Goal: Complete application form: Complete application form

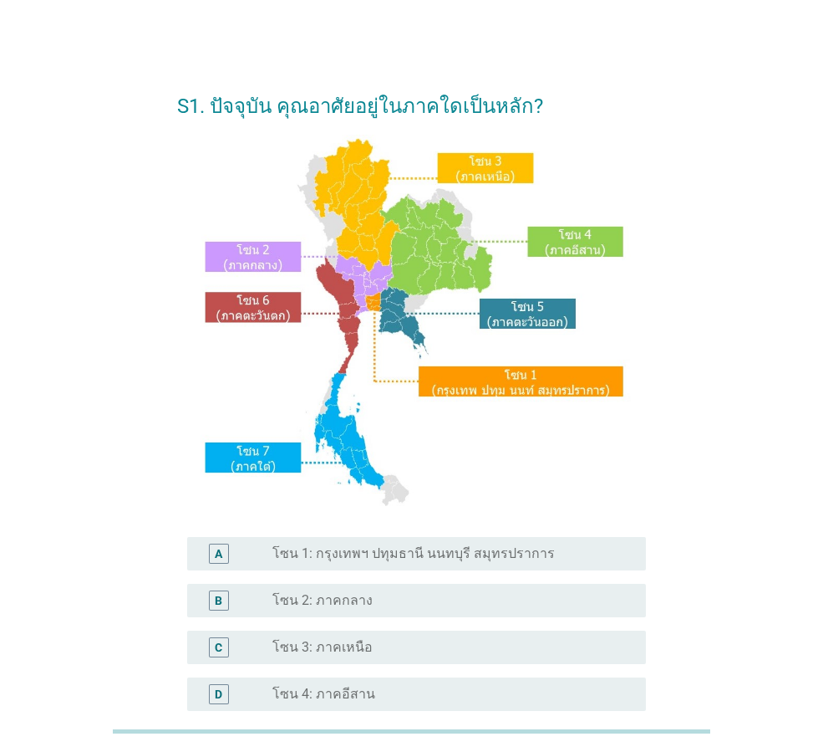
click at [395, 553] on label "โซน 1: กรุงเทพฯ ปทุมธานี นนทบุรี สมุทรปราการ" at bounding box center [414, 553] width 283 height 17
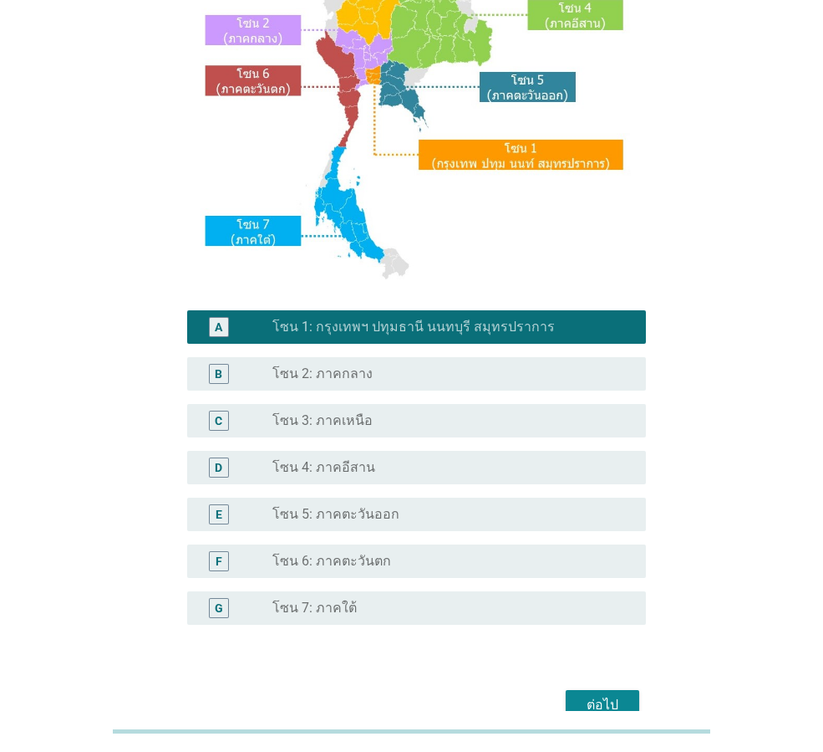
scroll to position [251, 0]
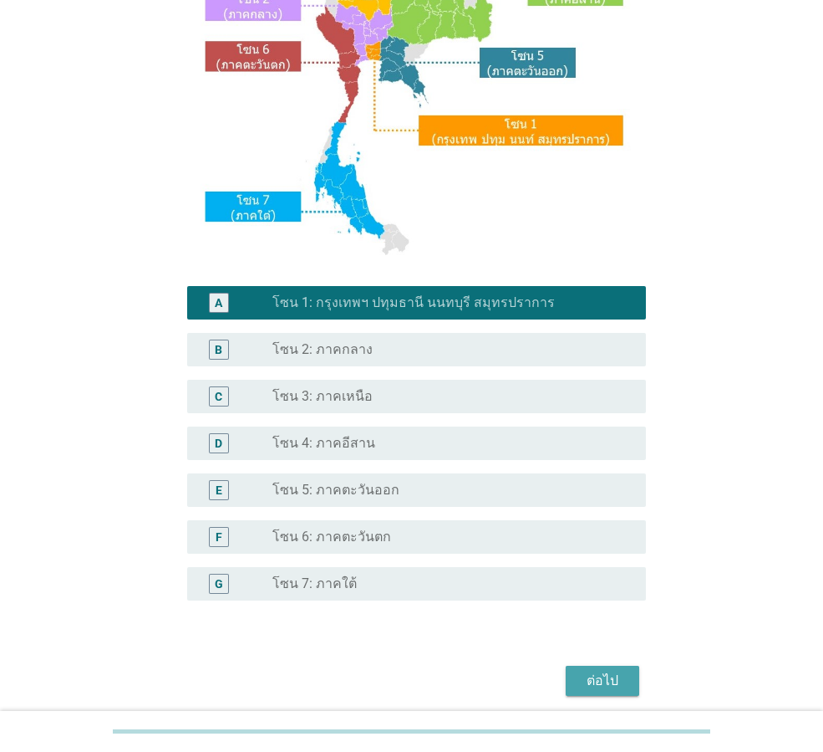
click at [606, 675] on div "ต่อไป" at bounding box center [602, 680] width 47 height 20
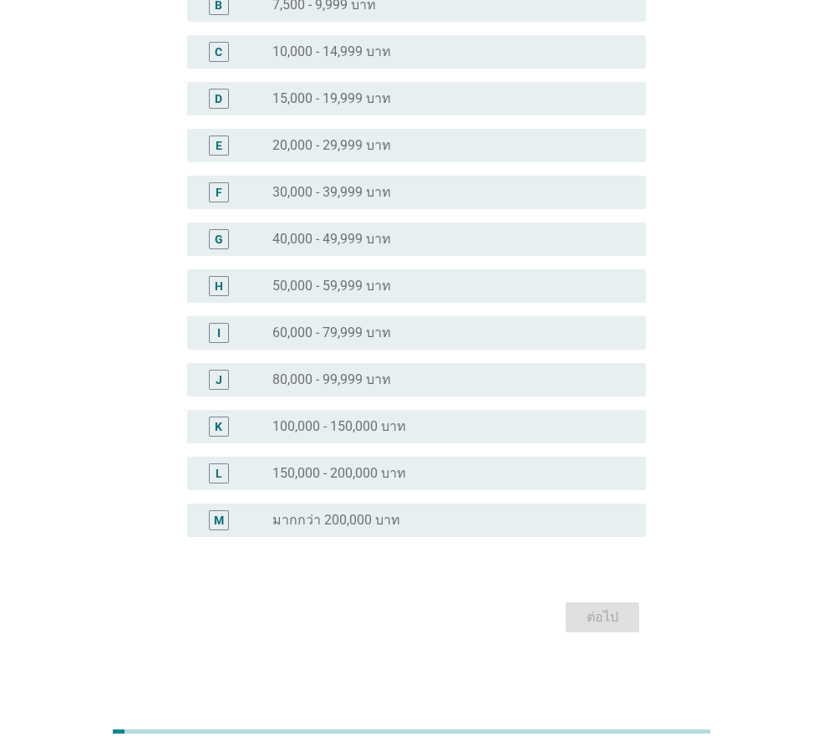
scroll to position [0, 0]
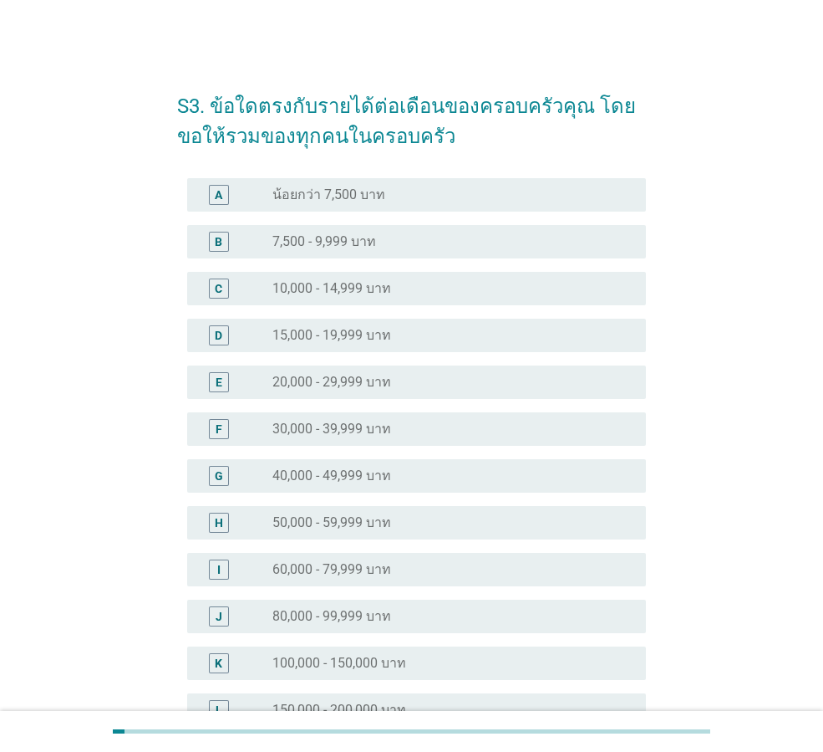
click at [344, 566] on label "60,000 - 79,999 บาท" at bounding box center [332, 569] width 119 height 17
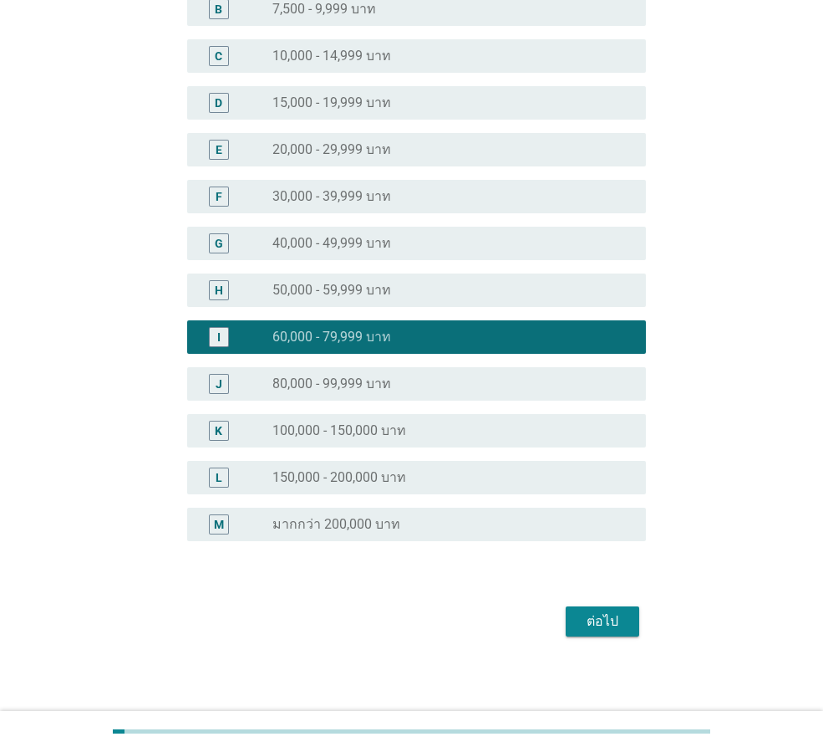
scroll to position [237, 0]
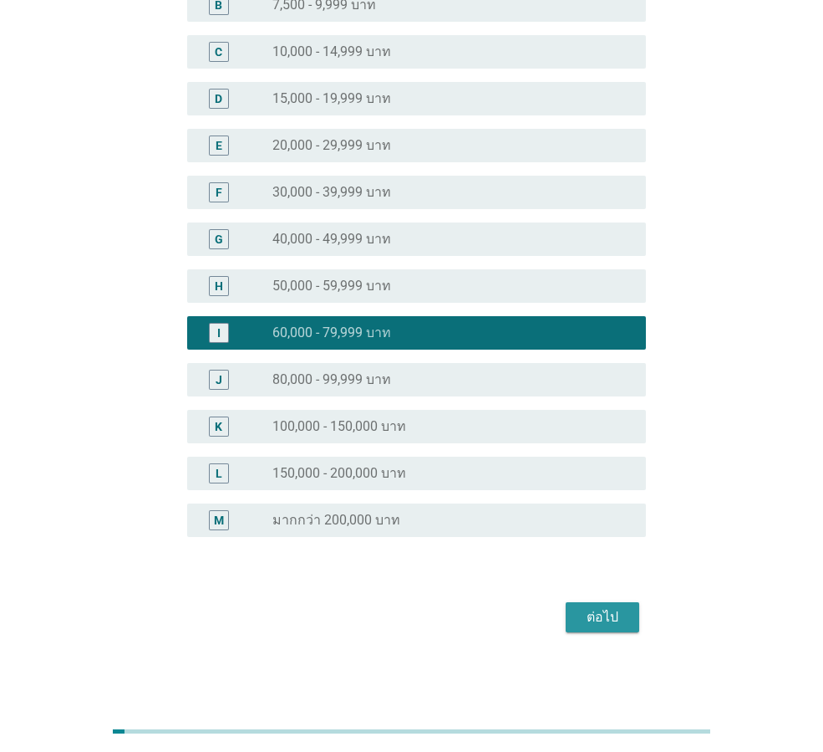
click at [599, 619] on div "ต่อไป" at bounding box center [602, 617] width 47 height 20
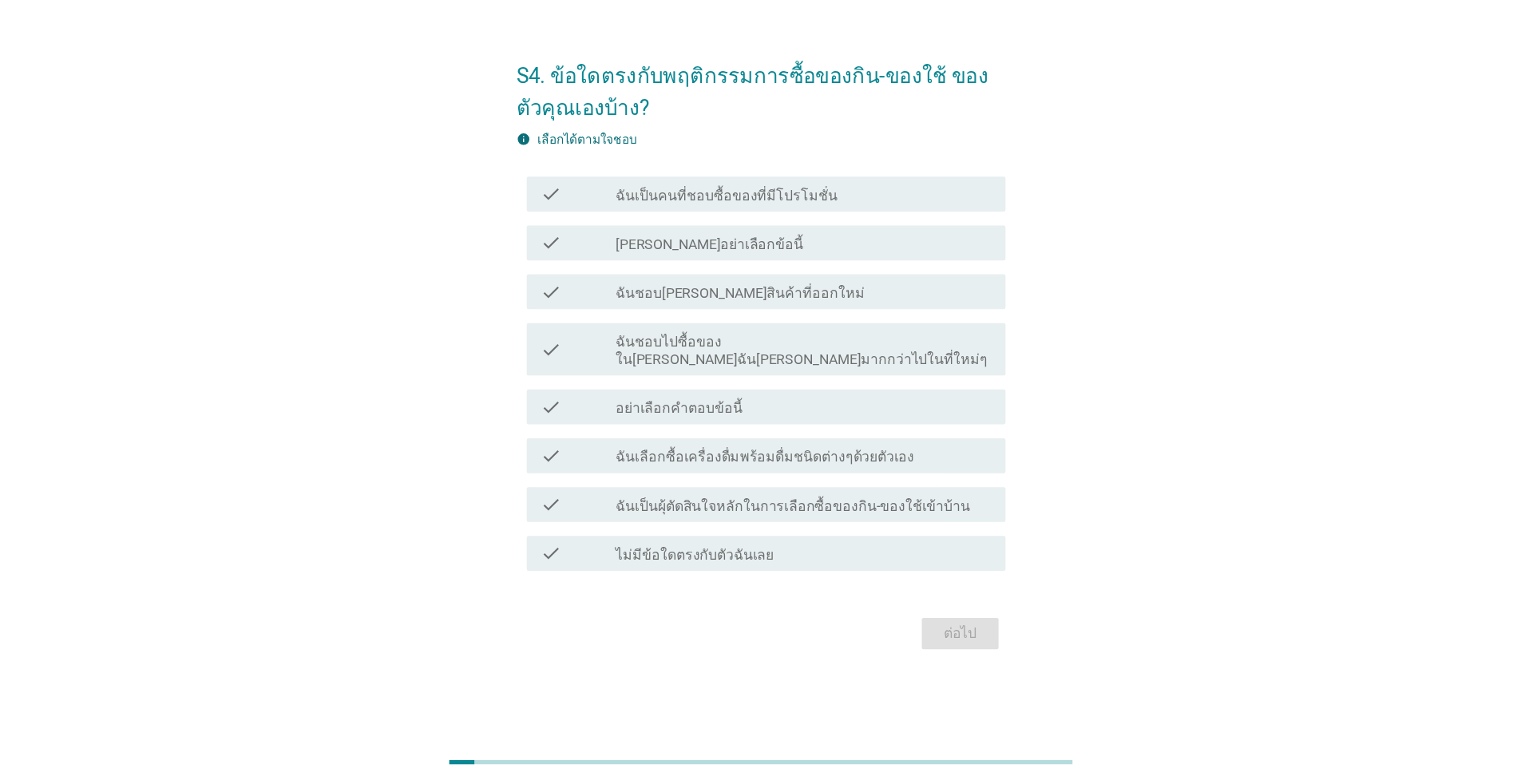
scroll to position [0, 0]
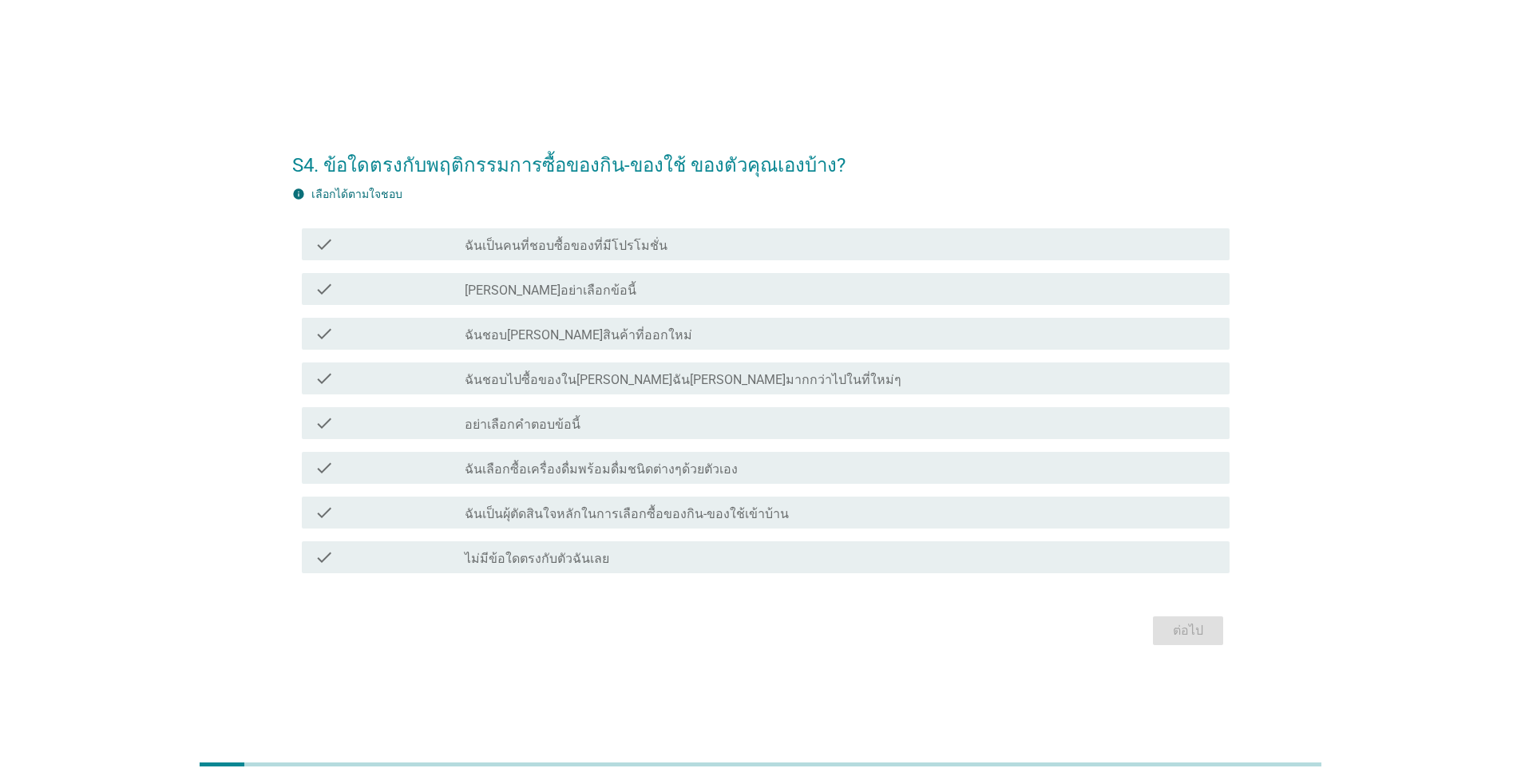
click at [524, 246] on label "ฉันเป็นคนที่ชอบซื้อของที่มีโปรโมชั่น" at bounding box center [567, 245] width 203 height 16
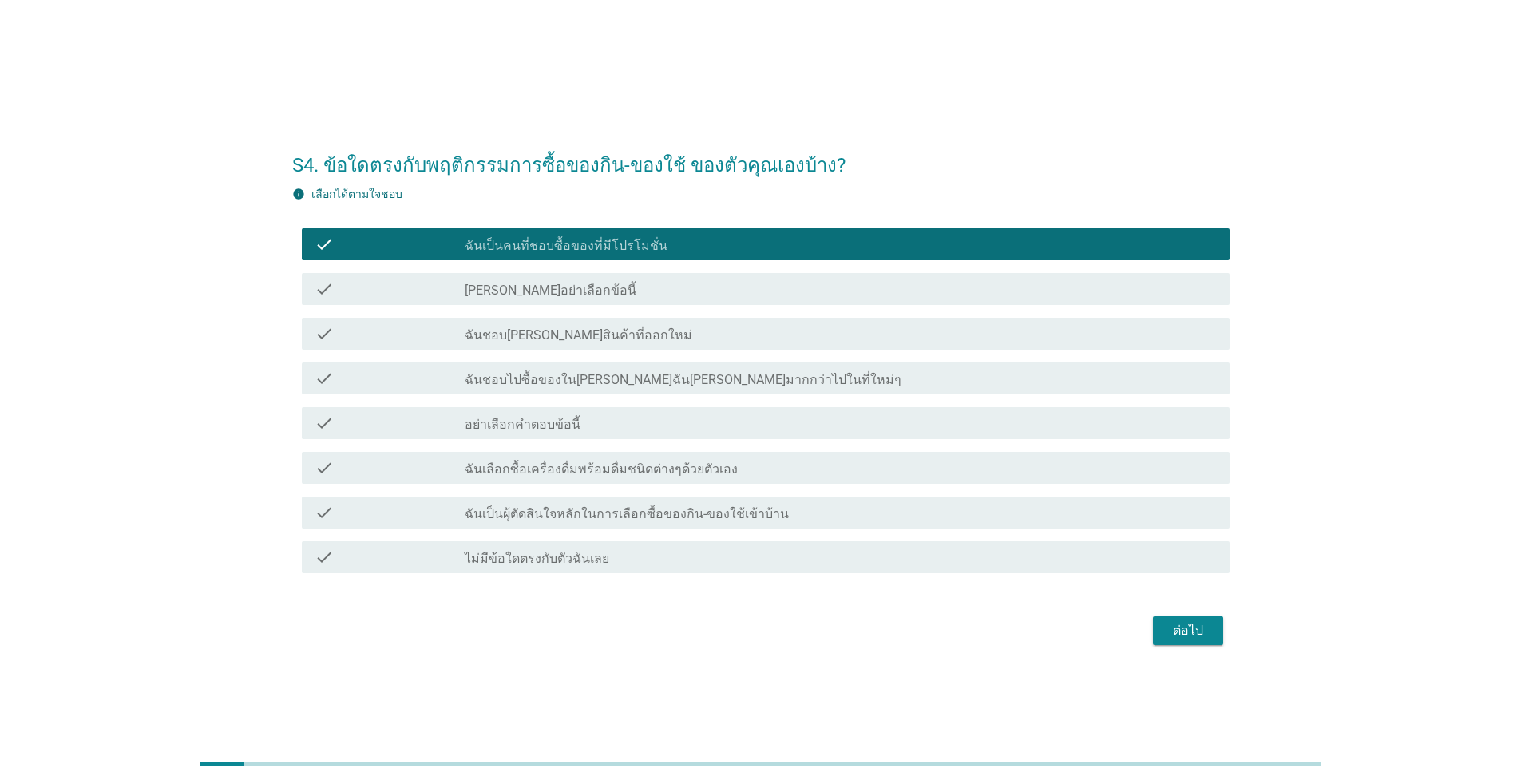
click at [519, 336] on label "ฉันชอบ[PERSON_NAME]สินค้าที่ออกใหม่" at bounding box center [579, 335] width 227 height 16
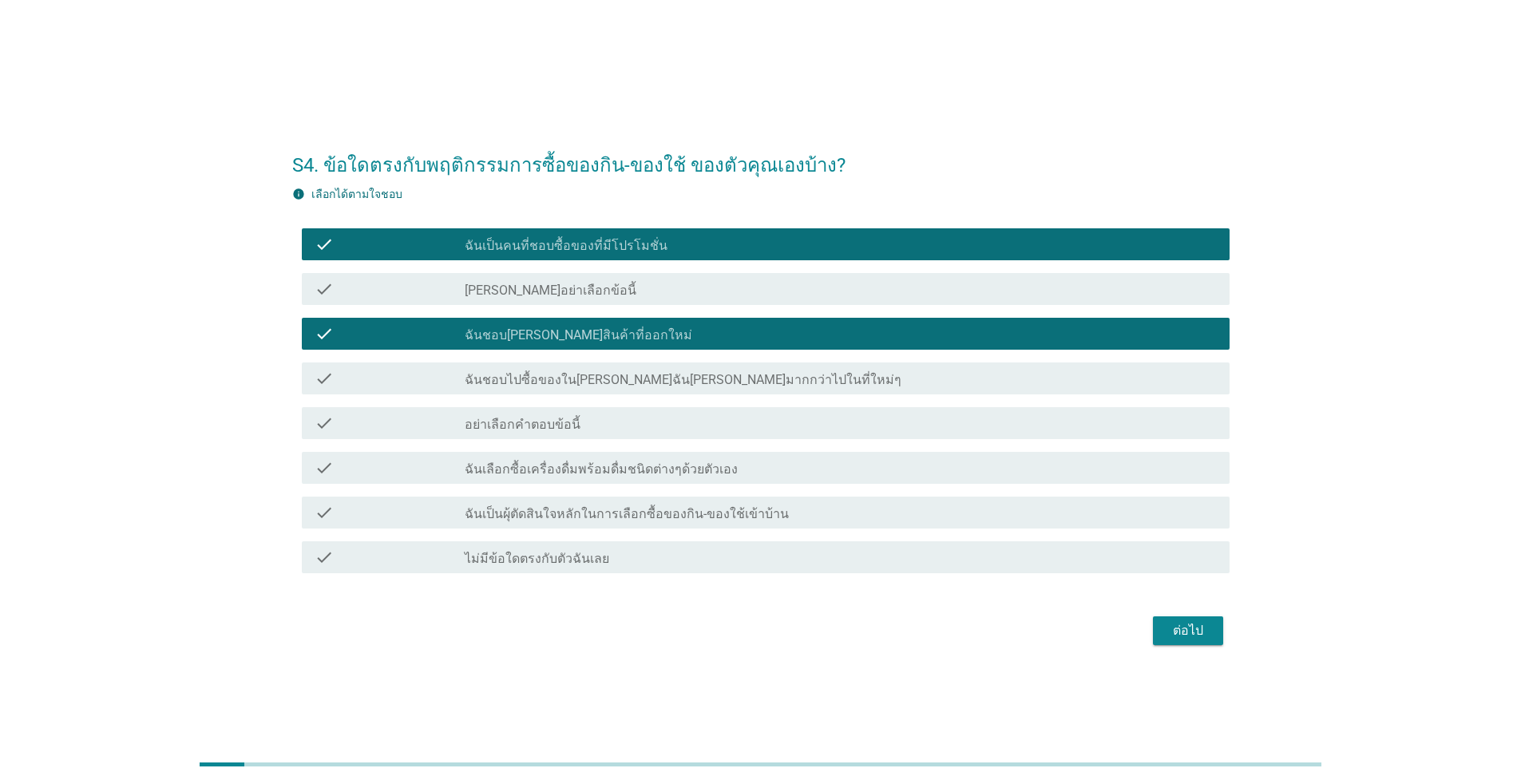
click at [505, 382] on label "ฉันชอบไปซื้อของใน[PERSON_NAME]ฉัน[PERSON_NAME]มากกว่าไปในที่ใหม่ๆ" at bounding box center [683, 380] width 437 height 16
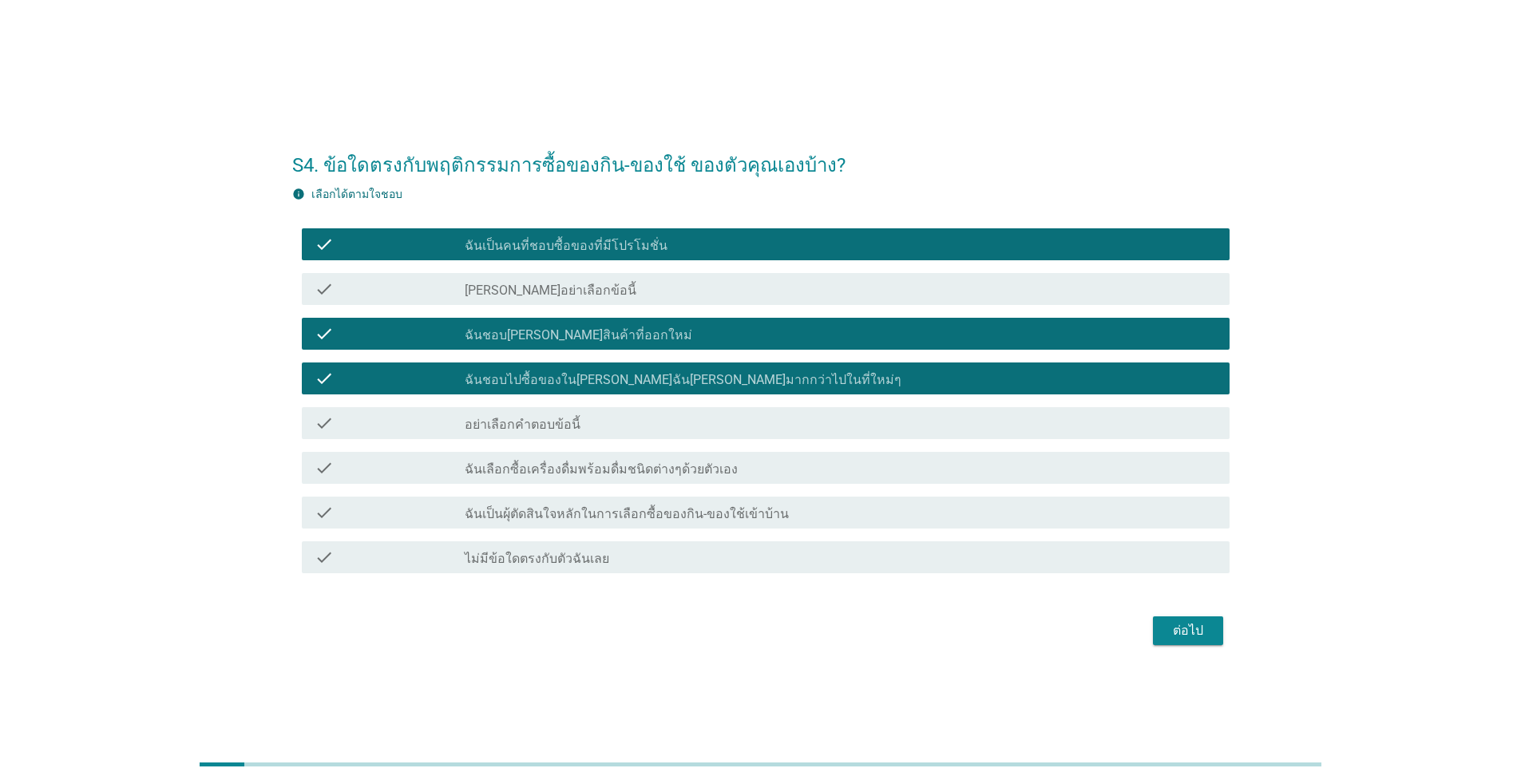
click at [497, 469] on label "ฉันเลือกซื้อเครื่องดื่มพร้อมดื่มชนิดต่างๆด้วยตัวเอง" at bounding box center [602, 469] width 273 height 16
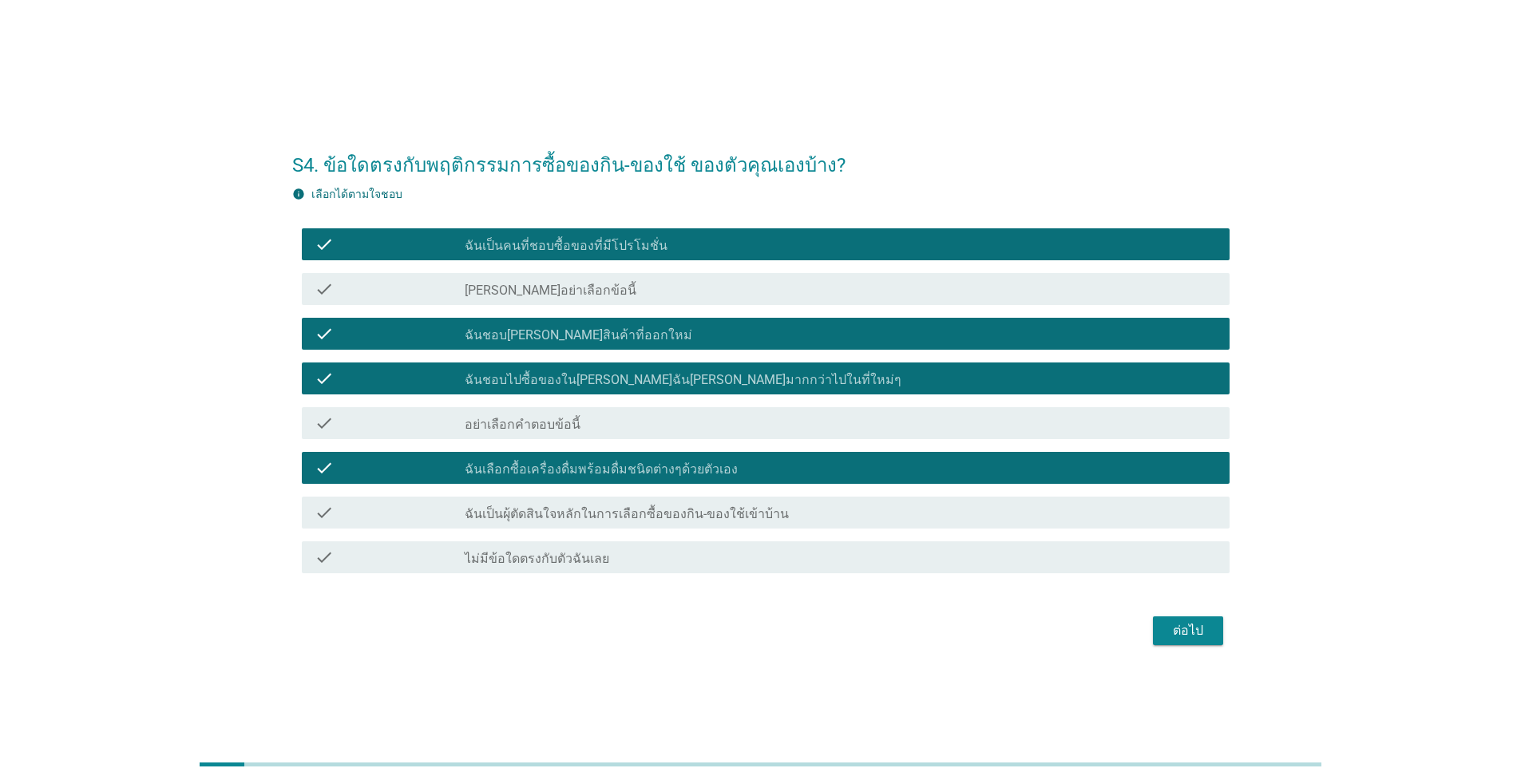
click at [505, 508] on label "ฉันเป็นผุ้ตัดสินใจหลักในการเลือกซื้อของกิน-ของใช้เข้าบ้าน" at bounding box center [627, 514] width 324 height 16
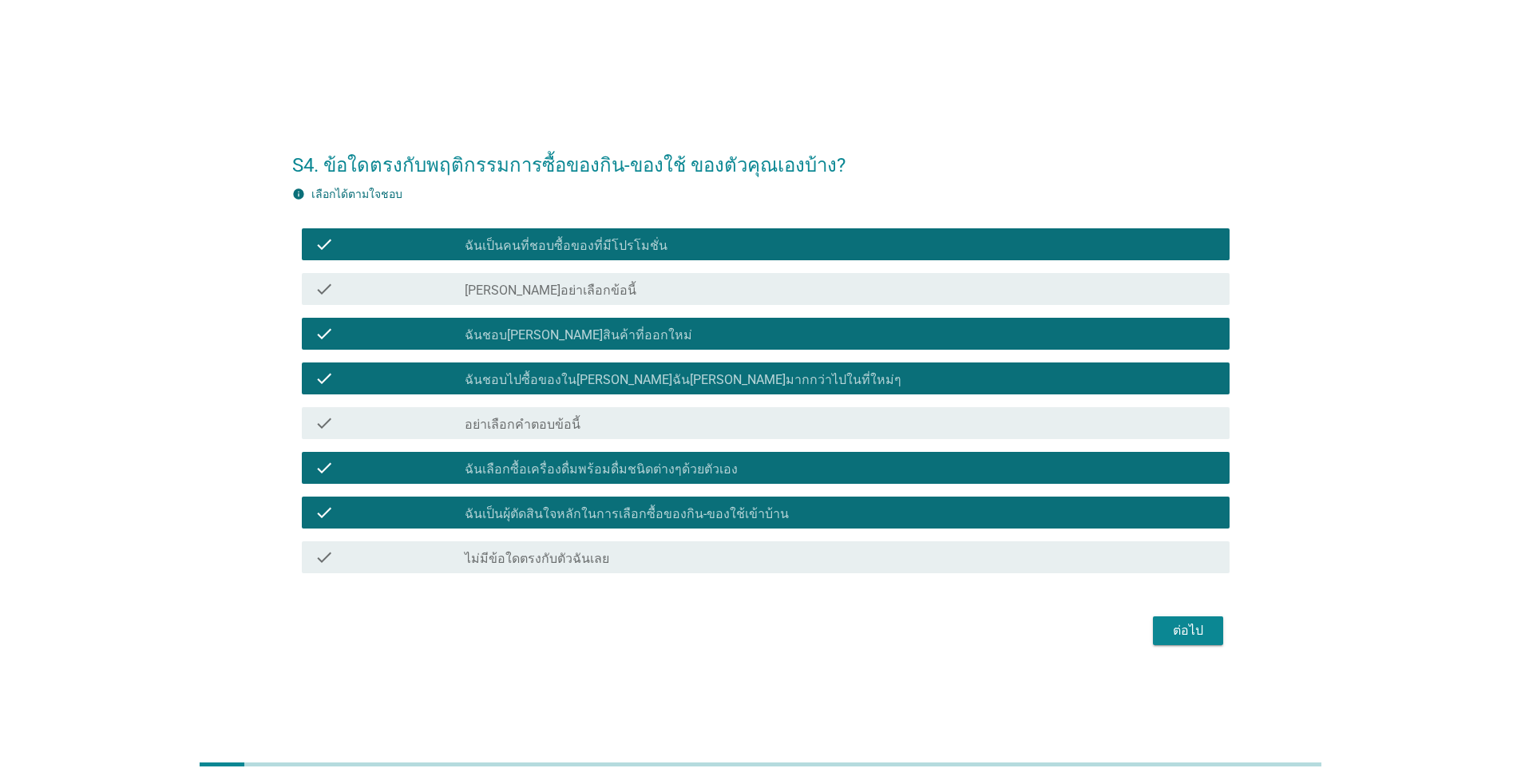
click at [786, 622] on div "ต่อไป" at bounding box center [1188, 630] width 45 height 19
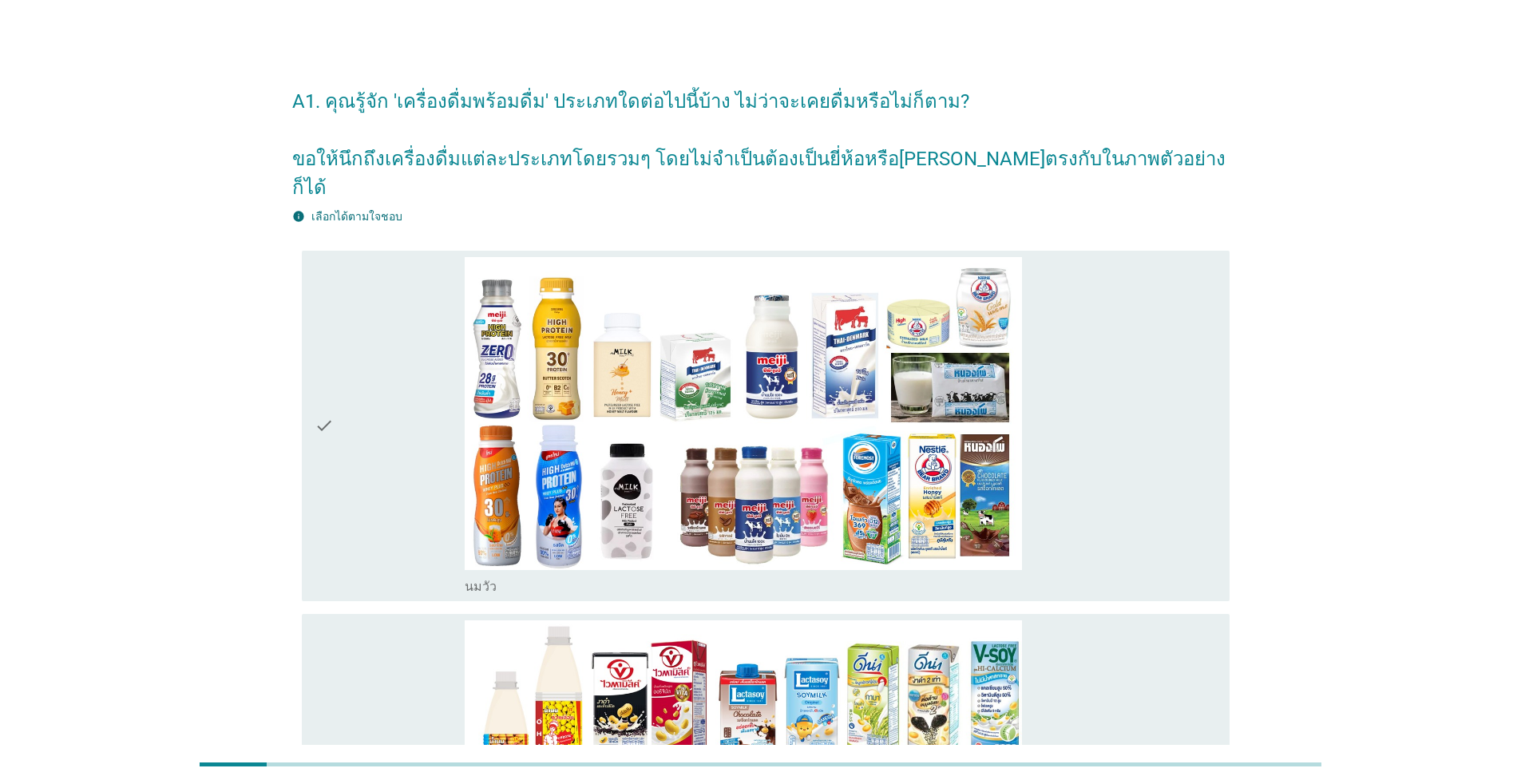
click at [365, 452] on div "check" at bounding box center [389, 426] width 150 height 338
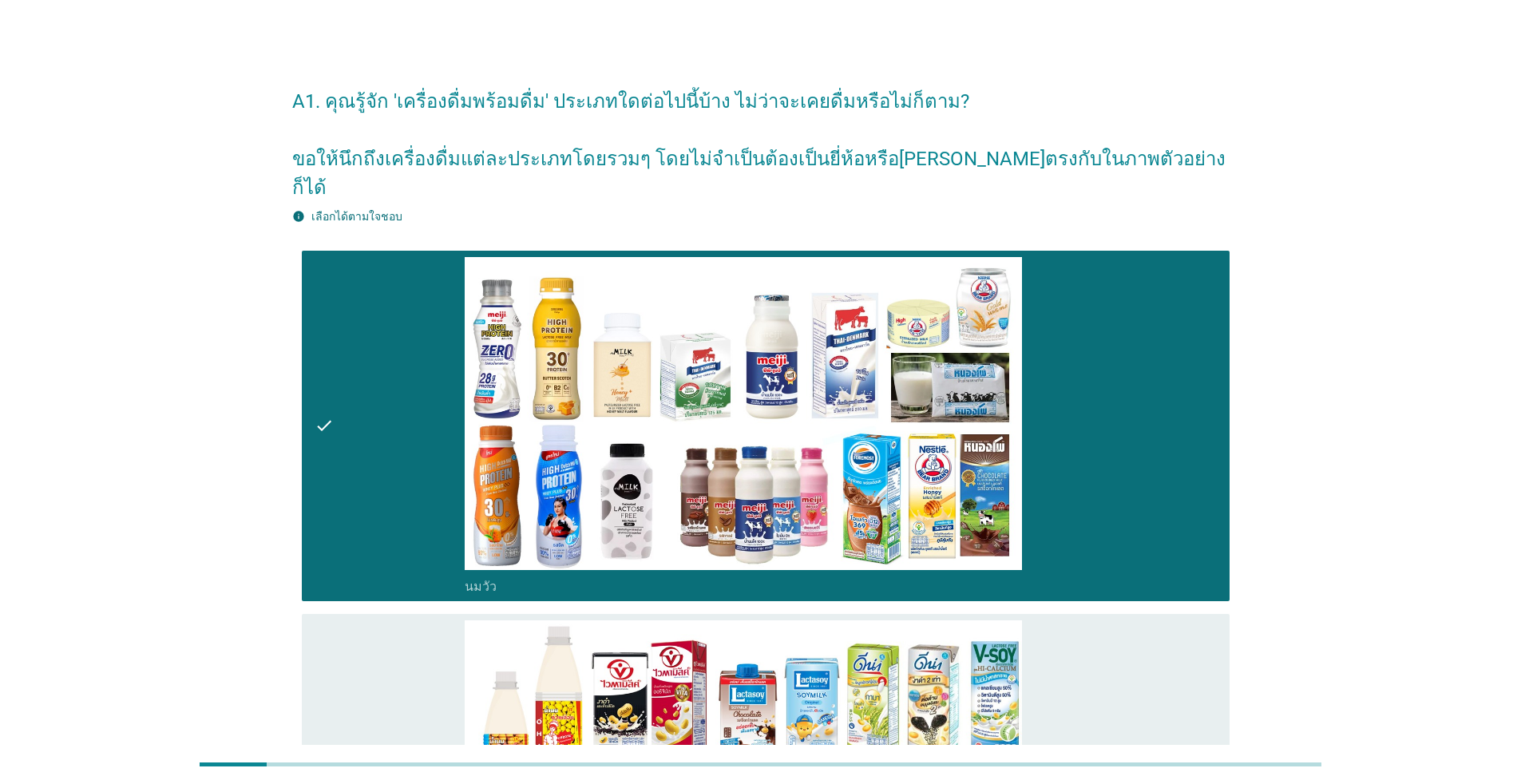
click at [358, 654] on div "check" at bounding box center [389, 790] width 150 height 338
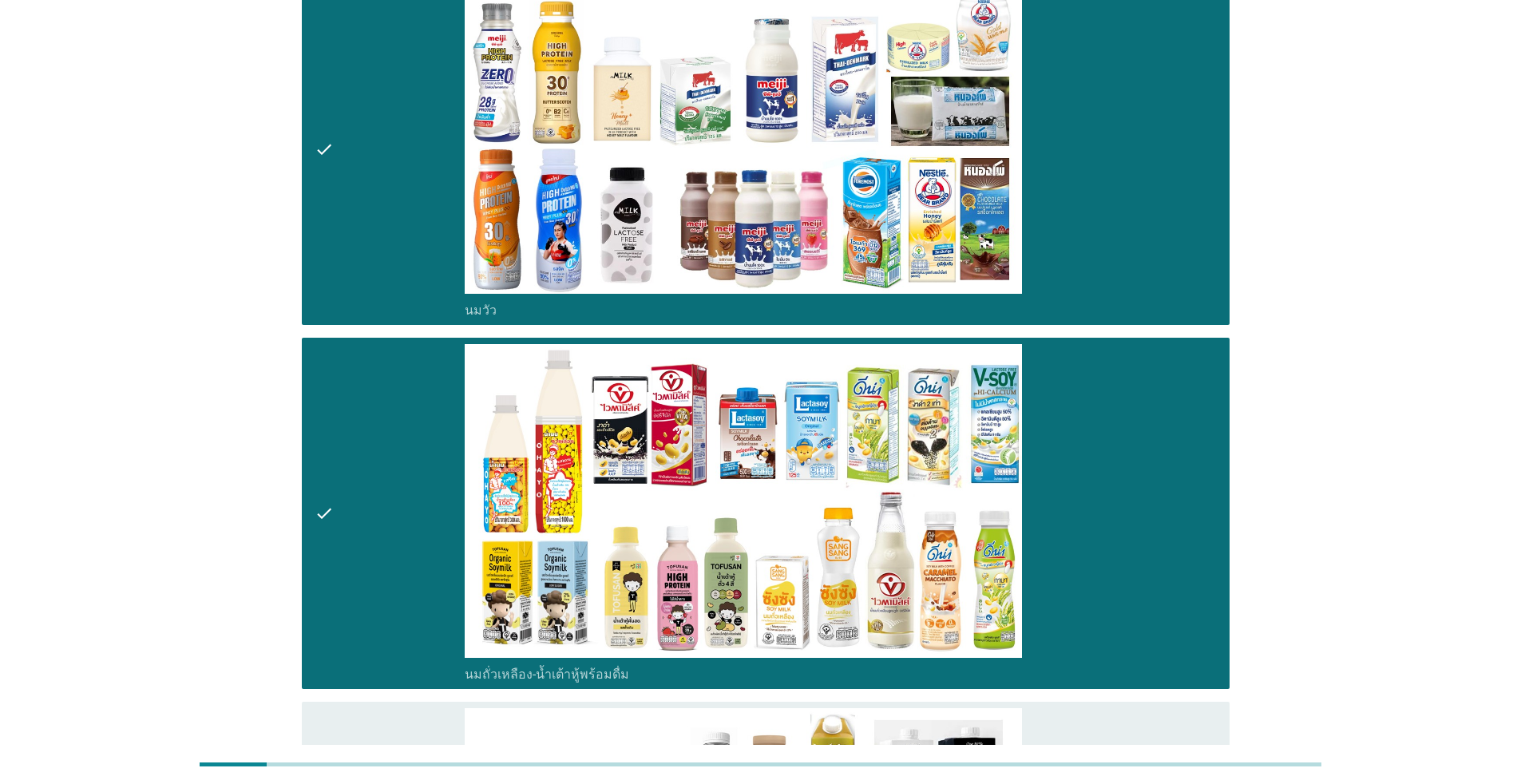
scroll to position [319, 0]
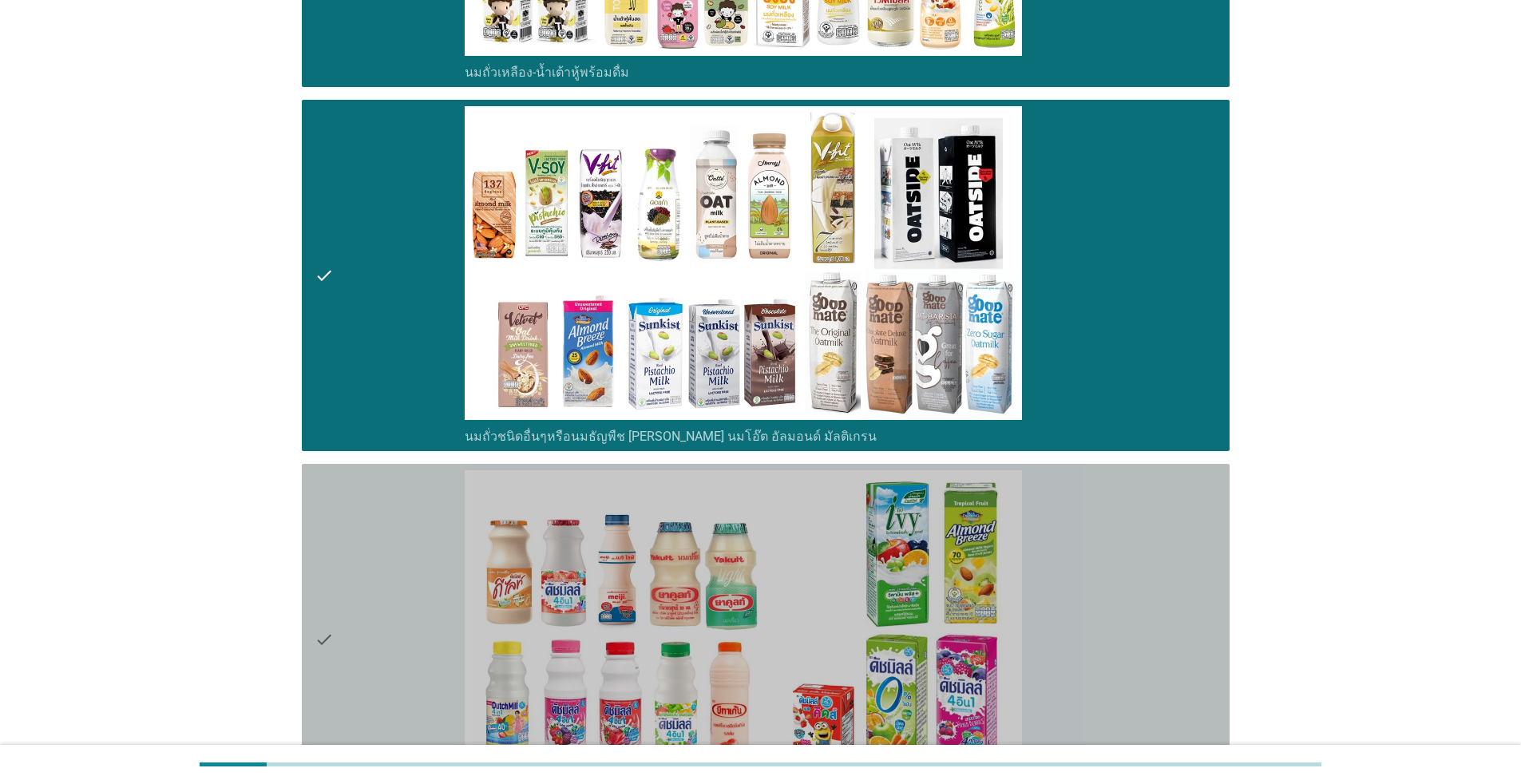
click at [387, 601] on div "check" at bounding box center [389, 639] width 150 height 338
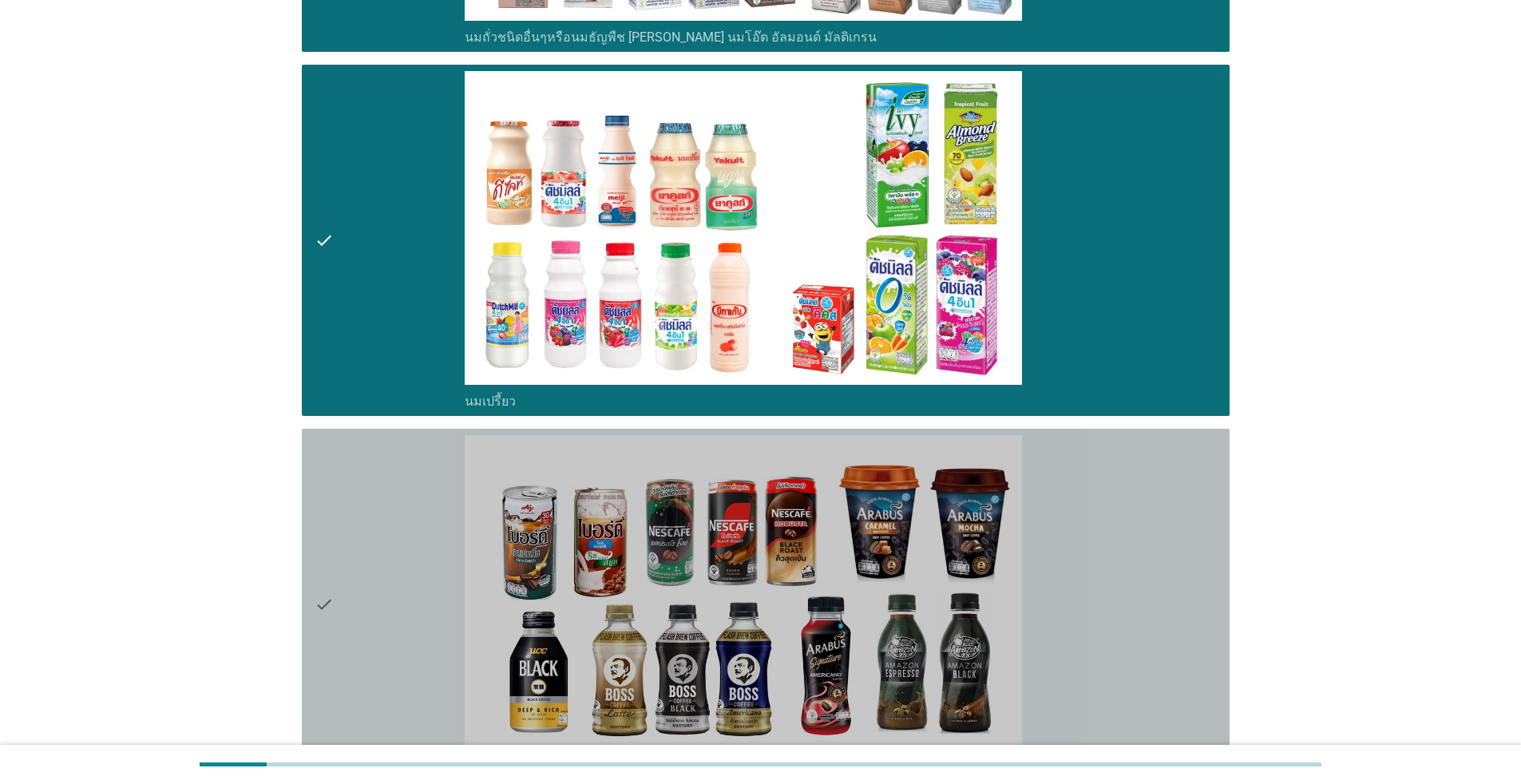
click at [386, 601] on div "check" at bounding box center [389, 604] width 150 height 338
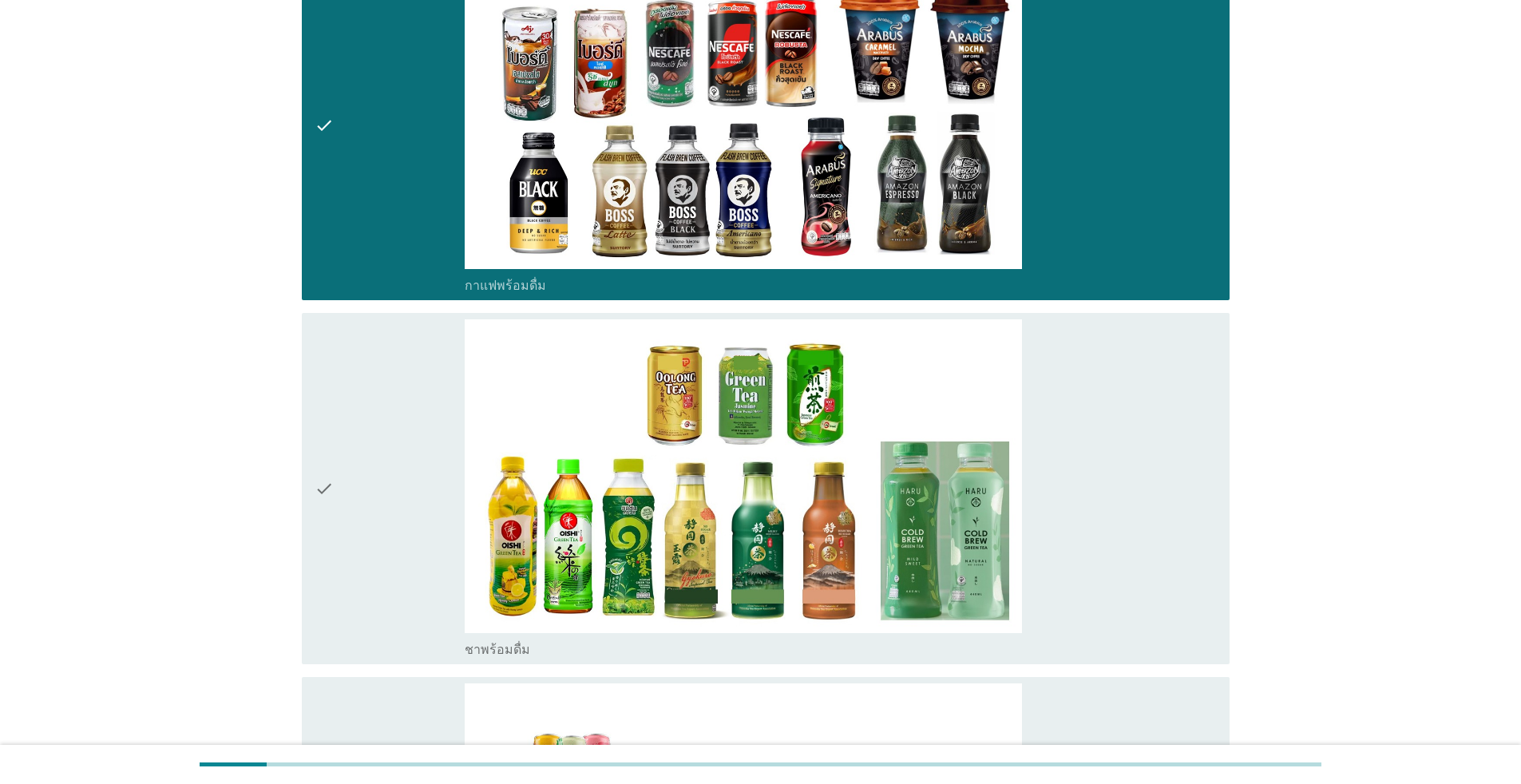
click at [384, 605] on div "check" at bounding box center [389, 488] width 150 height 338
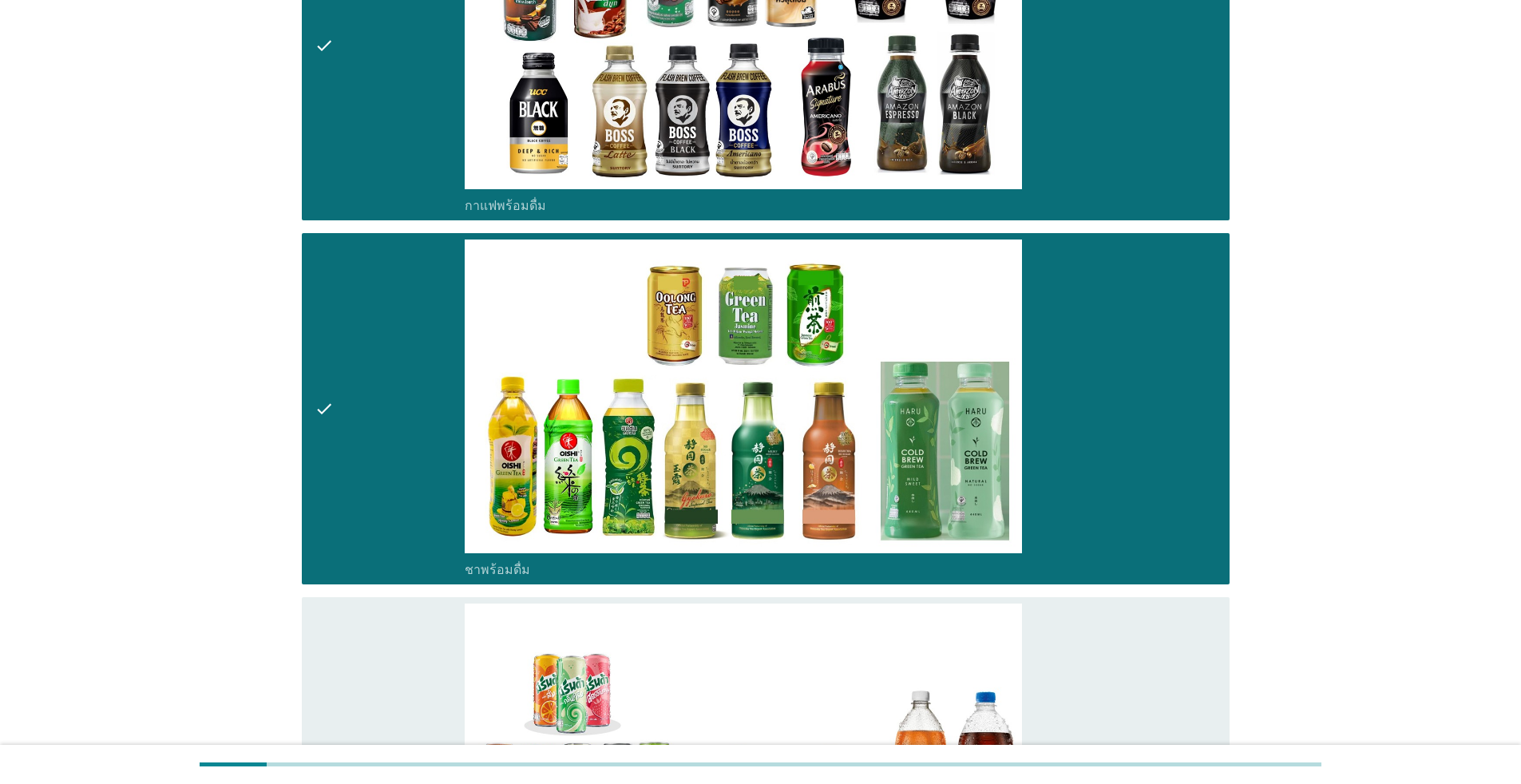
click at [388, 626] on div "check" at bounding box center [389, 773] width 150 height 338
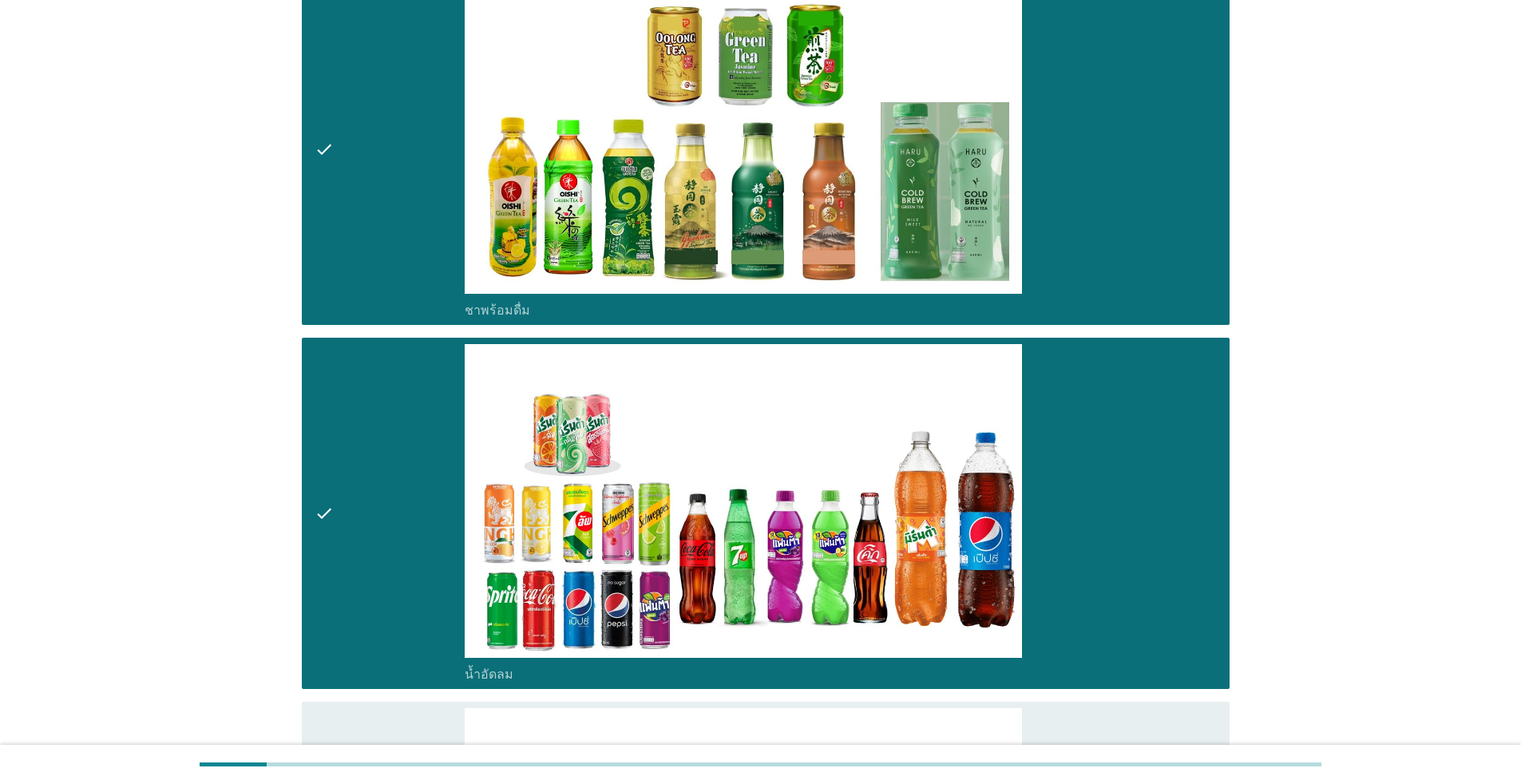
scroll to position [2235, 0]
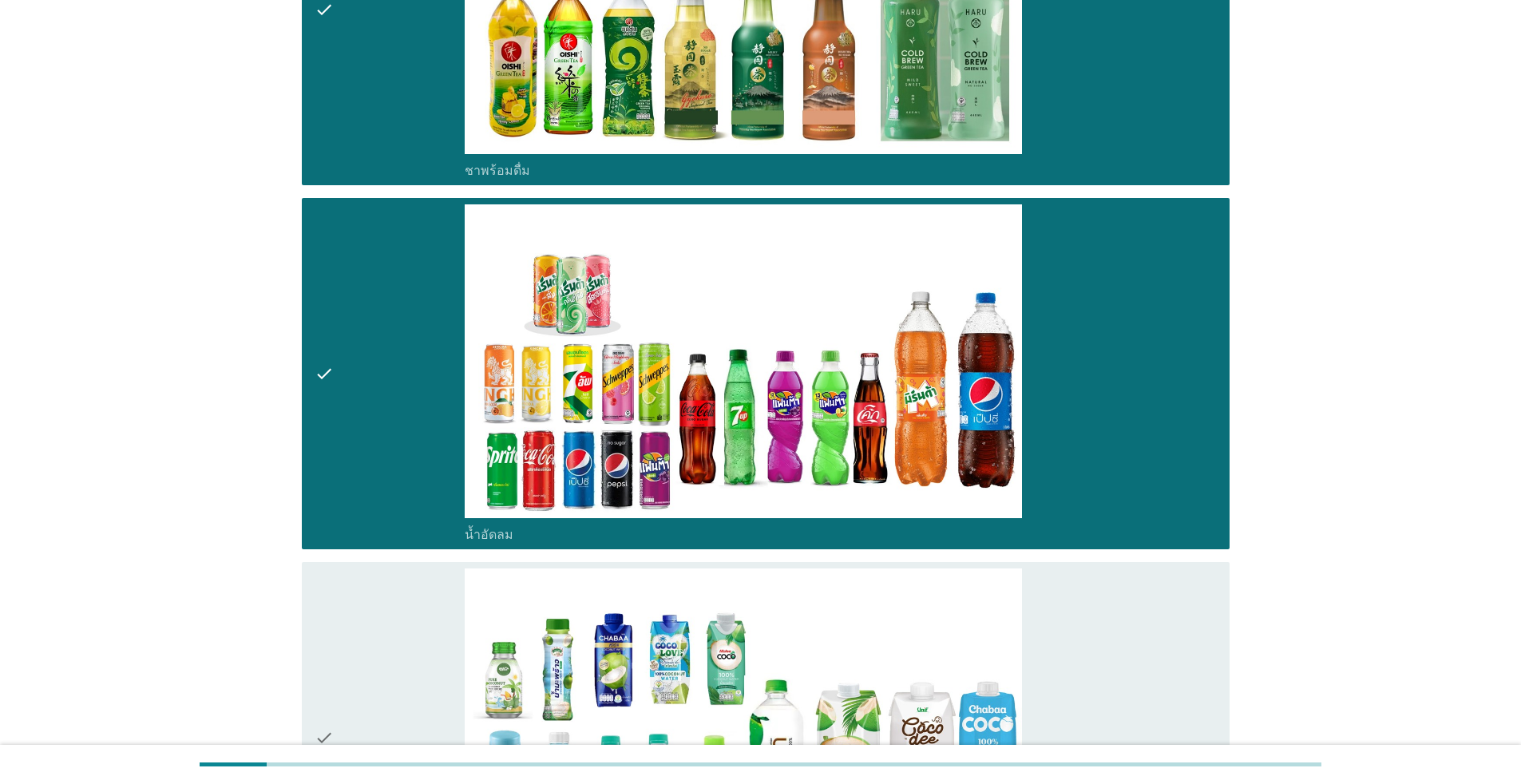
click at [389, 624] on div "check" at bounding box center [389, 737] width 150 height 338
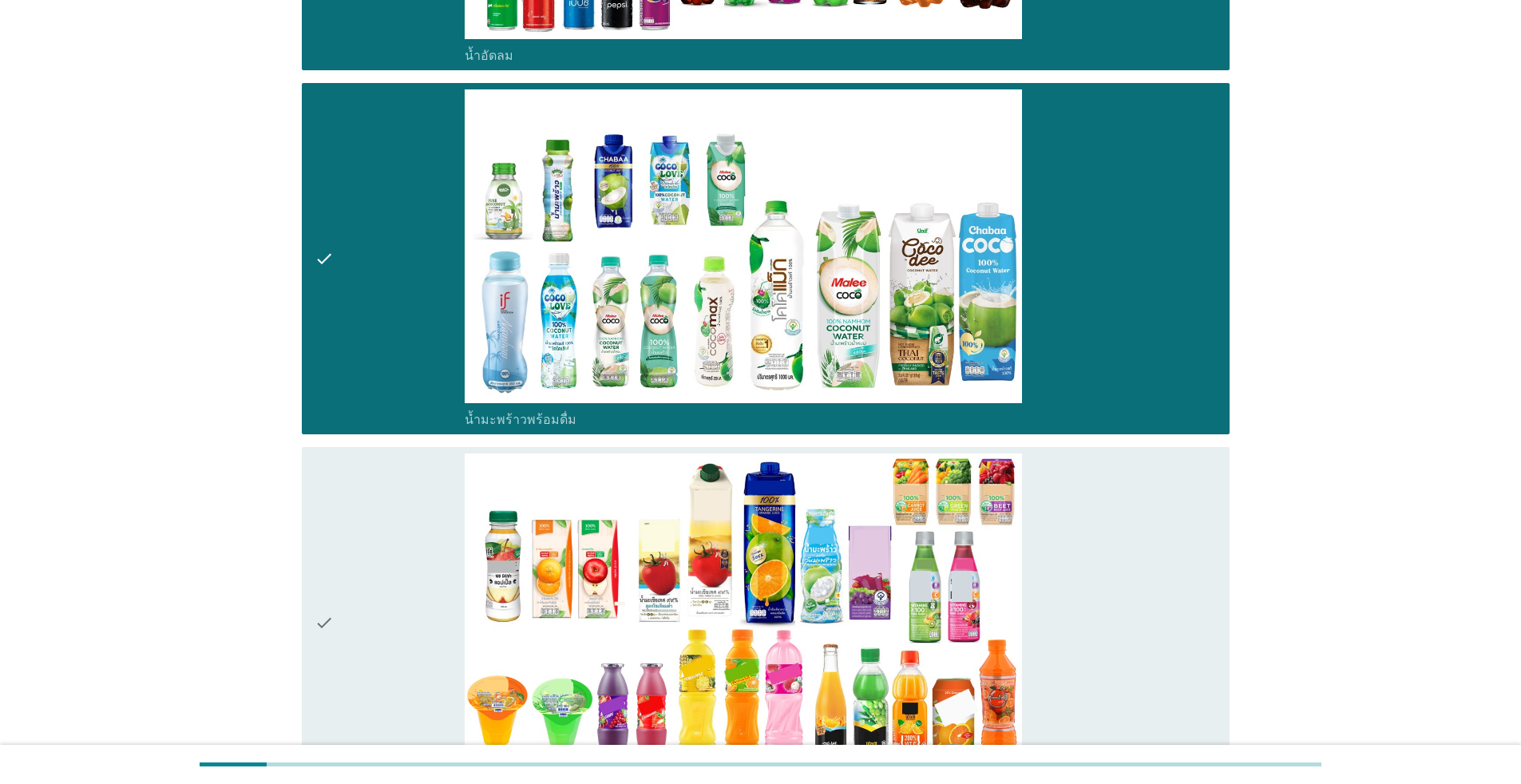
click at [398, 553] on div "check" at bounding box center [389, 623] width 150 height 338
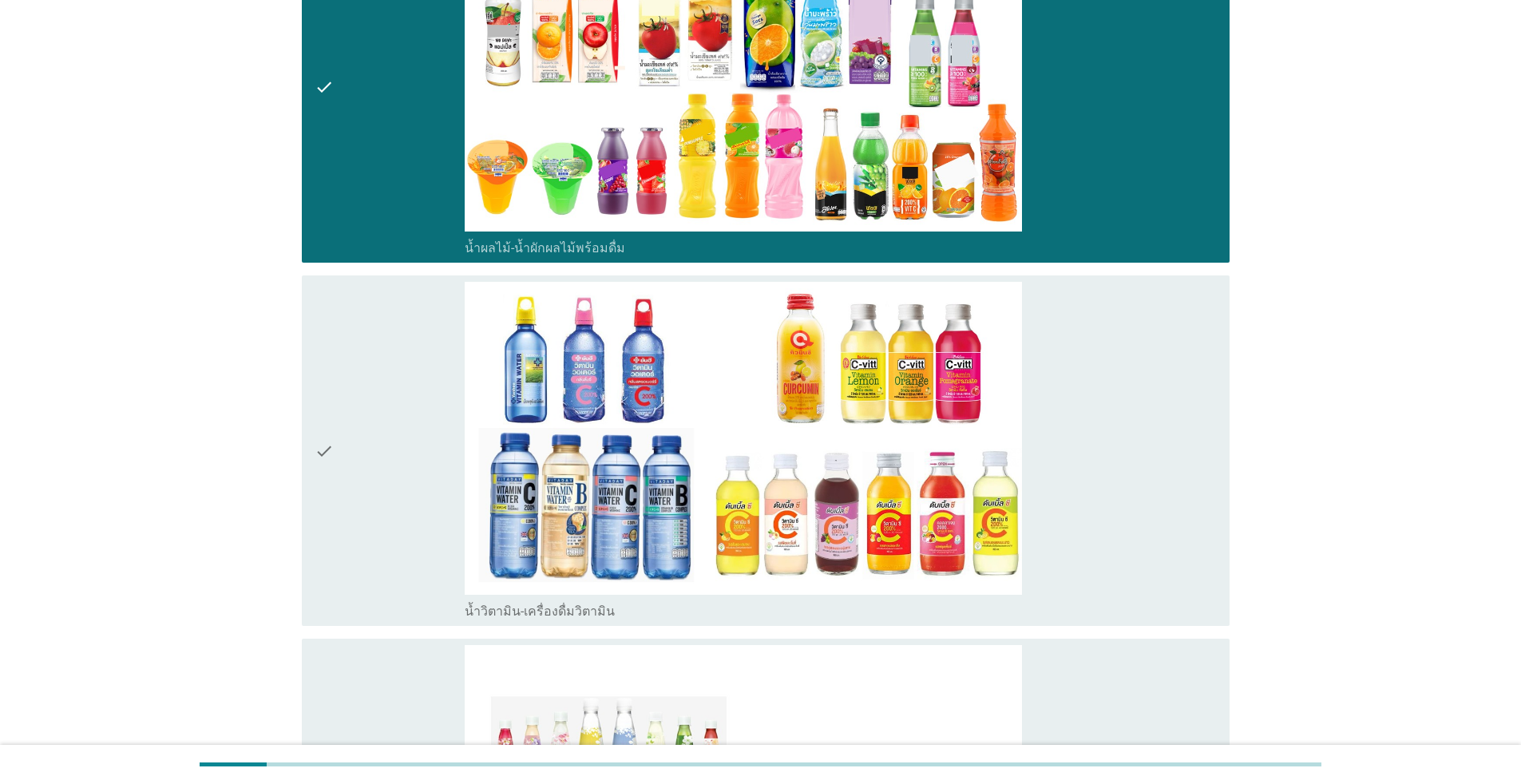
scroll to position [3273, 0]
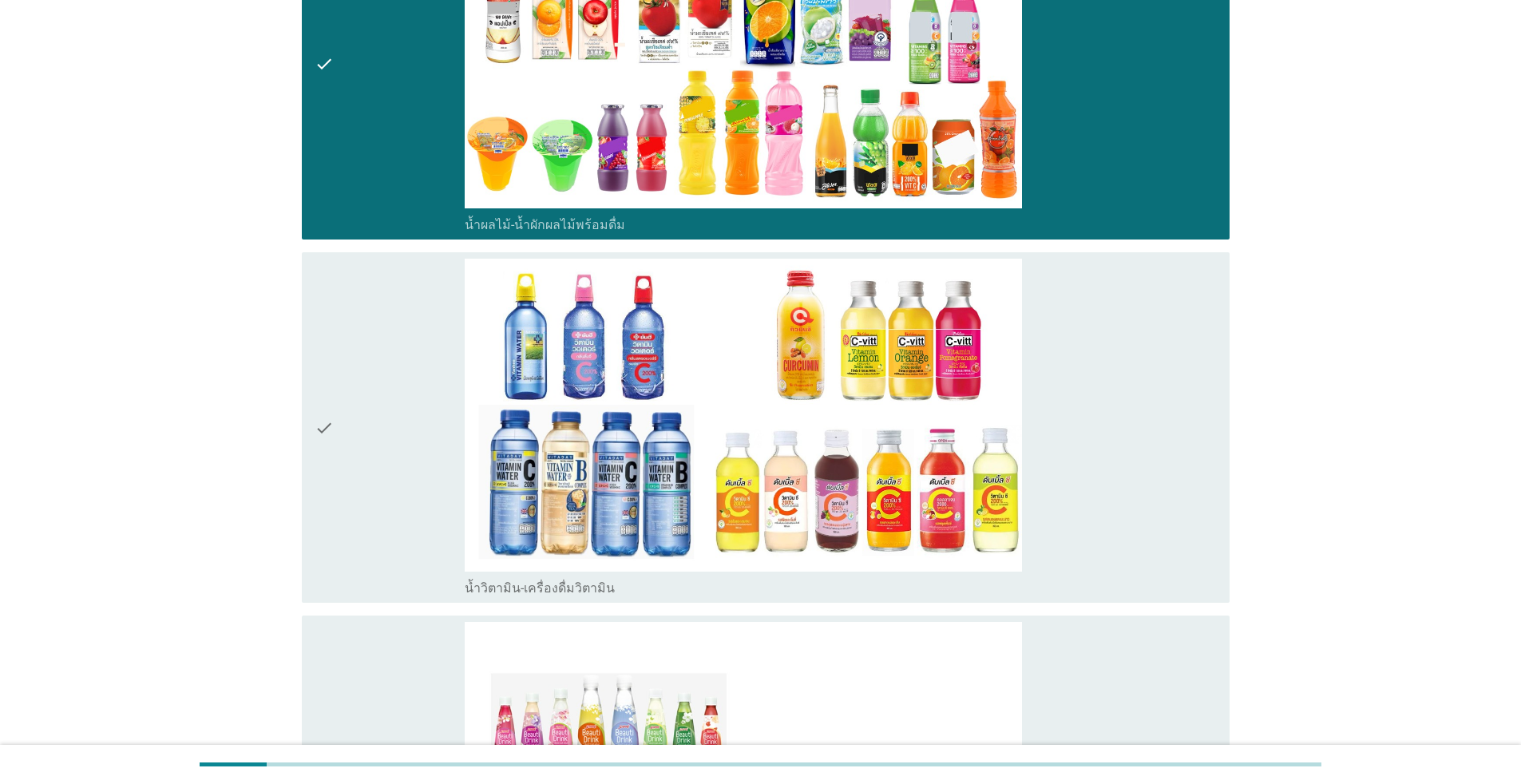
click at [396, 498] on div "check" at bounding box center [389, 428] width 150 height 338
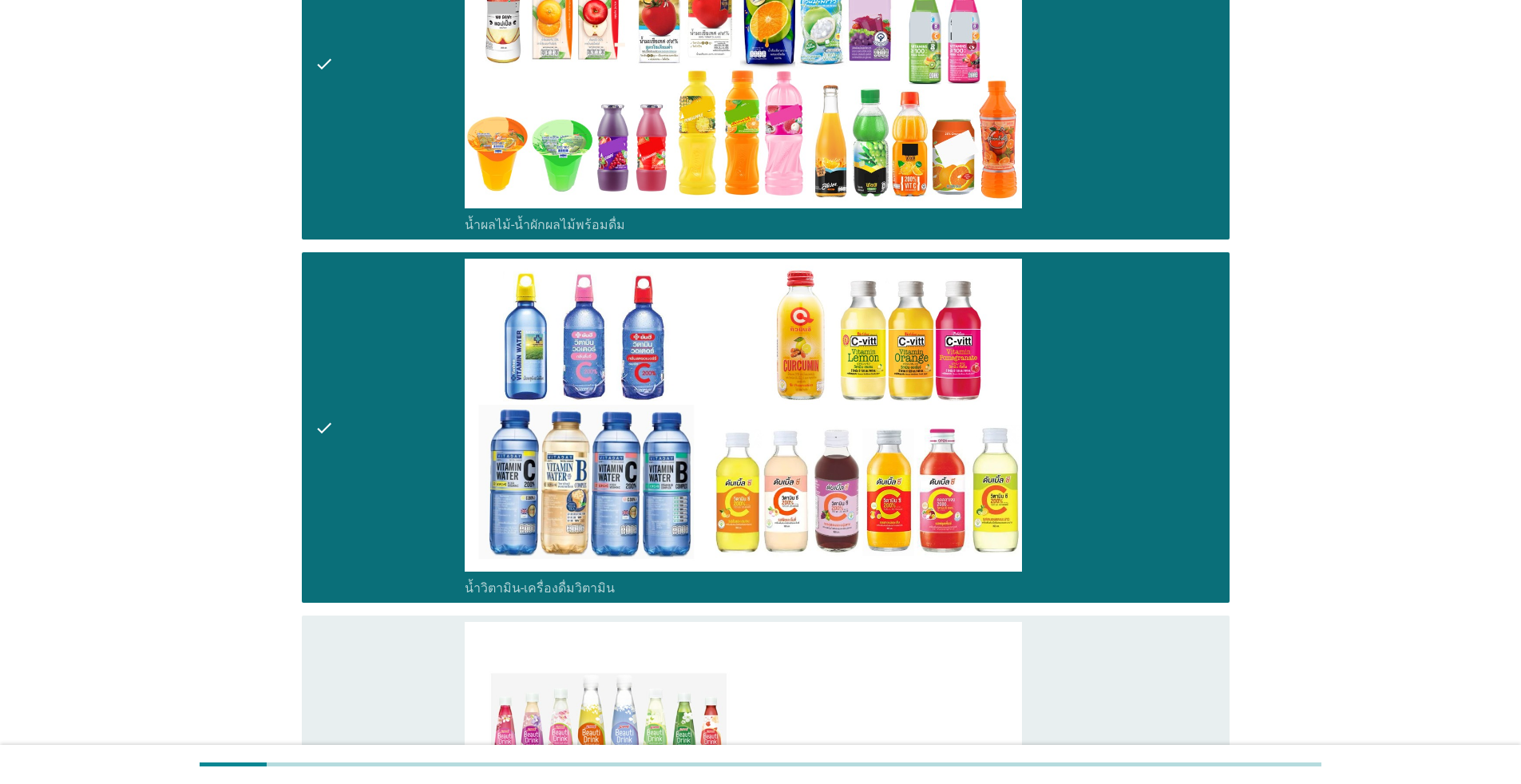
click at [399, 657] on div "check" at bounding box center [389, 791] width 150 height 338
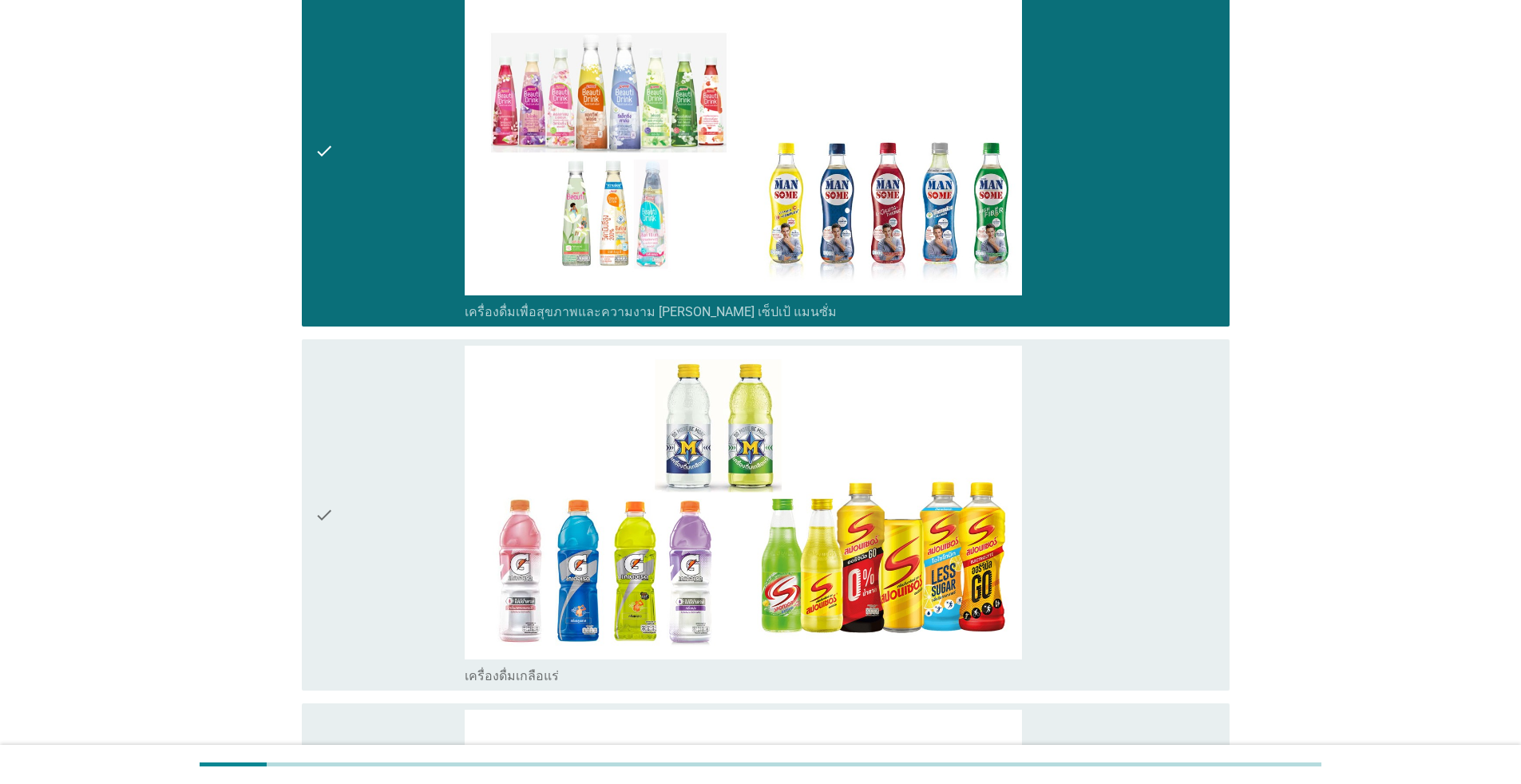
scroll to position [3992, 0]
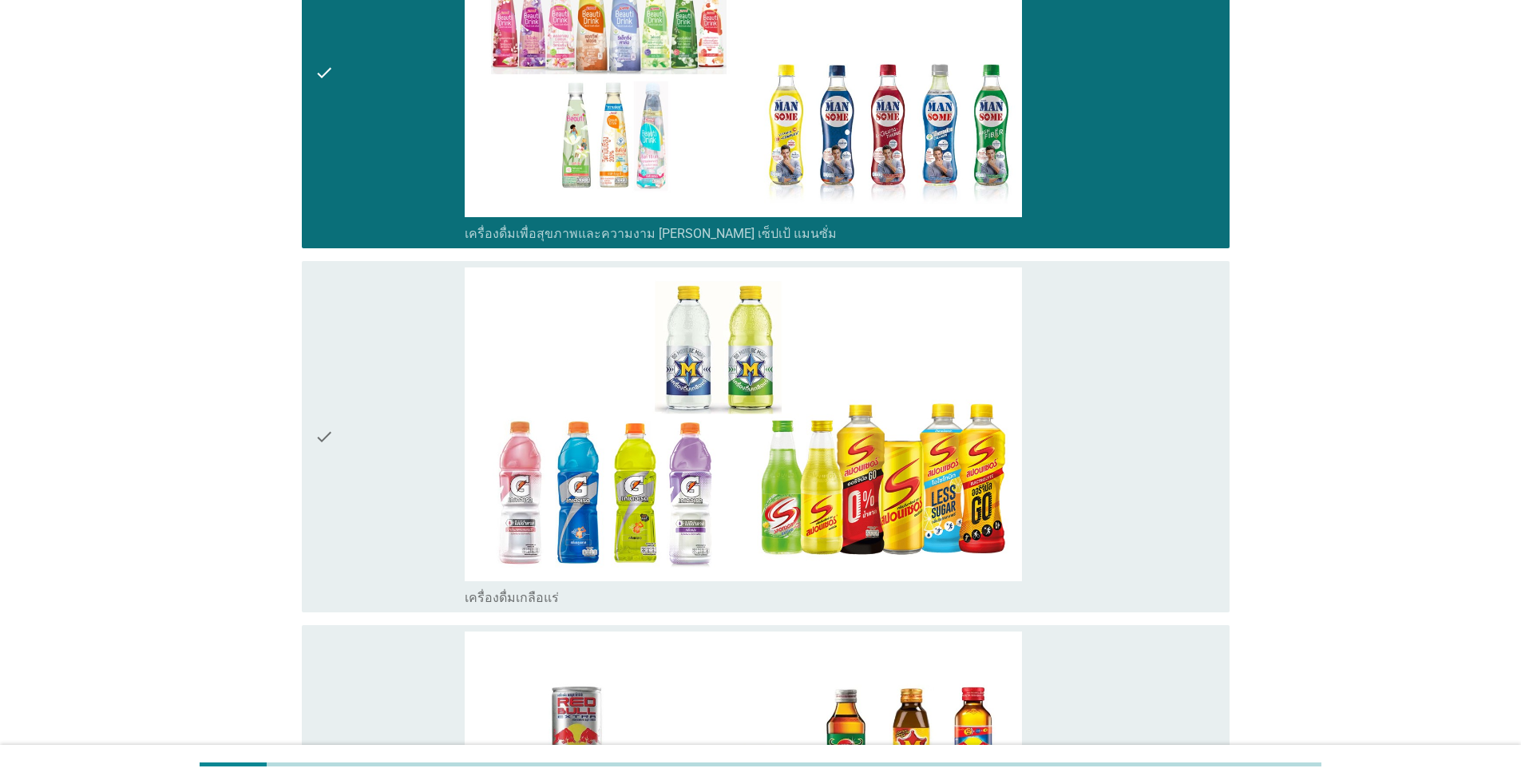
click at [396, 518] on div "check" at bounding box center [389, 436] width 150 height 338
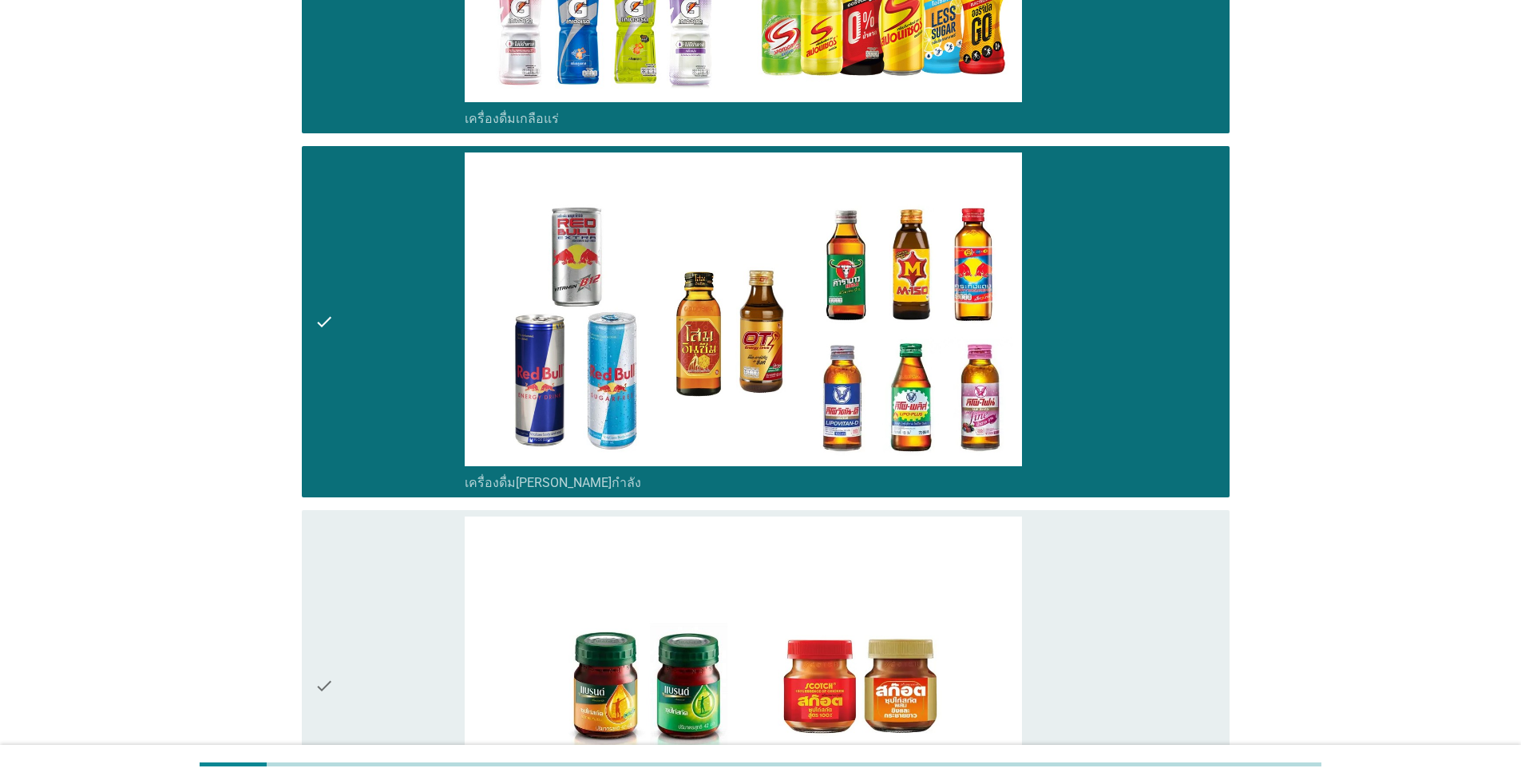
click at [402, 636] on div "check" at bounding box center [389, 686] width 150 height 338
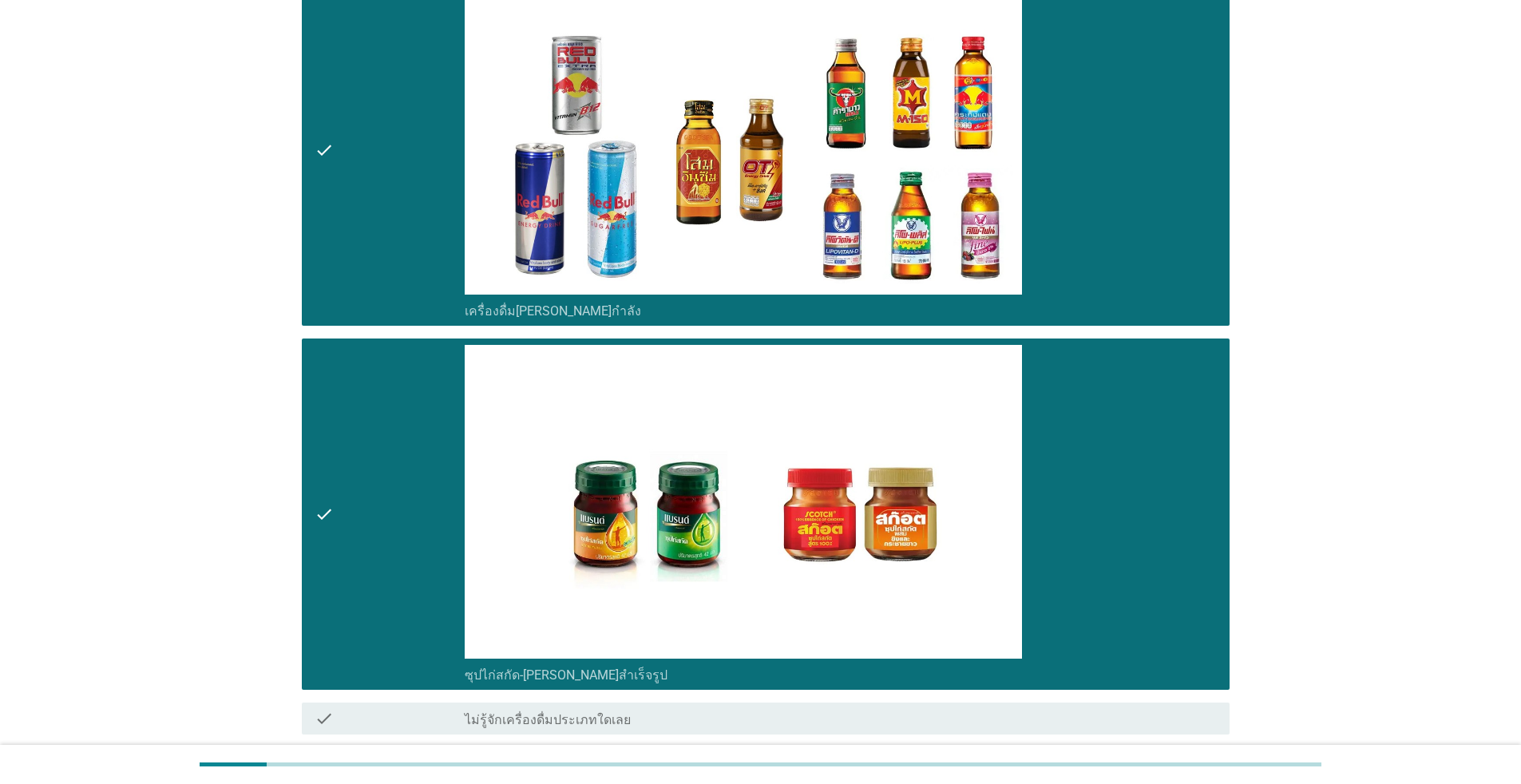
scroll to position [4670, 0]
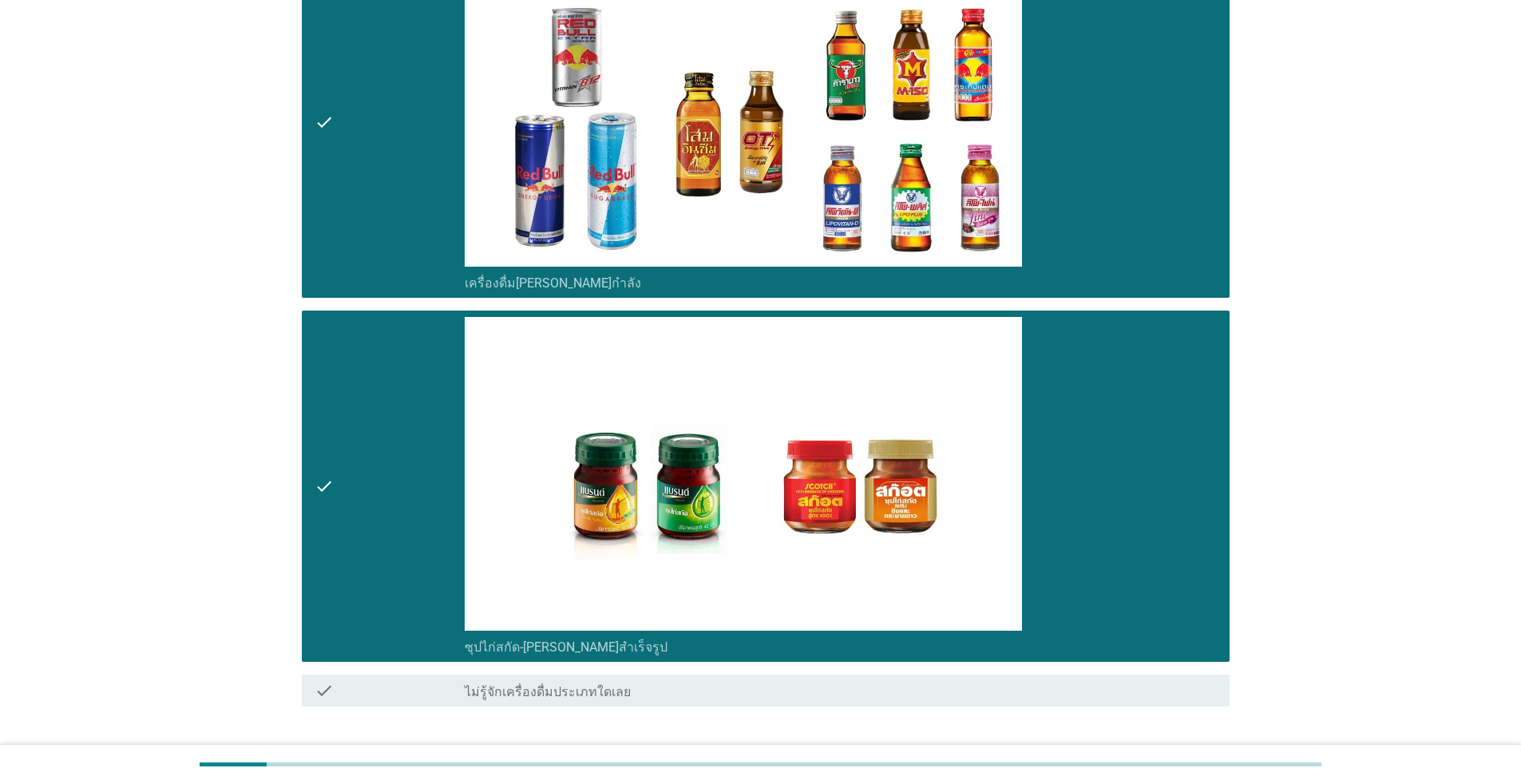
click at [786, 717] on div "ต่อไป" at bounding box center [1188, 764] width 45 height 19
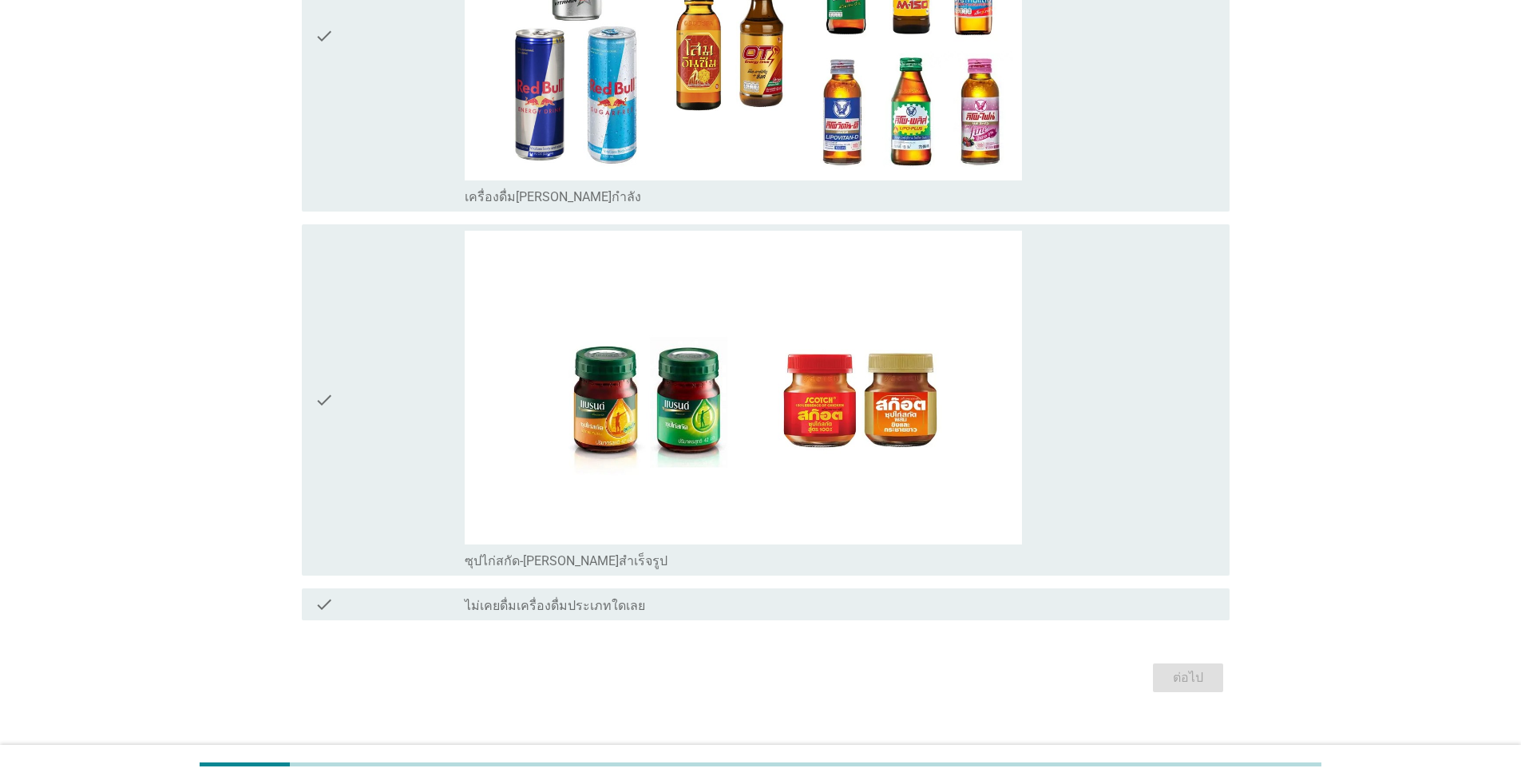
scroll to position [0, 0]
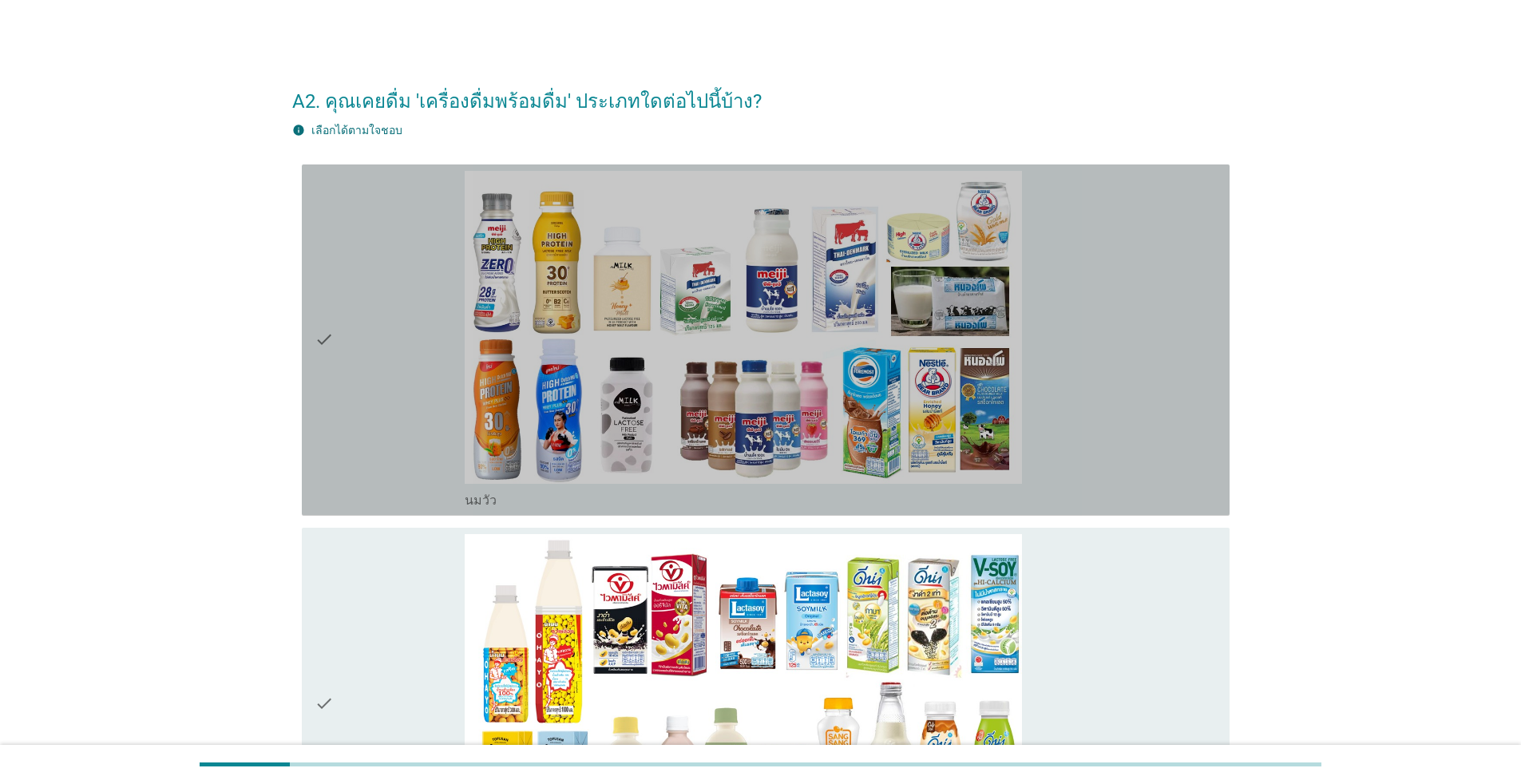
click at [387, 429] on div "check" at bounding box center [389, 340] width 150 height 338
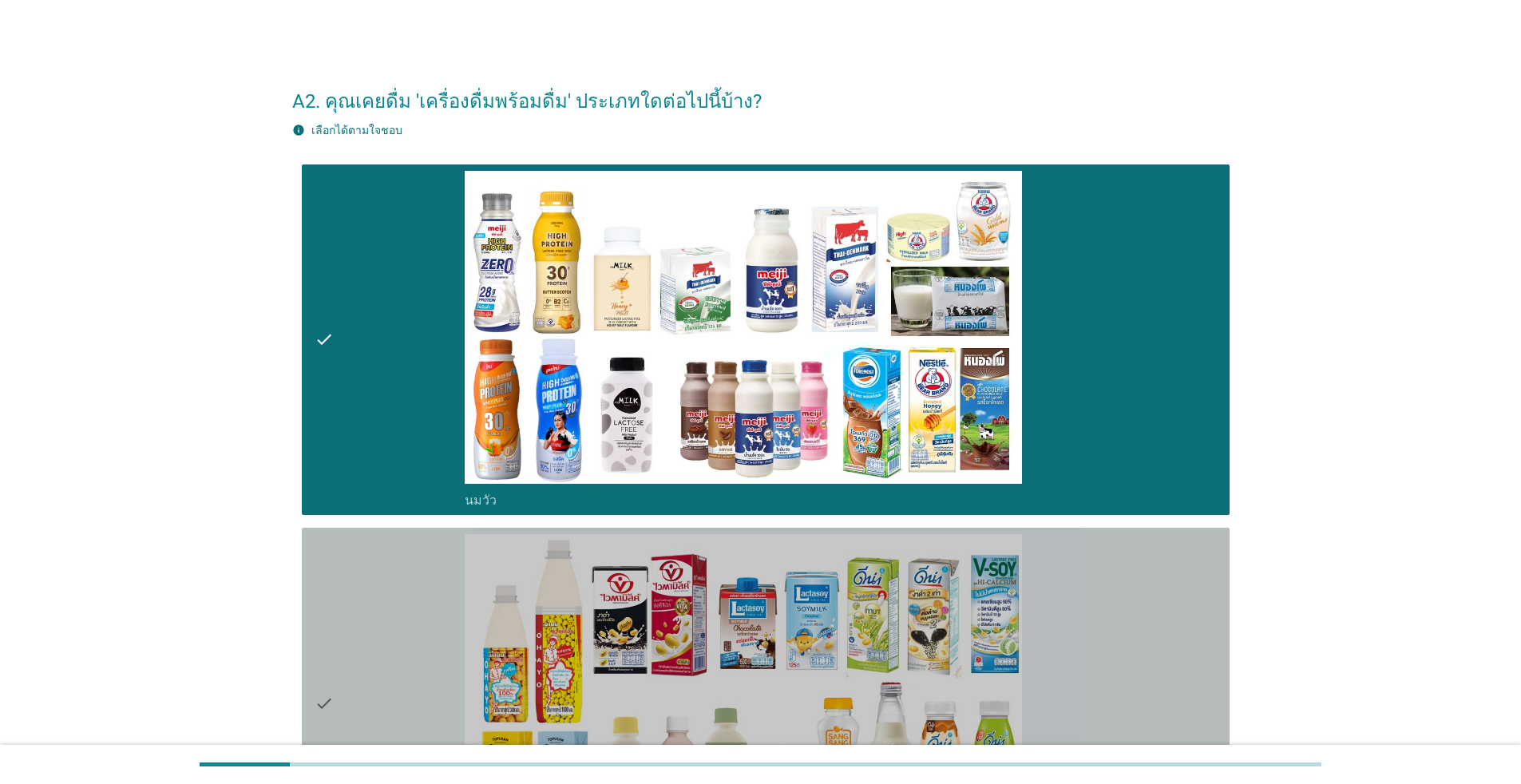
click at [395, 600] on div "check" at bounding box center [389, 703] width 150 height 338
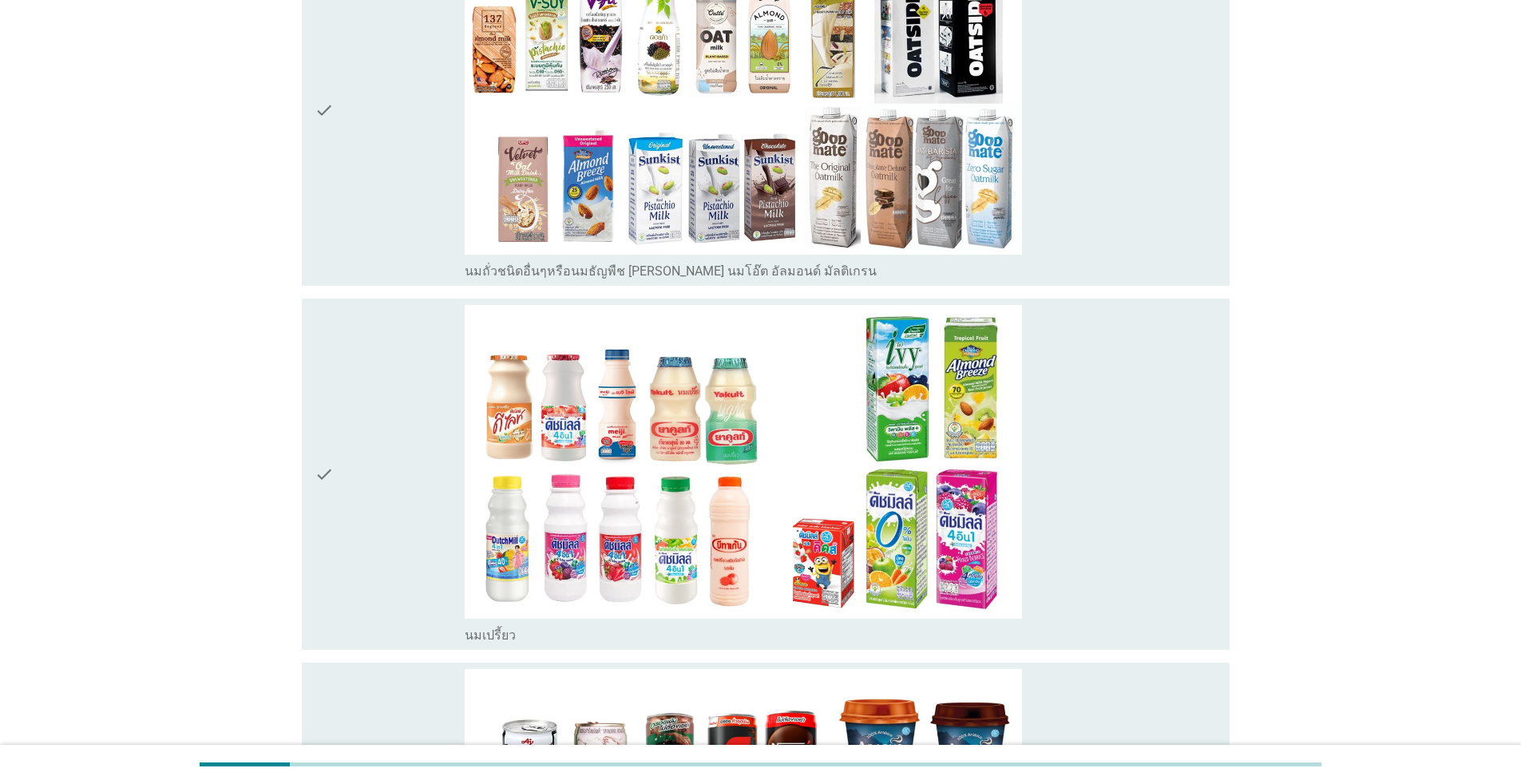
scroll to position [958, 0]
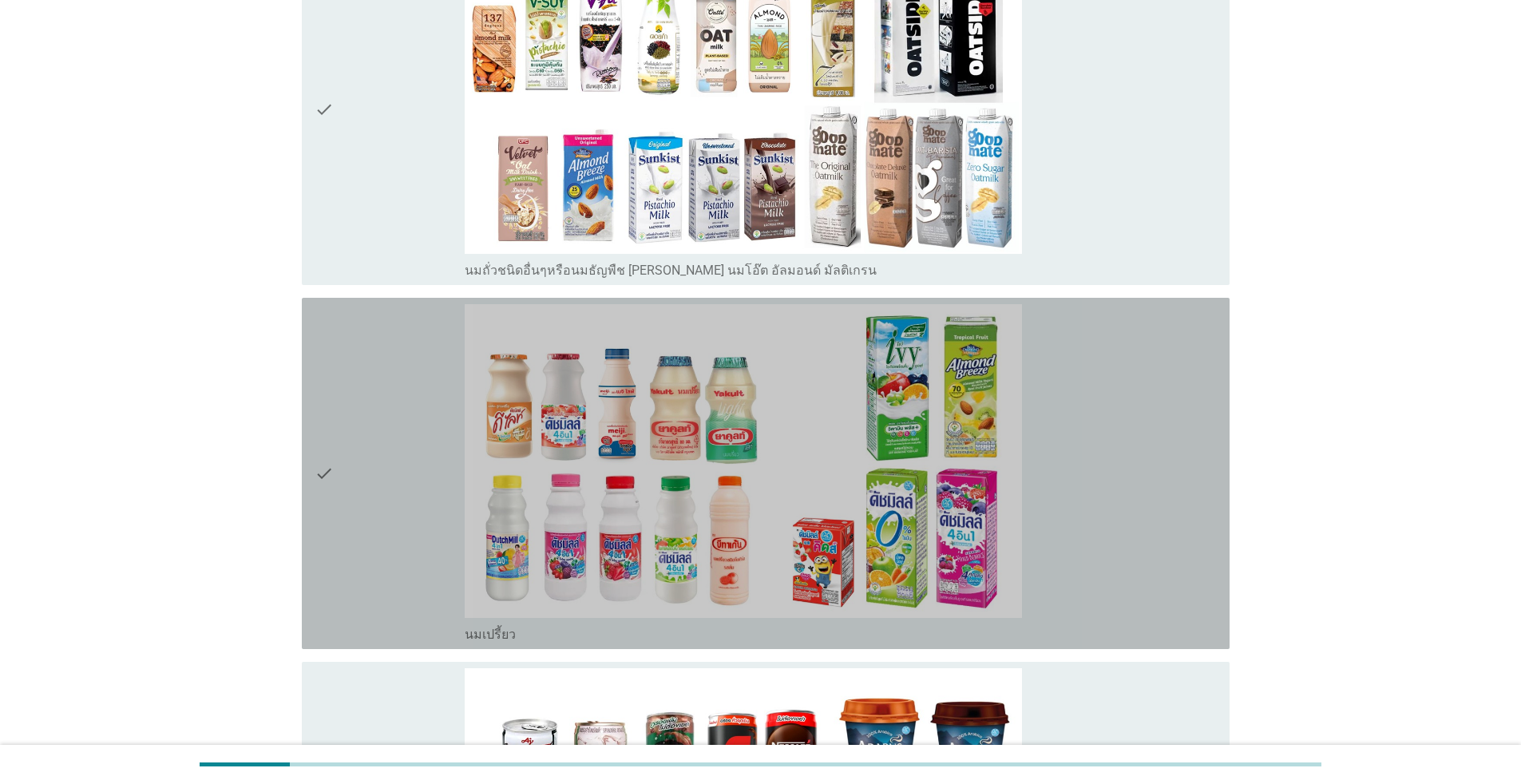
click at [362, 493] on div "check" at bounding box center [389, 473] width 150 height 338
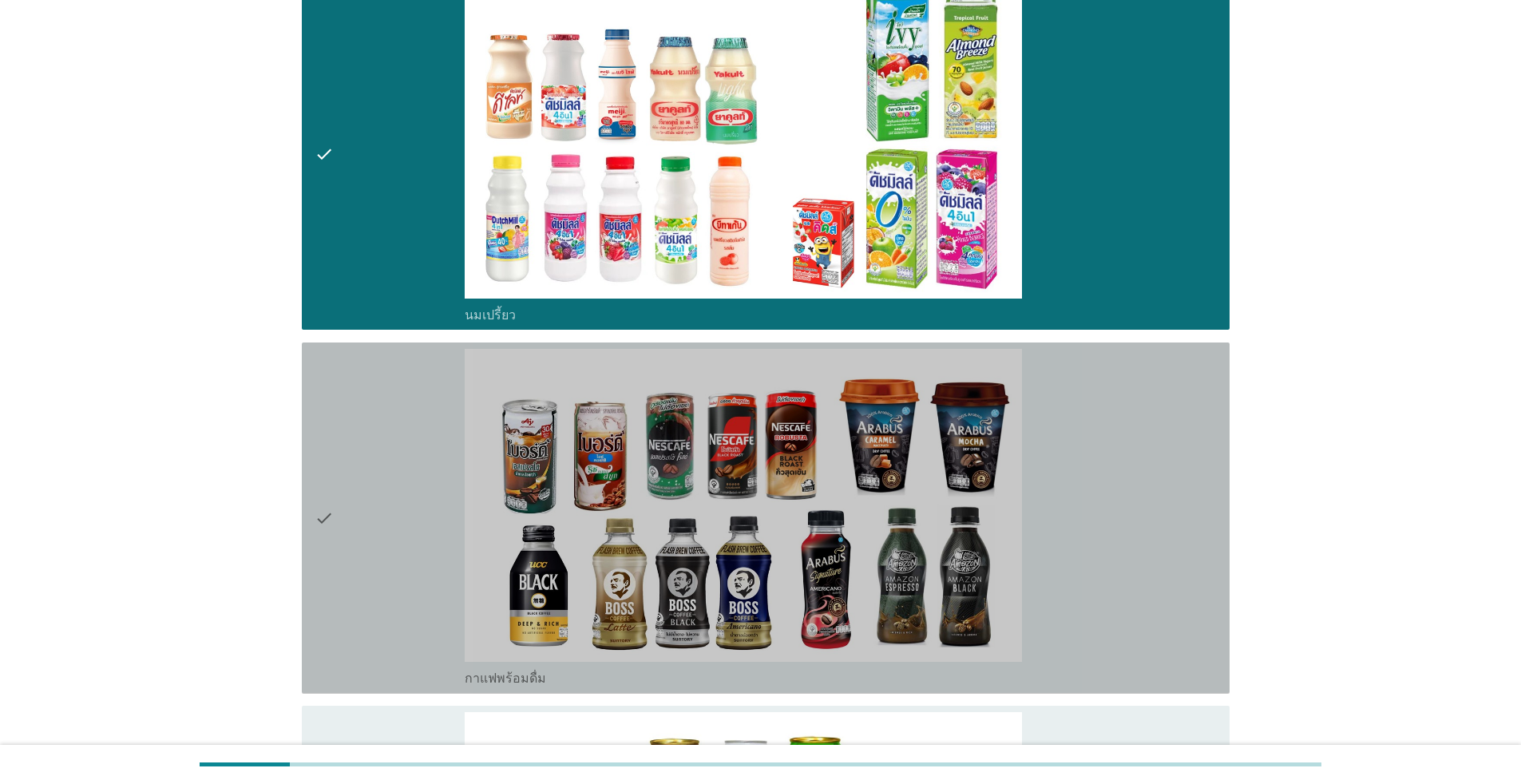
click at [366, 509] on div "check" at bounding box center [389, 518] width 150 height 338
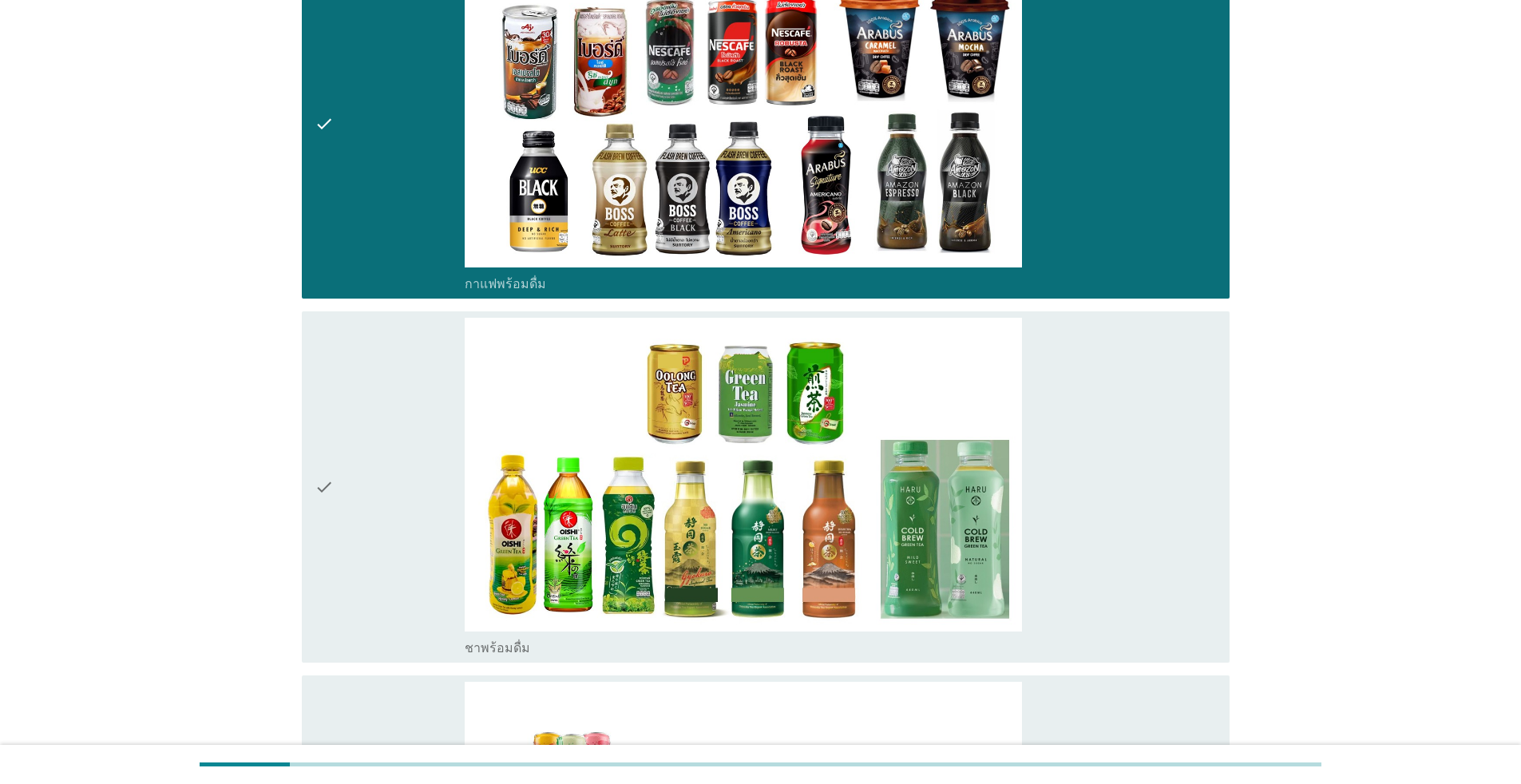
scroll to position [1676, 0]
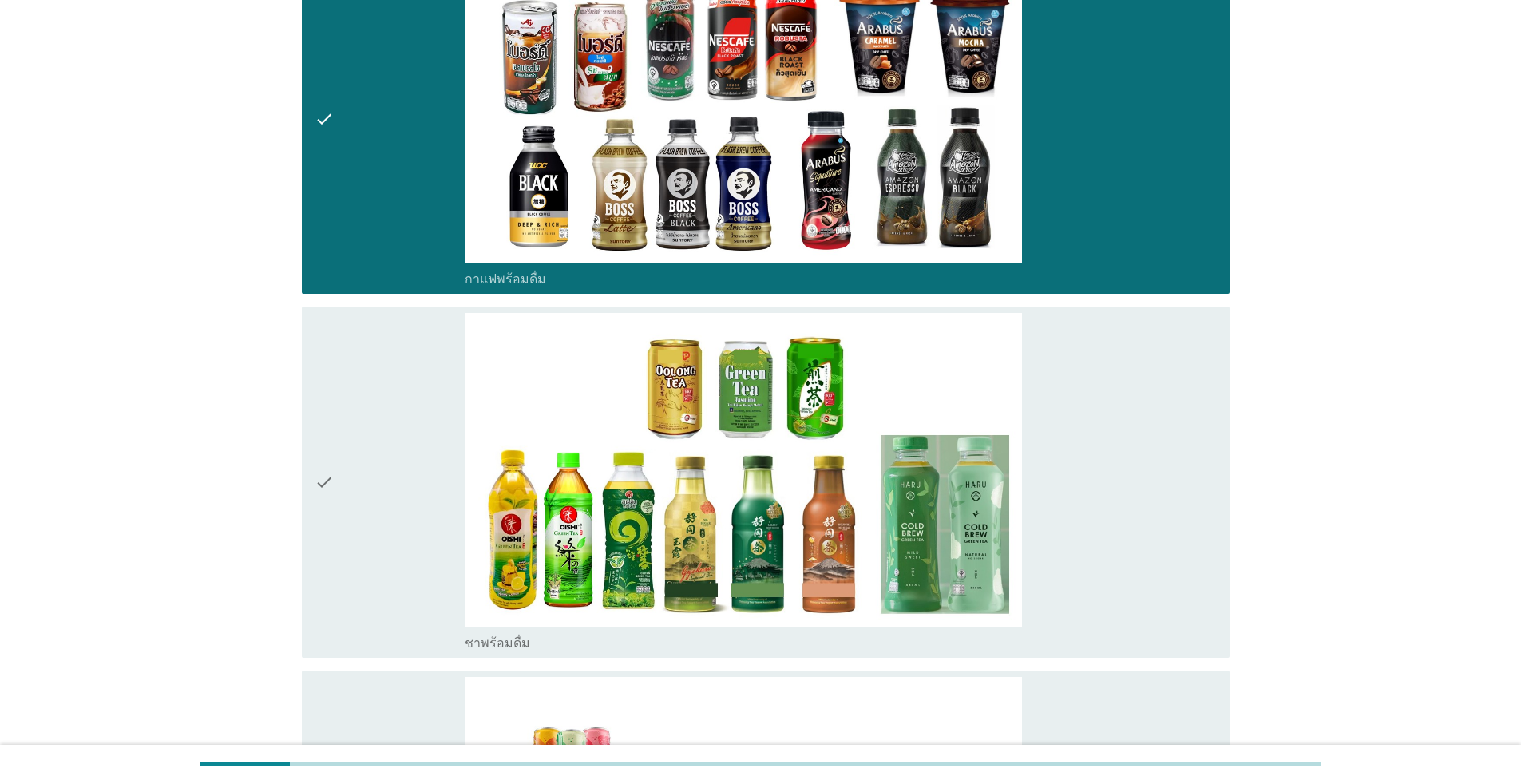
click at [377, 537] on div "check" at bounding box center [389, 482] width 150 height 338
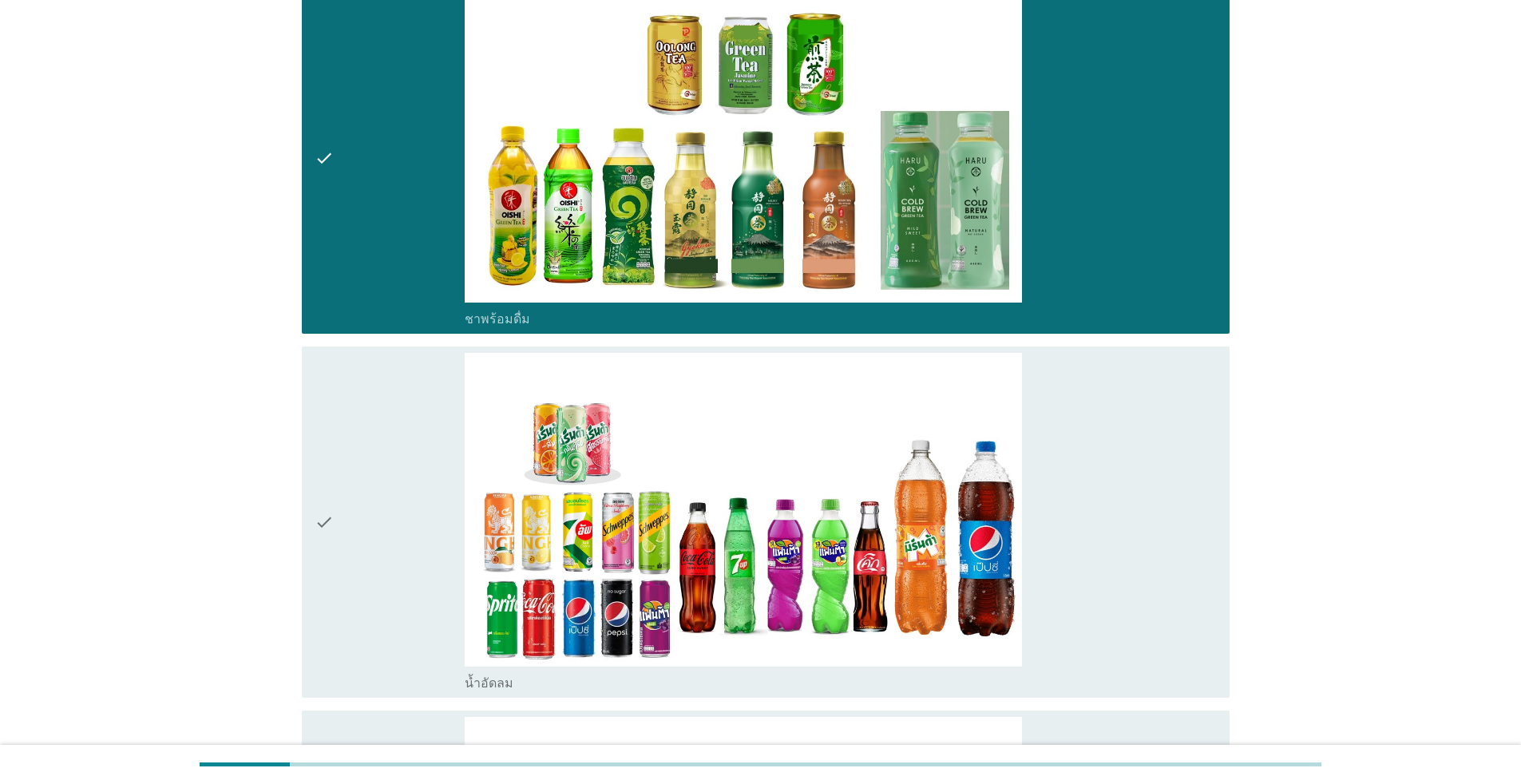
scroll to position [2075, 0]
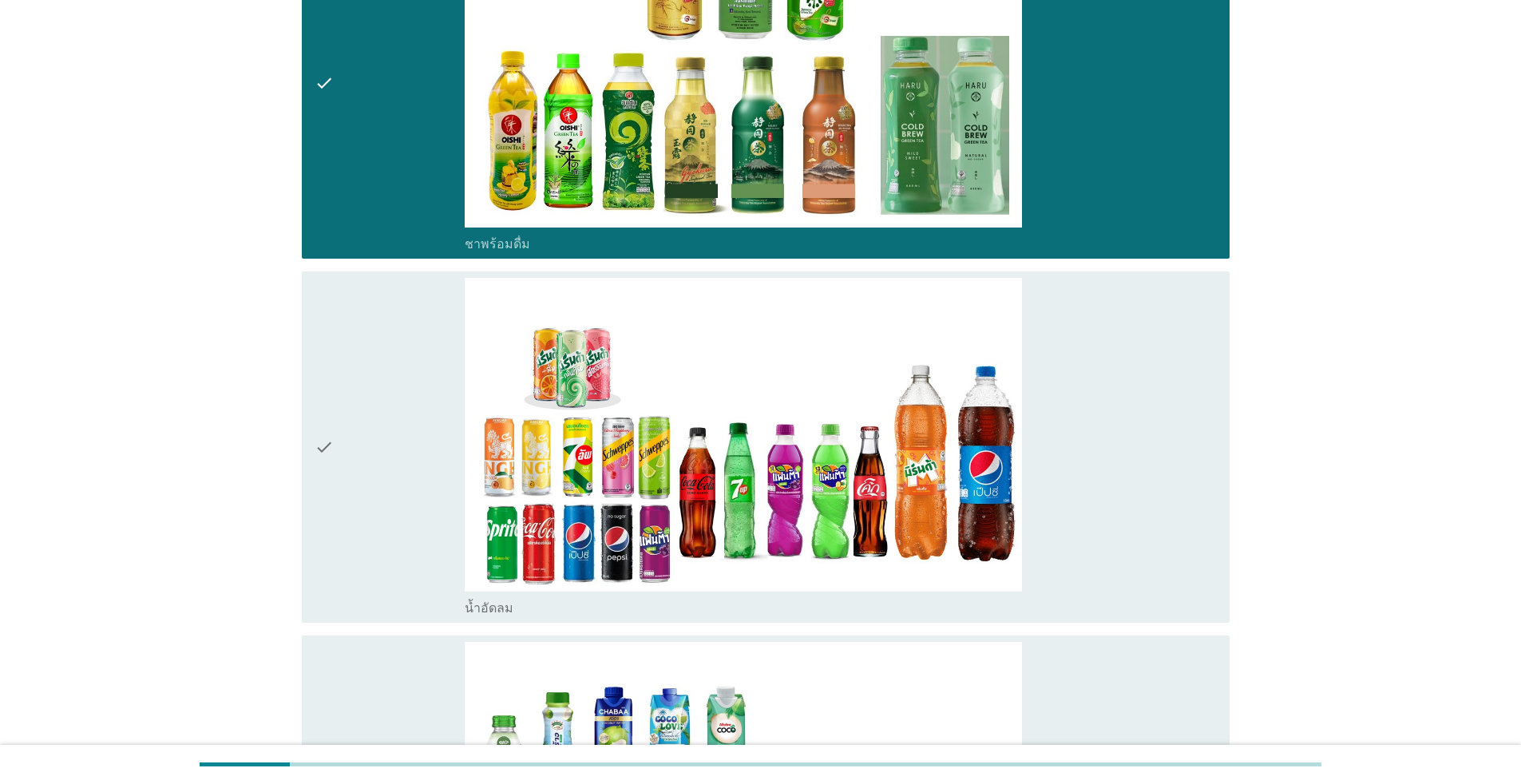
click at [376, 538] on div "check" at bounding box center [389, 447] width 150 height 338
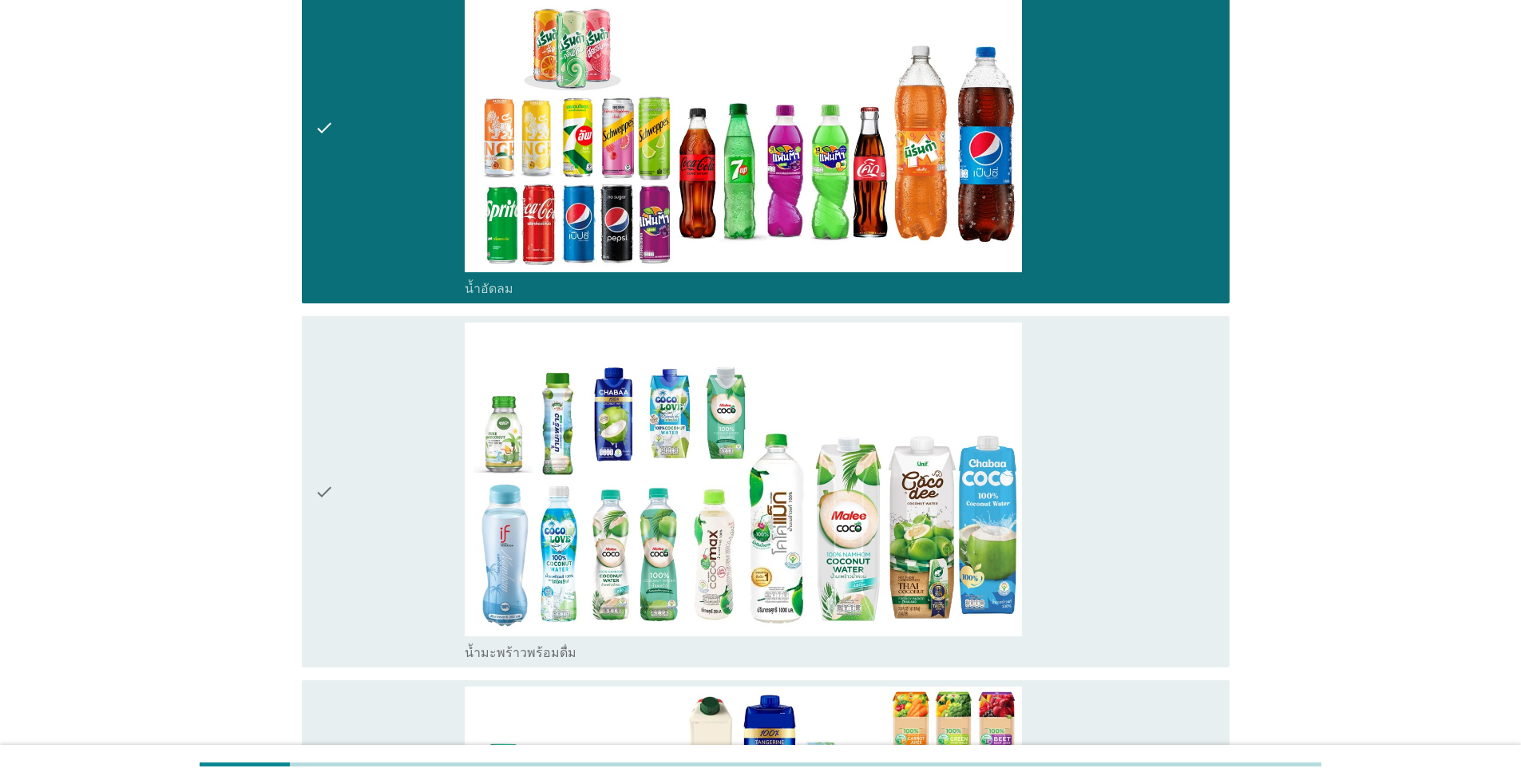
click at [375, 539] on div "check" at bounding box center [389, 492] width 150 height 338
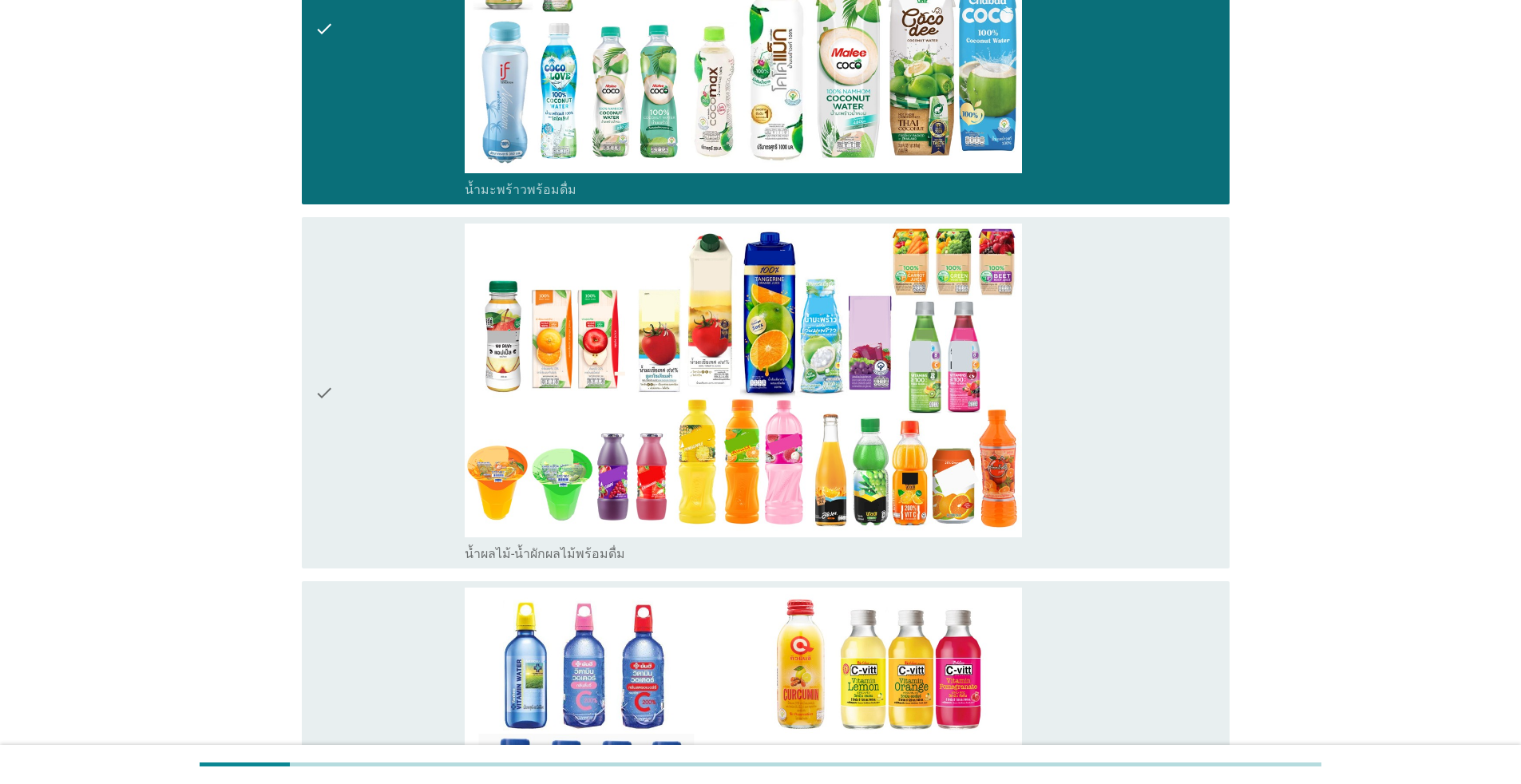
scroll to position [2873, 0]
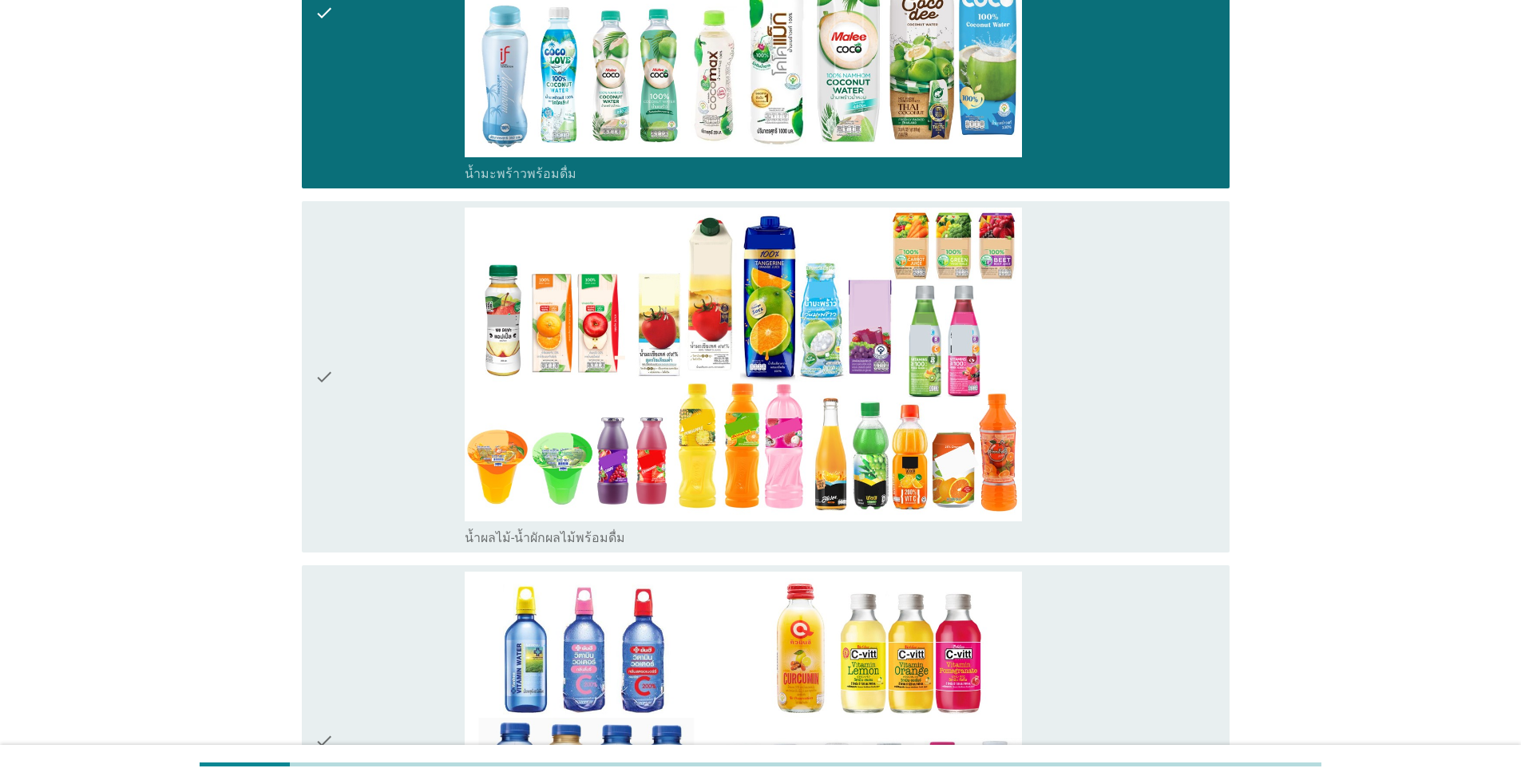
click at [368, 487] on div "check" at bounding box center [389, 376] width 150 height 338
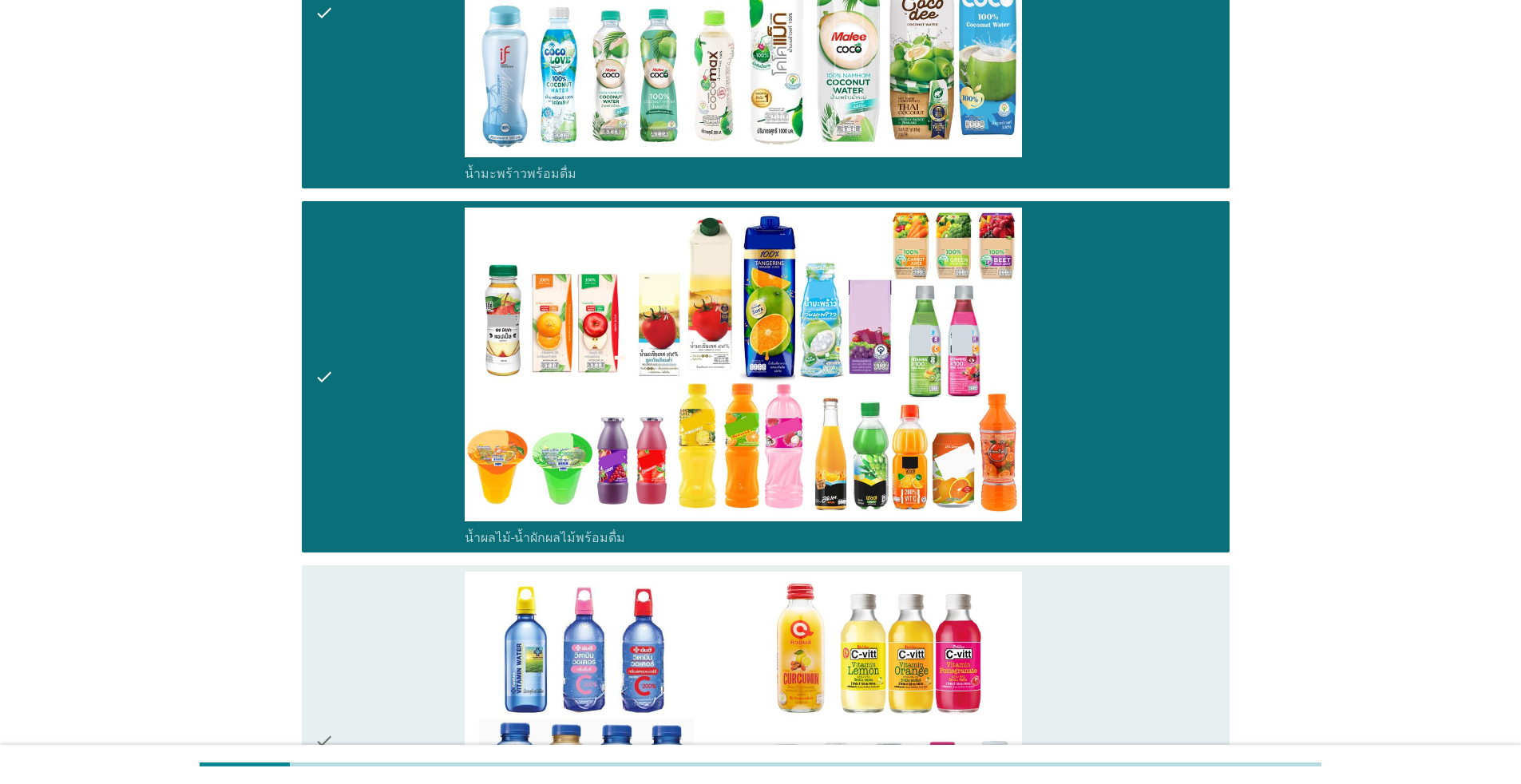
click at [370, 616] on div "check" at bounding box center [389, 741] width 150 height 338
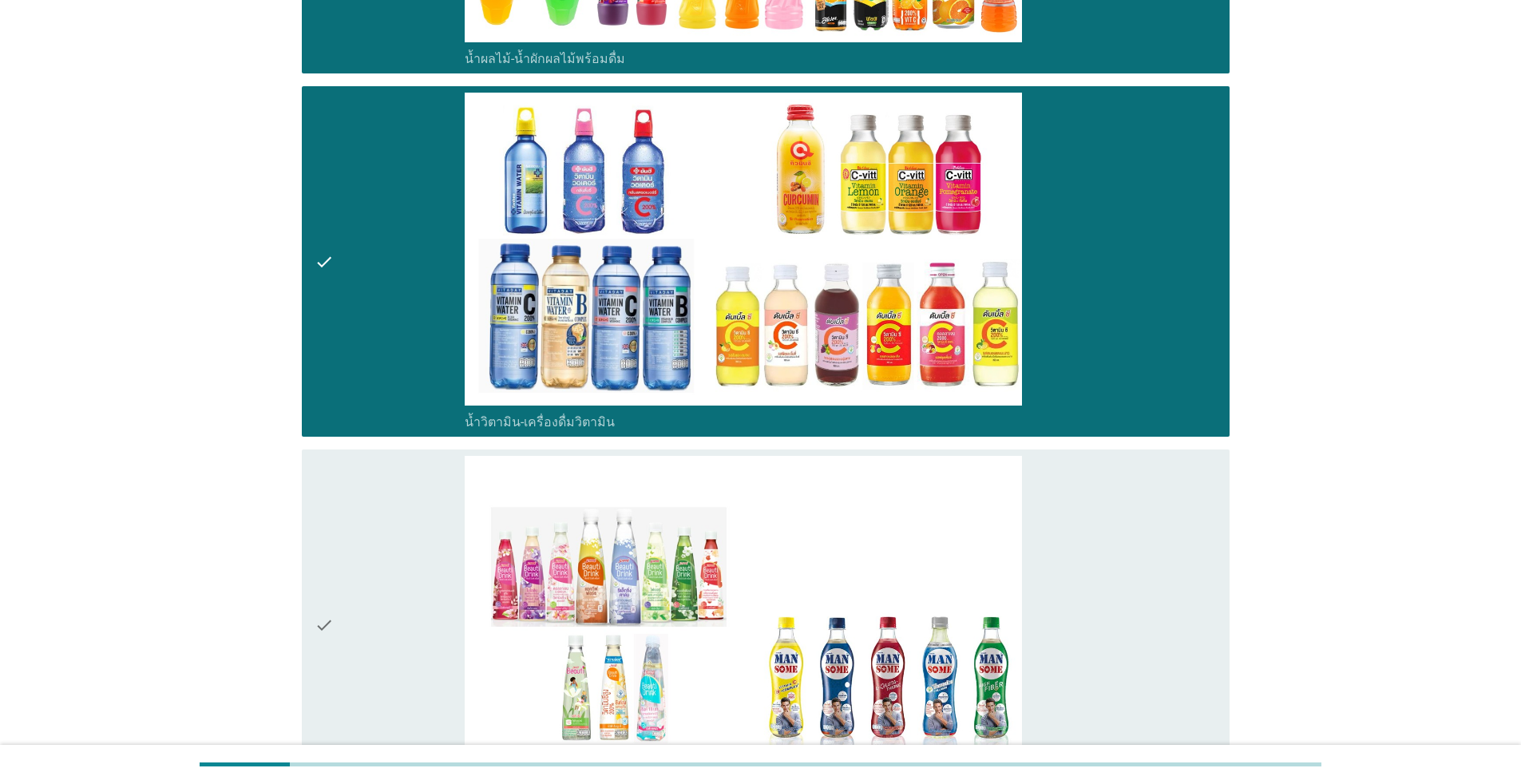
click at [366, 604] on div "check" at bounding box center [389, 625] width 150 height 338
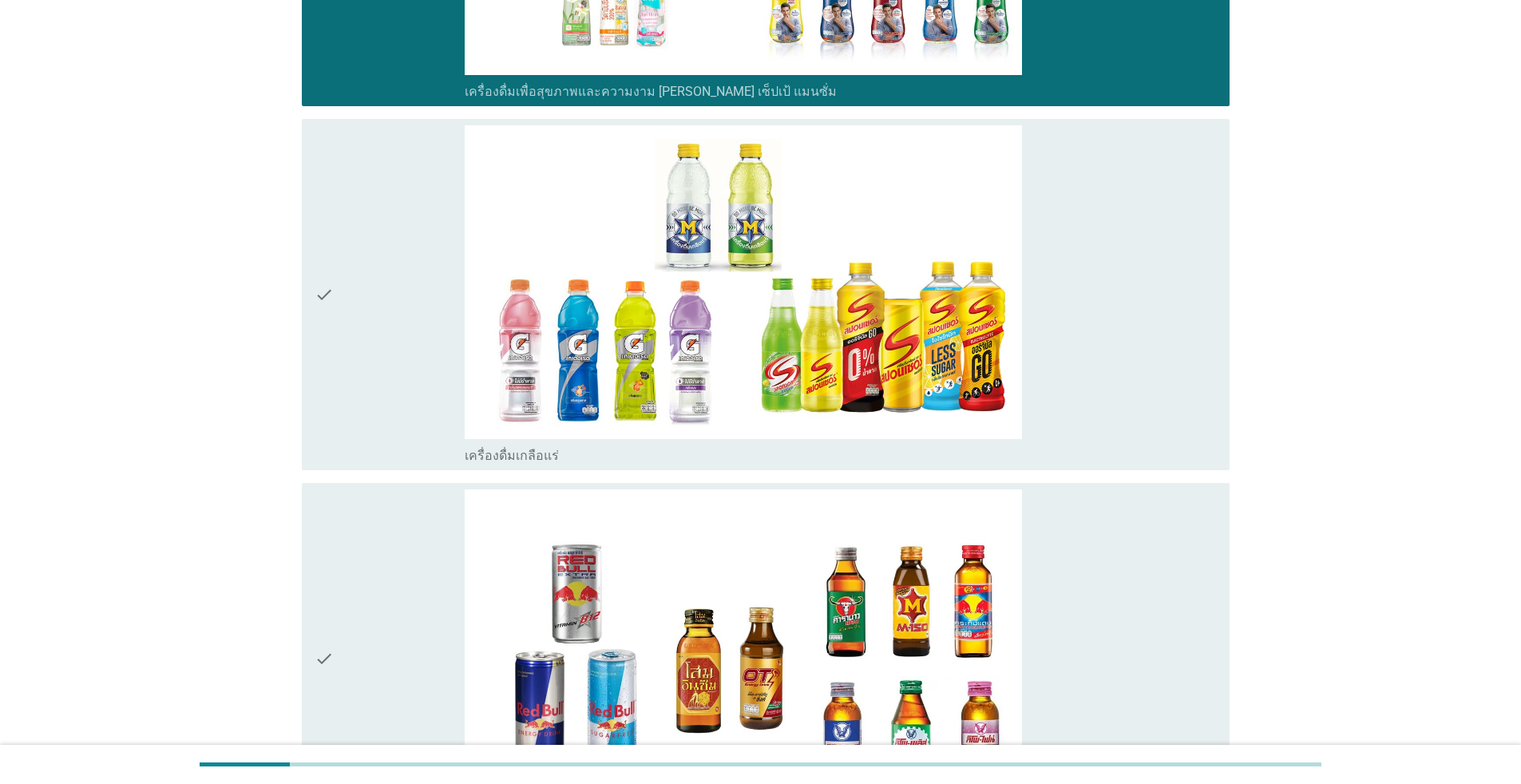
scroll to position [4071, 0]
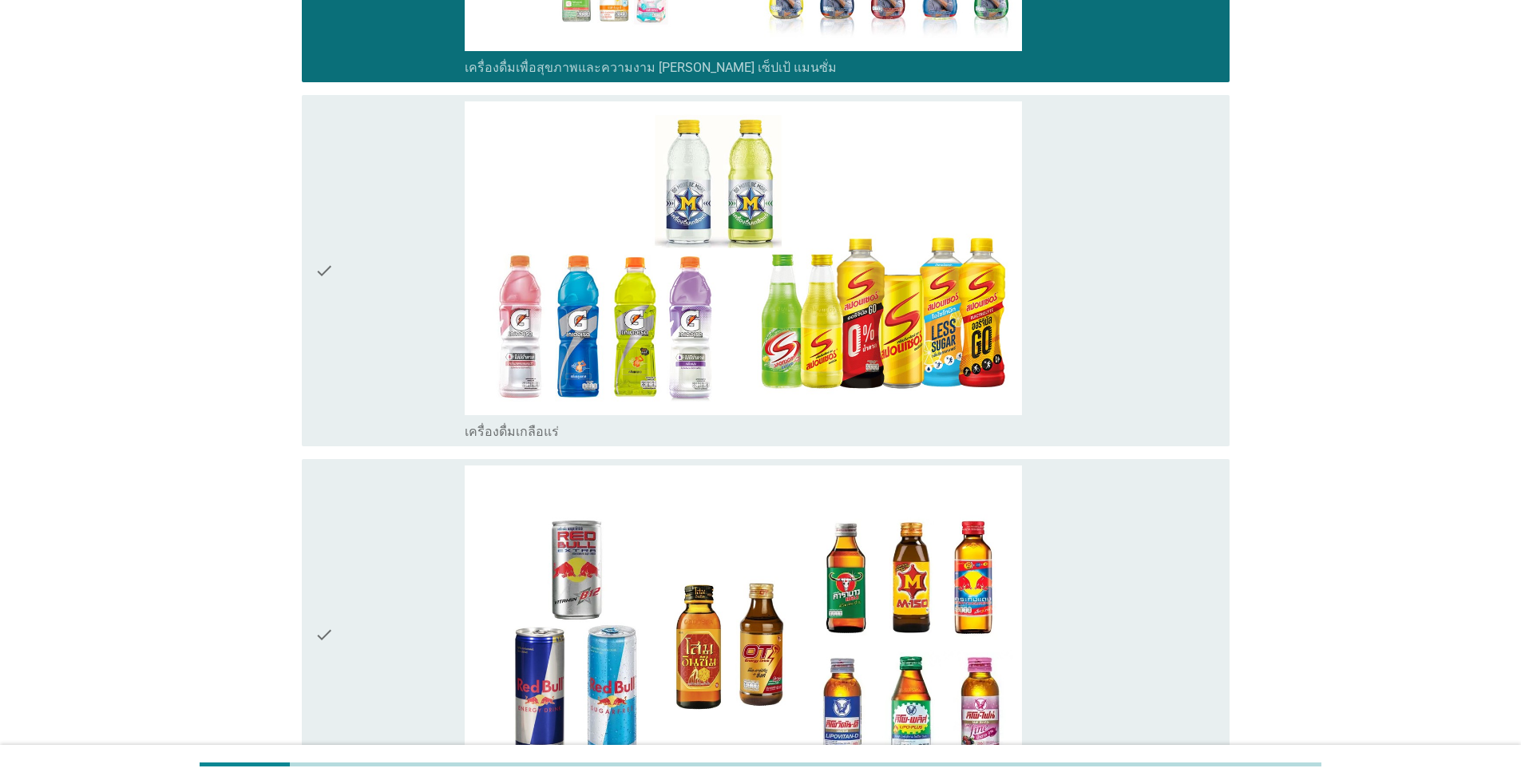
click at [373, 400] on div "check" at bounding box center [389, 270] width 150 height 338
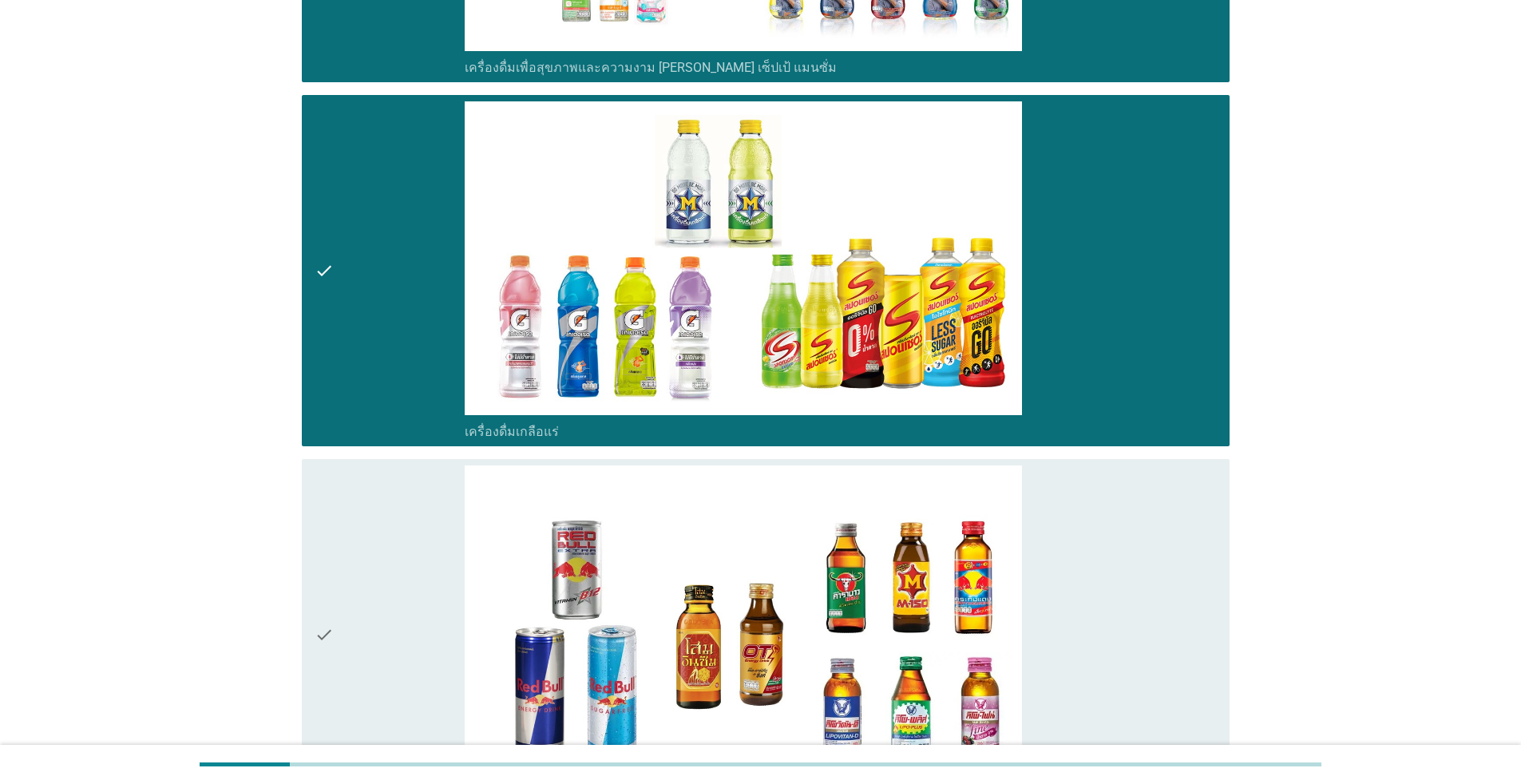
click at [394, 562] on div "check" at bounding box center [389, 634] width 150 height 338
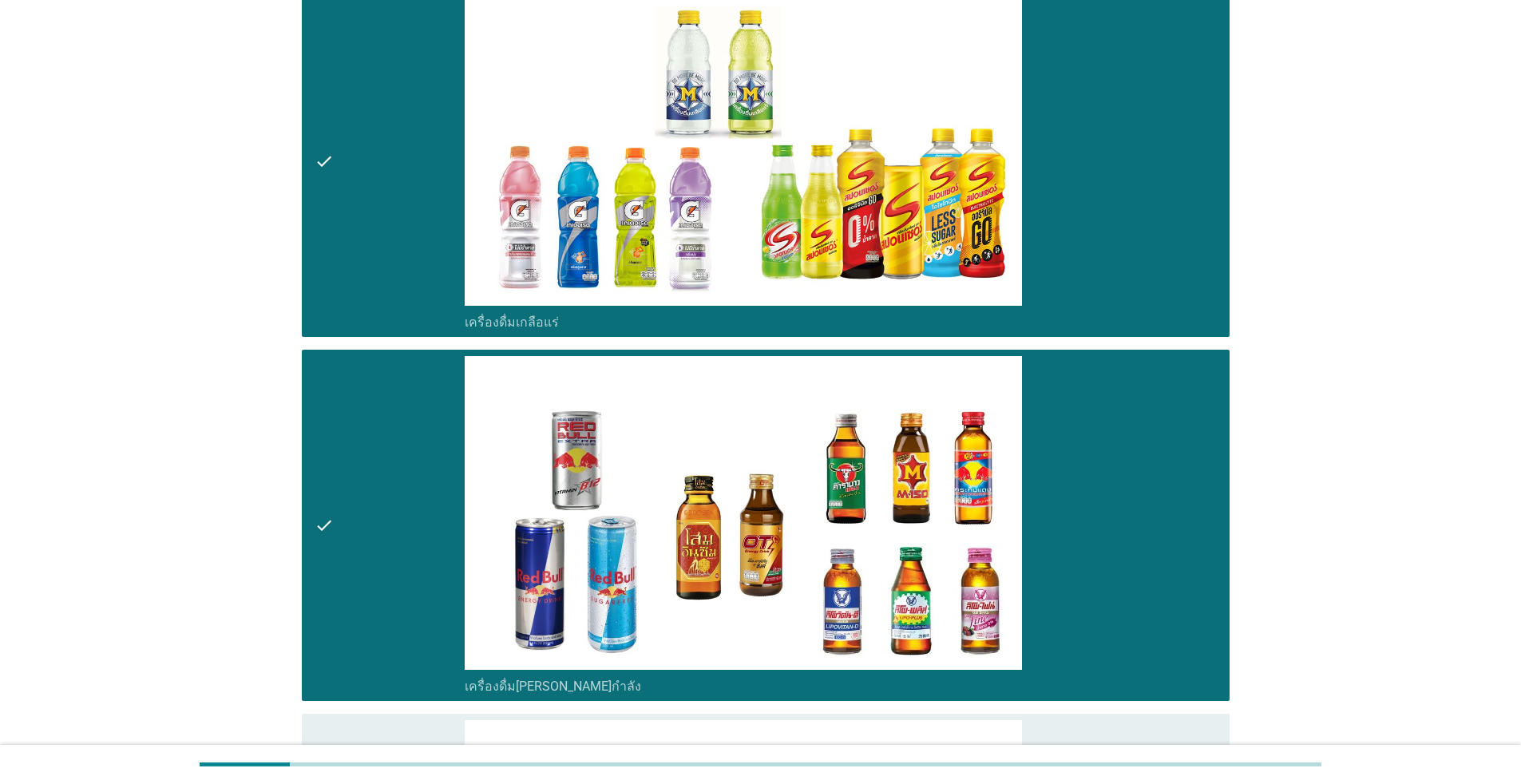
scroll to position [4470, 0]
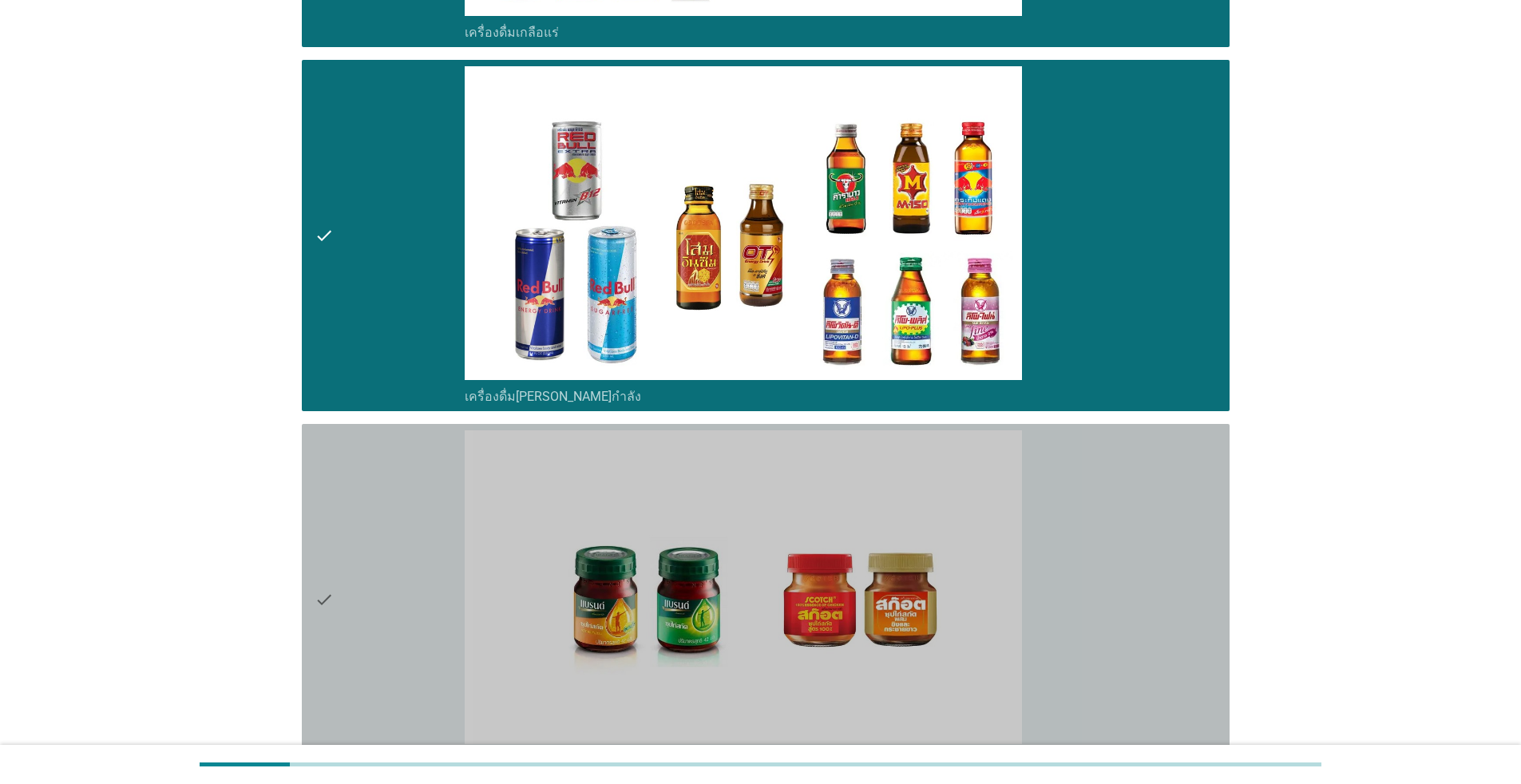
click at [394, 562] on div "check" at bounding box center [389, 600] width 150 height 338
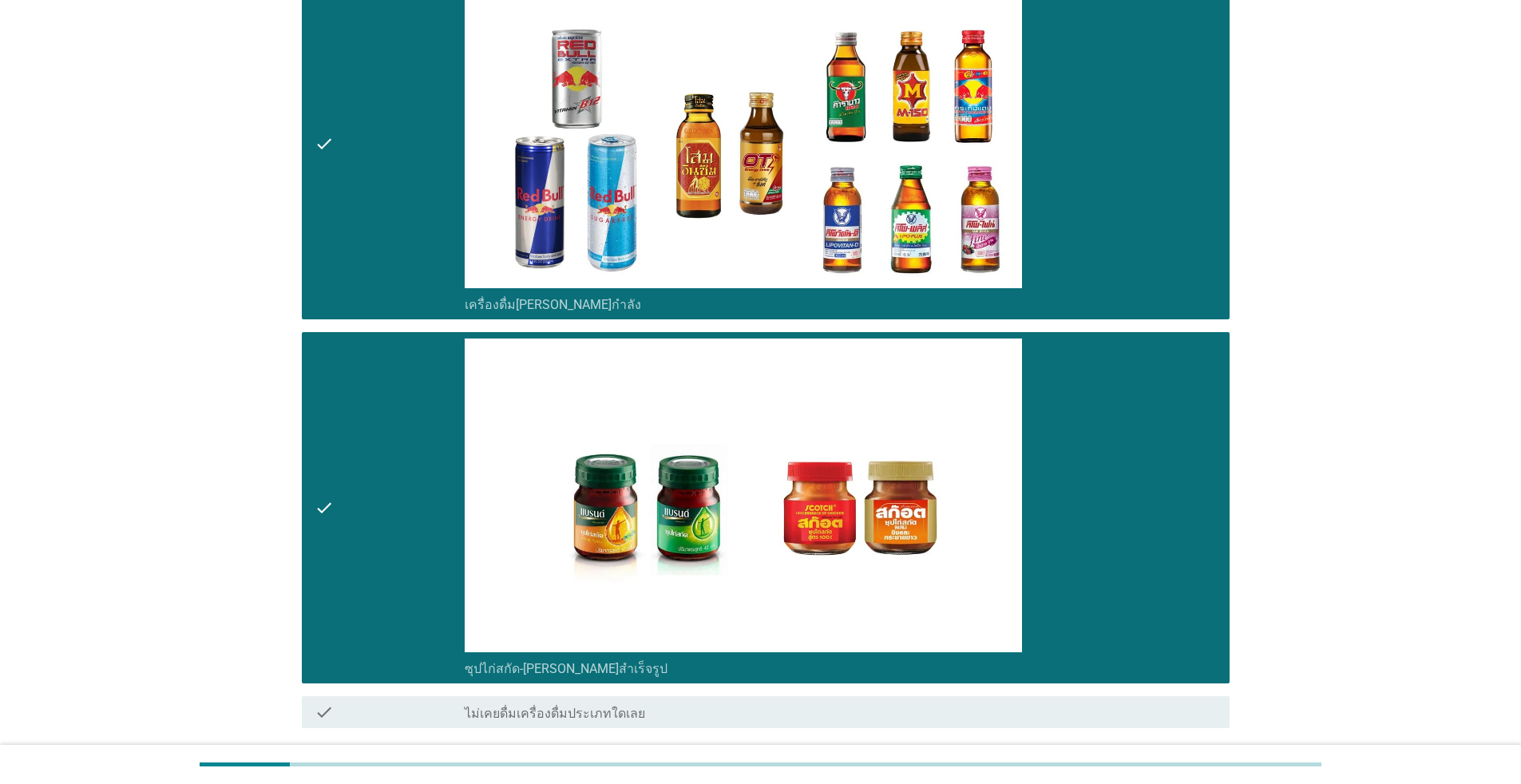
scroll to position [4693, 0]
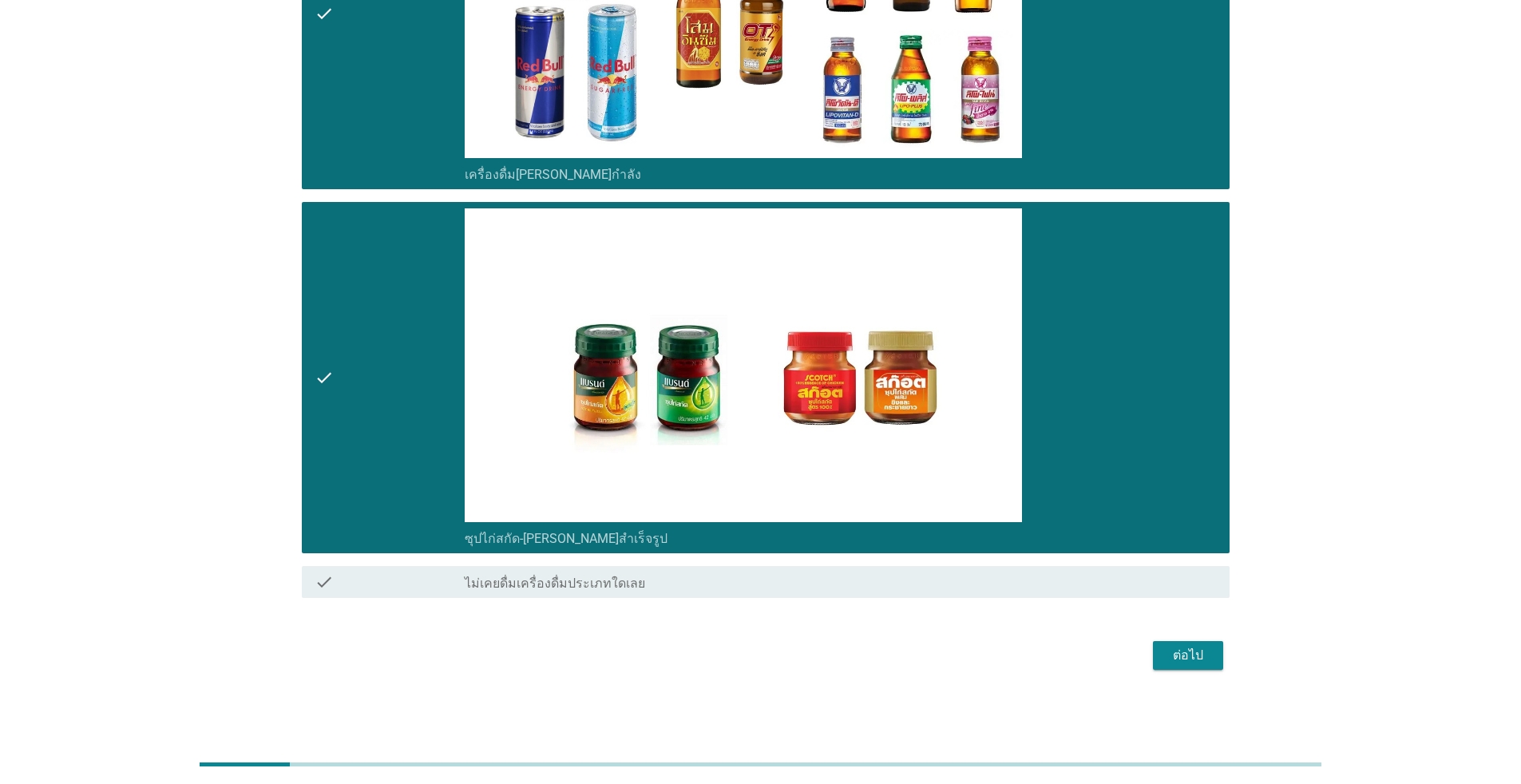
click at [786, 658] on div "ต่อไป" at bounding box center [1188, 655] width 45 height 19
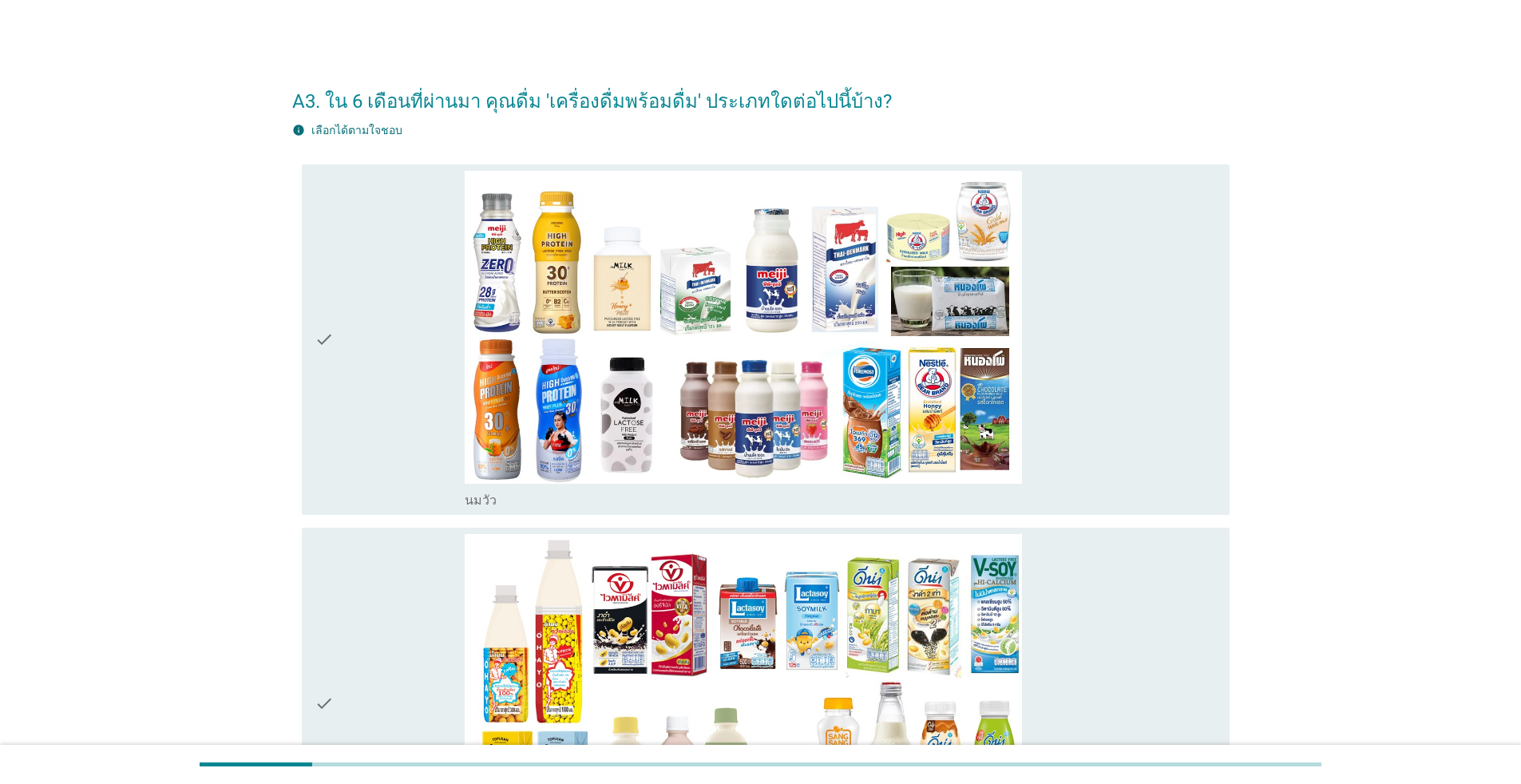
click at [348, 454] on div "check" at bounding box center [389, 340] width 150 height 338
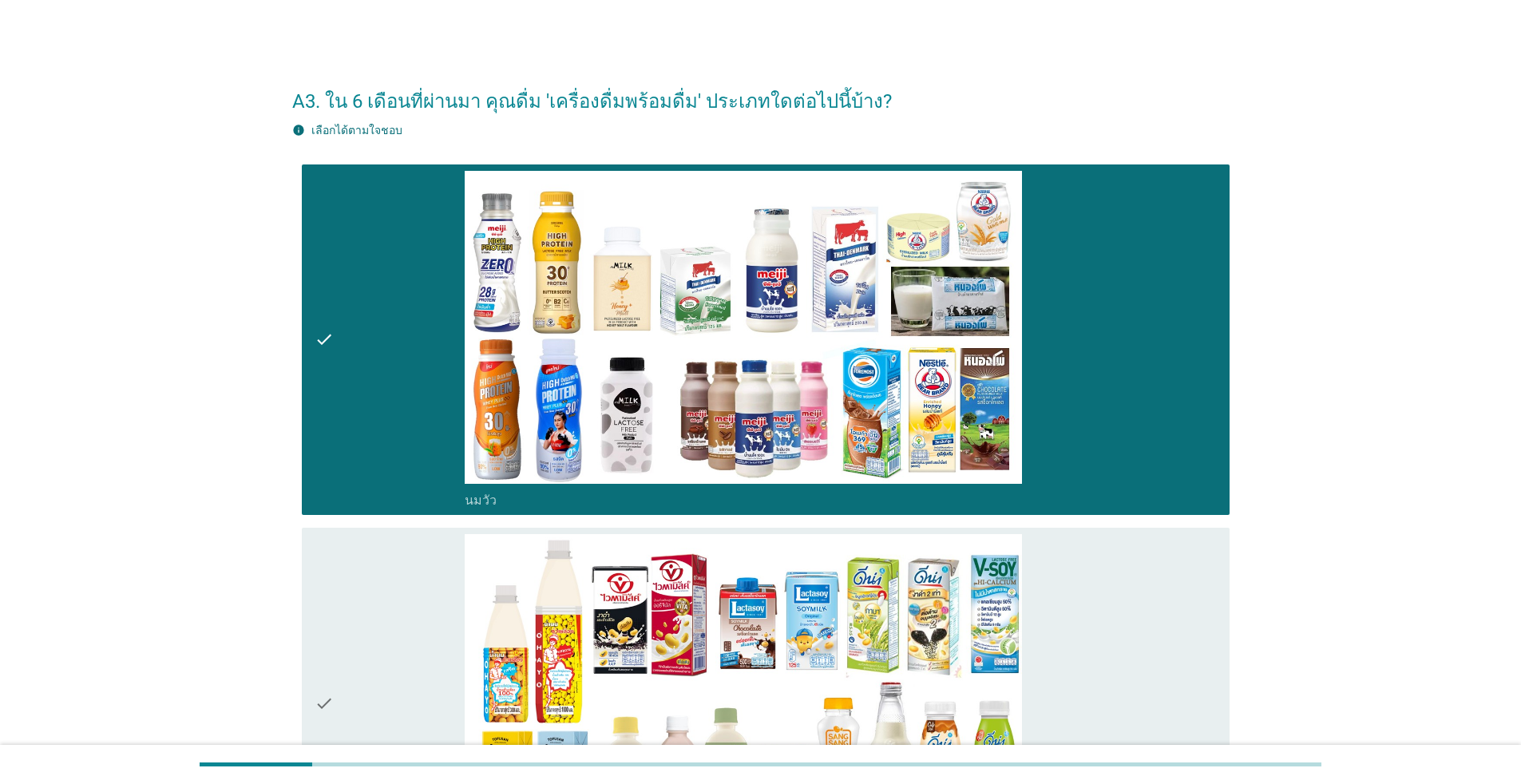
click at [382, 612] on div "check" at bounding box center [389, 703] width 150 height 338
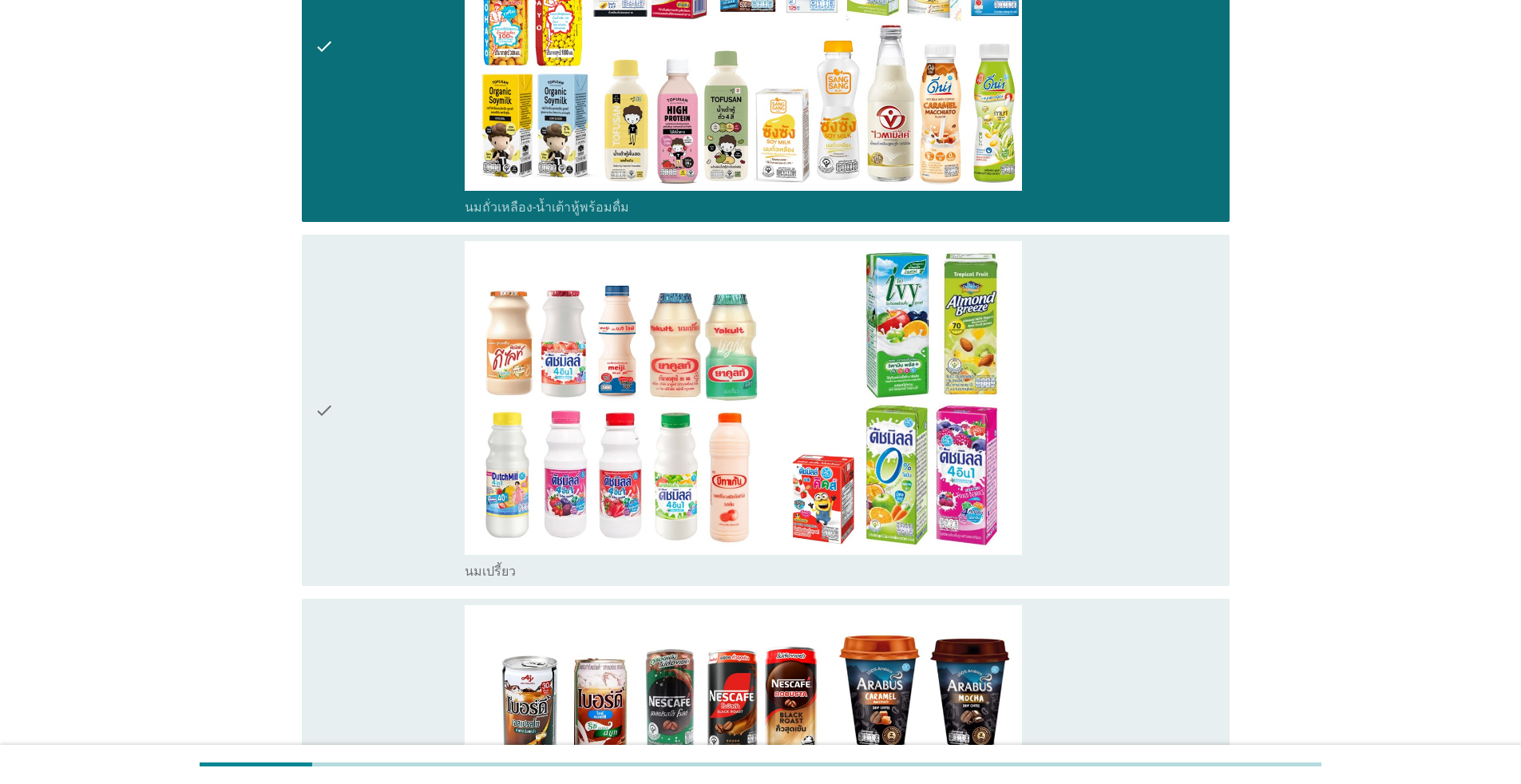
scroll to position [718, 0]
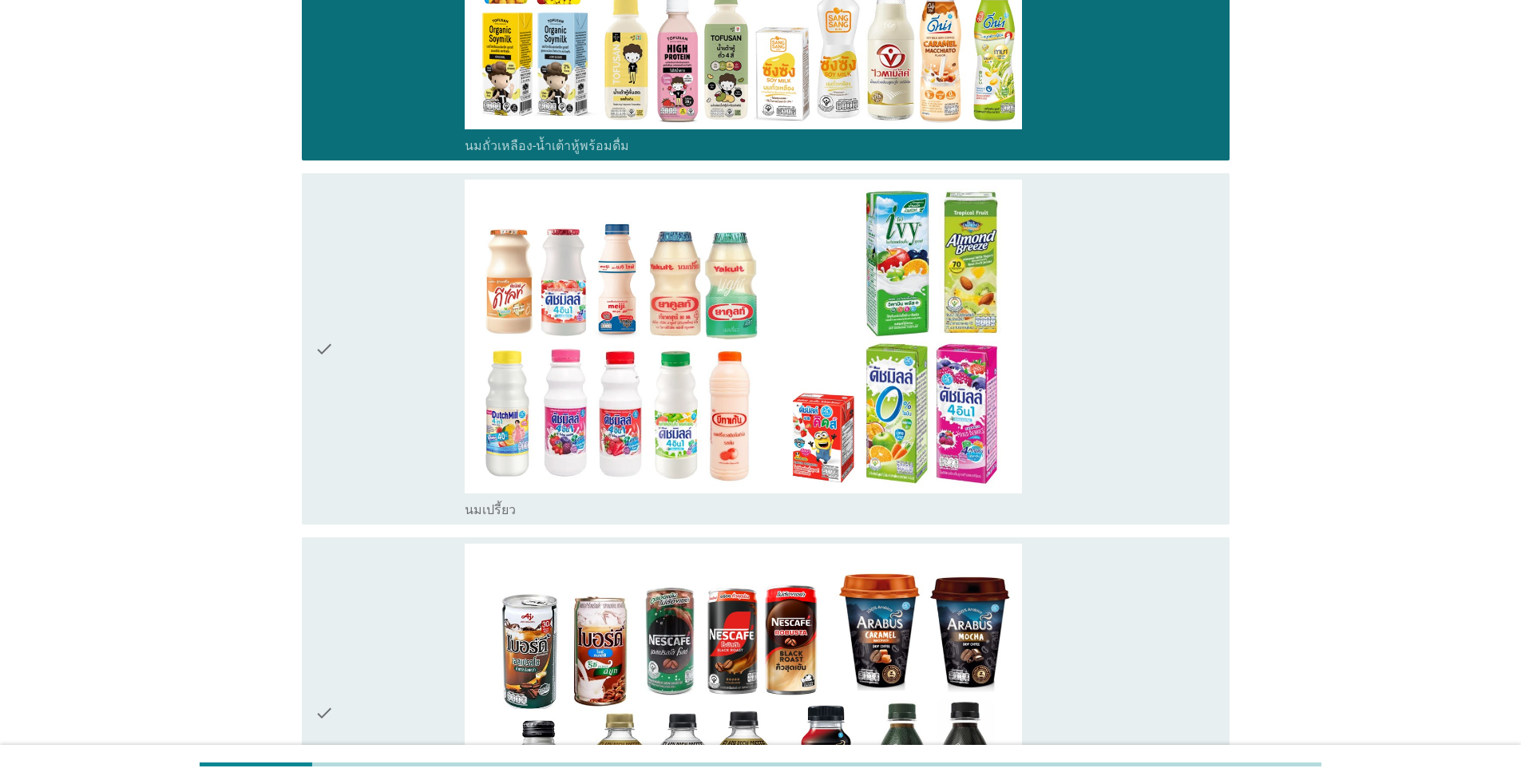
click at [361, 447] on div "check" at bounding box center [389, 349] width 150 height 338
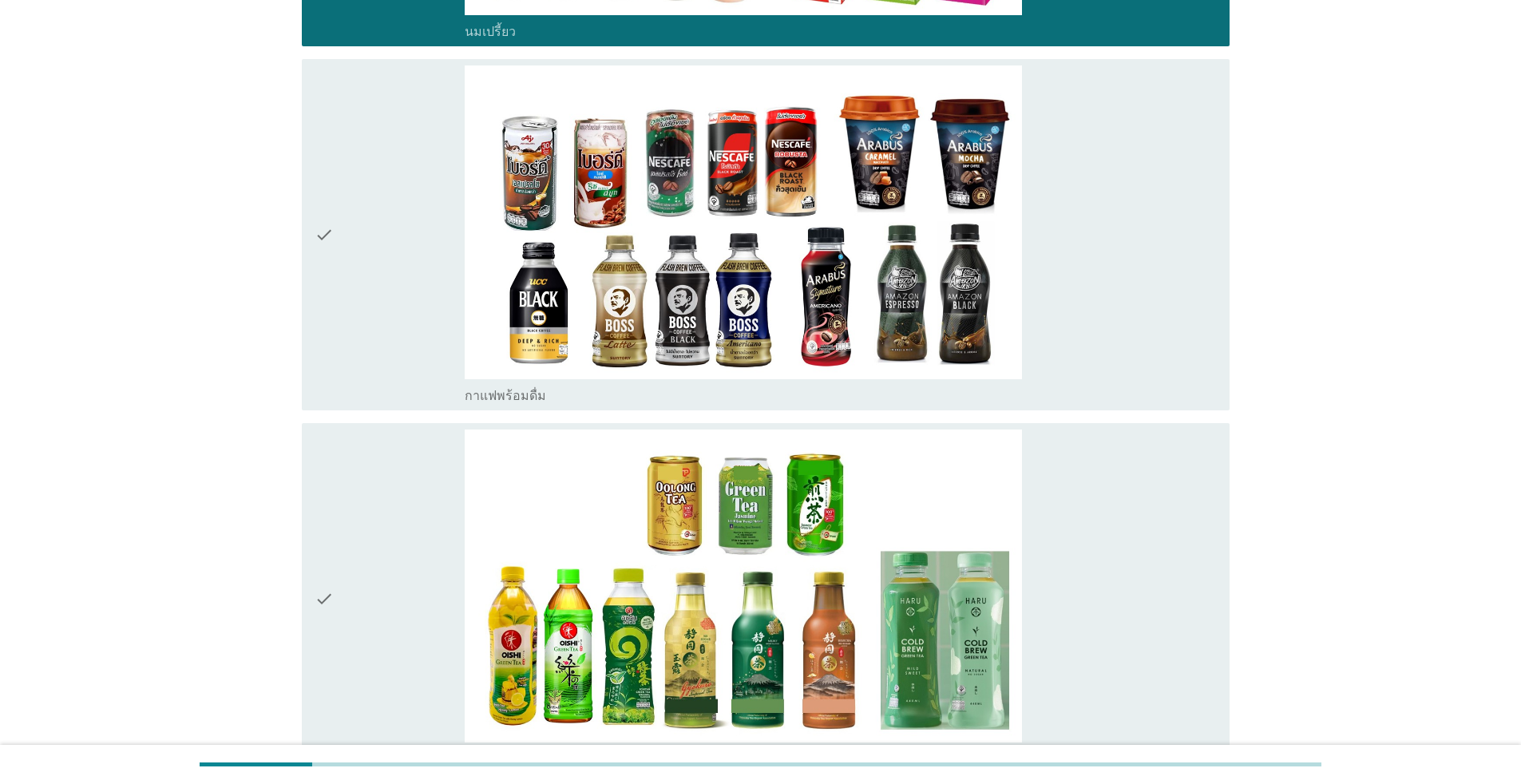
scroll to position [1197, 0]
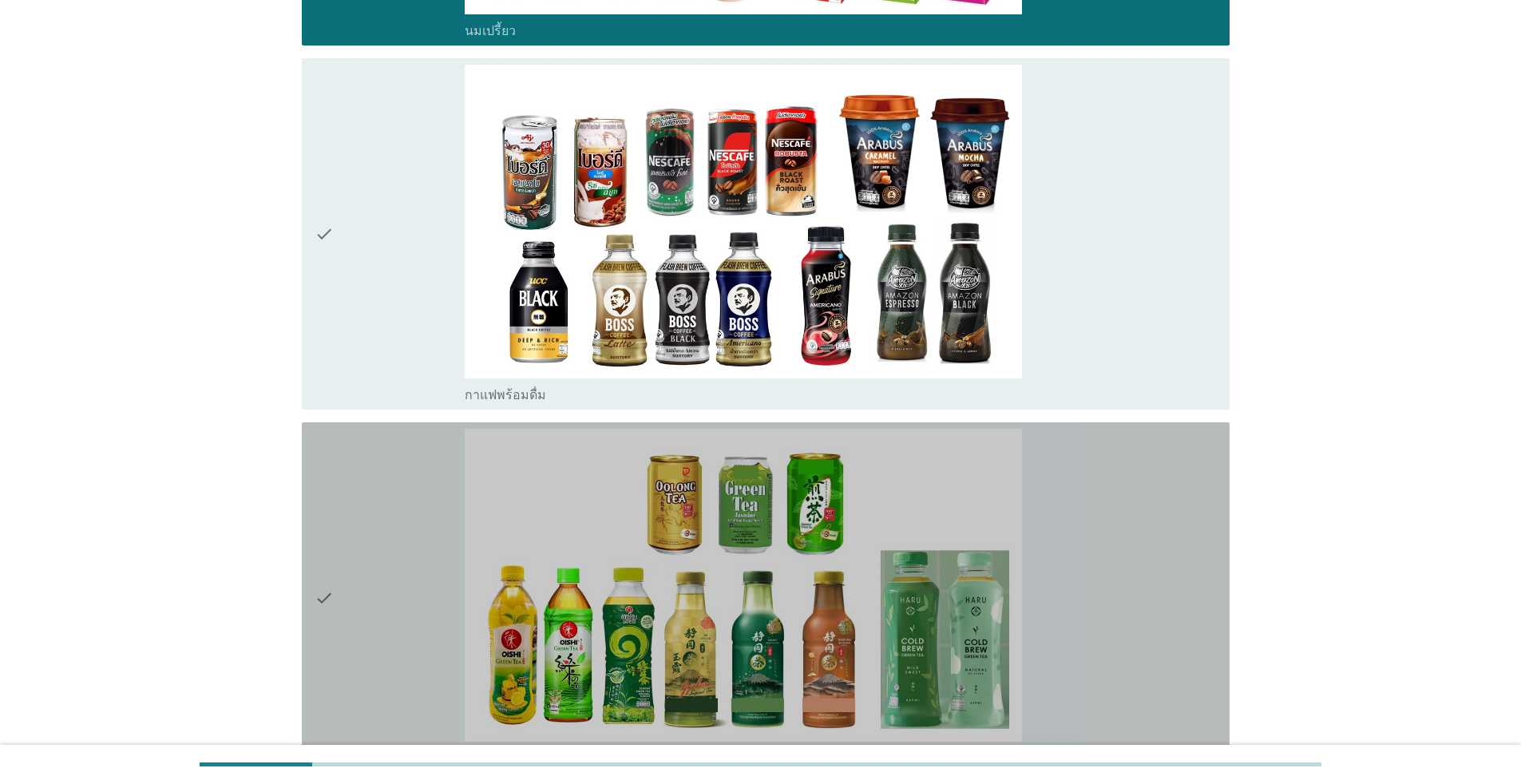
click at [401, 540] on div "check" at bounding box center [389, 598] width 150 height 338
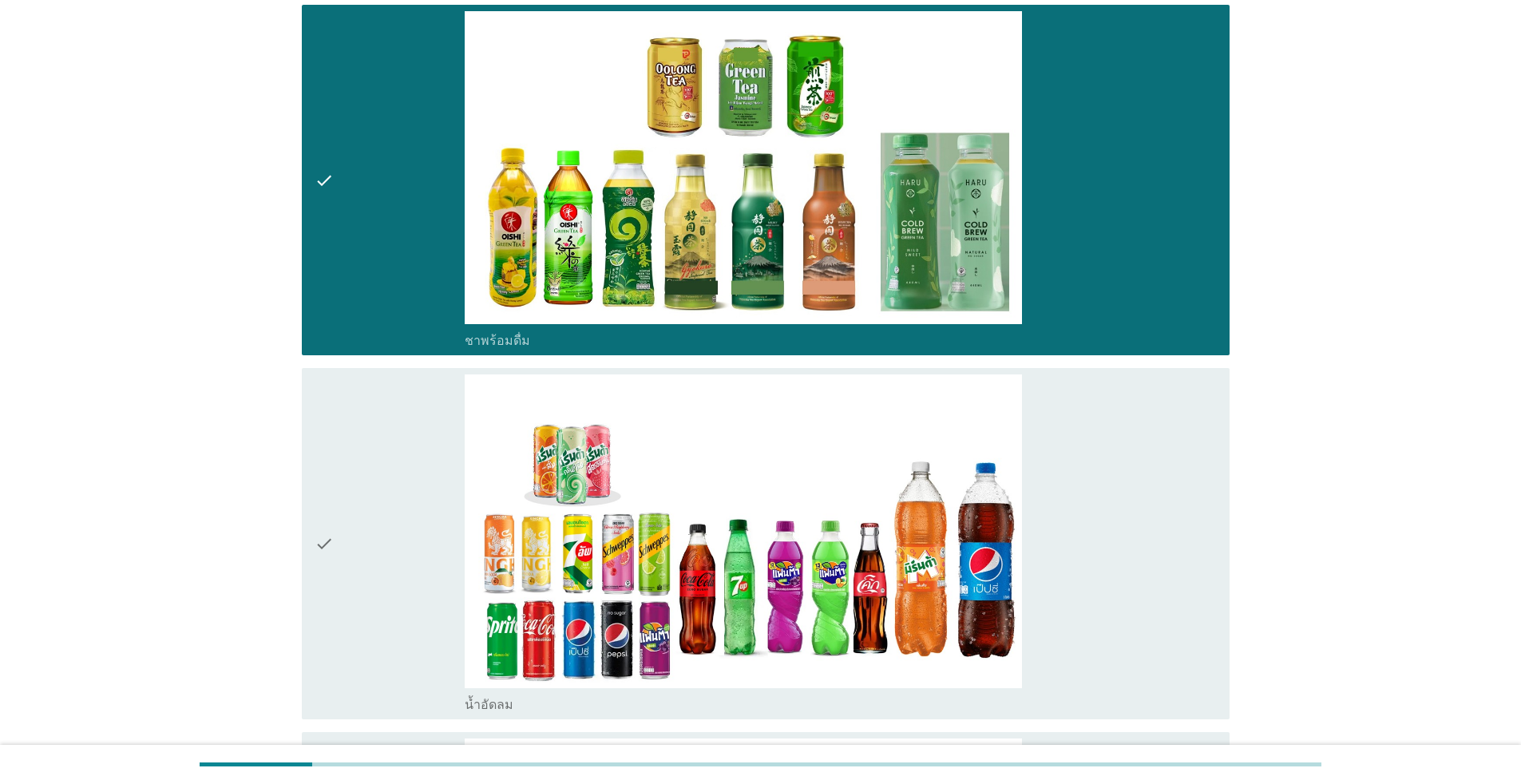
scroll to position [1676, 0]
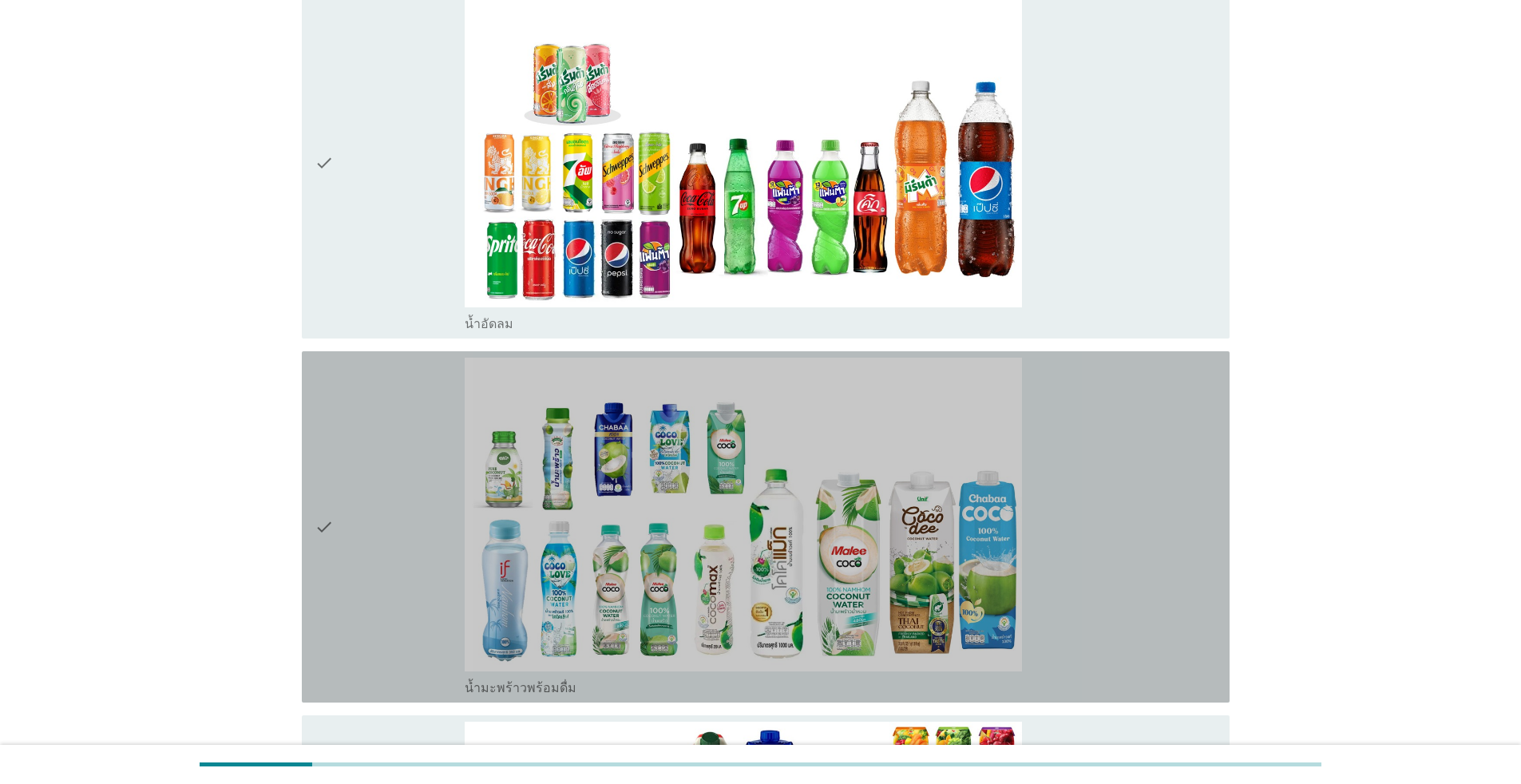
click at [406, 567] on div "check" at bounding box center [389, 527] width 150 height 338
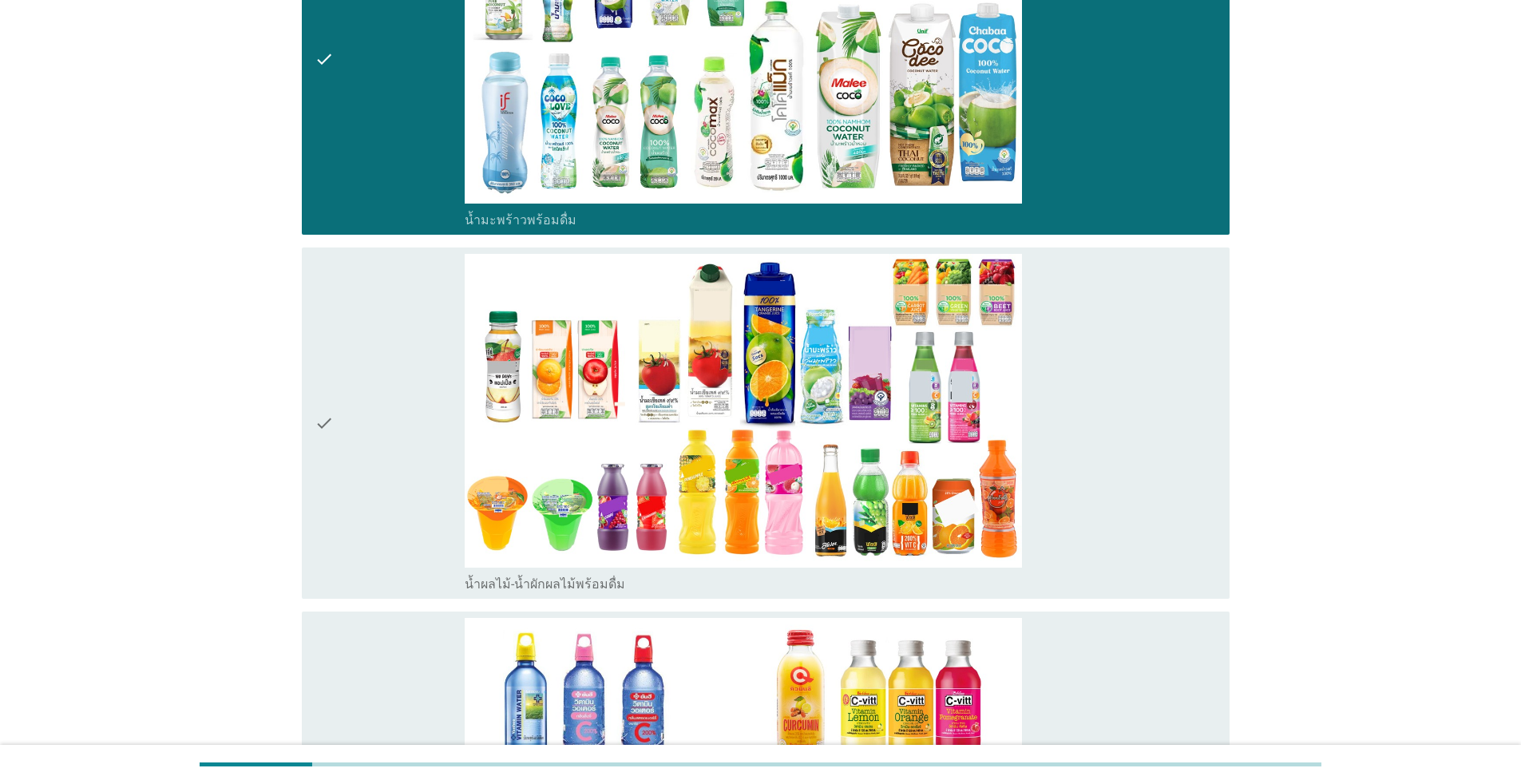
scroll to position [2474, 0]
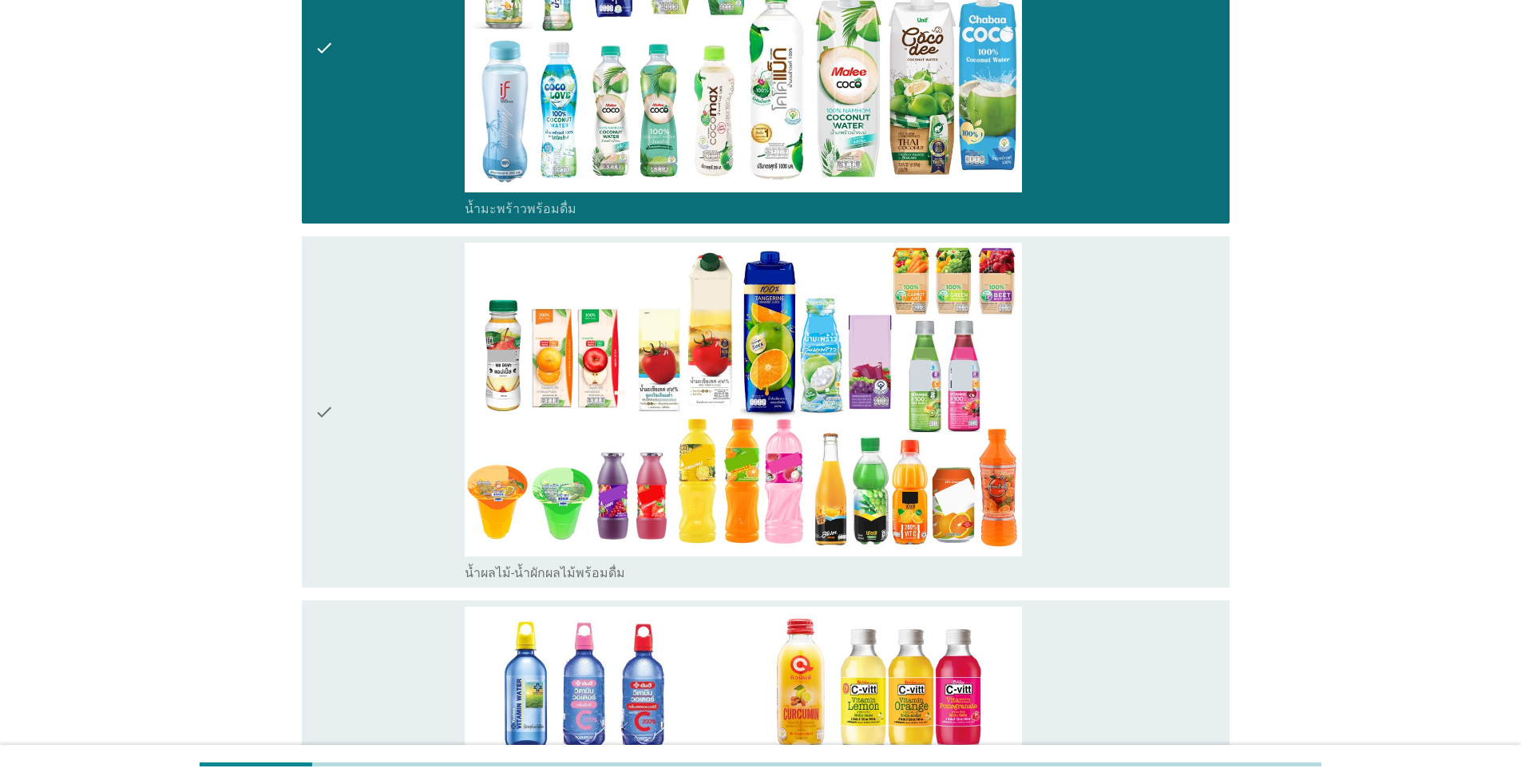
click at [396, 646] on div "check" at bounding box center [389, 775] width 150 height 338
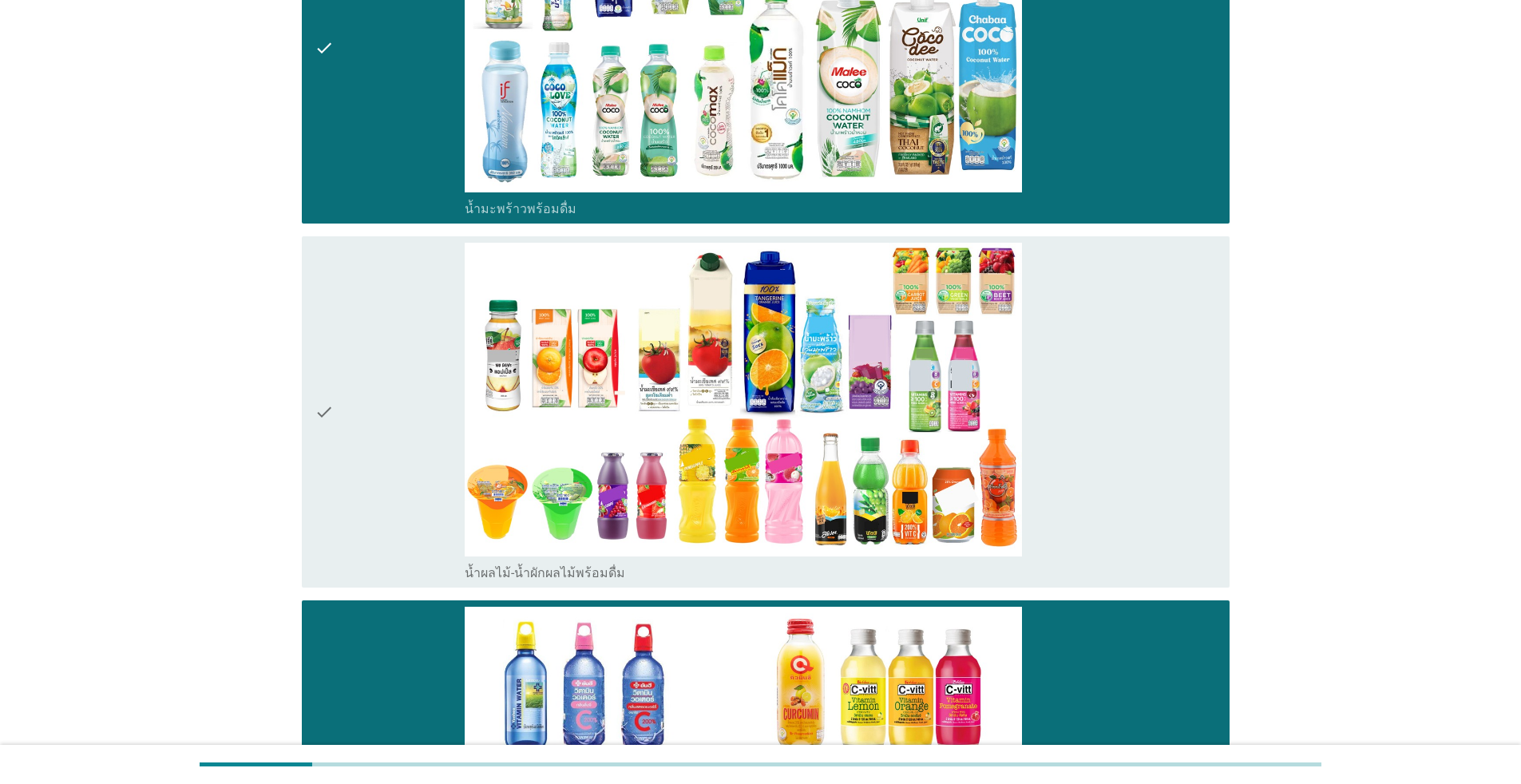
click at [384, 492] on div "check" at bounding box center [389, 412] width 150 height 338
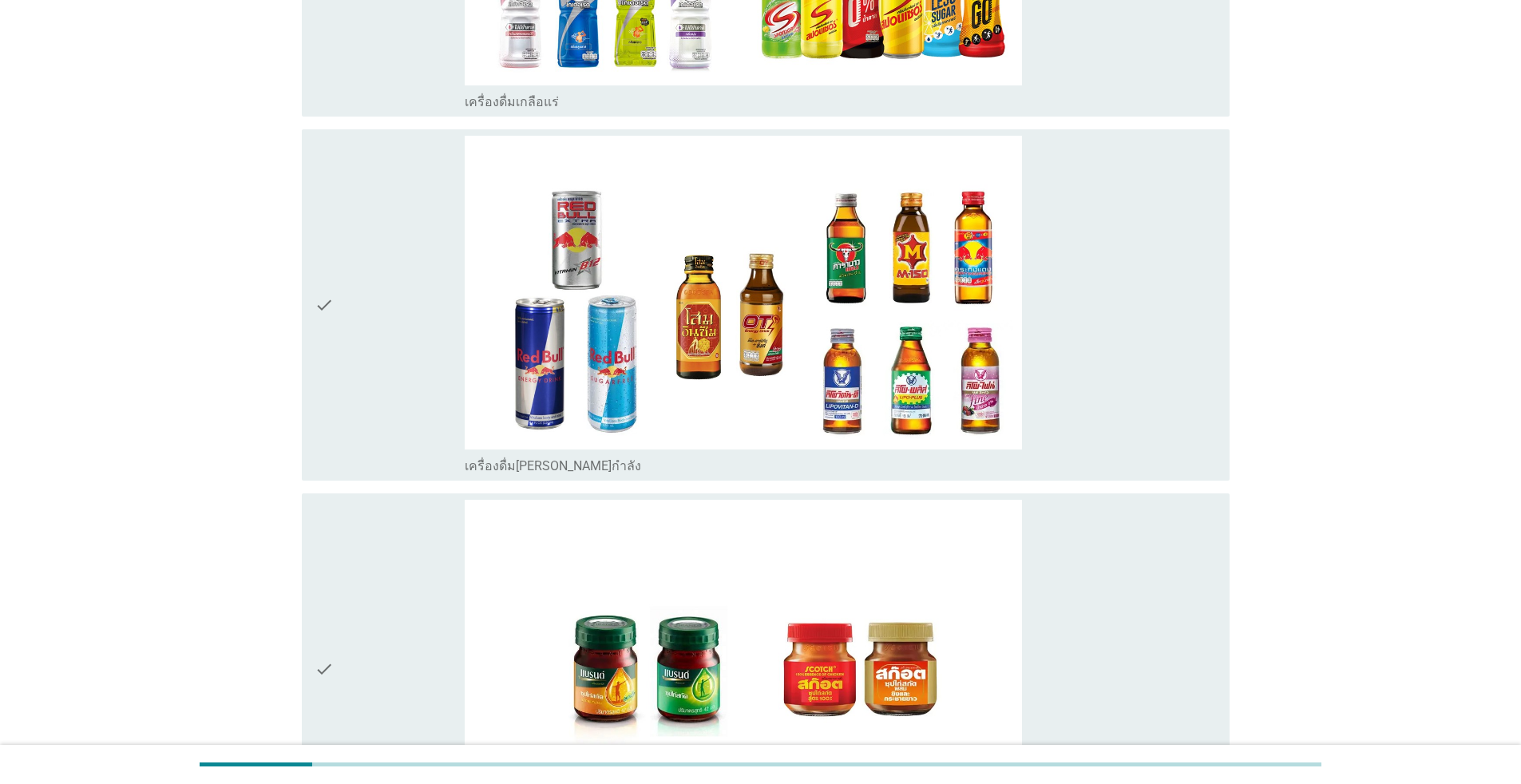
scroll to position [4071, 0]
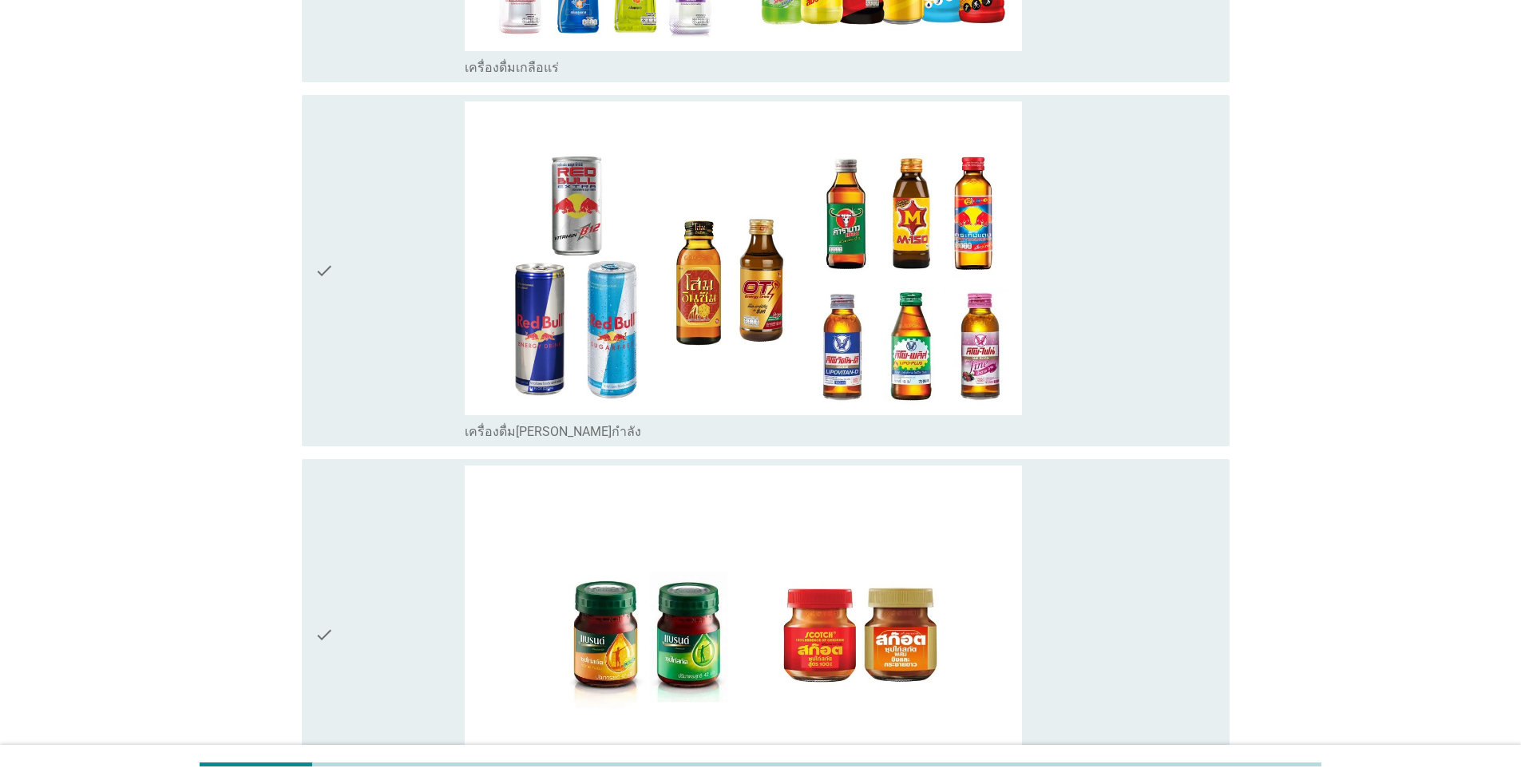
click at [416, 604] on div "check" at bounding box center [389, 634] width 150 height 338
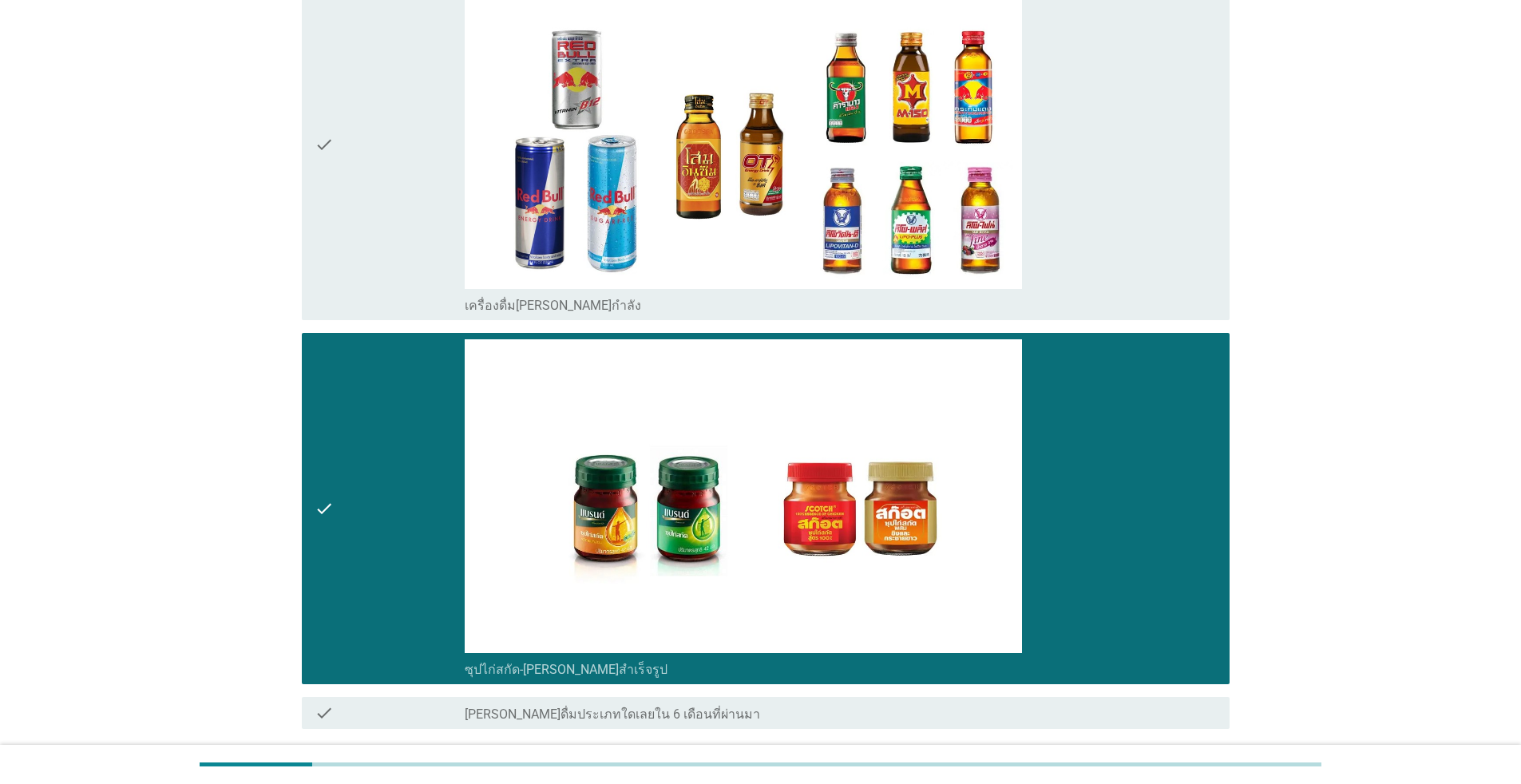
scroll to position [4329, 0]
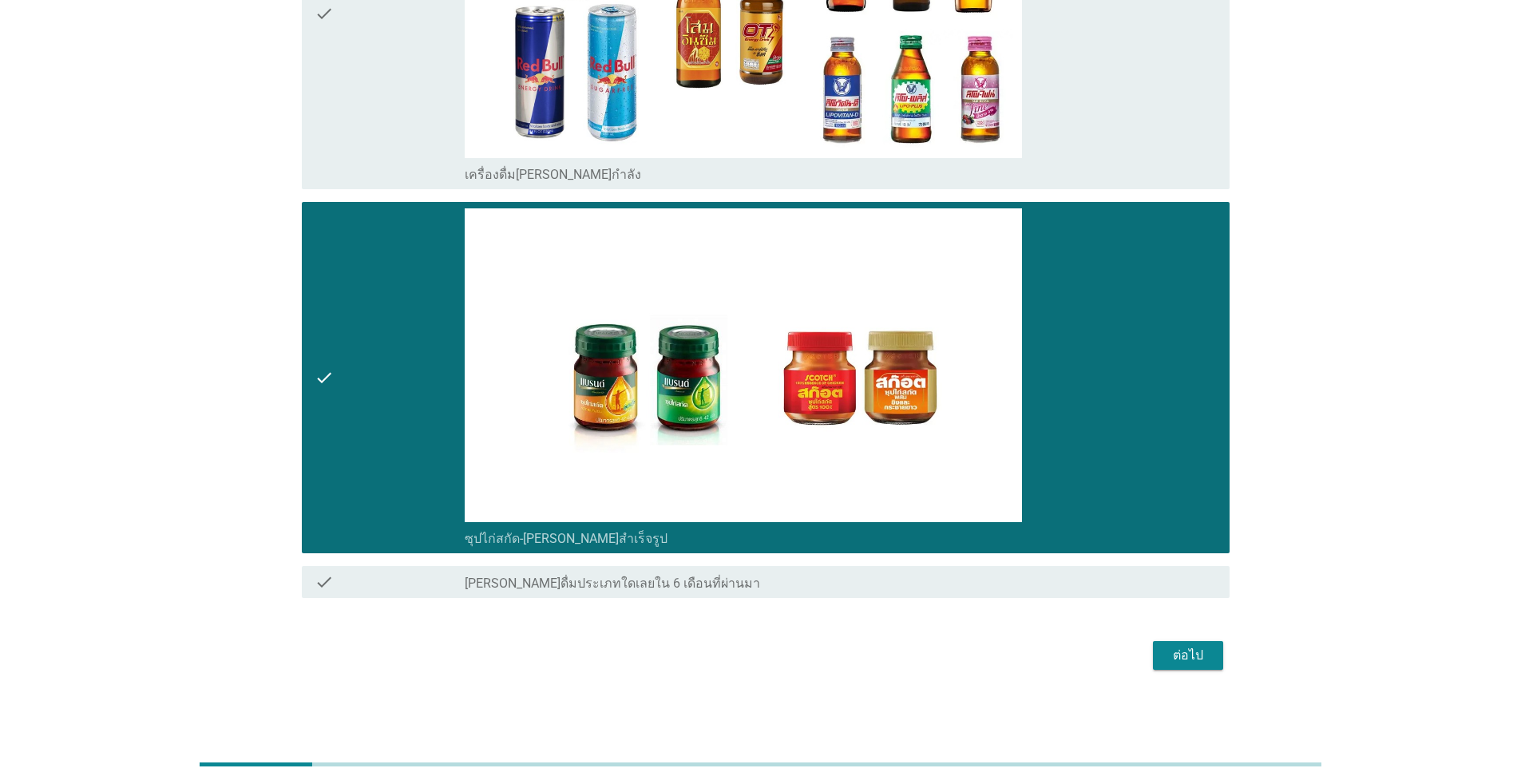
click at [786, 657] on div "ต่อไป" at bounding box center [1188, 655] width 45 height 19
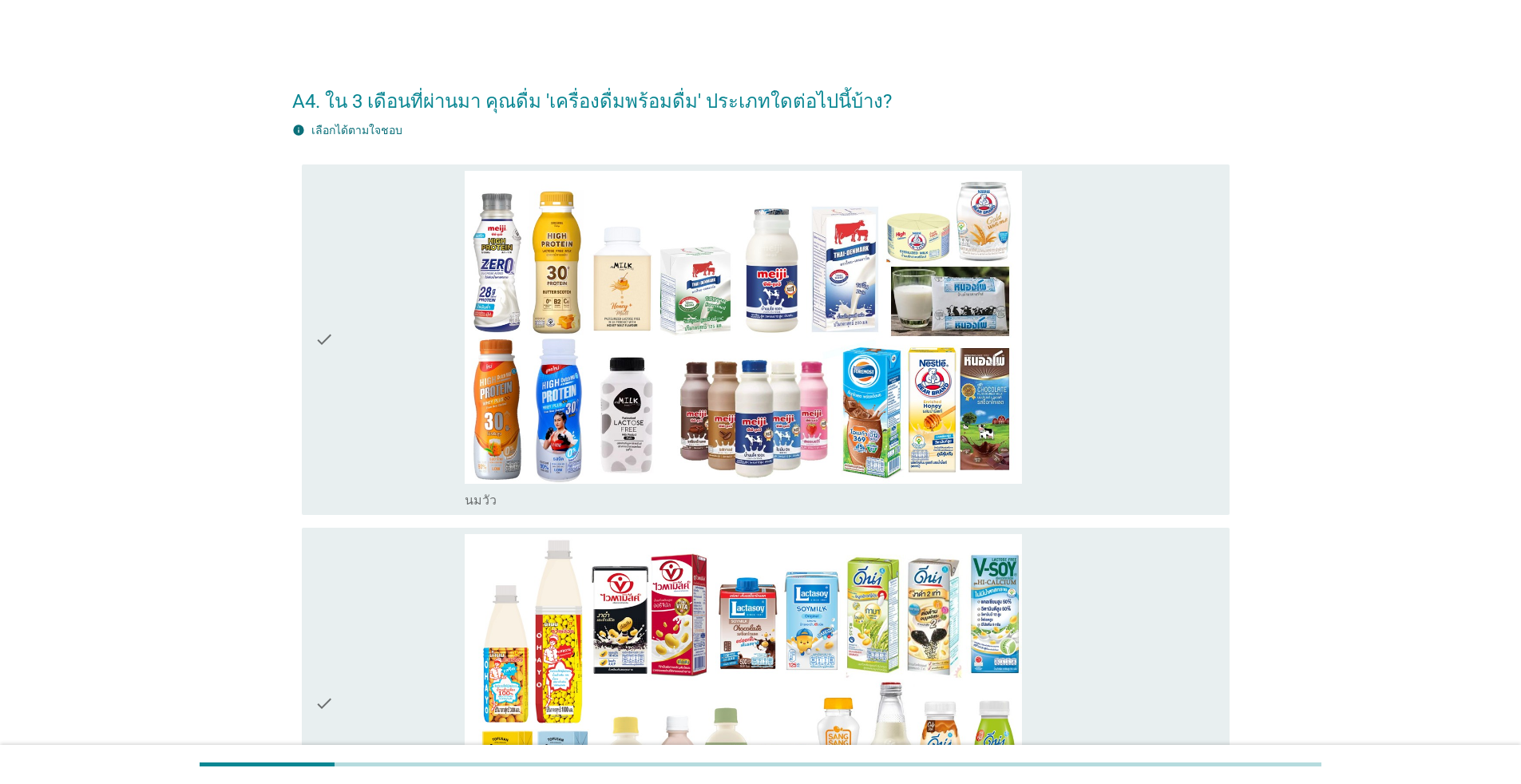
click at [333, 400] on div "check" at bounding box center [389, 340] width 150 height 338
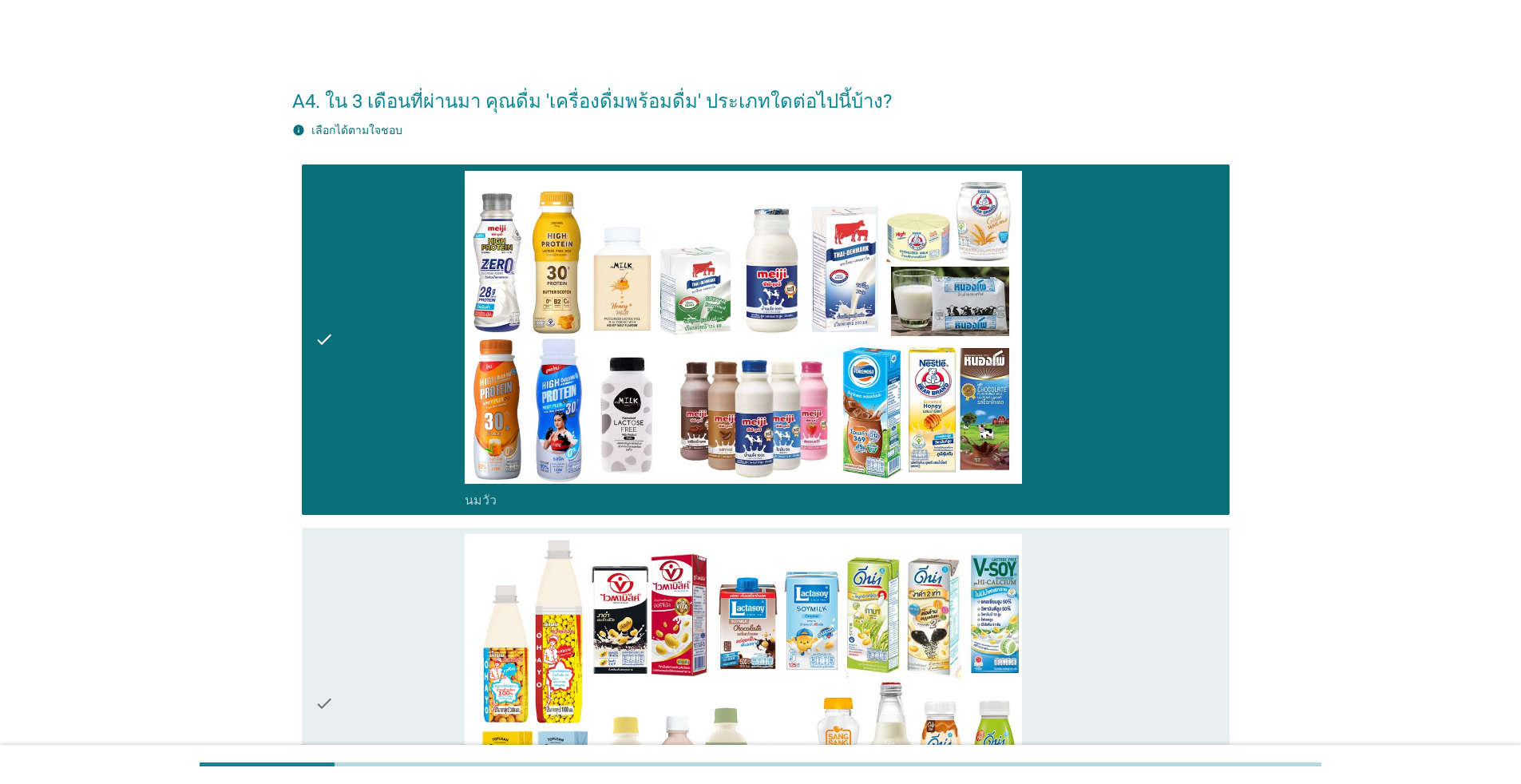
click at [358, 579] on div "check" at bounding box center [389, 703] width 150 height 338
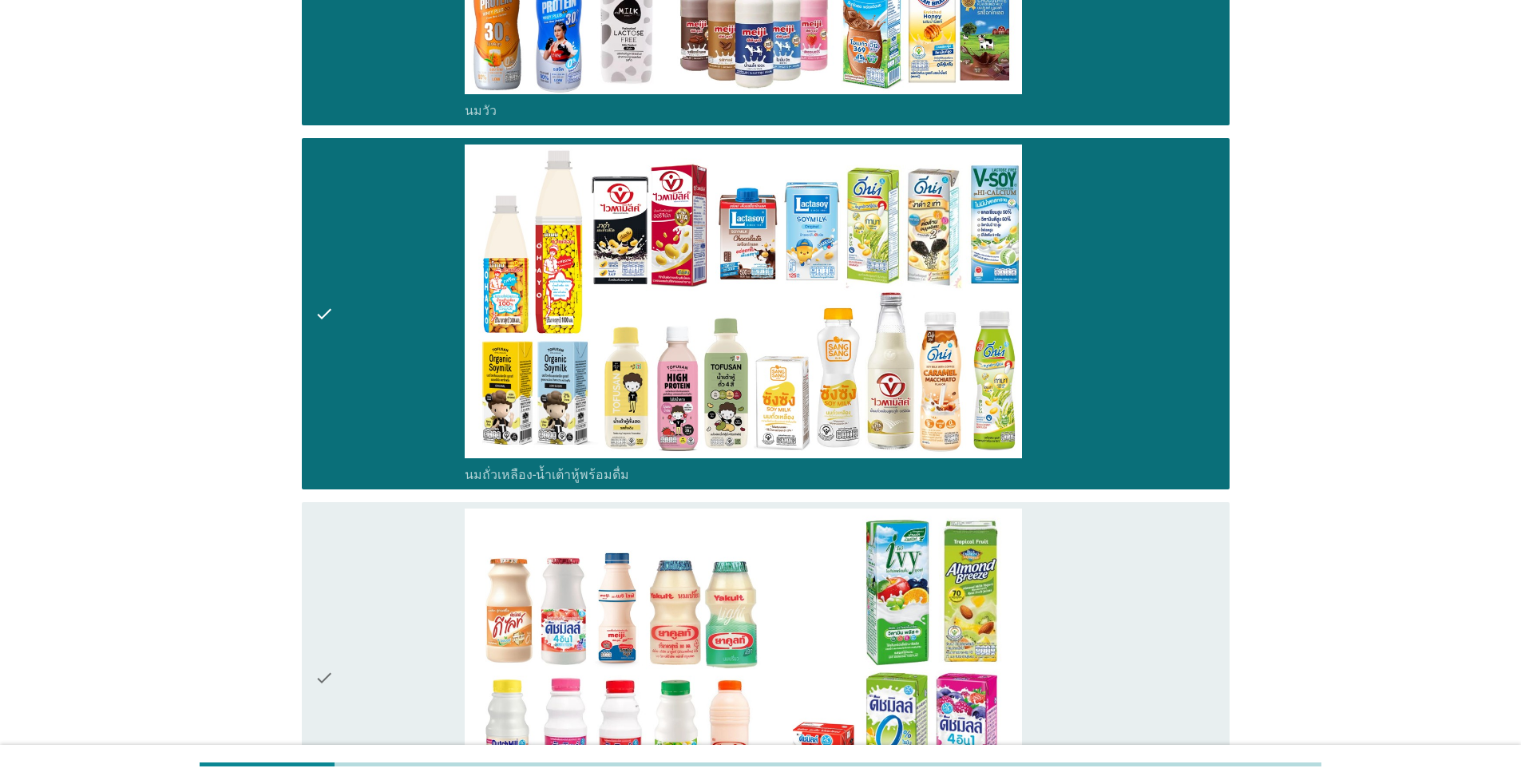
scroll to position [399, 0]
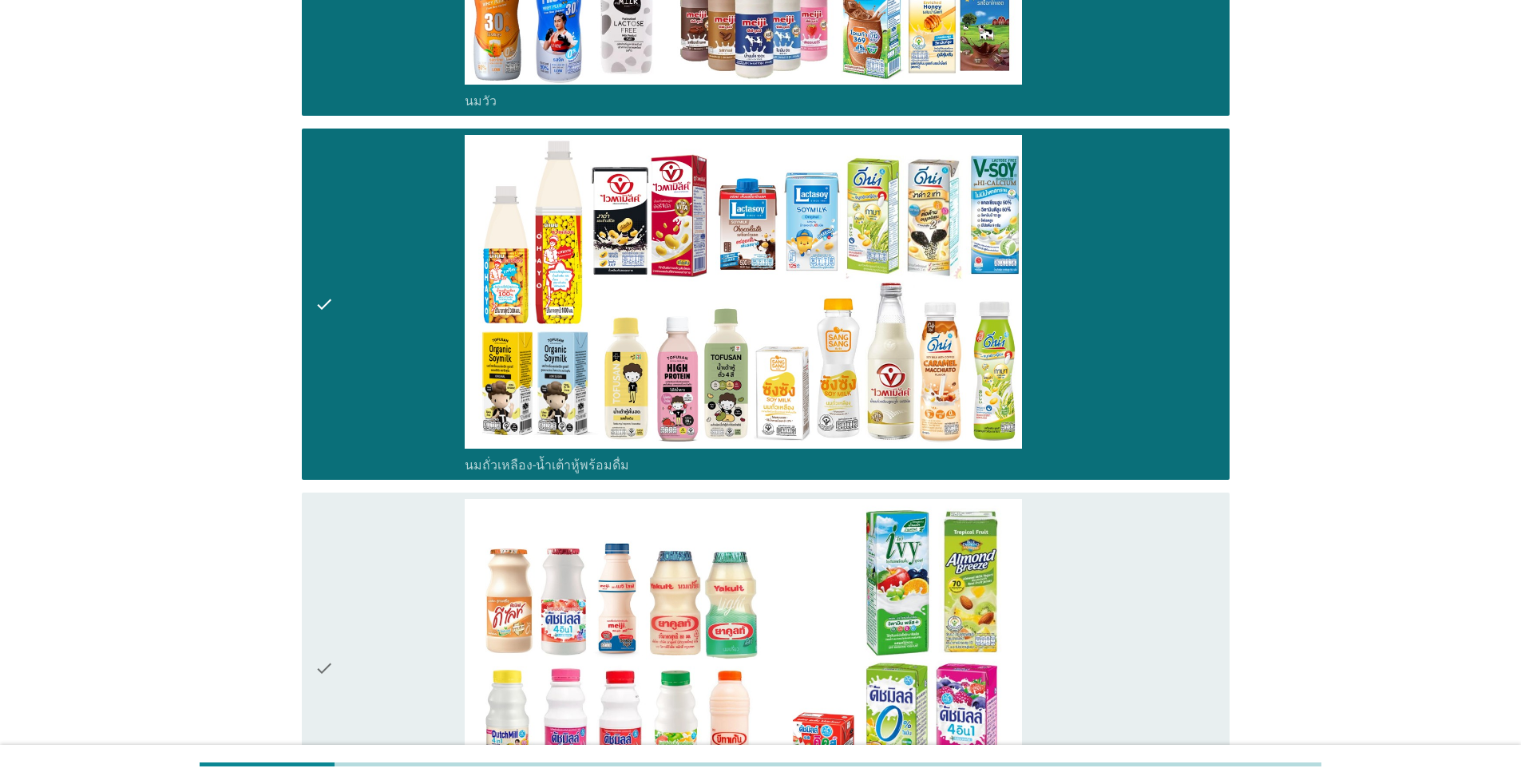
click at [358, 574] on div "check" at bounding box center [389, 667] width 150 height 338
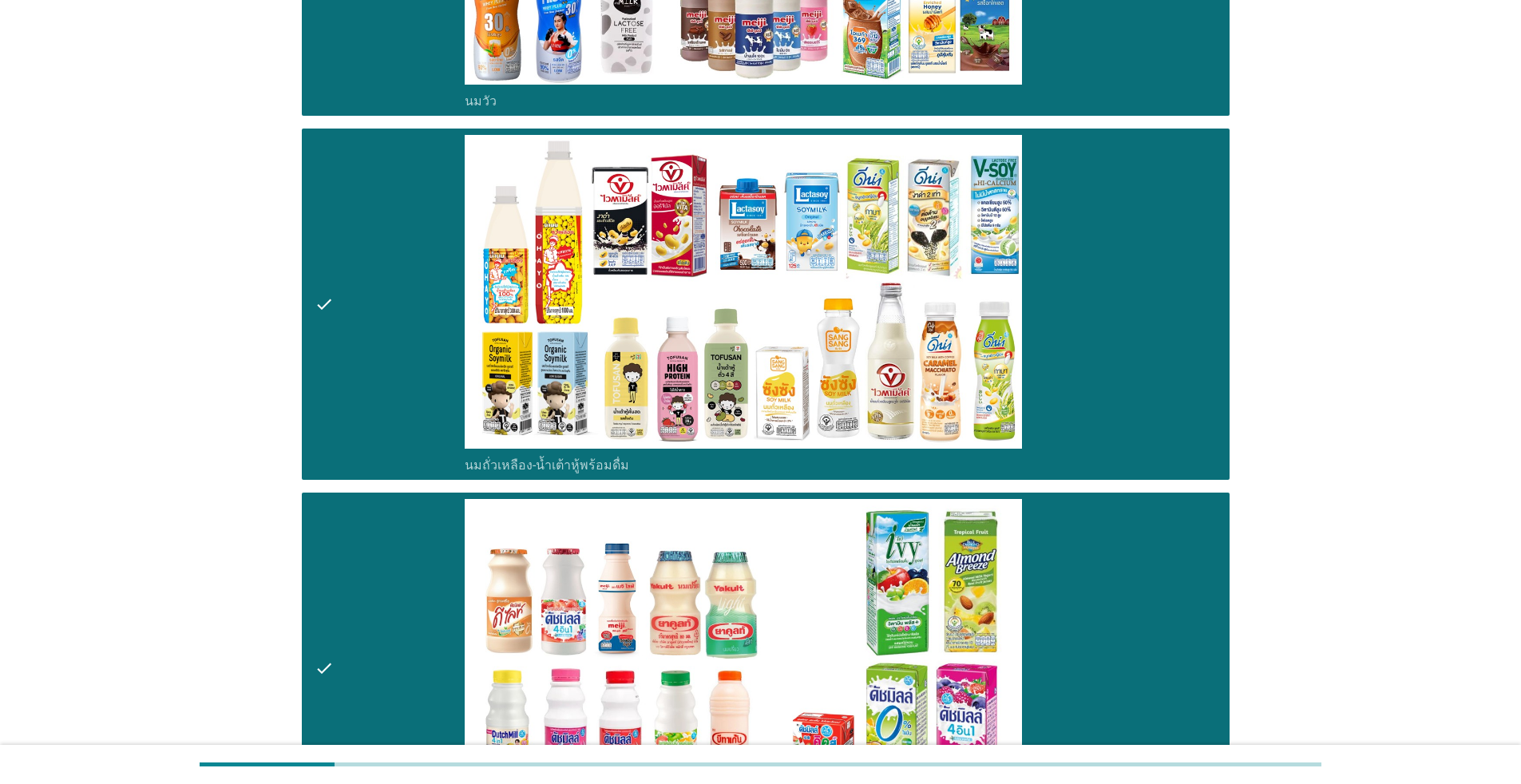
click at [359, 572] on div "check" at bounding box center [389, 667] width 150 height 338
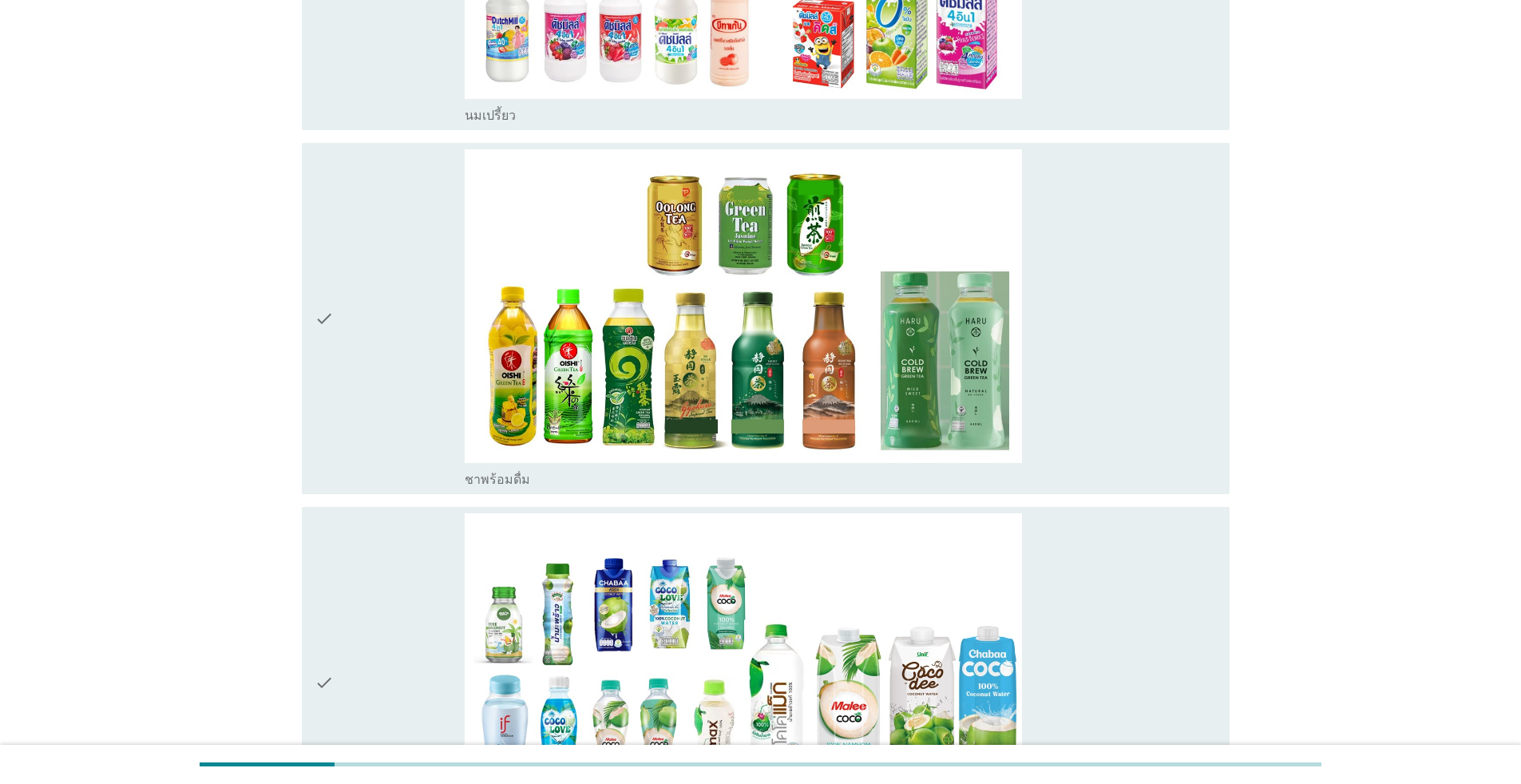
scroll to position [1117, 0]
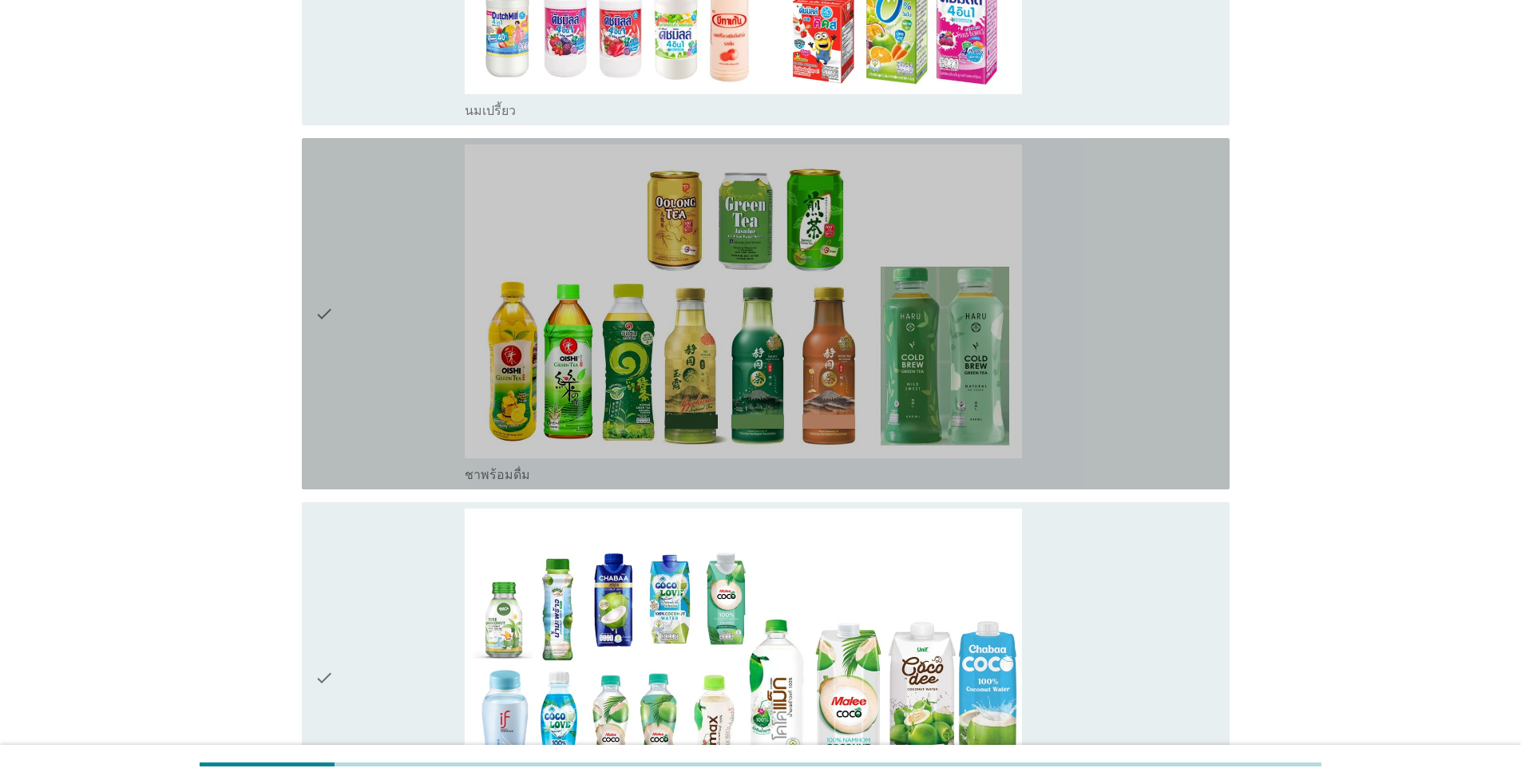
click at [375, 445] on div "check" at bounding box center [389, 313] width 150 height 338
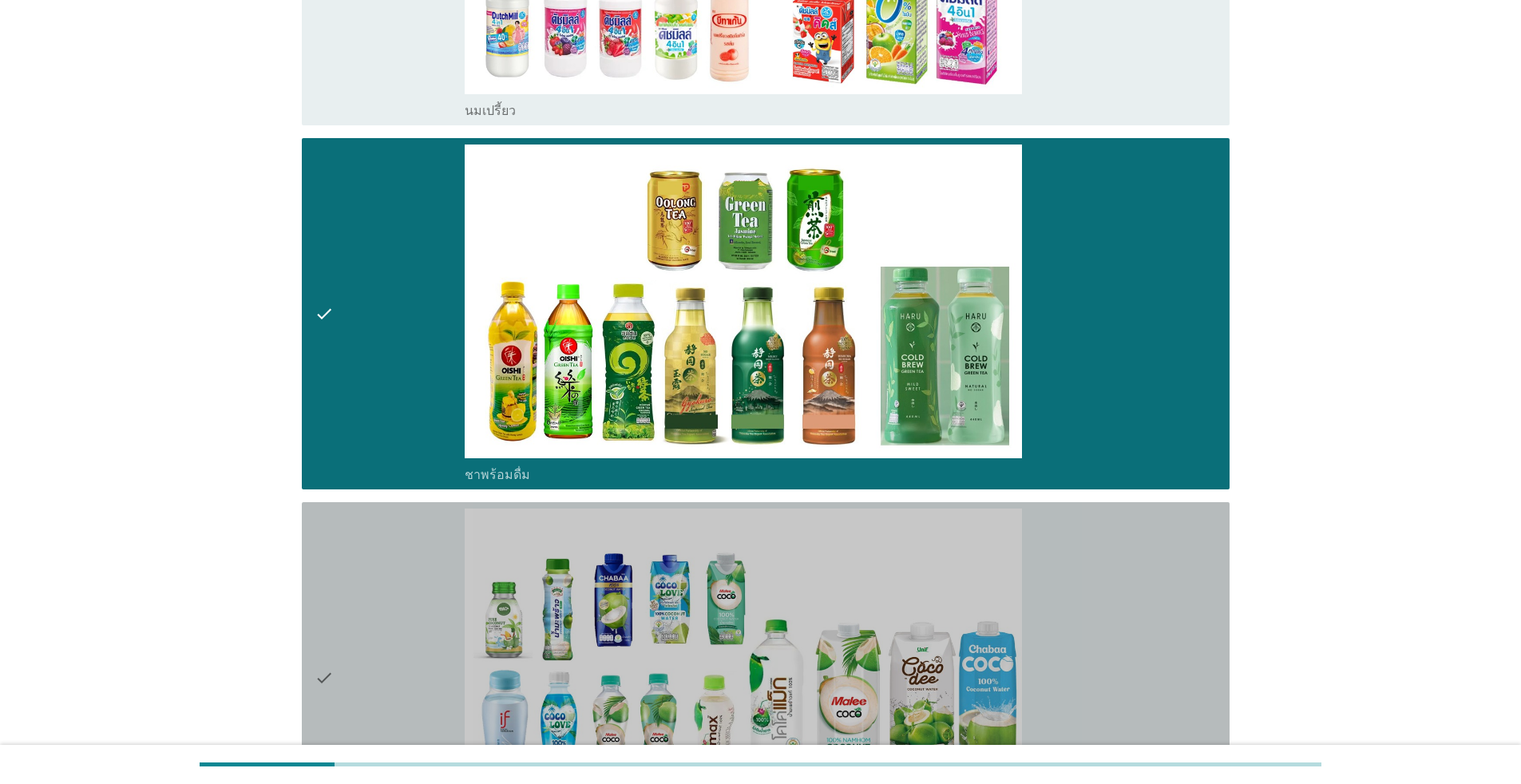
click at [373, 567] on div "check" at bounding box center [389, 677] width 150 height 338
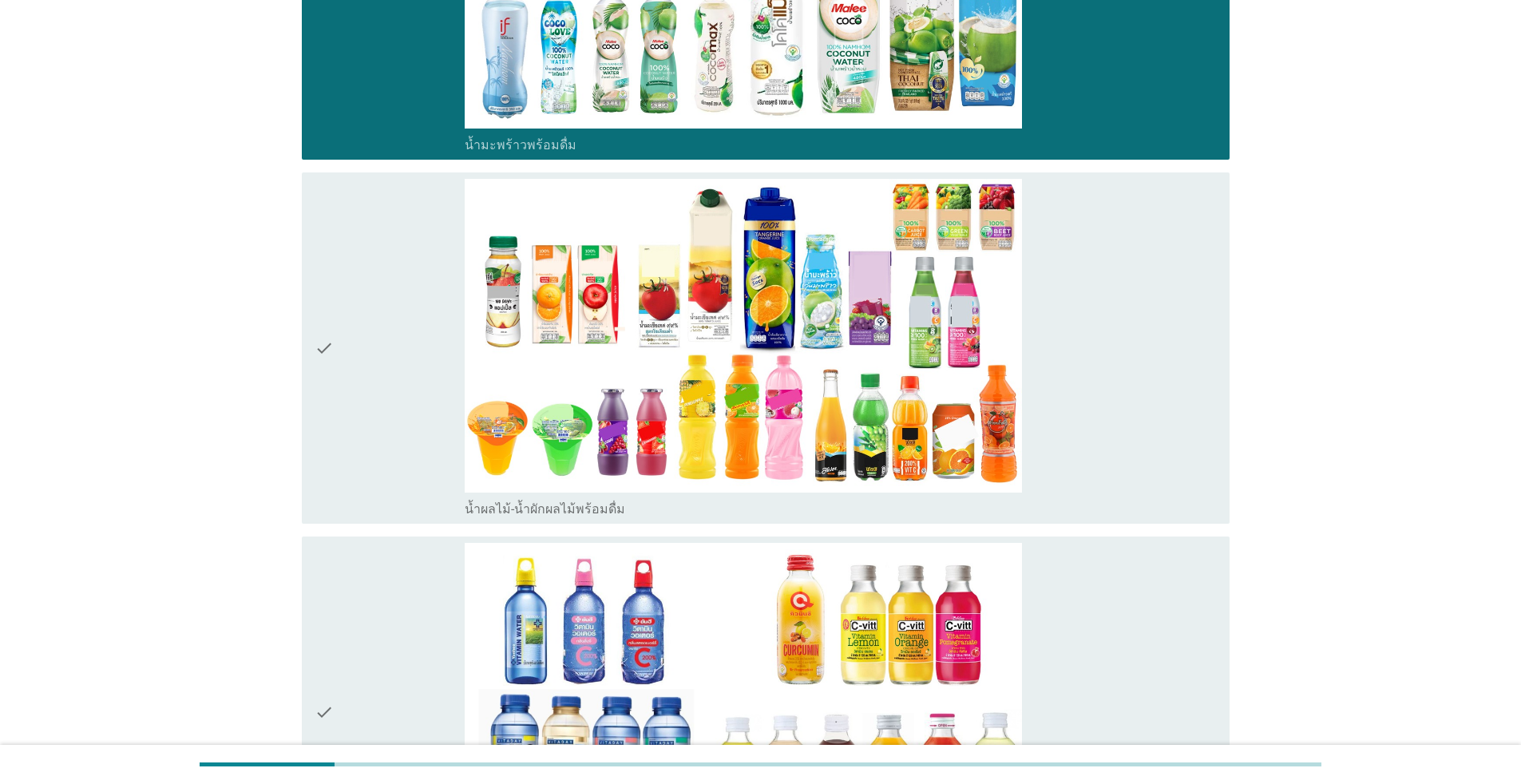
scroll to position [1836, 0]
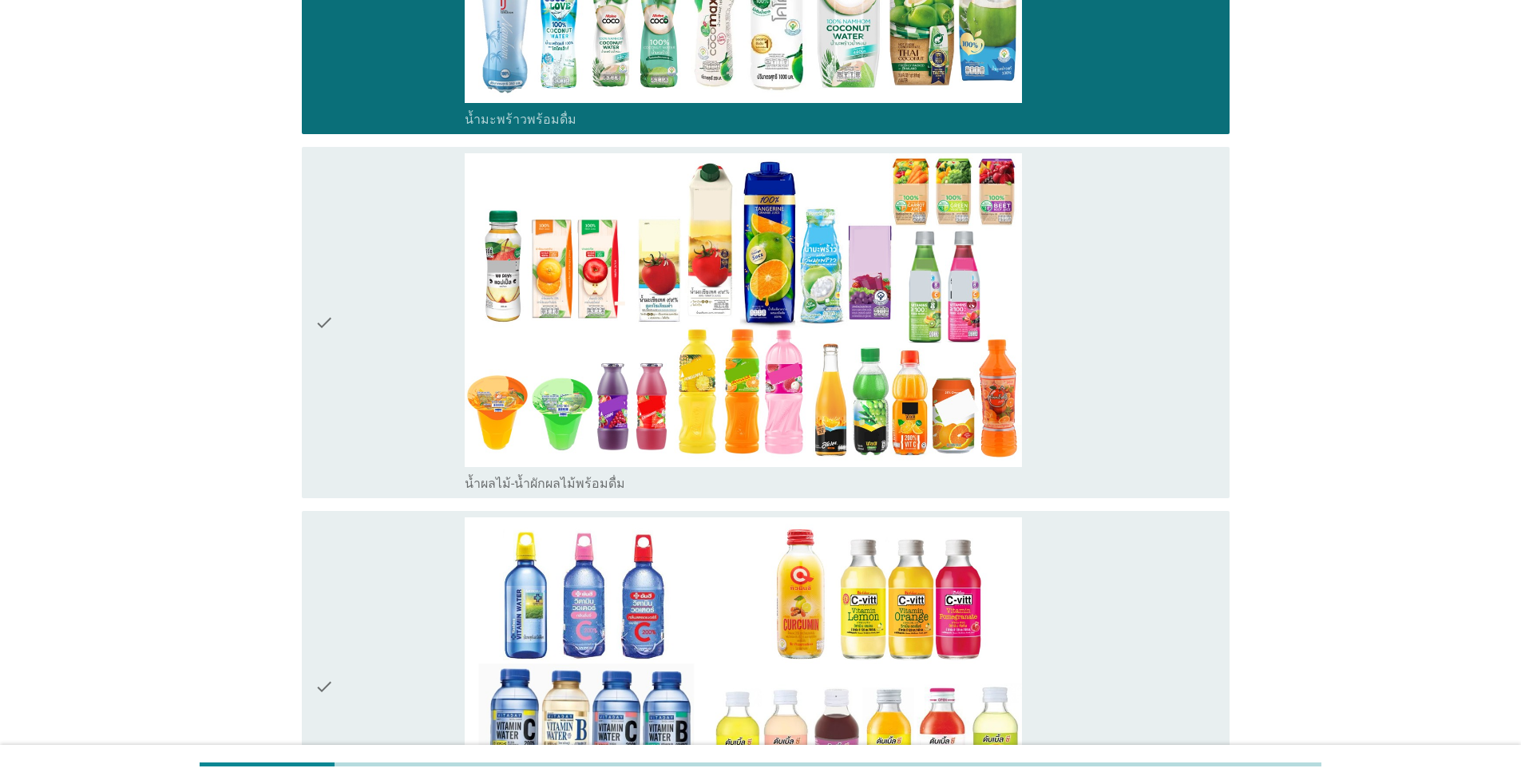
click at [381, 412] on div "check" at bounding box center [389, 323] width 150 height 338
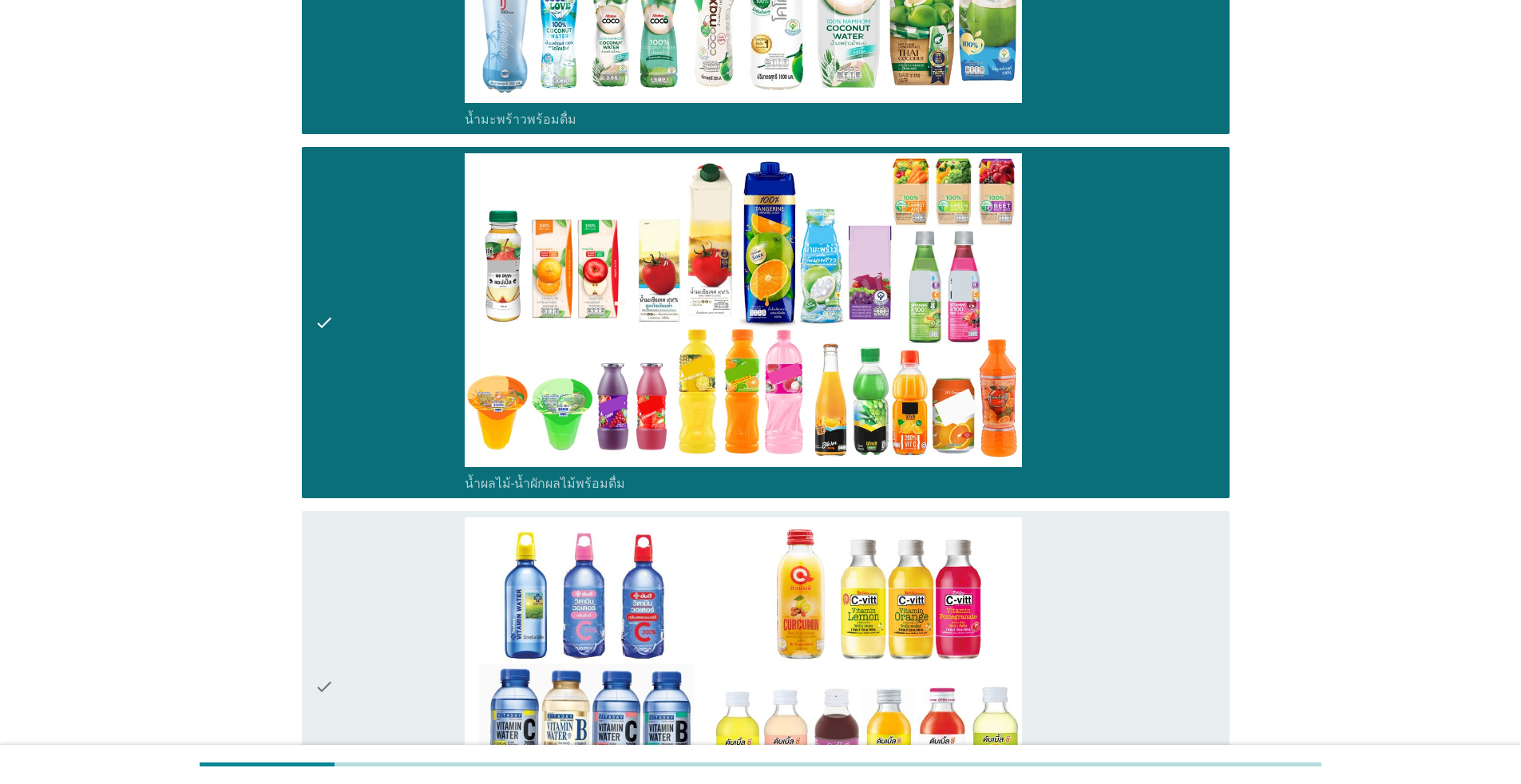
click at [398, 623] on div "check" at bounding box center [389, 687] width 150 height 338
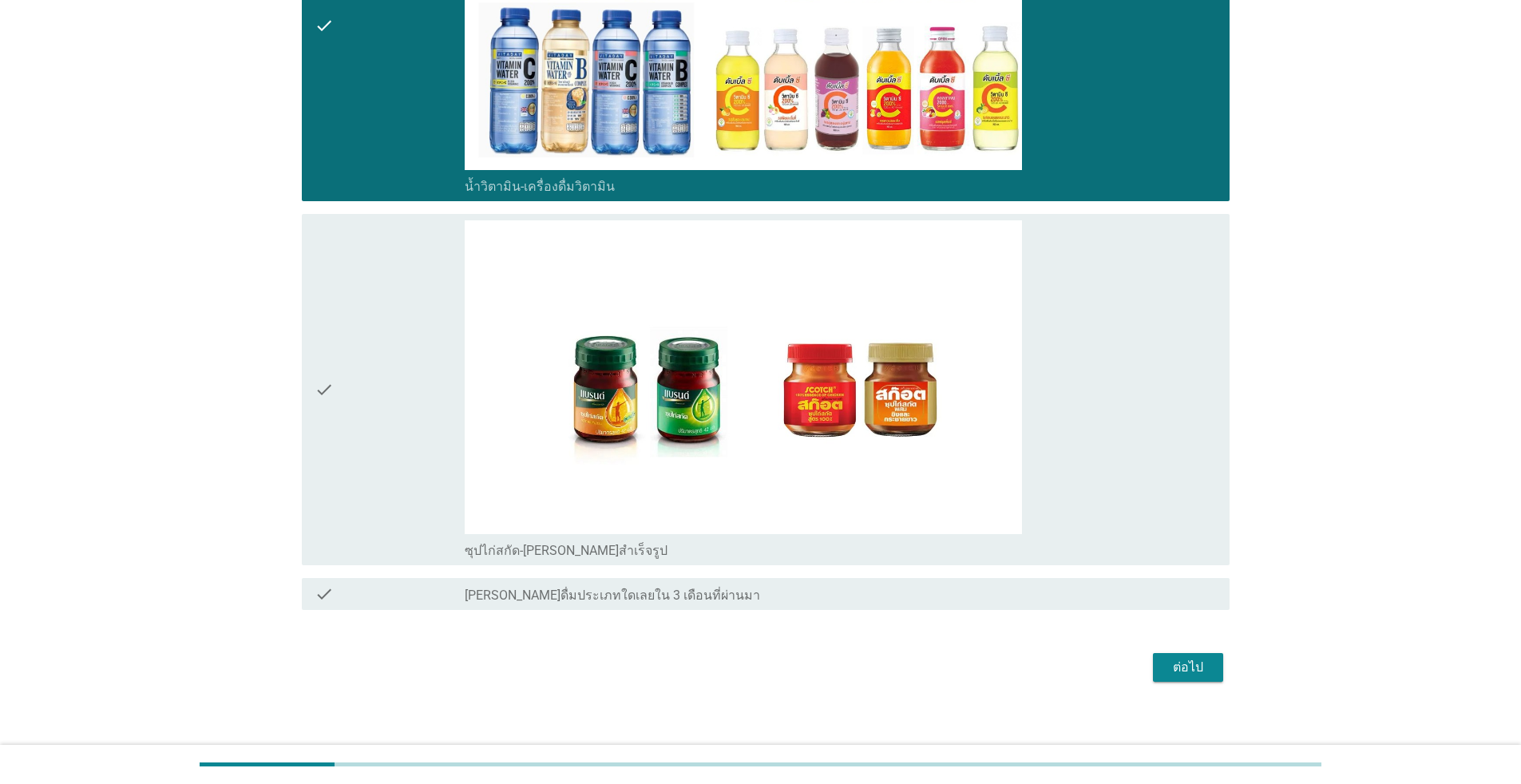
scroll to position [2509, 0]
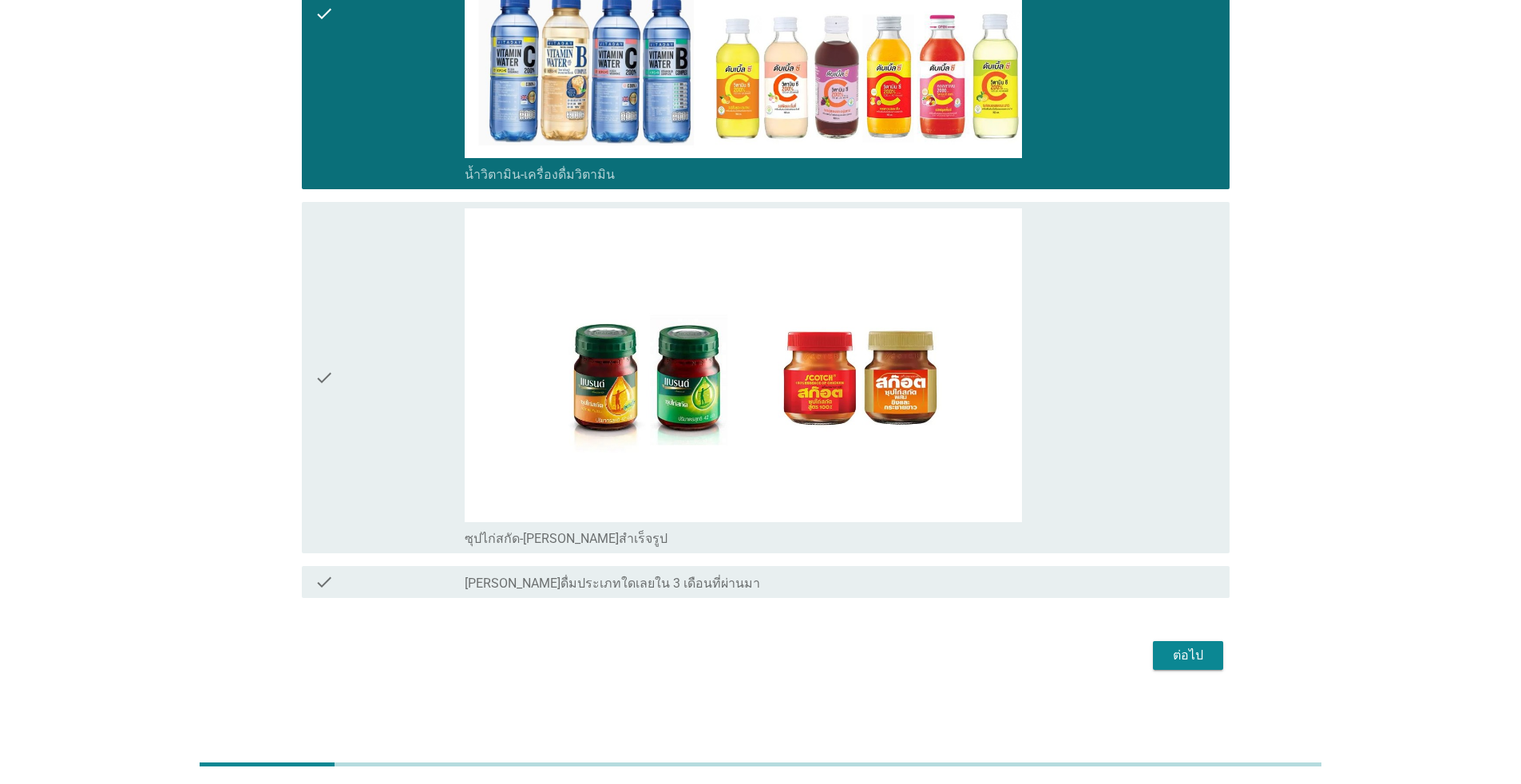
click at [395, 485] on div "check" at bounding box center [389, 377] width 150 height 338
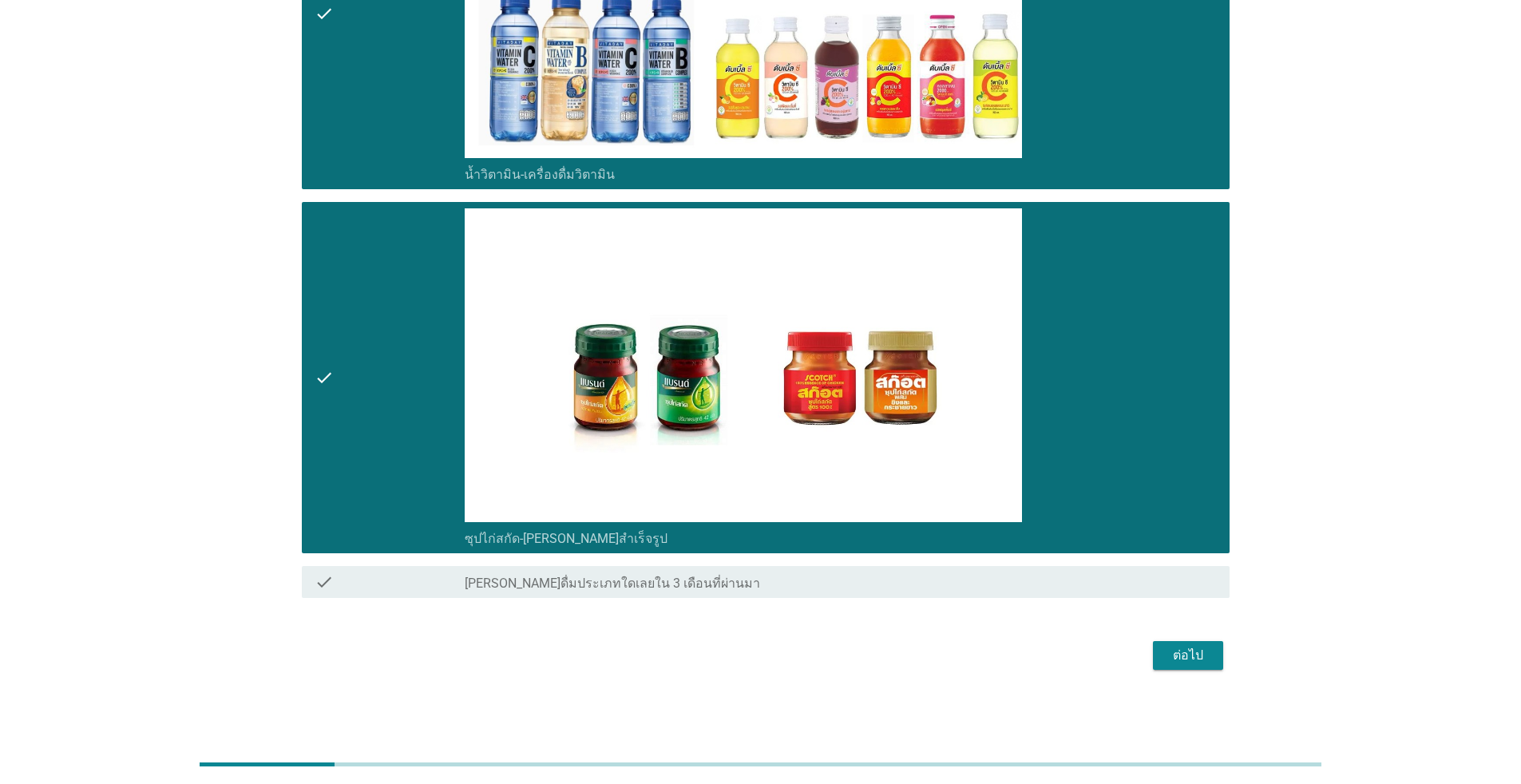
click at [786, 656] on div "ต่อไป" at bounding box center [1188, 655] width 45 height 19
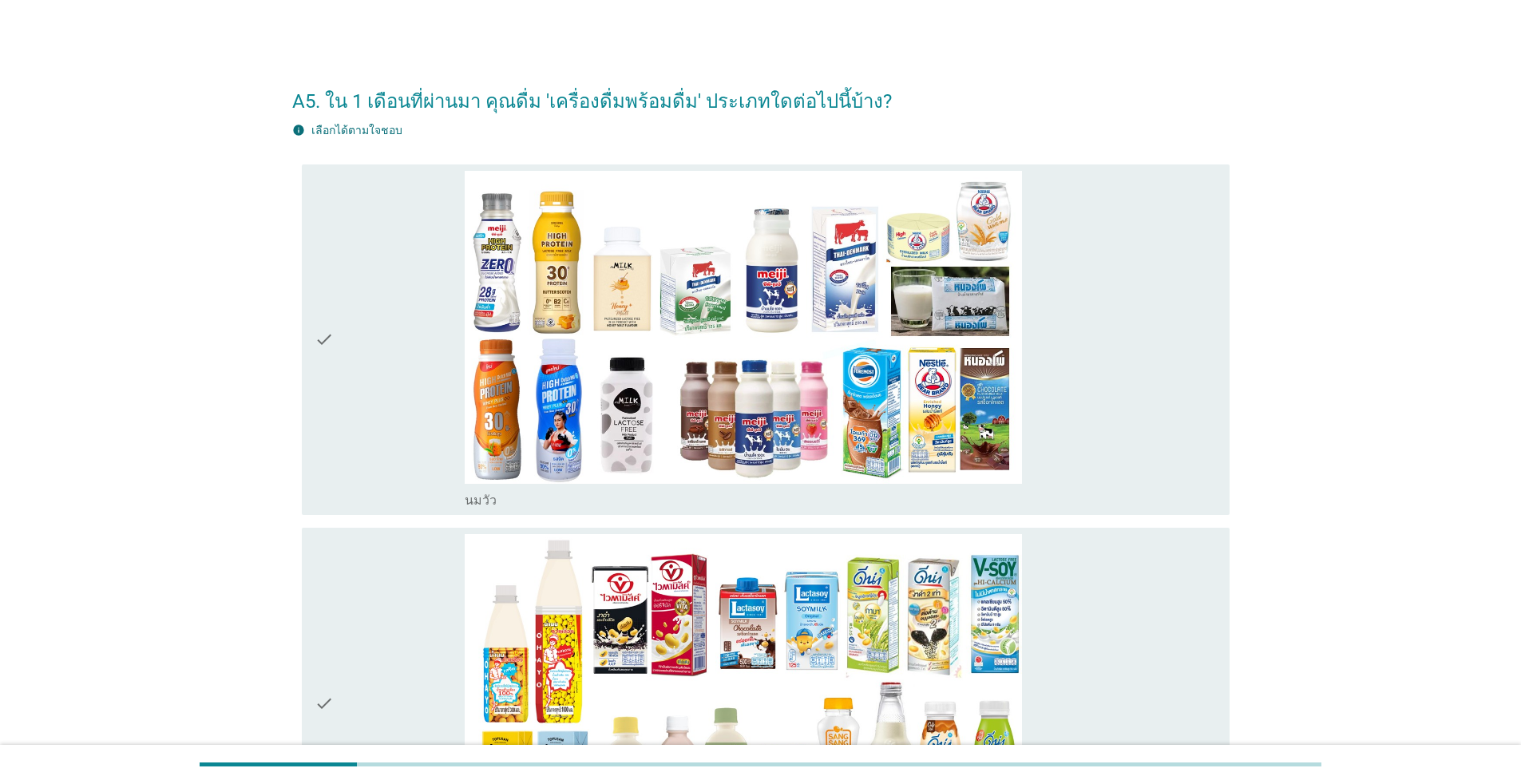
click at [370, 473] on div "check" at bounding box center [389, 340] width 150 height 338
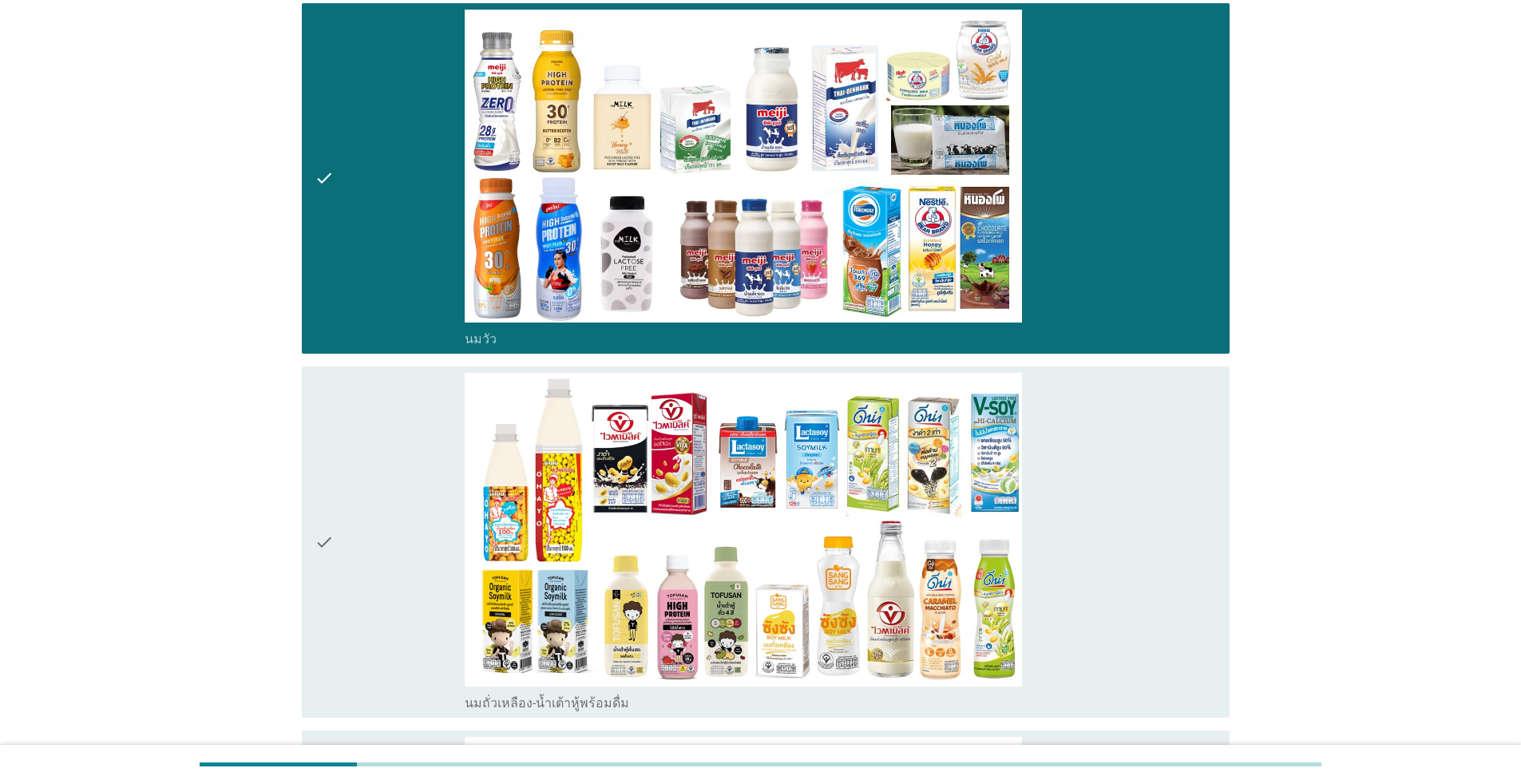
scroll to position [319, 0]
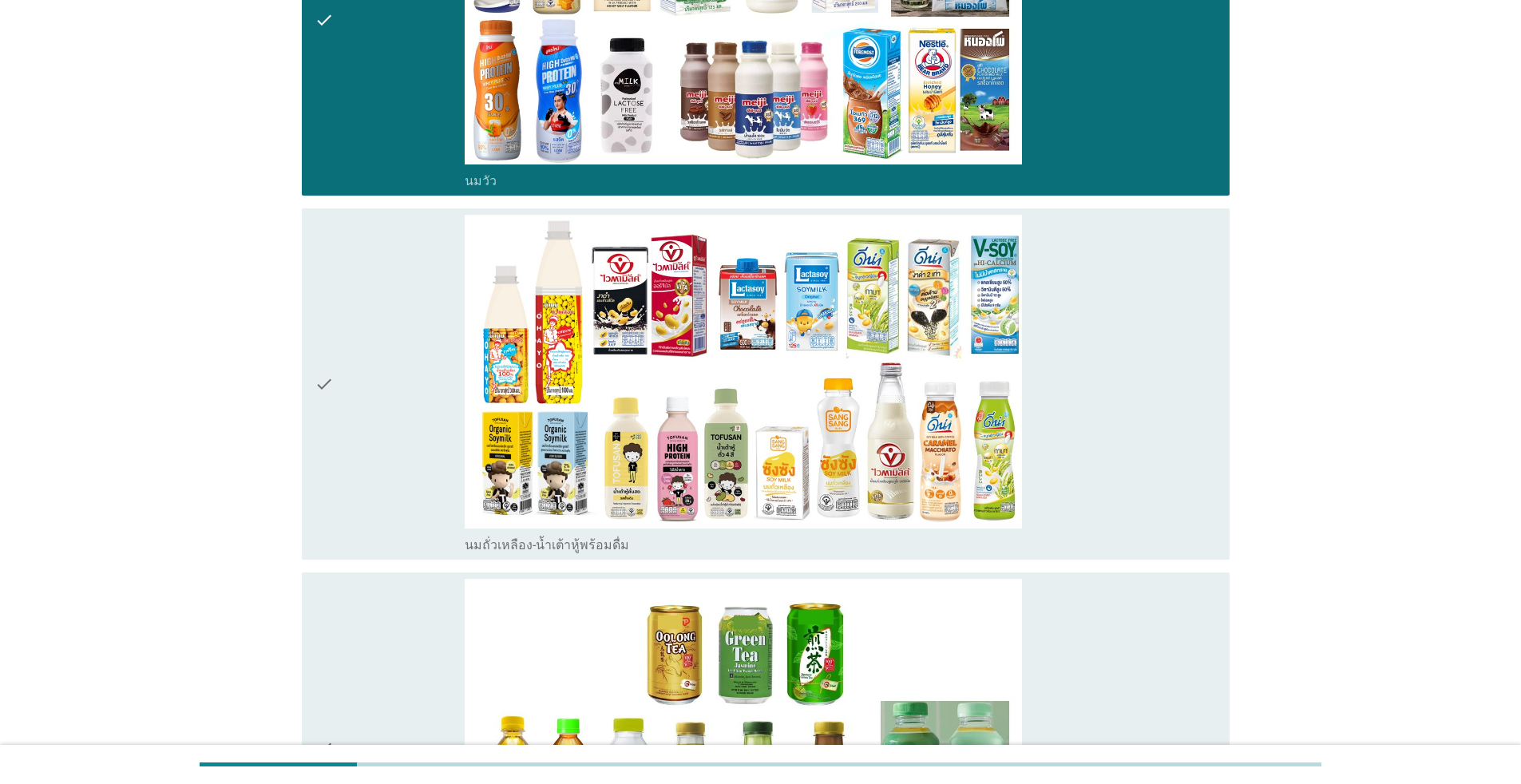
click at [366, 489] on div "check" at bounding box center [389, 384] width 150 height 338
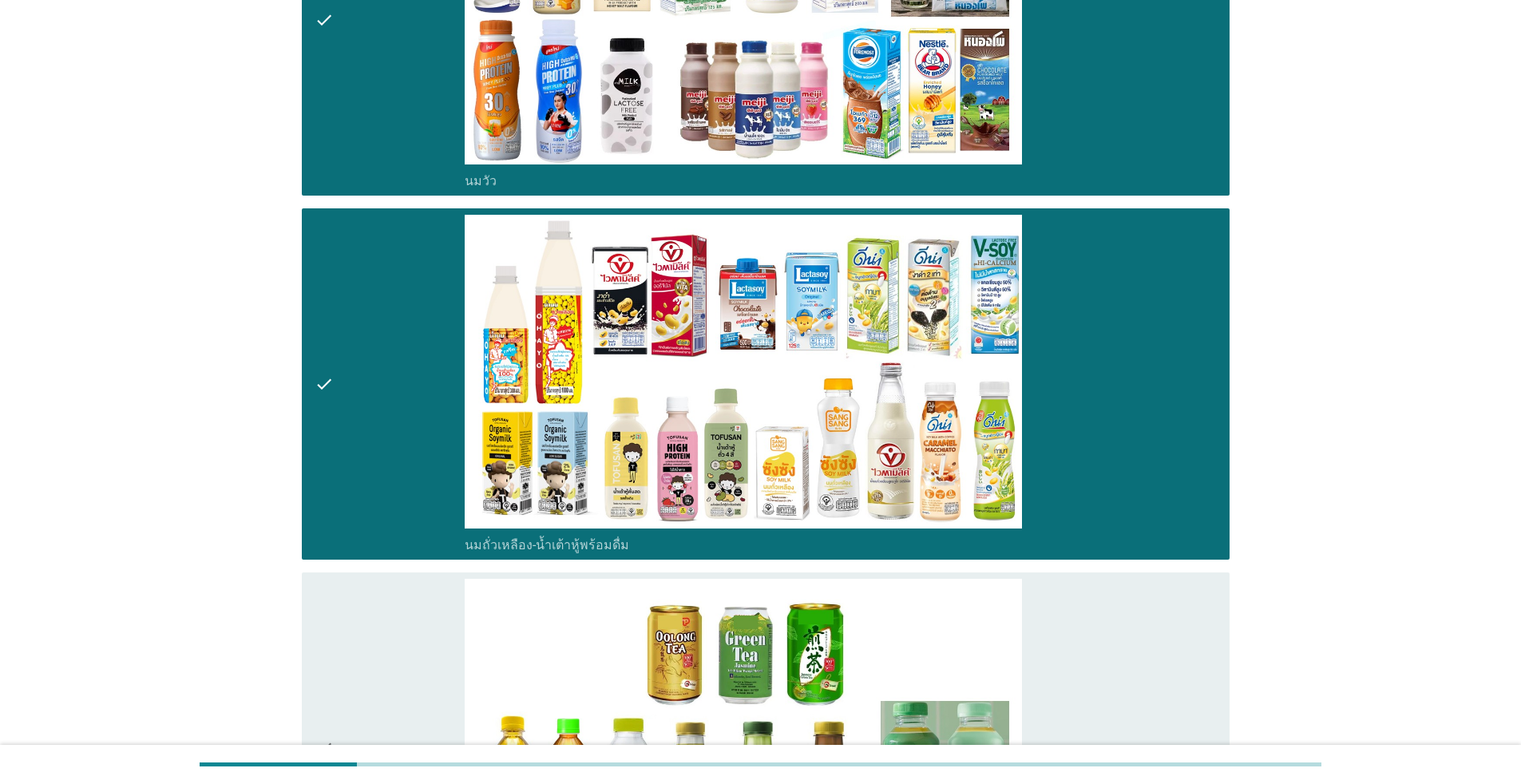
click at [387, 702] on div "check" at bounding box center [389, 748] width 150 height 338
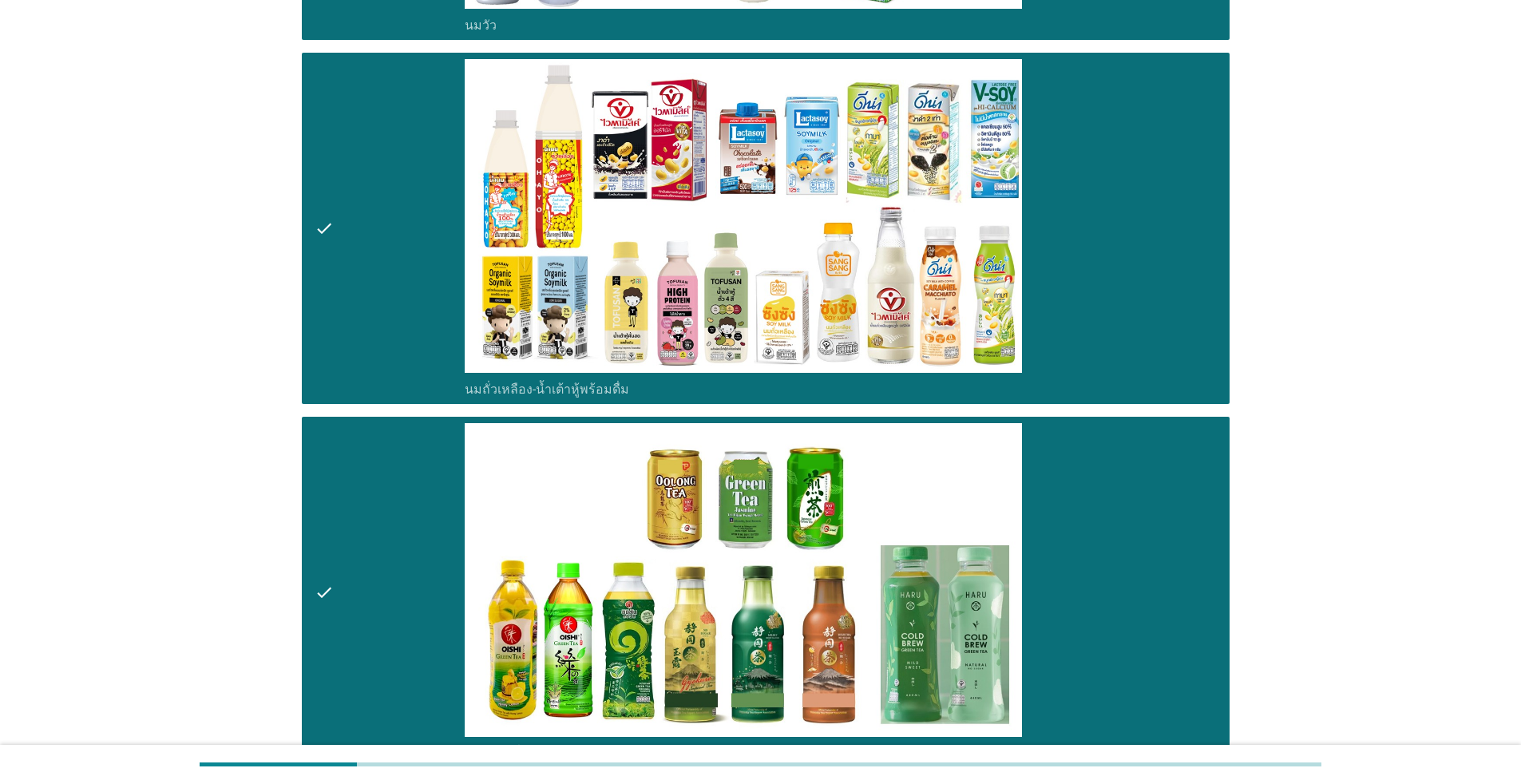
scroll to position [639, 0]
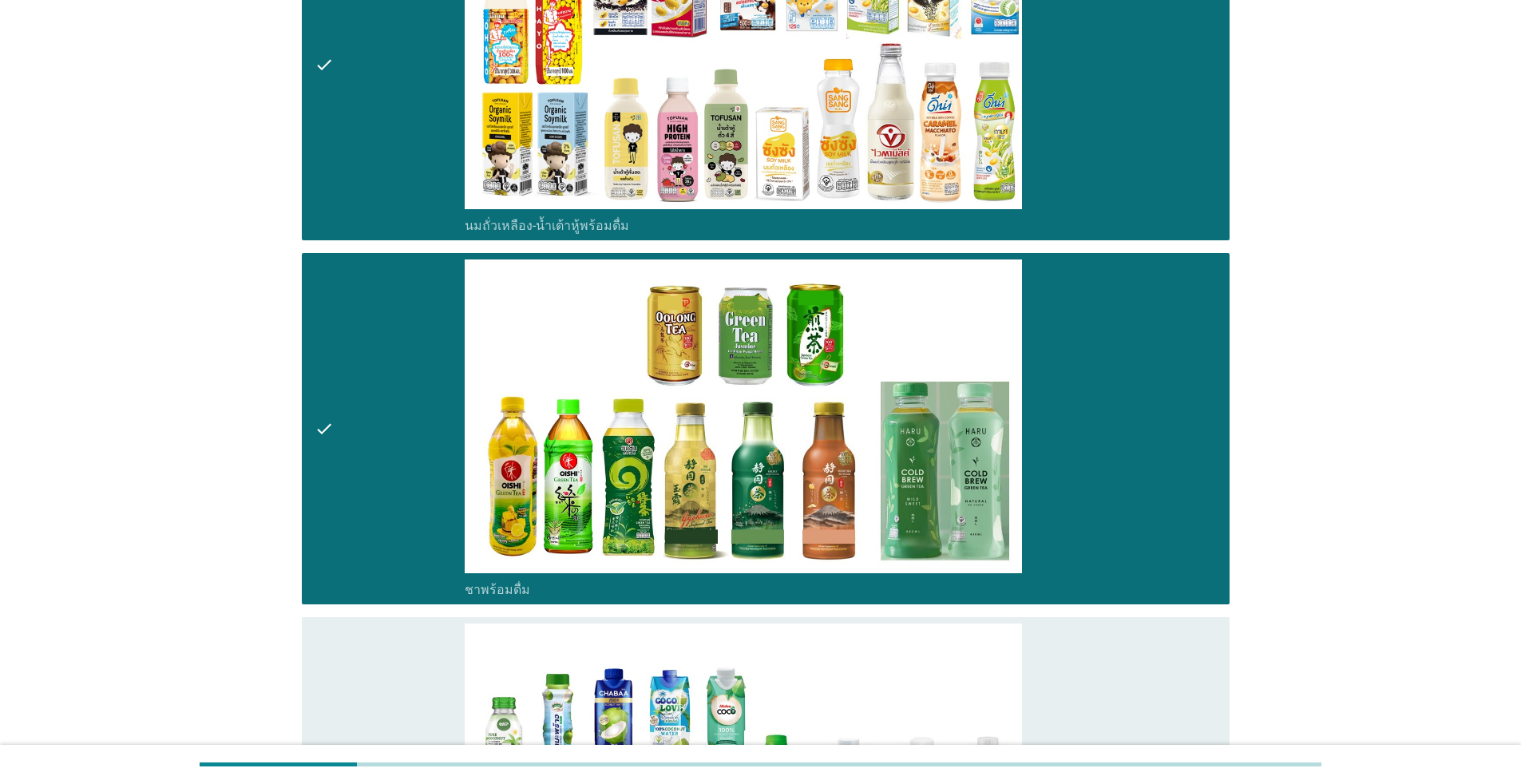
click at [383, 659] on div "check" at bounding box center [389, 793] width 150 height 338
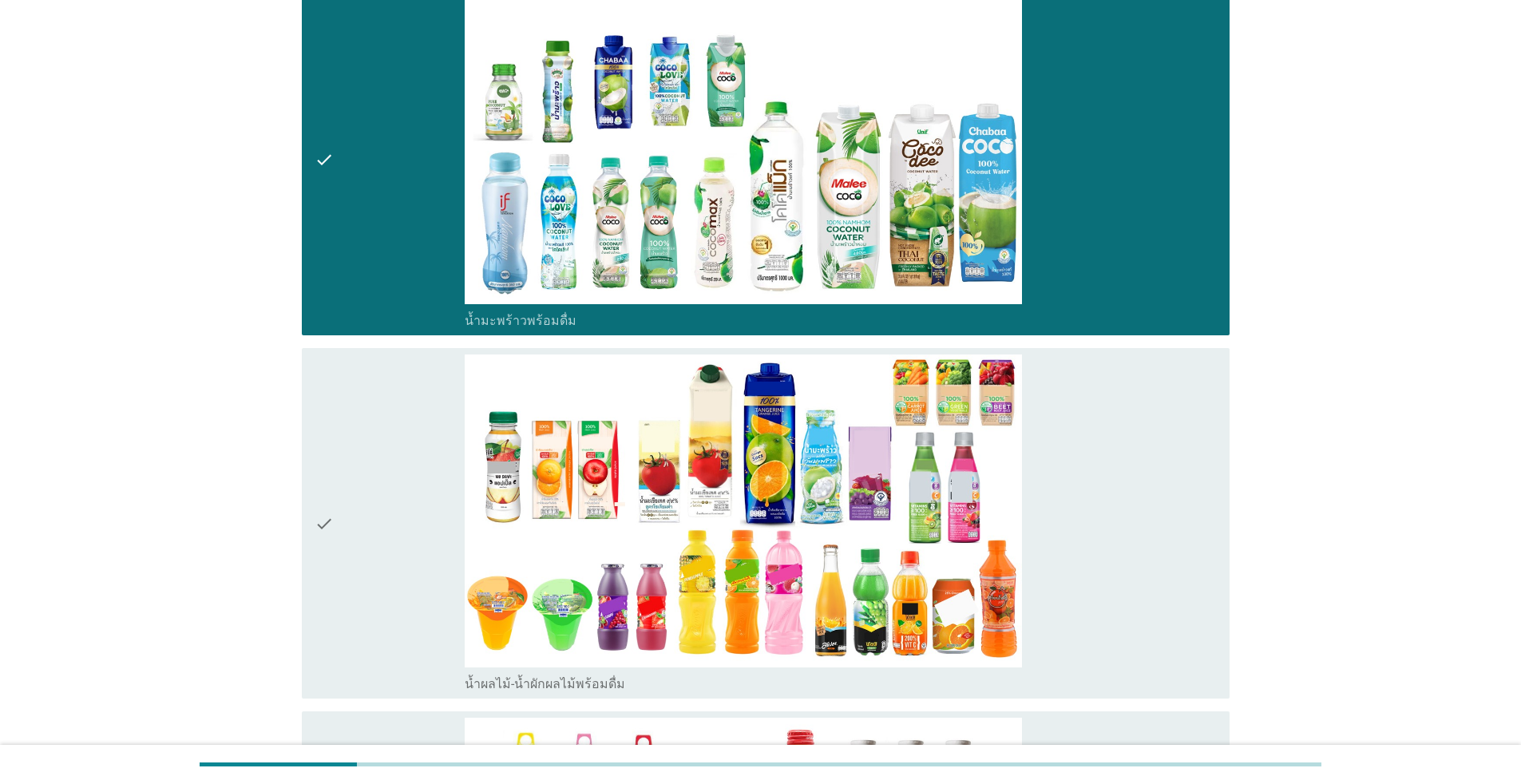
scroll to position [1278, 0]
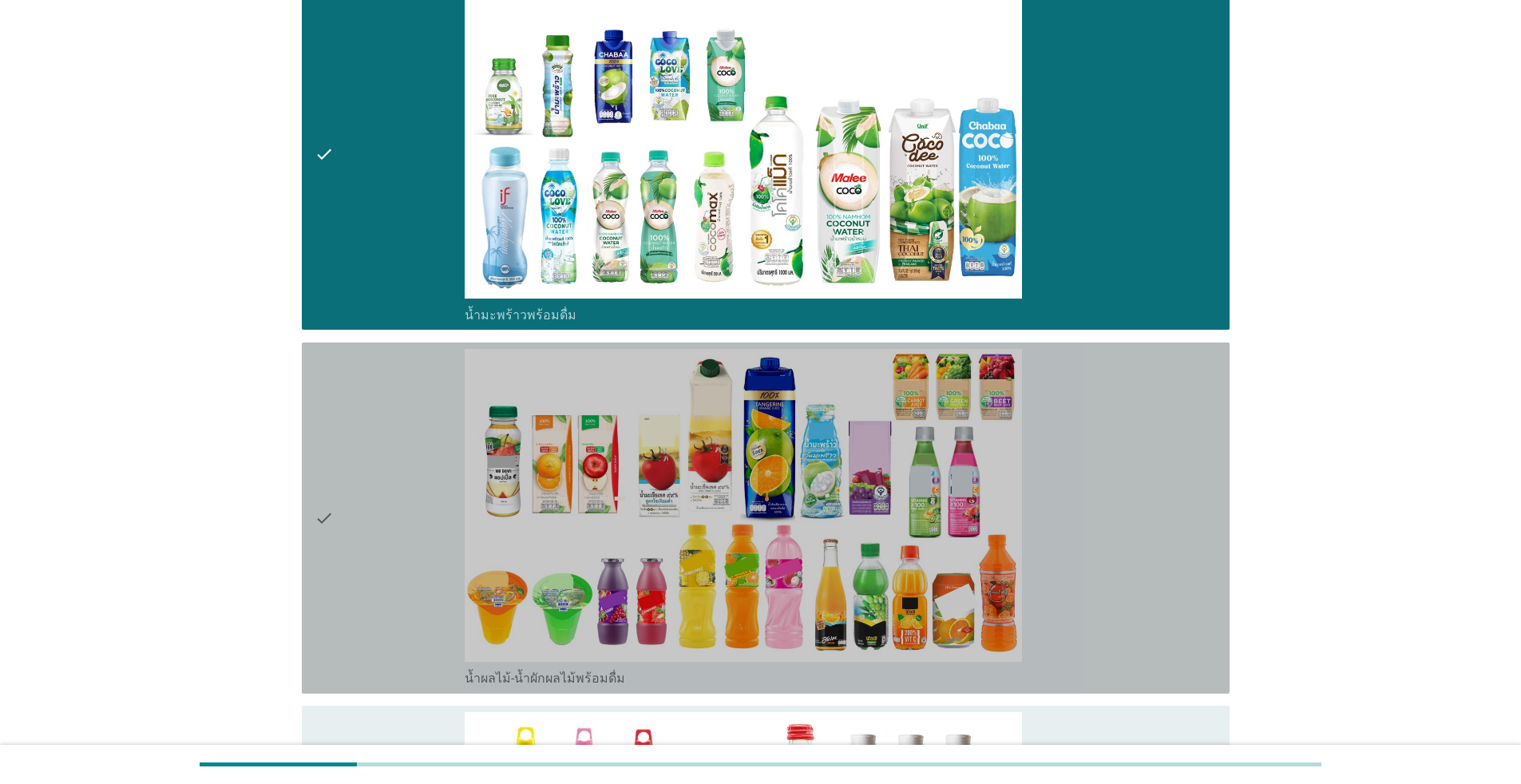
click at [386, 648] on div "check" at bounding box center [389, 518] width 150 height 338
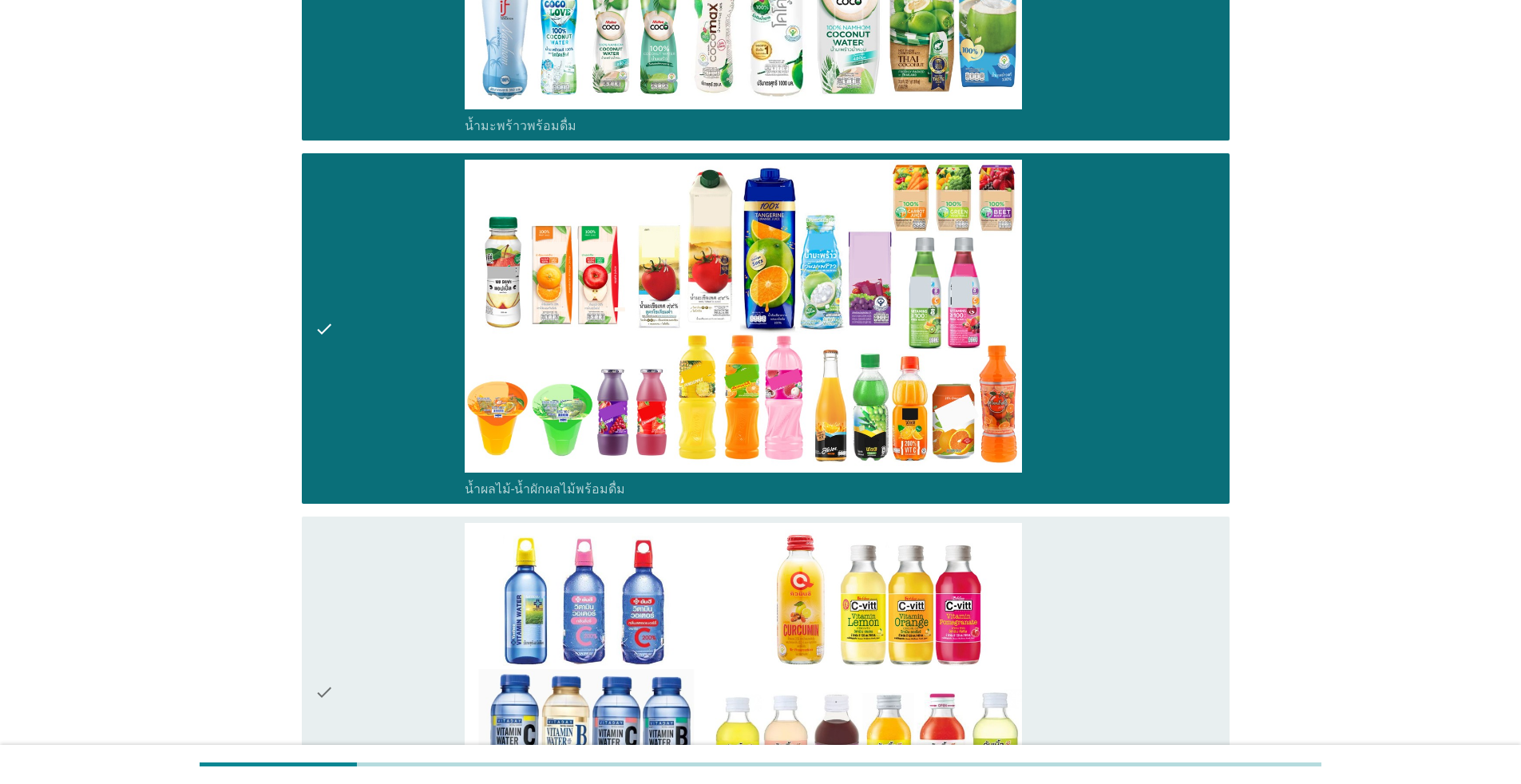
scroll to position [1597, 0]
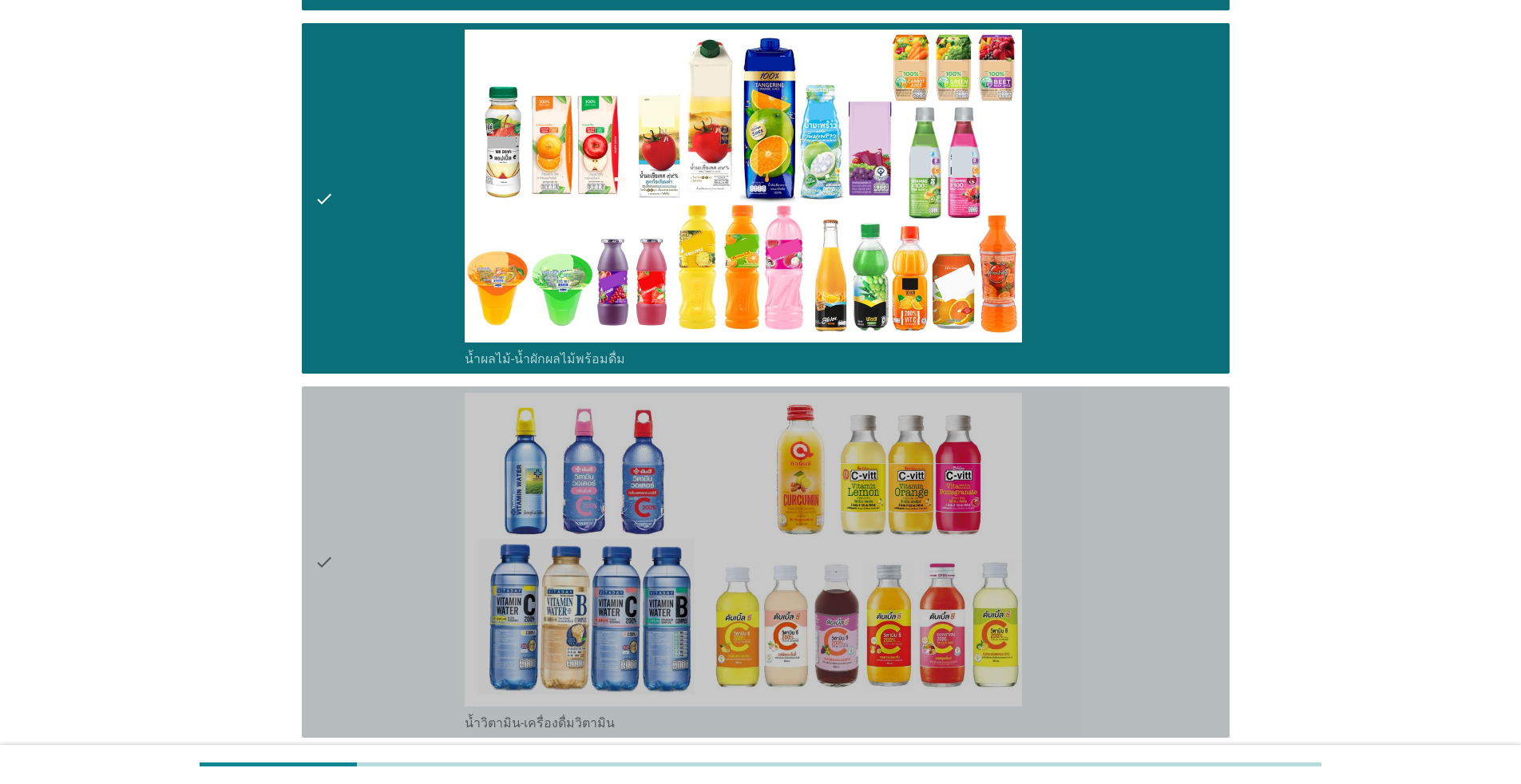
click at [386, 648] on div "check" at bounding box center [389, 562] width 150 height 338
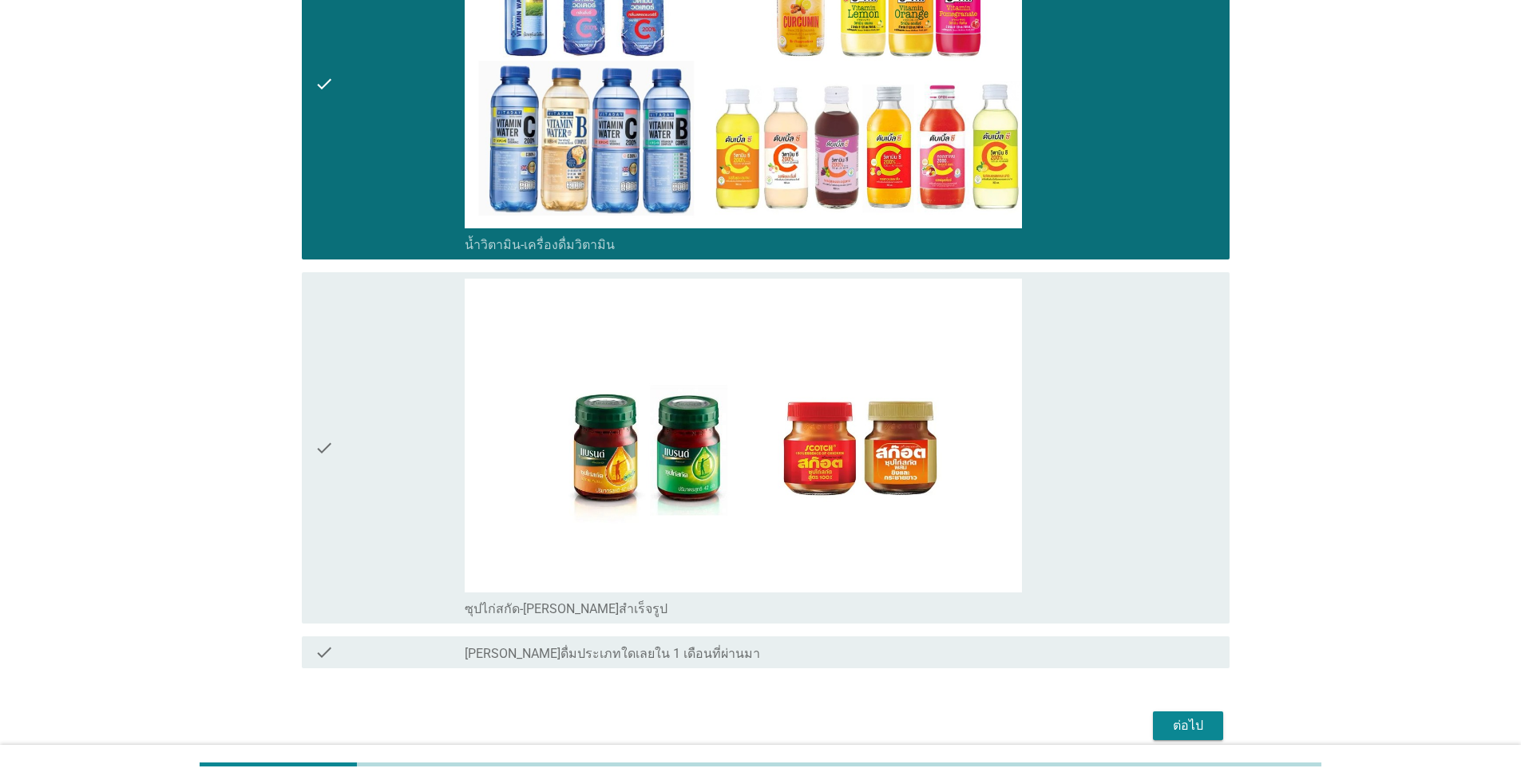
scroll to position [2075, 0]
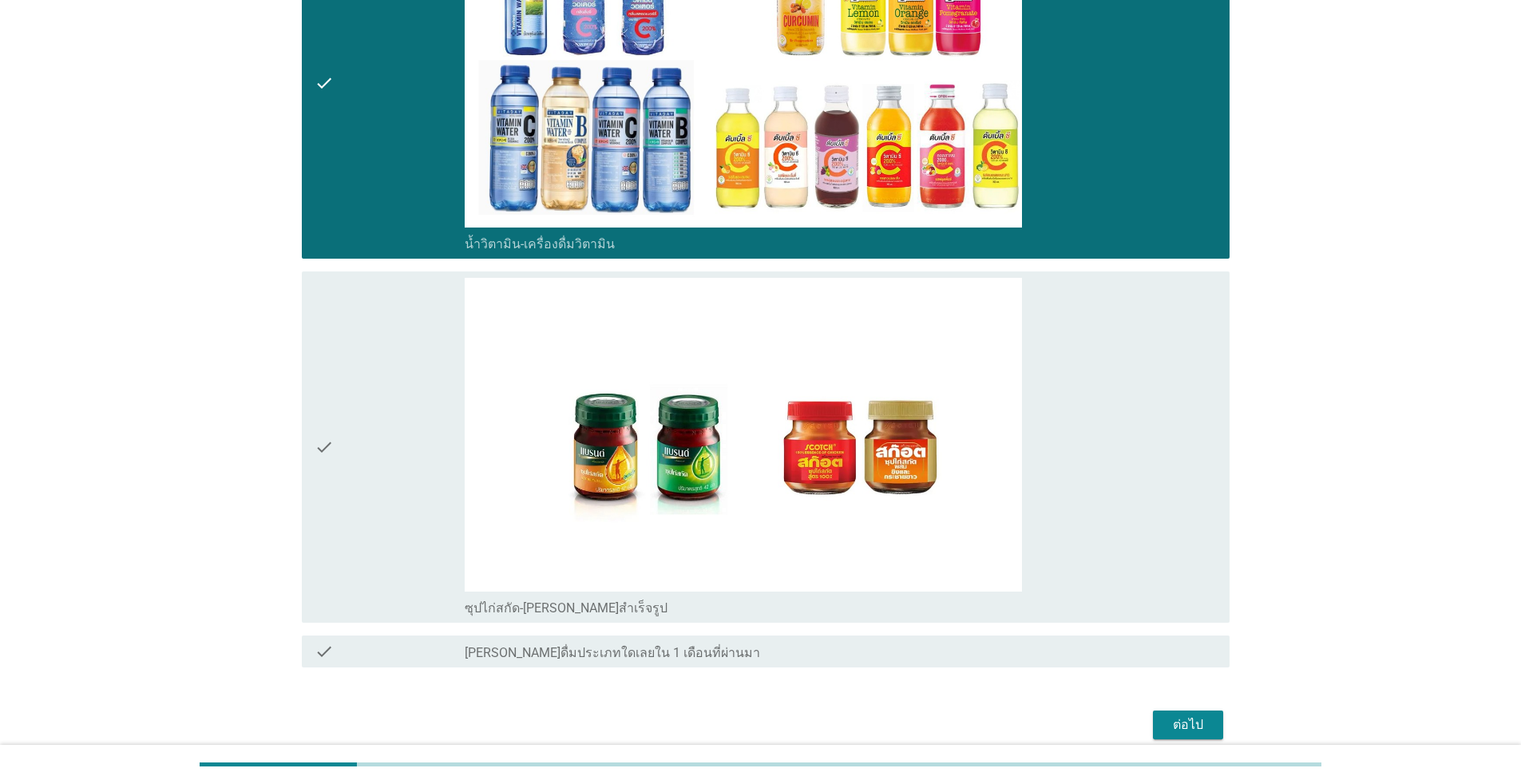
click at [395, 519] on div "check" at bounding box center [389, 447] width 150 height 338
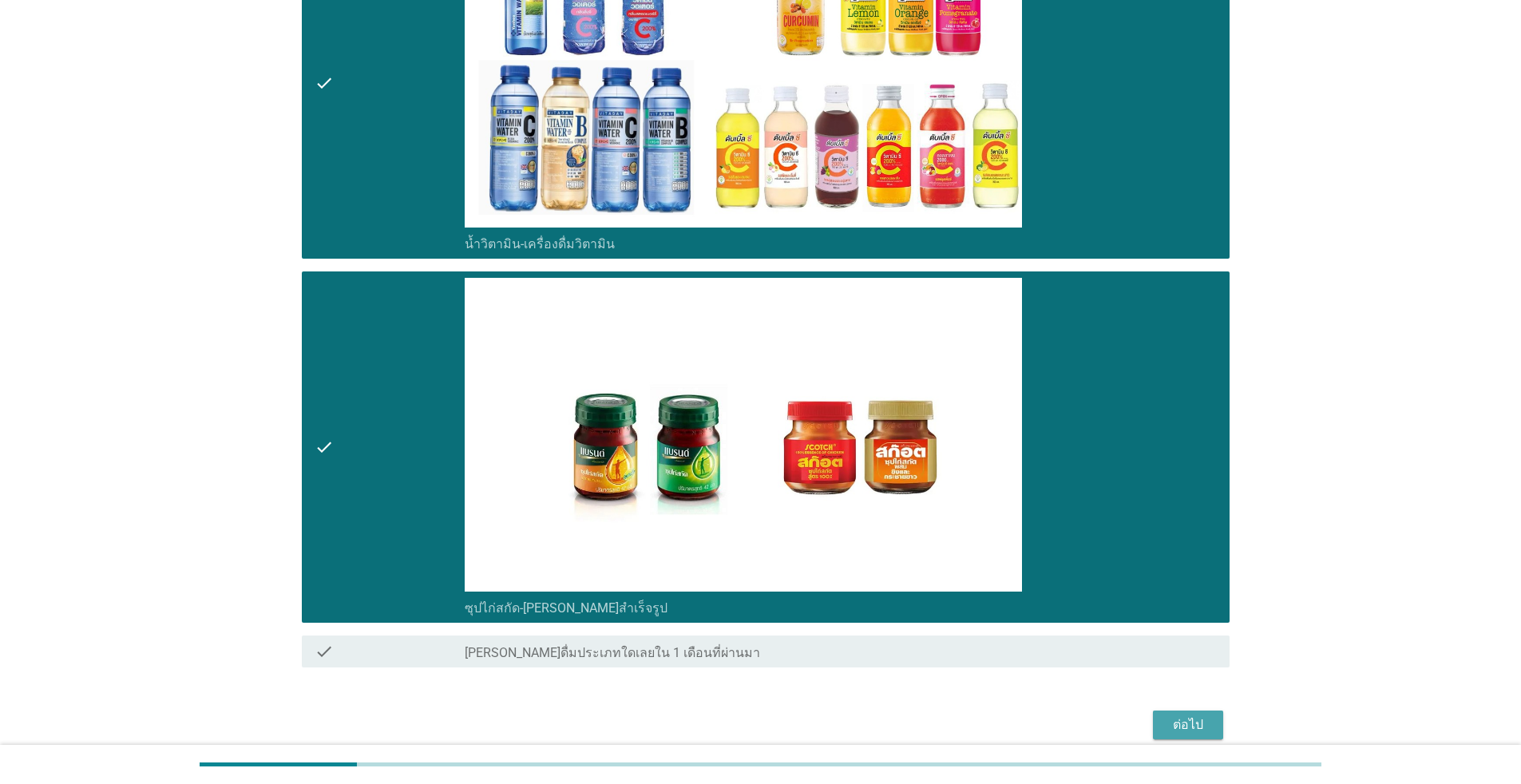
click at [786, 717] on button "ต่อไป" at bounding box center [1189, 725] width 71 height 29
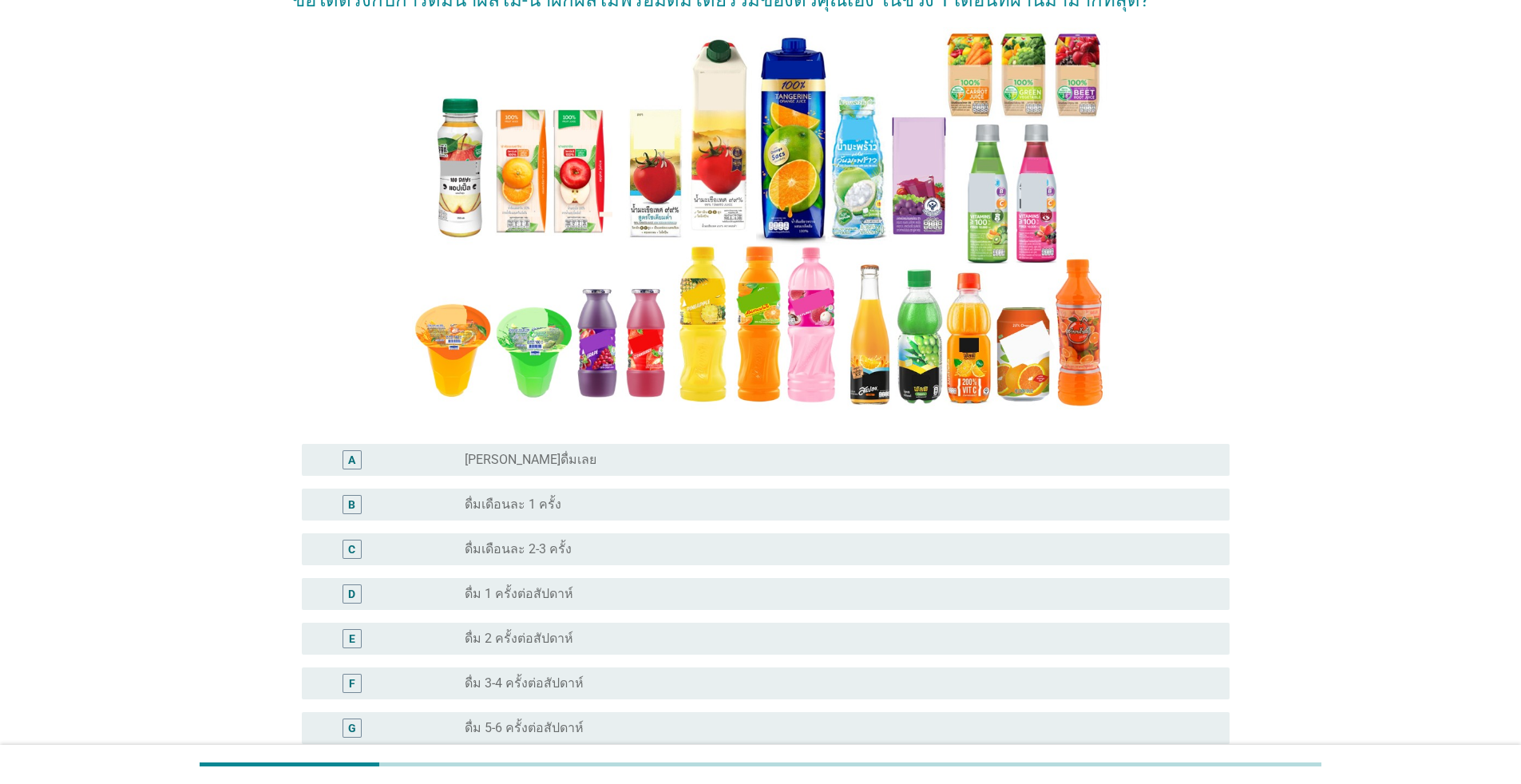
scroll to position [159, 0]
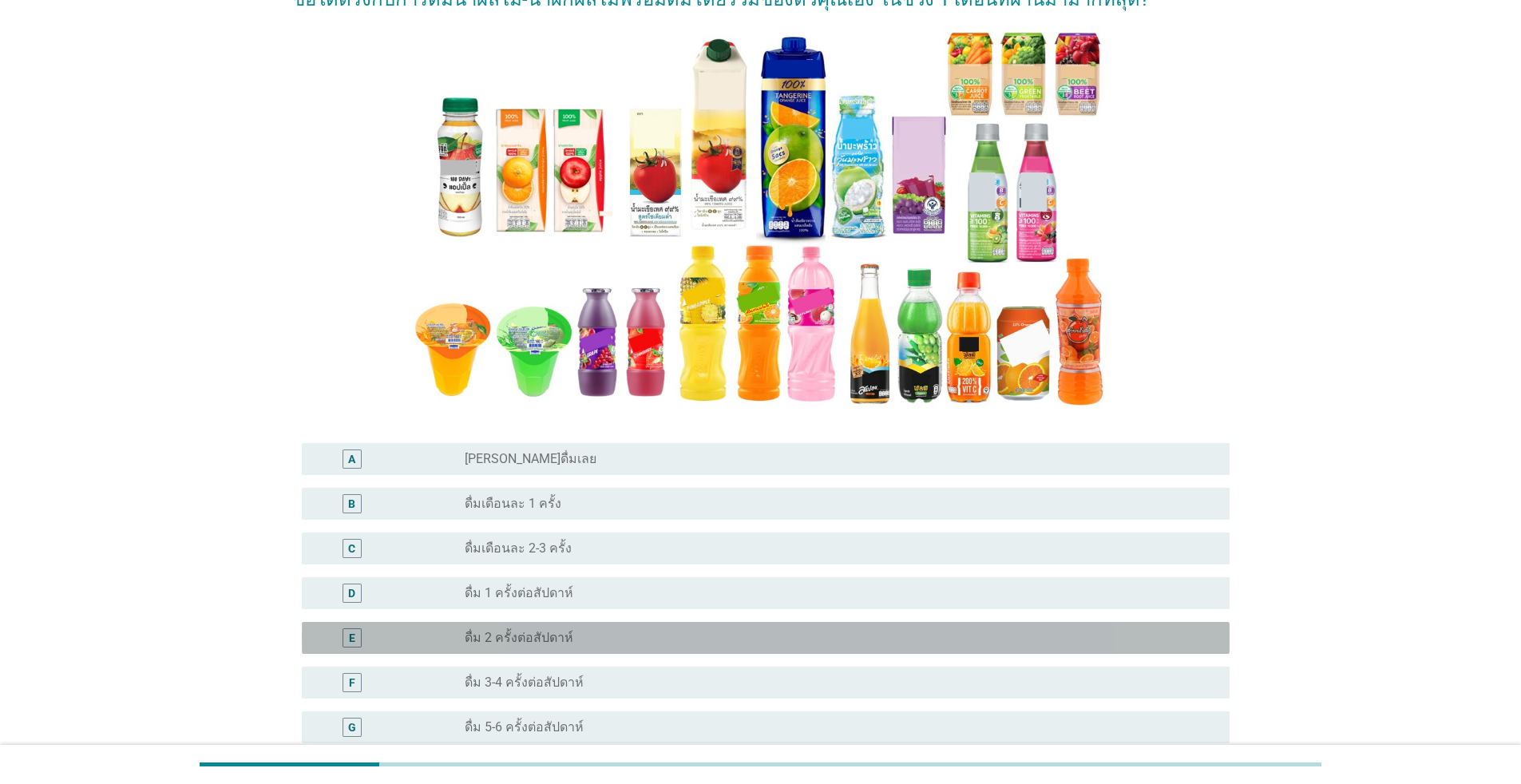
click at [631, 634] on div "radio_button_unchecked ดื่ม 2 ครั้งต่อสัปดาห์" at bounding box center [835, 638] width 739 height 16
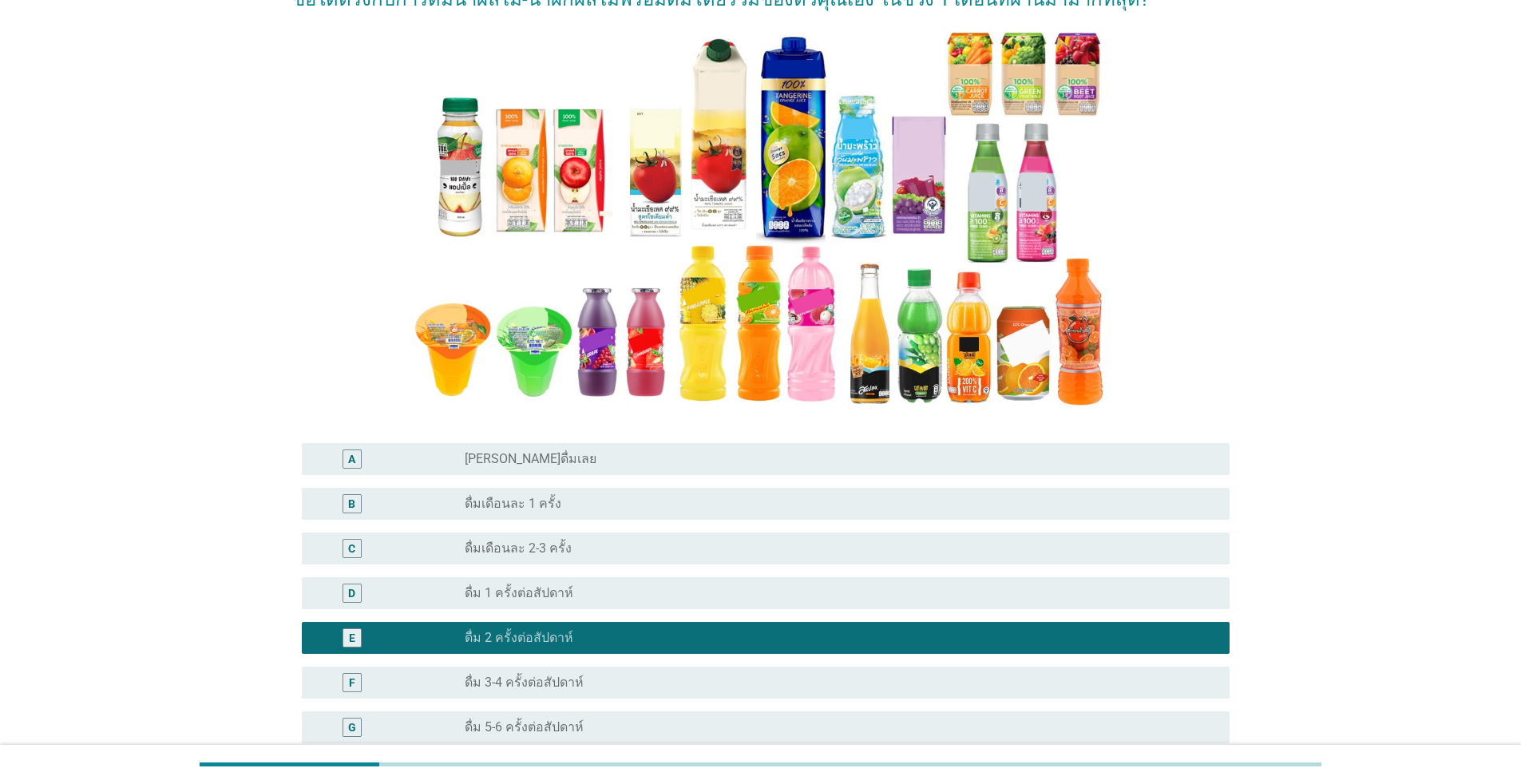
scroll to position [334, 0]
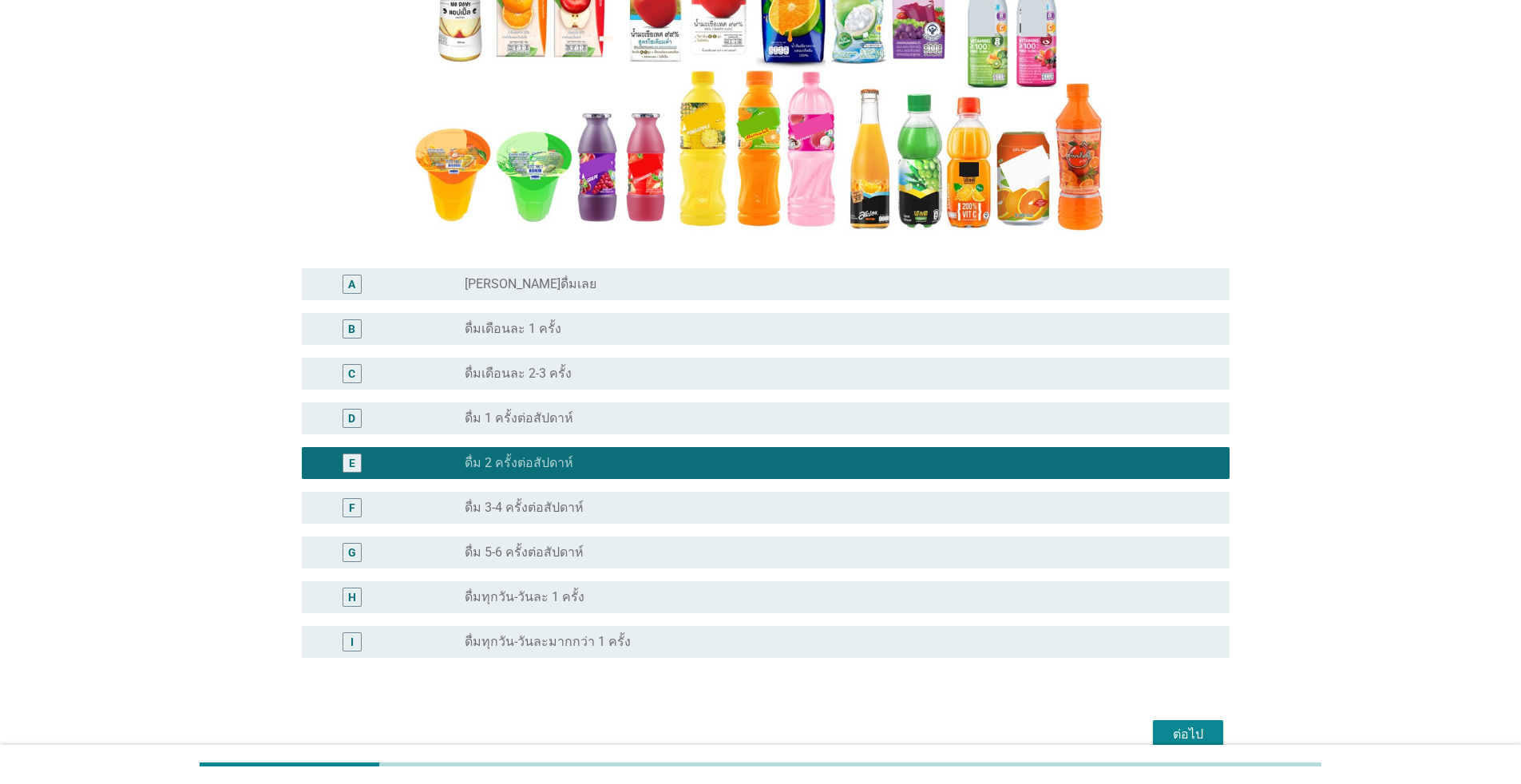
click at [786, 717] on div "ต่อไป" at bounding box center [1188, 734] width 45 height 19
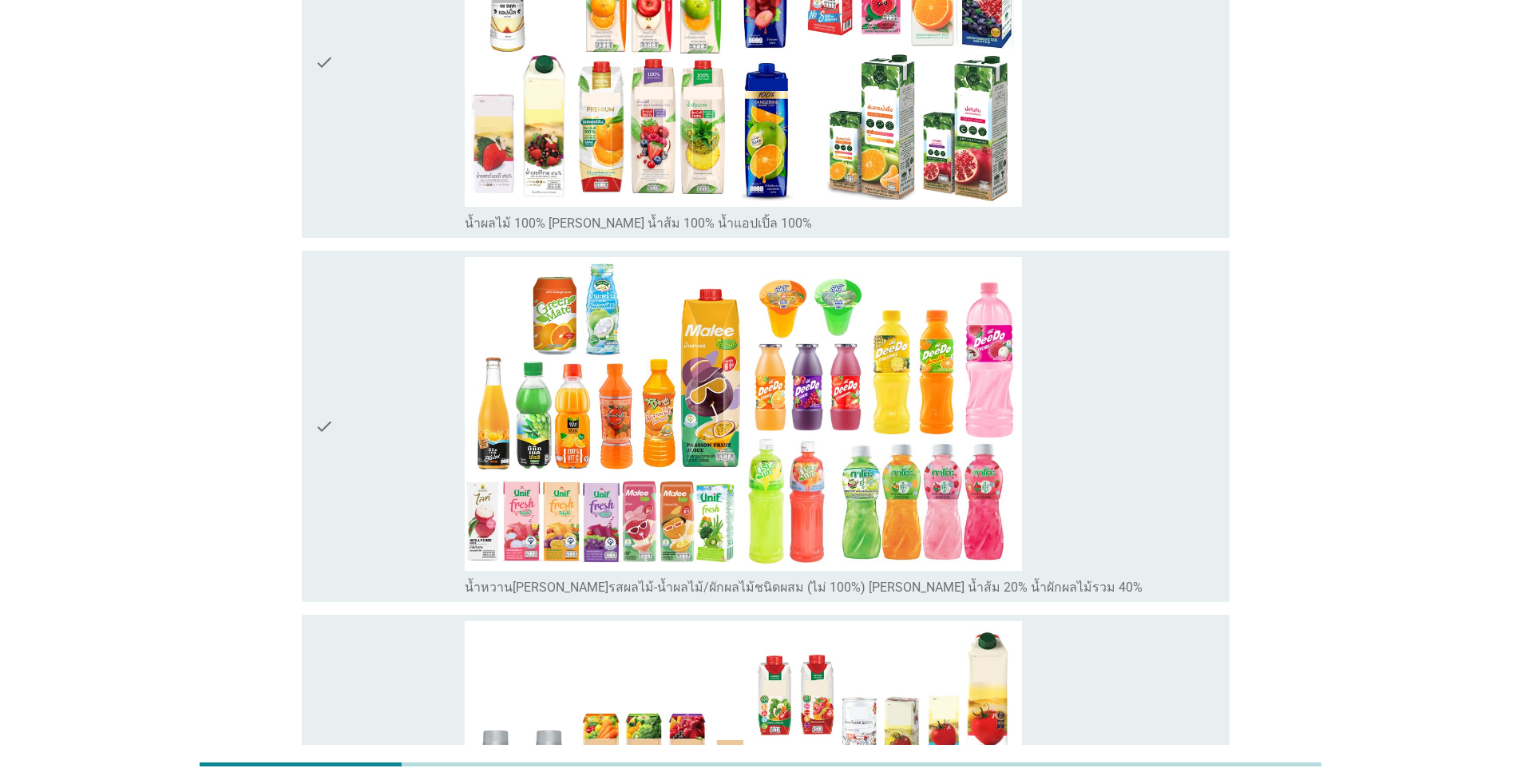
scroll to position [0, 0]
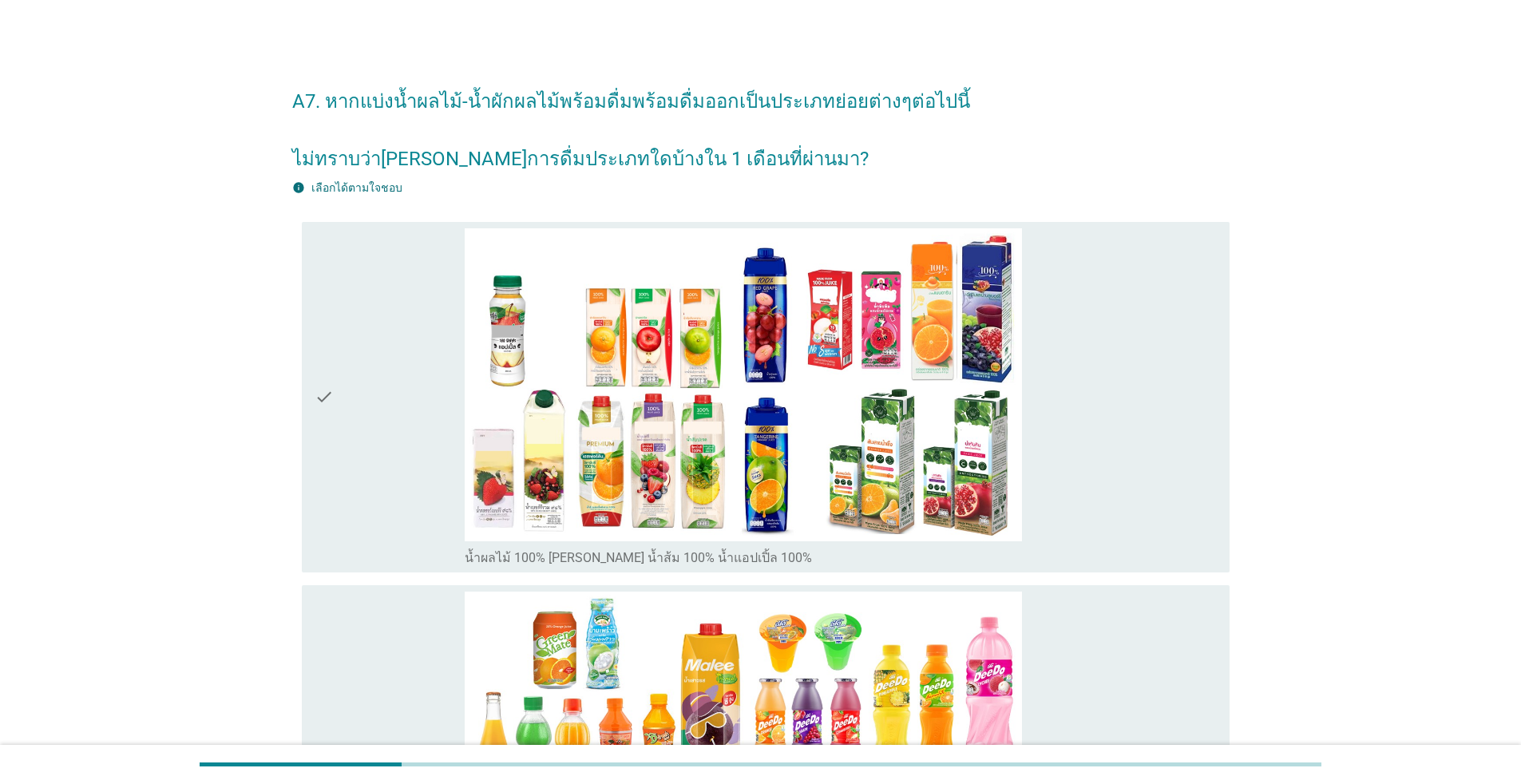
click at [358, 535] on div "check" at bounding box center [389, 397] width 150 height 338
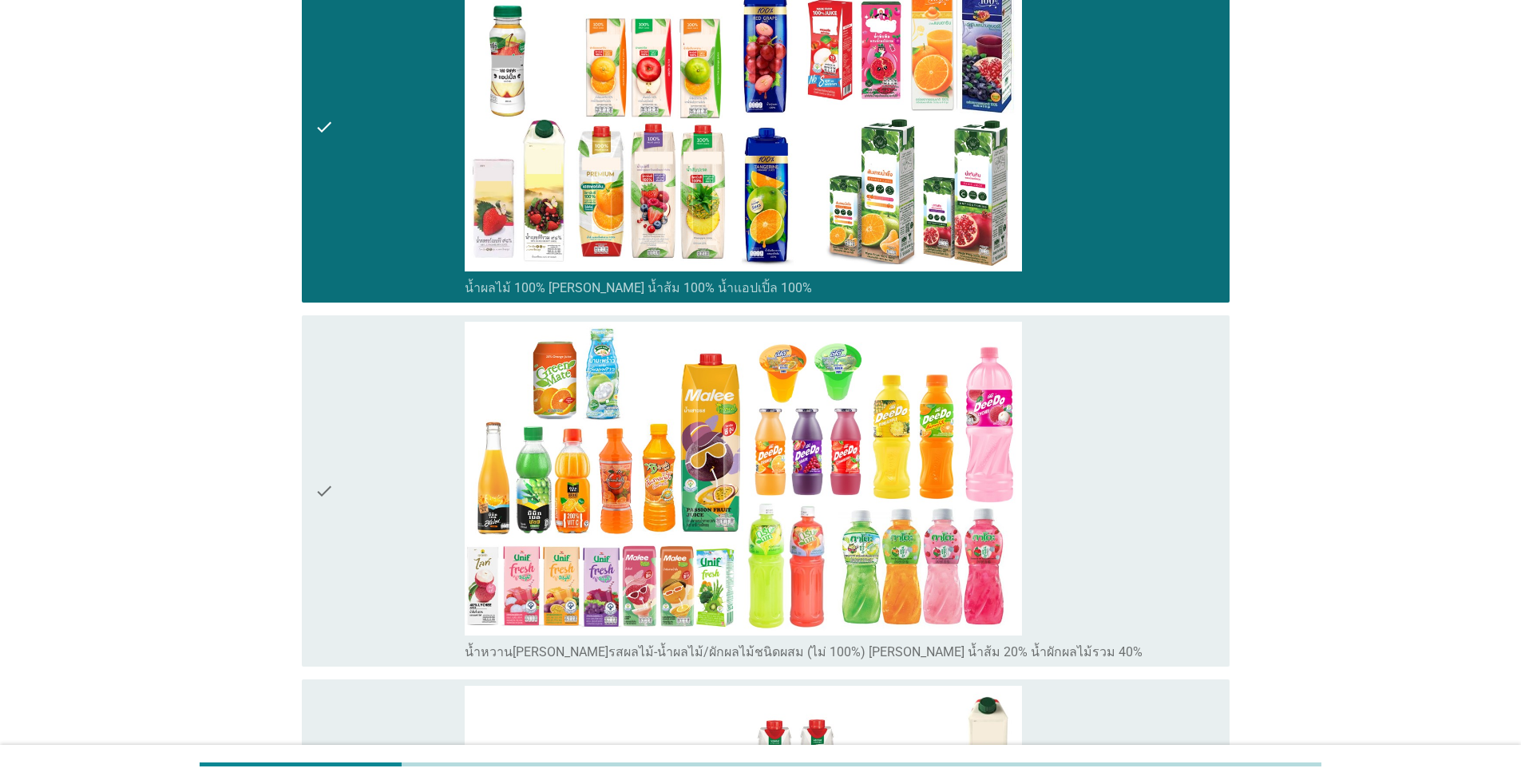
scroll to position [319, 0]
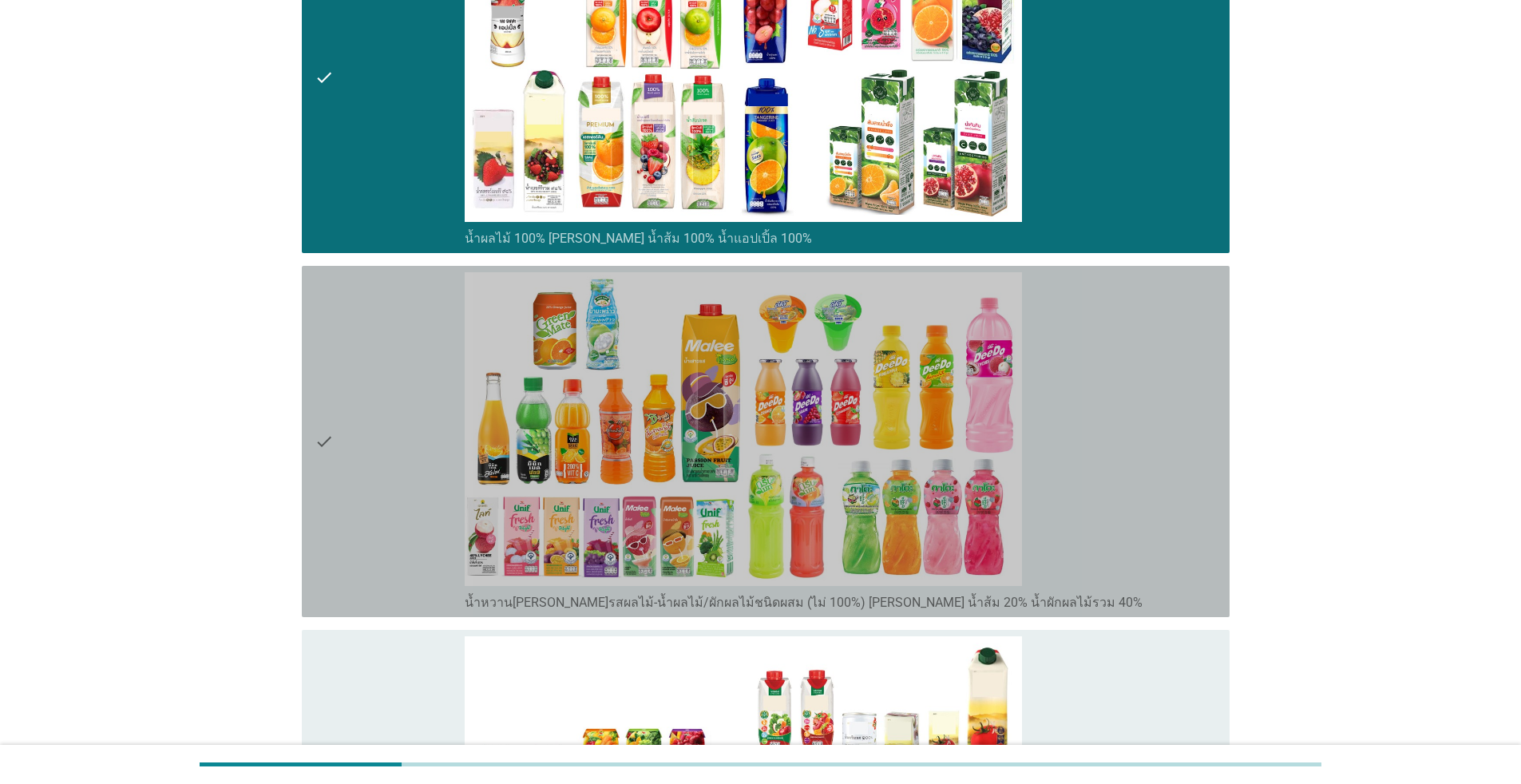
click at [359, 532] on div "check" at bounding box center [389, 441] width 150 height 338
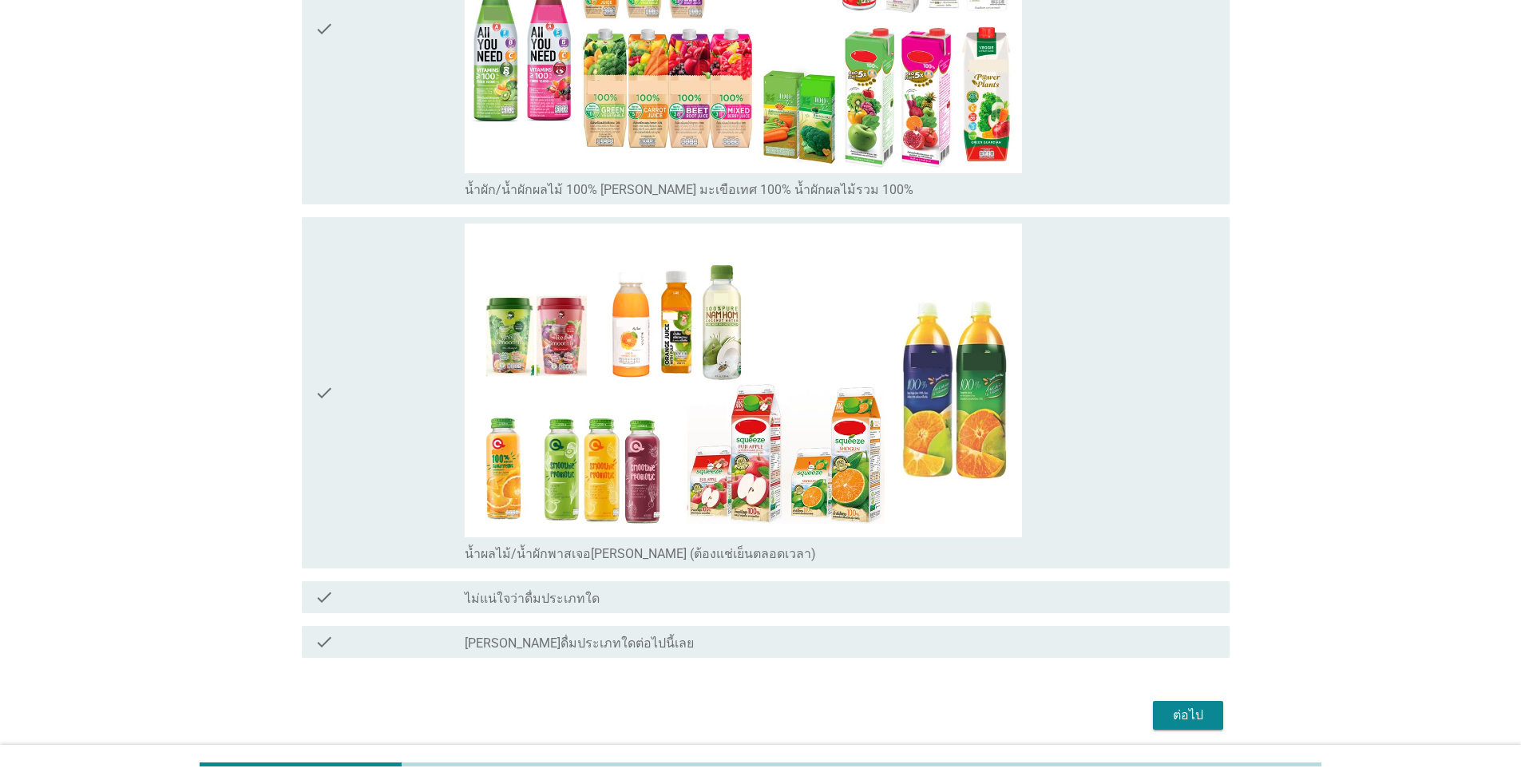
scroll to position [1155, 0]
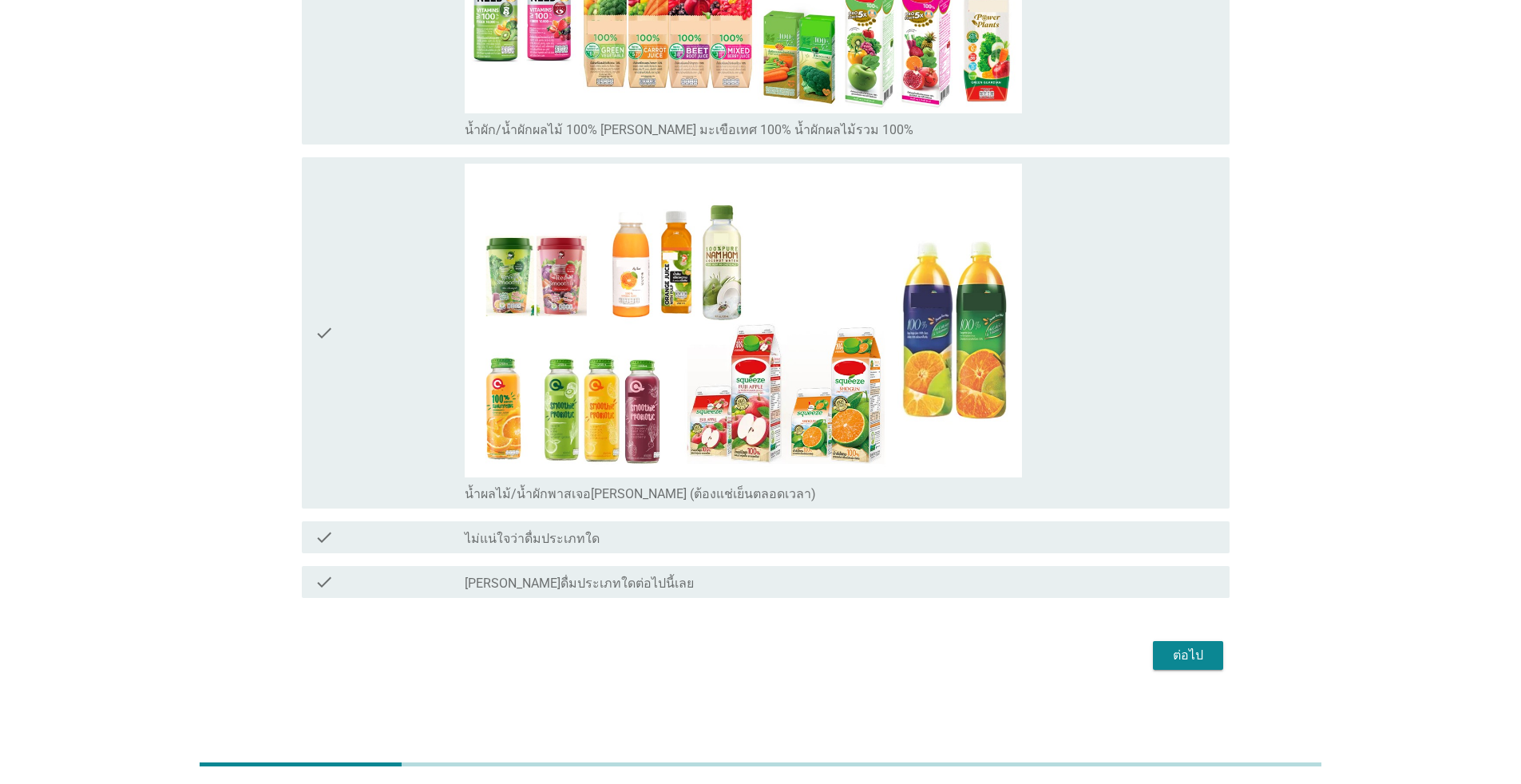
click at [417, 386] on div "check" at bounding box center [389, 332] width 150 height 338
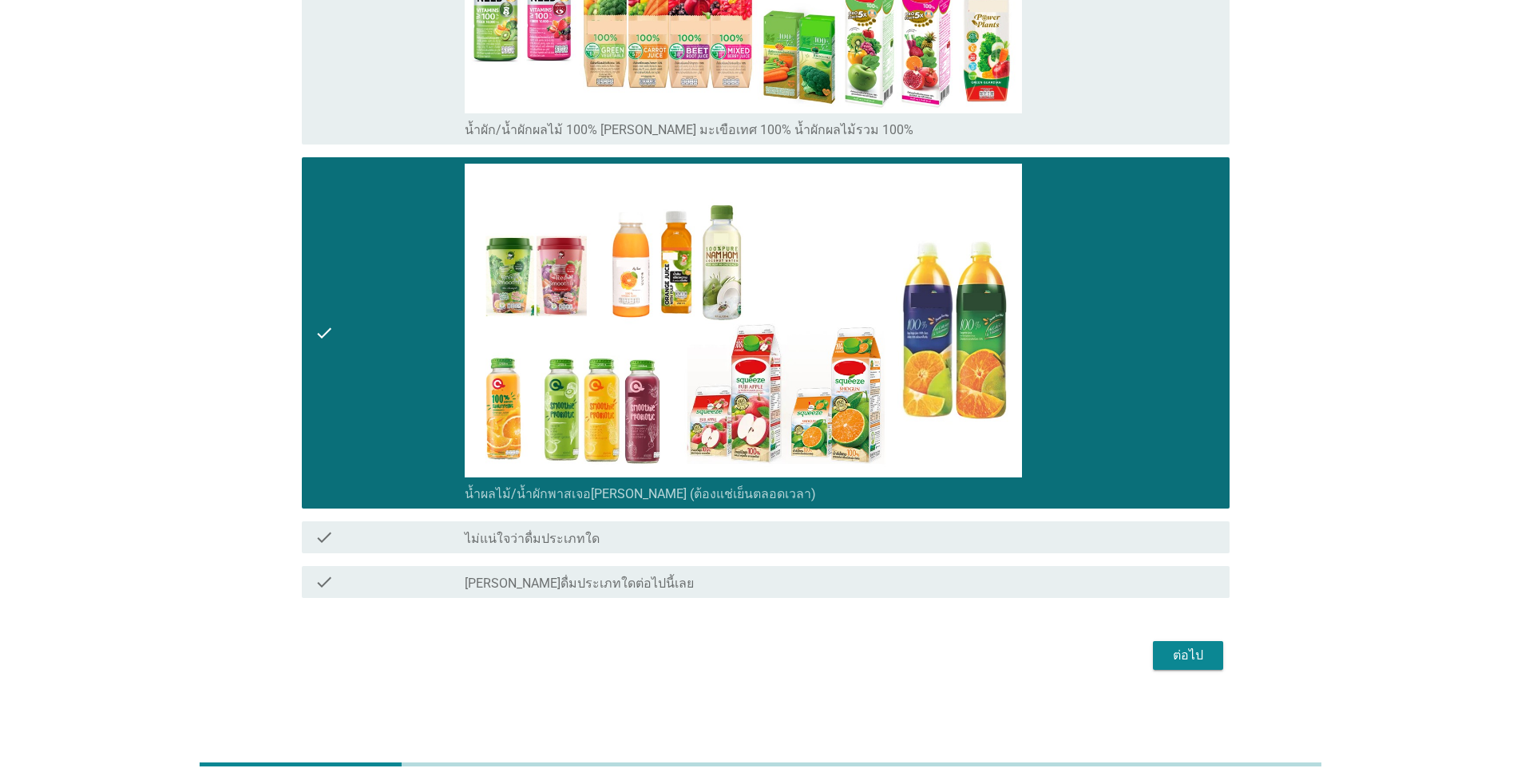
click at [786, 653] on div "ต่อไป" at bounding box center [1188, 655] width 45 height 19
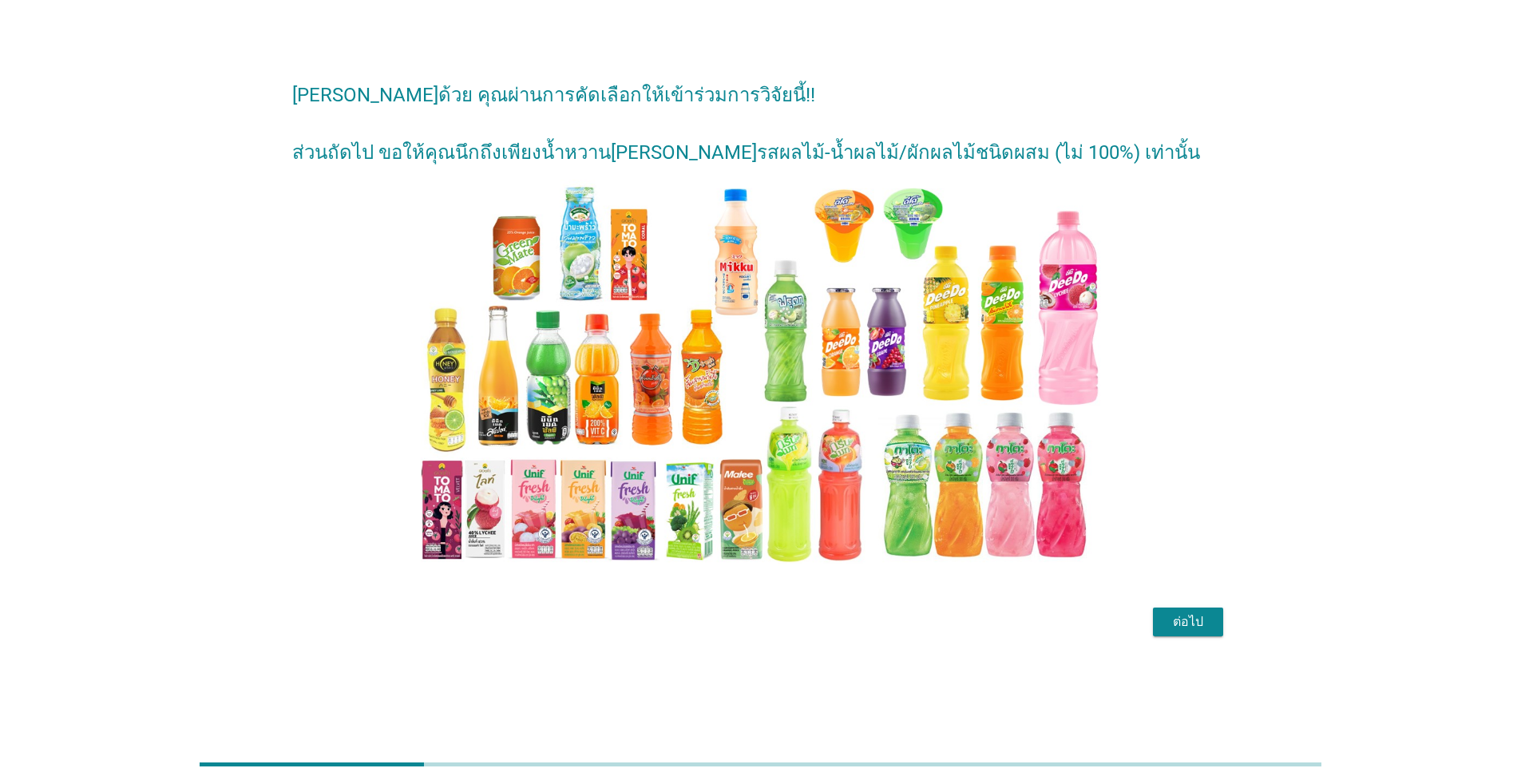
scroll to position [0, 0]
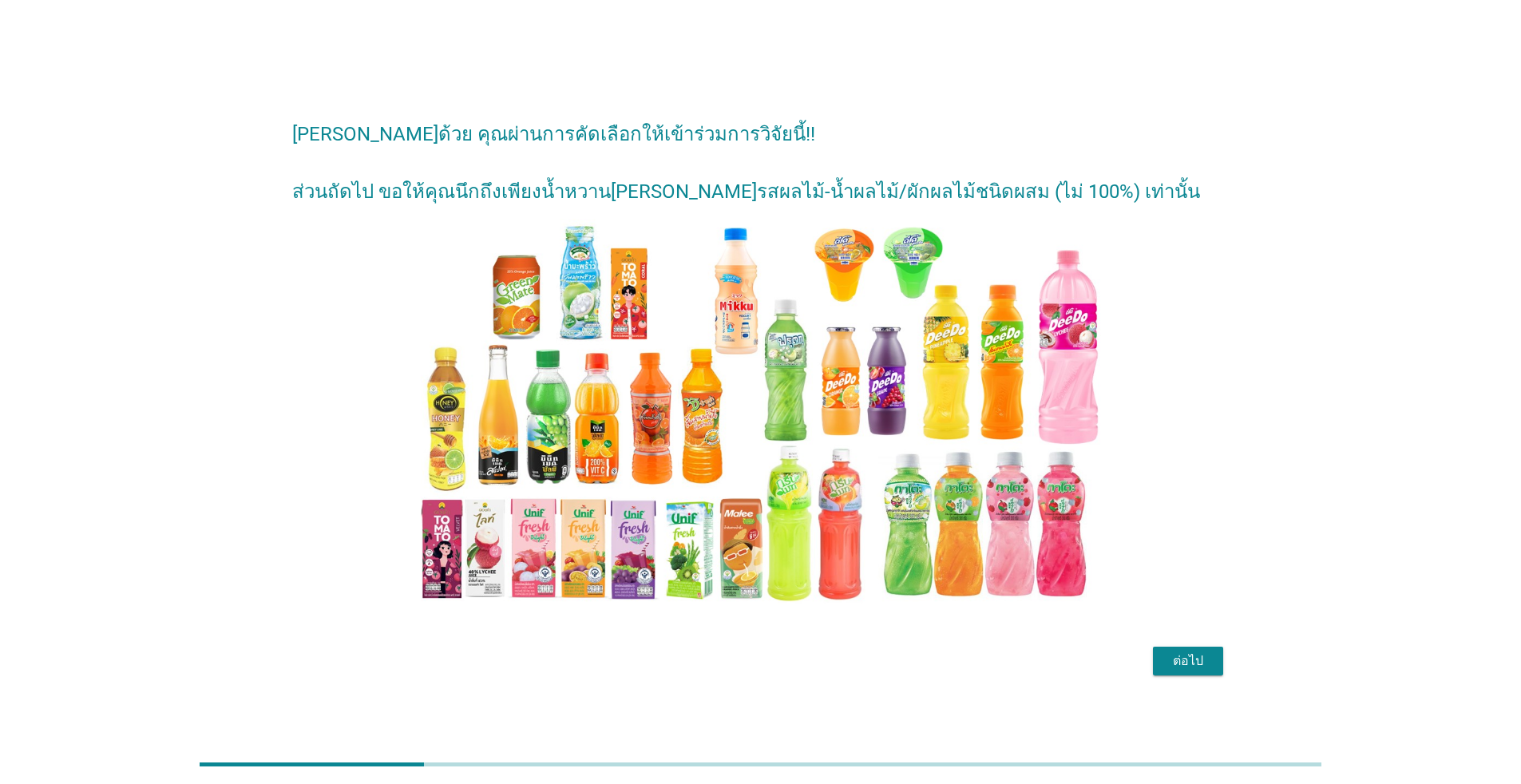
click at [786, 658] on div "ต่อไป" at bounding box center [1188, 661] width 45 height 19
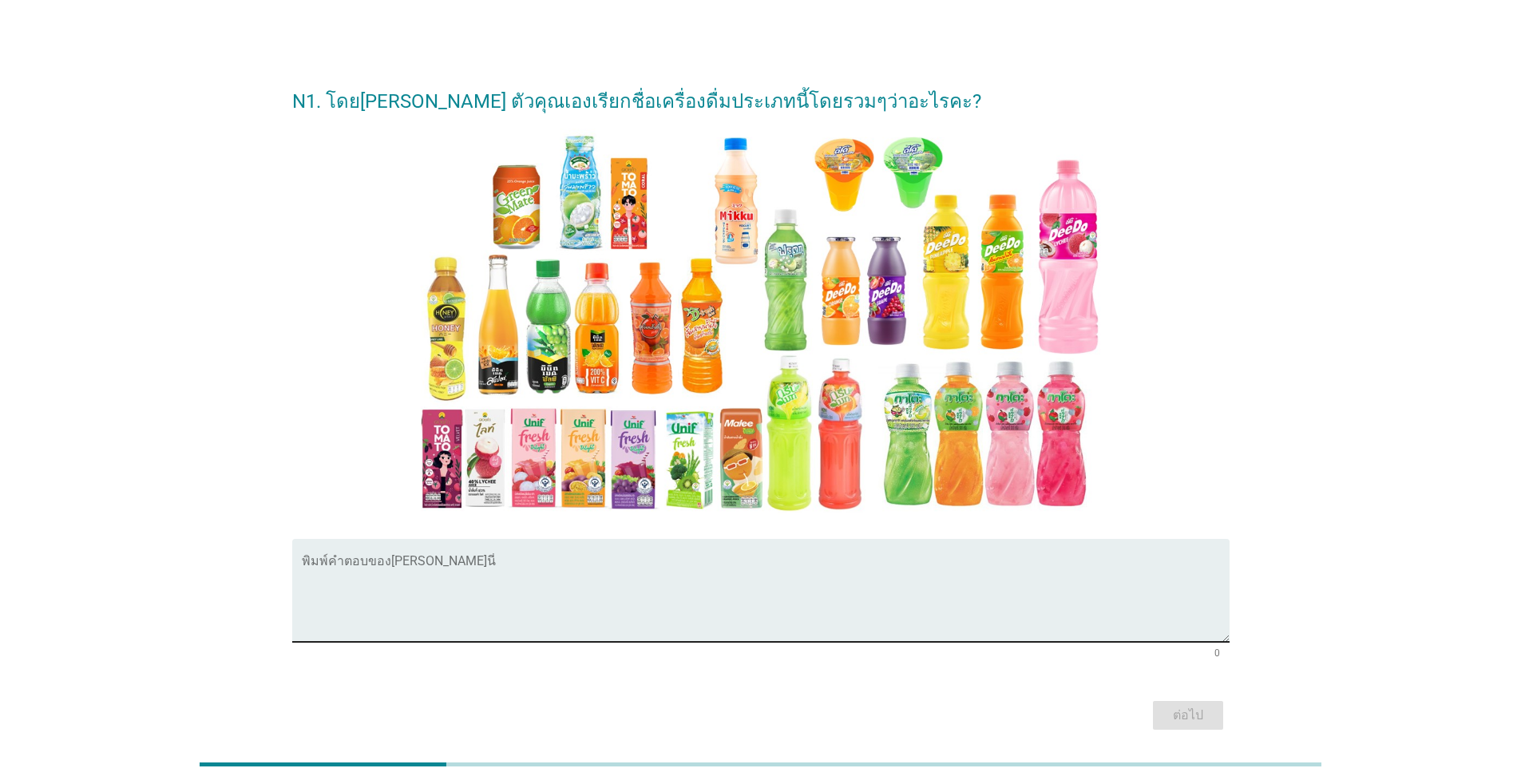
click at [761, 573] on textarea "พิมพ์คำตอบของคุณ ที่นี่" at bounding box center [765, 600] width 928 height 84
type textarea "เครื่องดื่มน้ำส้มคั้น"
click at [786, 710] on div "ต่อไป" at bounding box center [1188, 715] width 45 height 19
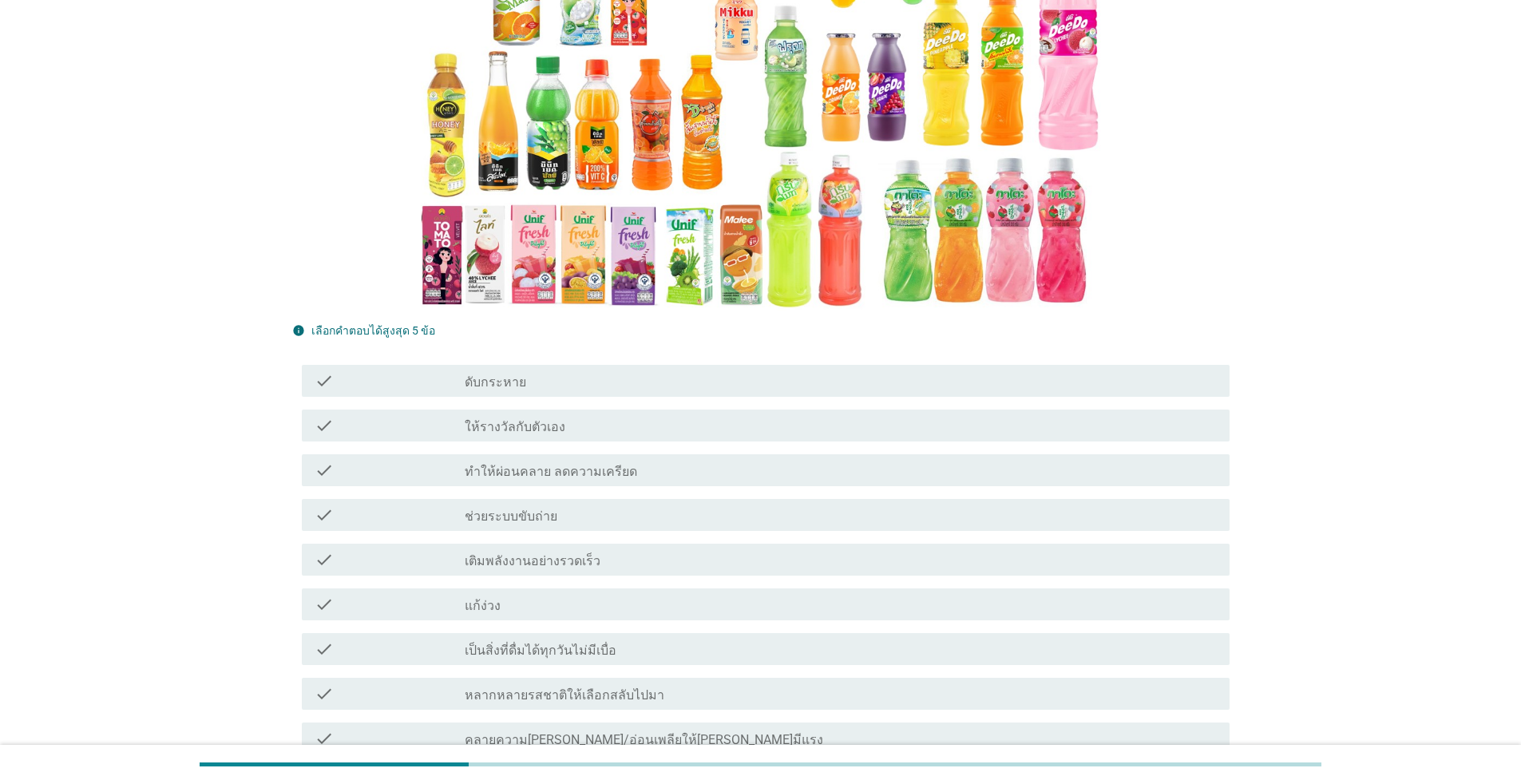
scroll to position [319, 0]
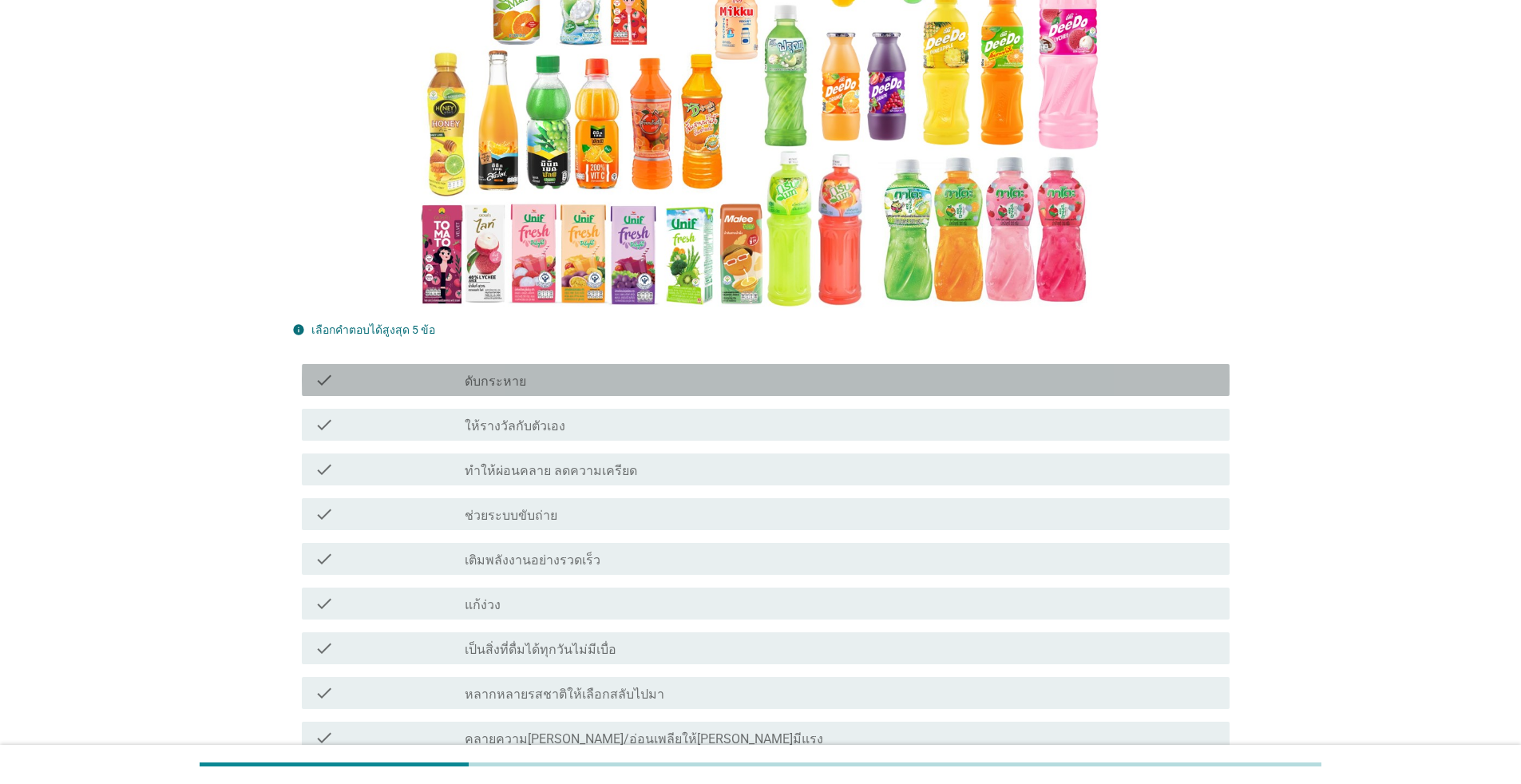
click at [520, 373] on label "ดับกระหาย" at bounding box center [496, 381] width 61 height 16
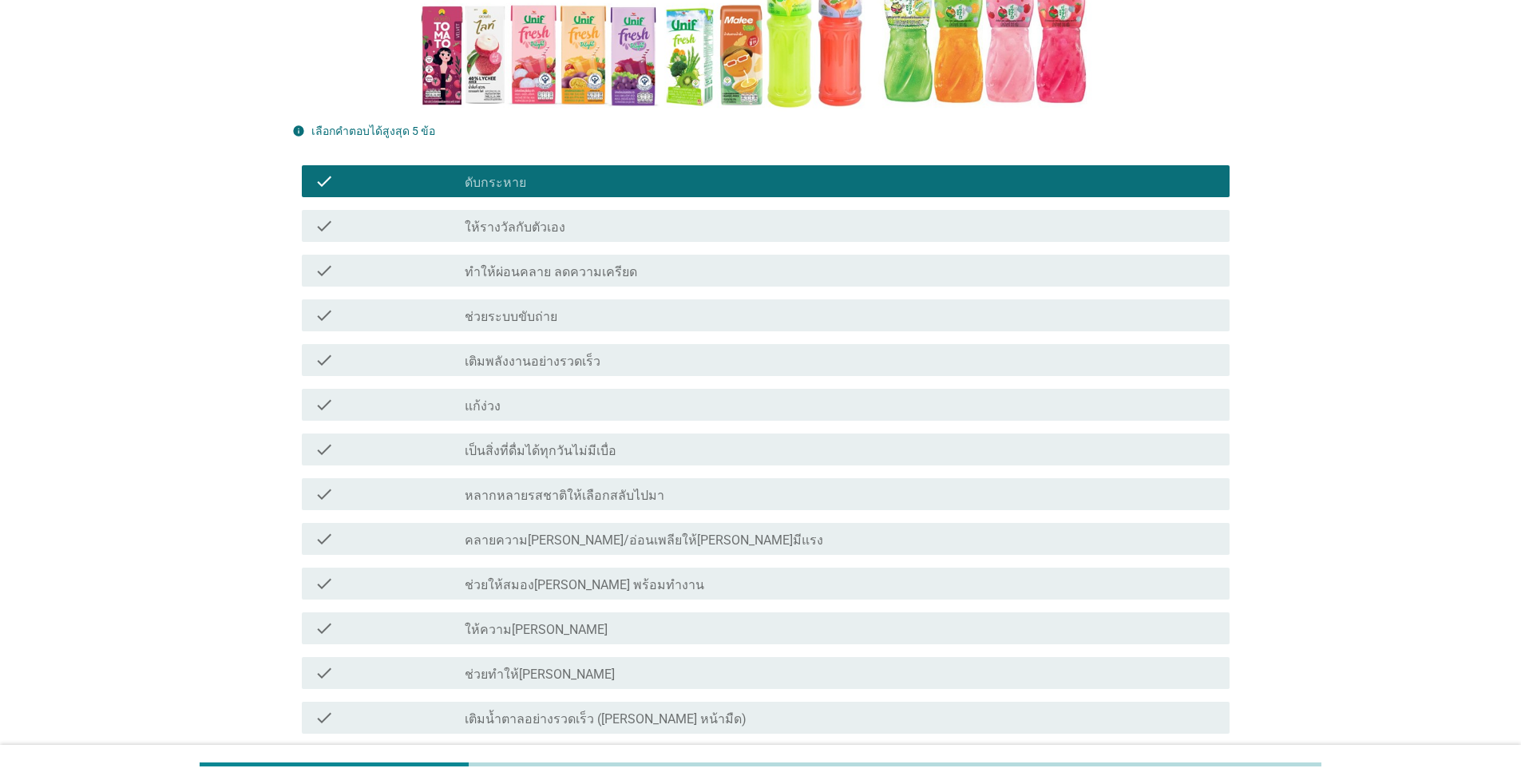
scroll to position [559, 0]
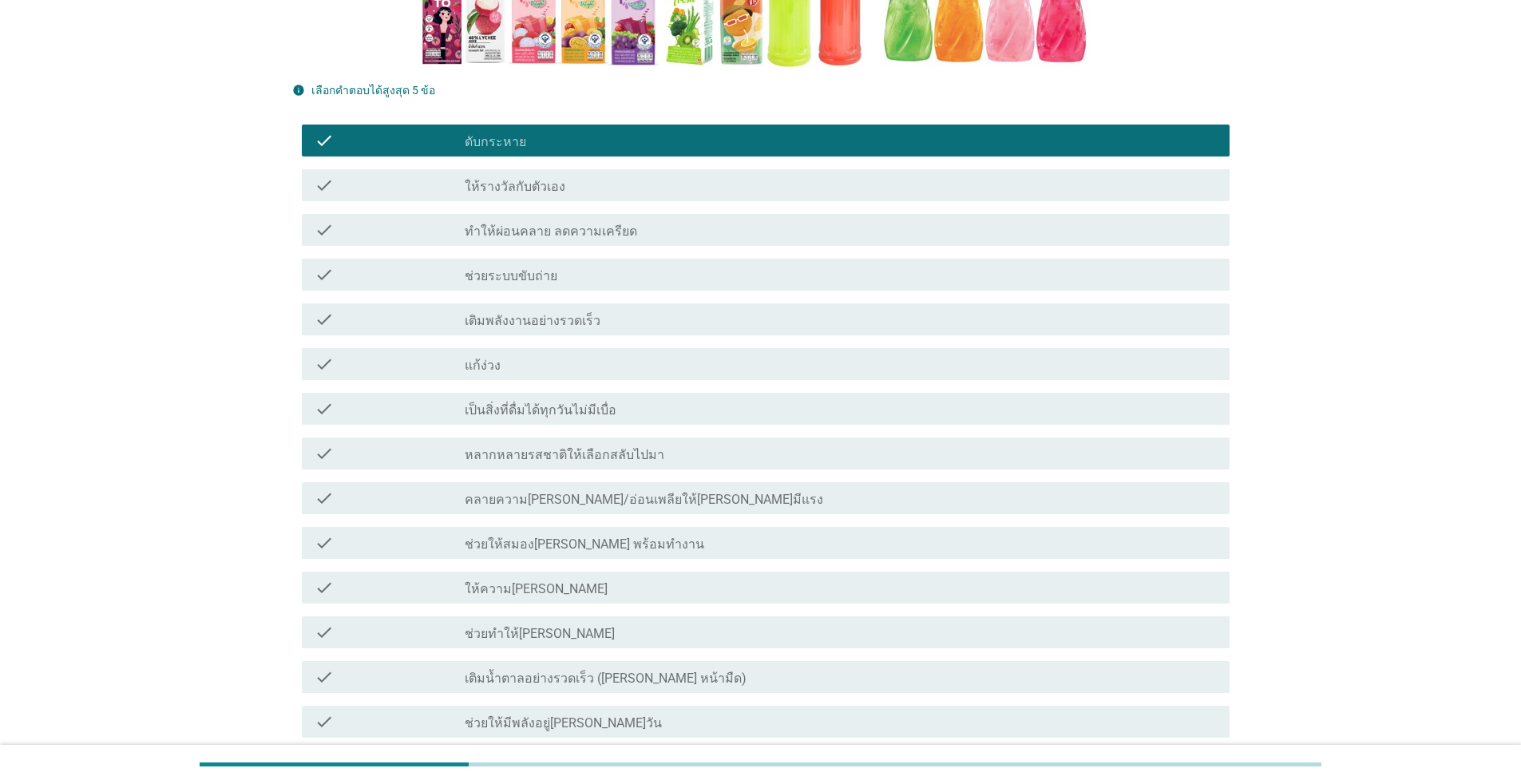
click at [606, 578] on div "check_box_outline_blank ให้ความ[PERSON_NAME]" at bounding box center [841, 587] width 752 height 19
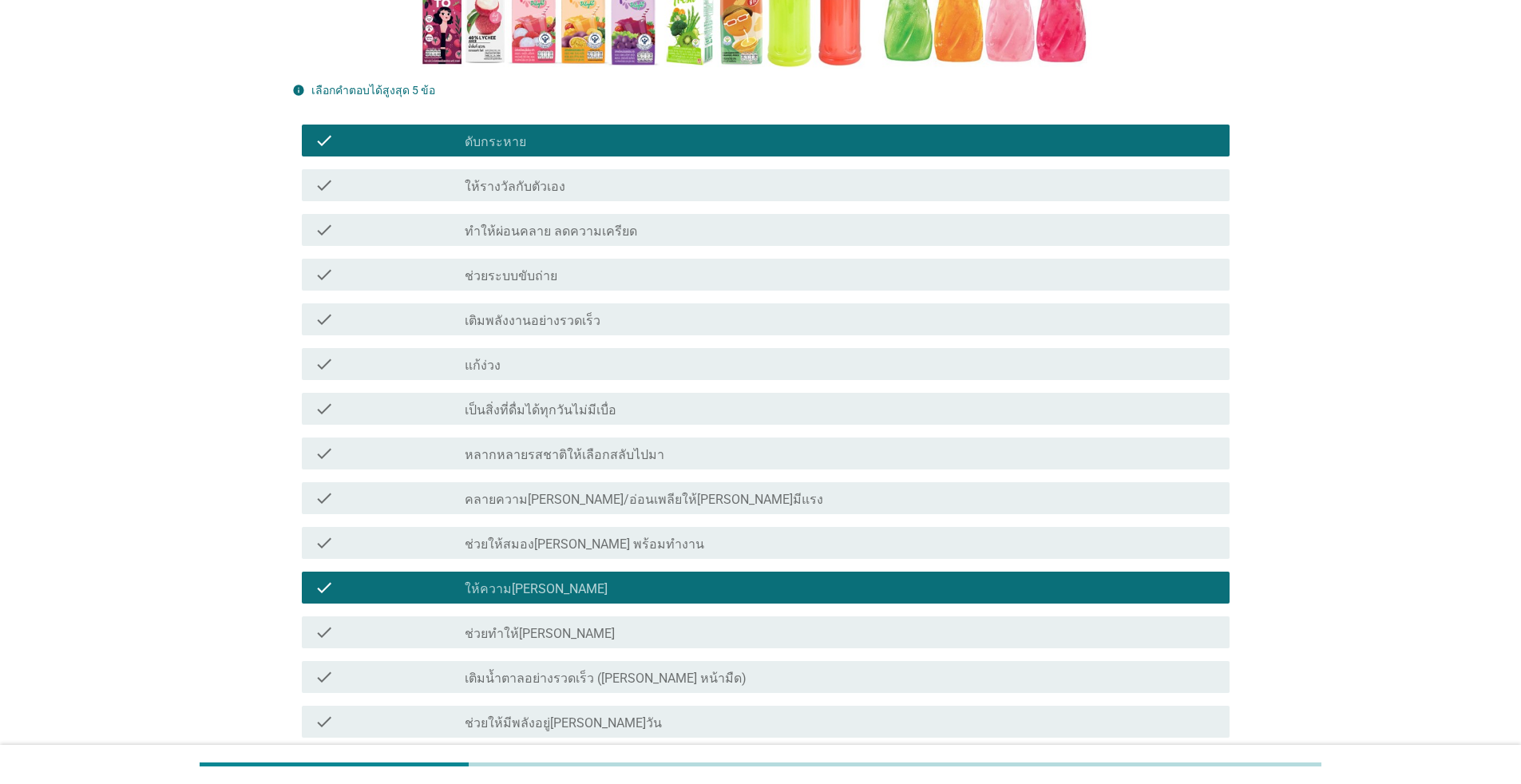
click at [670, 667] on div "check_box_outline_blank เติมน้ำตาลอย่างรวดเร็ว ([PERSON_NAME] หน้ามืด)" at bounding box center [841, 677] width 752 height 19
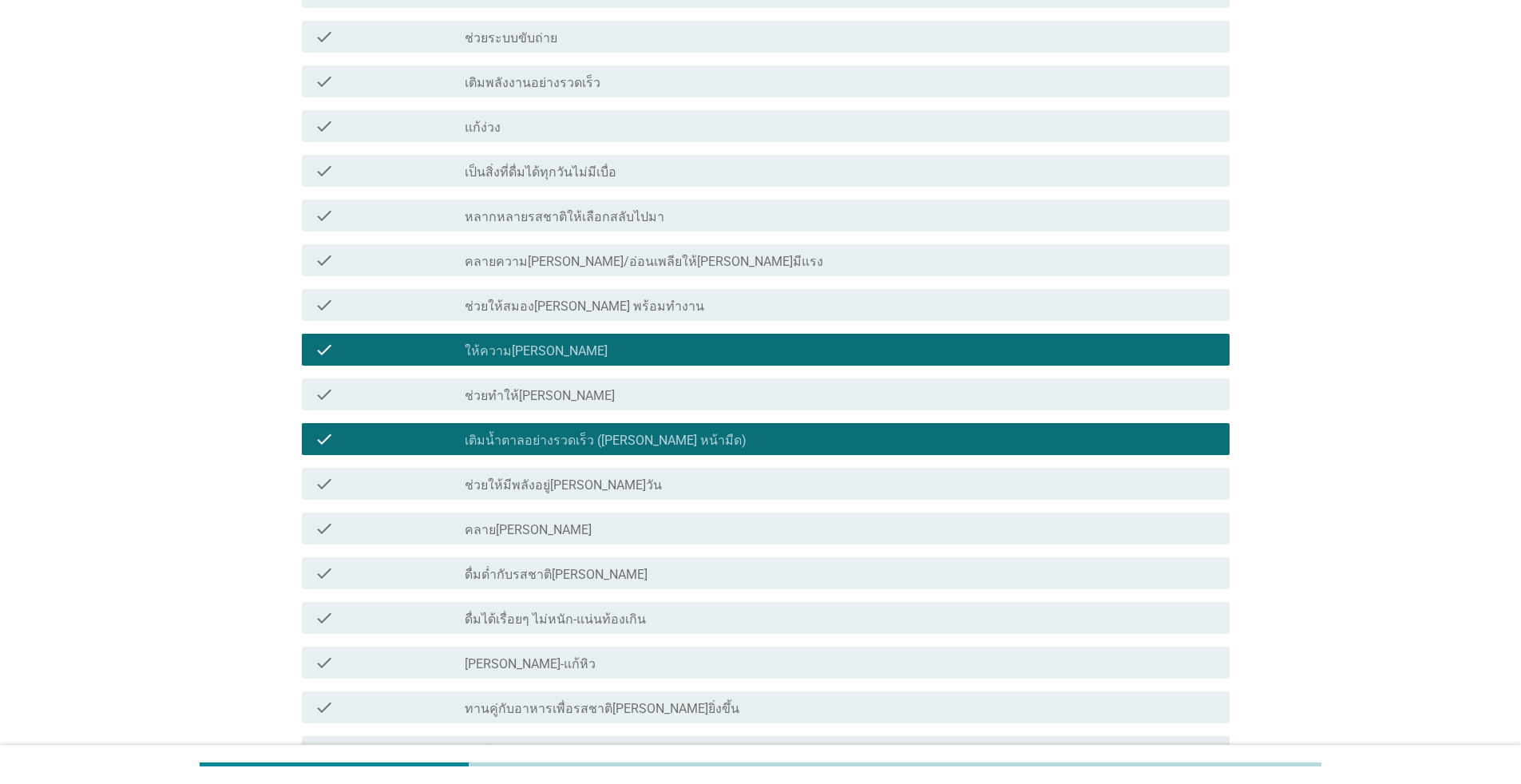
scroll to position [798, 0]
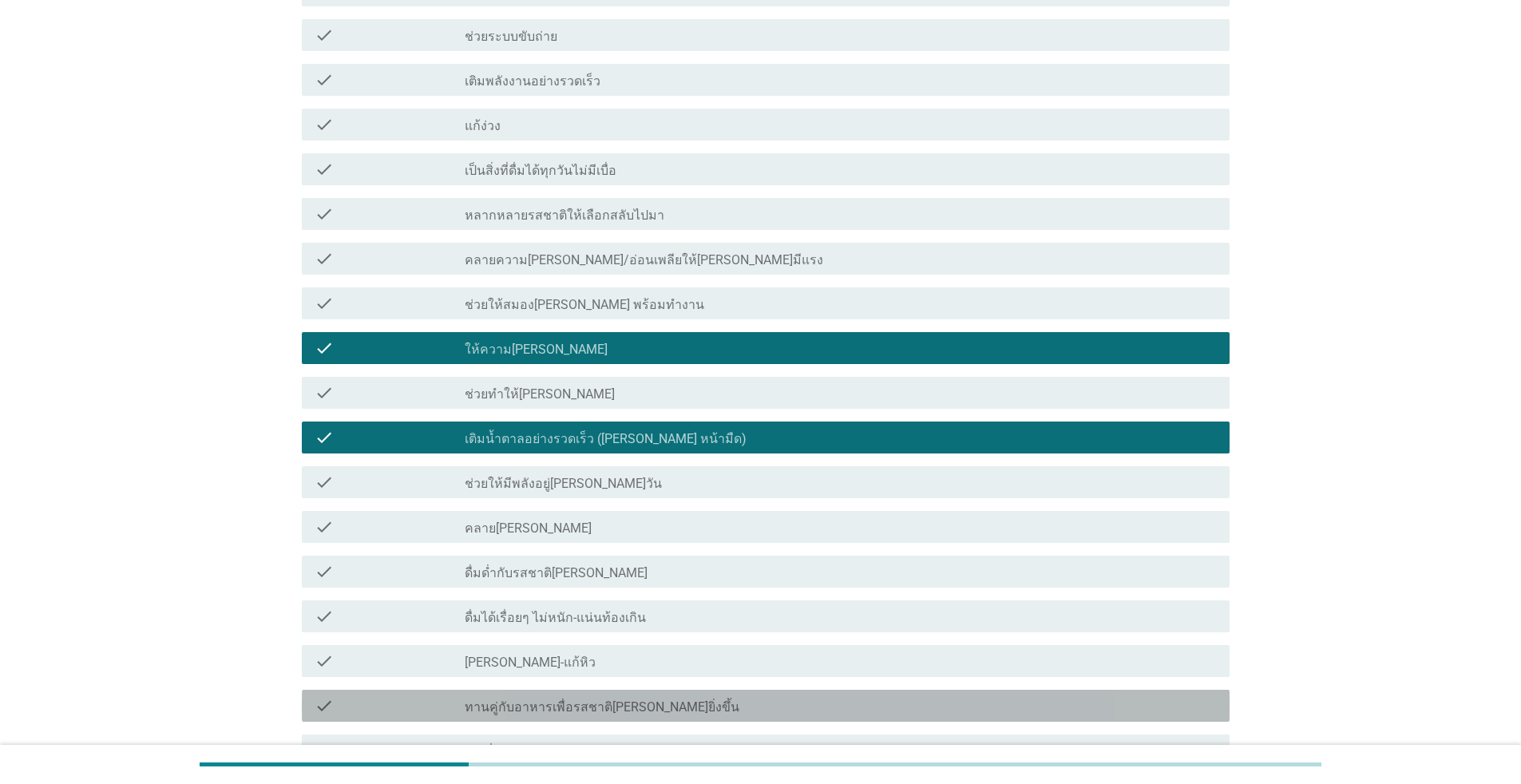
click at [661, 696] on div "check_box_outline_blank ทานคู่กับอาหารเพื่อรสชาติ[PERSON_NAME]ยิ่งขึ้น" at bounding box center [841, 706] width 752 height 19
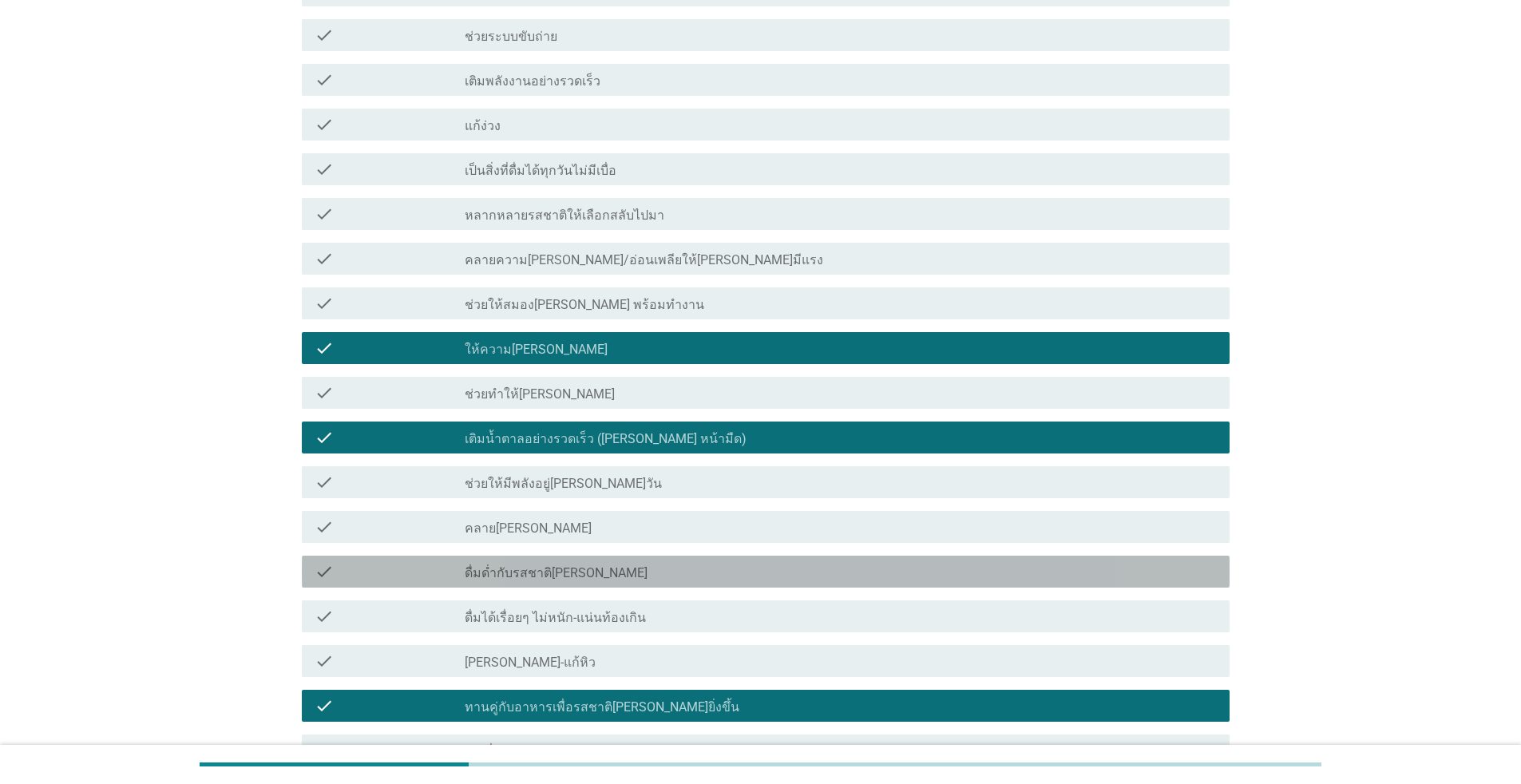
click at [679, 562] on div "check_box_outline_blank ดื่มด่ำกับรสชาติ[PERSON_NAME]" at bounding box center [841, 572] width 752 height 19
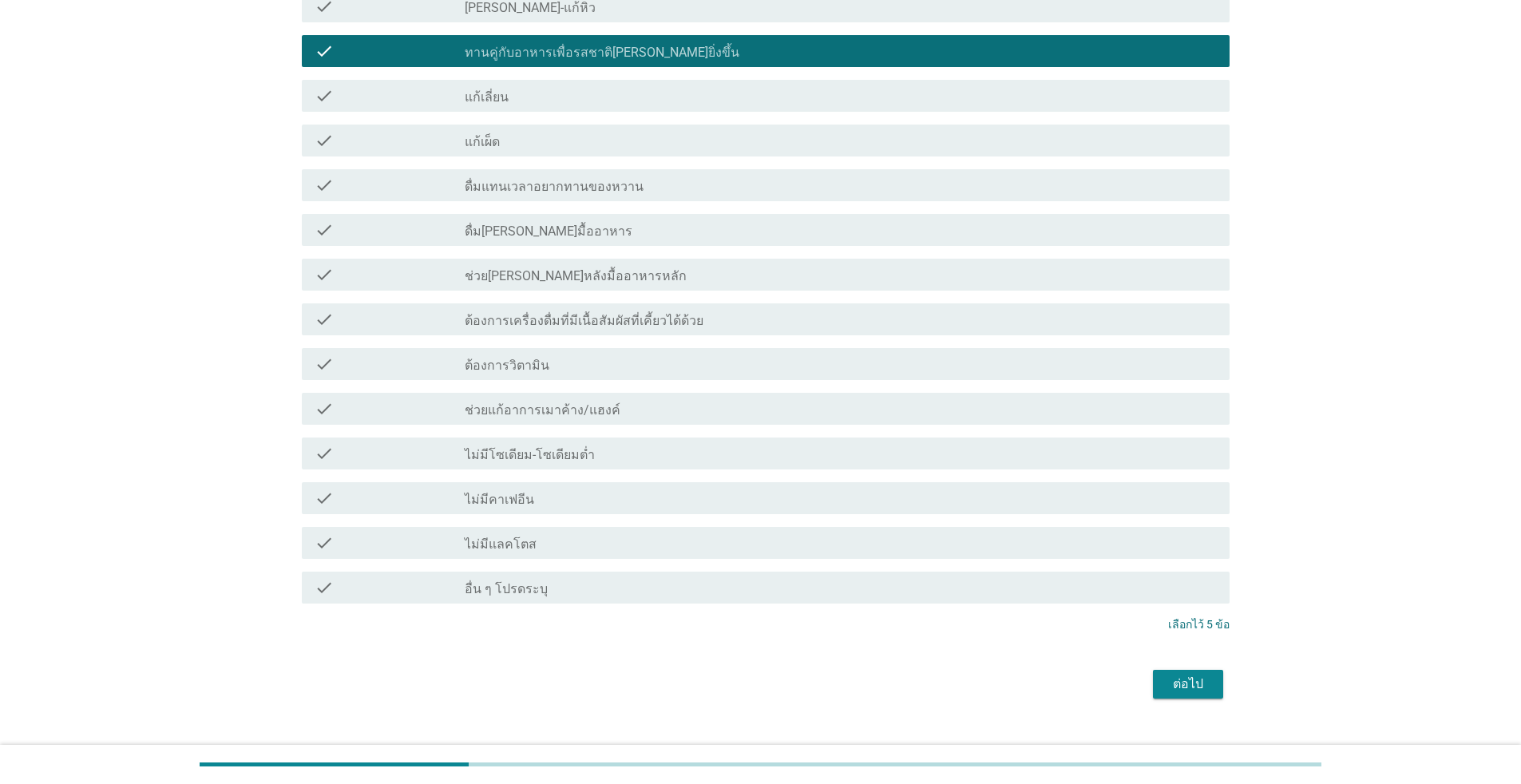
scroll to position [1453, 0]
click at [786, 674] on div "ต่อไป" at bounding box center [1188, 684] width 45 height 19
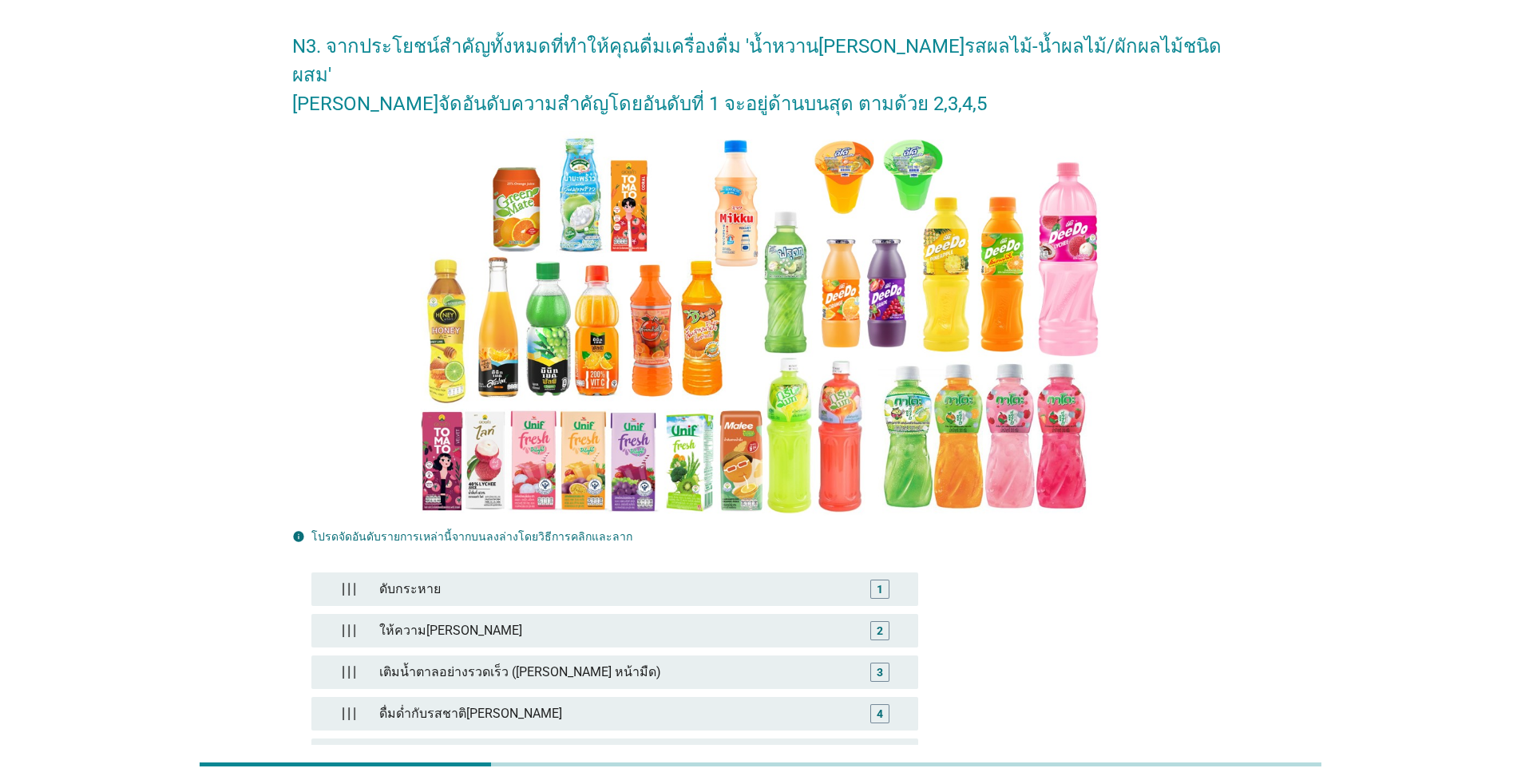
scroll to position [230, 0]
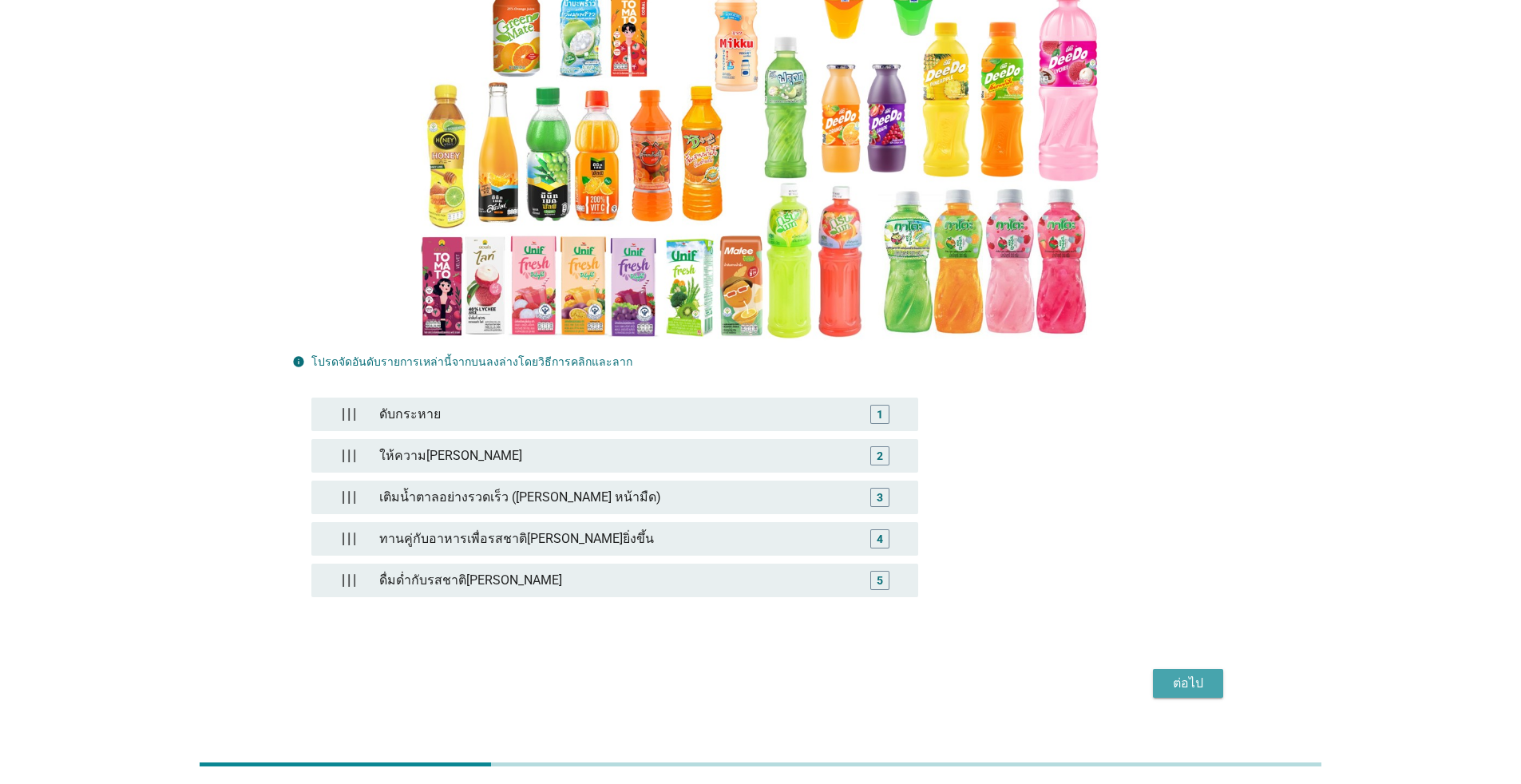
click at [786, 674] on div "ต่อไป" at bounding box center [1188, 684] width 45 height 19
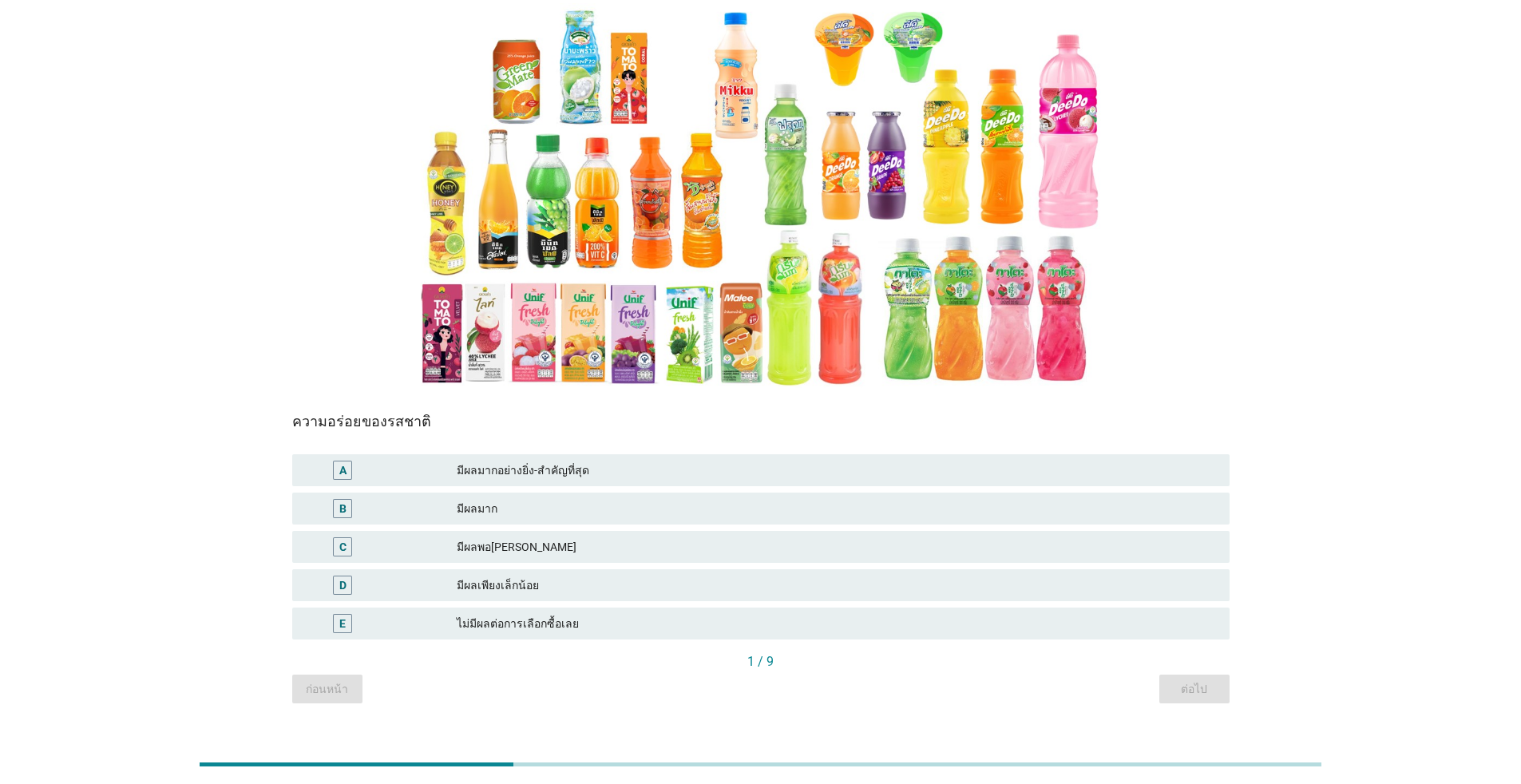
scroll to position [155, 0]
click at [510, 492] on div "B มีผลมาก" at bounding box center [760, 507] width 937 height 32
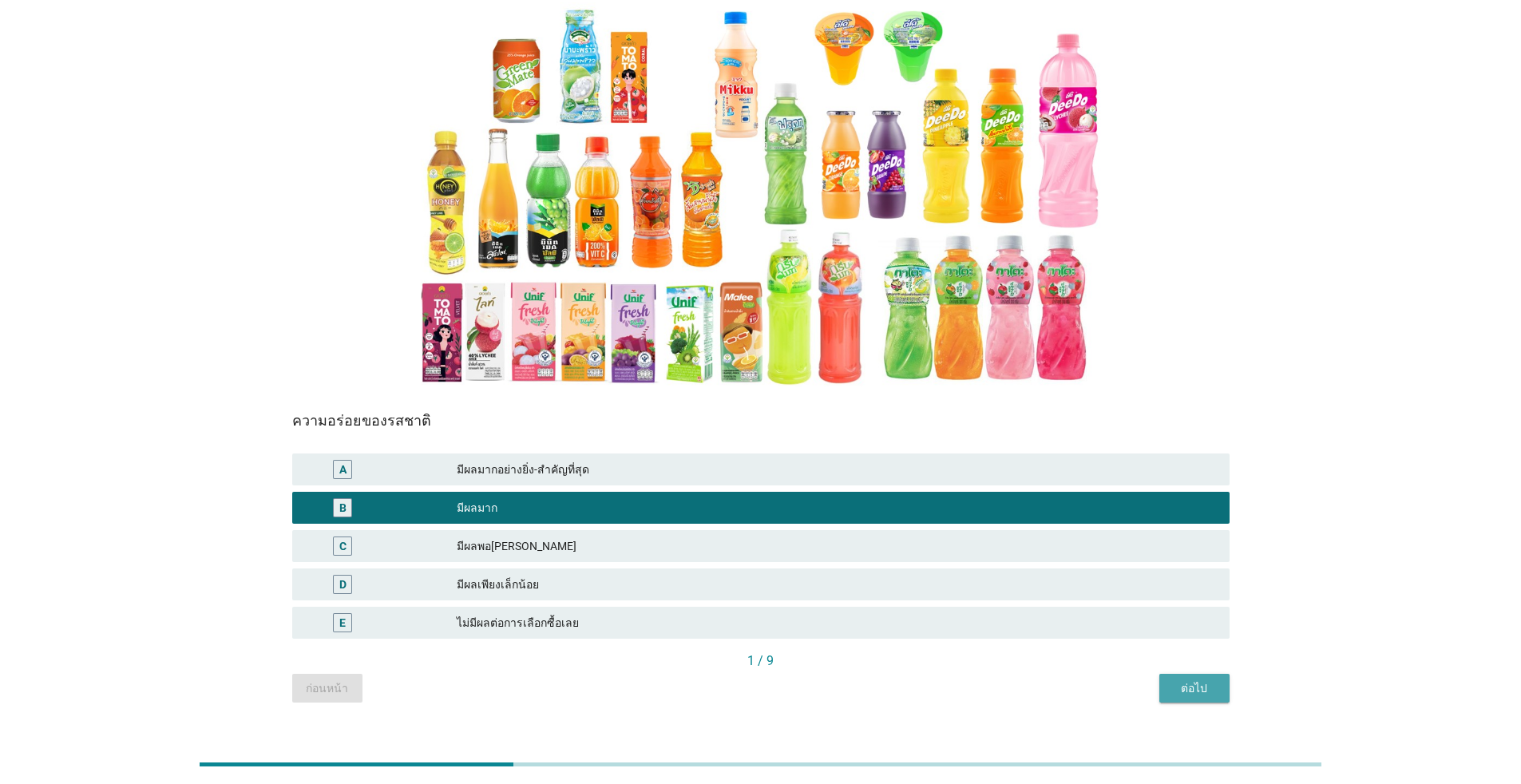
click at [786, 680] on div "ต่อไป" at bounding box center [1194, 689] width 45 height 17
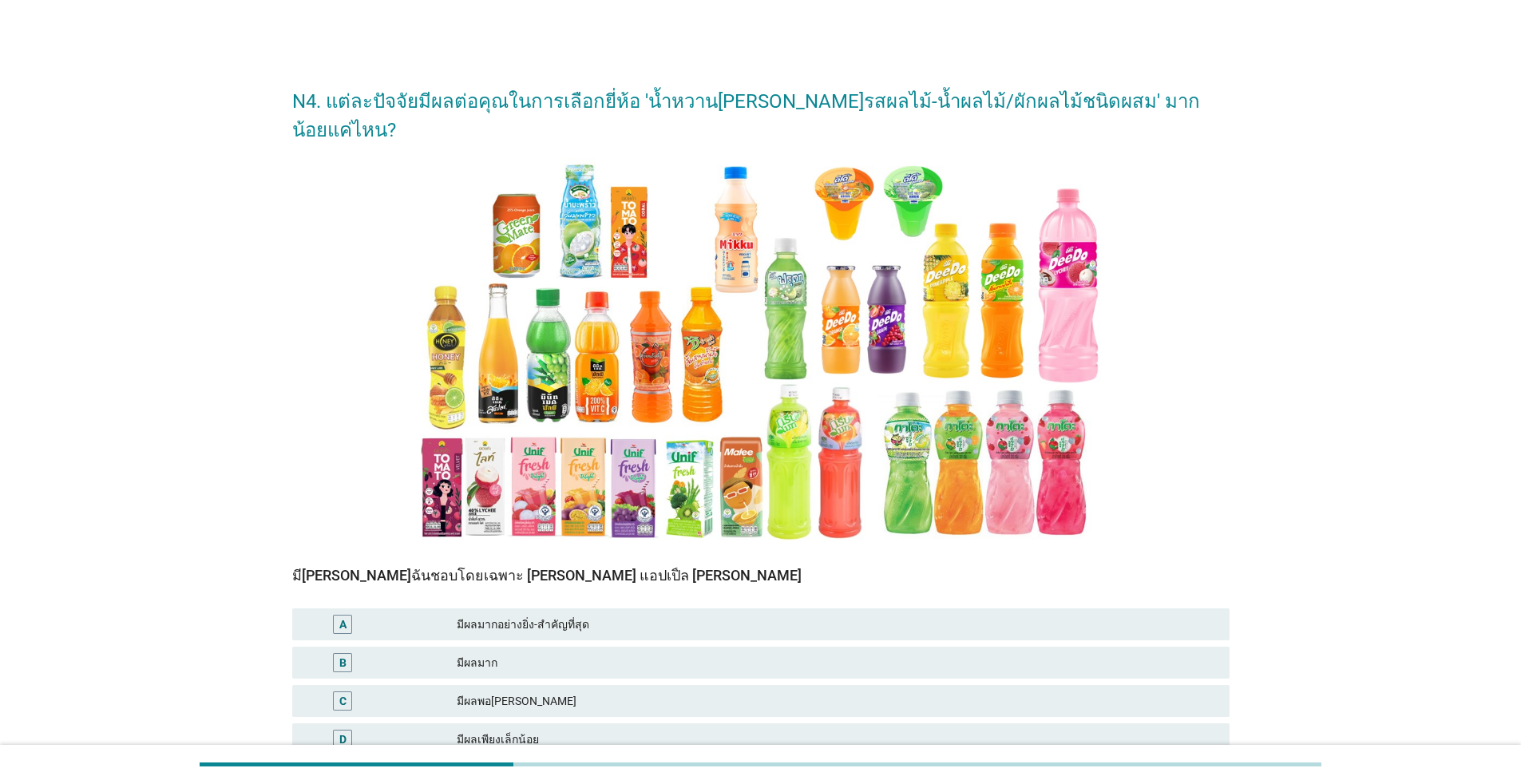
click at [588, 653] on div "มีผลมาก" at bounding box center [837, 663] width 760 height 19
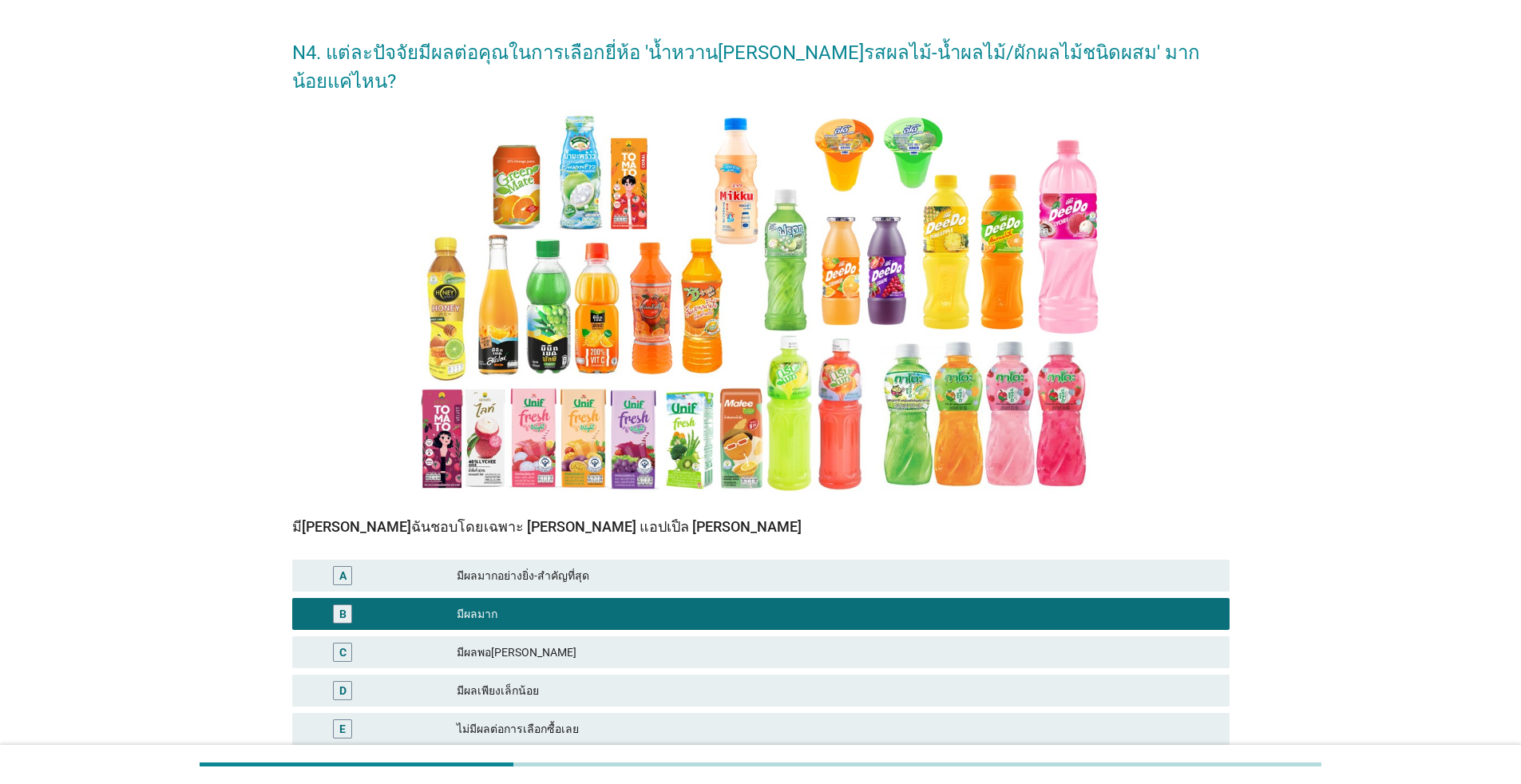
scroll to position [155, 0]
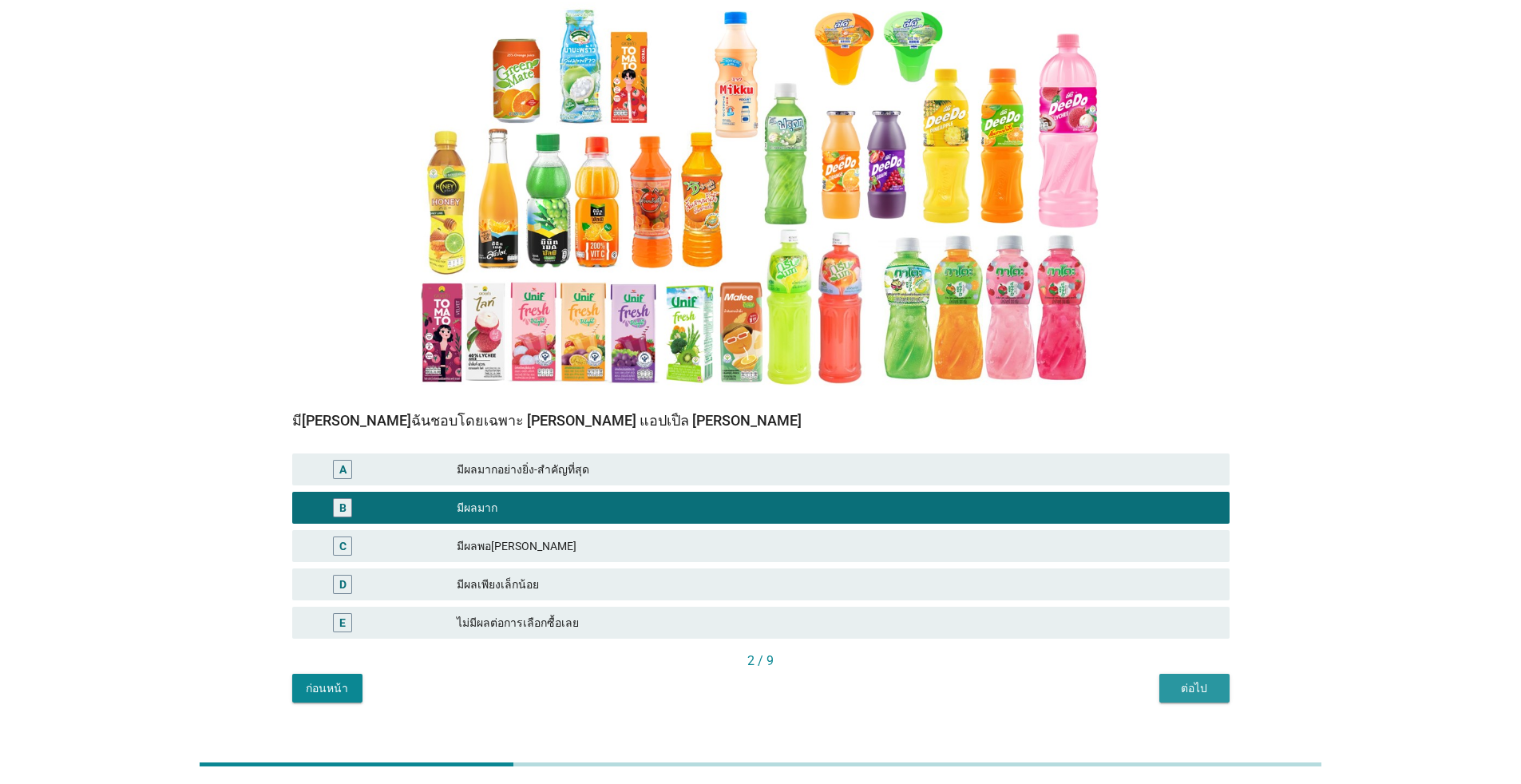
click at [786, 680] on div "ต่อไป" at bounding box center [1194, 689] width 45 height 17
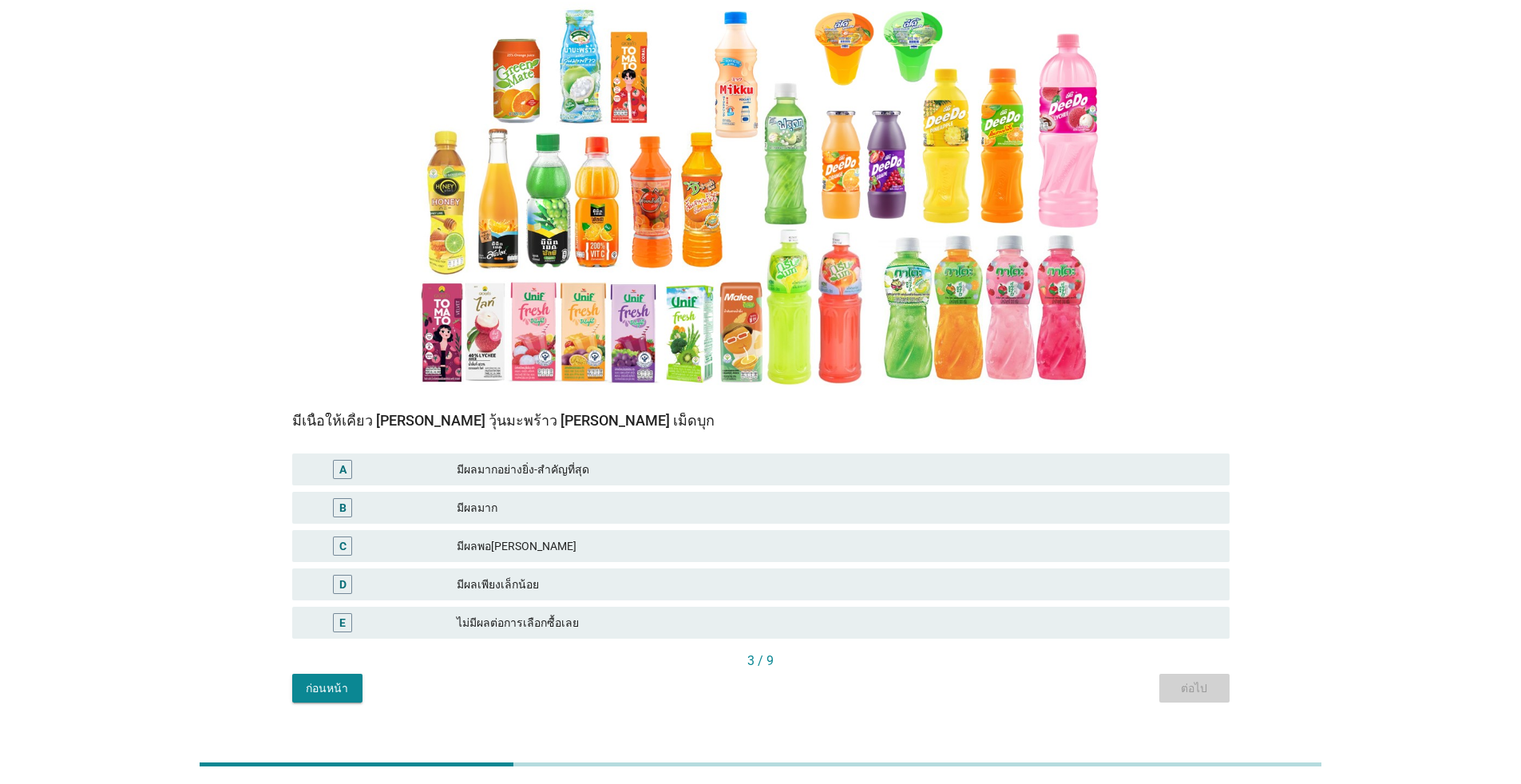
scroll to position [0, 0]
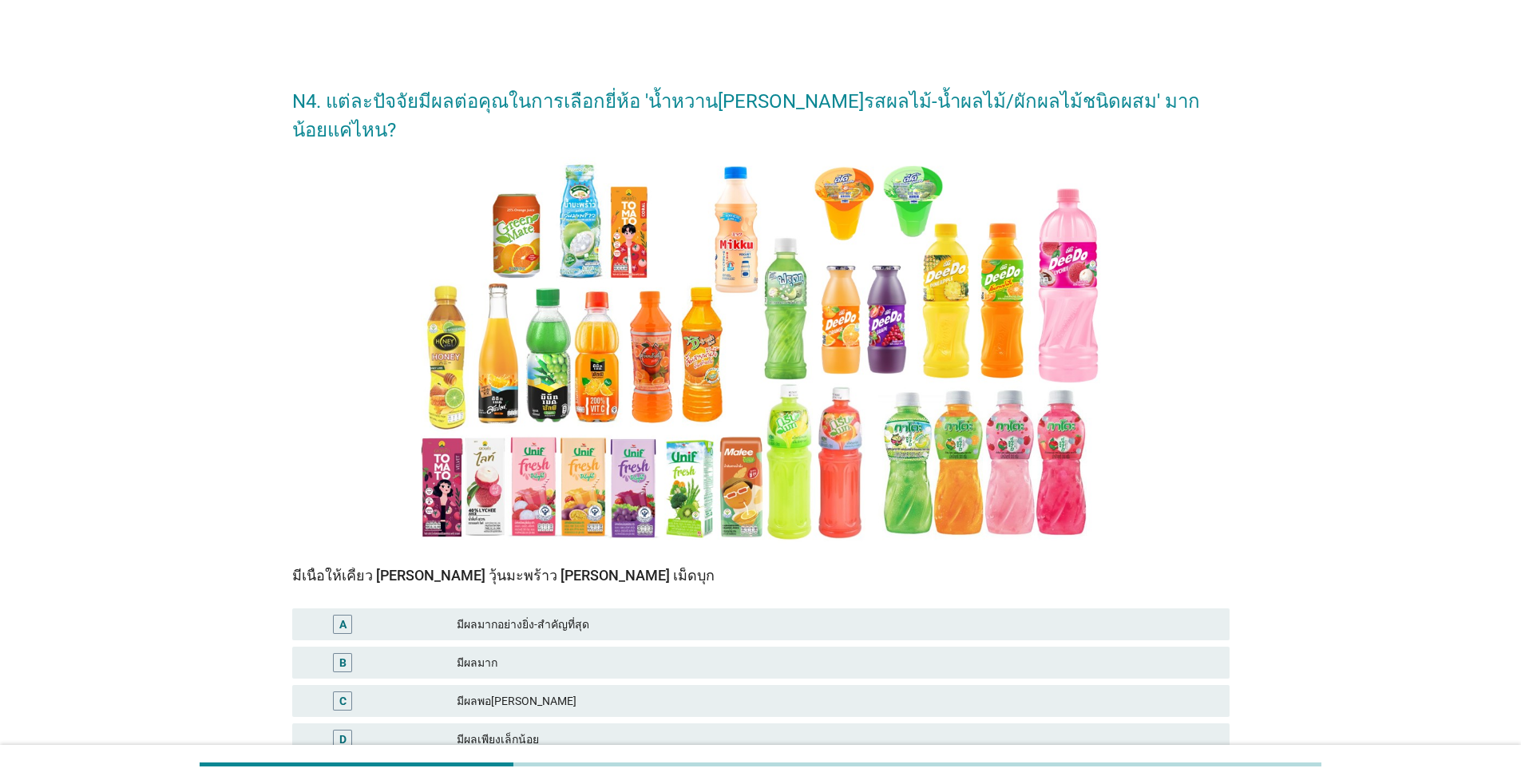
click at [603, 615] on div "มีผลมากอย่างยิ่ง-สำคัญที่สุด" at bounding box center [837, 625] width 760 height 19
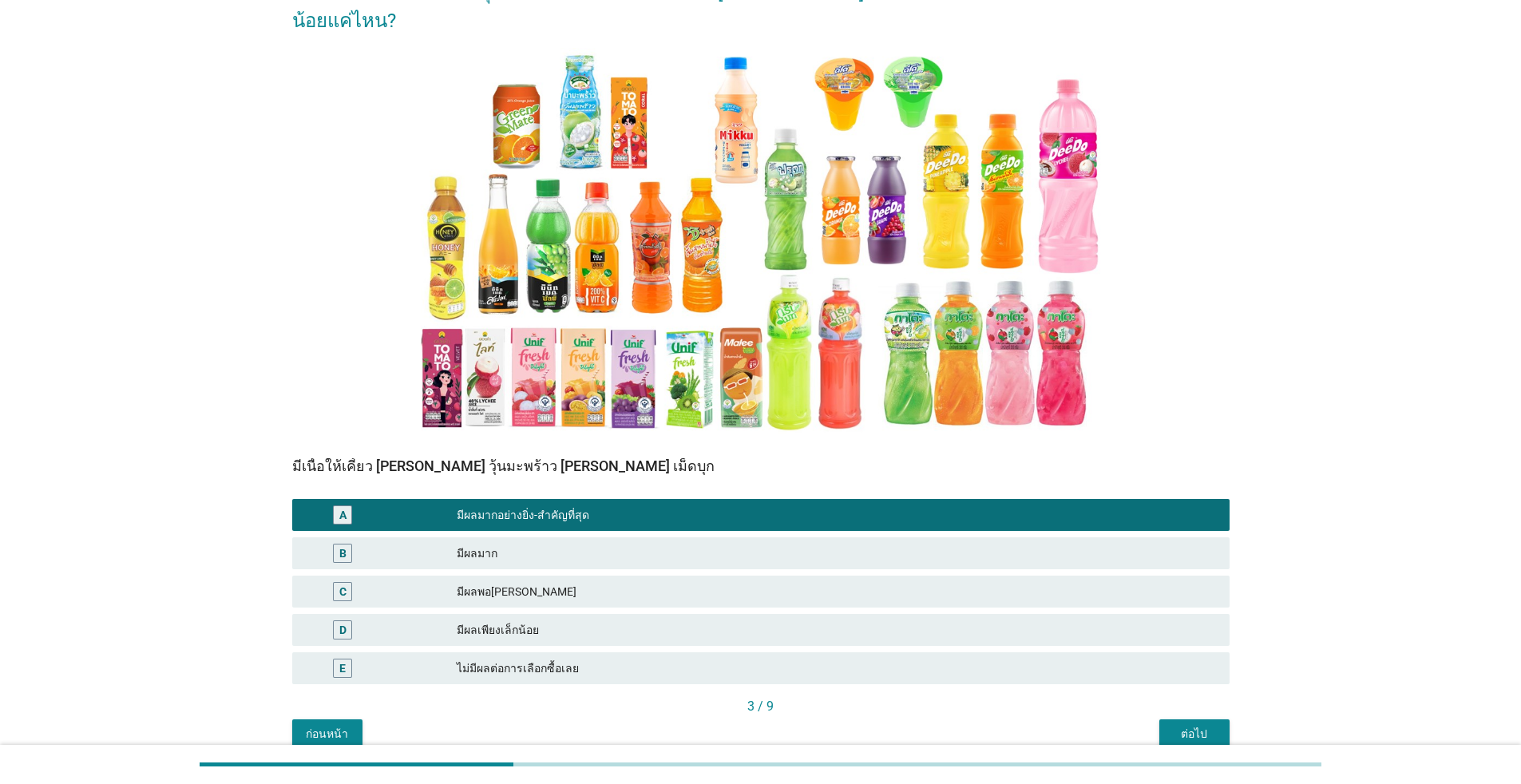
scroll to position [155, 0]
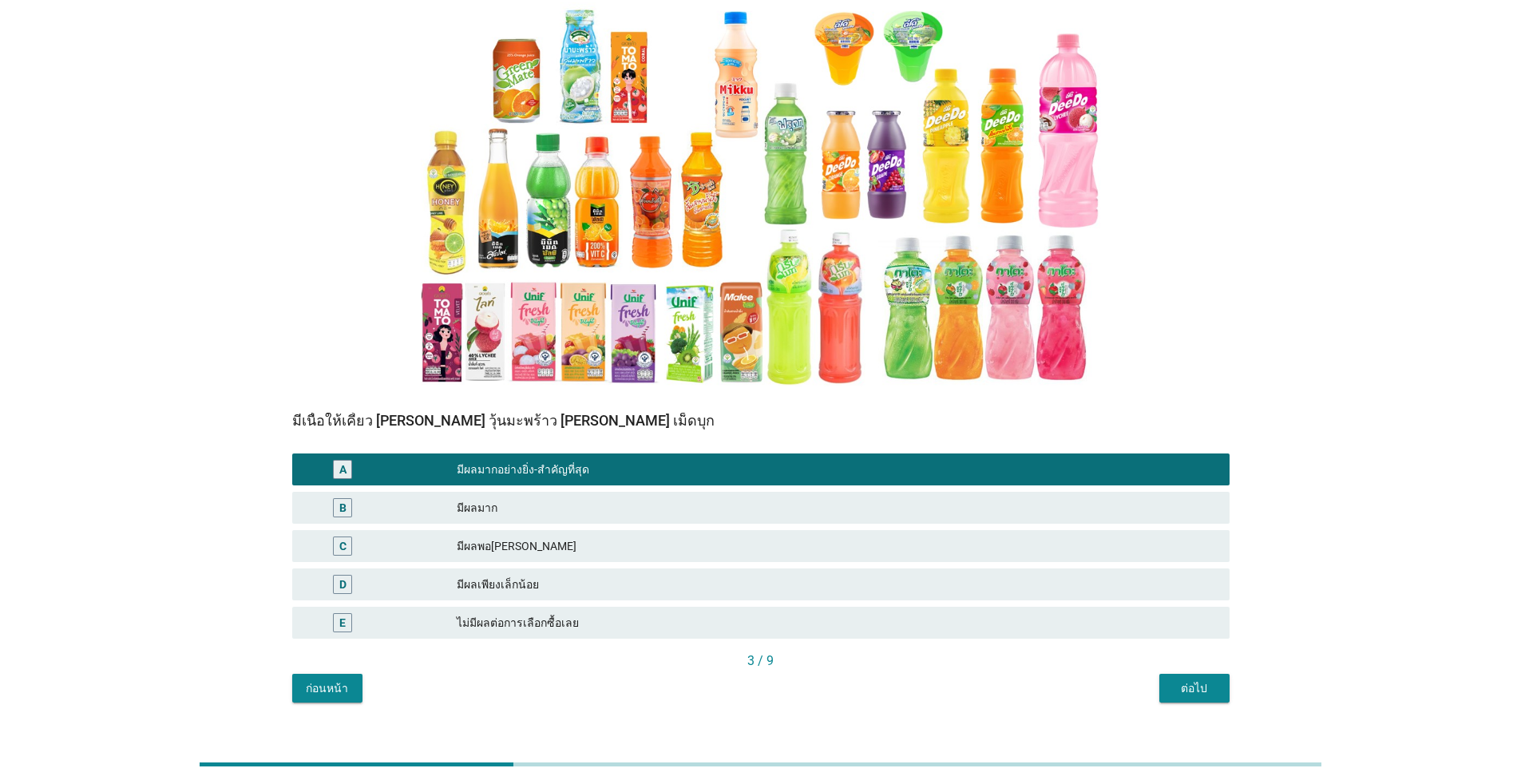
click at [786, 680] on div "ต่อไป" at bounding box center [1194, 689] width 45 height 17
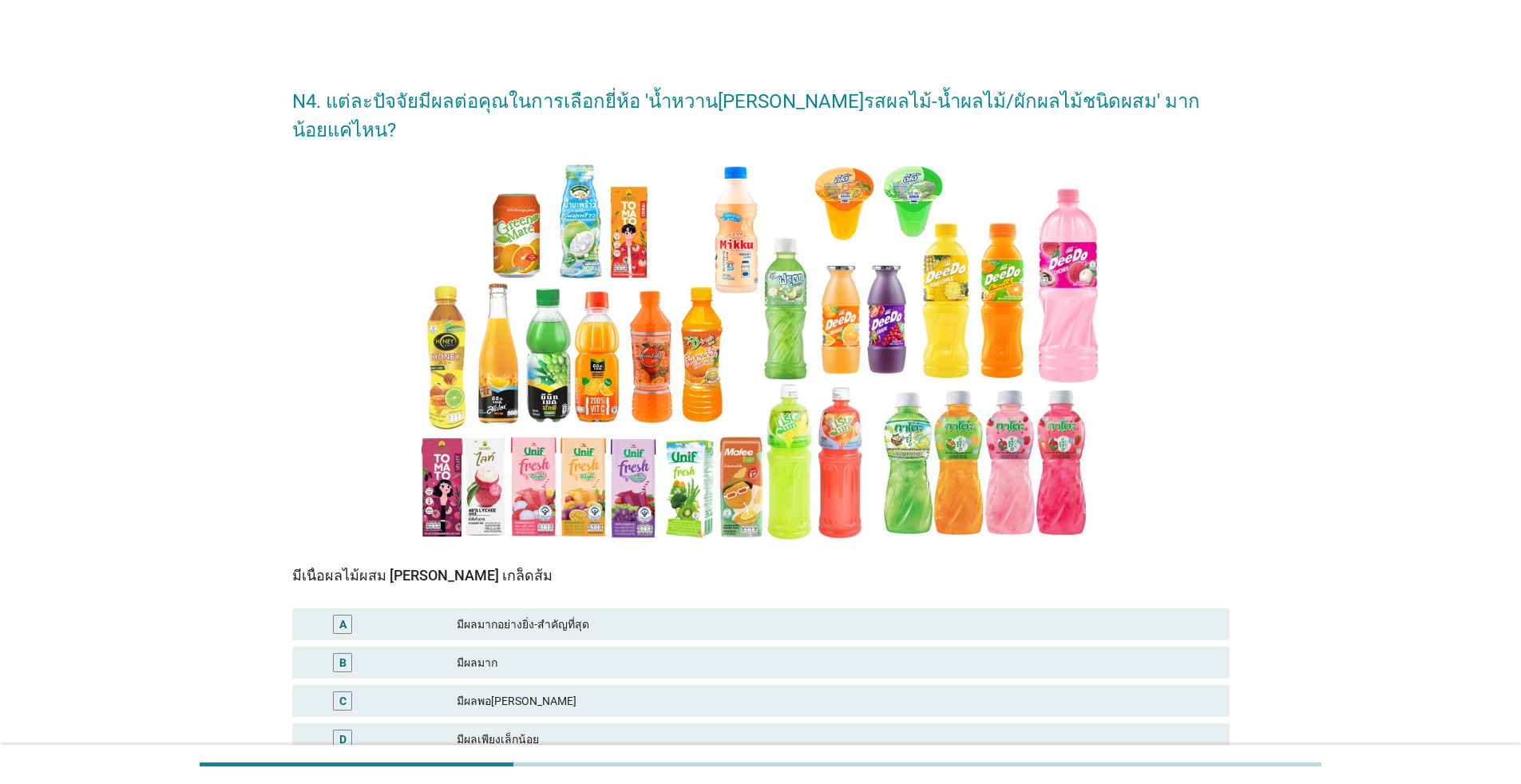
click at [786, 653] on div "มีผลมาก" at bounding box center [837, 663] width 760 height 19
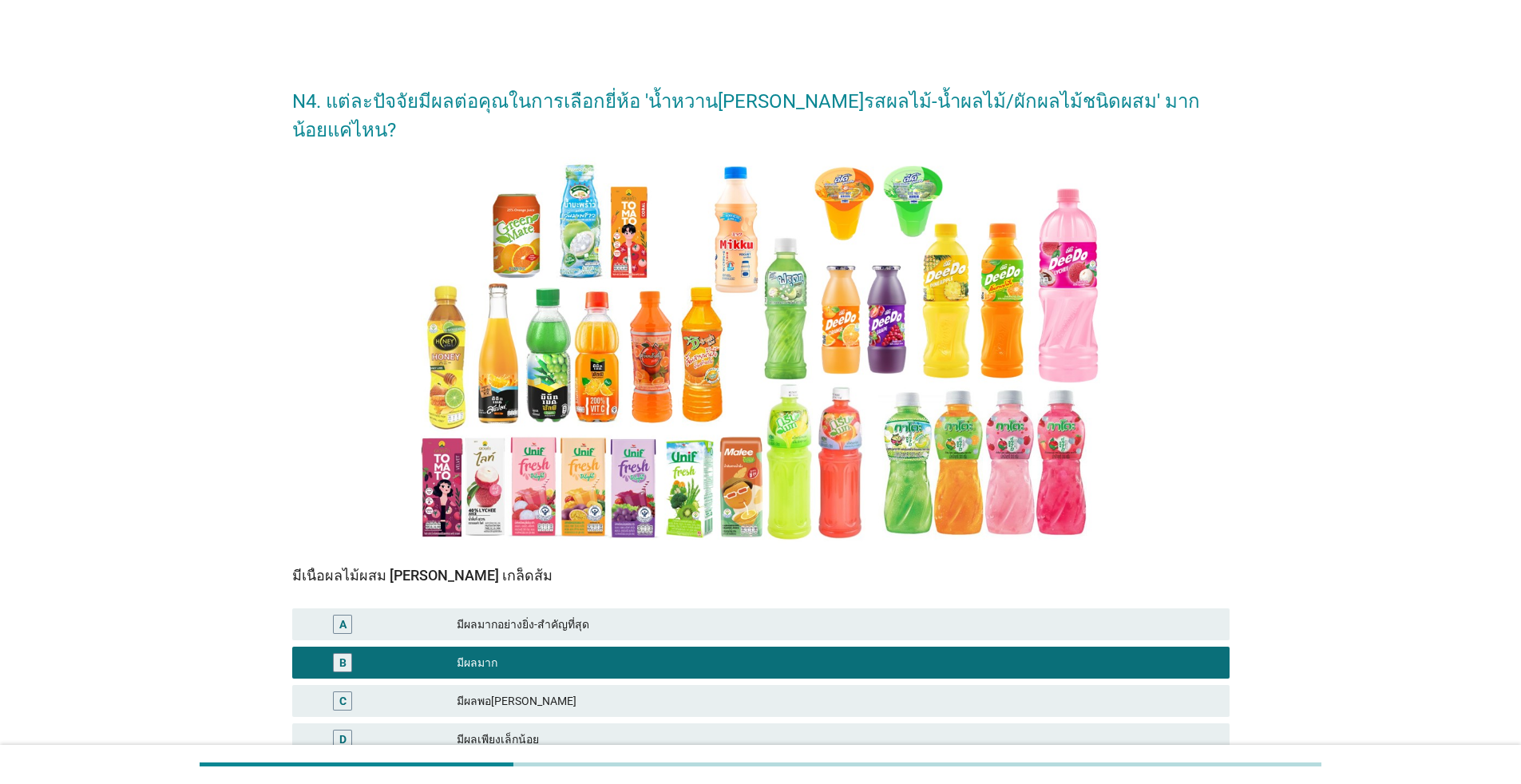
scroll to position [155, 0]
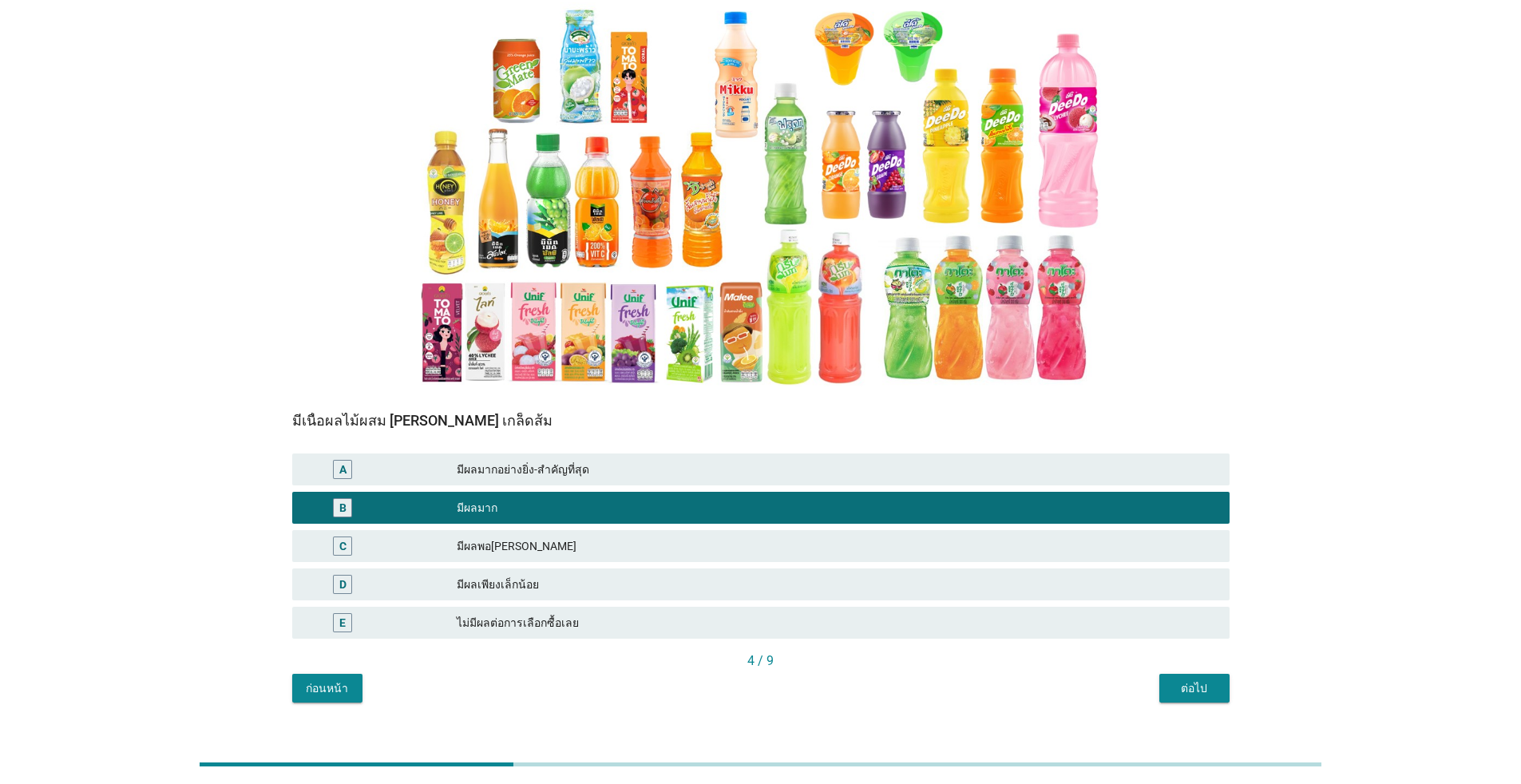
click at [786, 680] on div "ต่อไป" at bounding box center [1194, 689] width 45 height 17
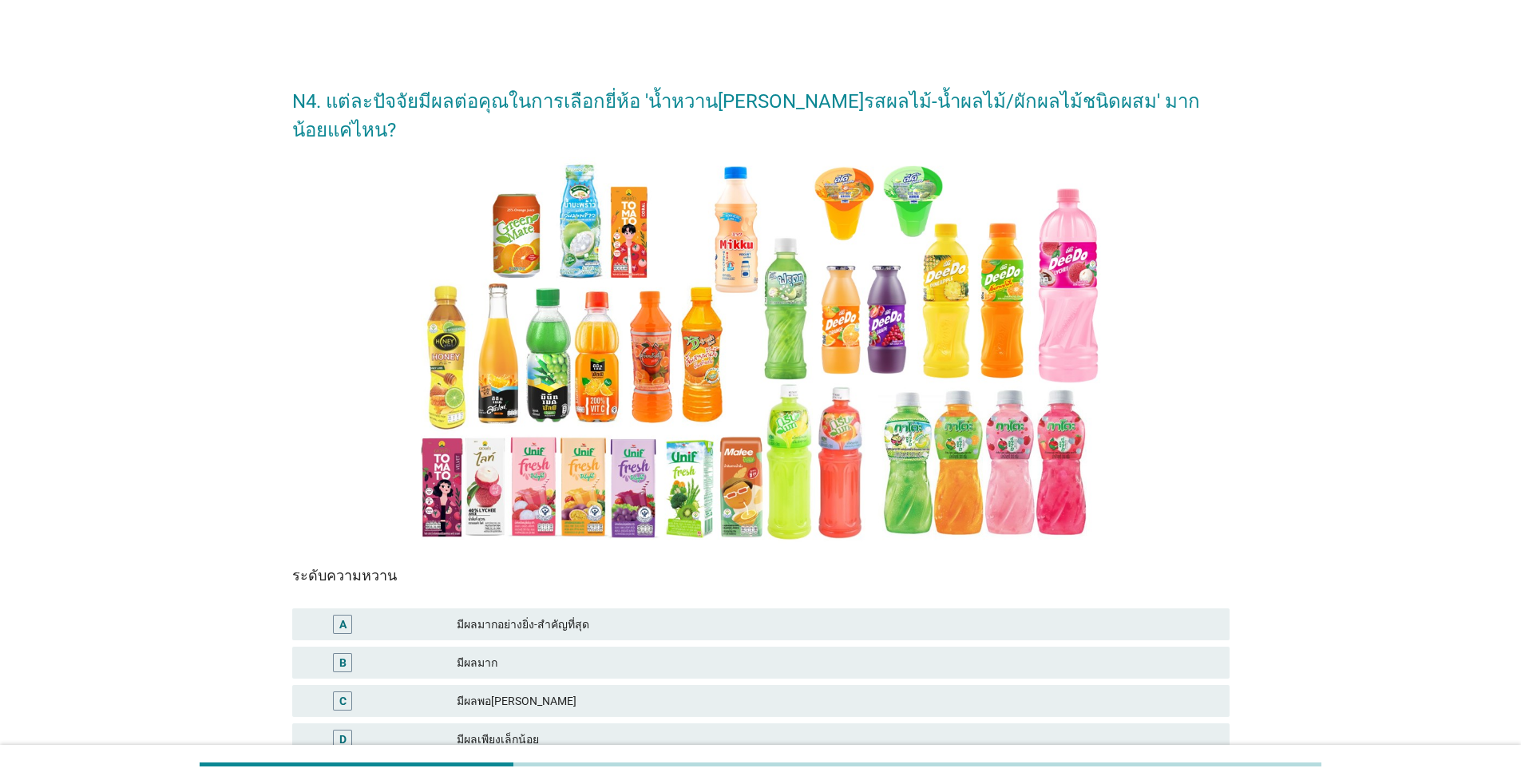
click at [786, 613] on div "A มีผลมากอย่างยิ่ง-สำคัญที่สุด" at bounding box center [761, 625] width 944 height 38
click at [786, 615] on div "มีผลมากอย่างยิ่ง-สำคัญที่สุด" at bounding box center [837, 625] width 760 height 19
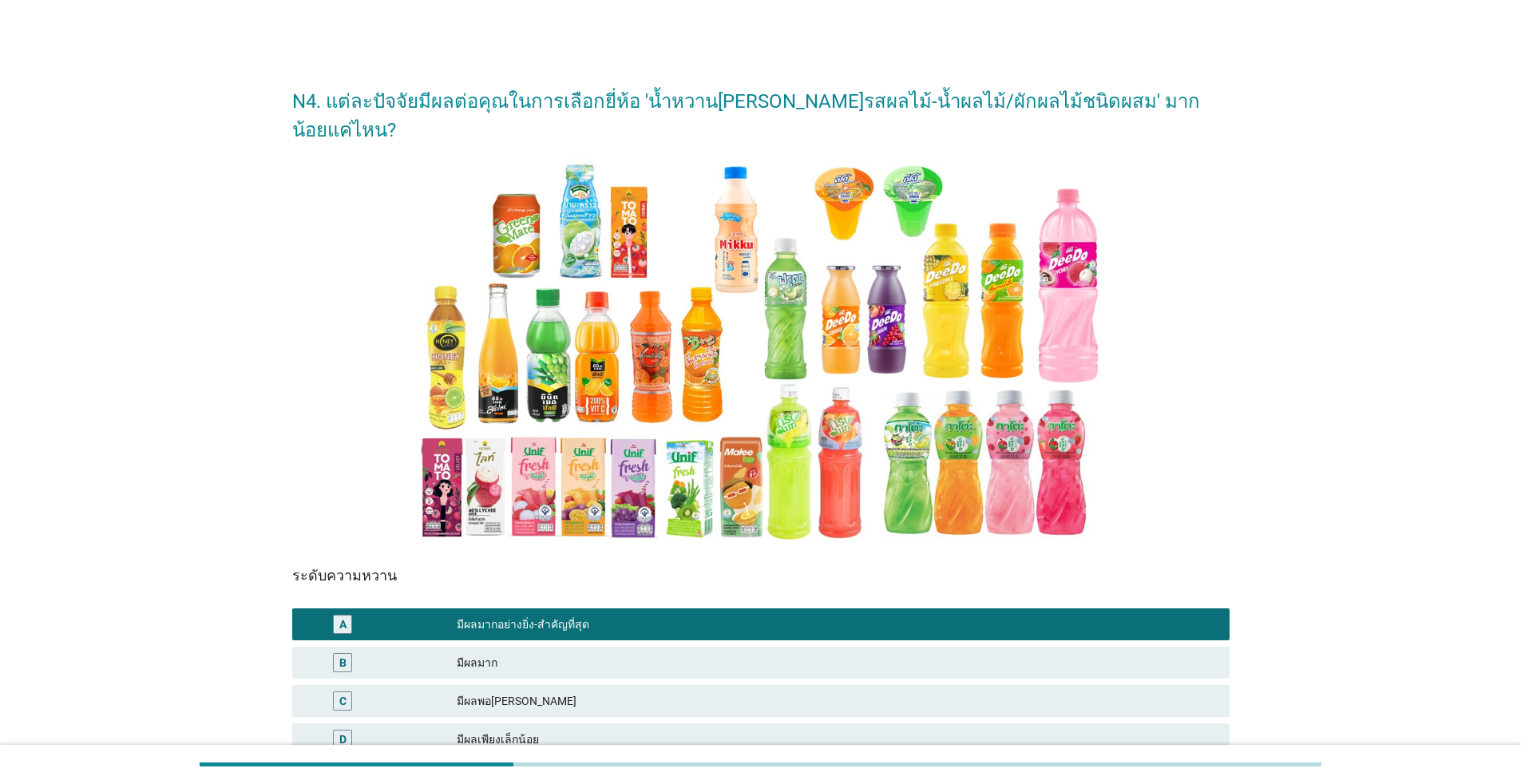
scroll to position [155, 0]
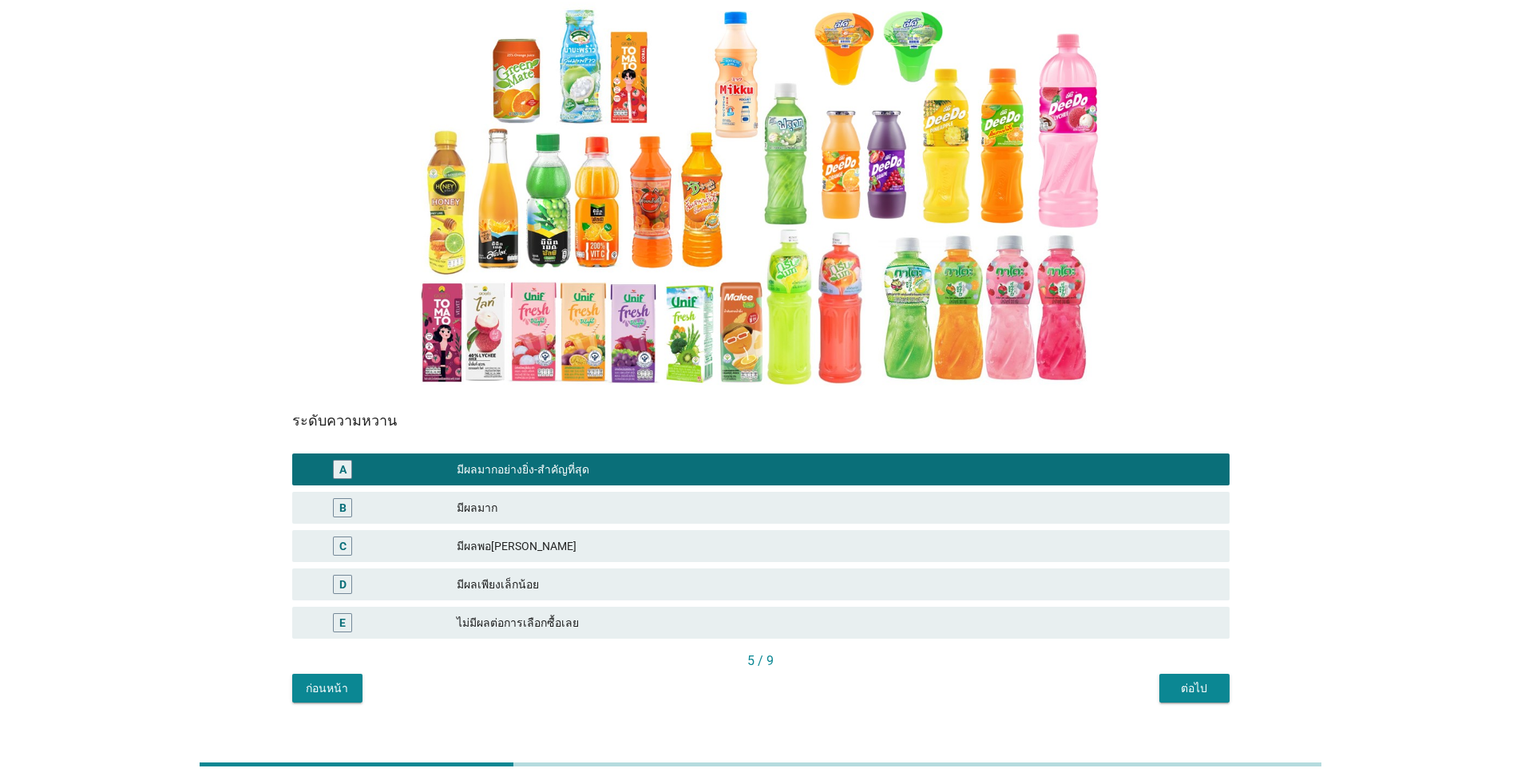
click at [786, 680] on div "ต่อไป" at bounding box center [1194, 689] width 45 height 17
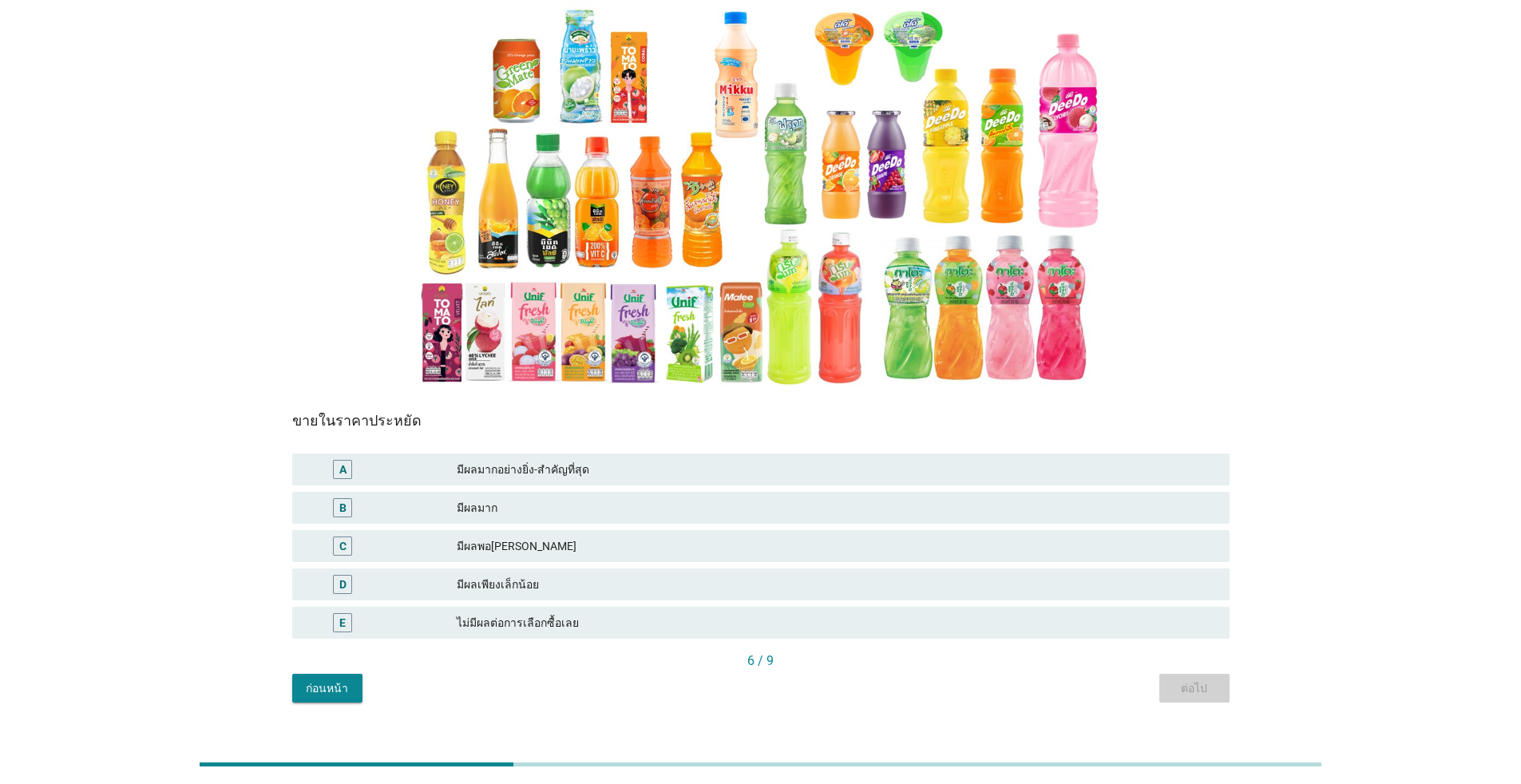
scroll to position [0, 0]
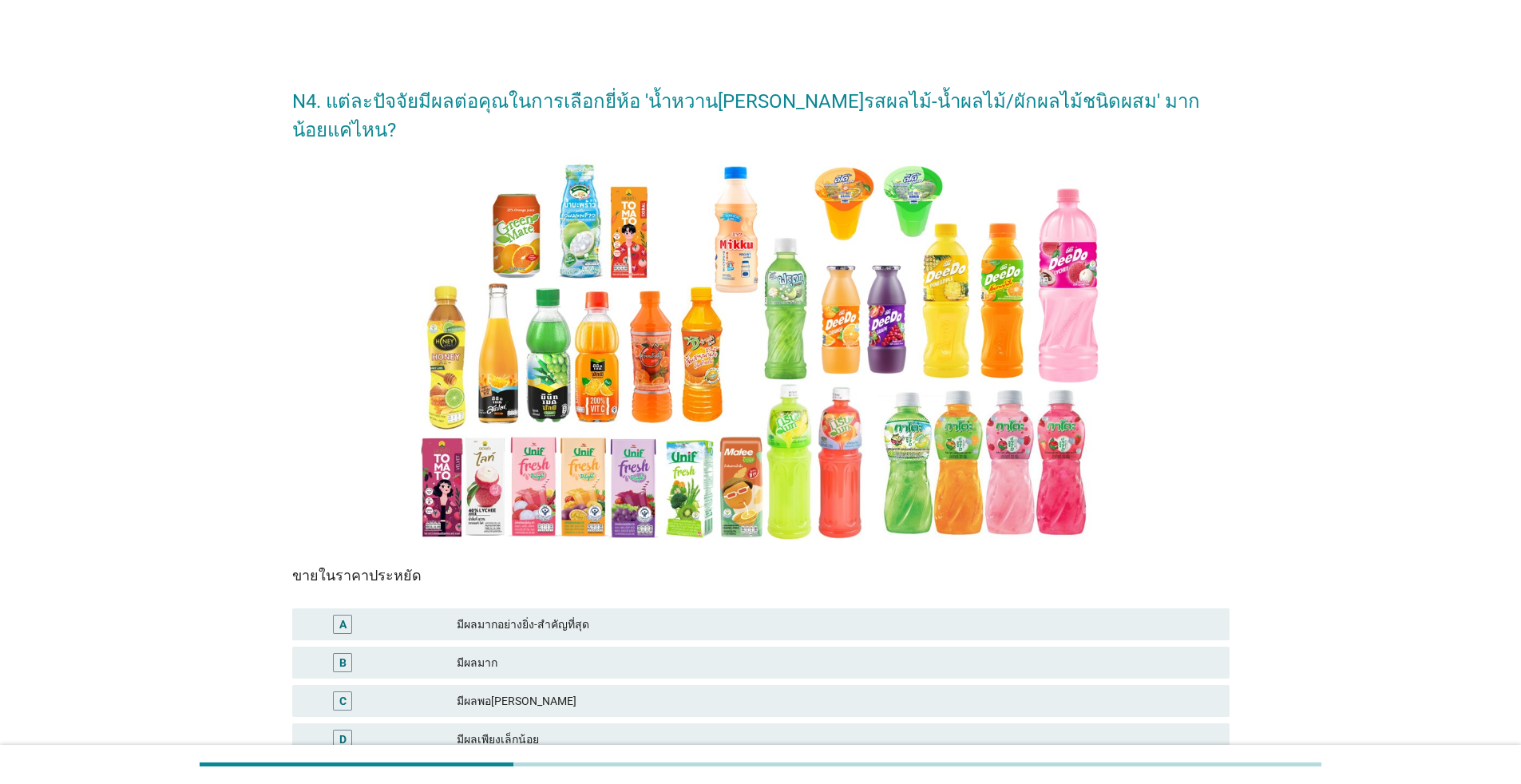
click at [774, 653] on div "มีผลมาก" at bounding box center [837, 663] width 760 height 19
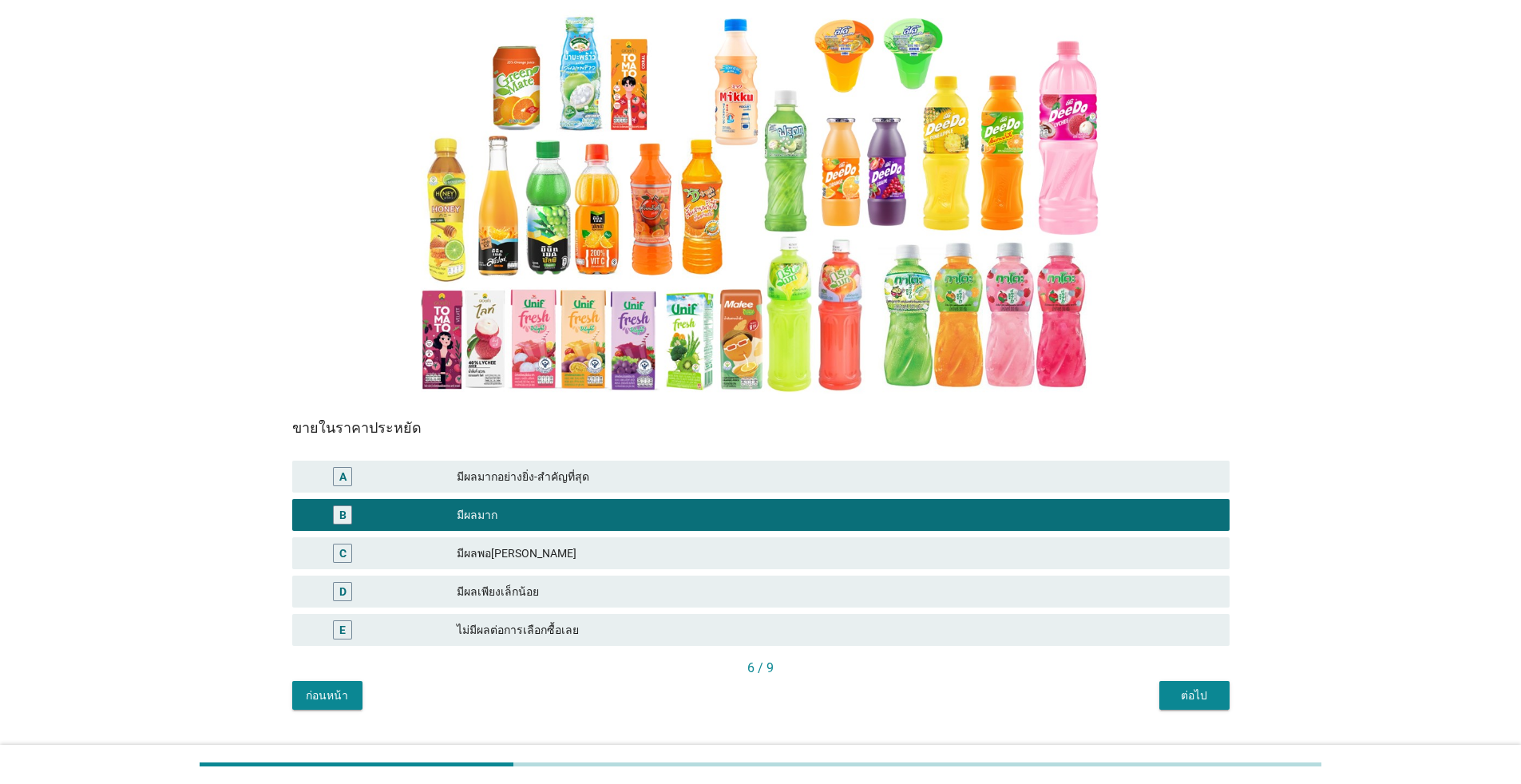
scroll to position [155, 0]
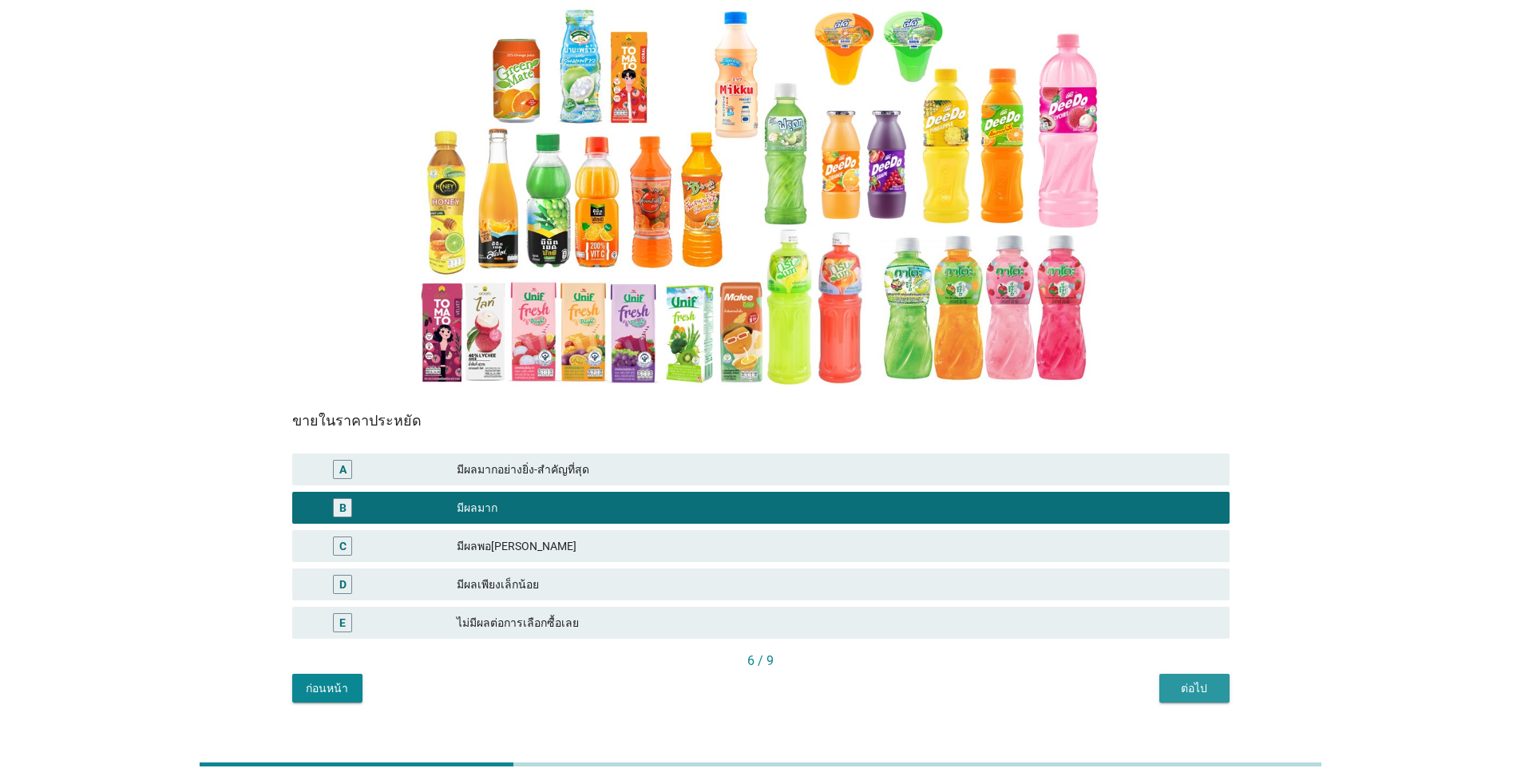
click at [786, 680] on div "ต่อไป" at bounding box center [1194, 689] width 45 height 17
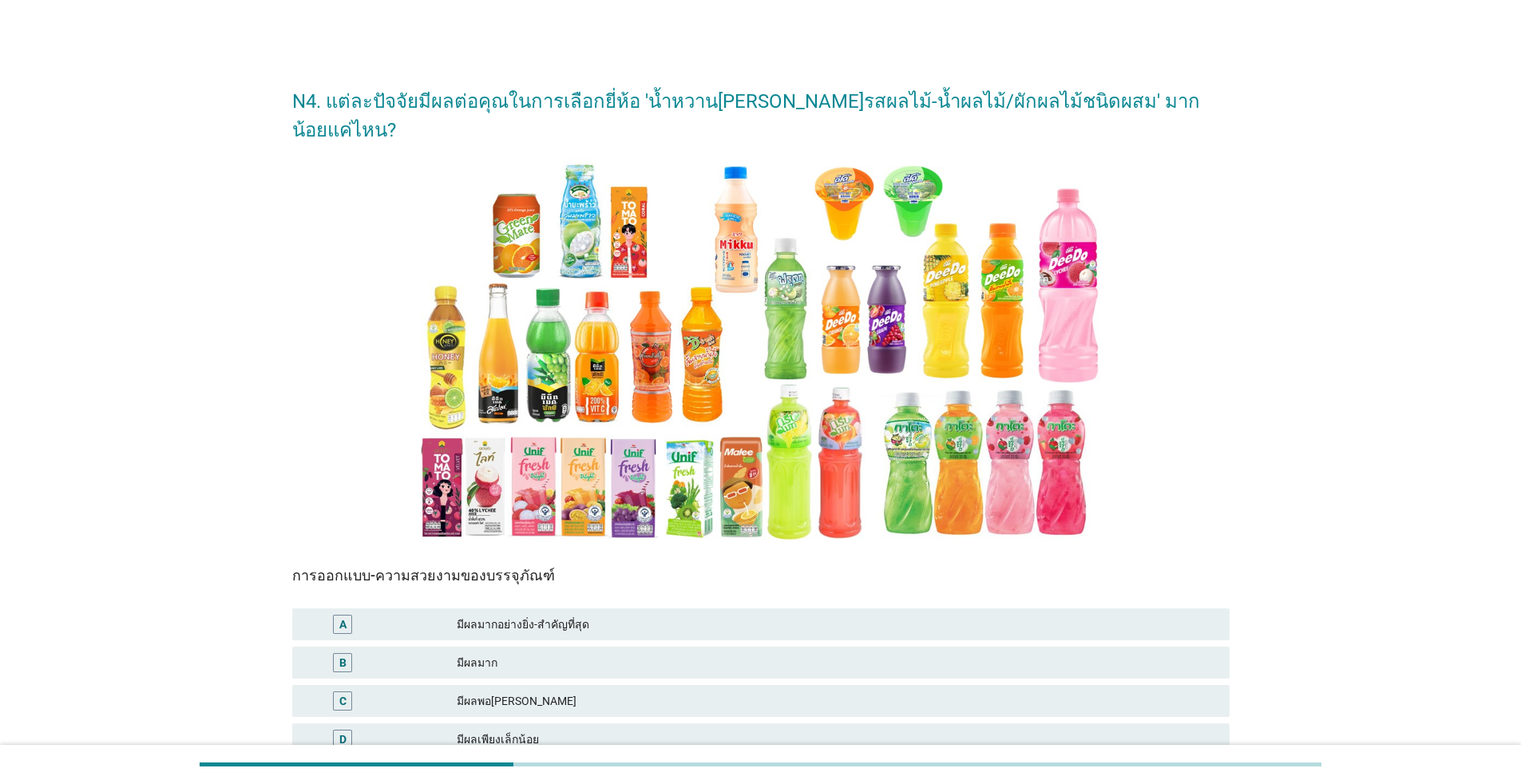
click at [750, 615] on div "มีผลมากอย่างยิ่ง-สำคัญที่สุด" at bounding box center [837, 625] width 760 height 19
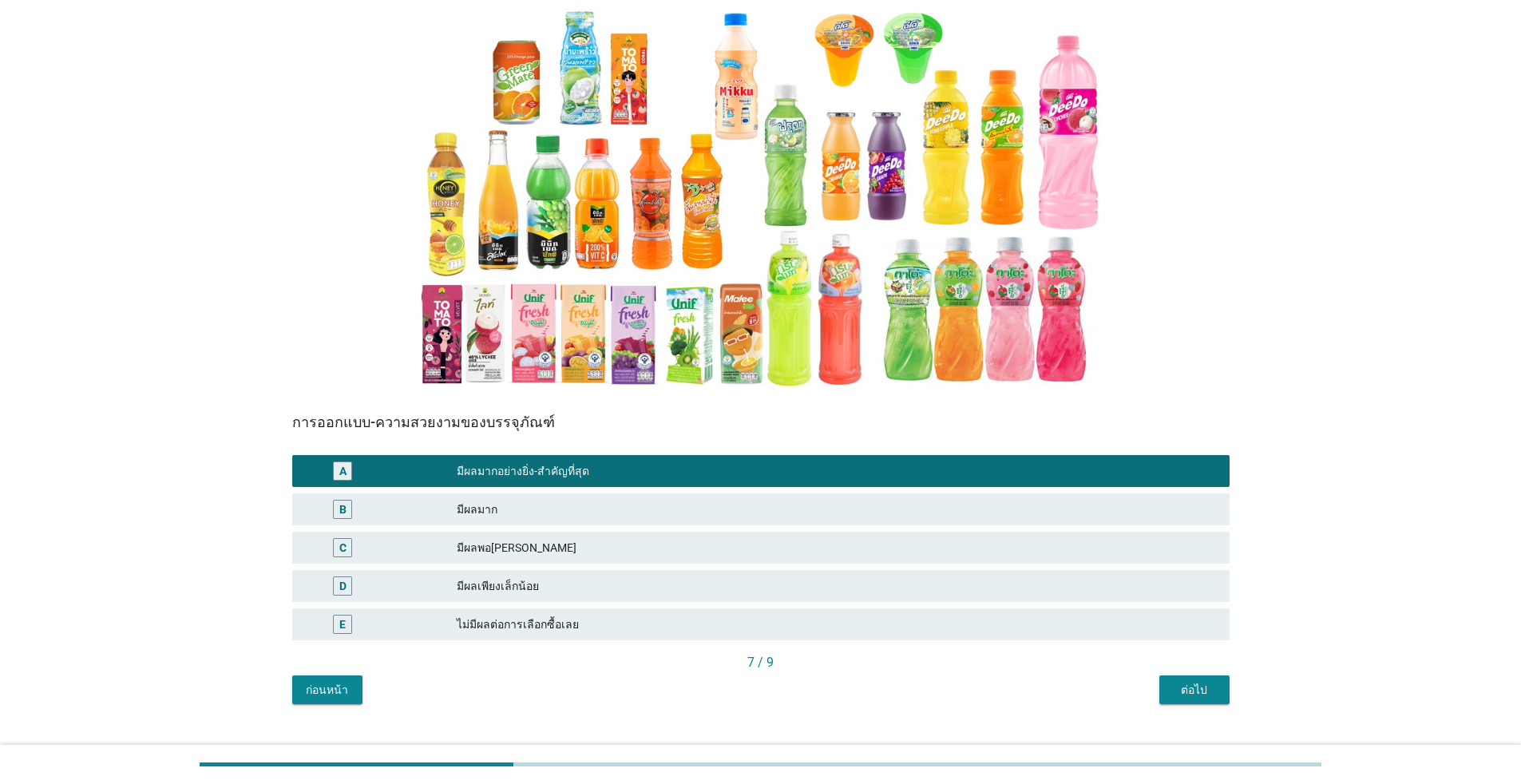
scroll to position [155, 0]
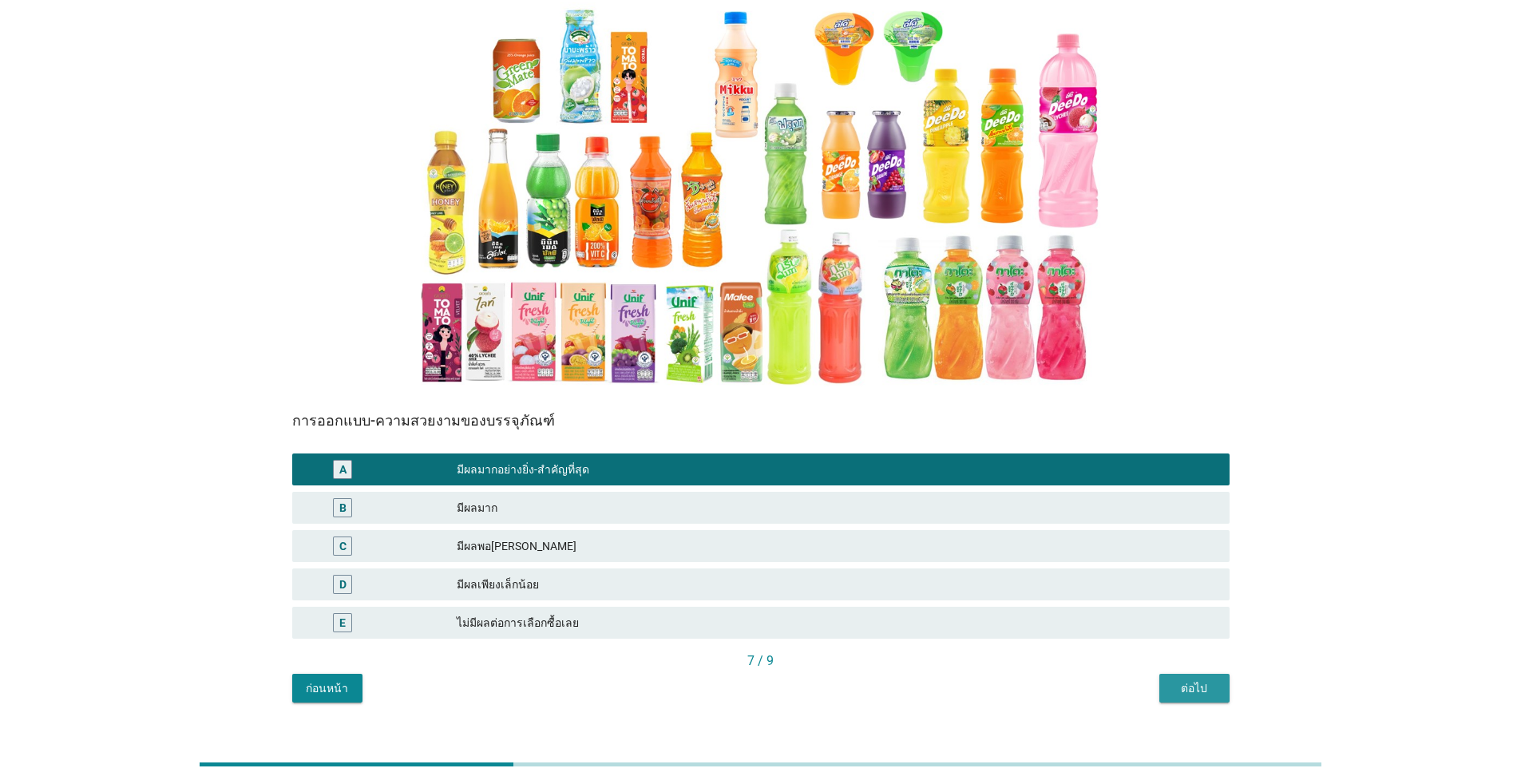
click at [786, 680] on div "ต่อไป" at bounding box center [1194, 689] width 45 height 17
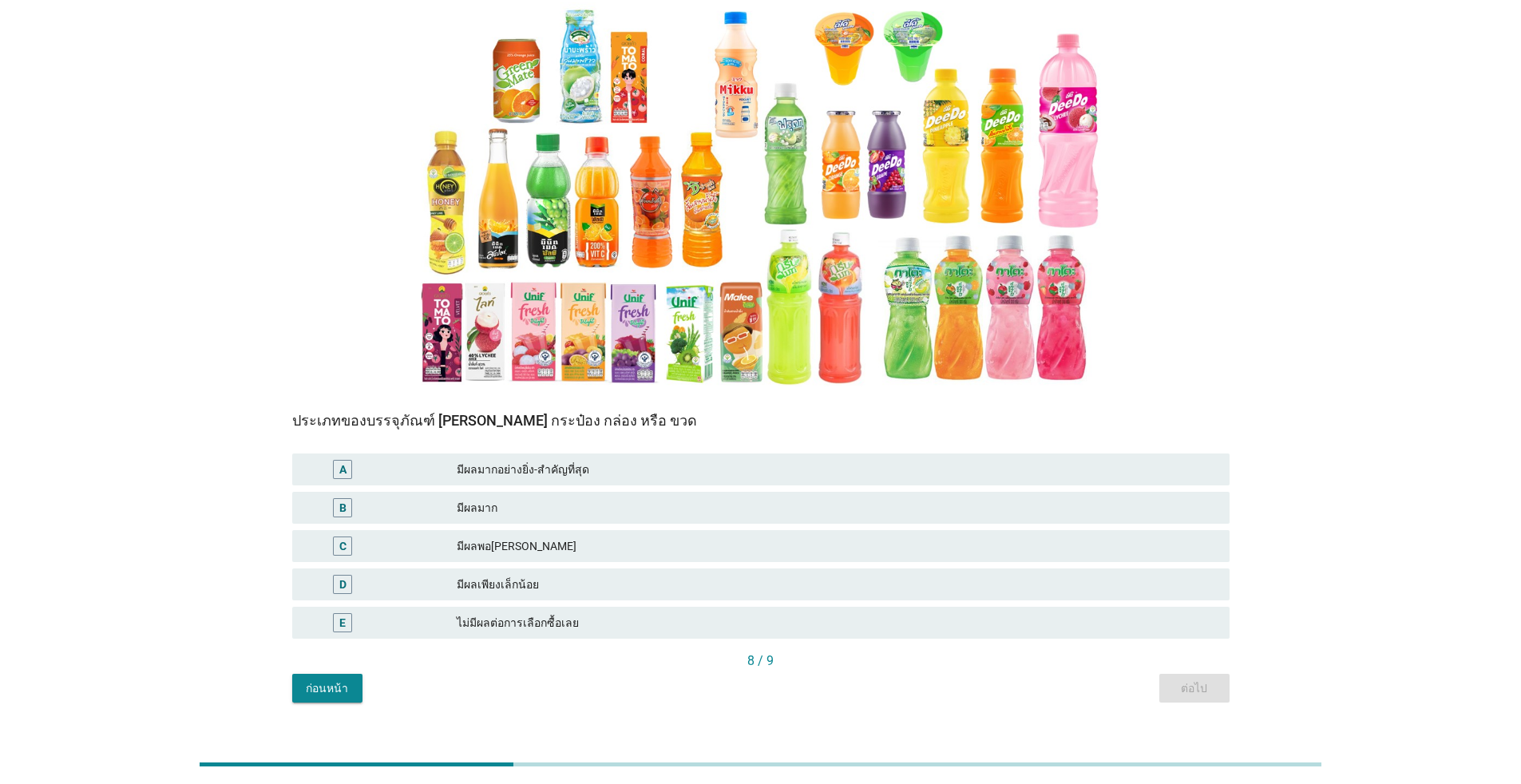
click at [786, 498] on div "มีผลมาก" at bounding box center [837, 508] width 760 height 19
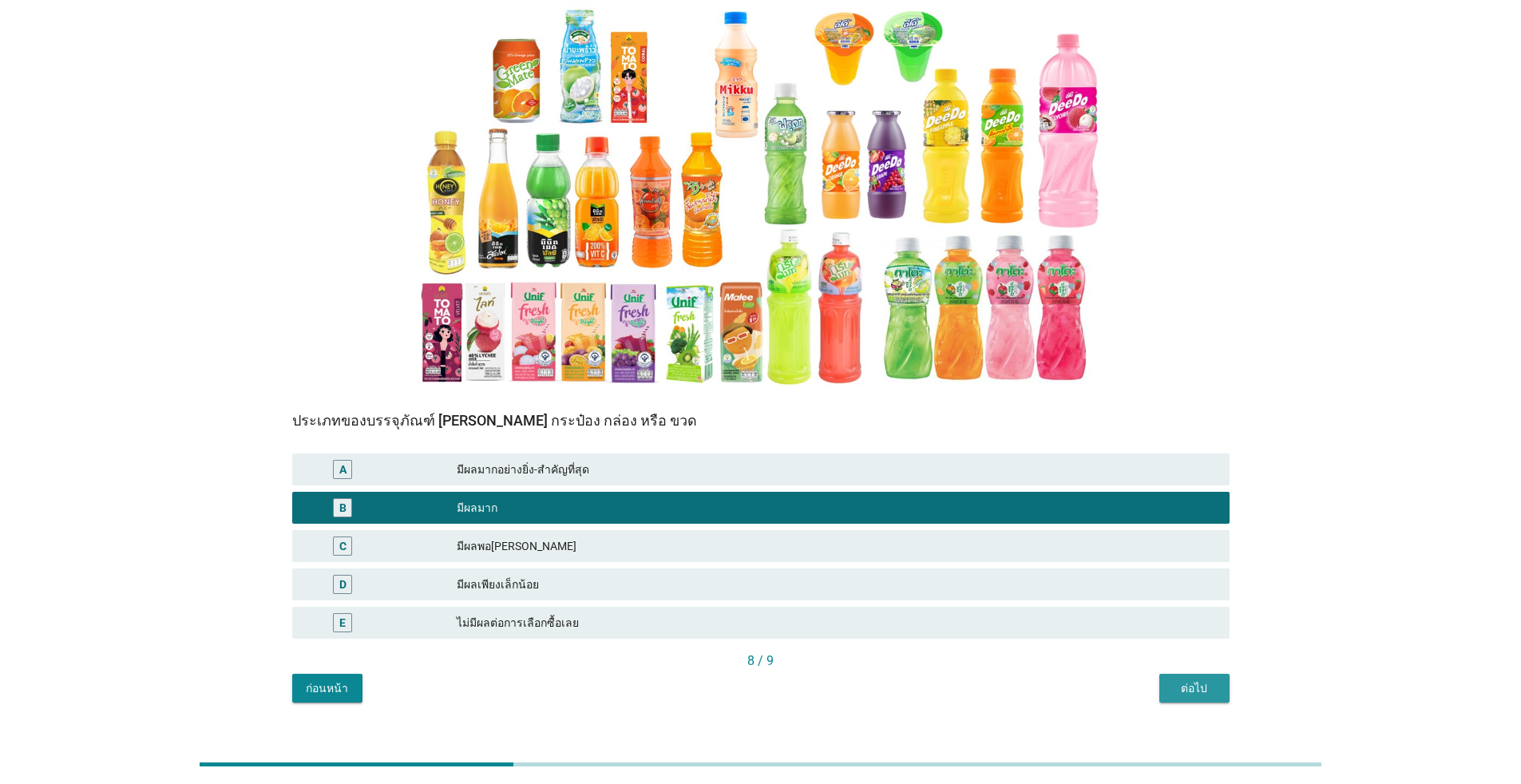
click at [786, 674] on button "ต่อไป" at bounding box center [1195, 689] width 71 height 29
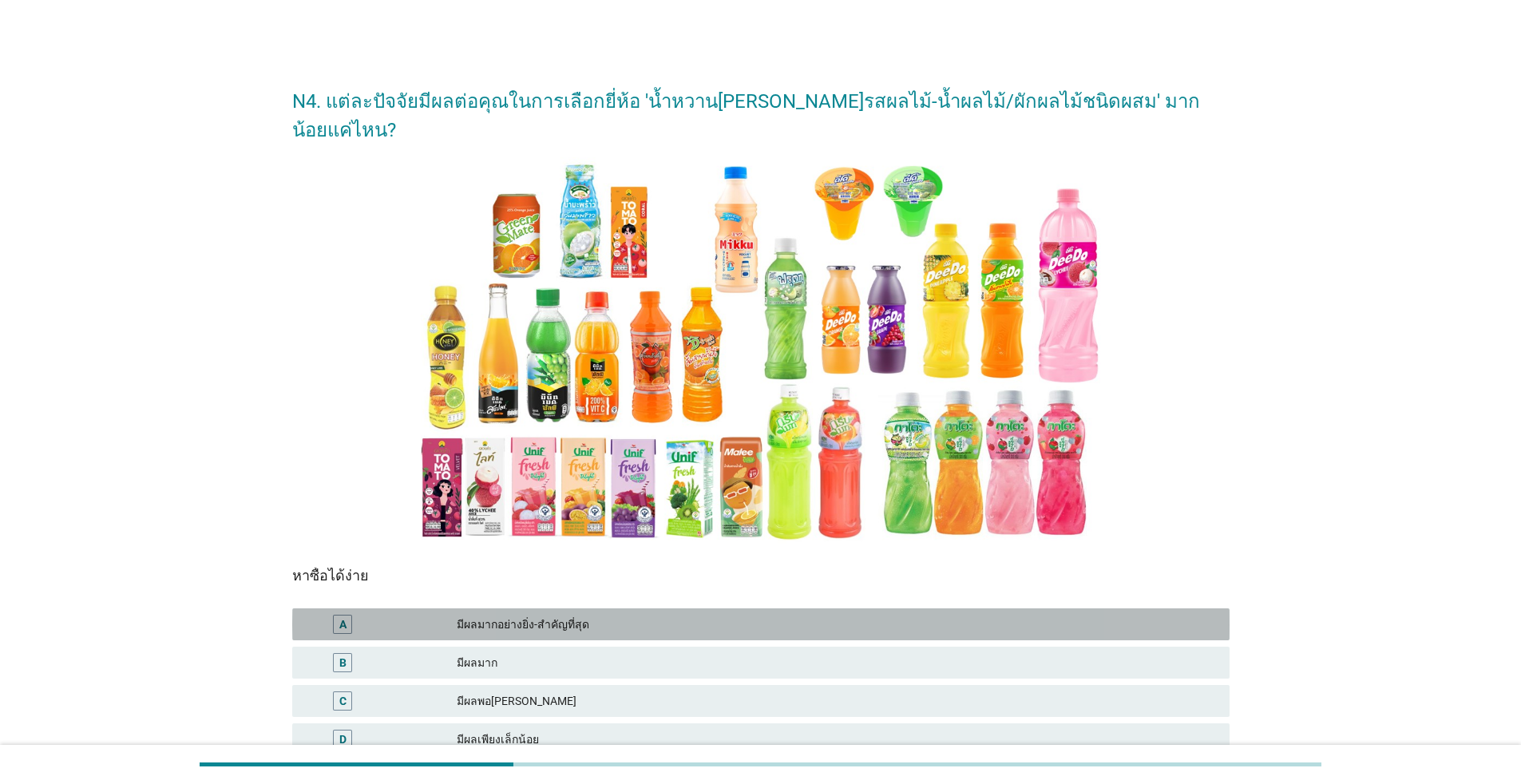
drag, startPoint x: 1043, startPoint y: 585, endPoint x: 1059, endPoint y: 601, distance: 22.6
click at [786, 608] on div "A มีผลมากอย่างยิ่ง-สำคัญที่สุด" at bounding box center [760, 624] width 937 height 32
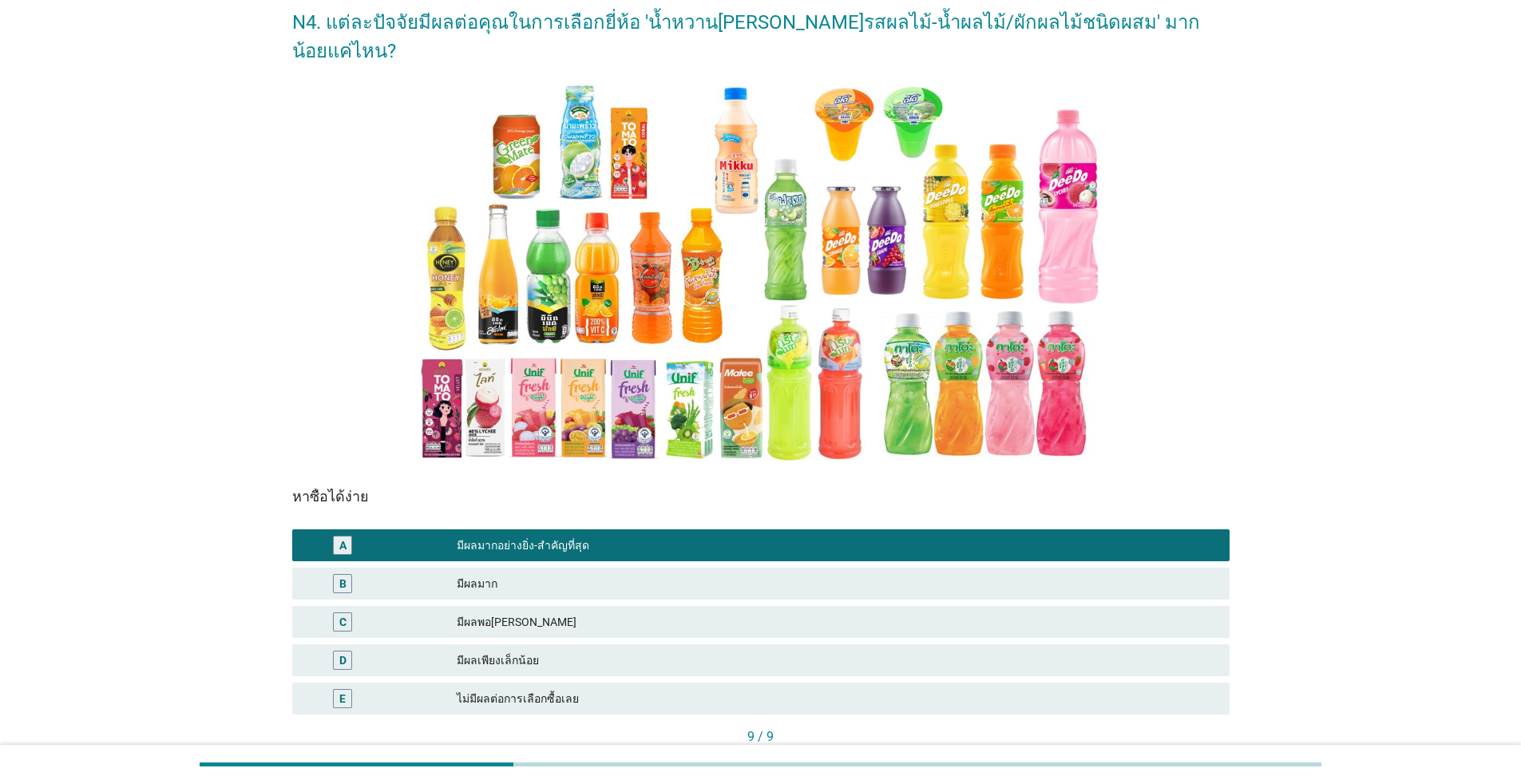
scroll to position [155, 0]
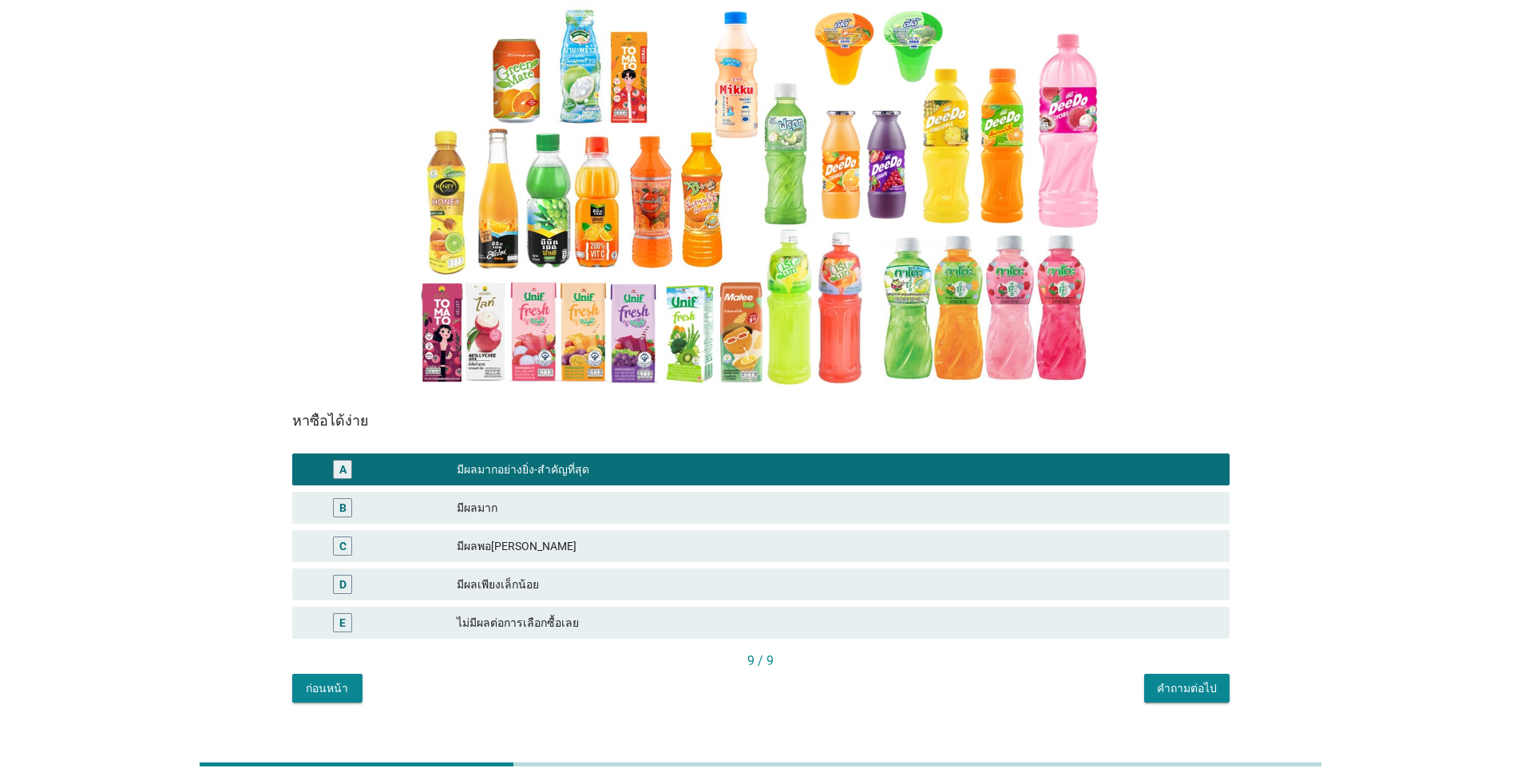
click at [786, 680] on div "คำถามต่อไป" at bounding box center [1187, 689] width 60 height 17
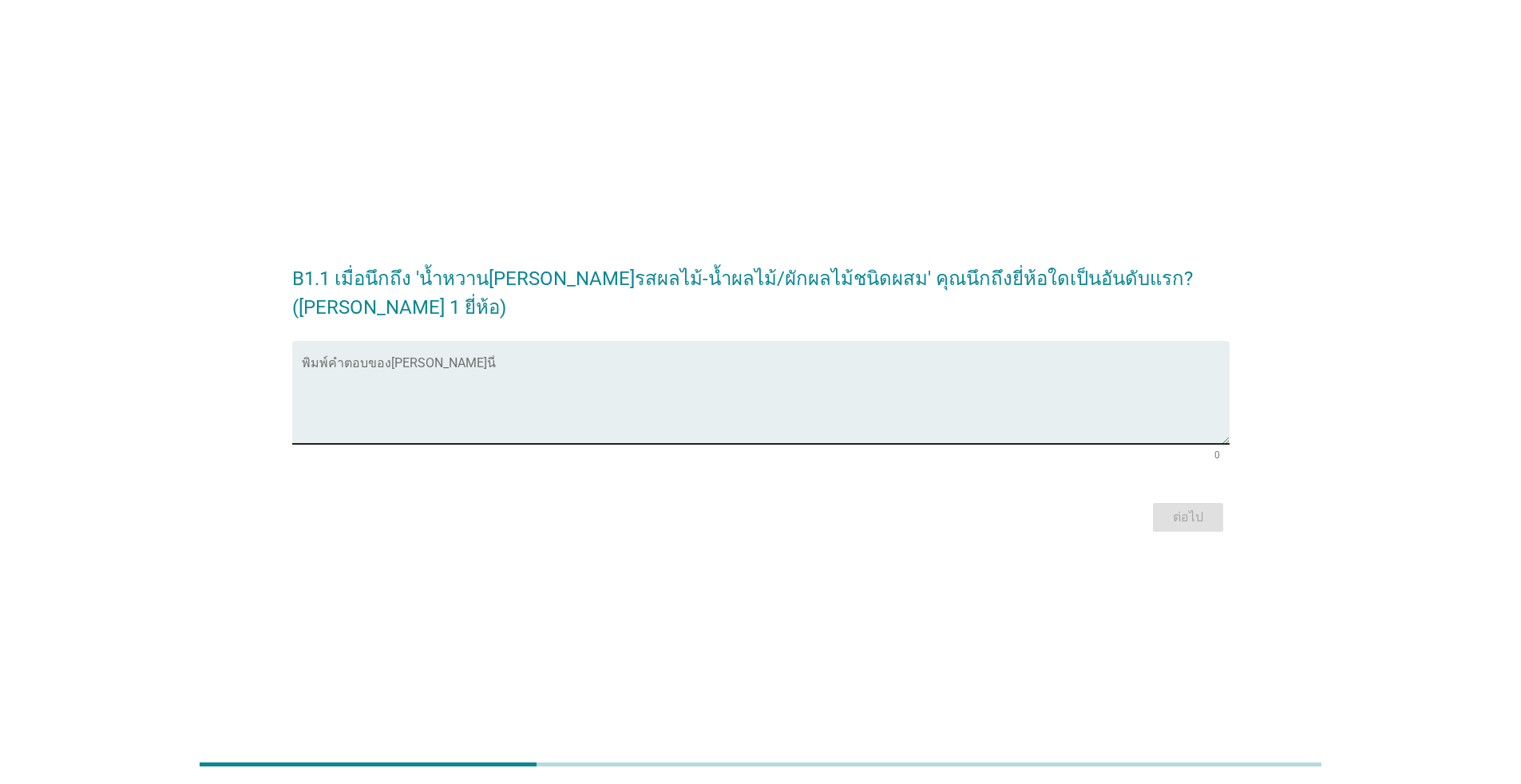
click at [482, 388] on textarea "พิมพ์คำตอบของคุณ ที่นี่" at bounding box center [765, 402] width 928 height 84
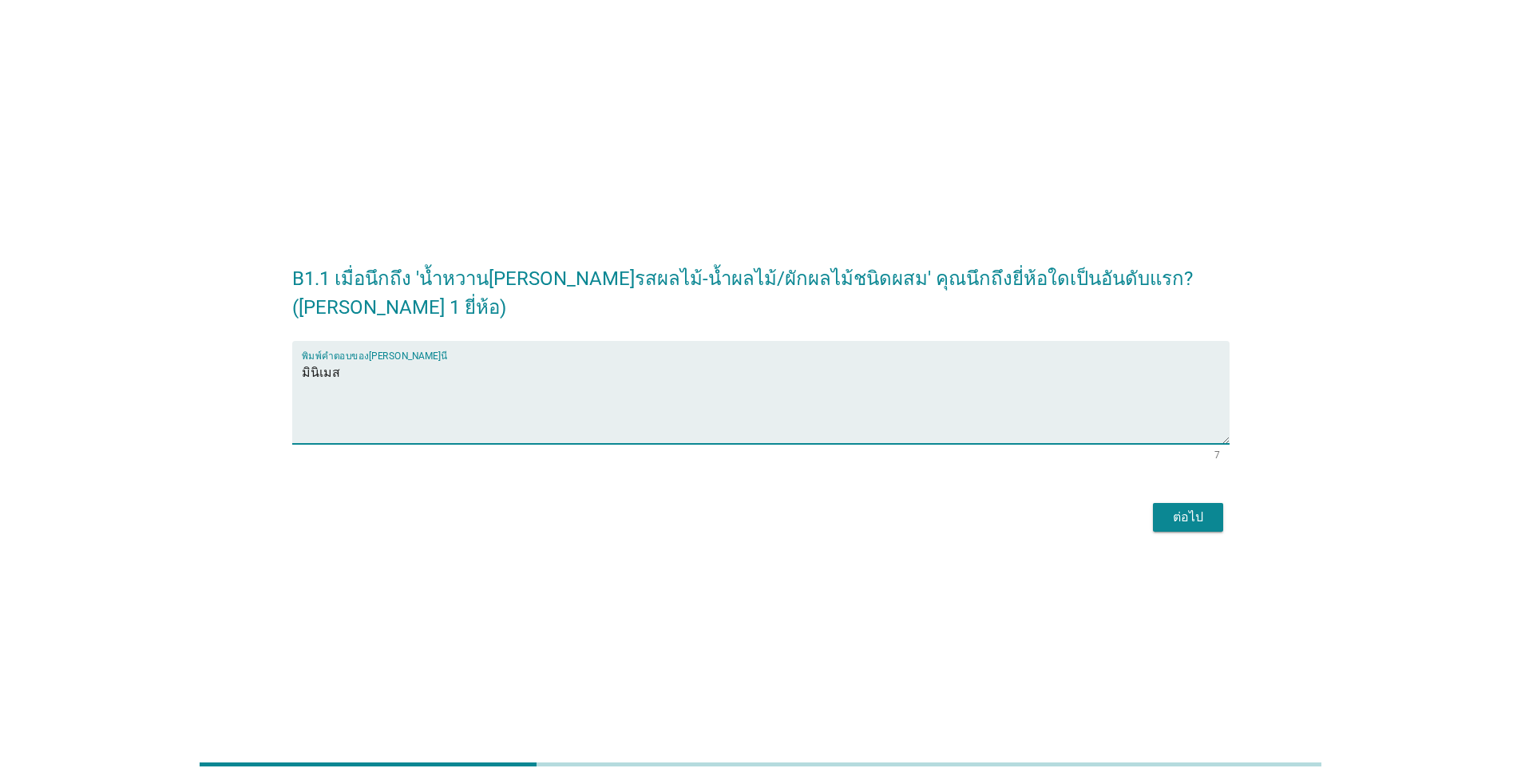
type textarea "มินิเมส"
click at [786, 523] on div "ต่อไป" at bounding box center [1188, 518] width 45 height 19
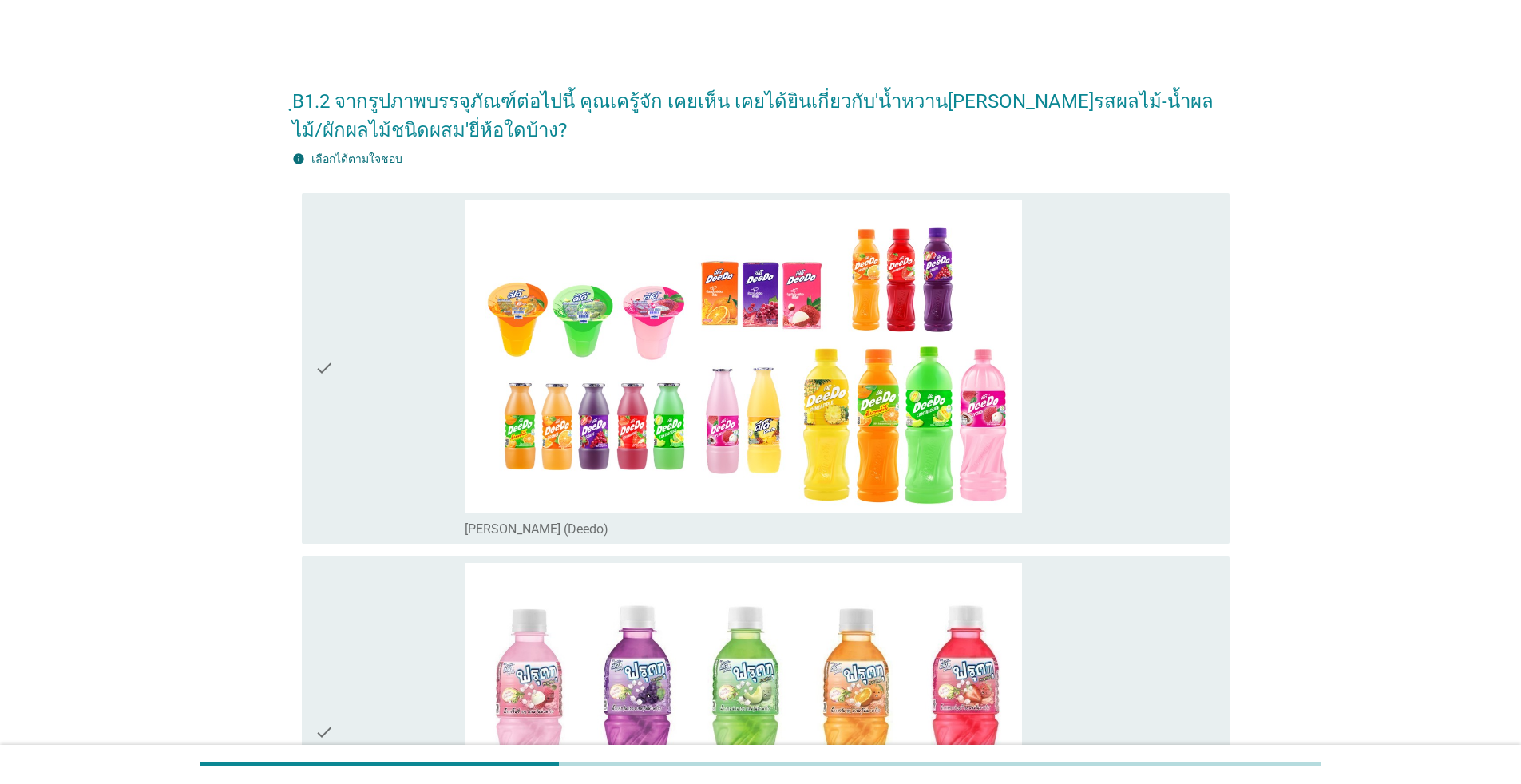
click at [381, 398] on div "check" at bounding box center [389, 369] width 150 height 338
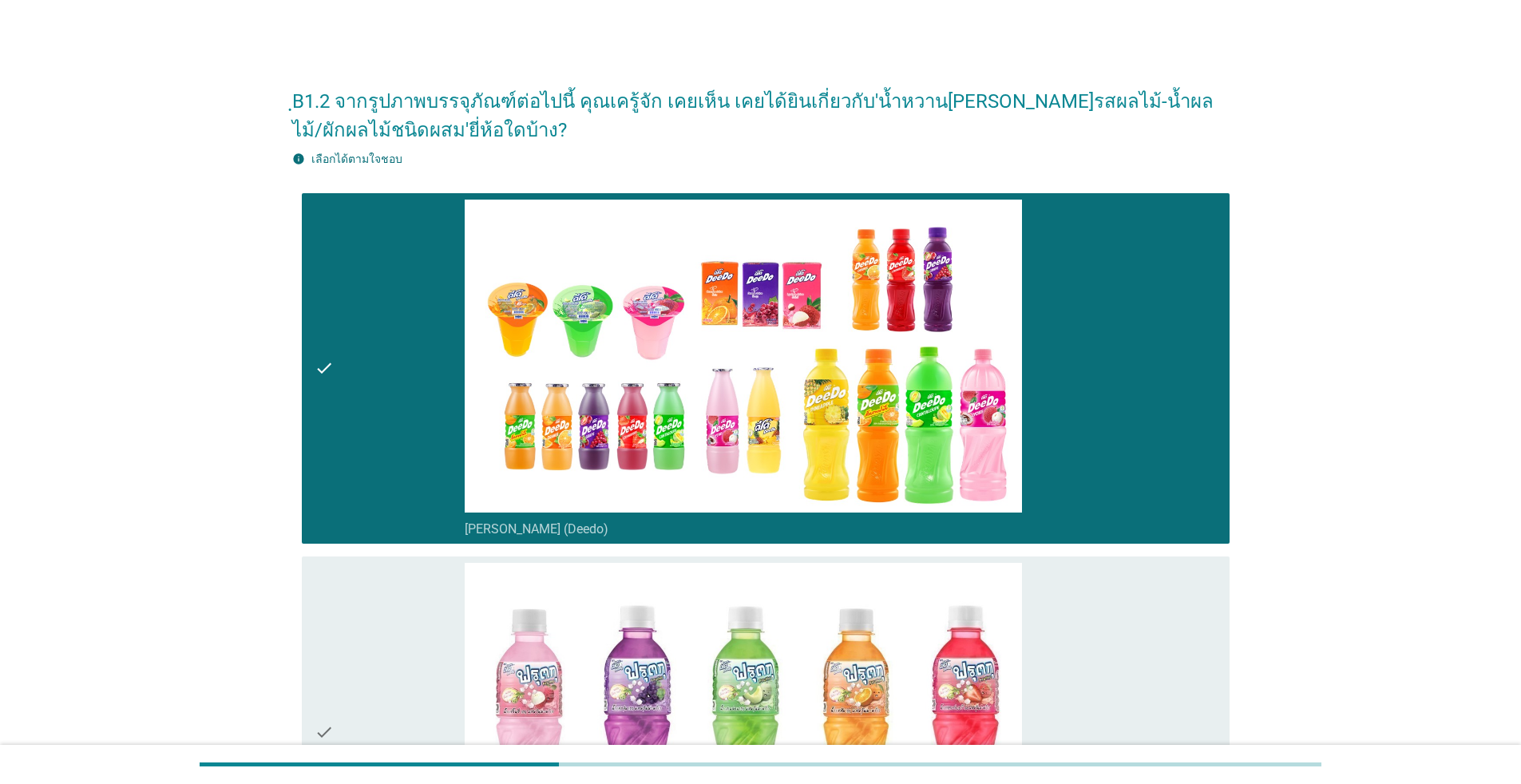
click at [361, 674] on div "check" at bounding box center [389, 731] width 150 height 338
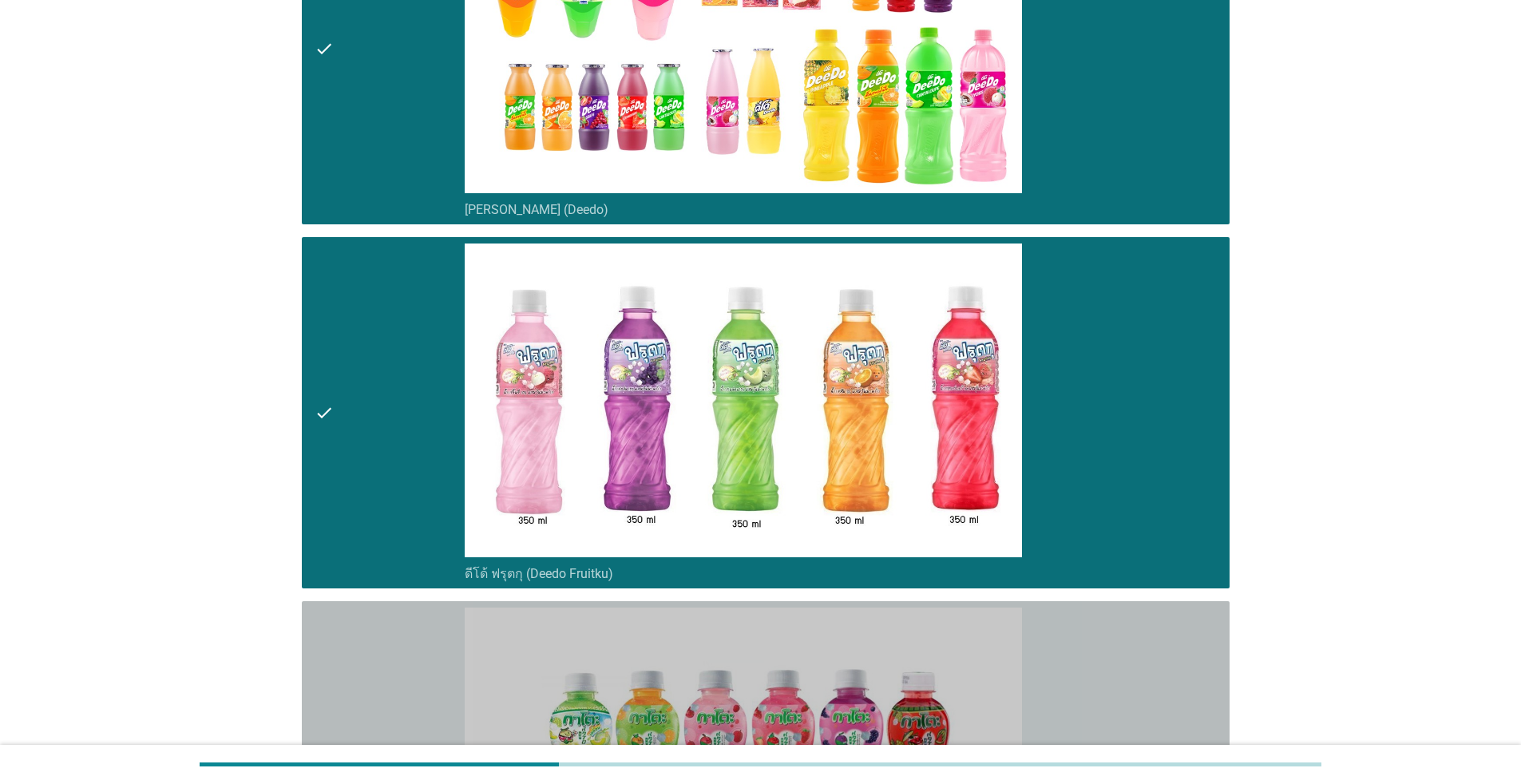
click at [383, 636] on div "check" at bounding box center [389, 776] width 150 height 338
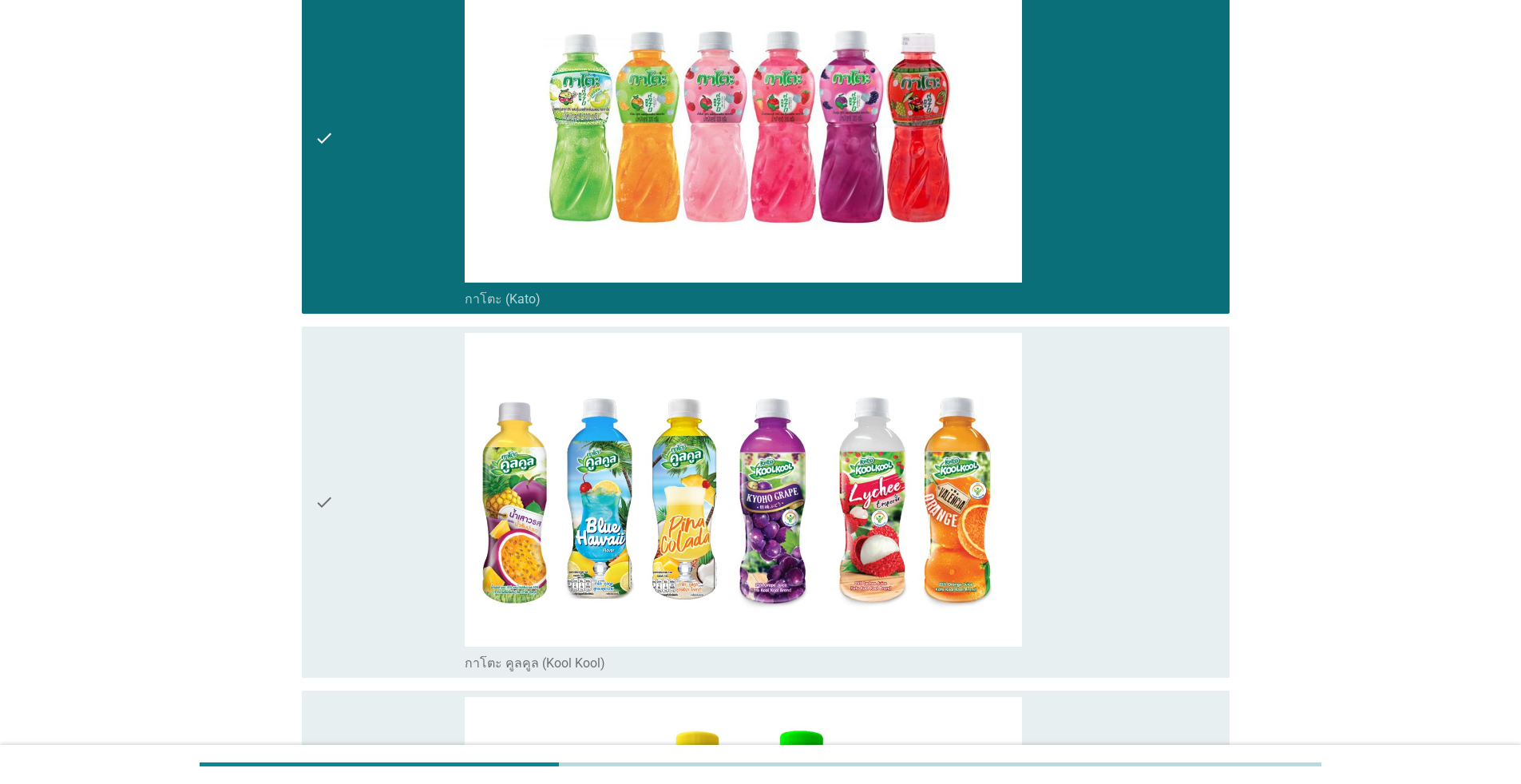
click at [391, 562] on div "check" at bounding box center [389, 502] width 150 height 338
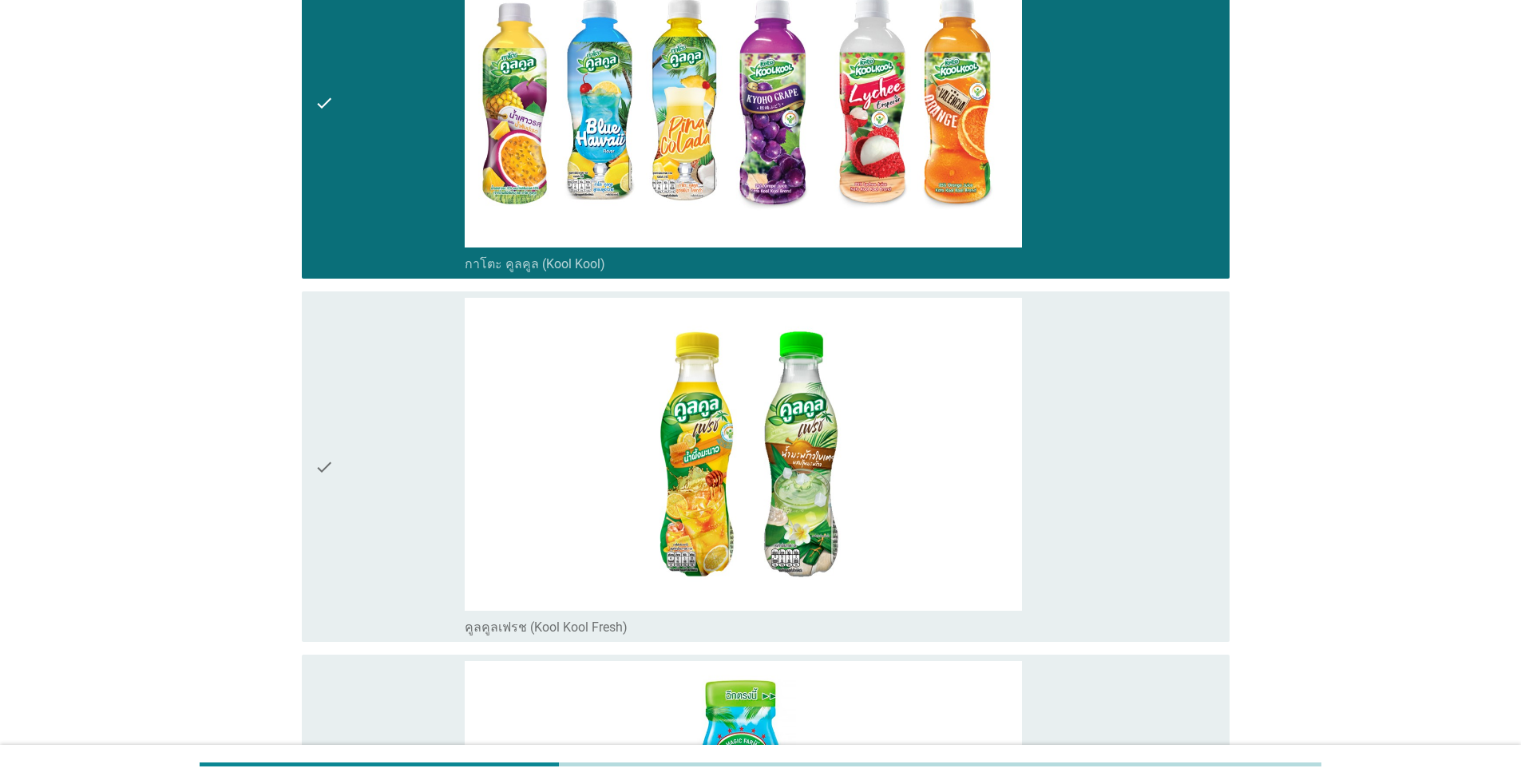
click at [396, 541] on div "check" at bounding box center [389, 467] width 150 height 338
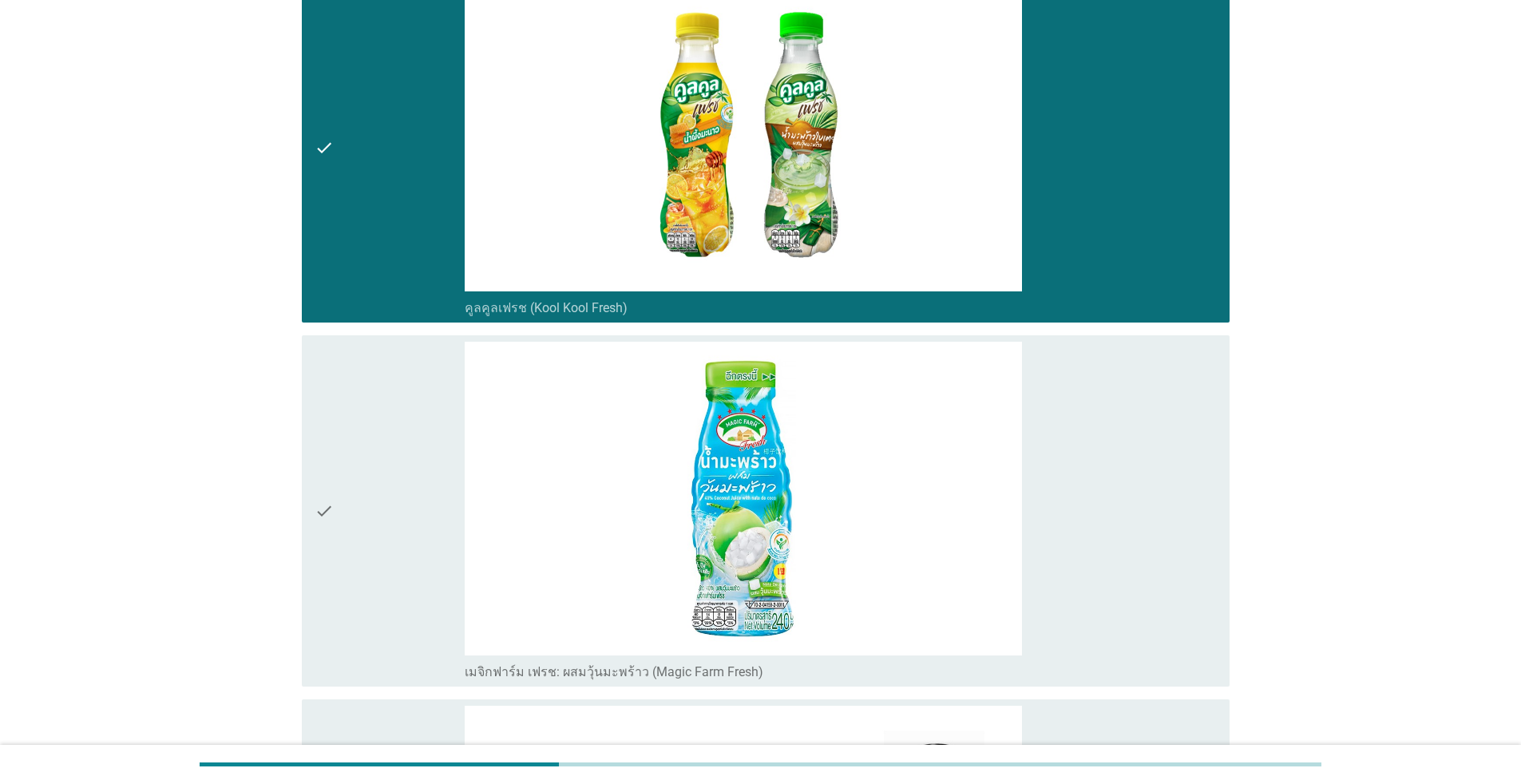
click at [401, 556] on div "check" at bounding box center [389, 511] width 150 height 338
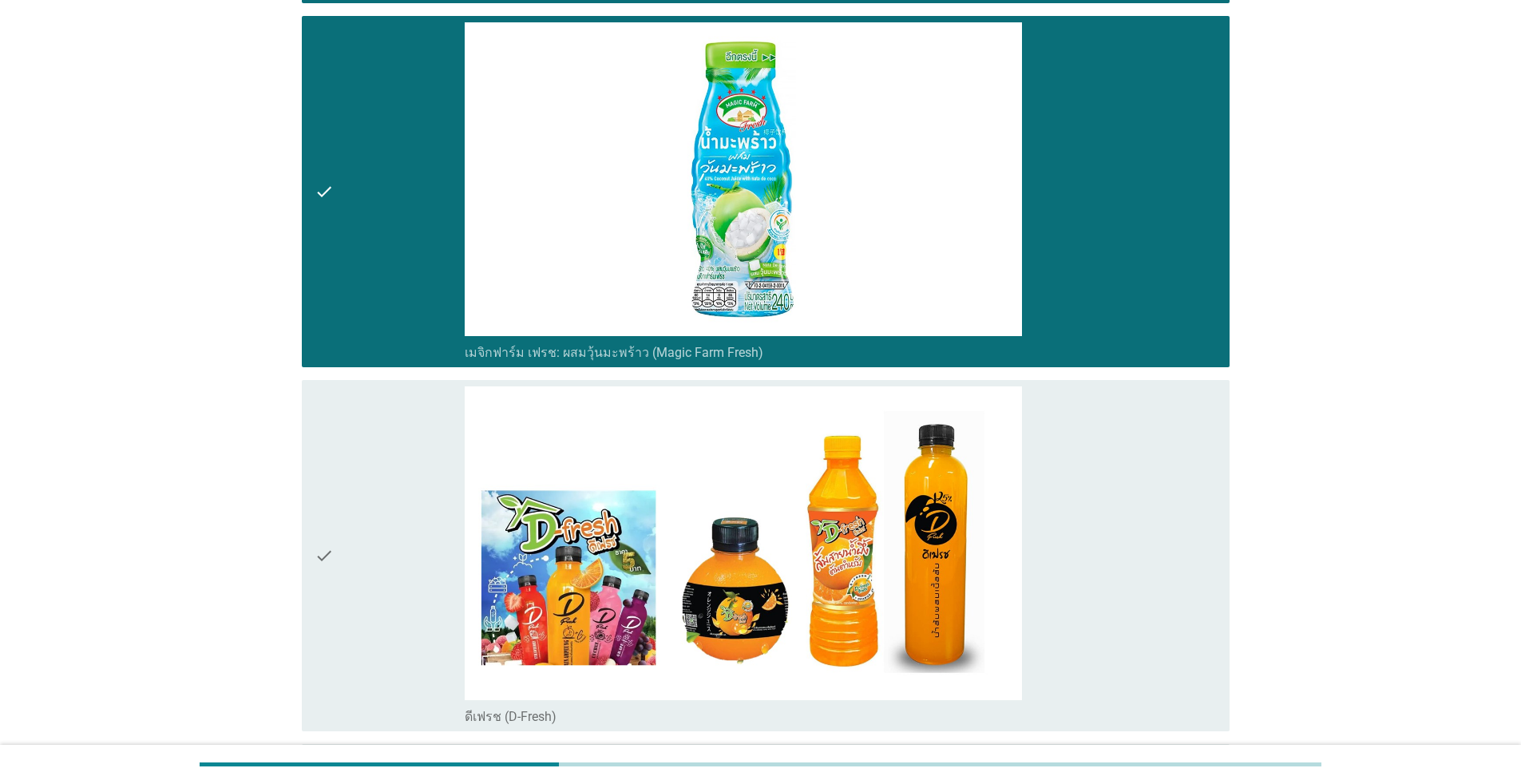
click at [400, 562] on div "check" at bounding box center [389, 556] width 150 height 338
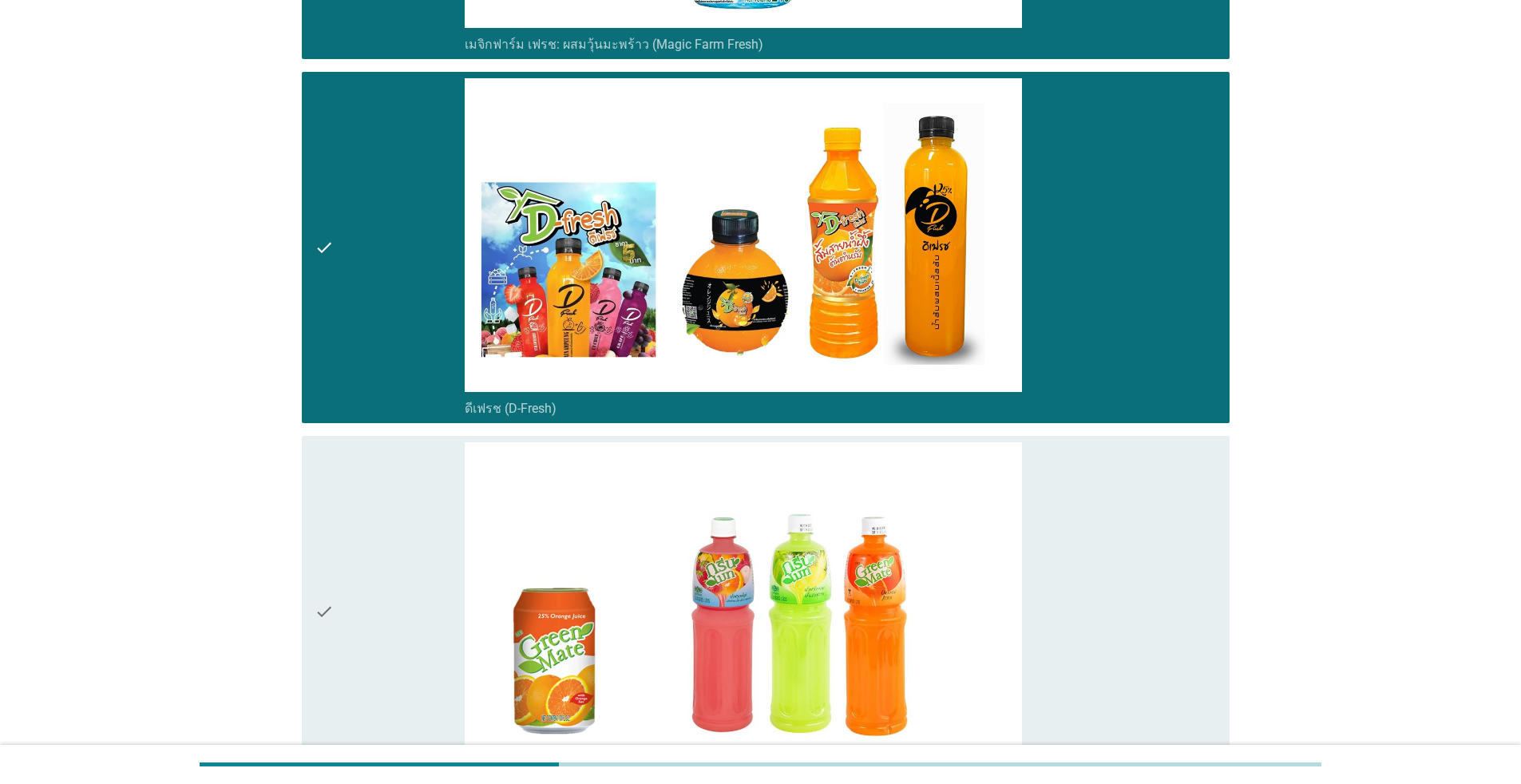
scroll to position [2315, 0]
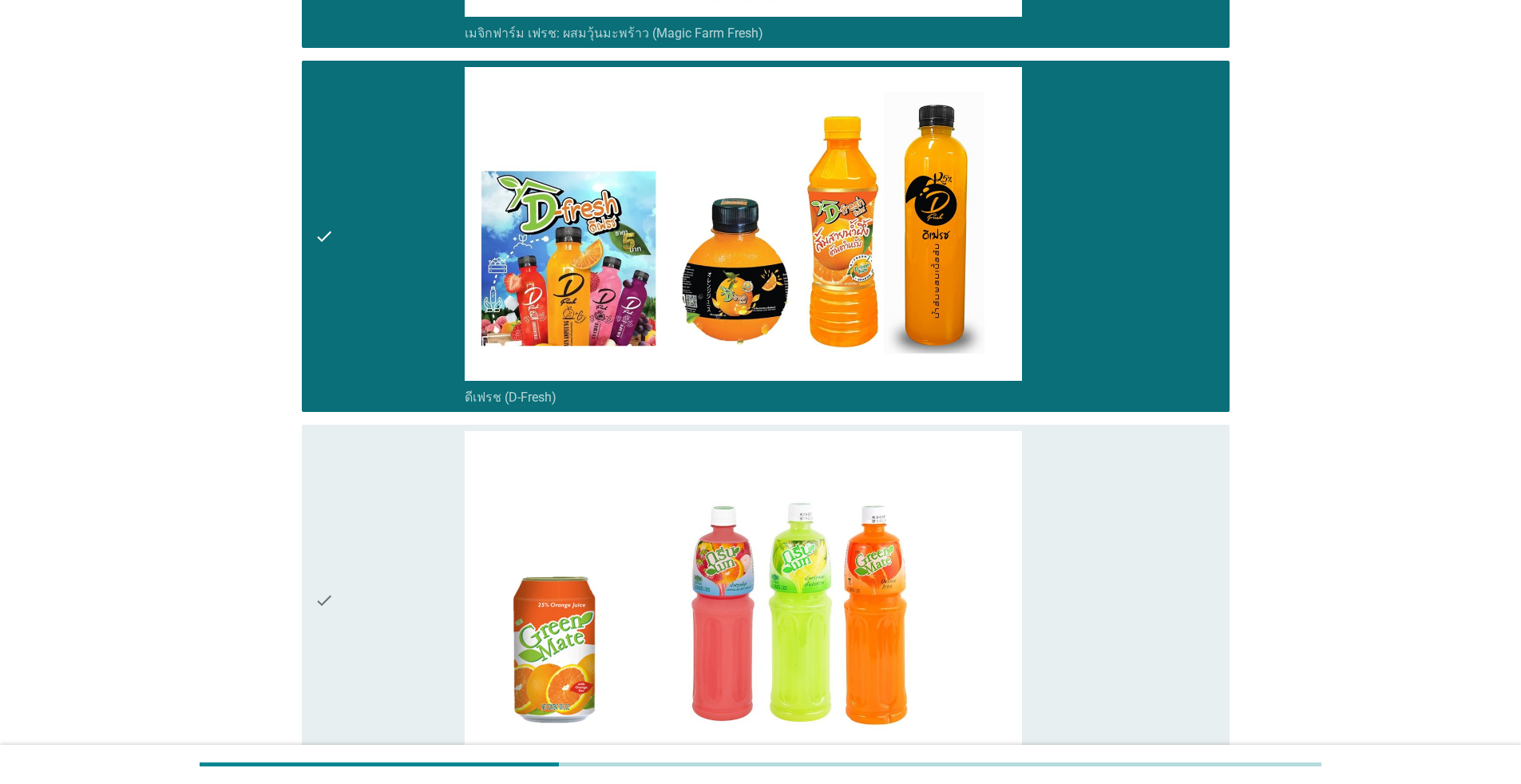
click at [398, 565] on div "check" at bounding box center [389, 600] width 150 height 338
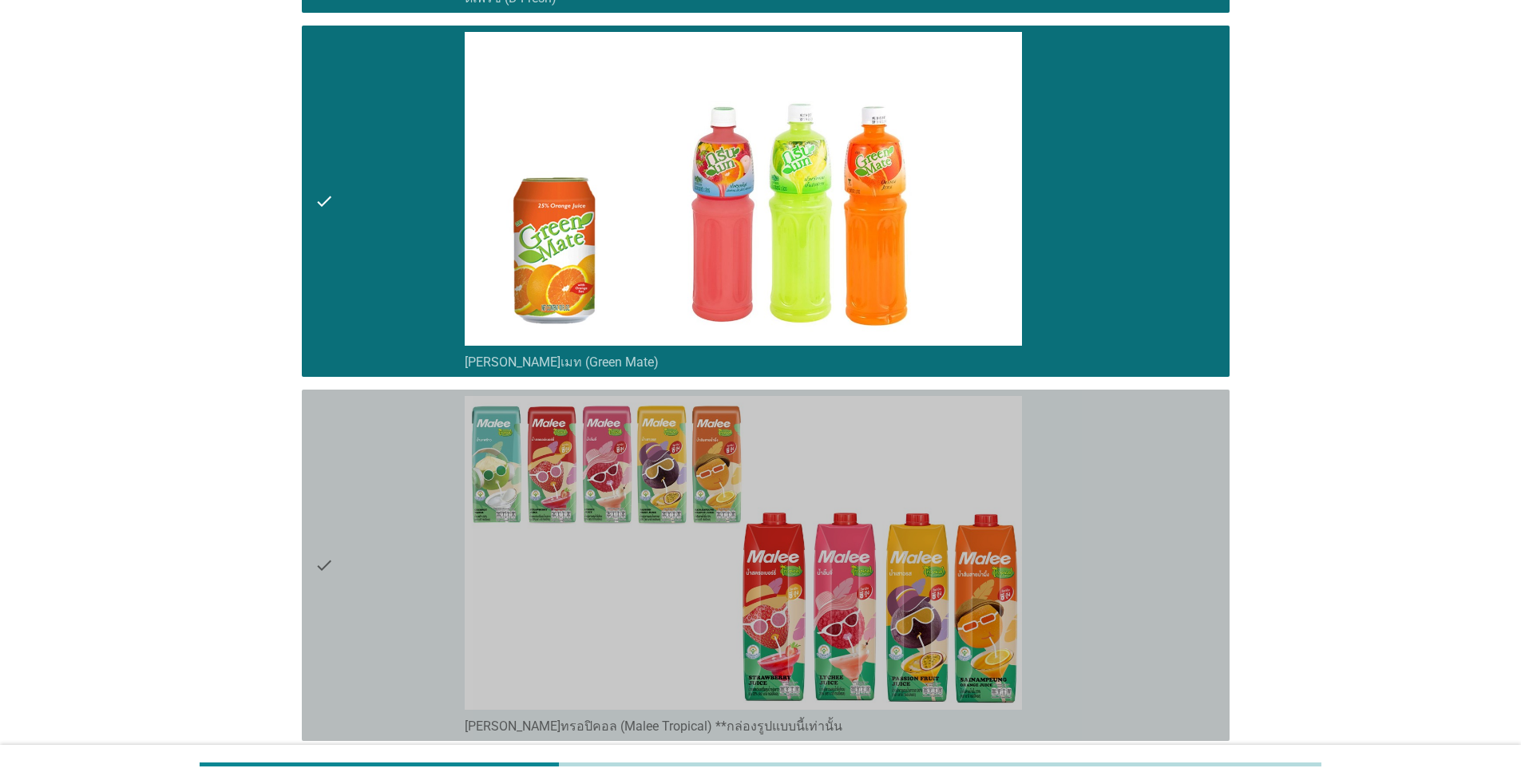
click at [397, 564] on div "check" at bounding box center [389, 565] width 150 height 338
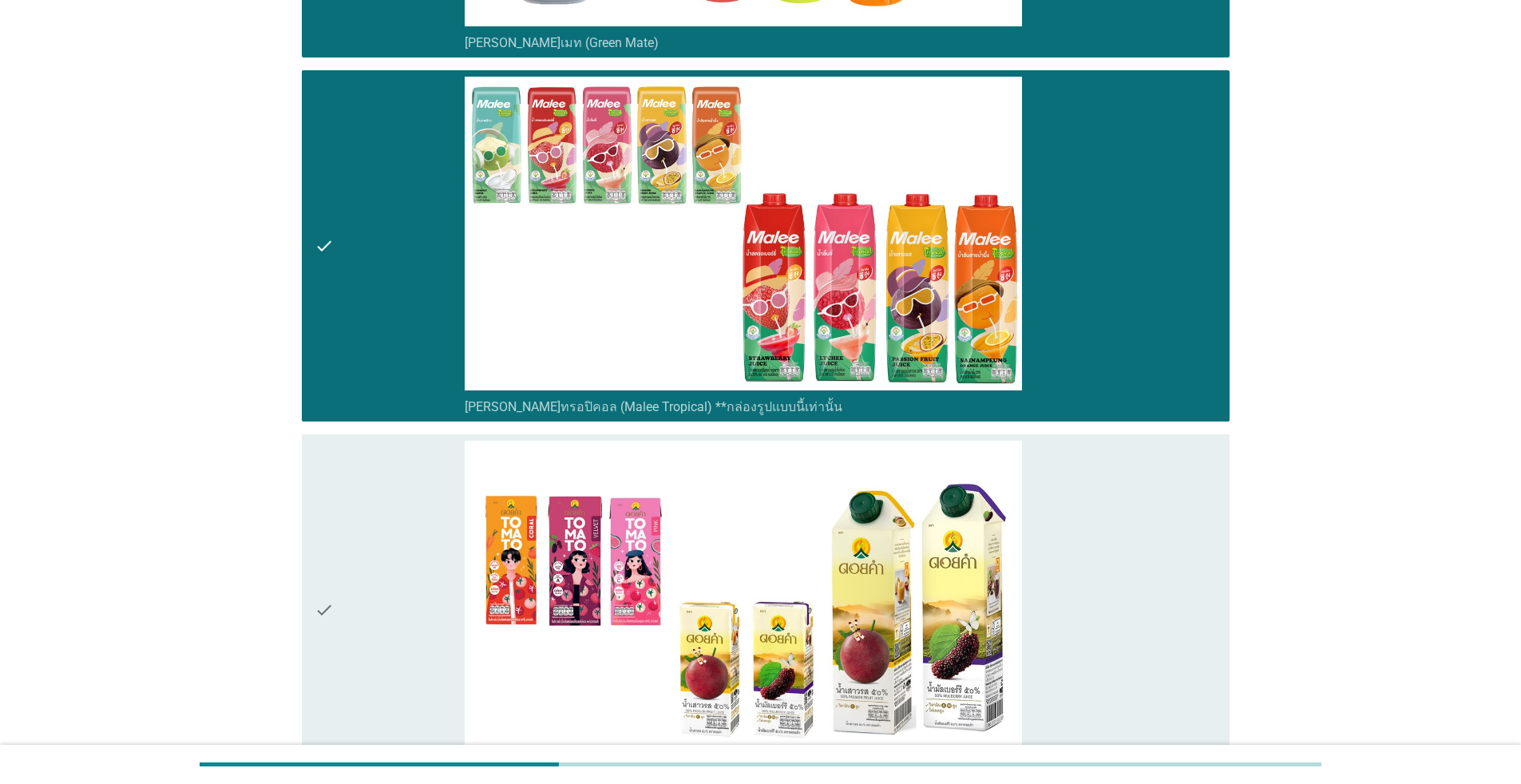
click at [398, 564] on div "check" at bounding box center [389, 609] width 150 height 338
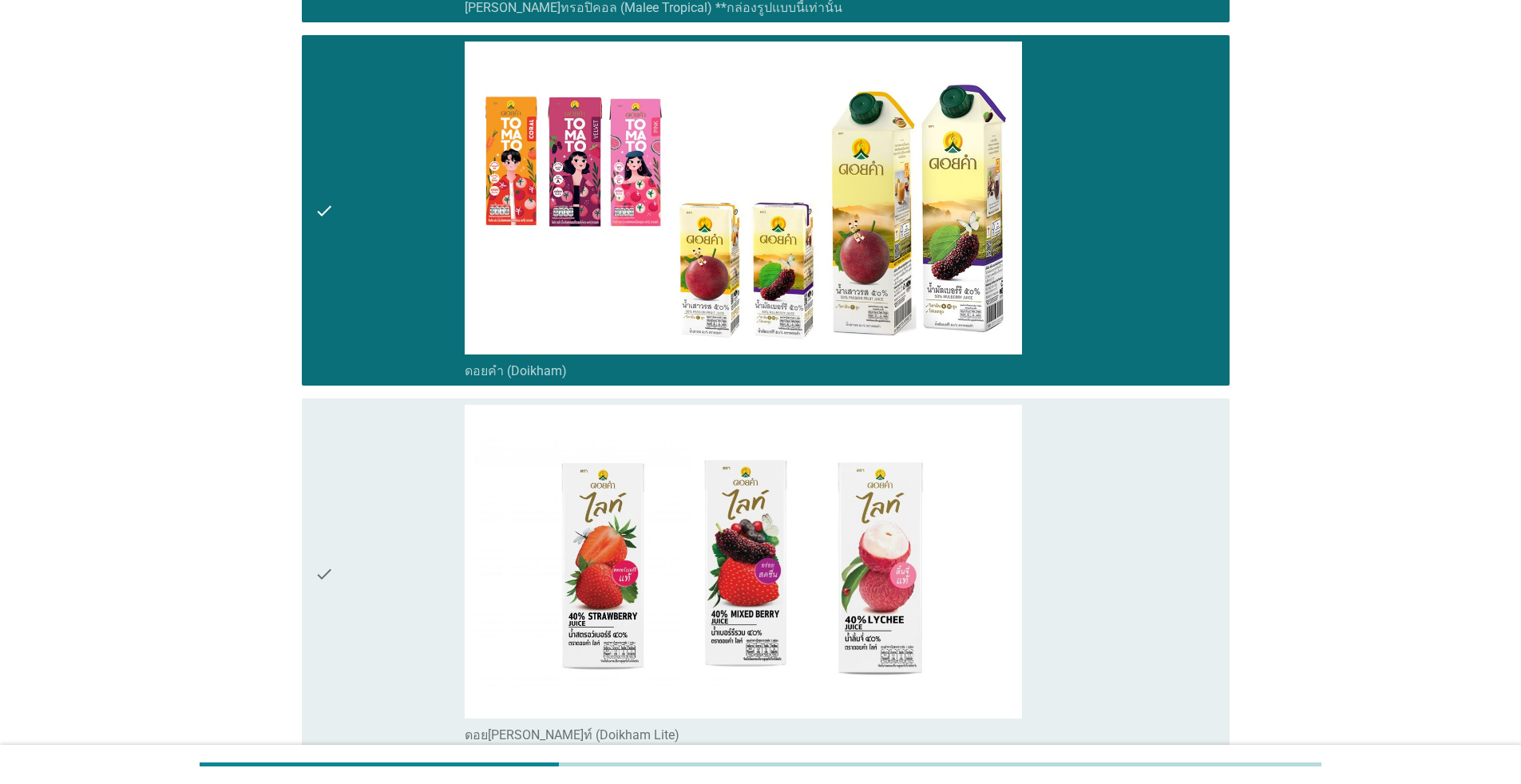
click at [398, 564] on div "check" at bounding box center [389, 574] width 150 height 338
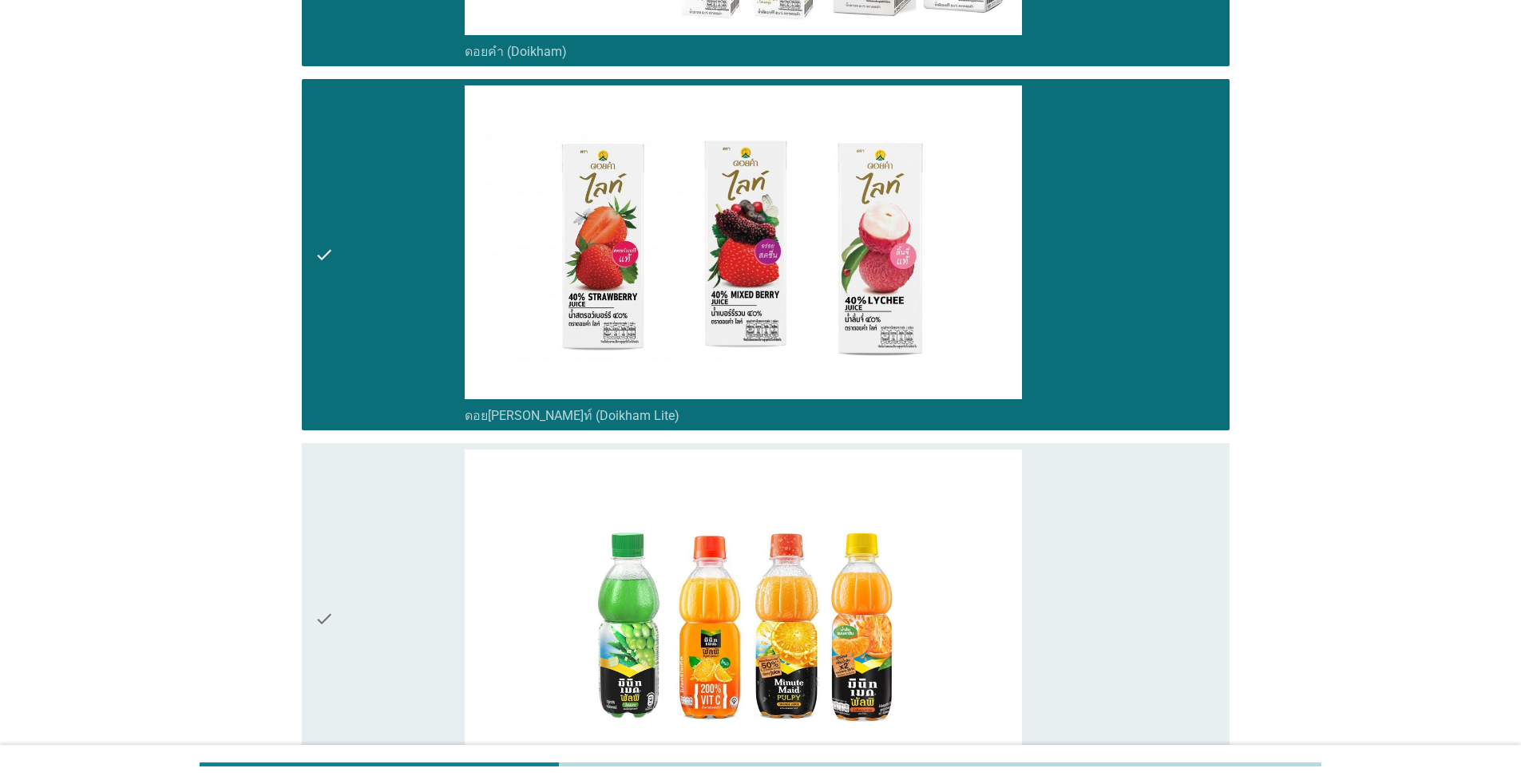
click at [399, 564] on div "check" at bounding box center [389, 619] width 150 height 338
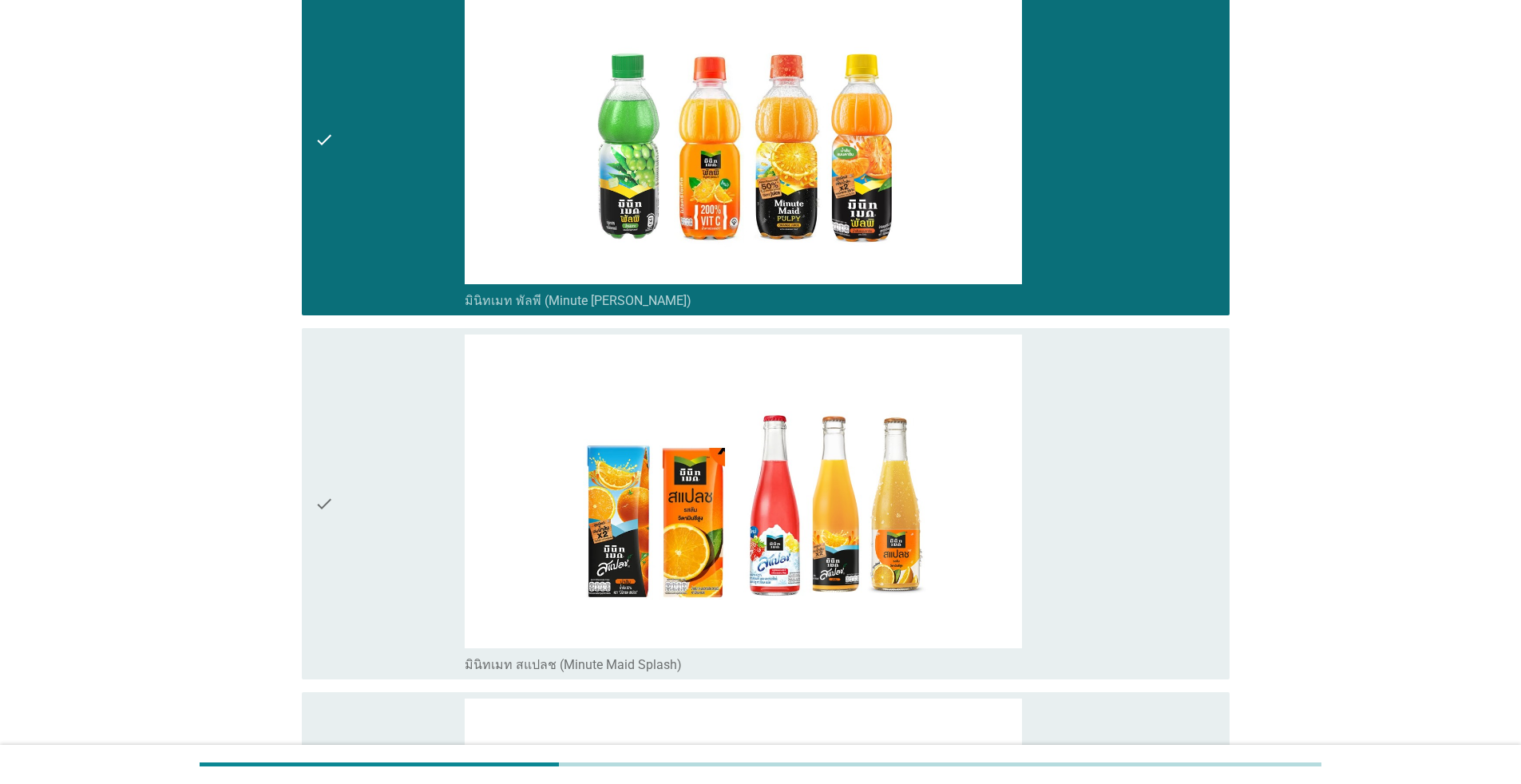
click at [400, 565] on div "check" at bounding box center [389, 503] width 150 height 338
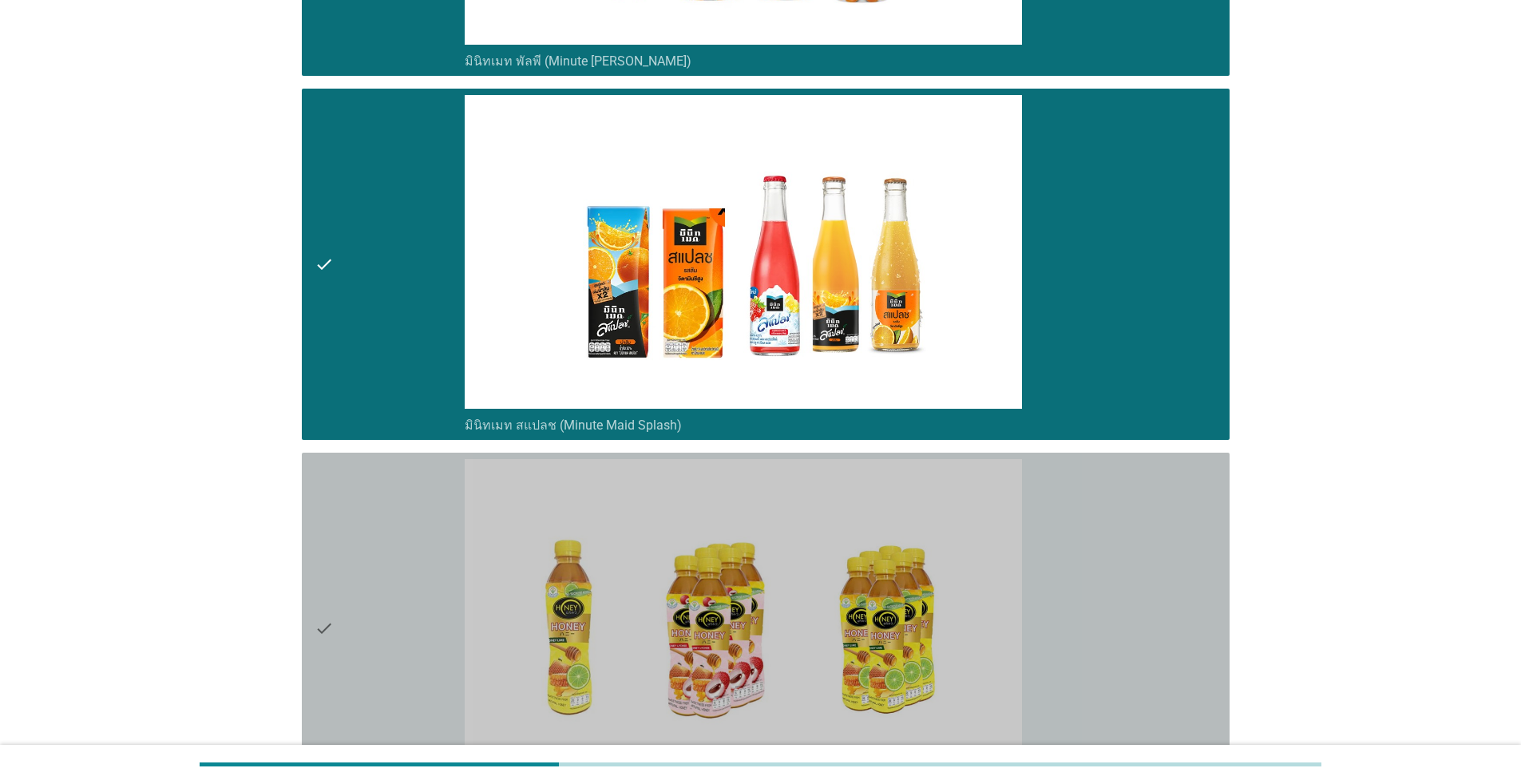
click at [401, 565] on div "check" at bounding box center [389, 628] width 150 height 338
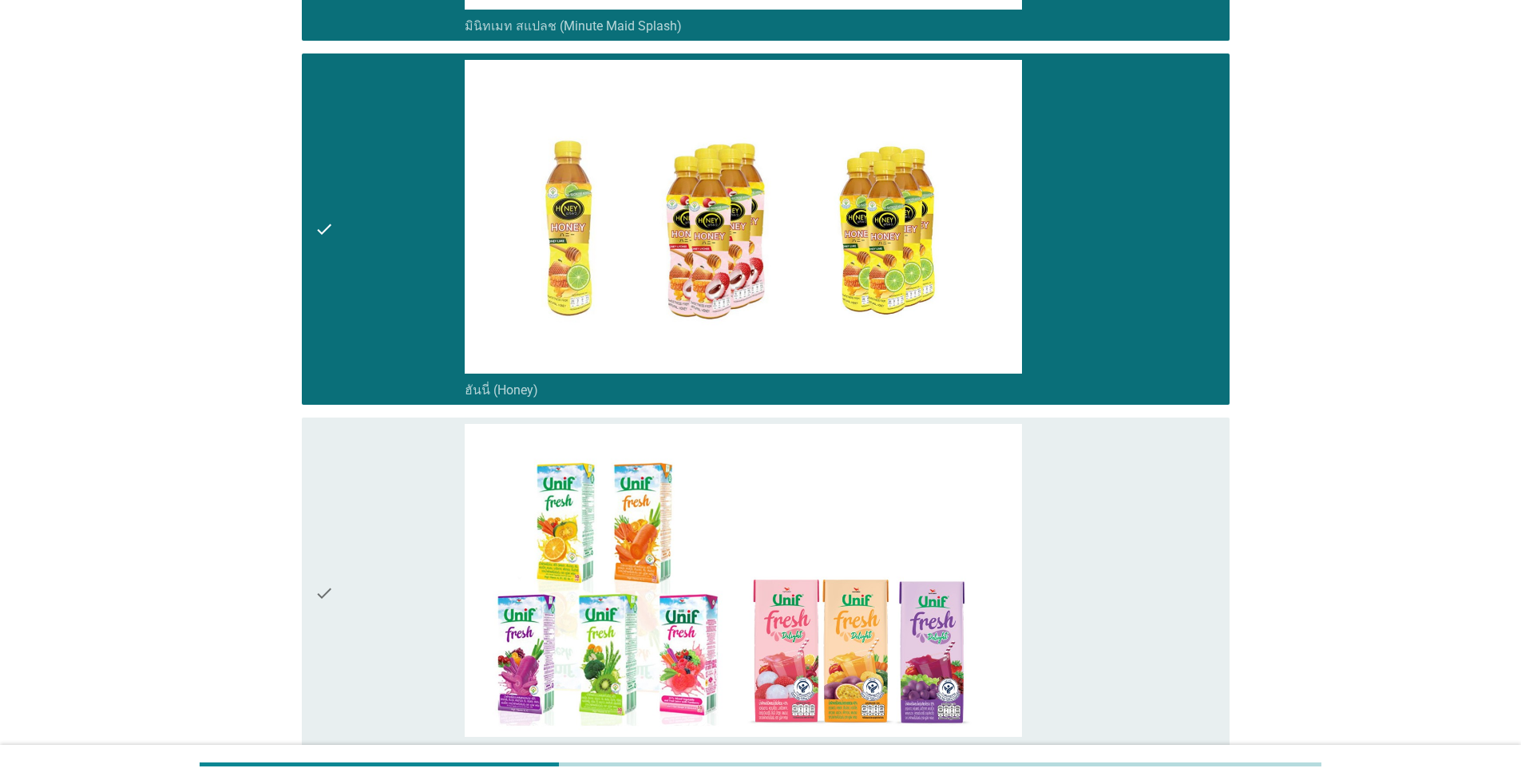
click at [401, 564] on div "check" at bounding box center [389, 593] width 150 height 338
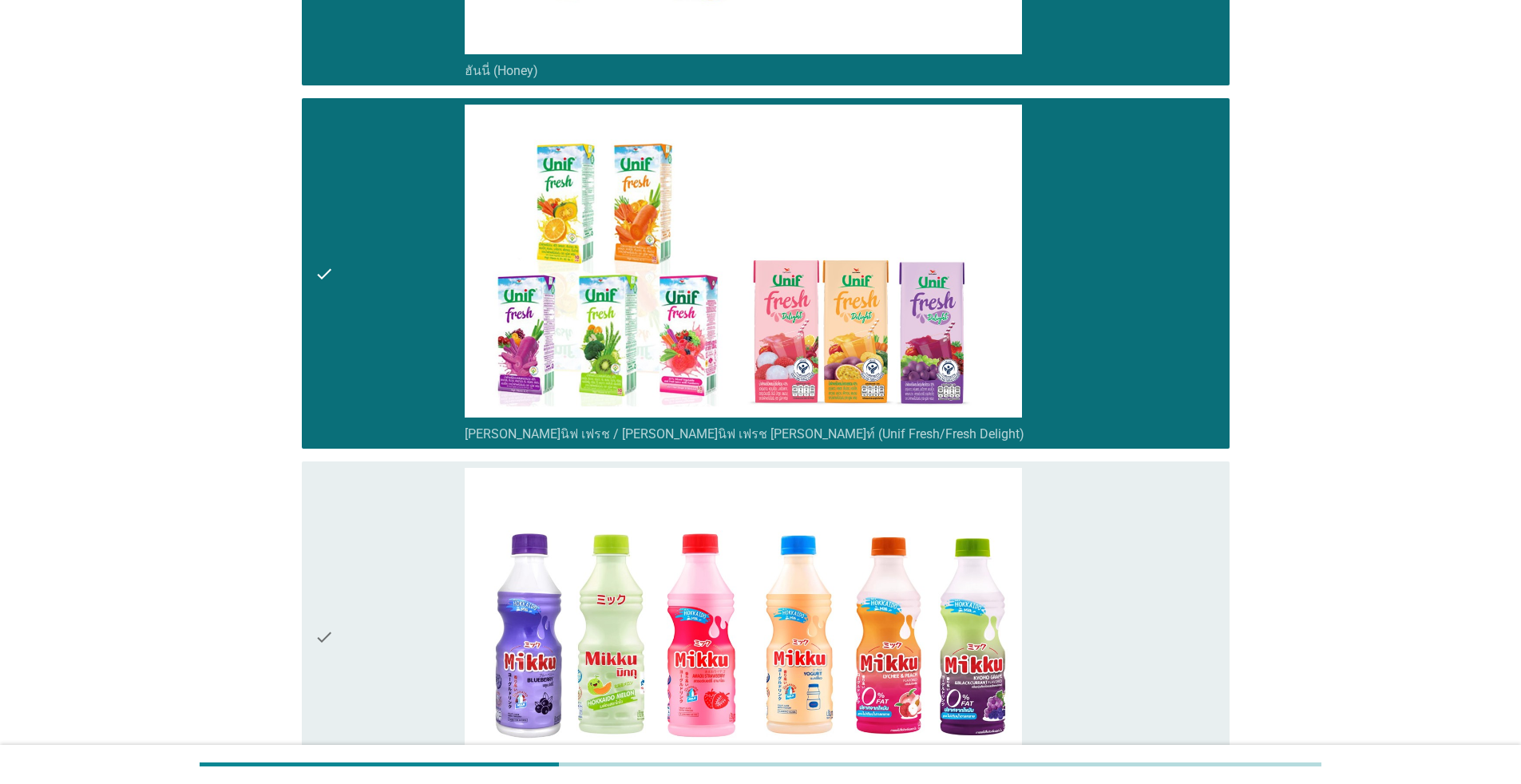
click at [401, 566] on div "check" at bounding box center [389, 637] width 150 height 338
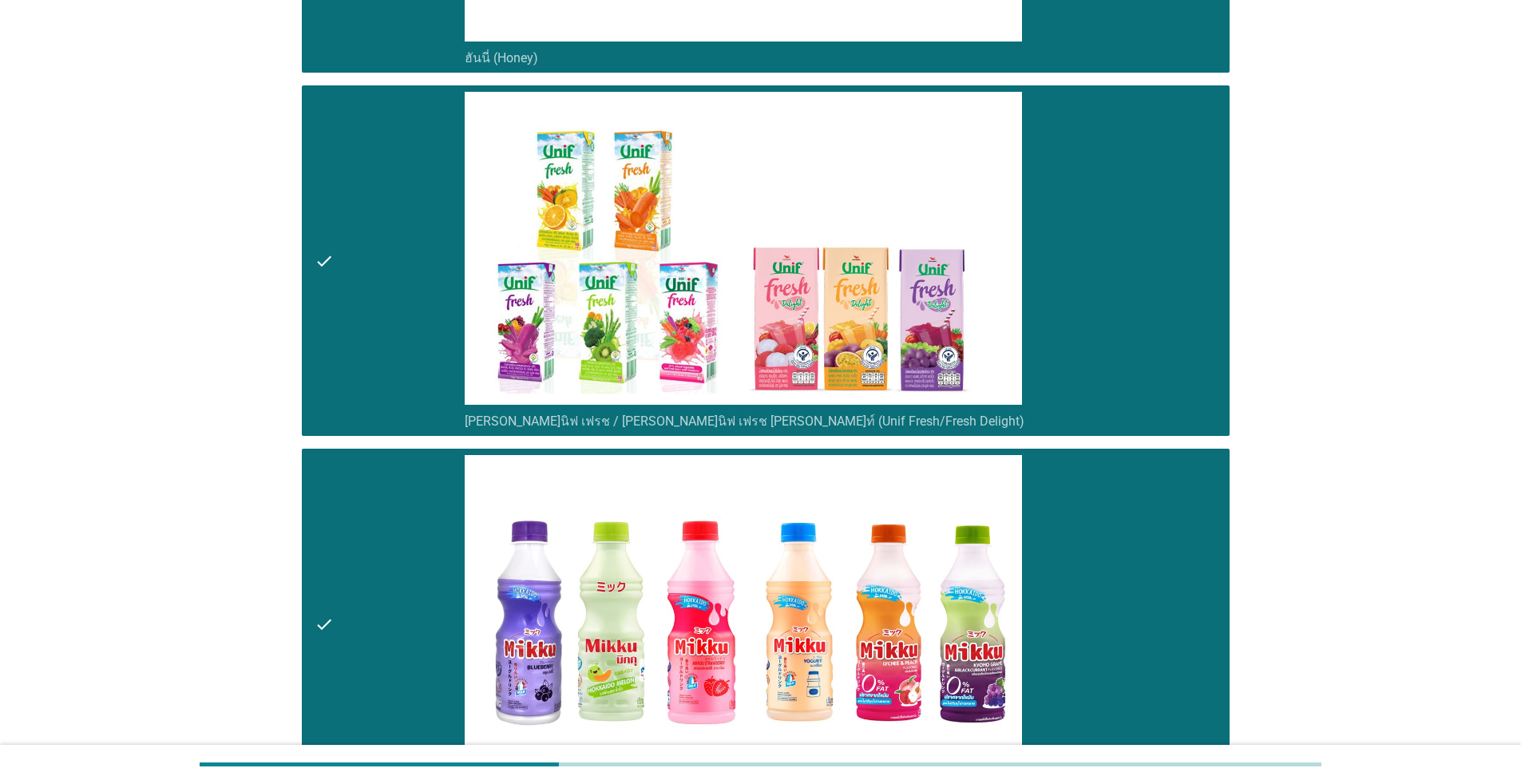
scroll to position [5268, 0]
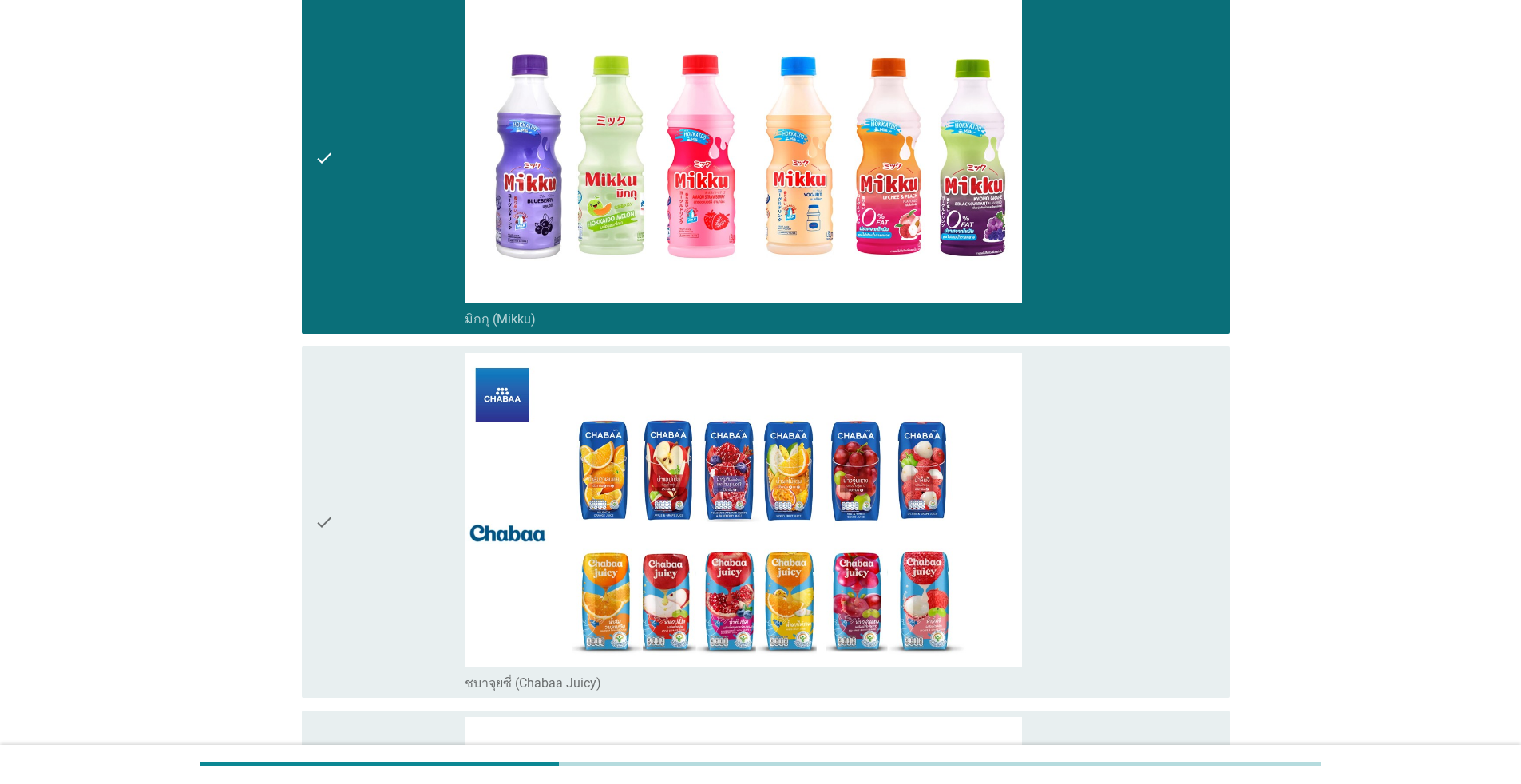
click at [402, 567] on div "check" at bounding box center [389, 521] width 150 height 338
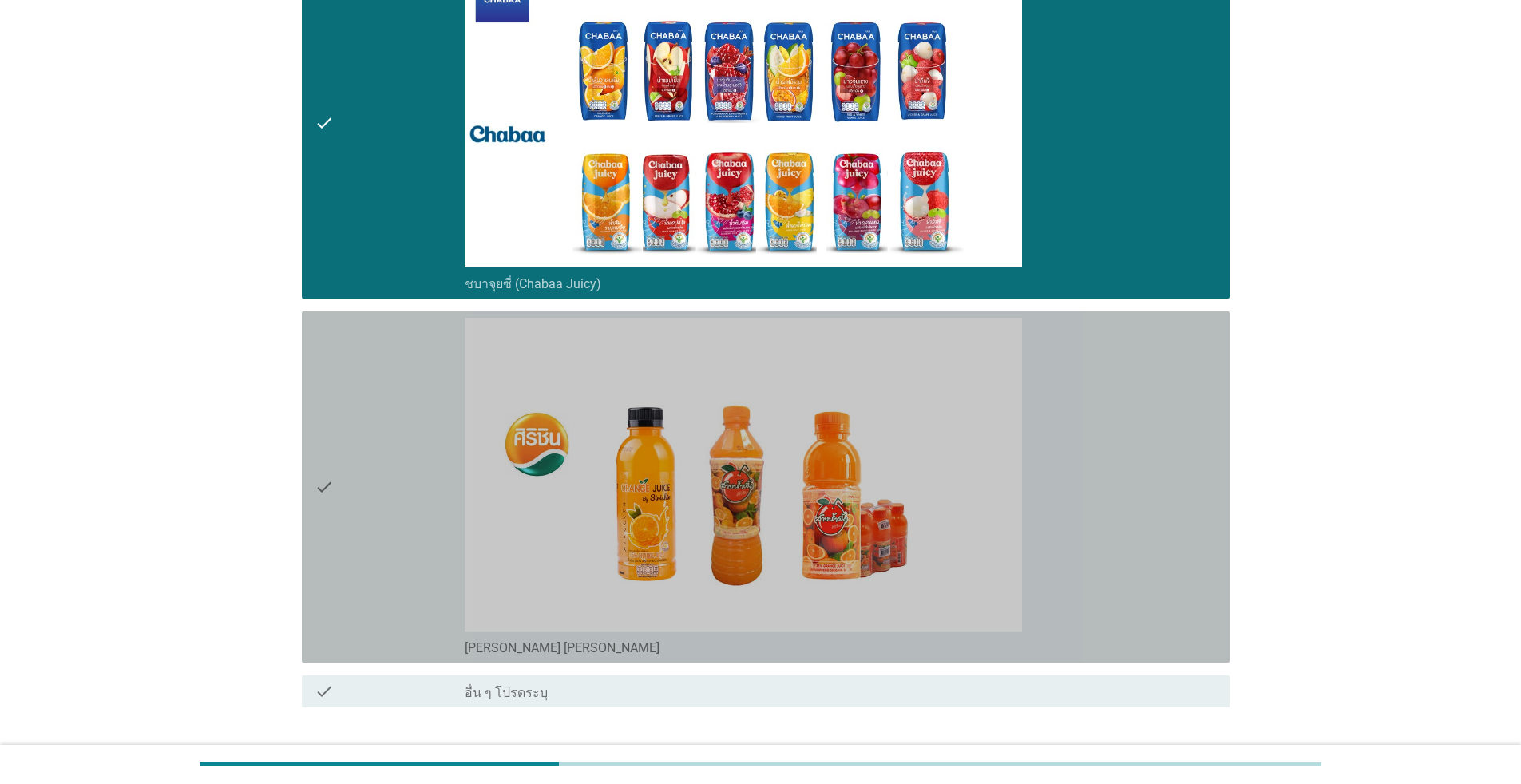
click at [404, 567] on div "check" at bounding box center [389, 487] width 150 height 338
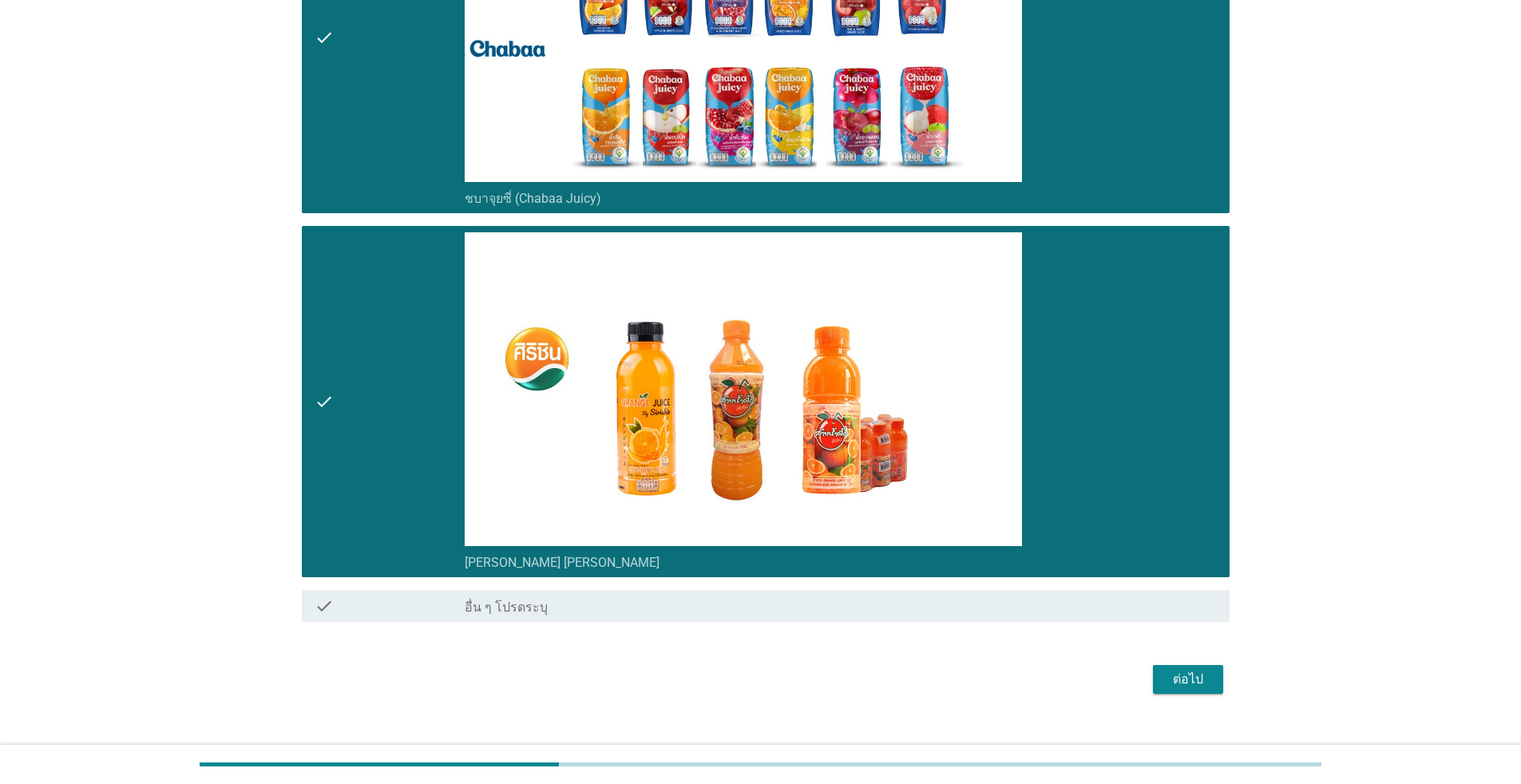
scroll to position [6177, 0]
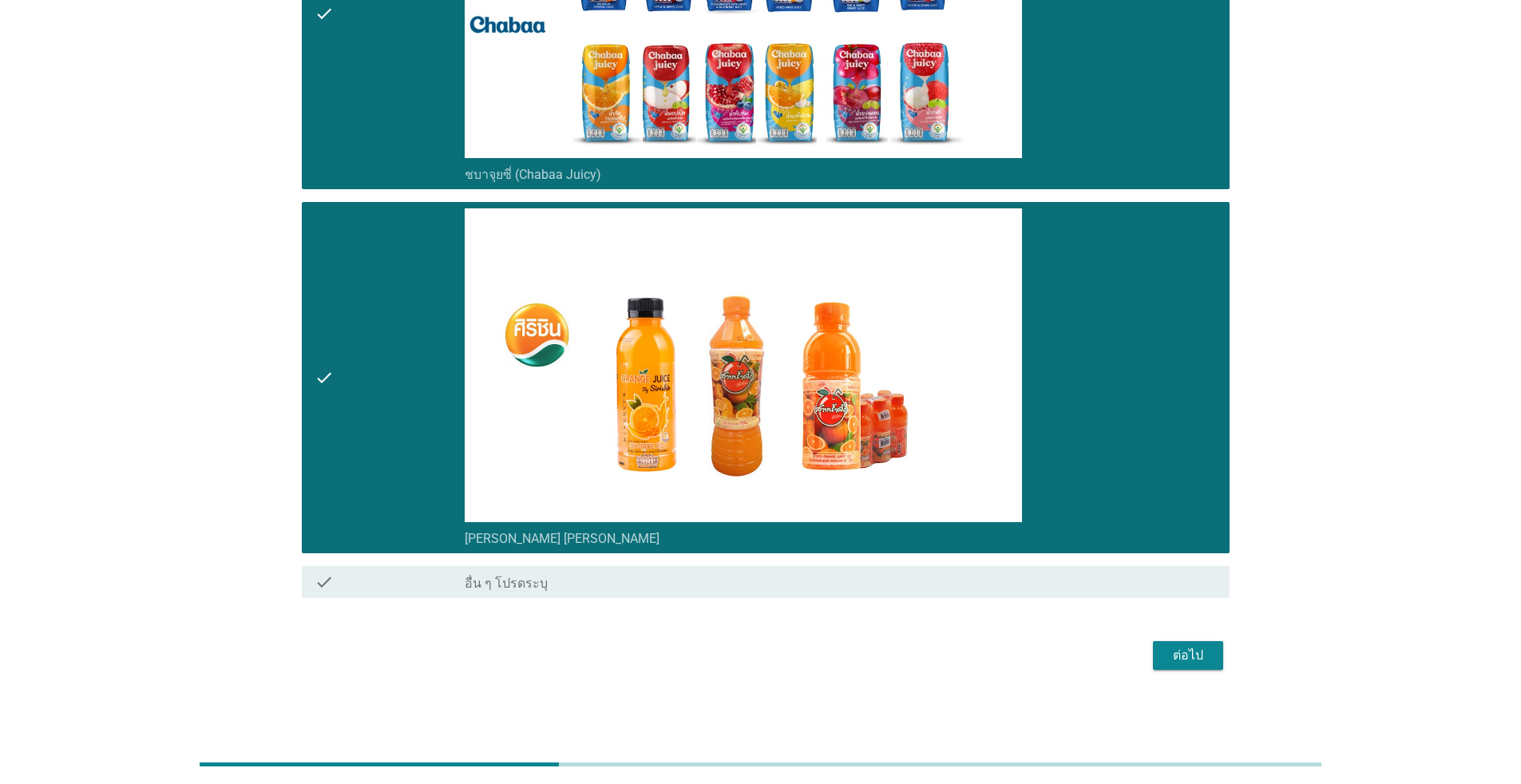
click at [786, 649] on div "ต่อไป" at bounding box center [1188, 655] width 45 height 19
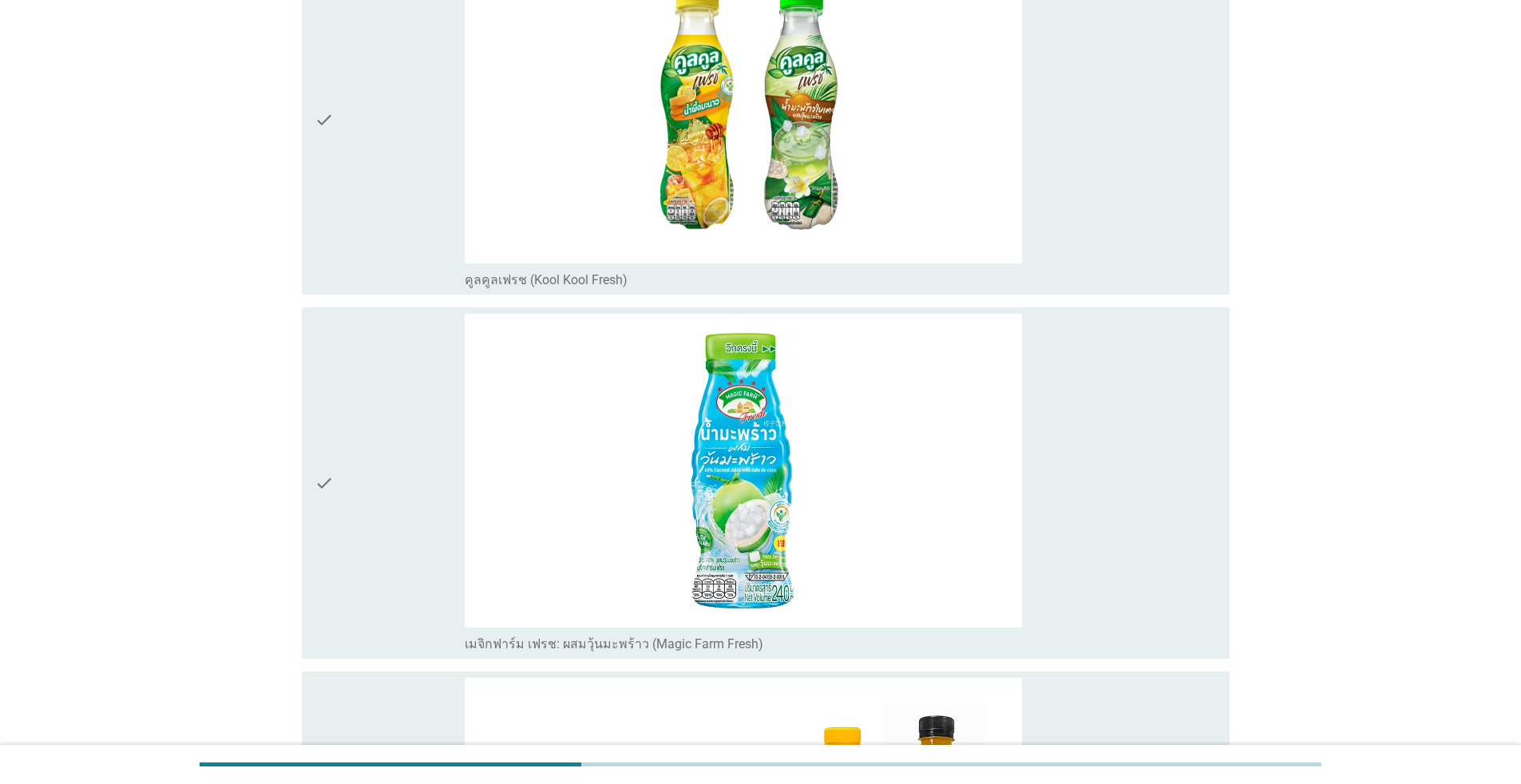
scroll to position [1676, 0]
click at [375, 430] on div "check" at bounding box center [389, 482] width 150 height 338
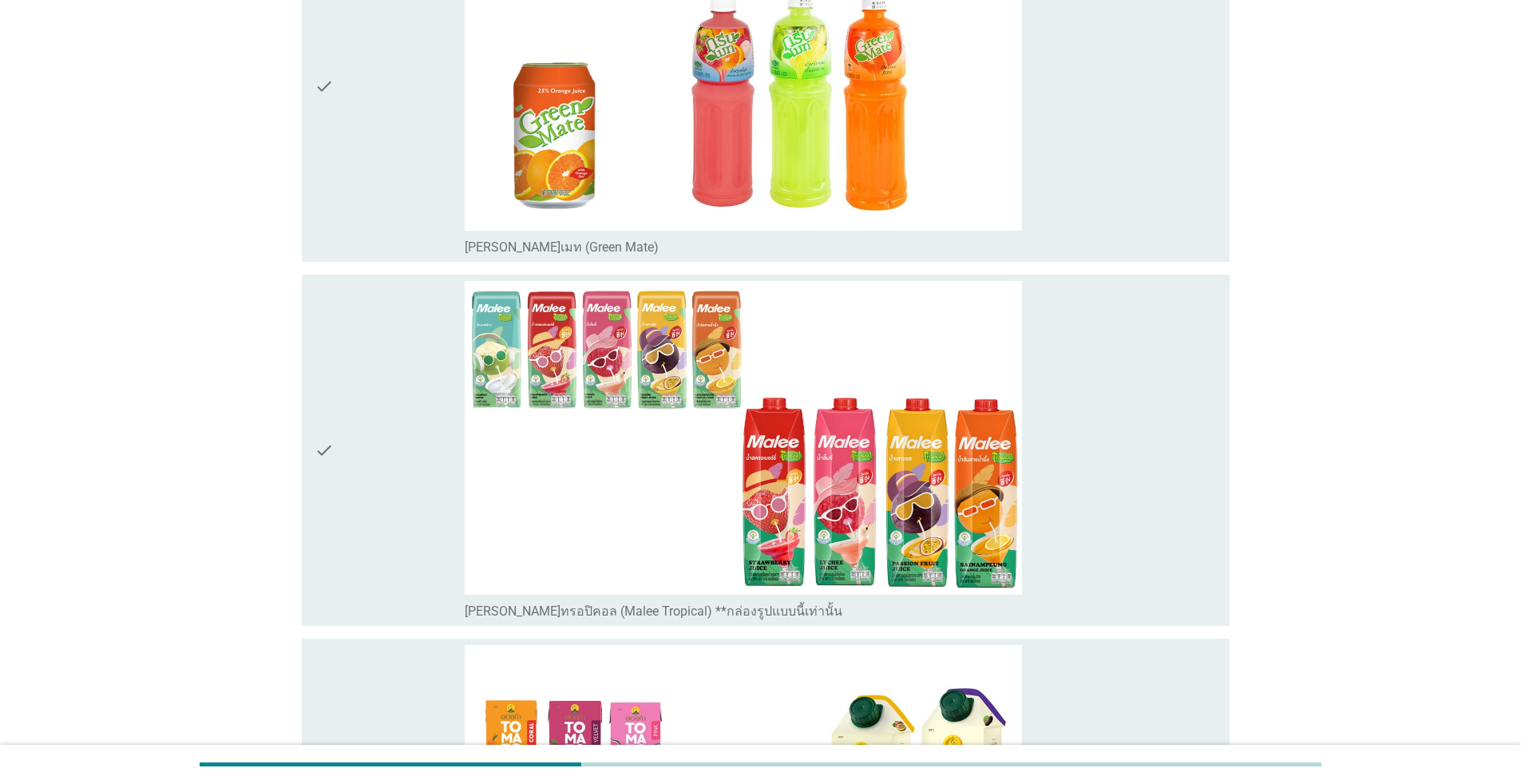
scroll to position [2954, 0]
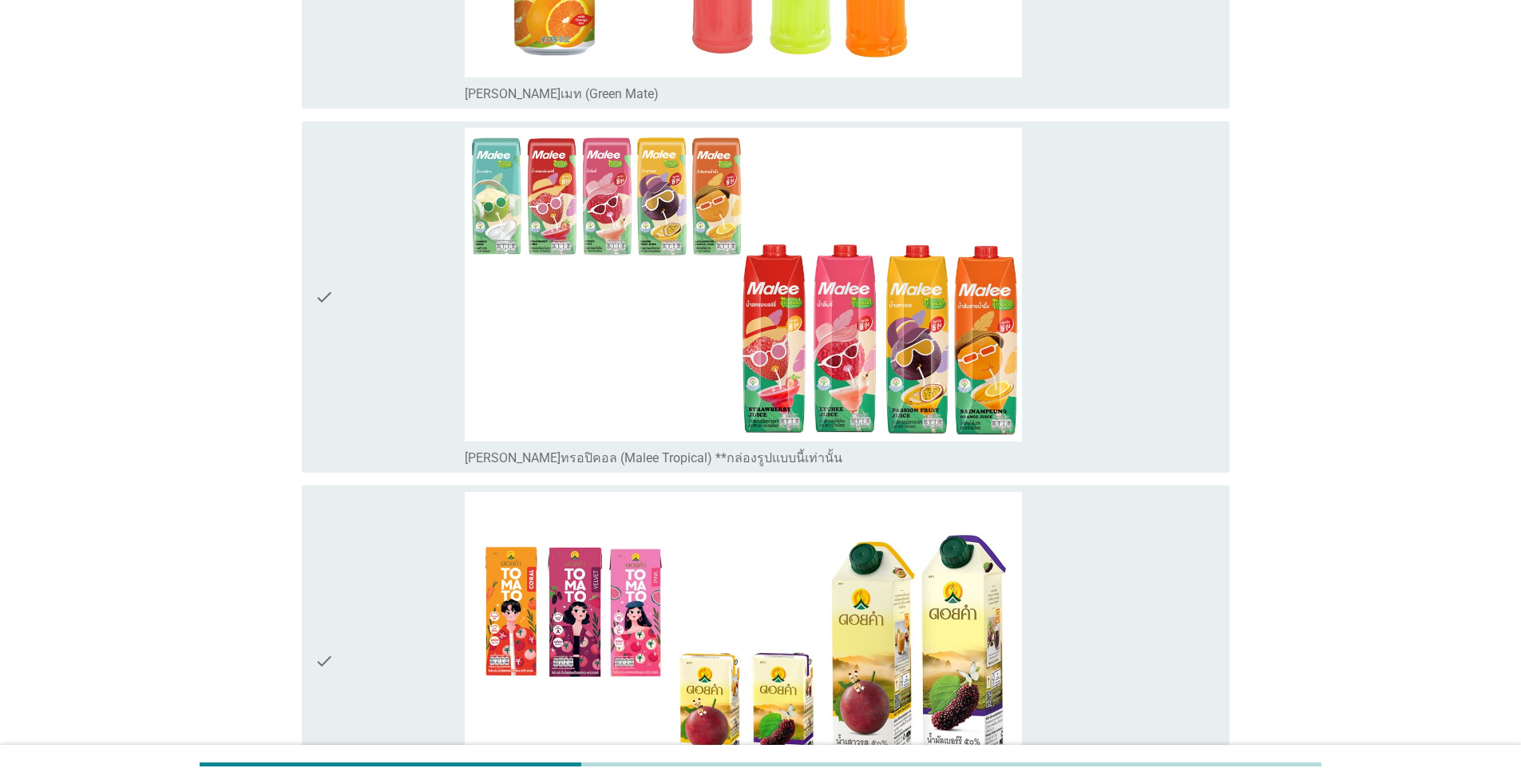
click at [375, 393] on div "check" at bounding box center [389, 297] width 150 height 338
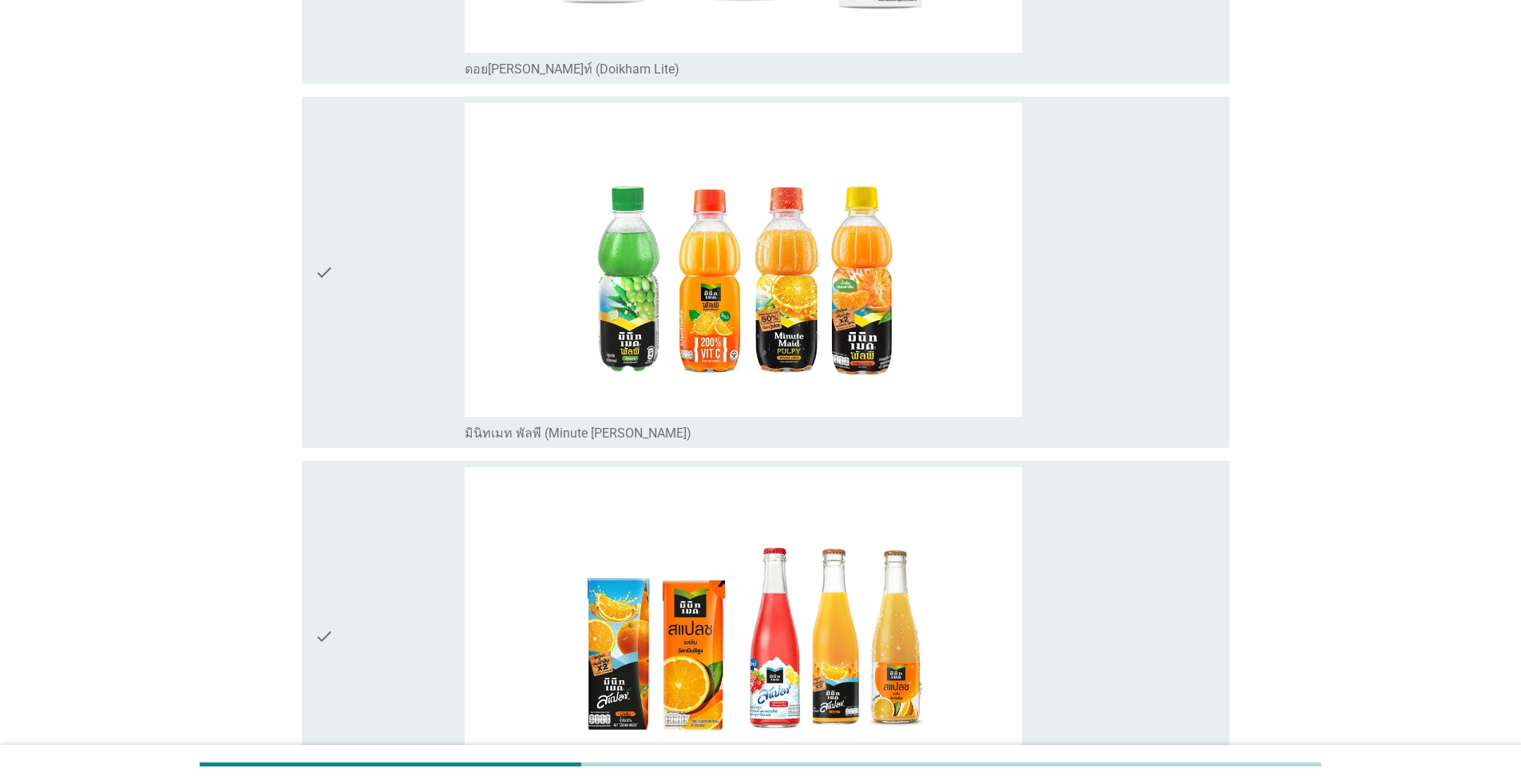
scroll to position [4071, 0]
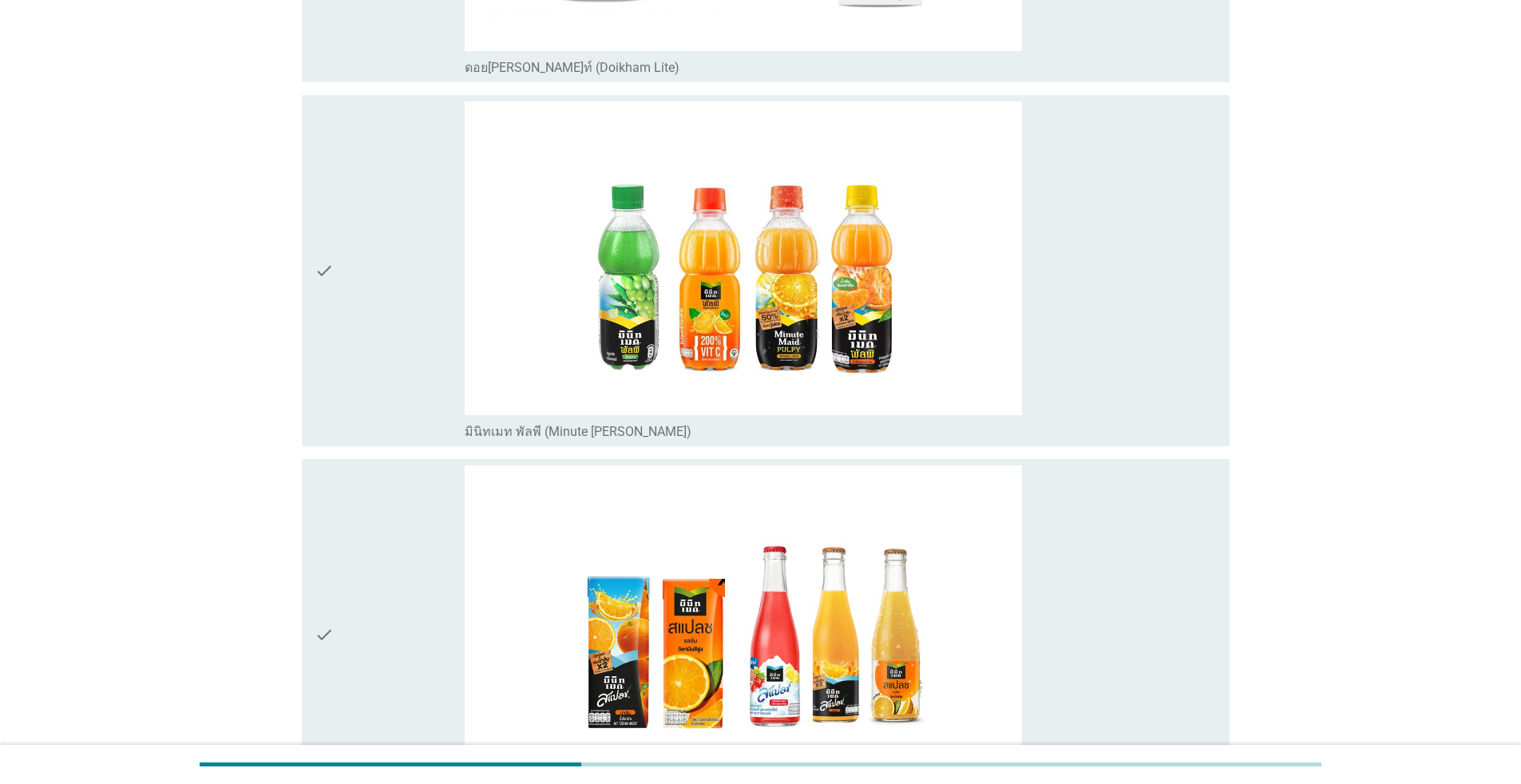
click at [380, 364] on div "check" at bounding box center [389, 270] width 150 height 338
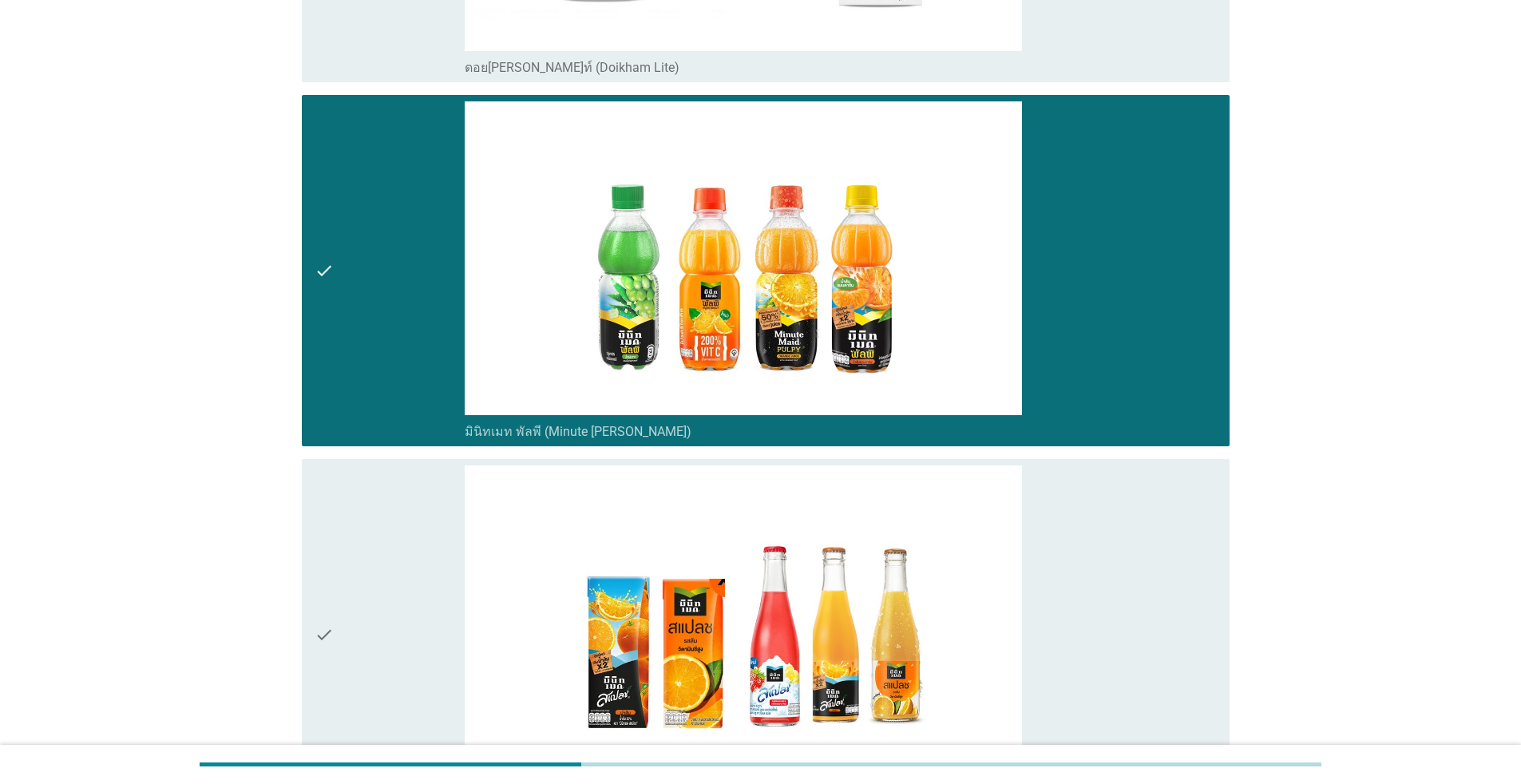
click at [401, 557] on div "check" at bounding box center [389, 634] width 150 height 338
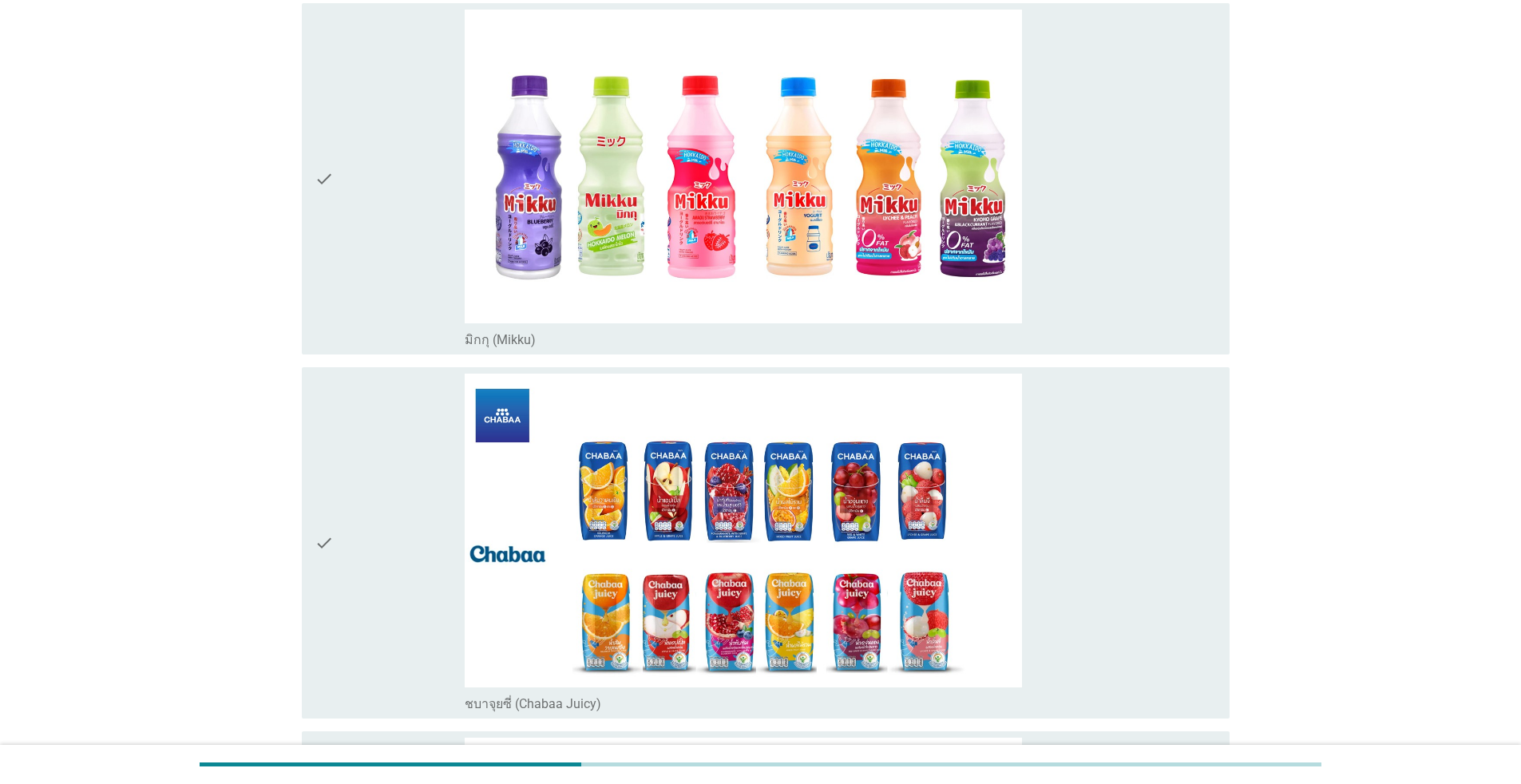
scroll to position [5269, 0]
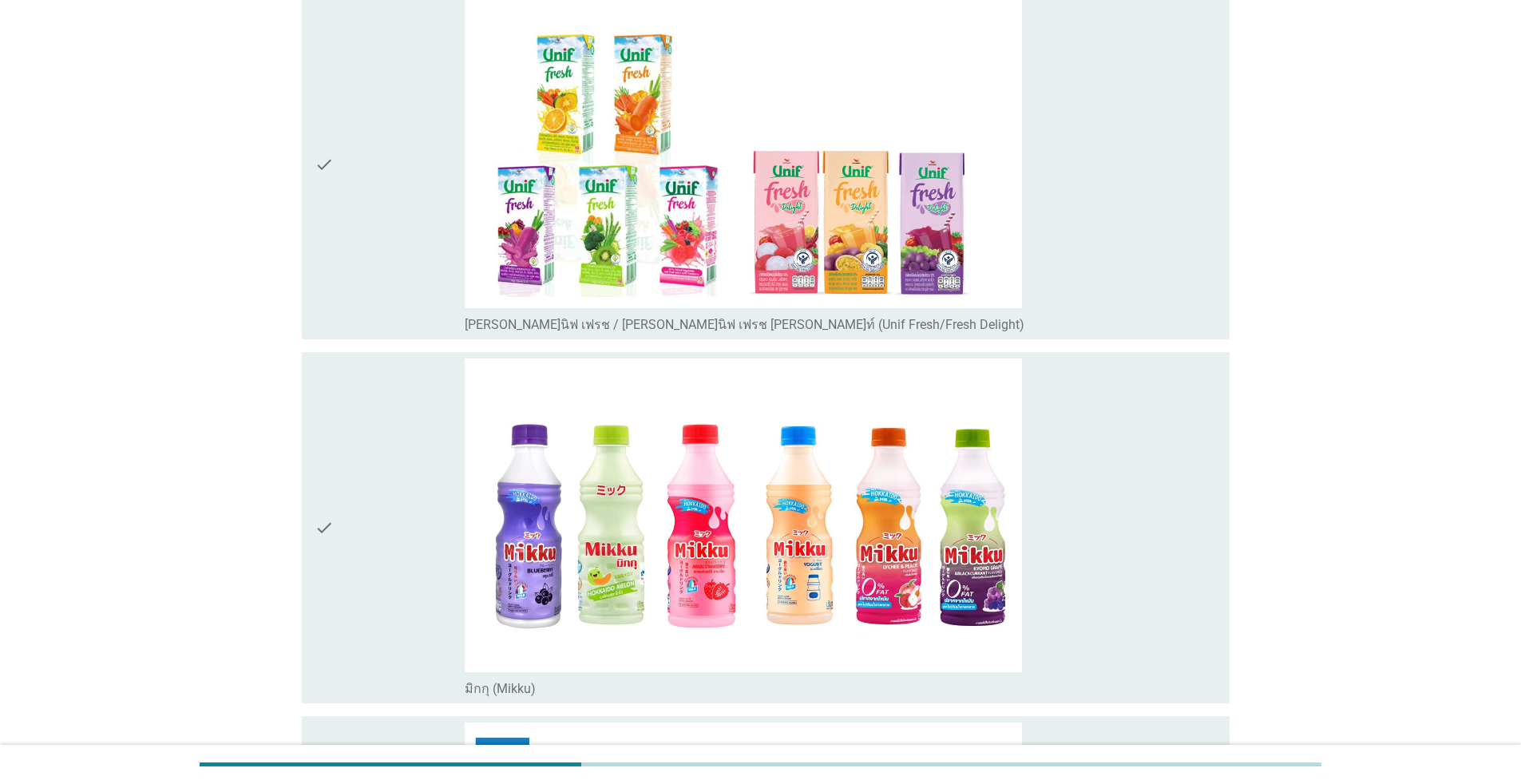
click at [391, 546] on div "check" at bounding box center [389, 527] width 150 height 338
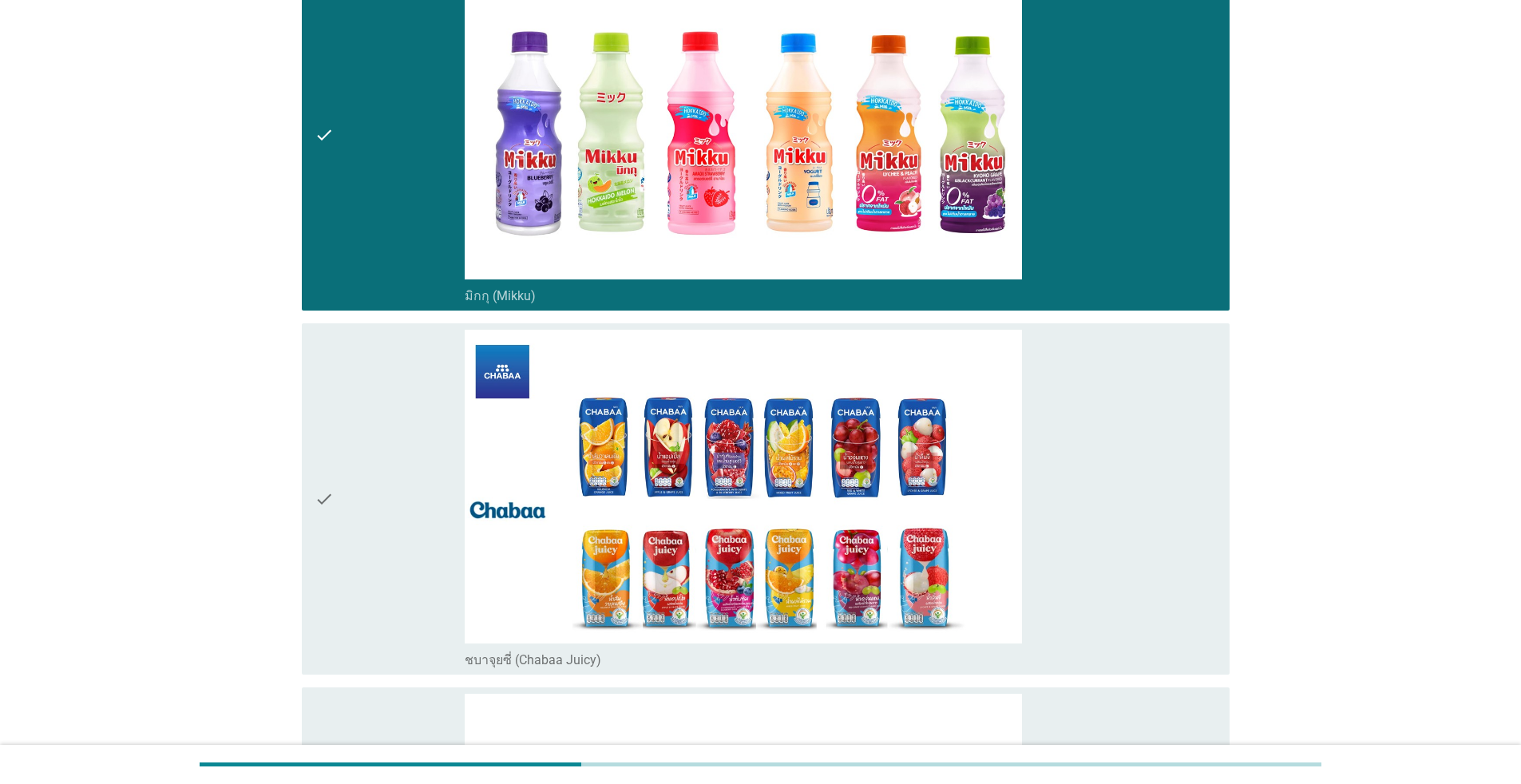
scroll to position [6068, 0]
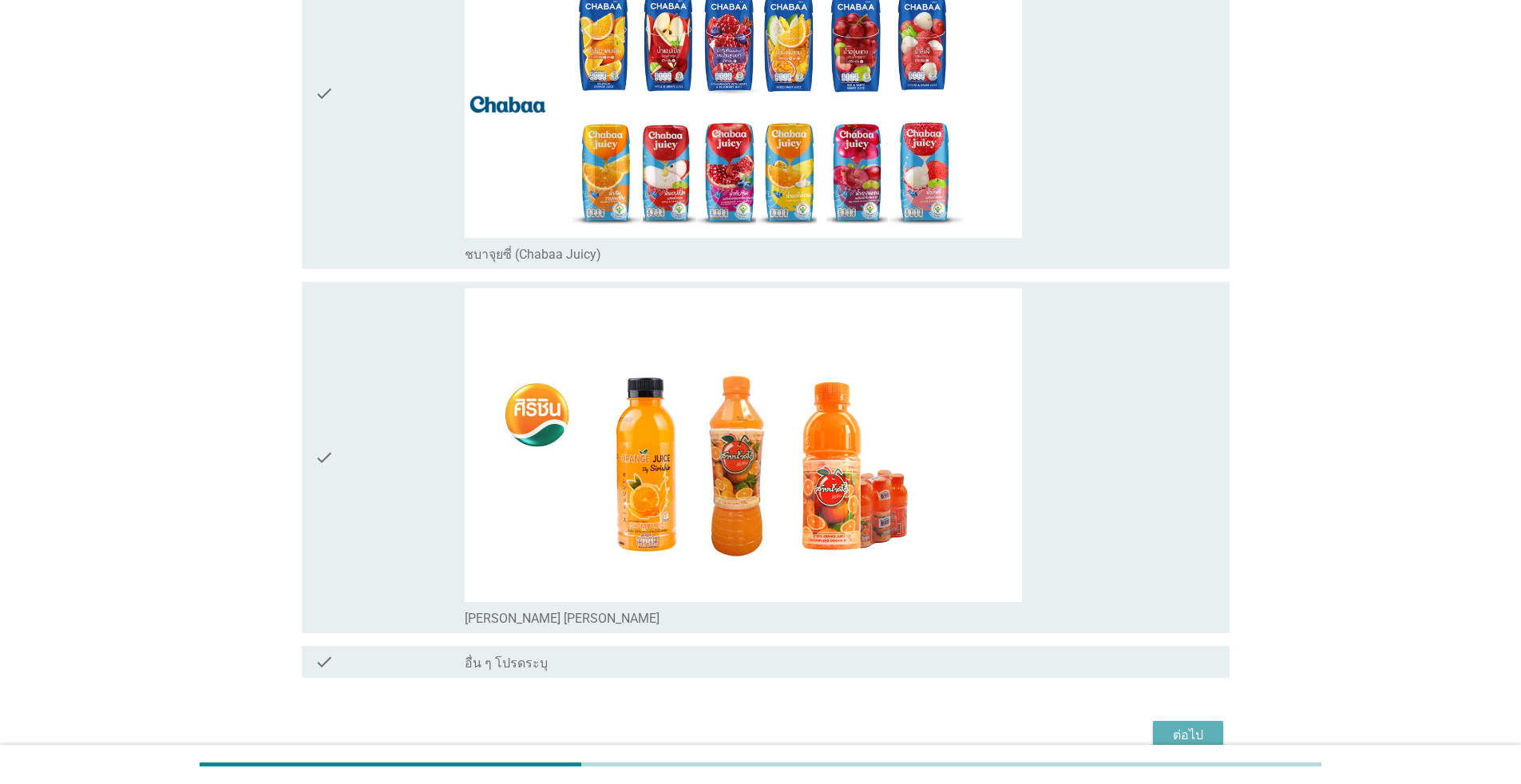
click at [786, 717] on div "ต่อไป" at bounding box center [1188, 735] width 45 height 19
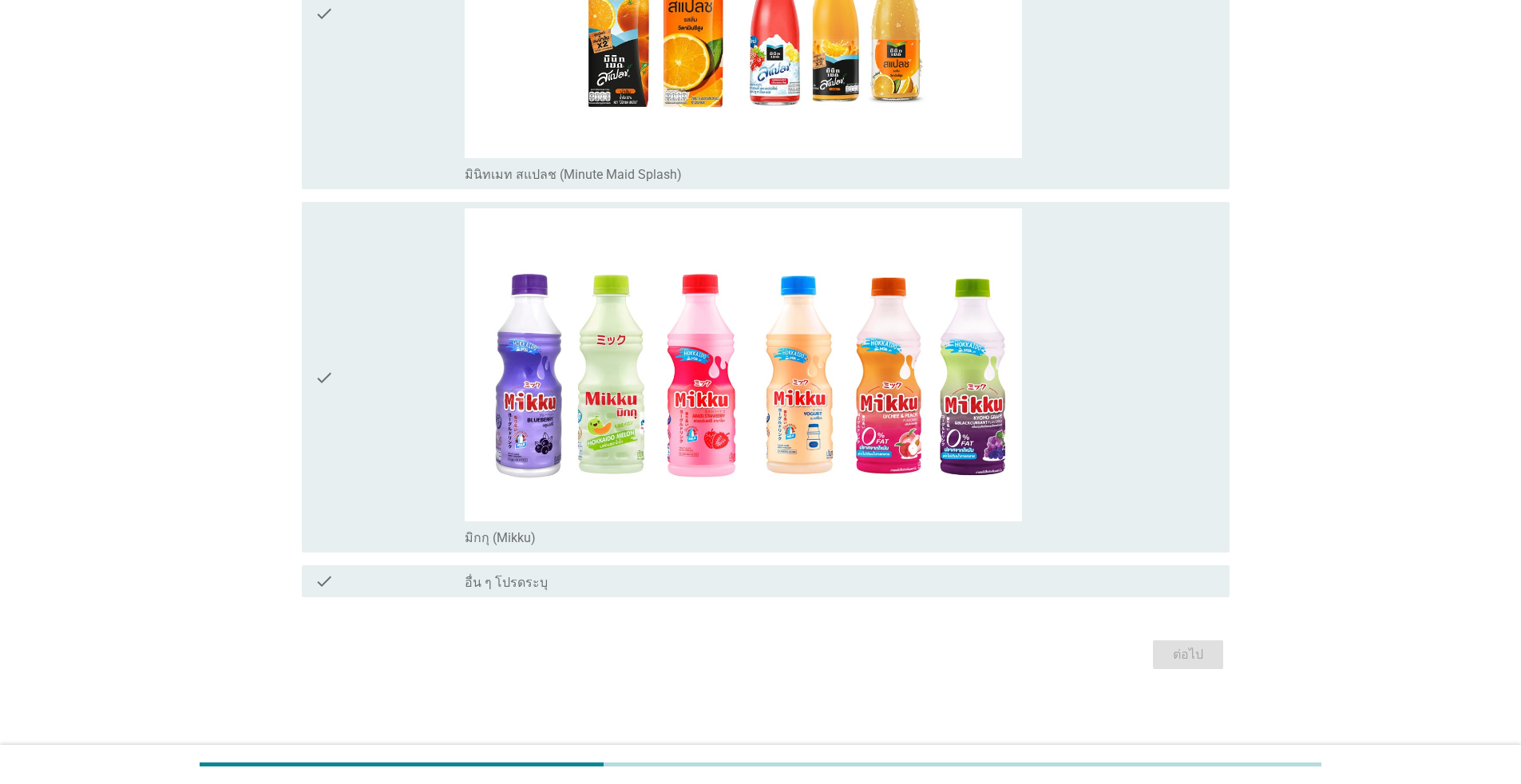
scroll to position [0, 0]
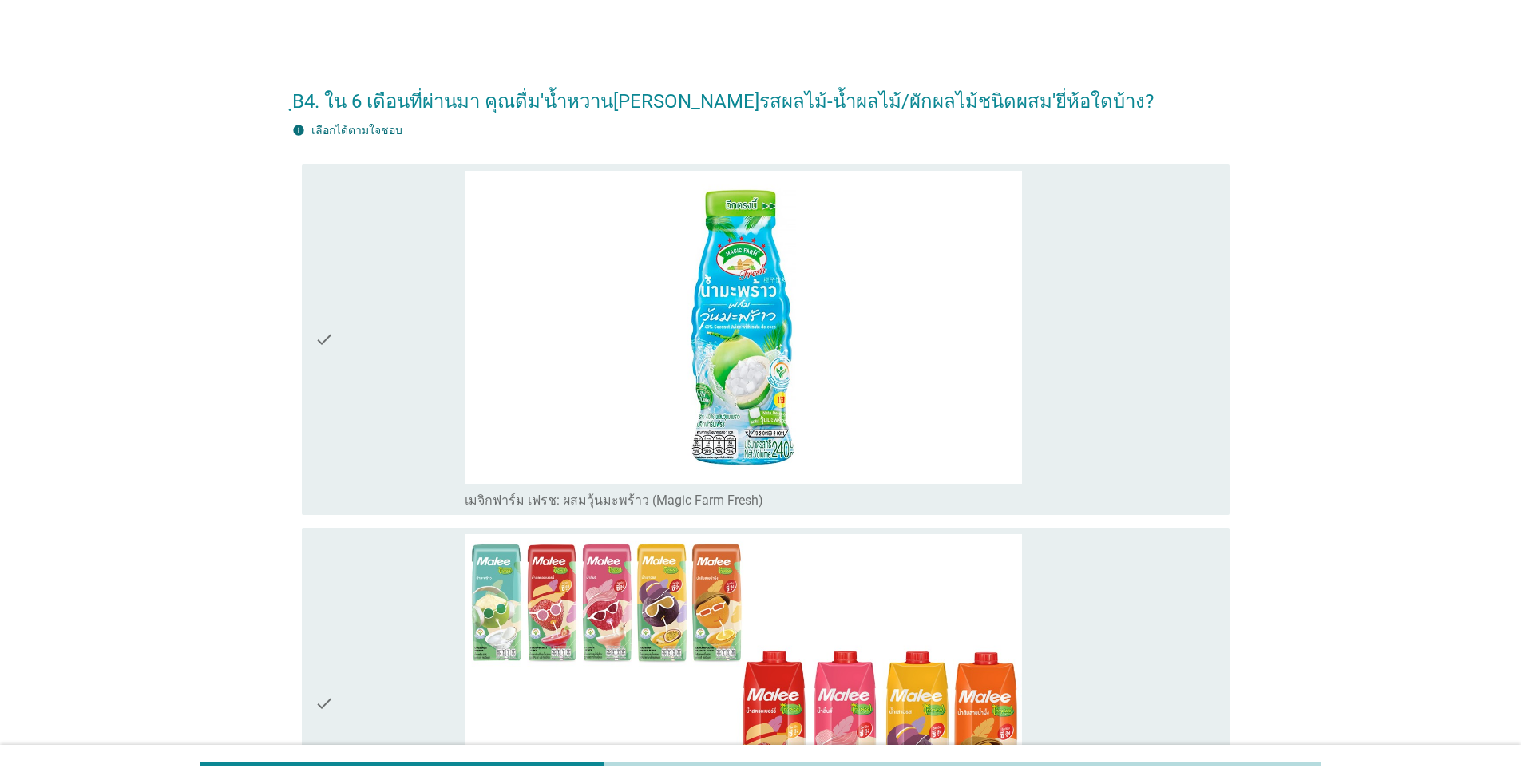
click at [344, 429] on div "check" at bounding box center [389, 340] width 150 height 338
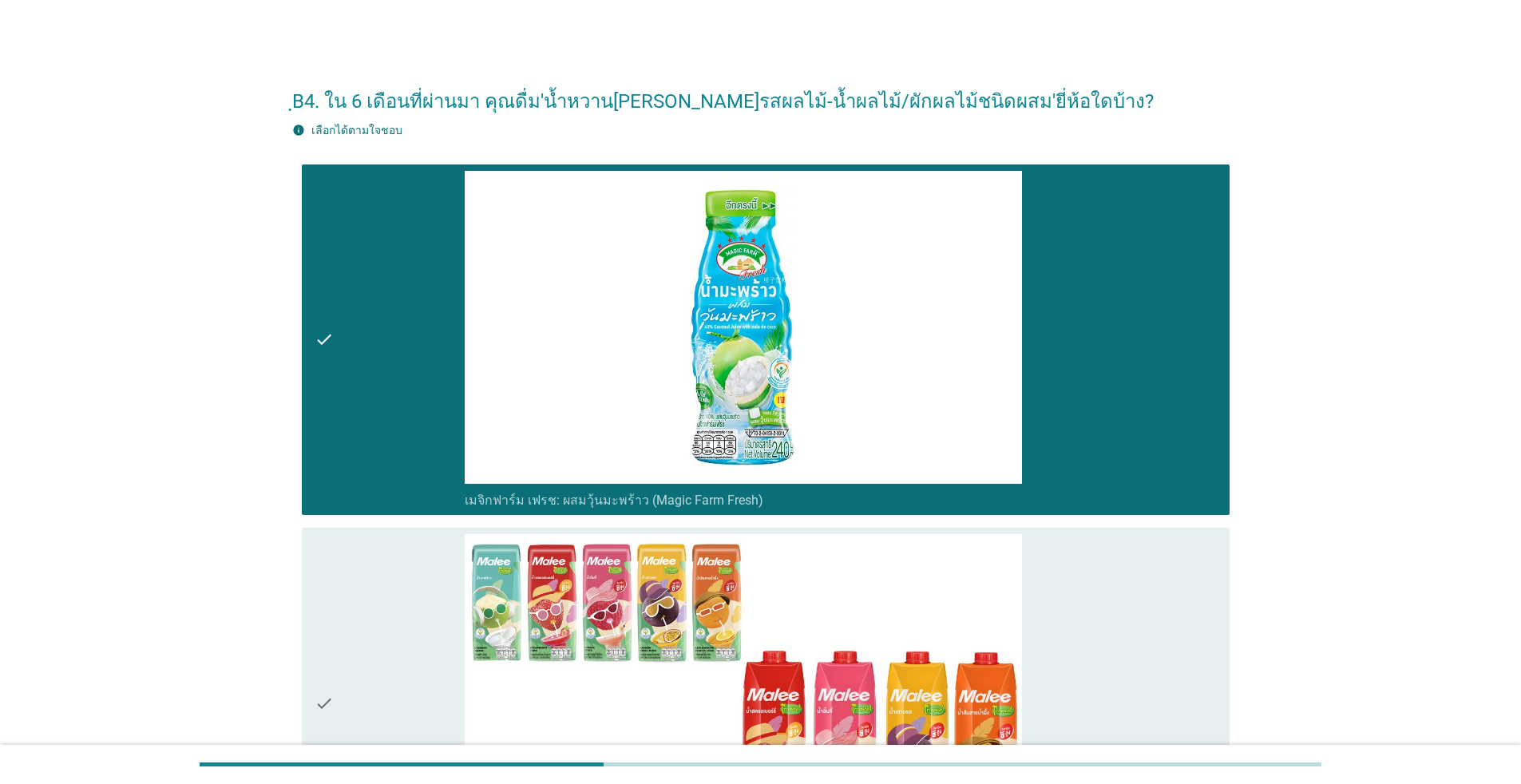
click at [354, 596] on div "check" at bounding box center [389, 703] width 150 height 338
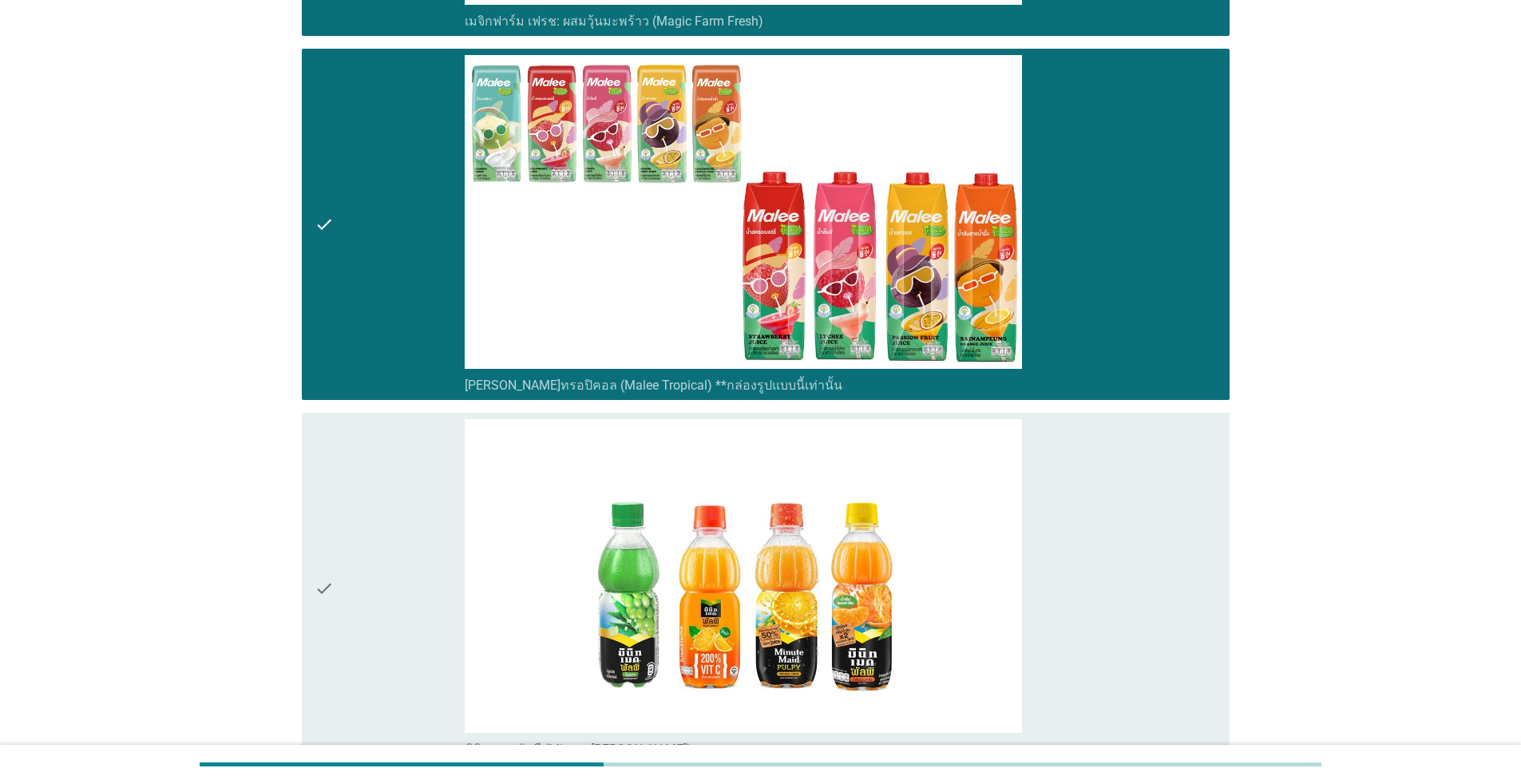
click at [353, 583] on div "check" at bounding box center [389, 588] width 150 height 338
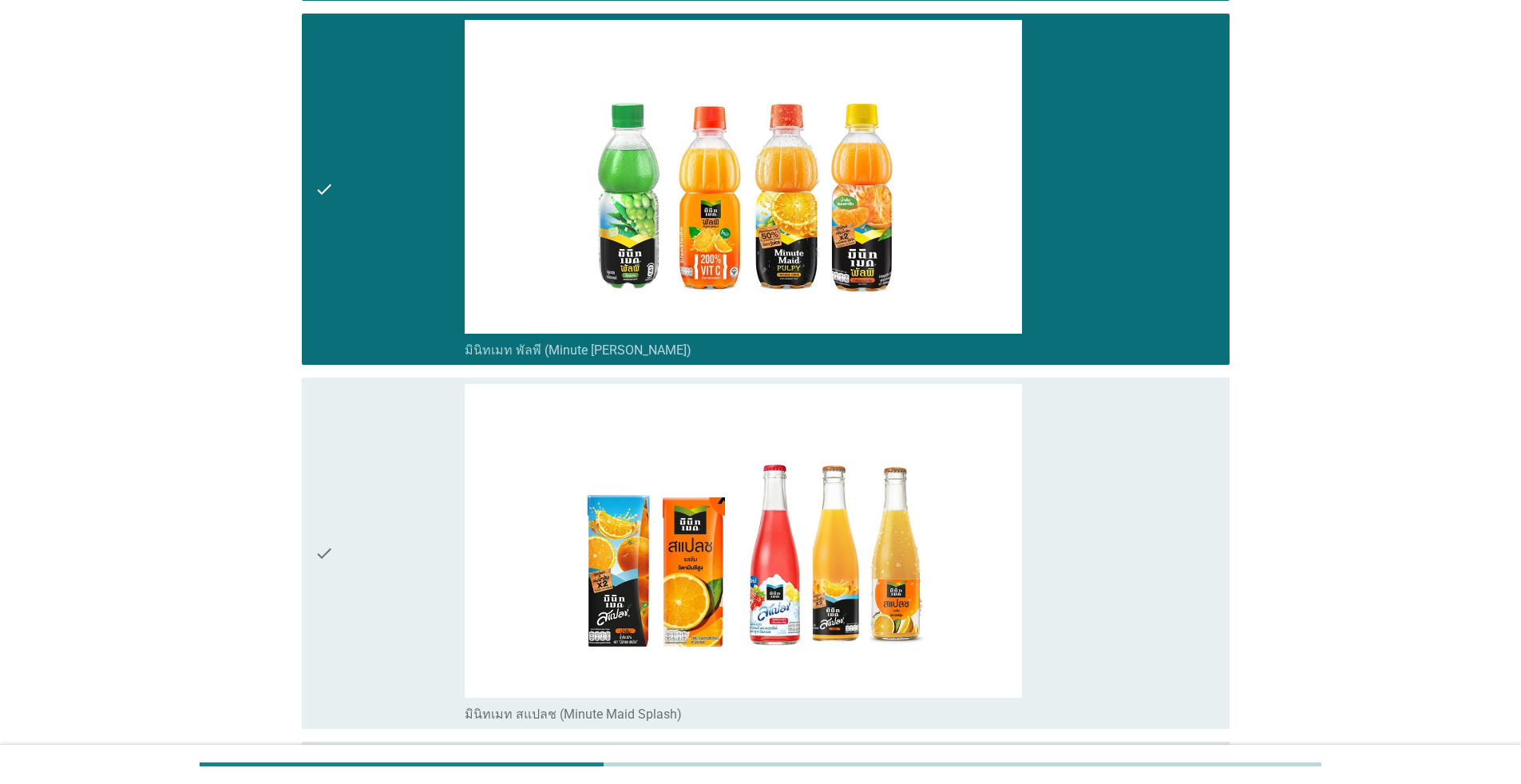
click at [353, 583] on div "check" at bounding box center [389, 553] width 150 height 338
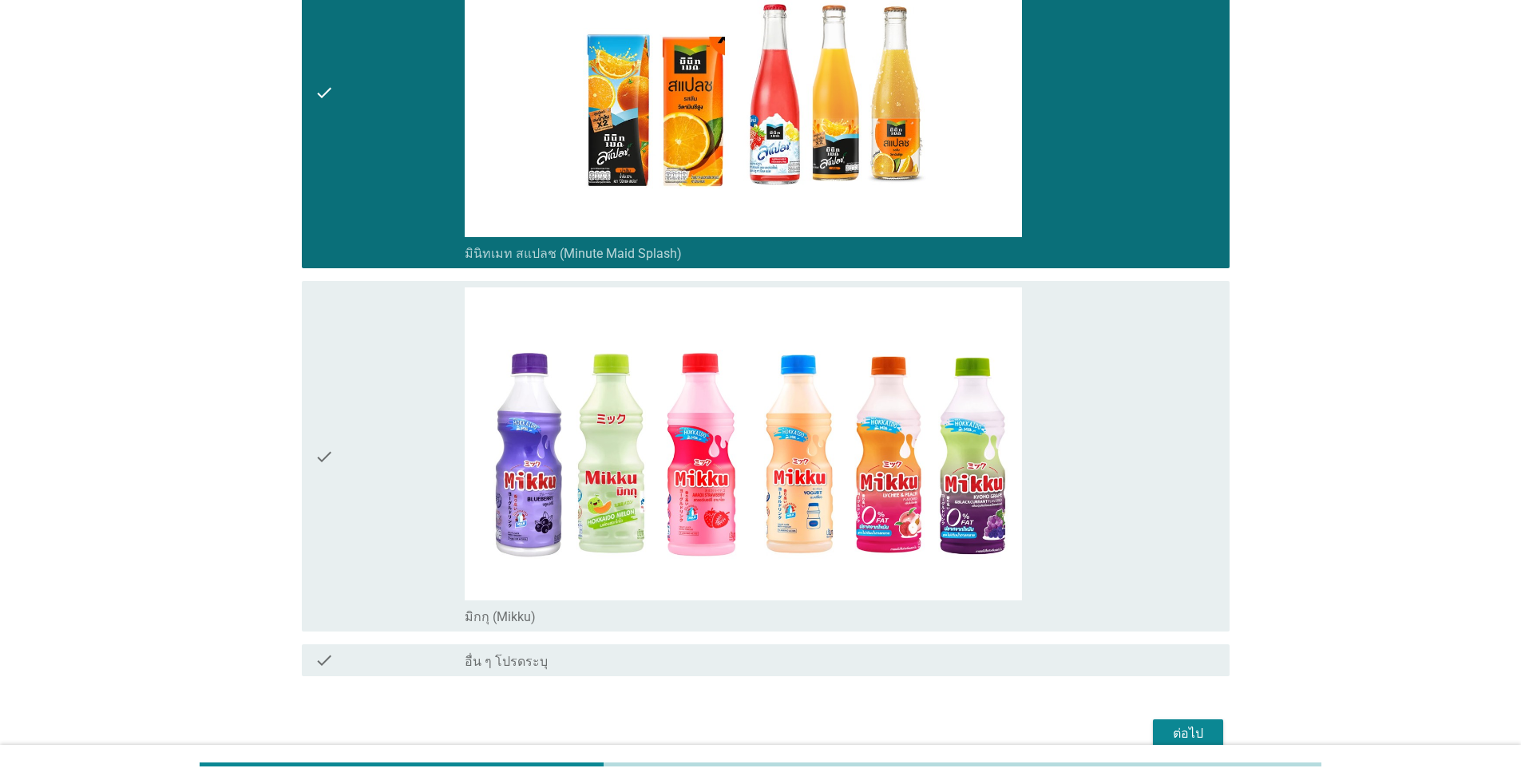
scroll to position [1418, 0]
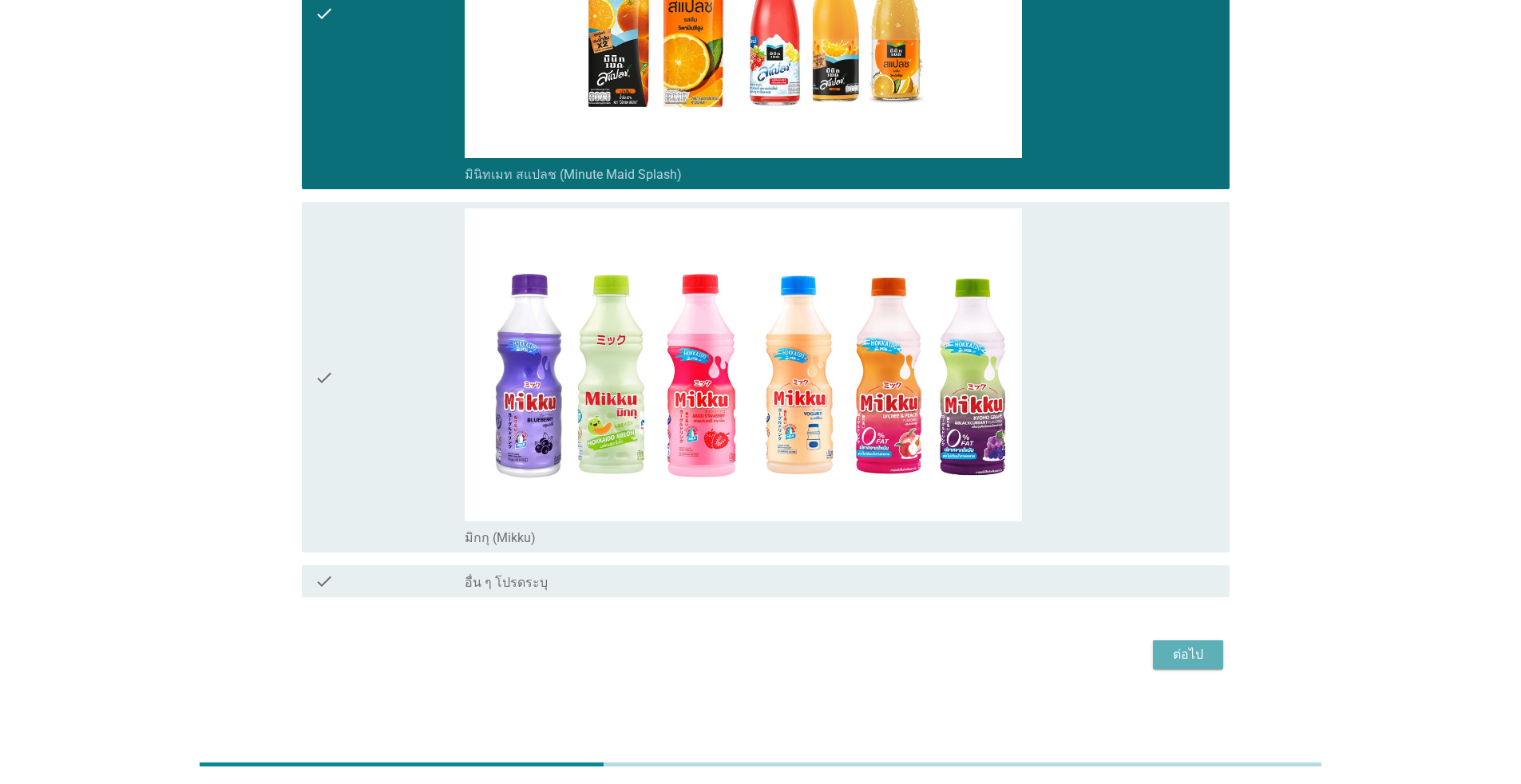
drag, startPoint x: 1173, startPoint y: 652, endPoint x: 1165, endPoint y: 653, distance: 8.1
click at [786, 653] on div "ต่อไป" at bounding box center [1188, 654] width 45 height 19
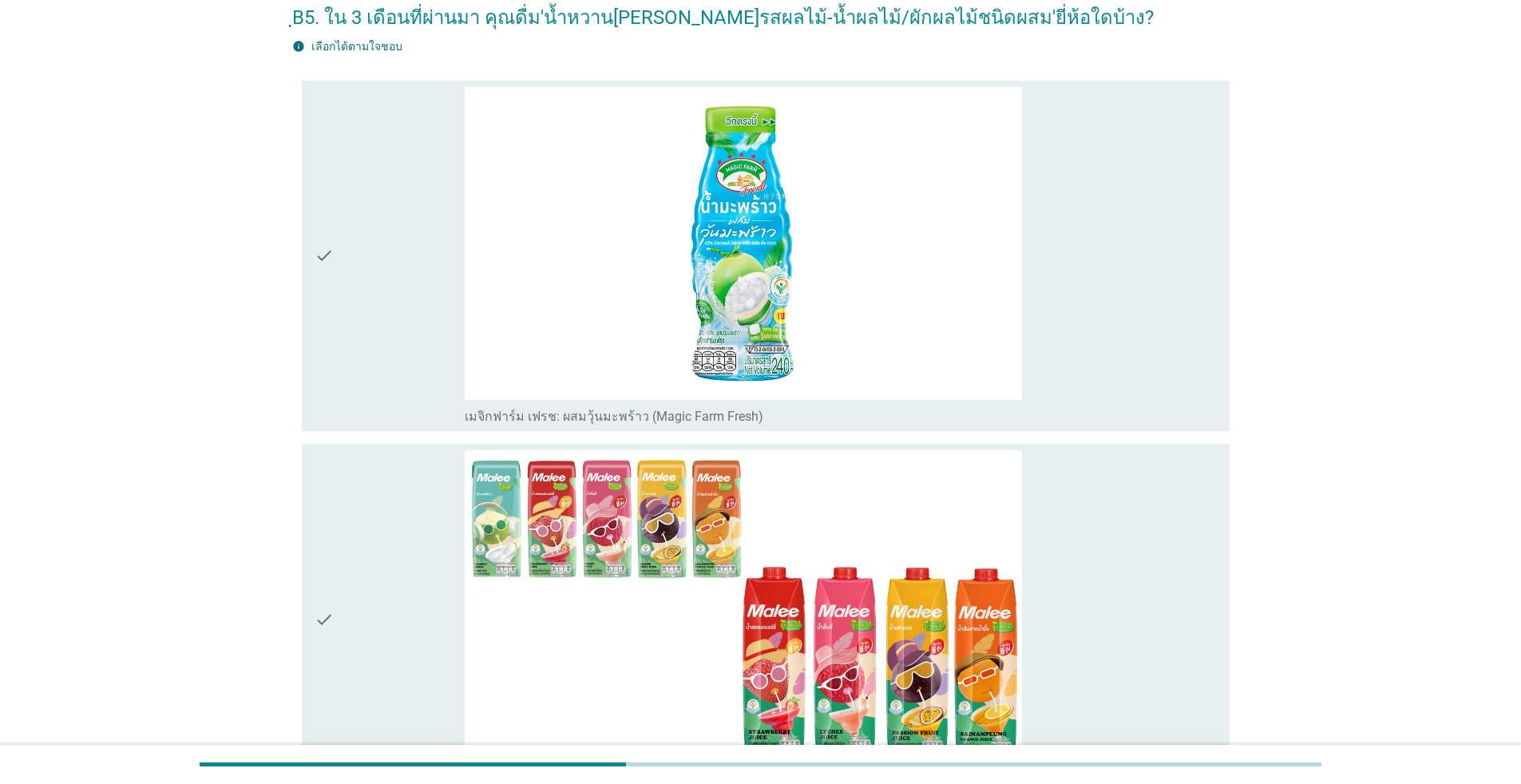
scroll to position [240, 0]
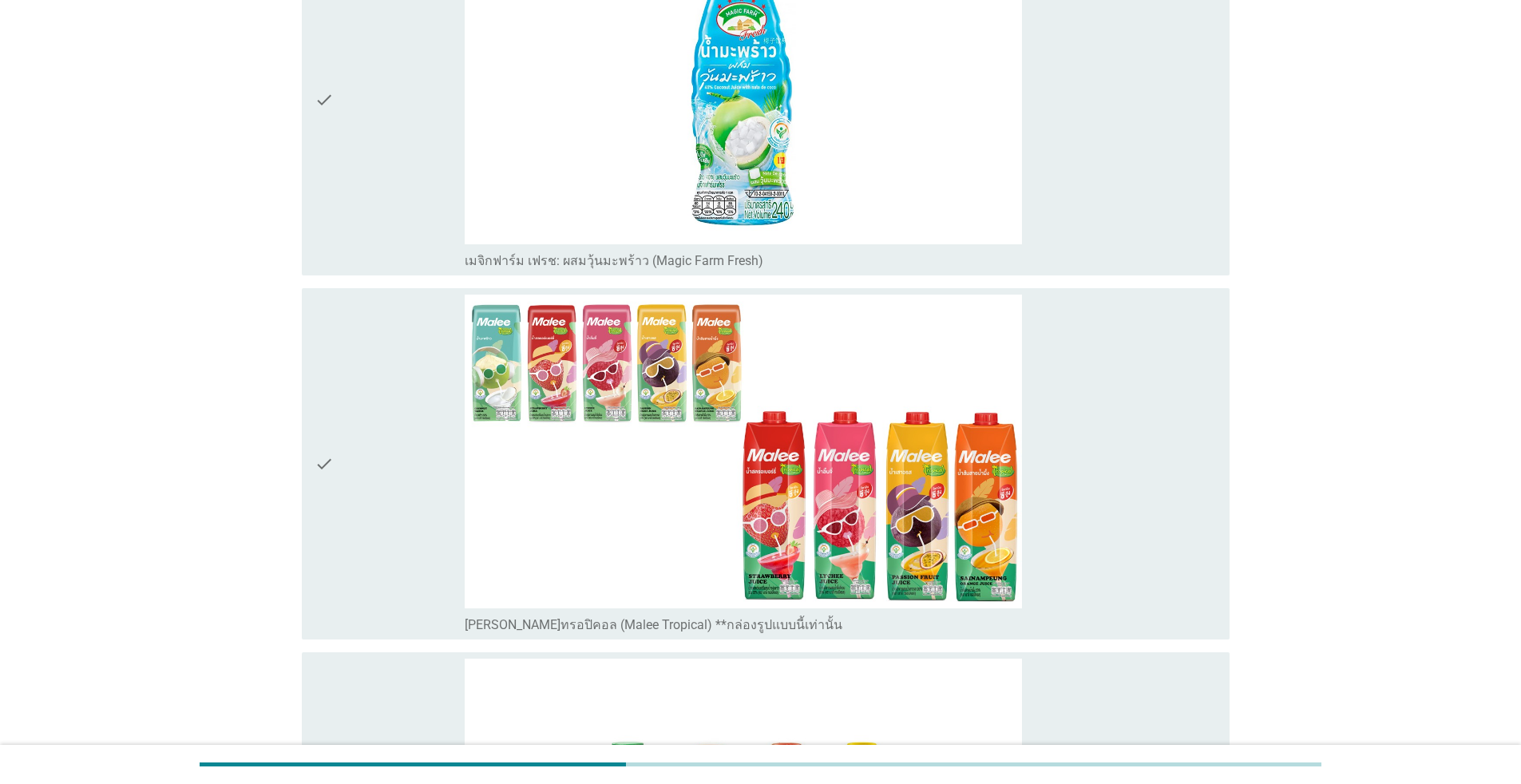
click at [421, 222] on div "check" at bounding box center [389, 100] width 150 height 338
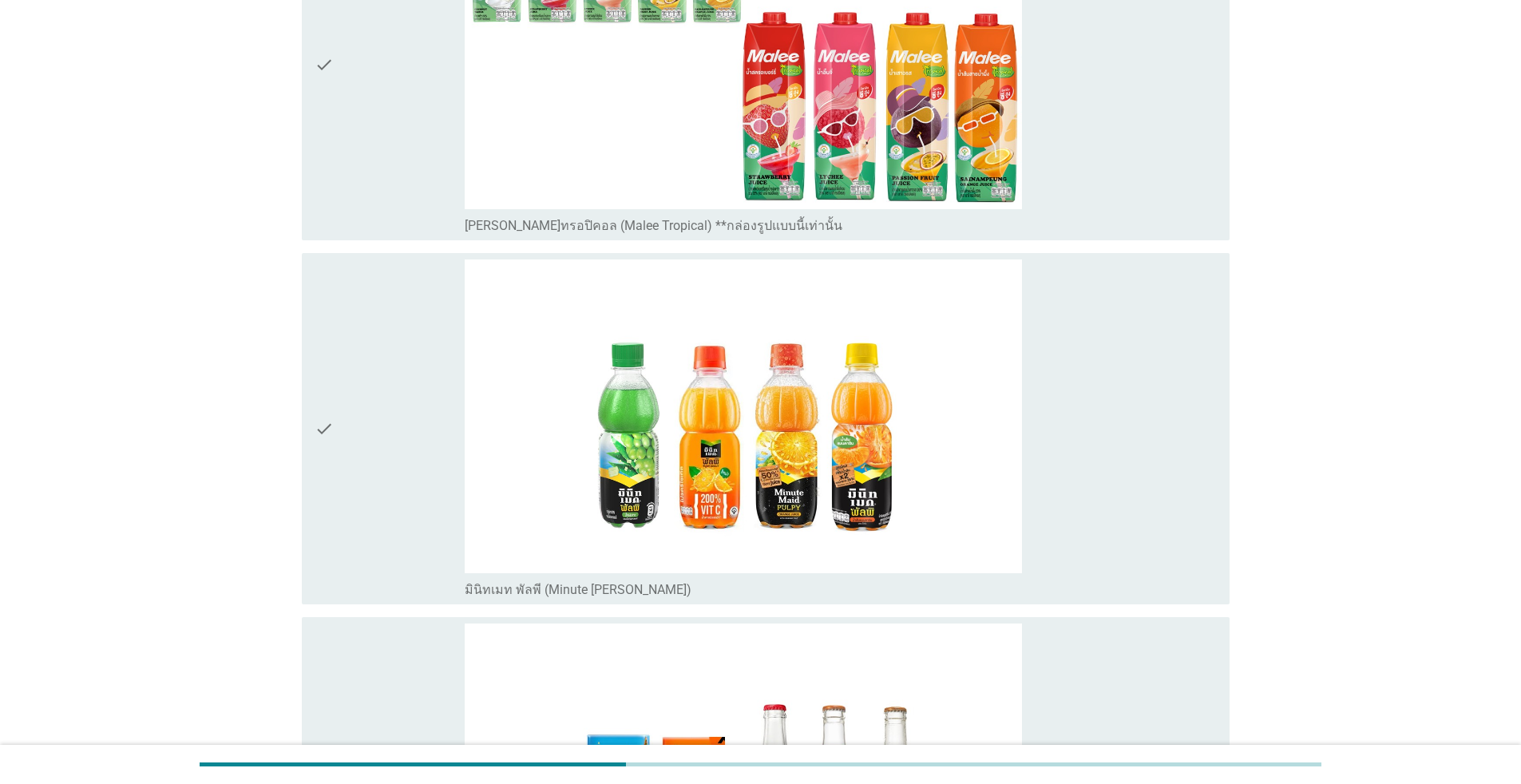
click at [378, 431] on div "check" at bounding box center [389, 429] width 150 height 338
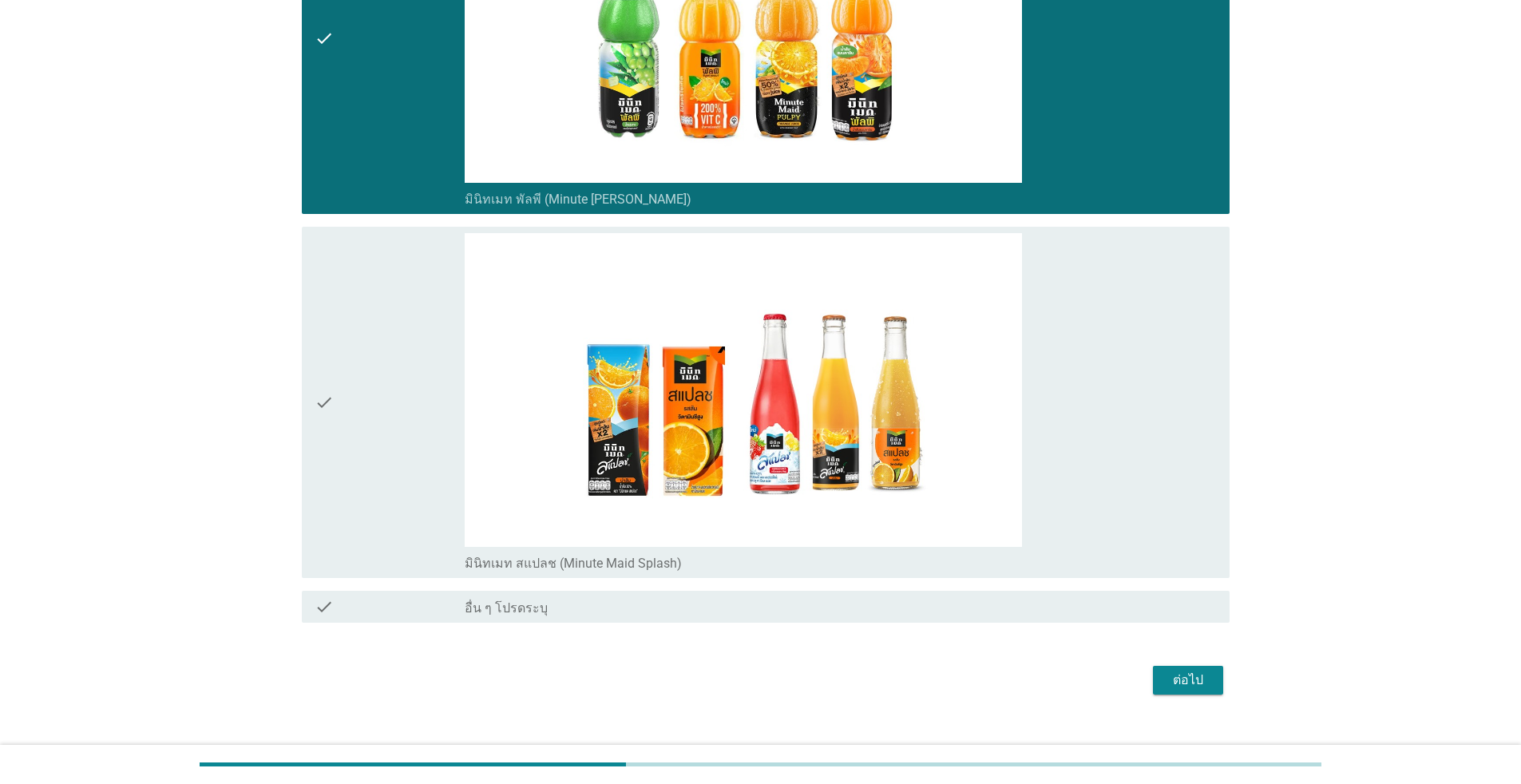
scroll to position [1038, 0]
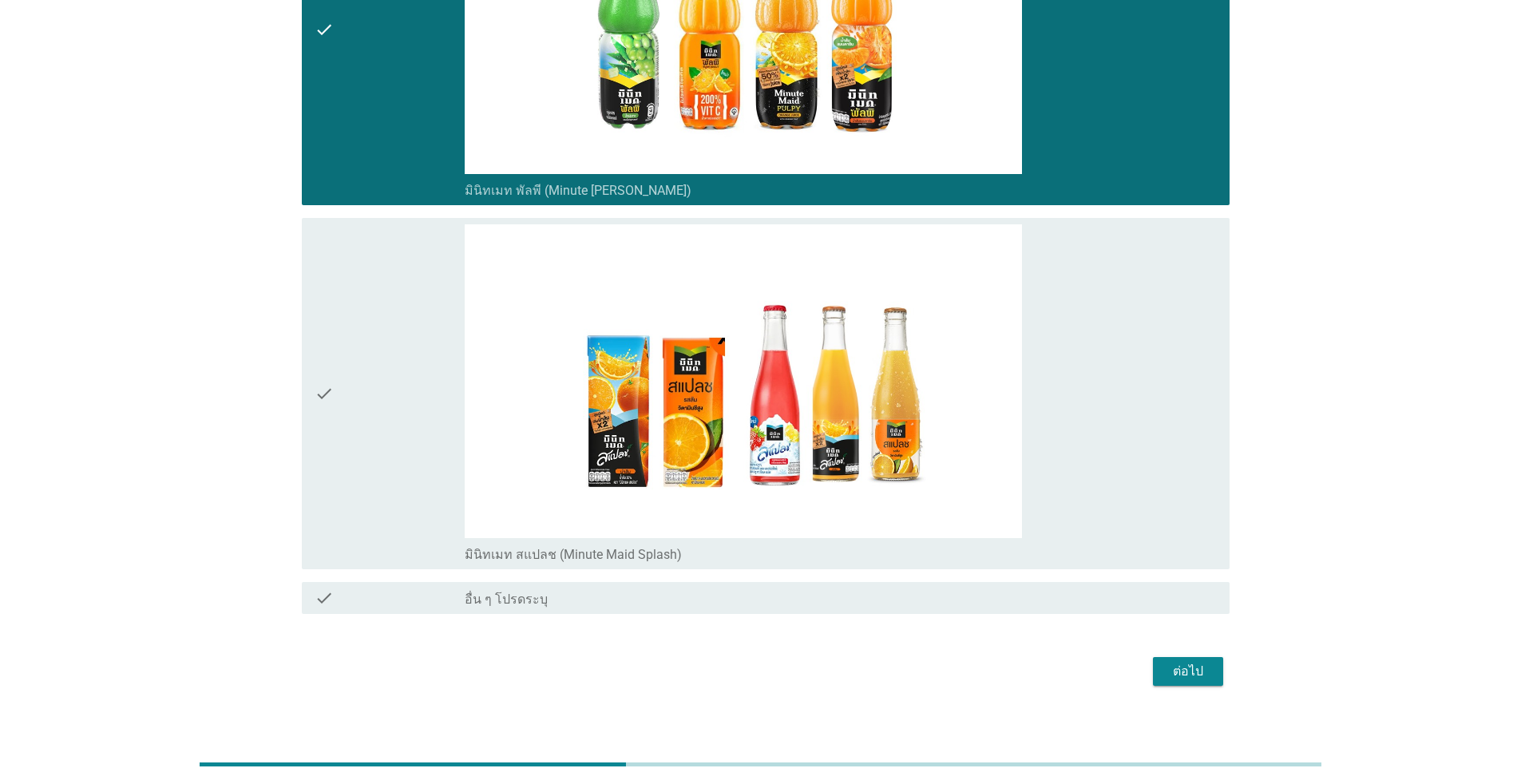
click at [379, 432] on div "check" at bounding box center [389, 393] width 150 height 338
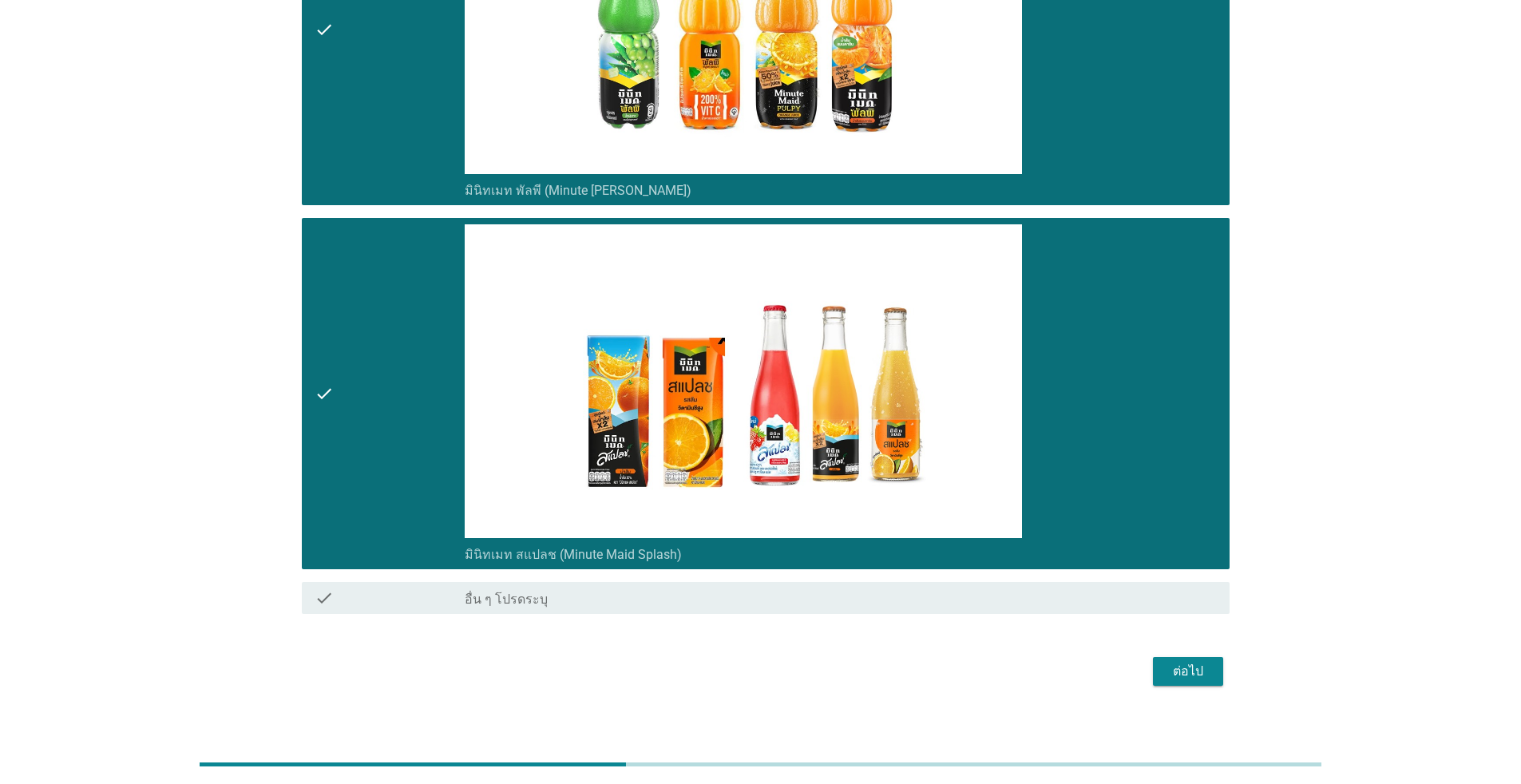
click at [786, 677] on div "ต่อไป" at bounding box center [1188, 671] width 45 height 19
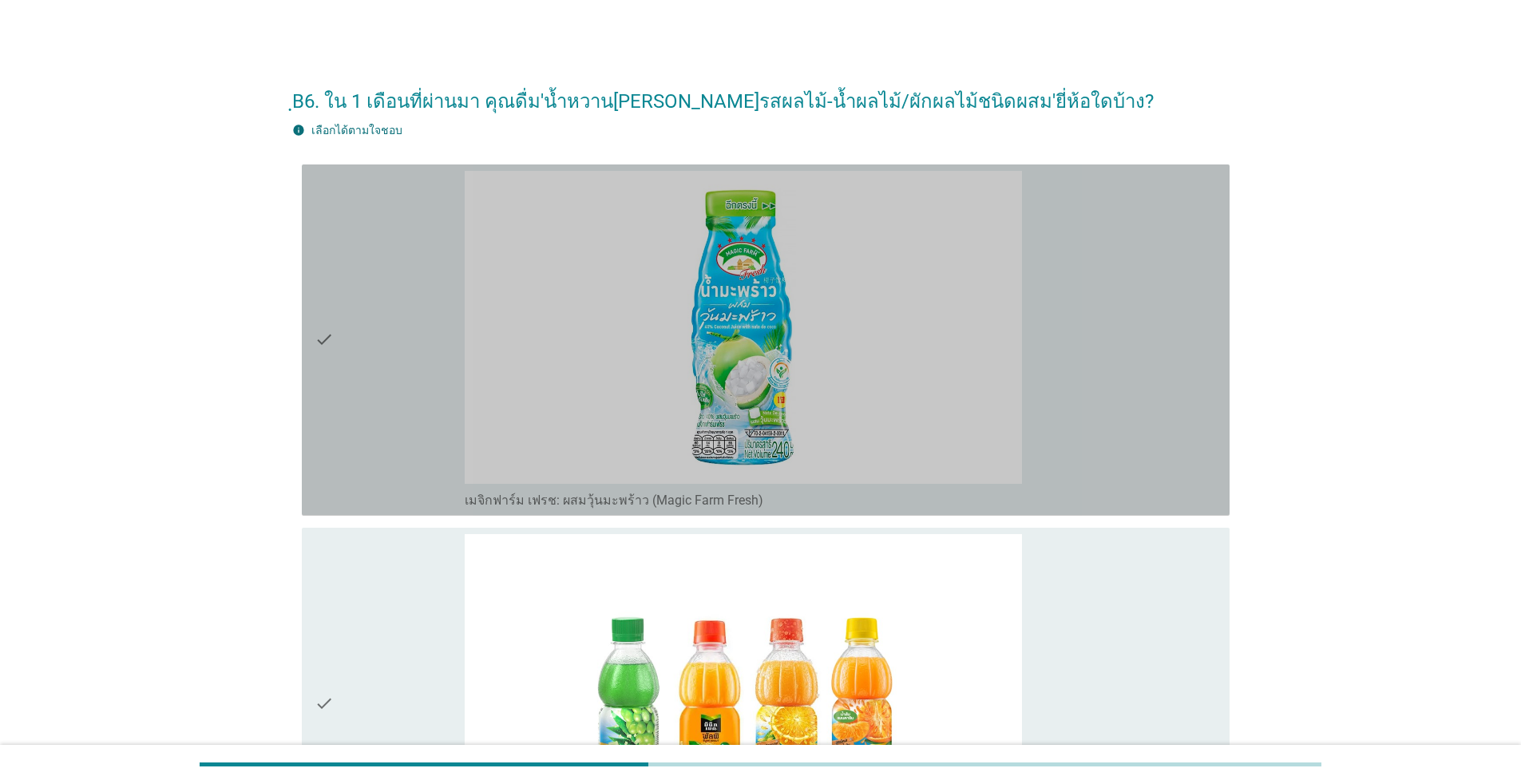
click at [329, 401] on icon "check" at bounding box center [324, 340] width 19 height 338
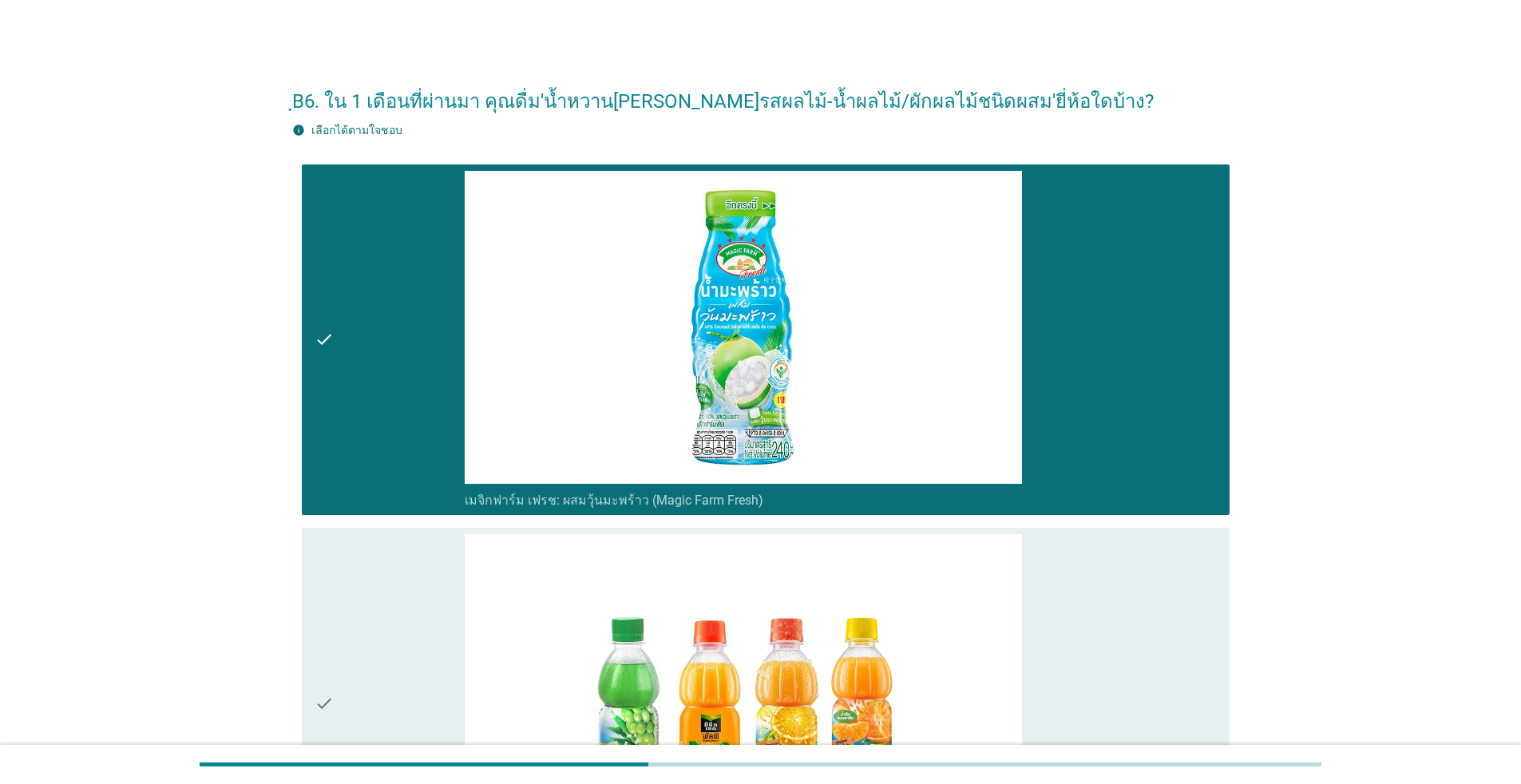
click at [396, 589] on div "check" at bounding box center [389, 703] width 150 height 338
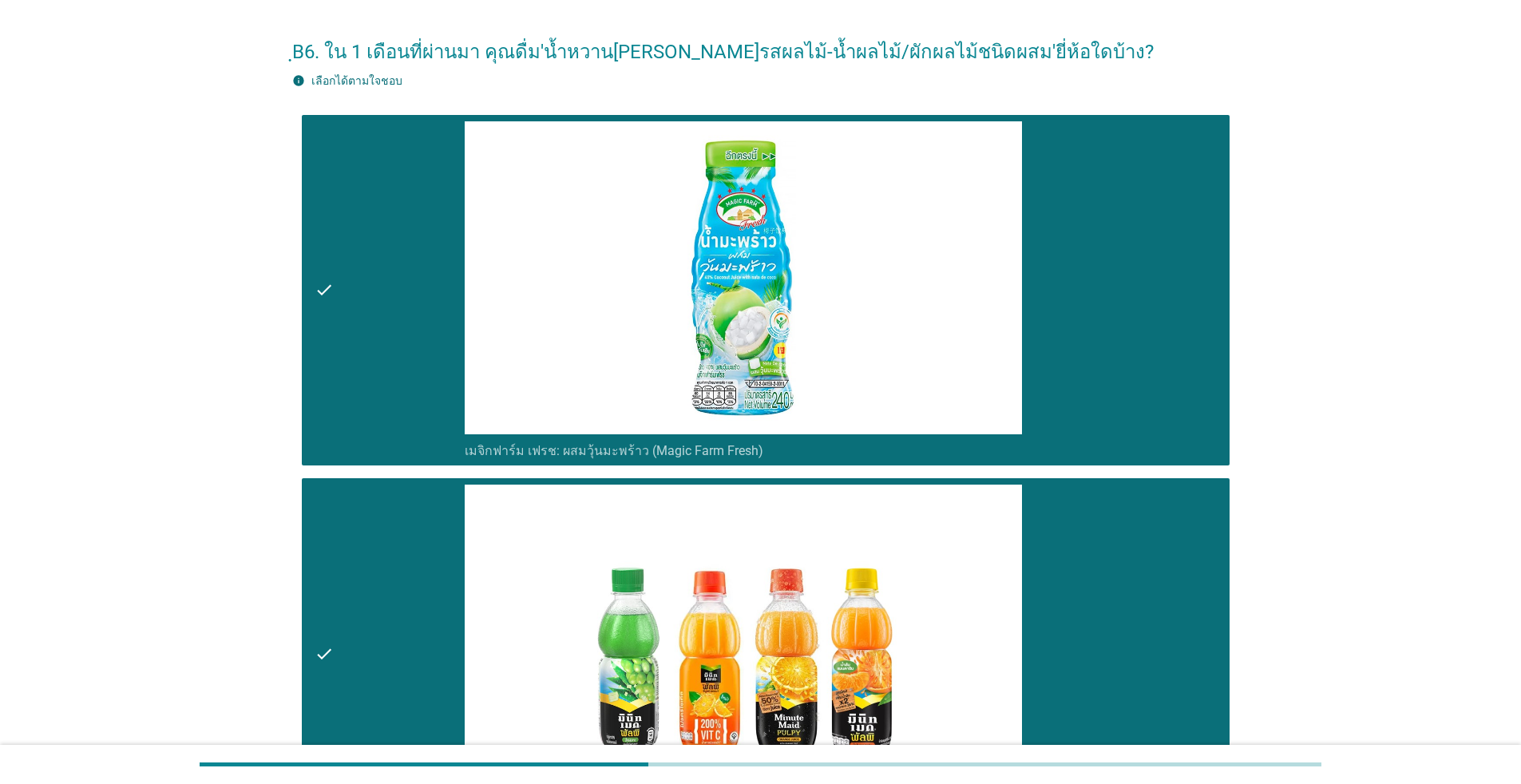
scroll to position [319, 0]
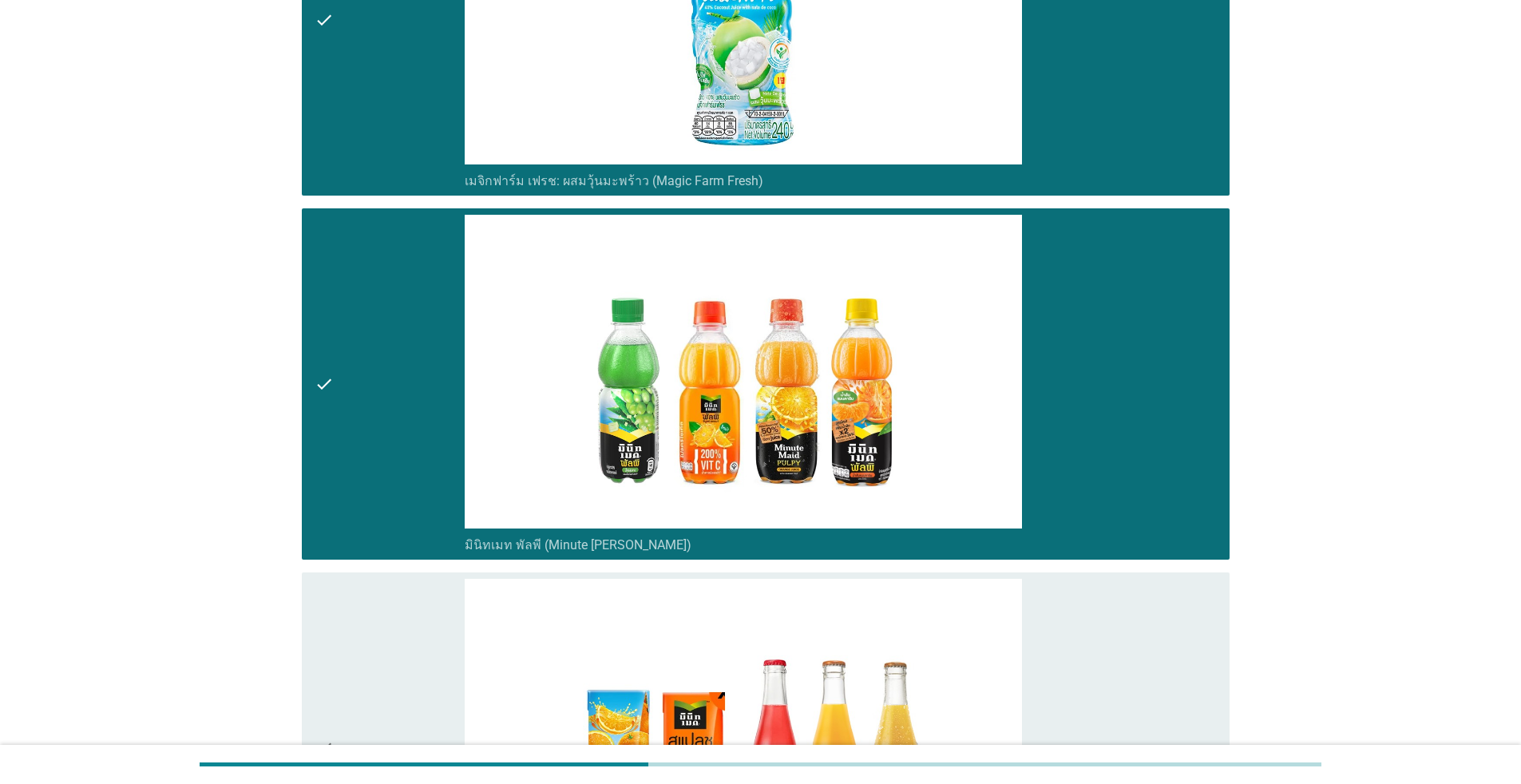
click at [401, 590] on div "check" at bounding box center [389, 748] width 150 height 338
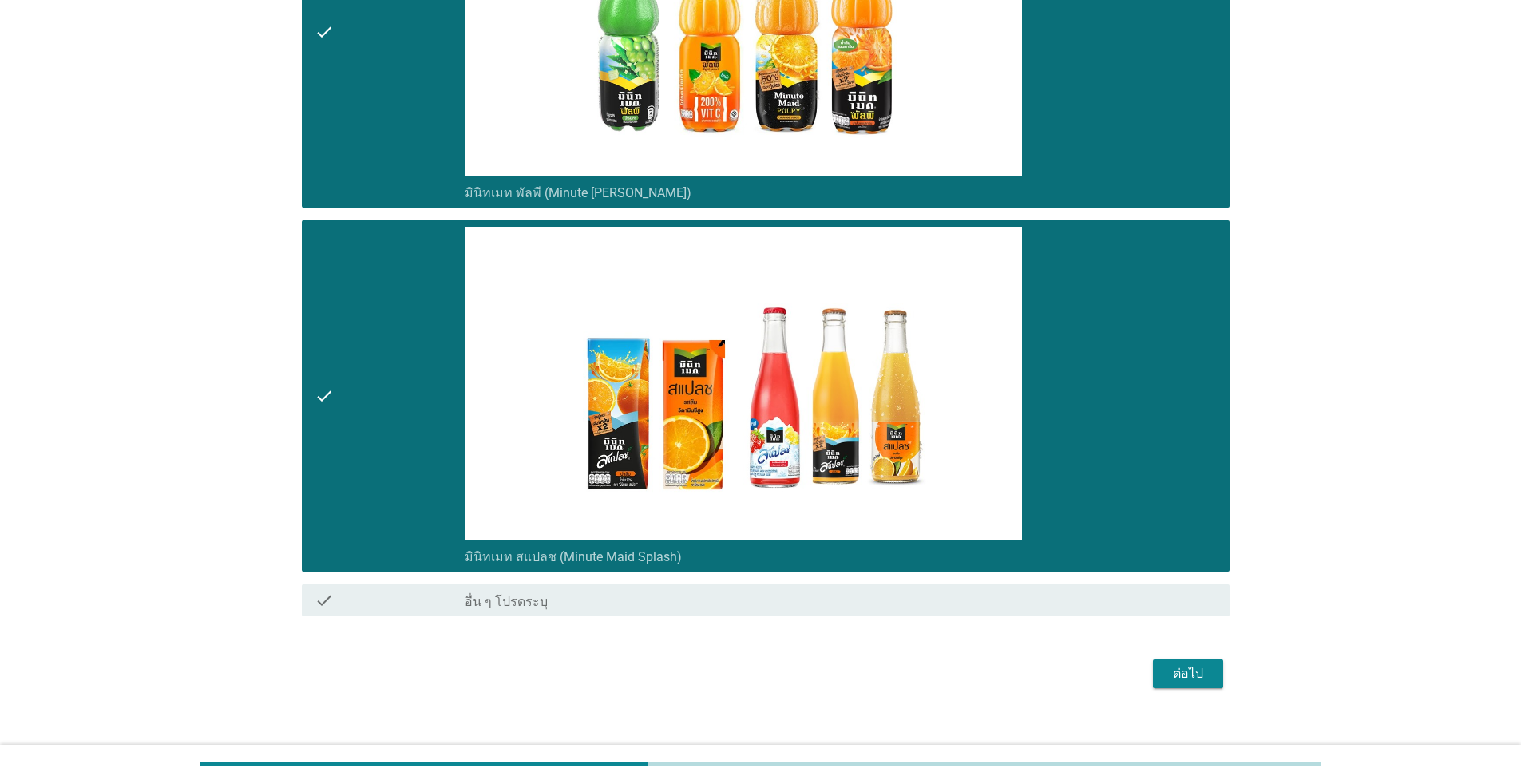
scroll to position [689, 0]
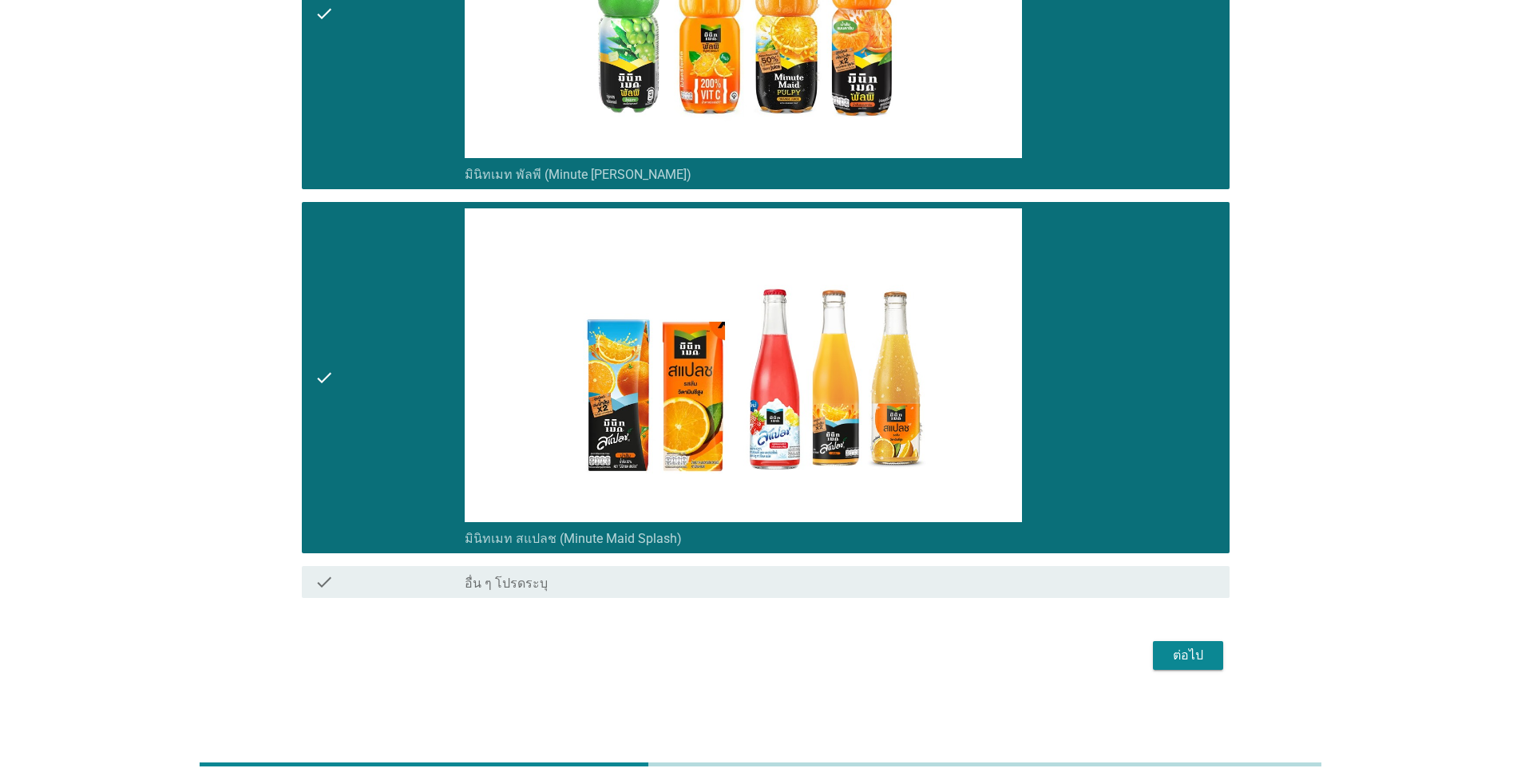
click at [786, 654] on div "ต่อไป" at bounding box center [1188, 655] width 45 height 19
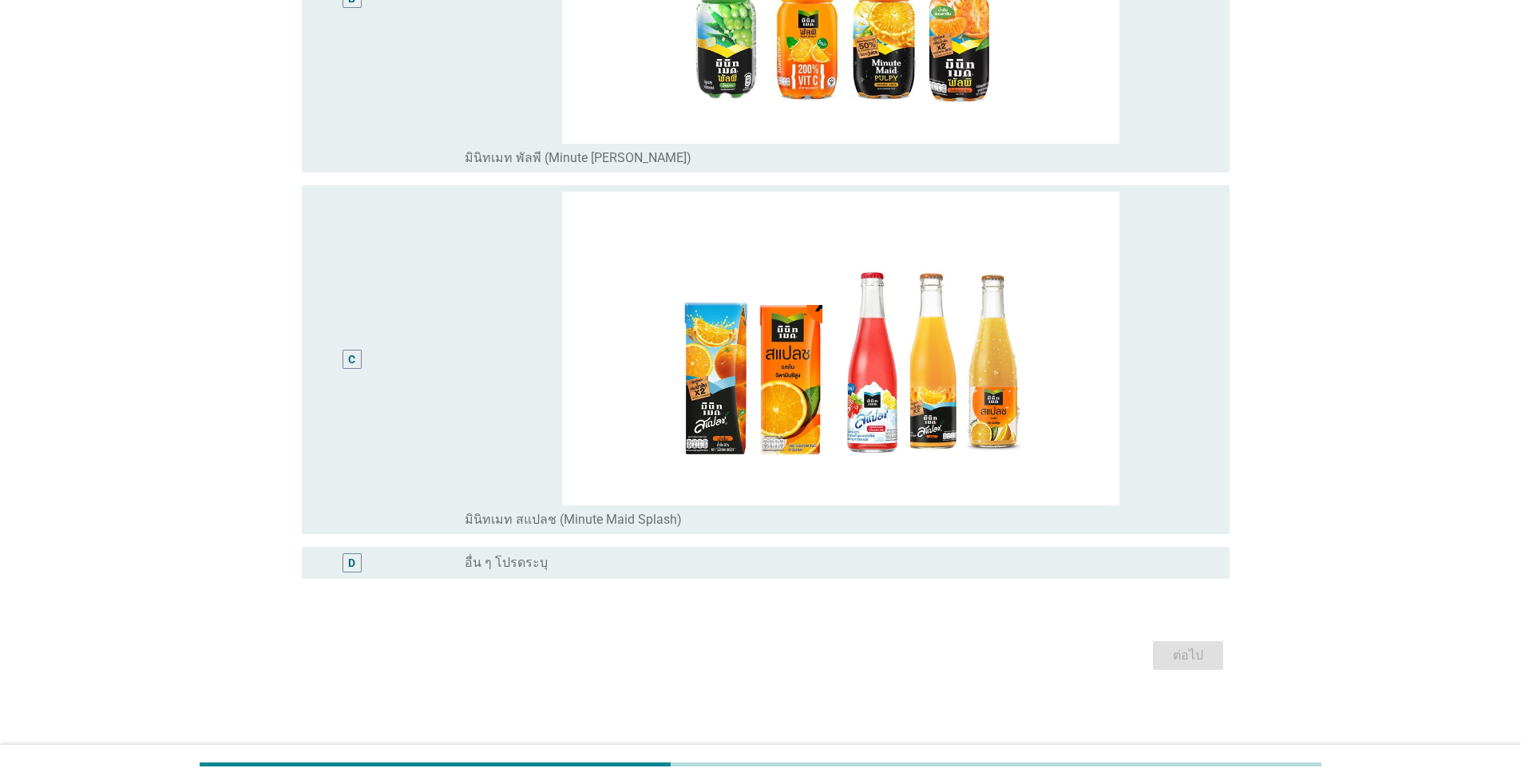
scroll to position [0, 0]
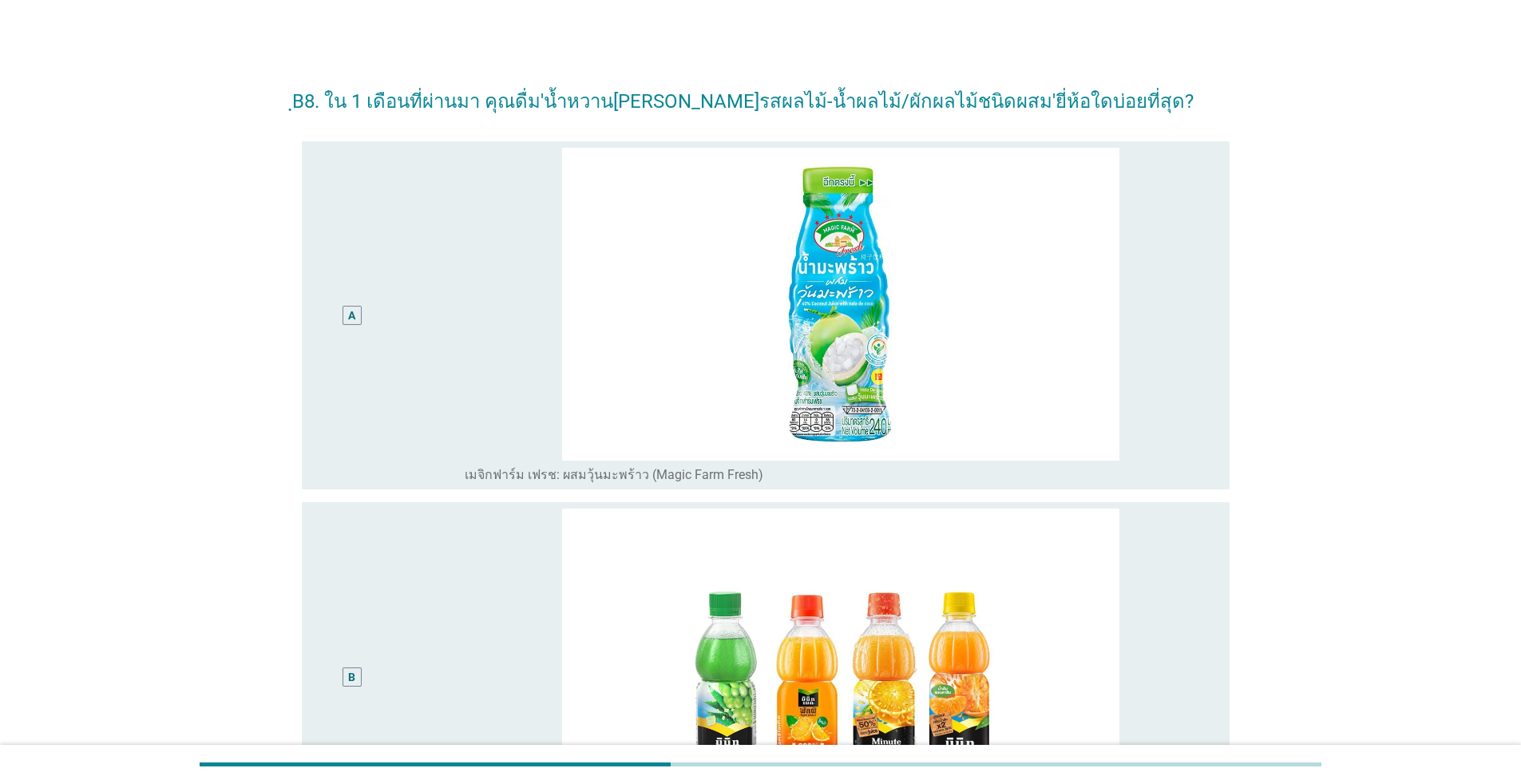
click at [396, 575] on div "B" at bounding box center [389, 676] width 150 height 336
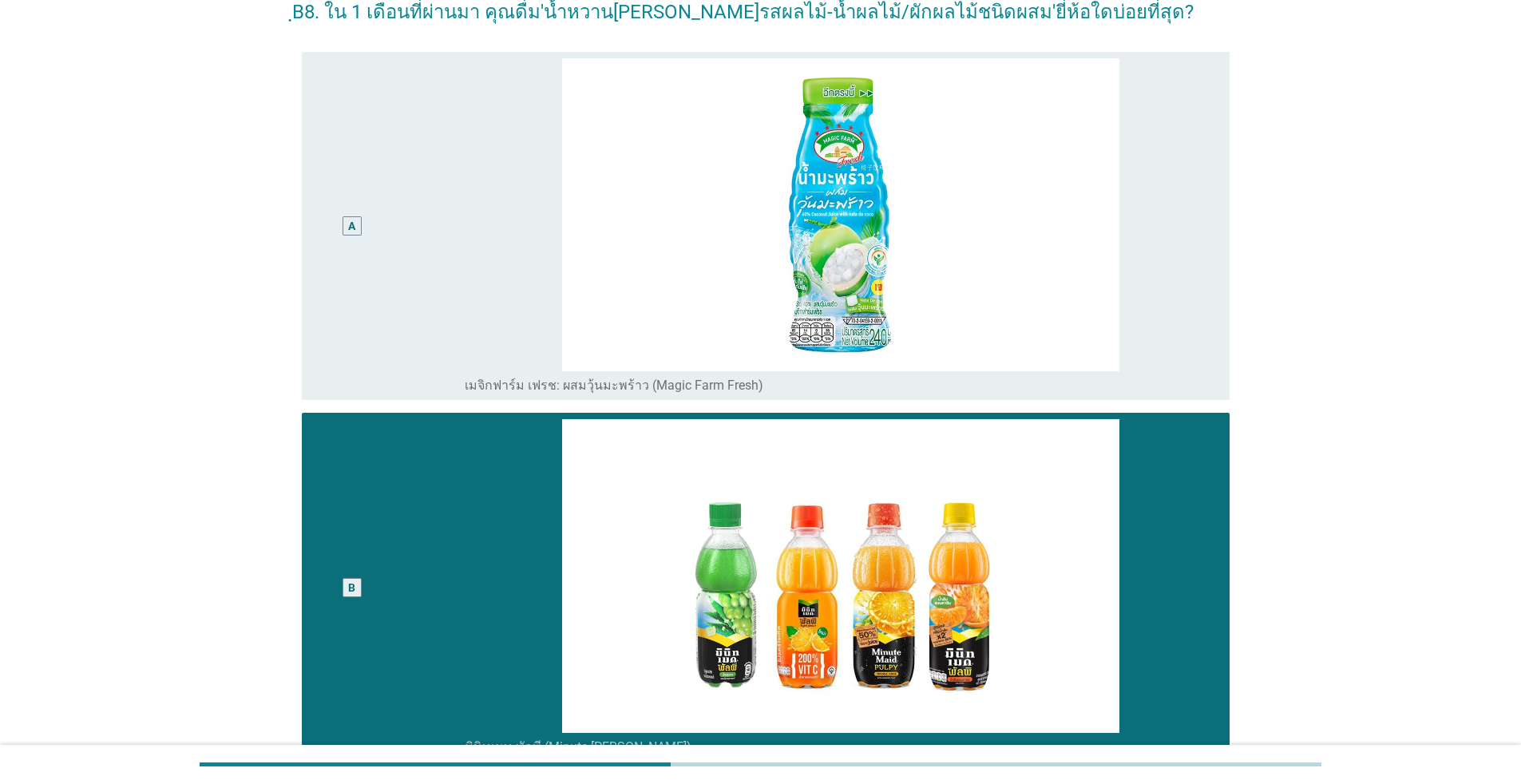
scroll to position [319, 0]
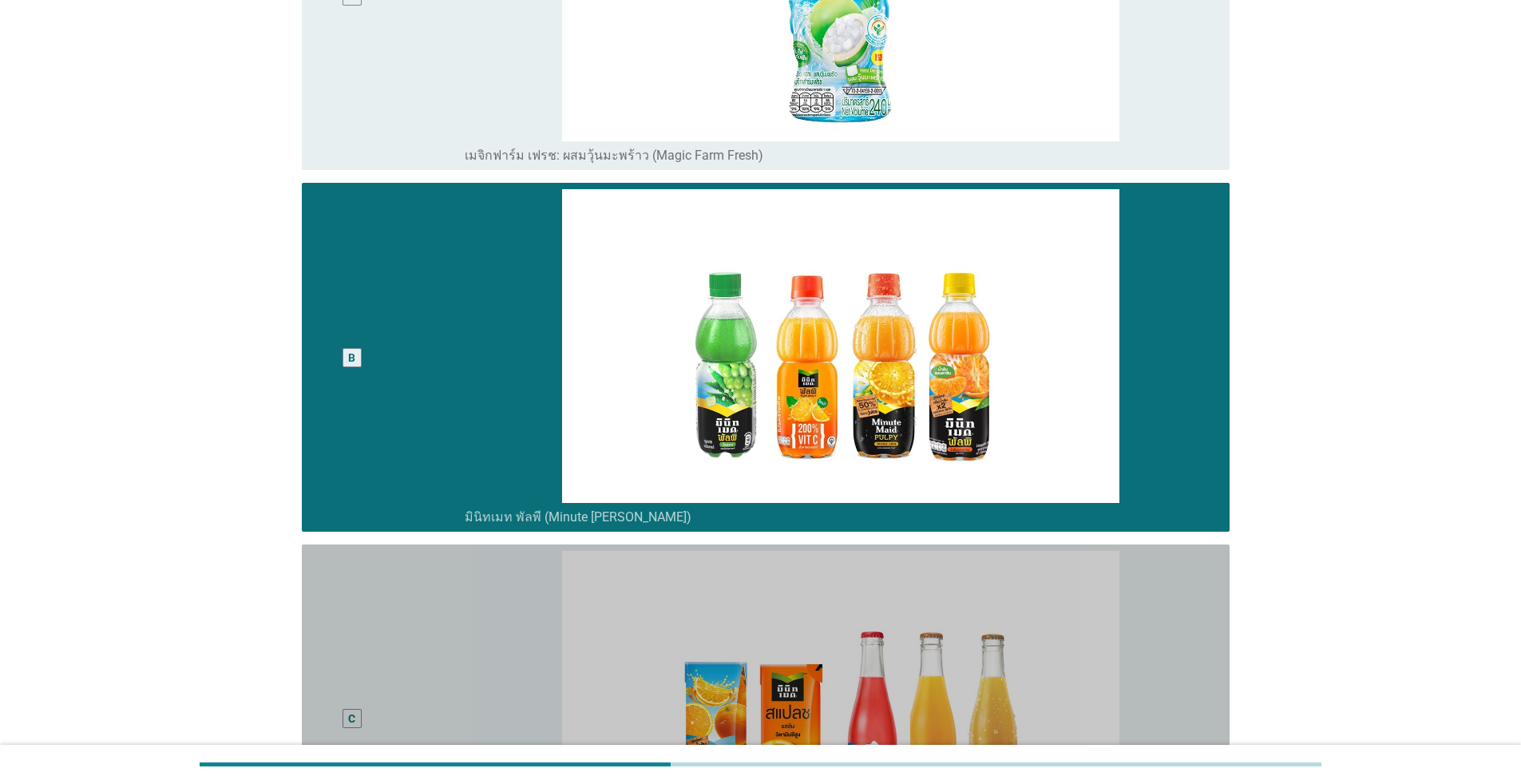
click at [382, 615] on div "C" at bounding box center [352, 719] width 75 height 336
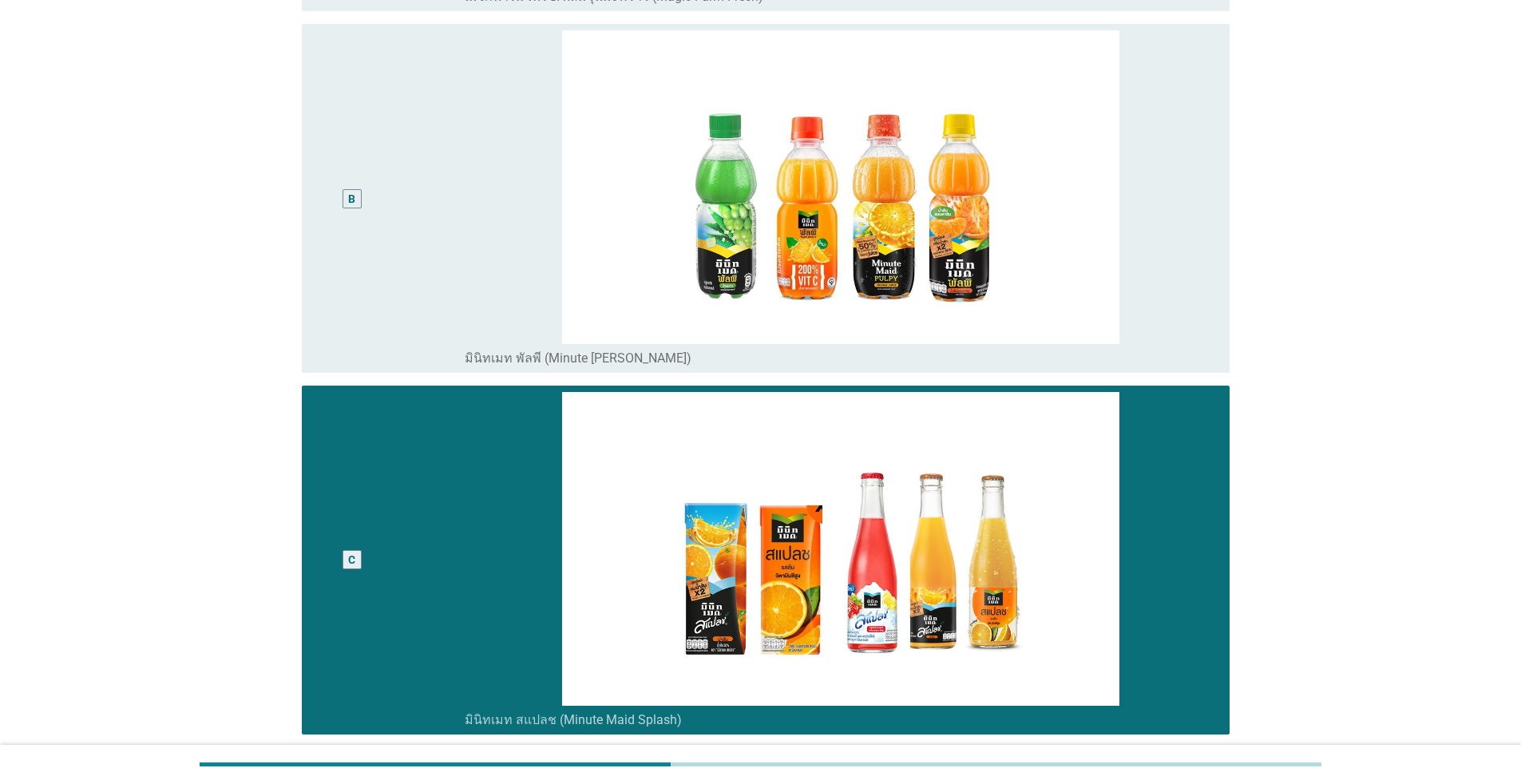
scroll to position [679, 0]
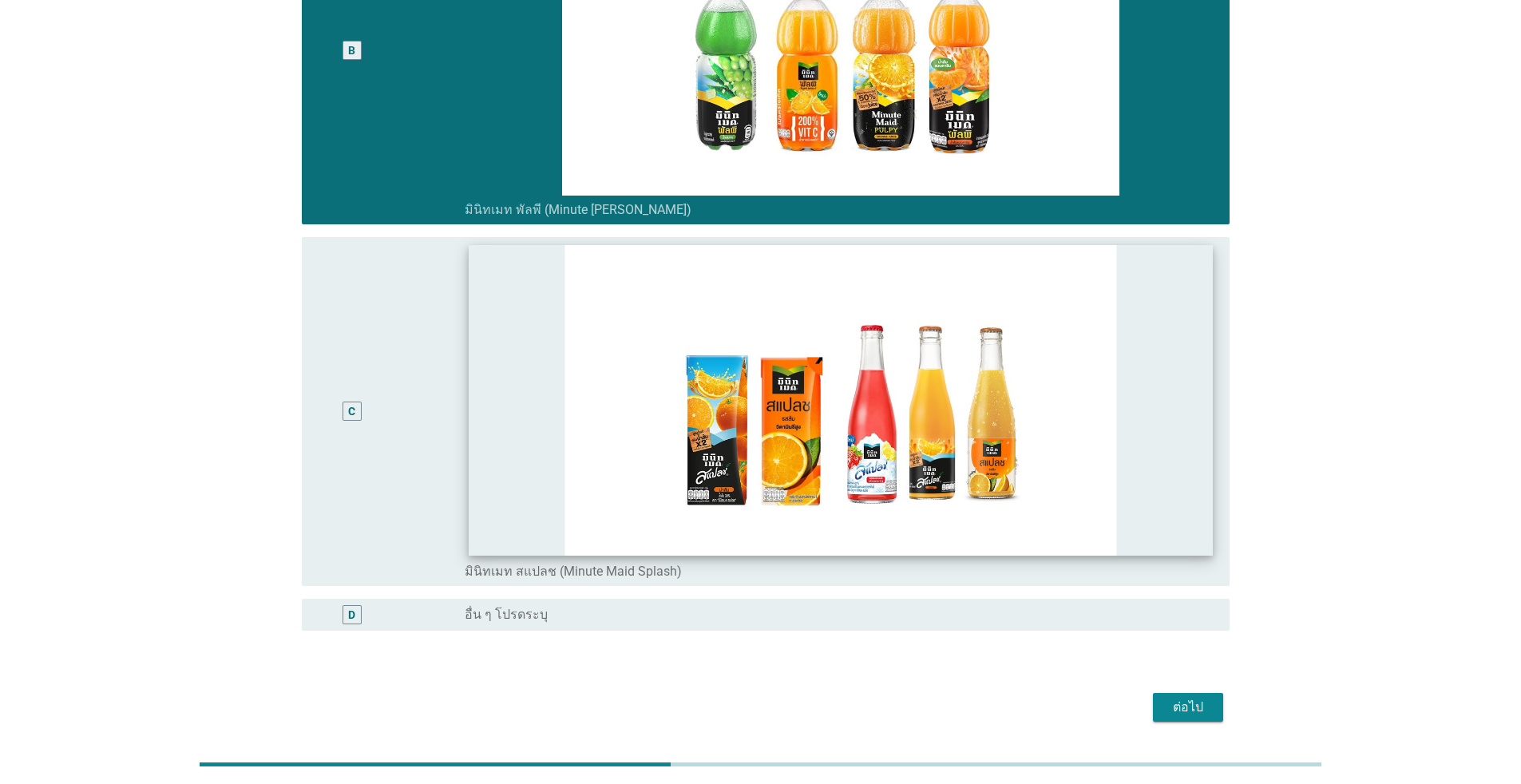
scroll to position [599, 0]
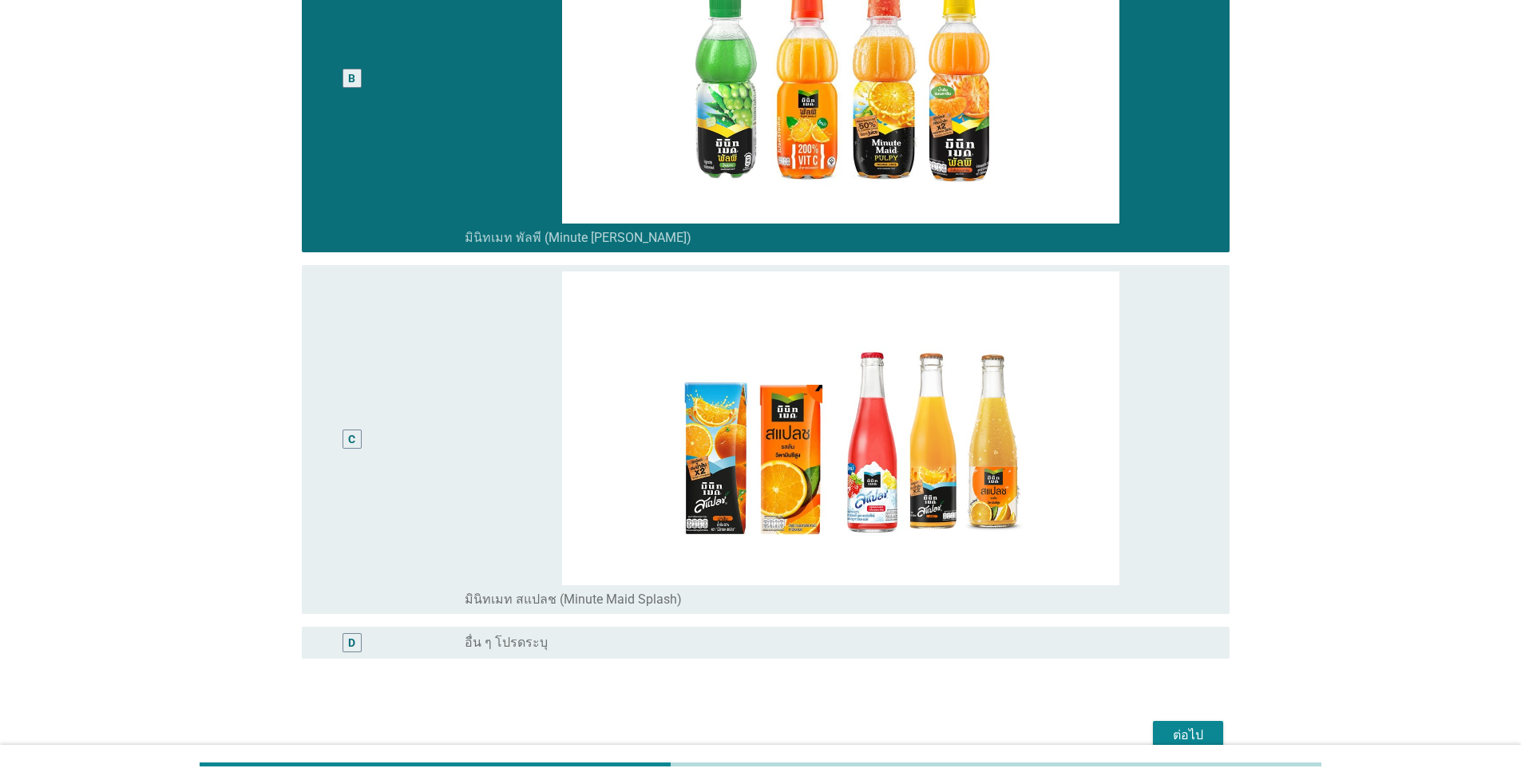
click at [786, 717] on div "ต่อไป" at bounding box center [1188, 735] width 45 height 19
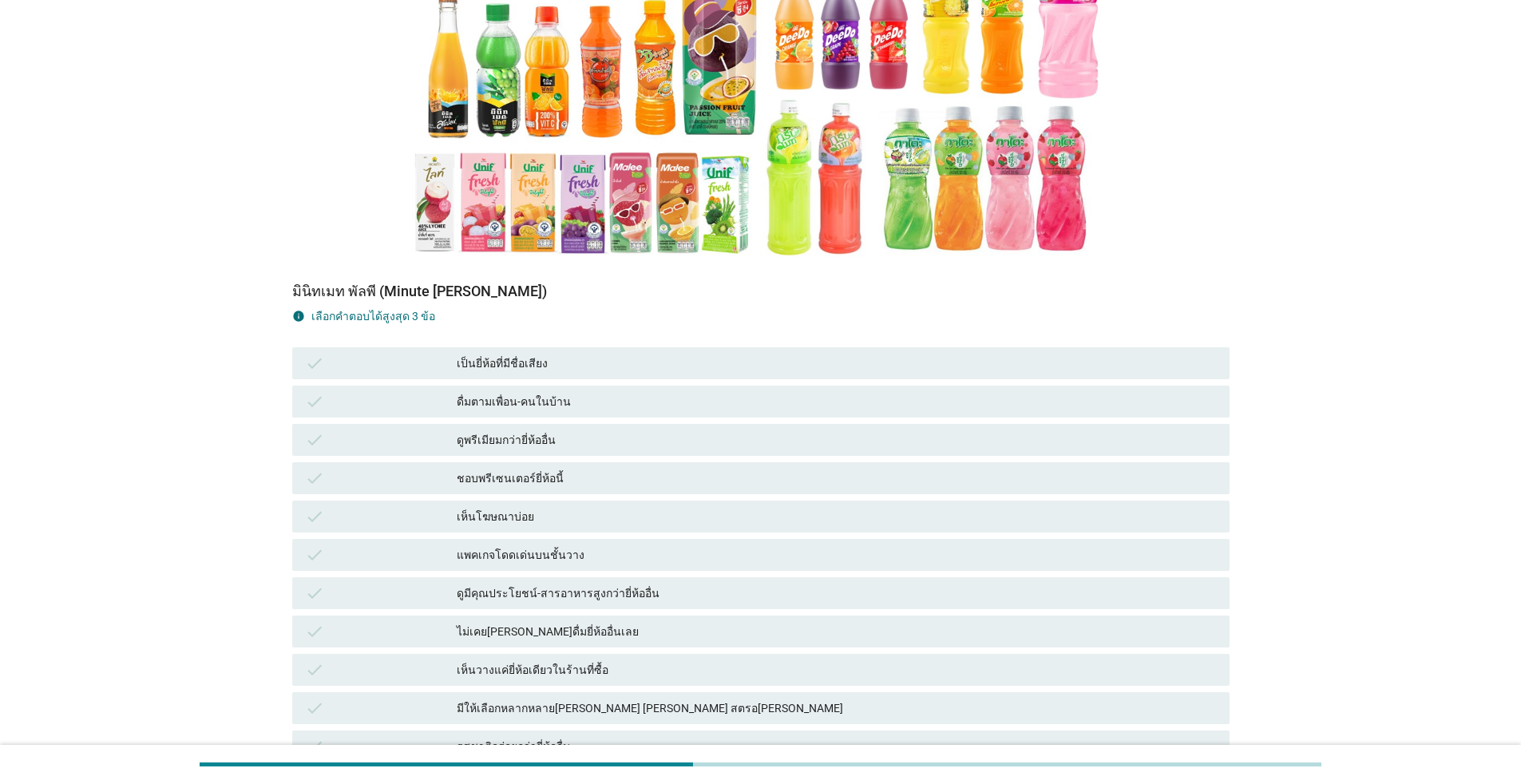
scroll to position [319, 0]
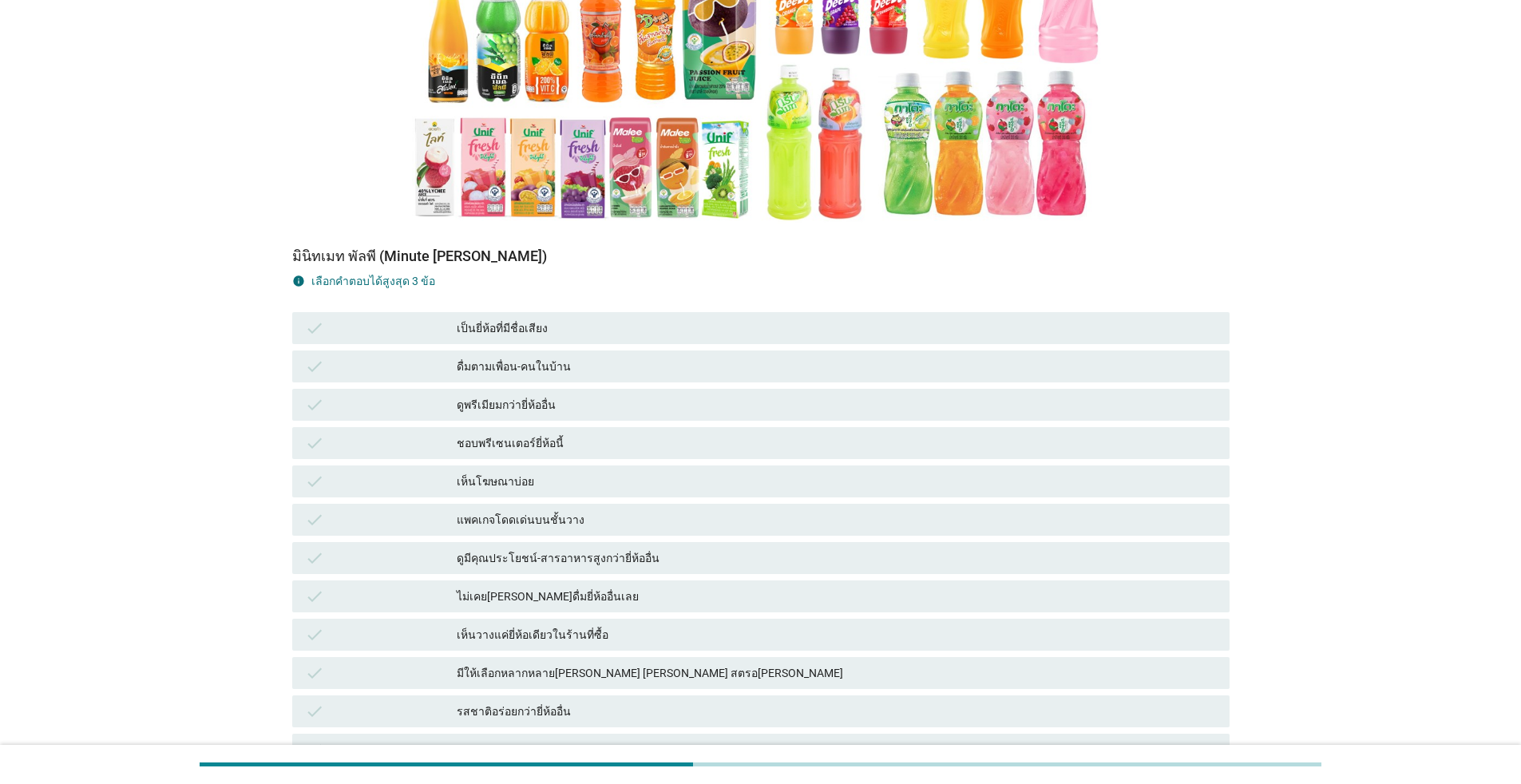
click at [587, 330] on div "เป็นยี่ห้อที่มีชื่อเสียง" at bounding box center [837, 328] width 760 height 19
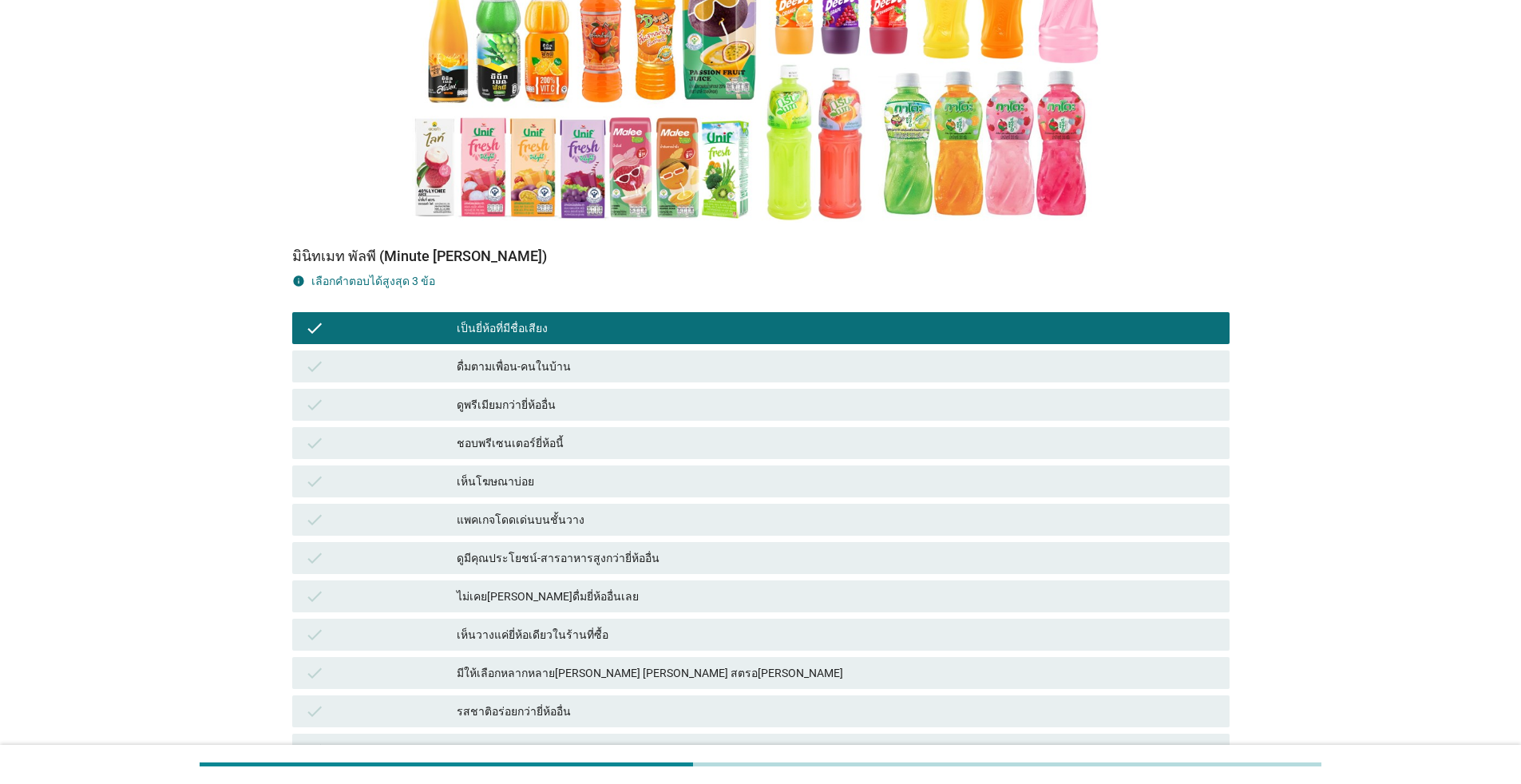
click at [627, 572] on div "check ดูมีคุณประโยชน์-สารอาหารสูงกว่ายี่ห้ออื่น" at bounding box center [760, 558] width 937 height 32
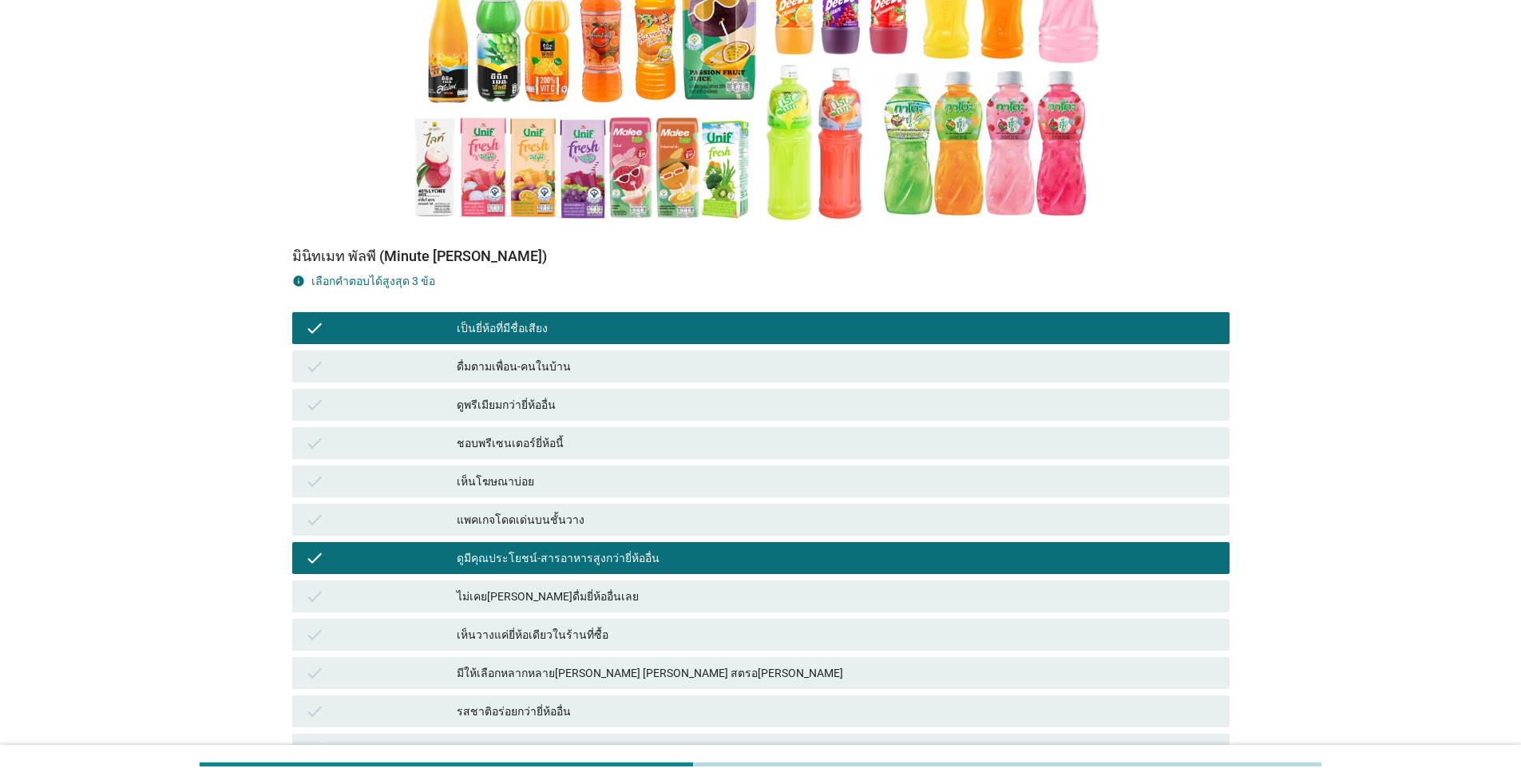
click at [543, 710] on div "รสชาติอร่อยกว่ายี่ห้ออื่น" at bounding box center [837, 711] width 760 height 19
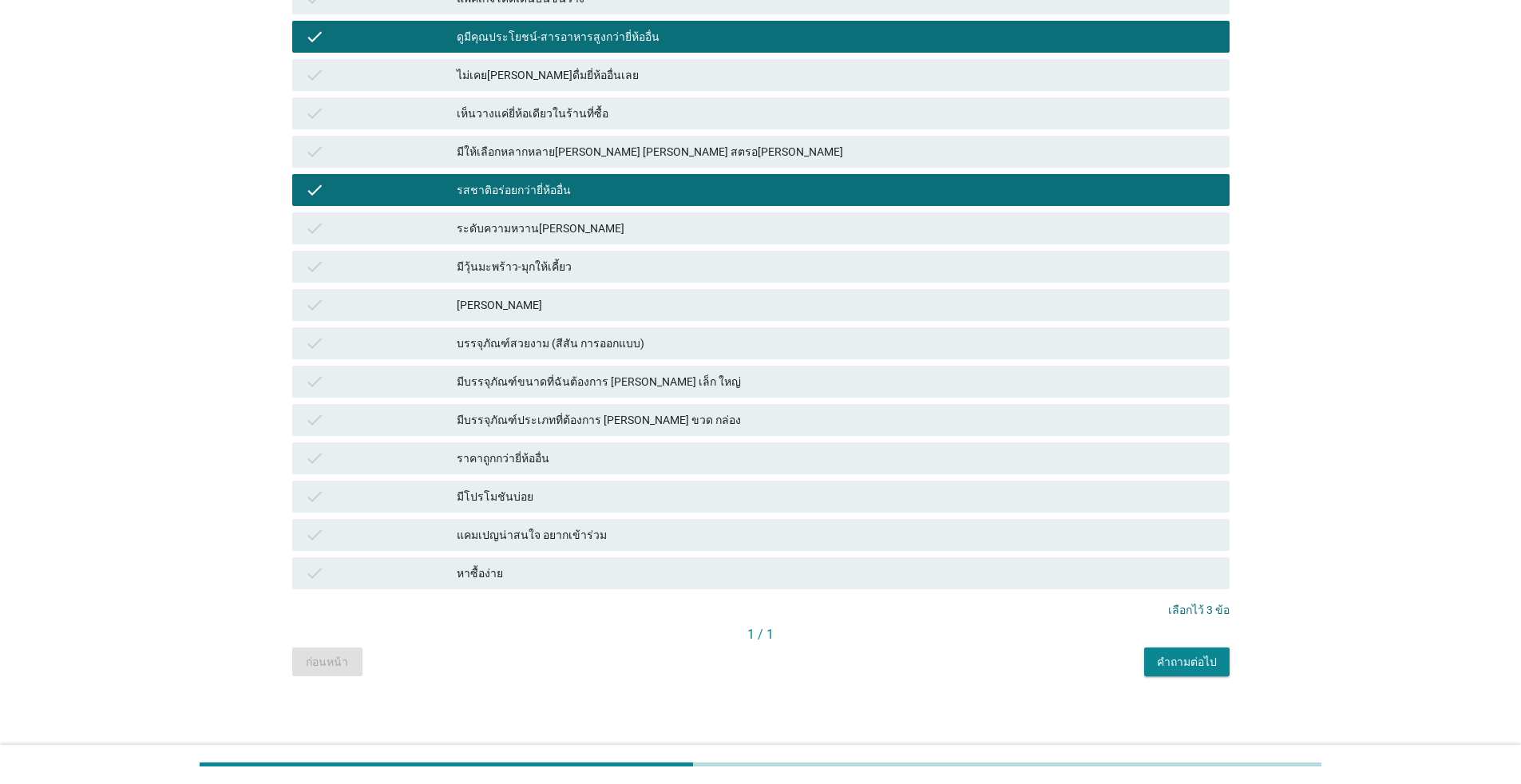
scroll to position [843, 0]
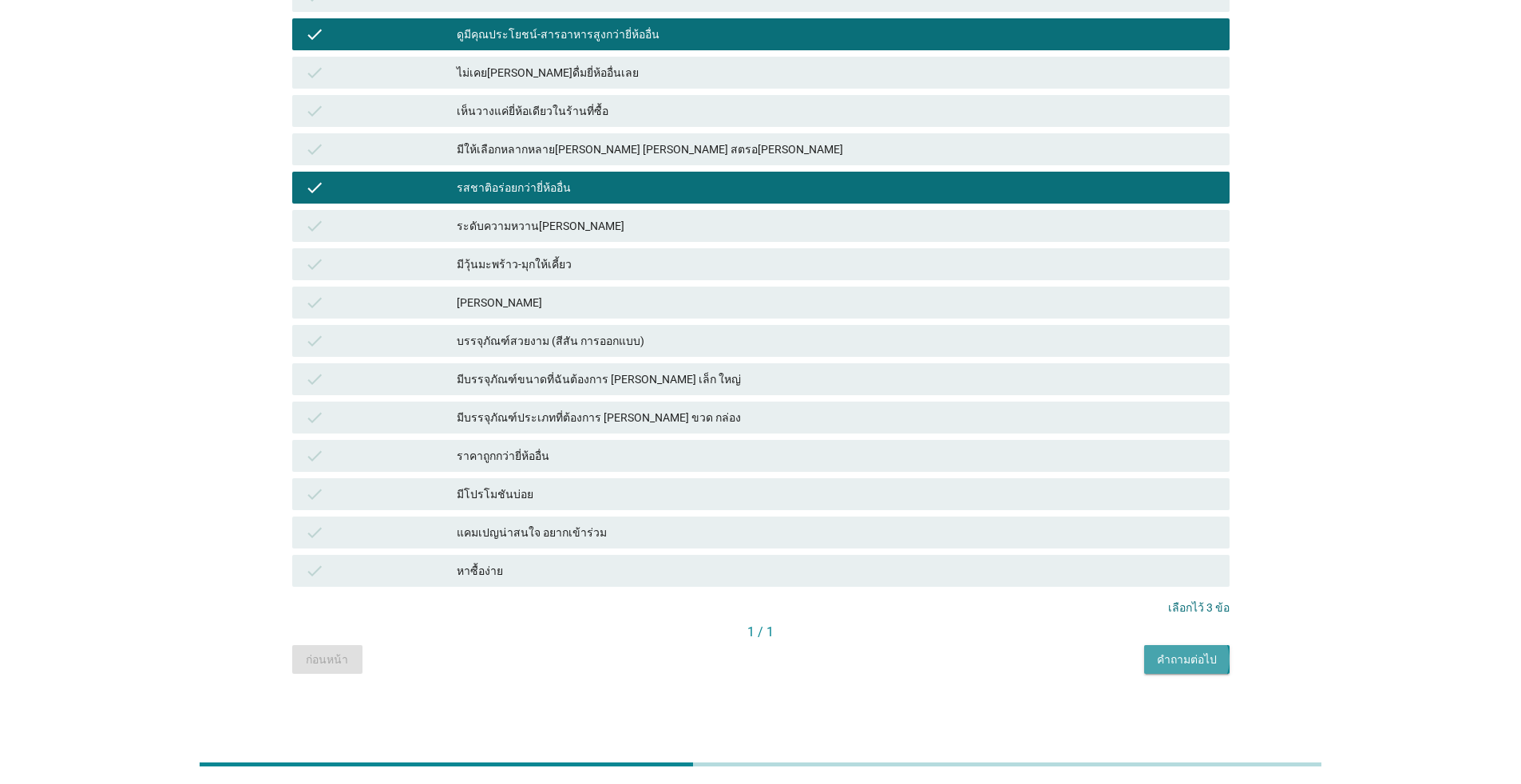
click at [786, 660] on div "คำถามต่อไป" at bounding box center [1187, 660] width 60 height 17
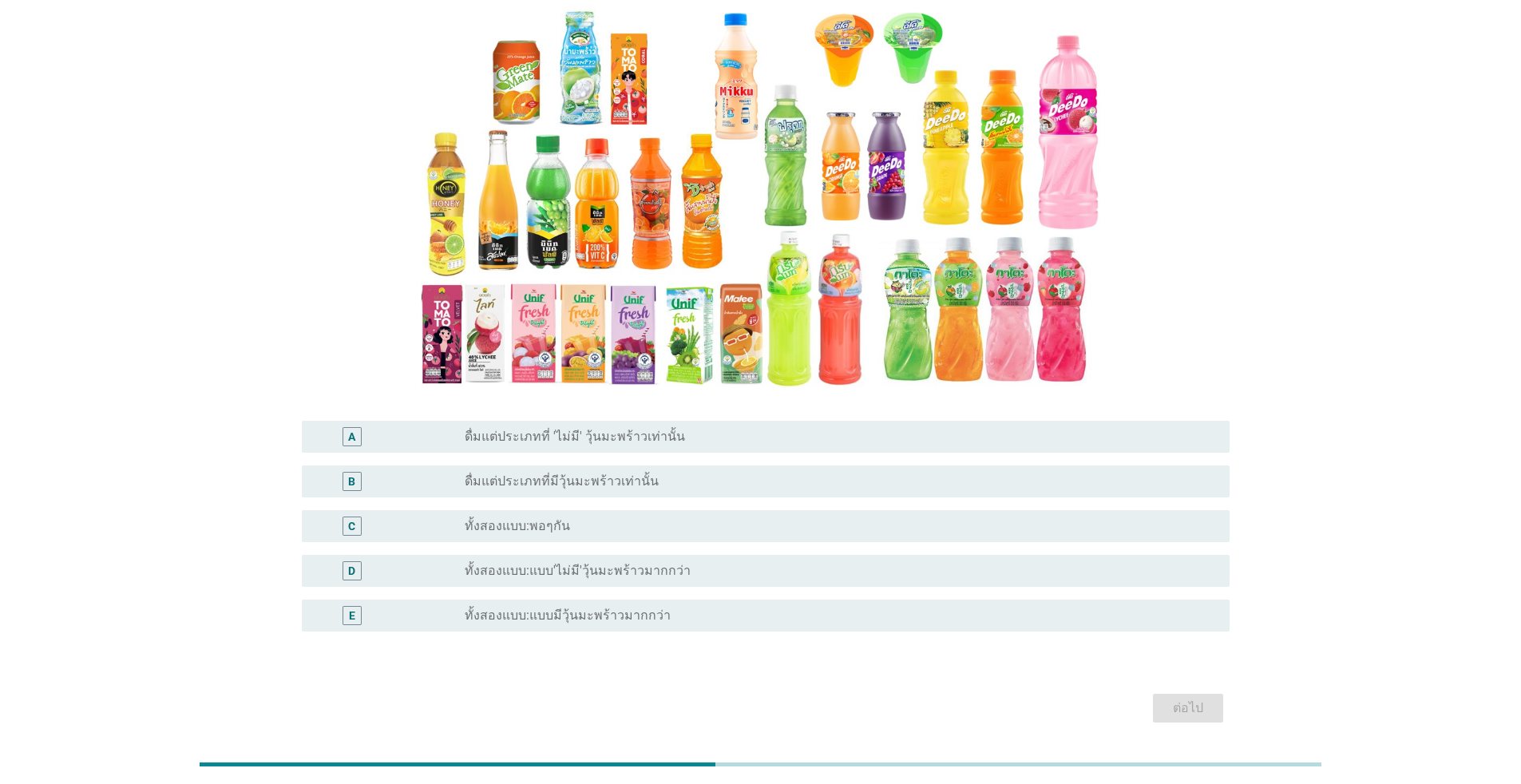
scroll to position [127, 0]
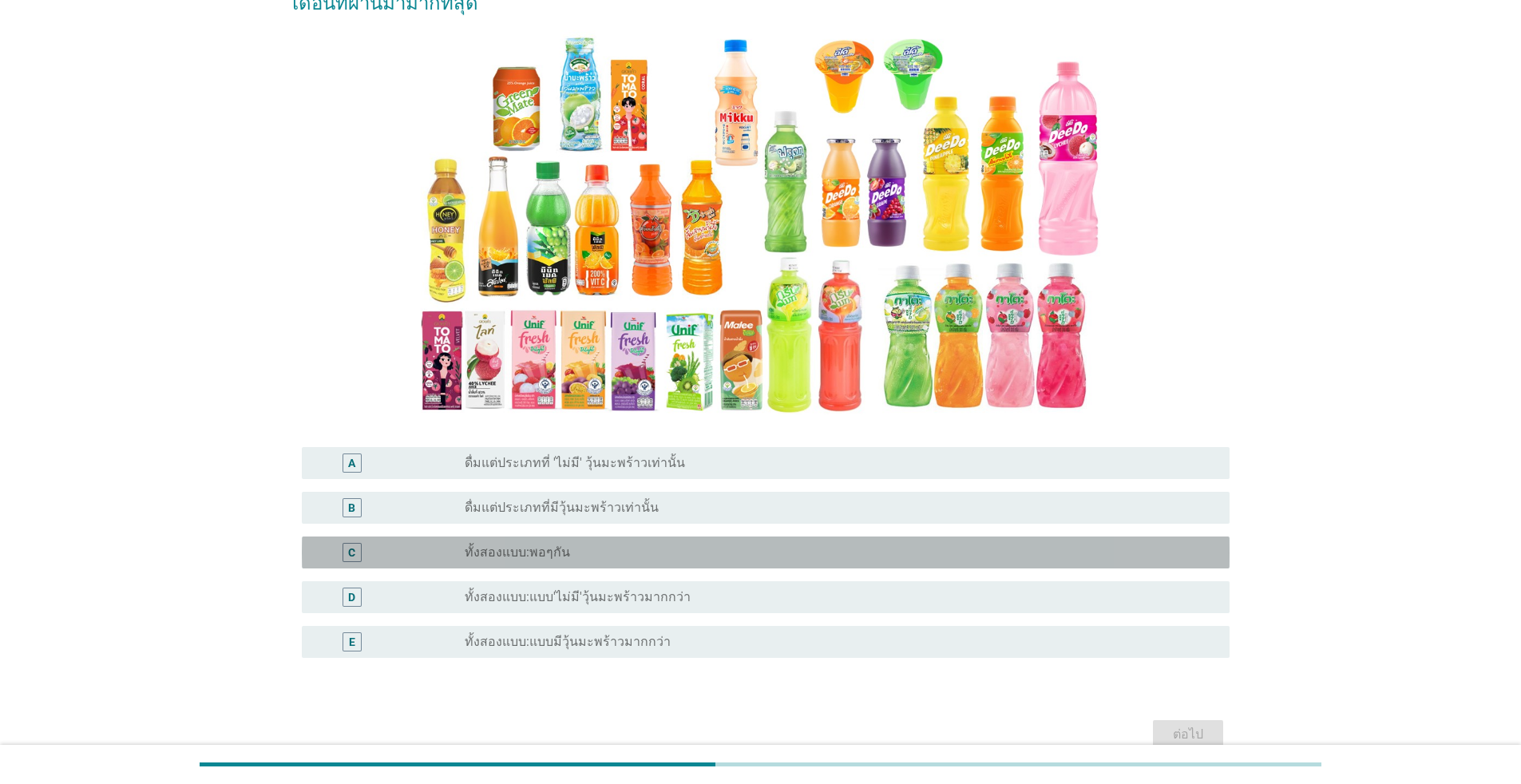
drag, startPoint x: 544, startPoint y: 557, endPoint x: 752, endPoint y: 587, distance: 210.2
click at [544, 557] on label "ทั้งสองแบบ:พอๆกัน" at bounding box center [518, 552] width 105 height 16
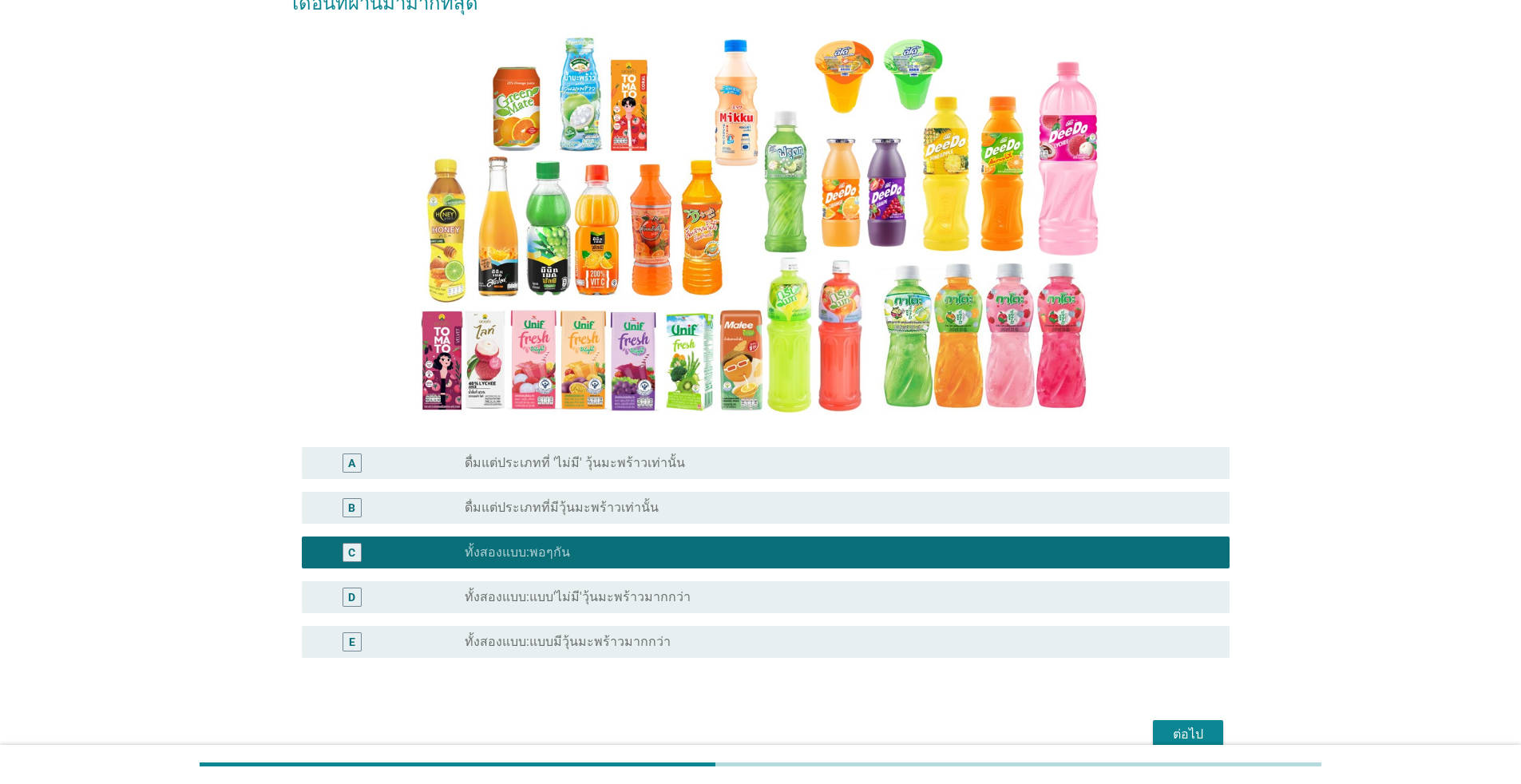
click at [786, 717] on div "ต่อไป" at bounding box center [1188, 734] width 45 height 19
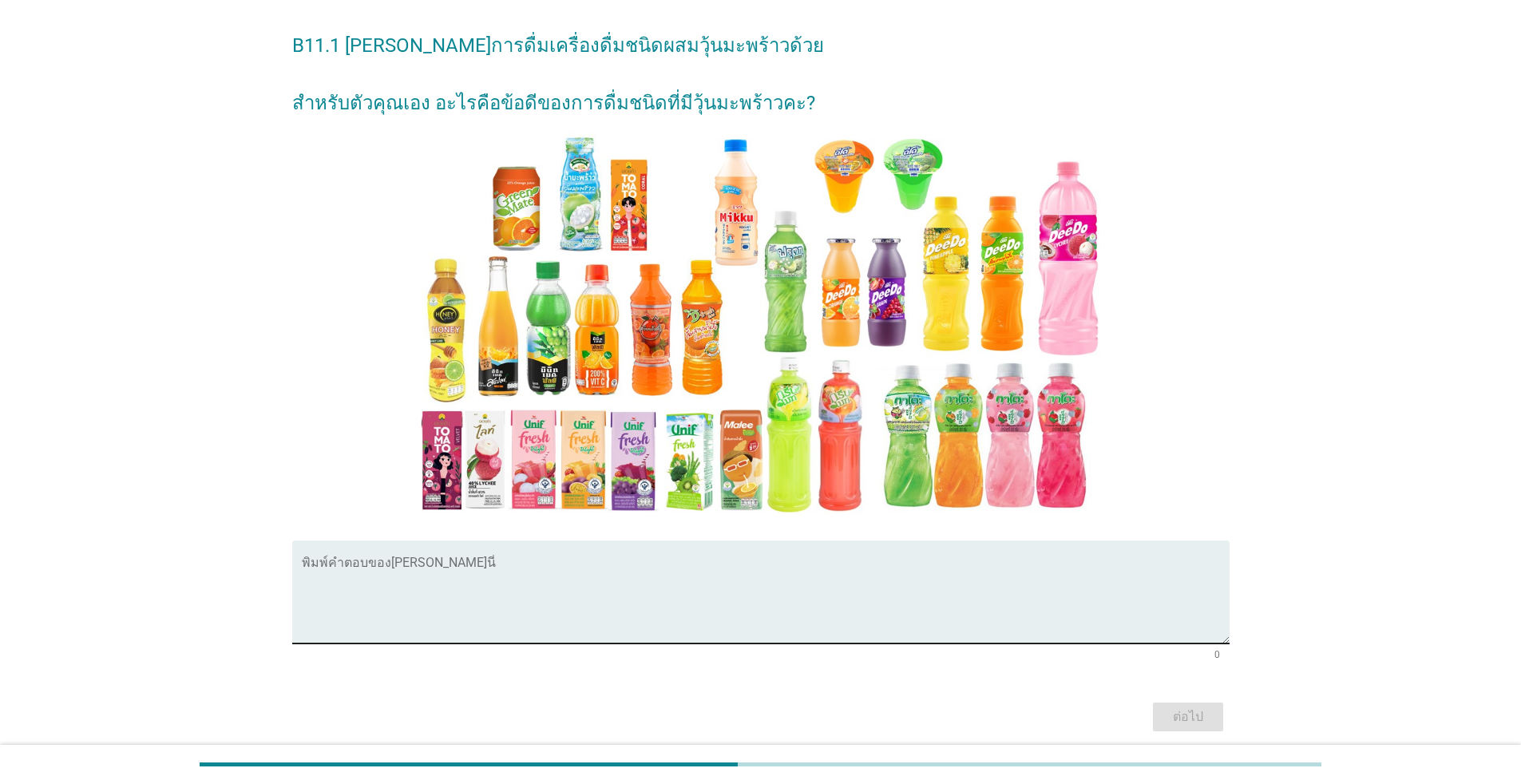
scroll to position [80, 0]
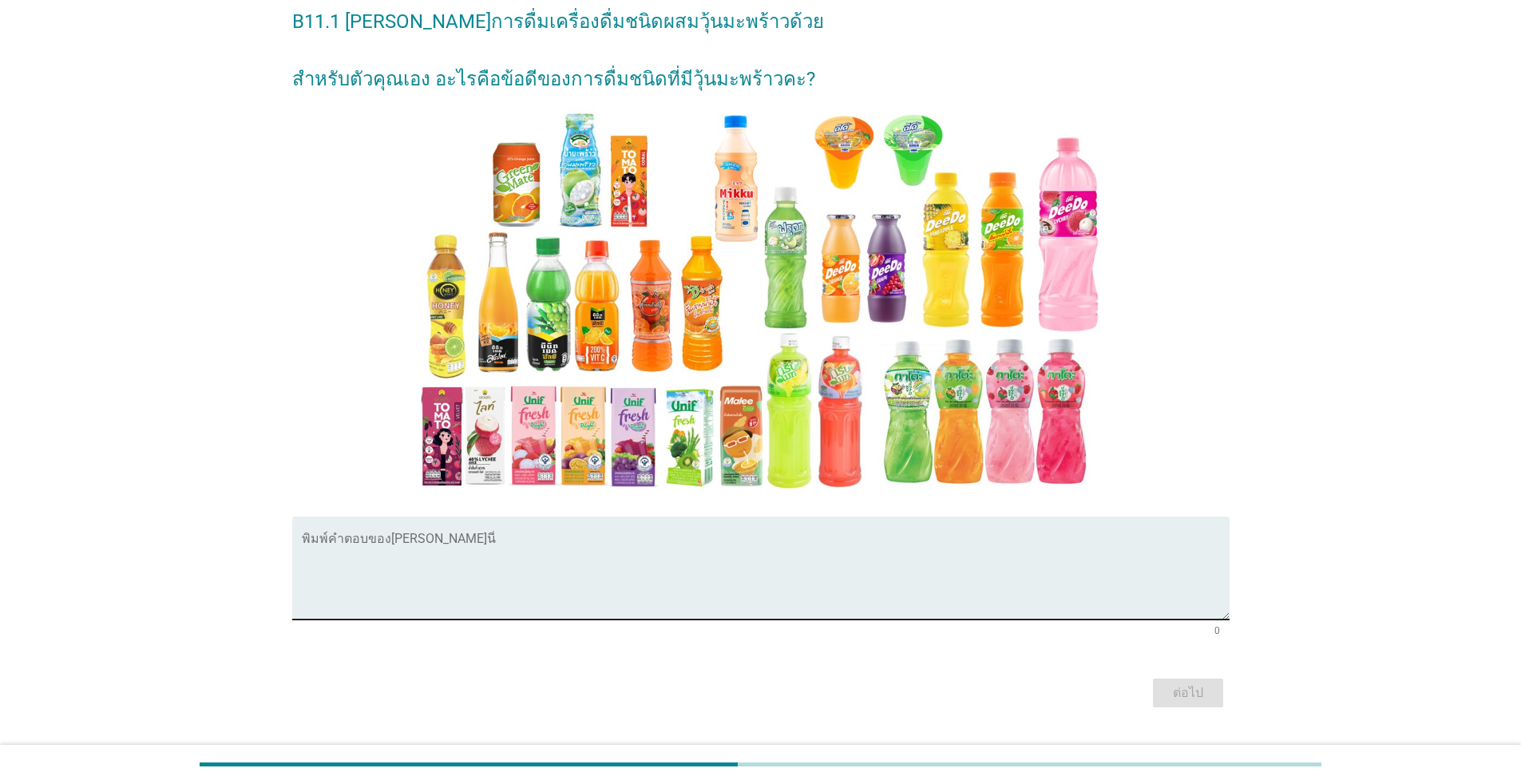
click at [762, 578] on textarea "พิมพ์คำตอบของคุณ ที่นี่" at bounding box center [765, 578] width 928 height 84
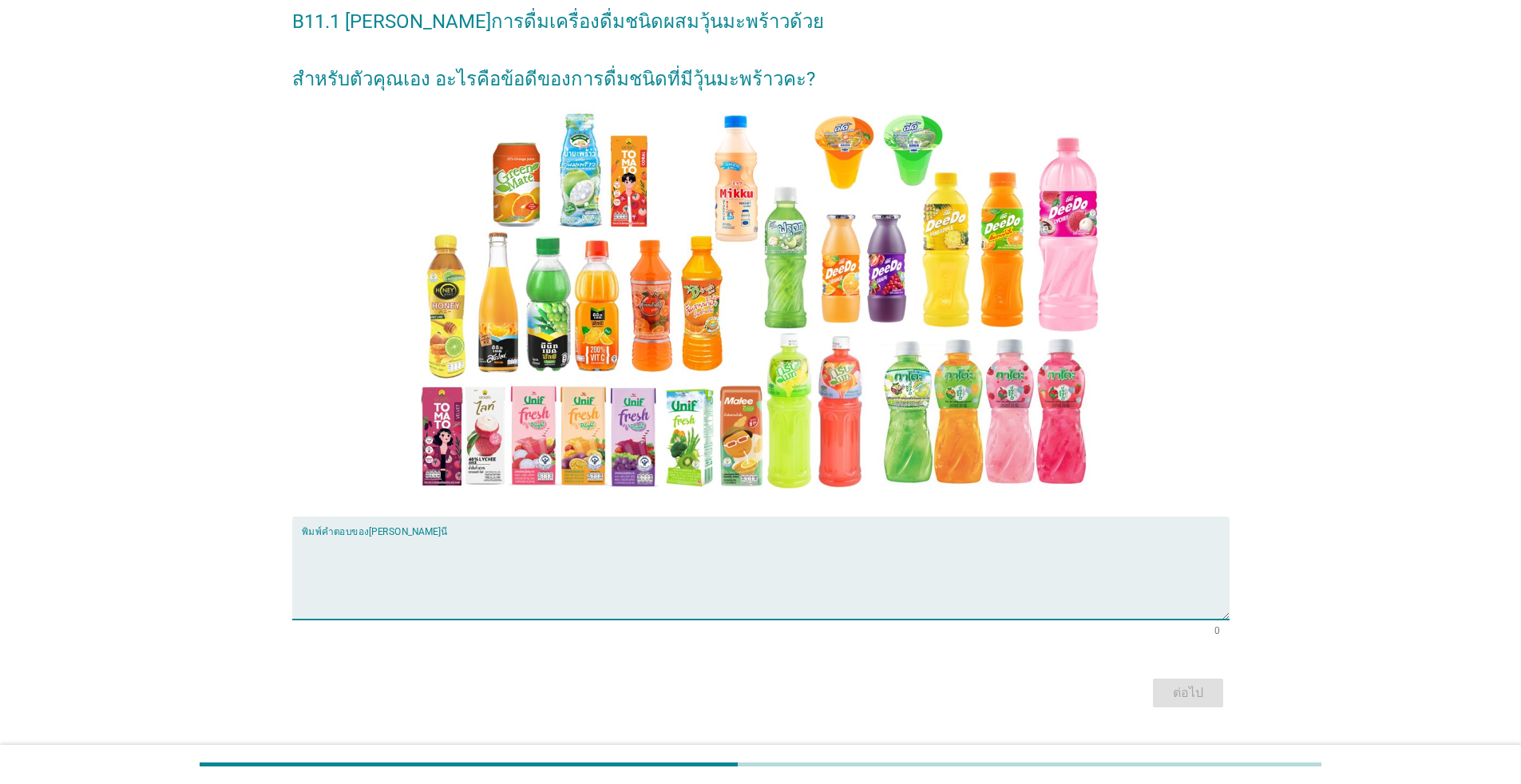
scroll to position [0, 0]
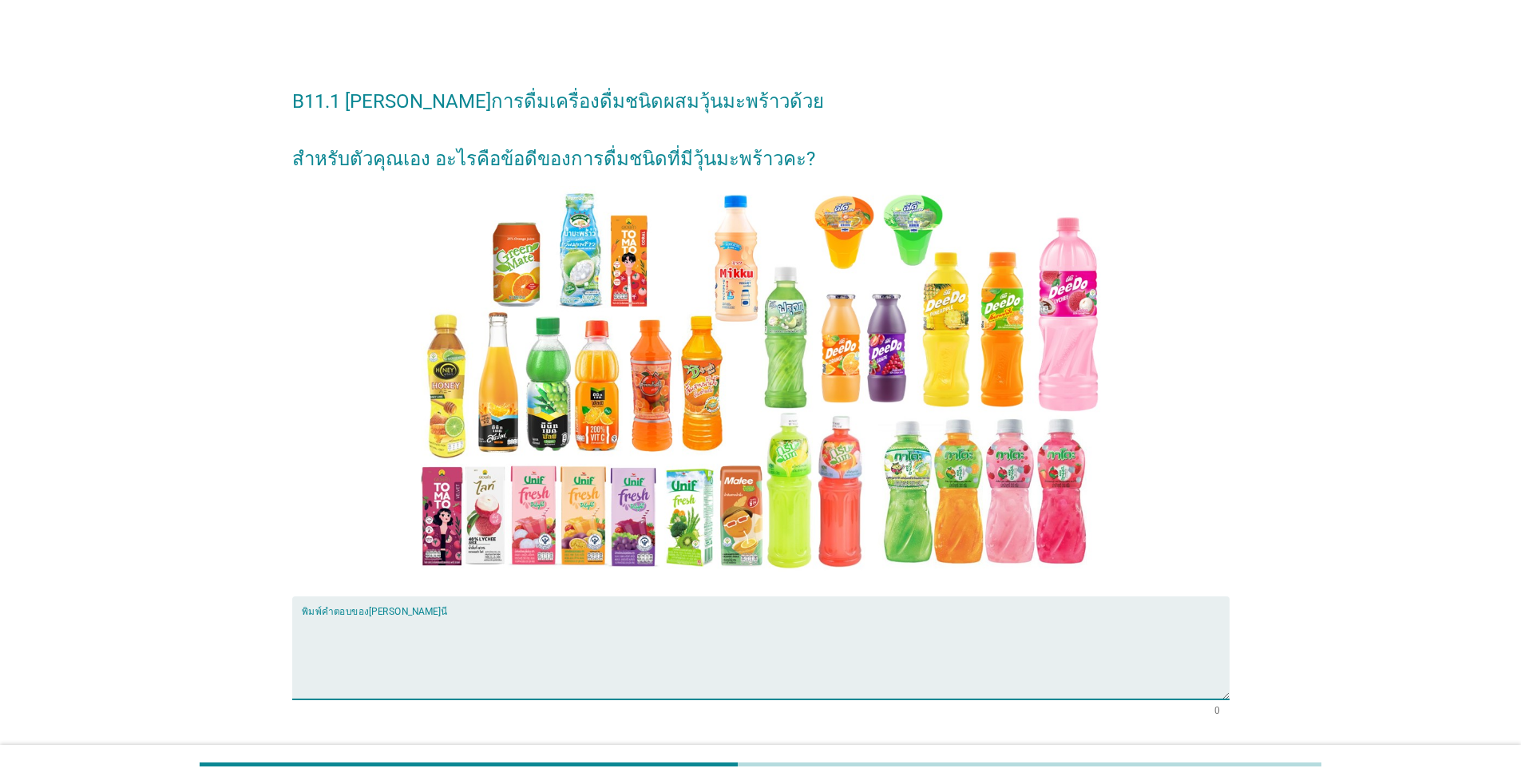
click at [418, 639] on textarea "พิมพ์คำตอบของคุณ ที่นี่" at bounding box center [765, 658] width 928 height 84
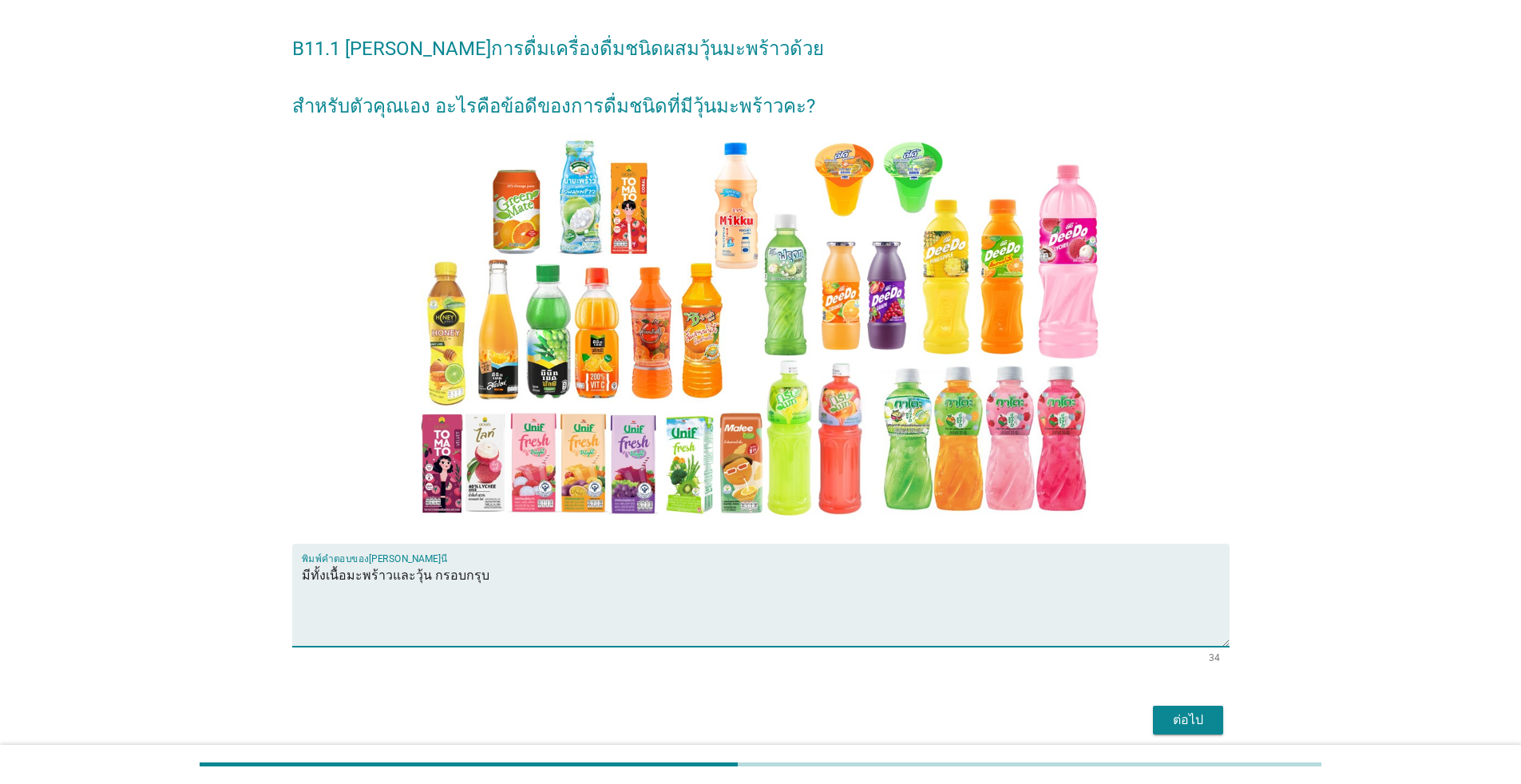
scroll to position [119, 0]
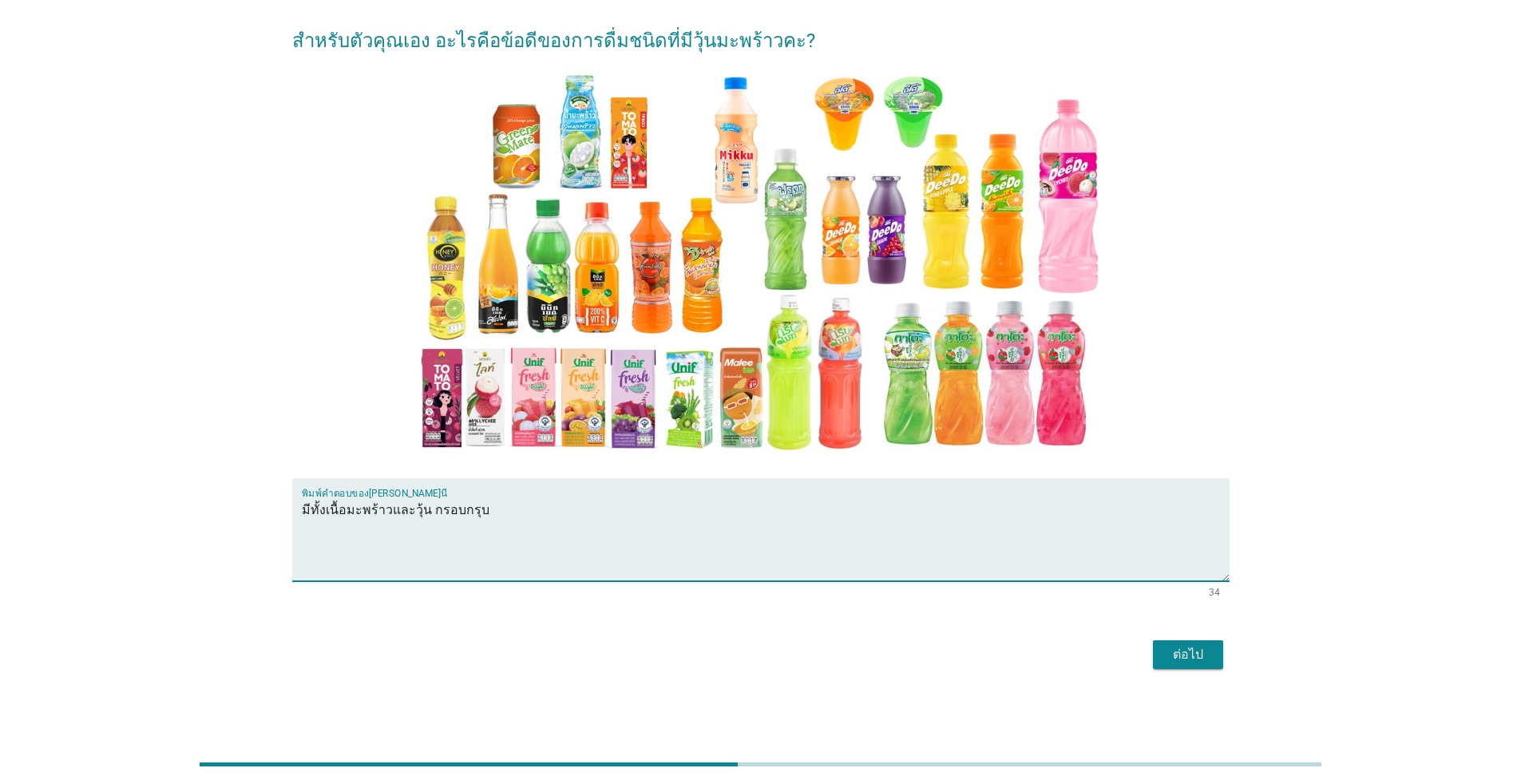
type textarea "มีทั้งเนื้อมะพร้าวและวุ้น กรอบกรุบ"
click at [786, 654] on div "ต่อไป" at bounding box center [1188, 654] width 45 height 19
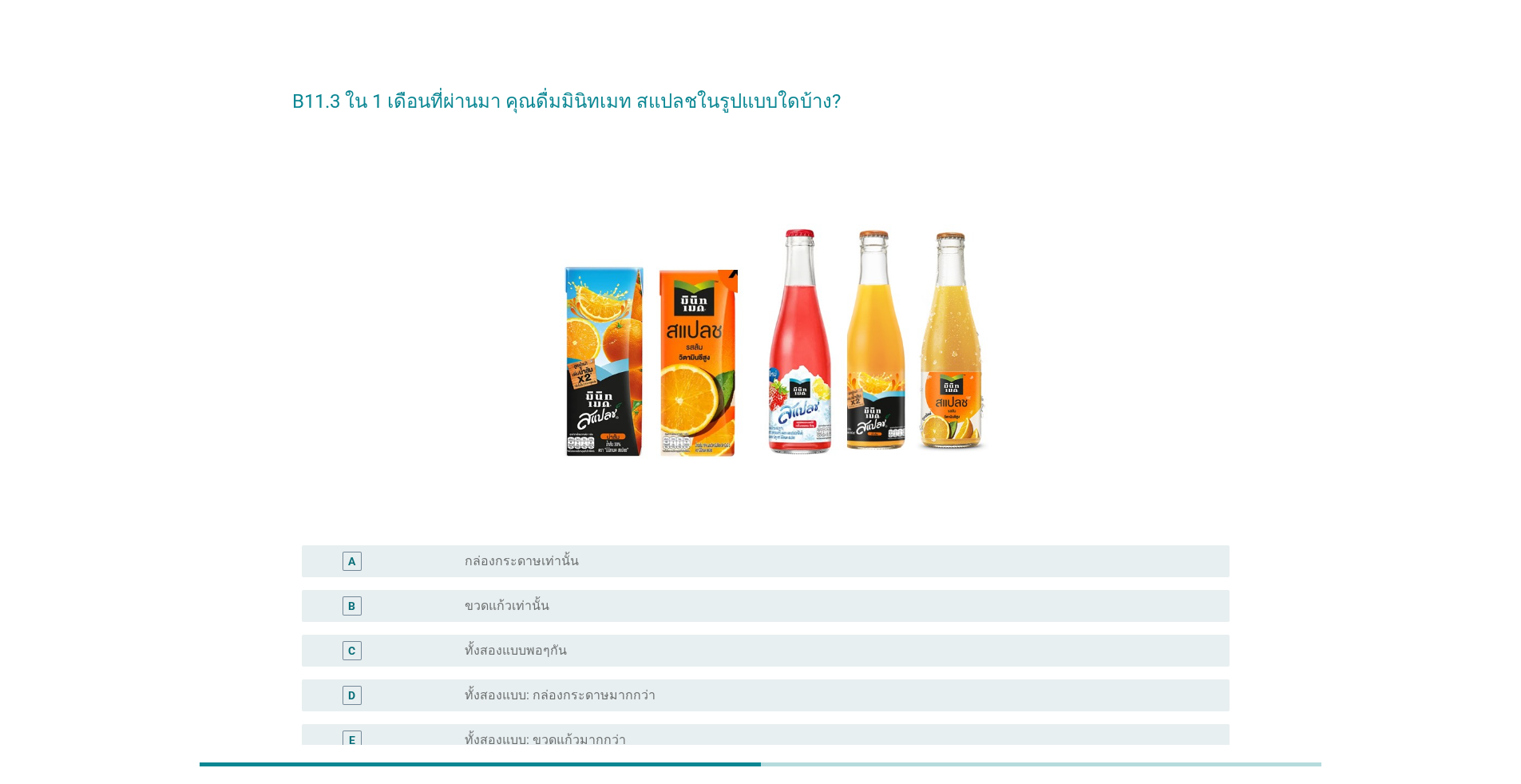
scroll to position [80, 0]
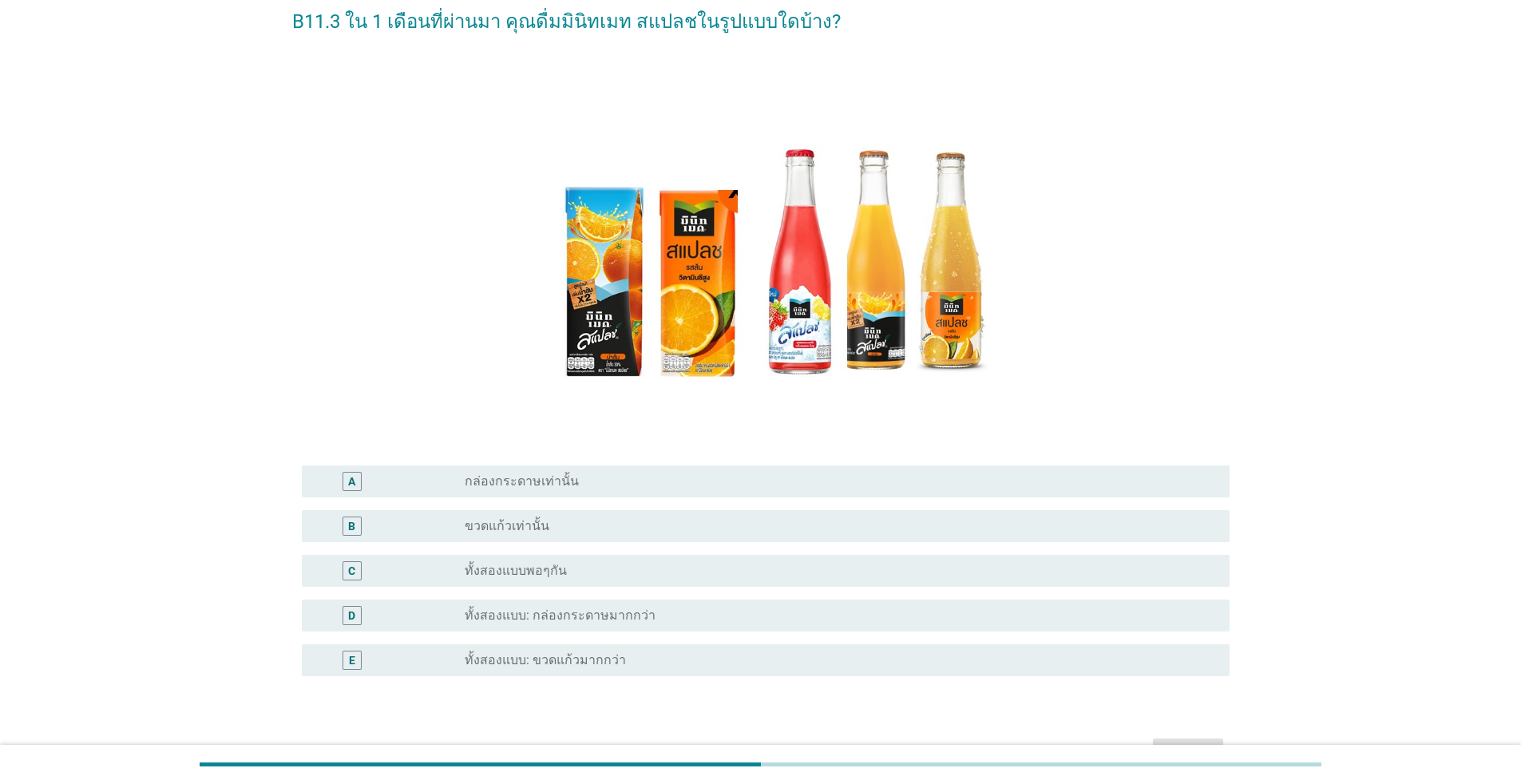
click at [562, 577] on label "ทั้งสองแบบพอๆกัน" at bounding box center [516, 570] width 102 height 16
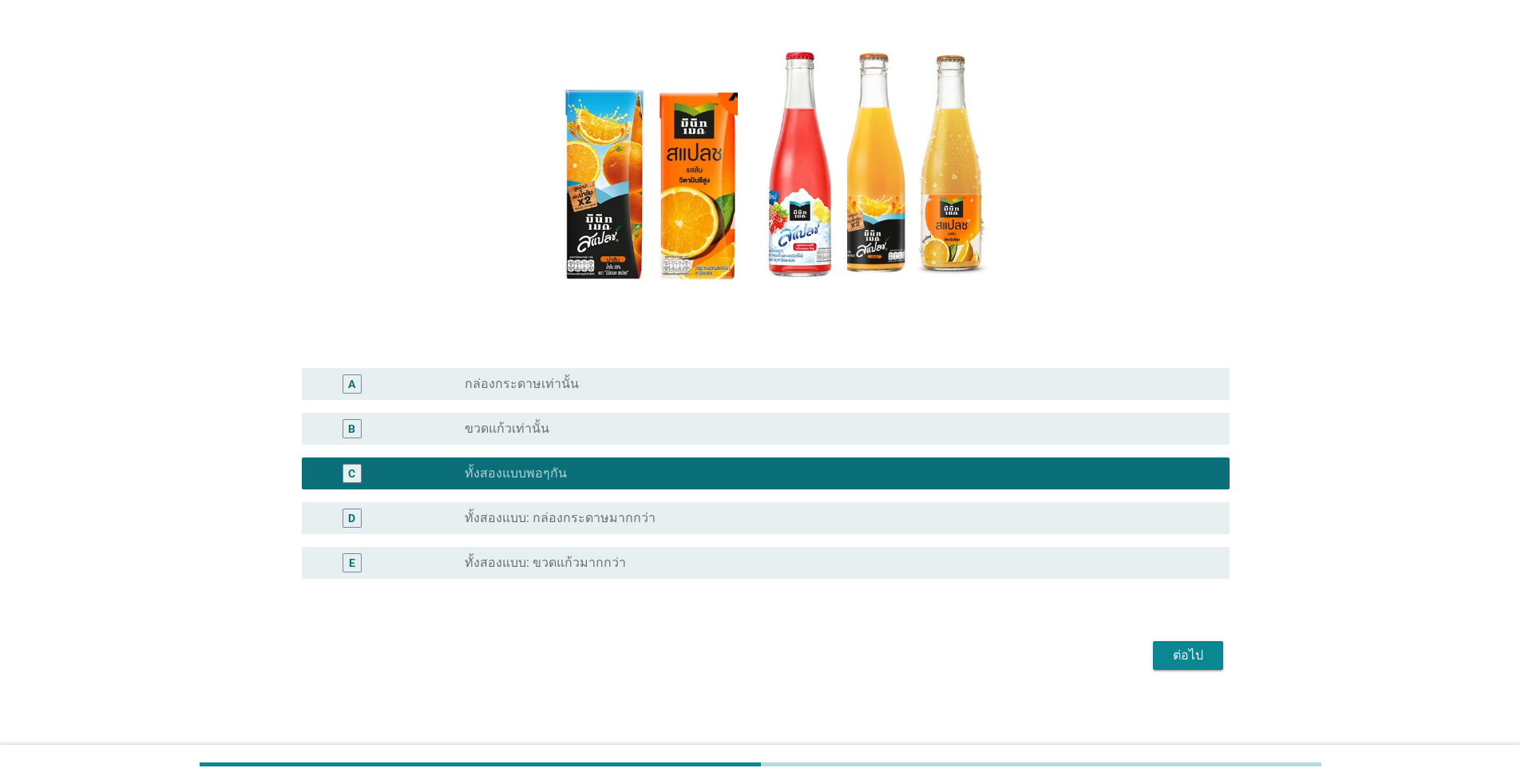
scroll to position [178, 0]
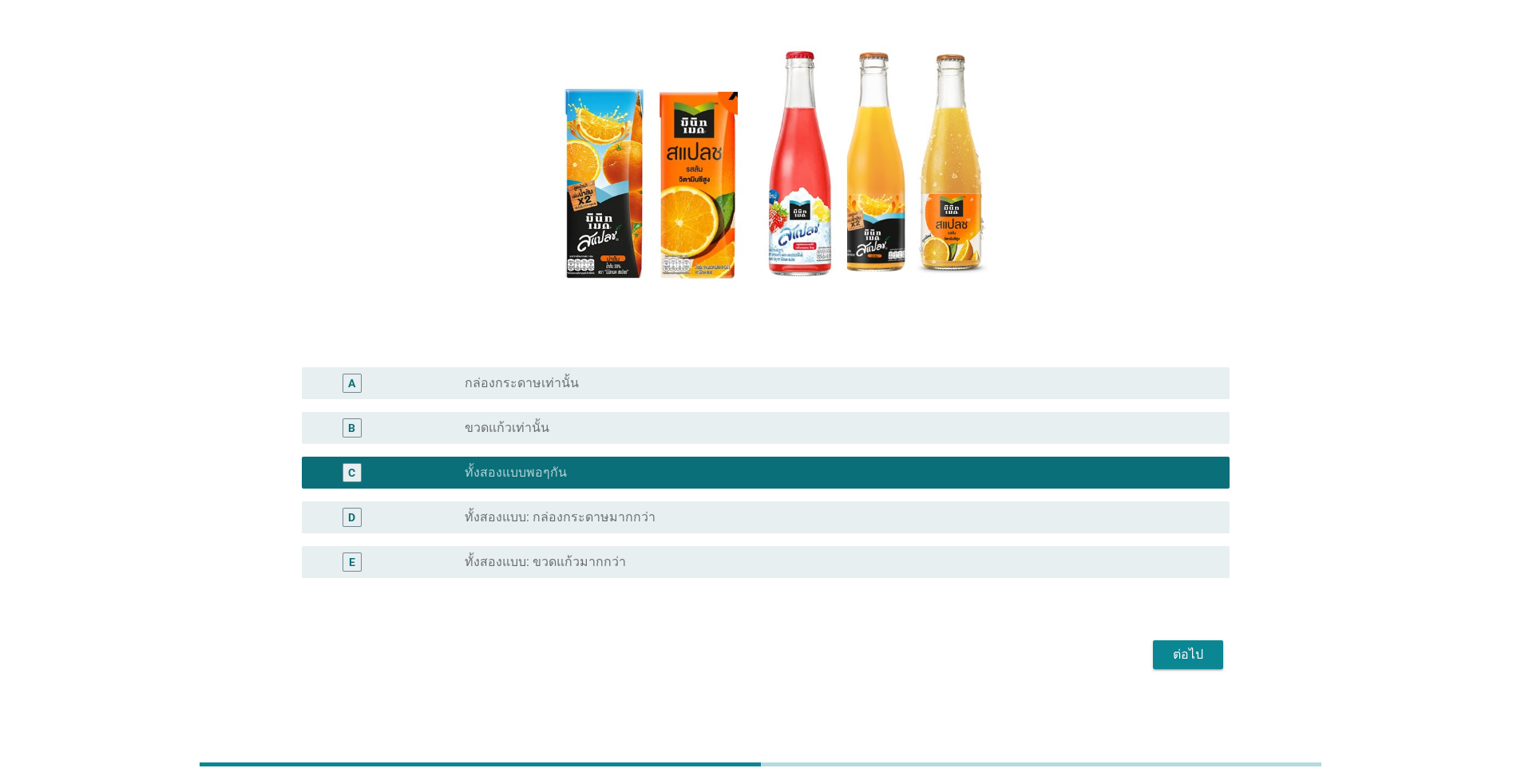
click at [786, 653] on div "ต่อไป" at bounding box center [1188, 654] width 45 height 19
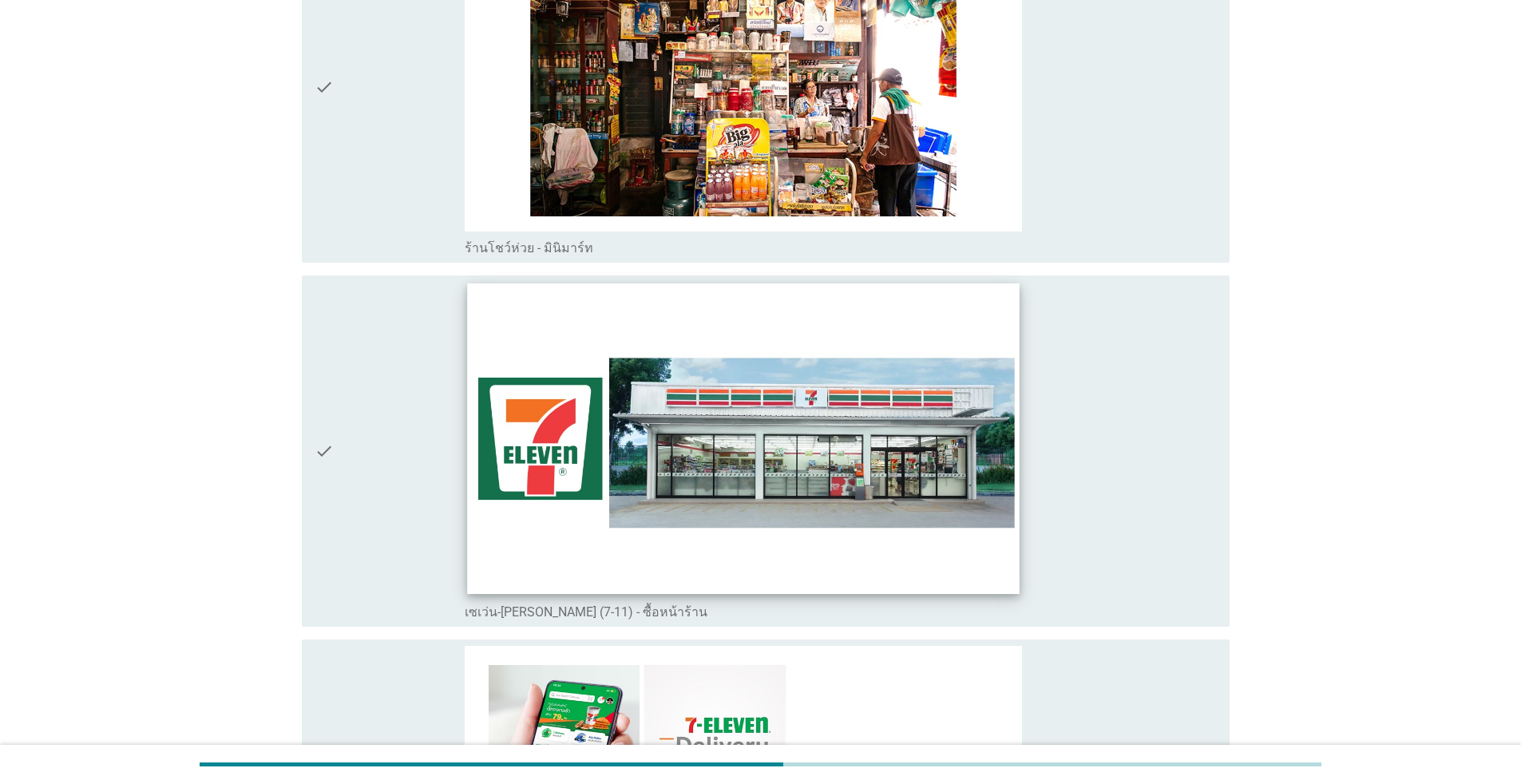
scroll to position [4391, 0]
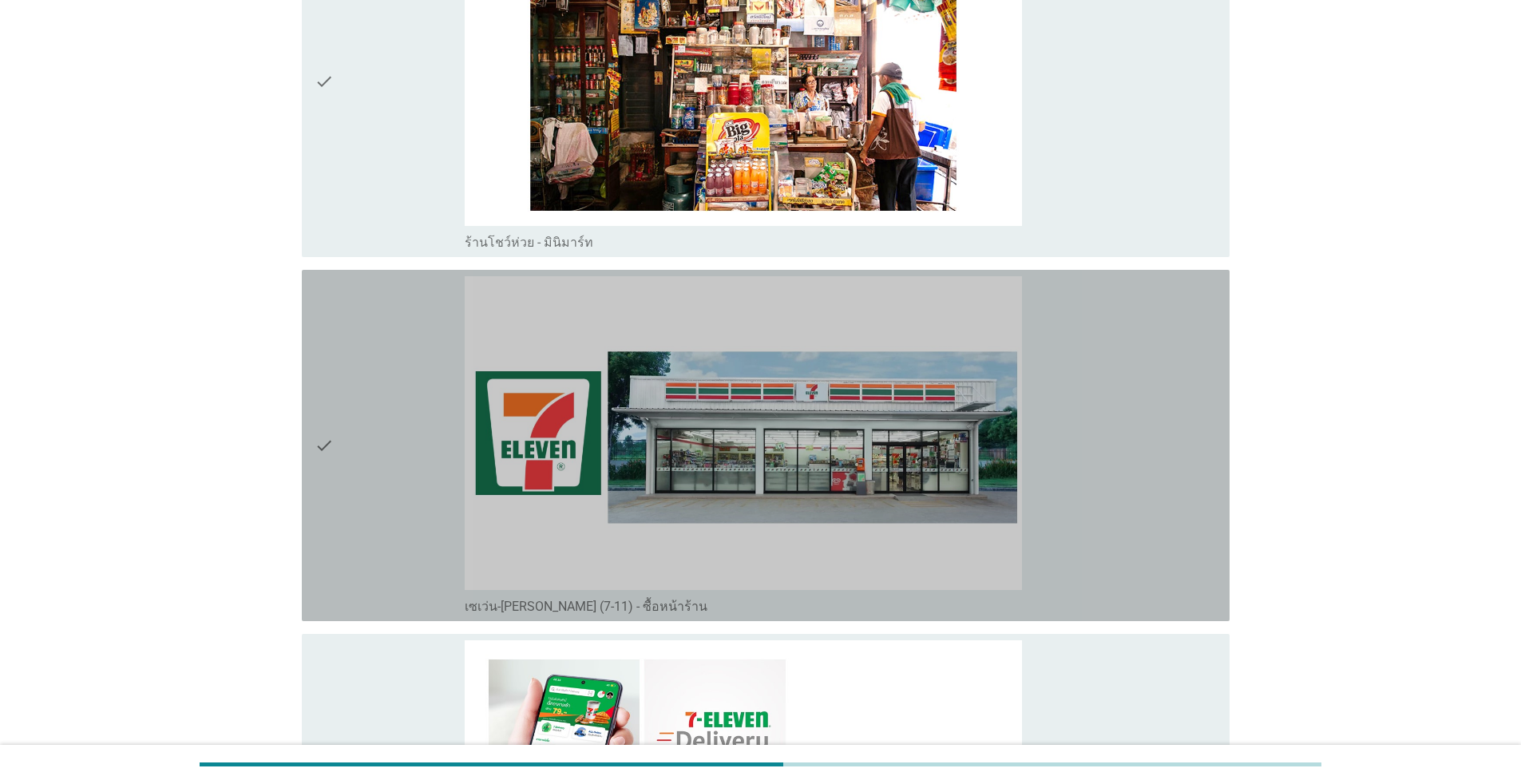
click at [418, 489] on div "check" at bounding box center [389, 445] width 150 height 338
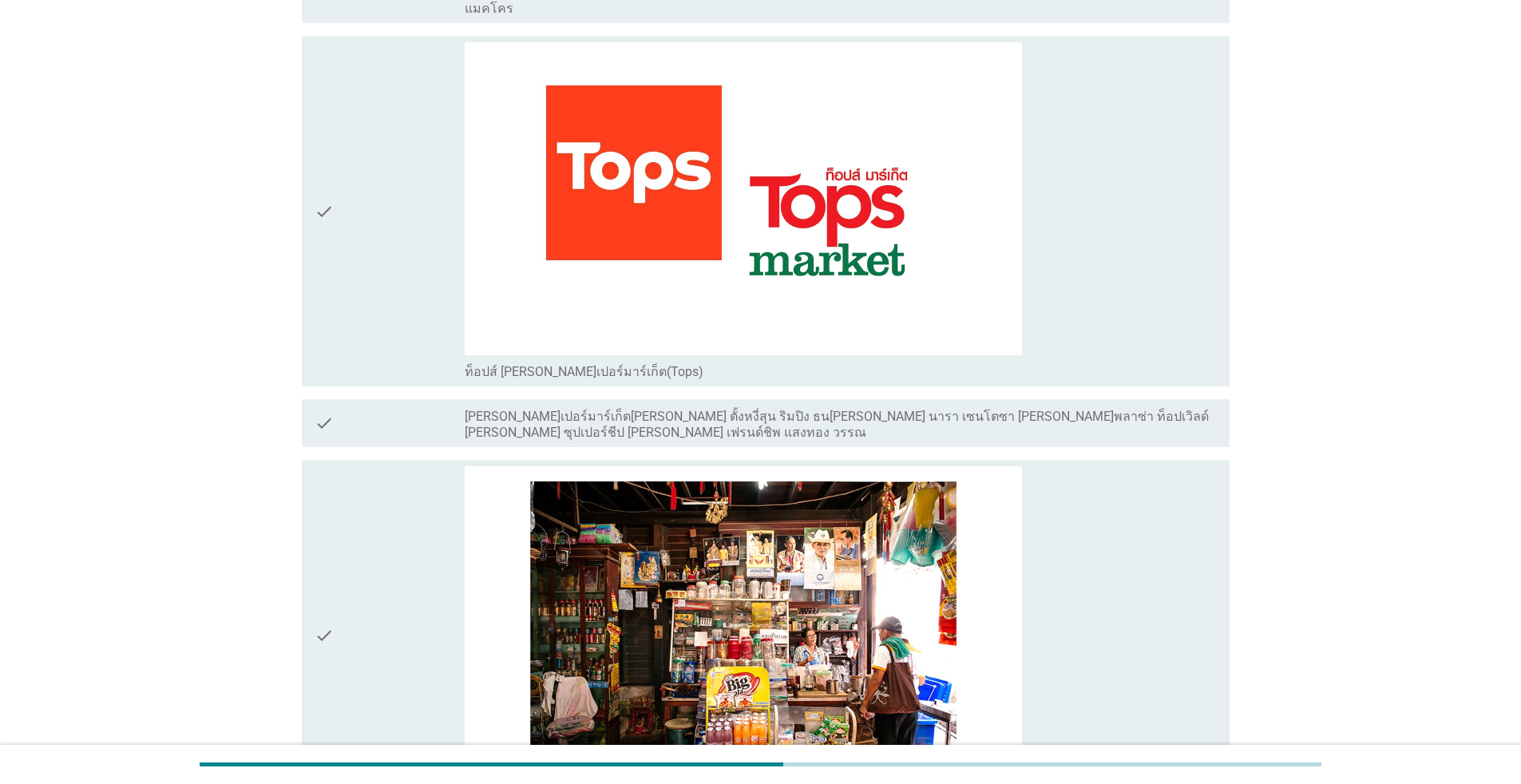
scroll to position [3832, 0]
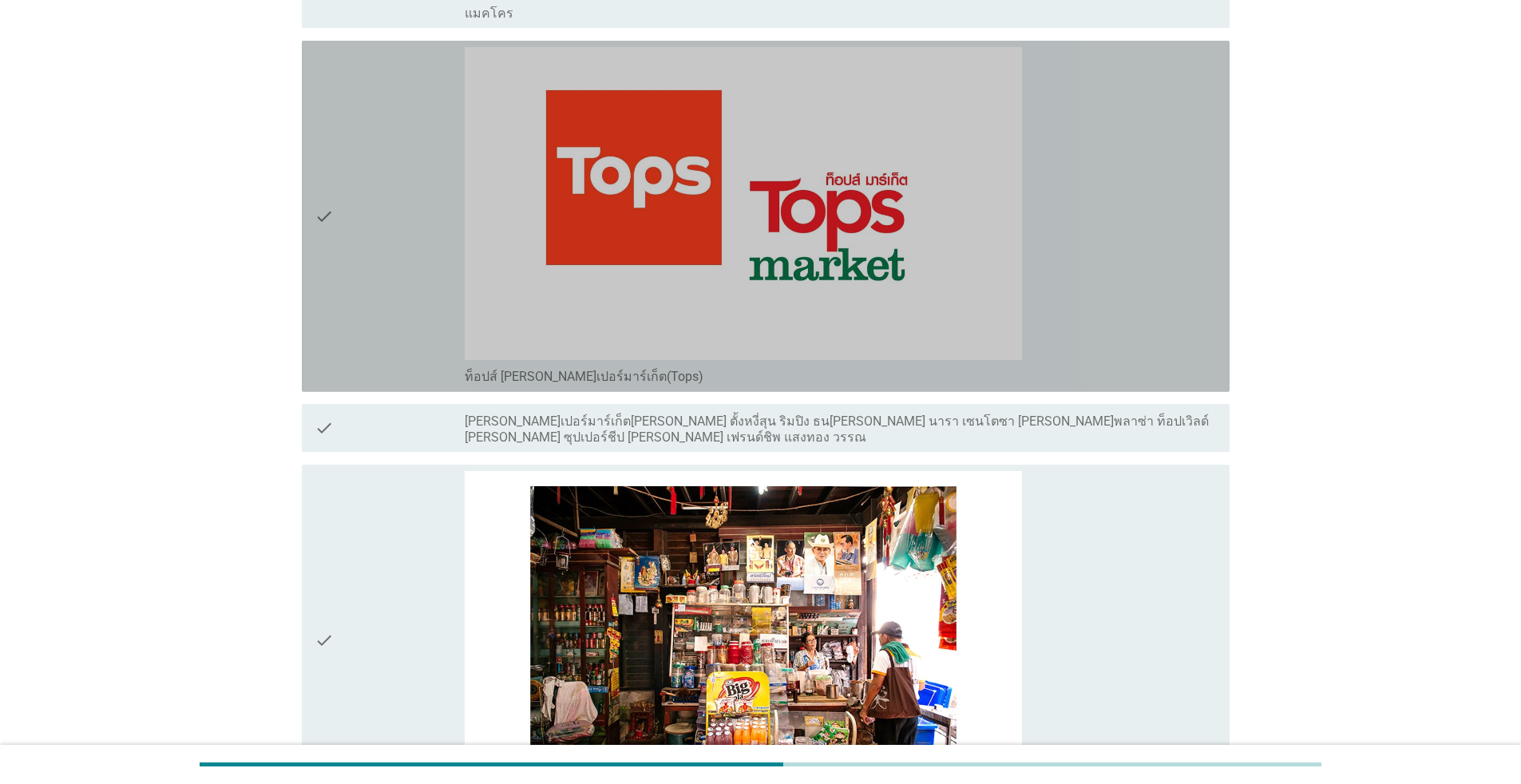
click at [439, 319] on div "check" at bounding box center [389, 216] width 150 height 338
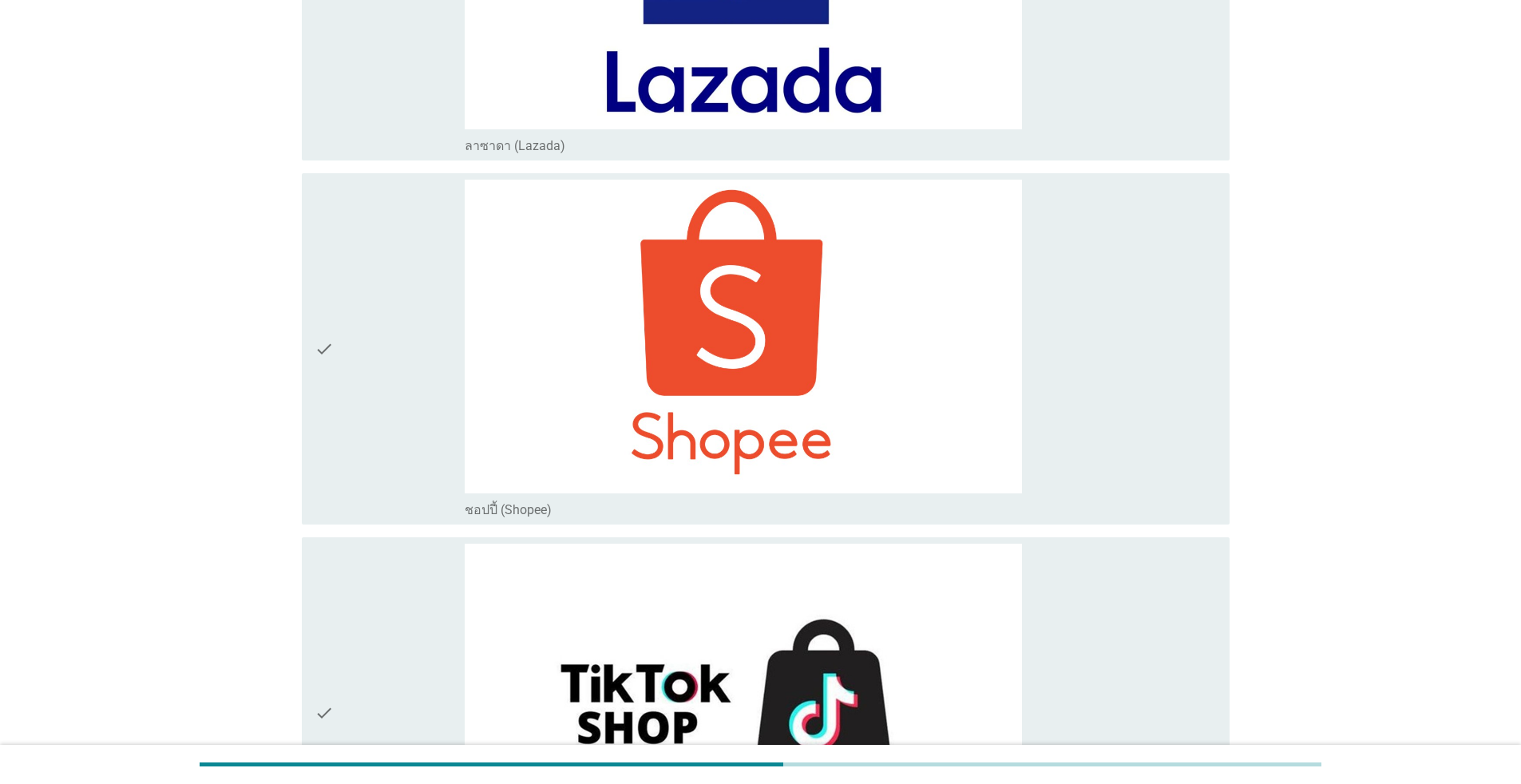
scroll to position [6621, 0]
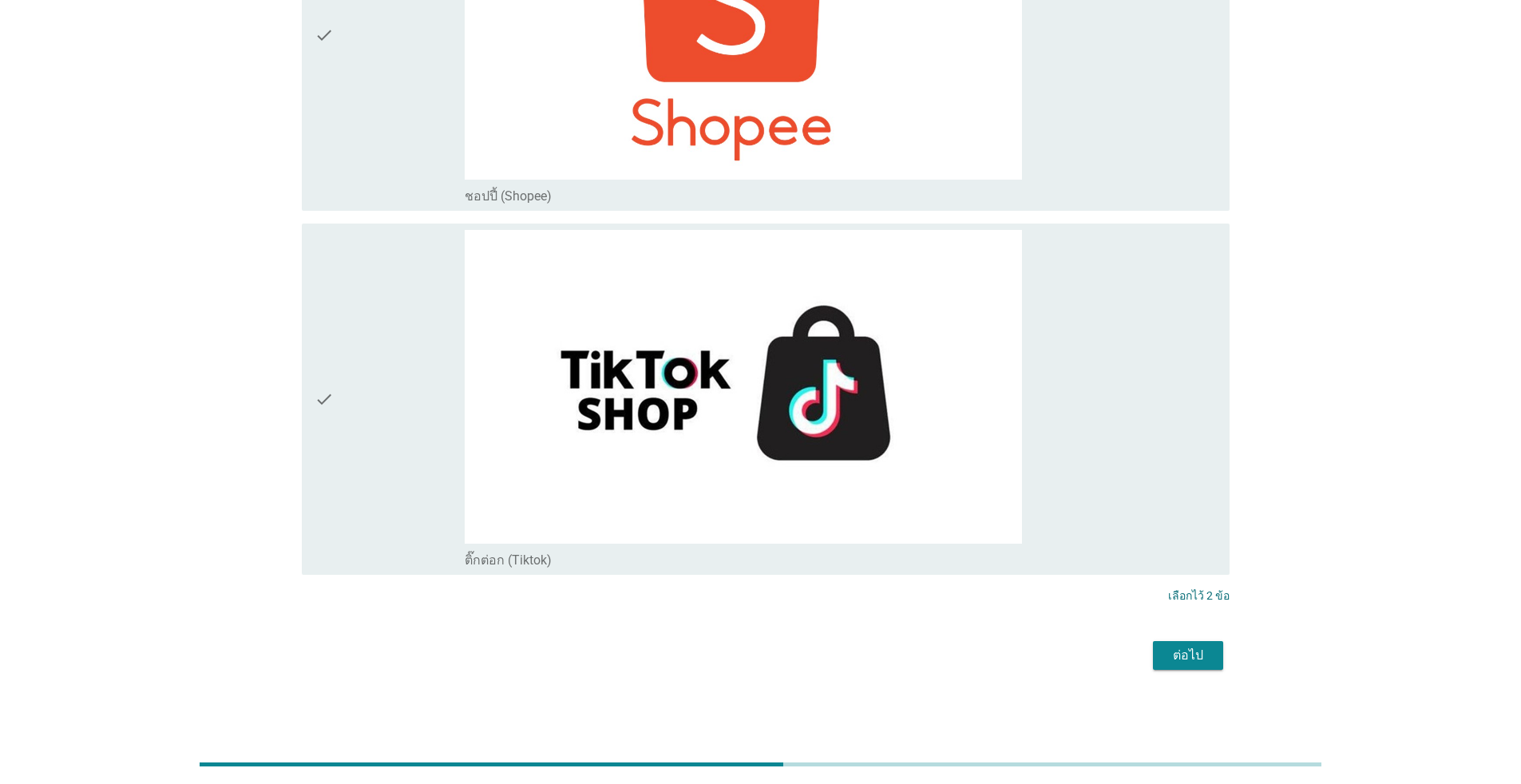
click at [786, 649] on div "ต่อไป" at bounding box center [1188, 655] width 45 height 19
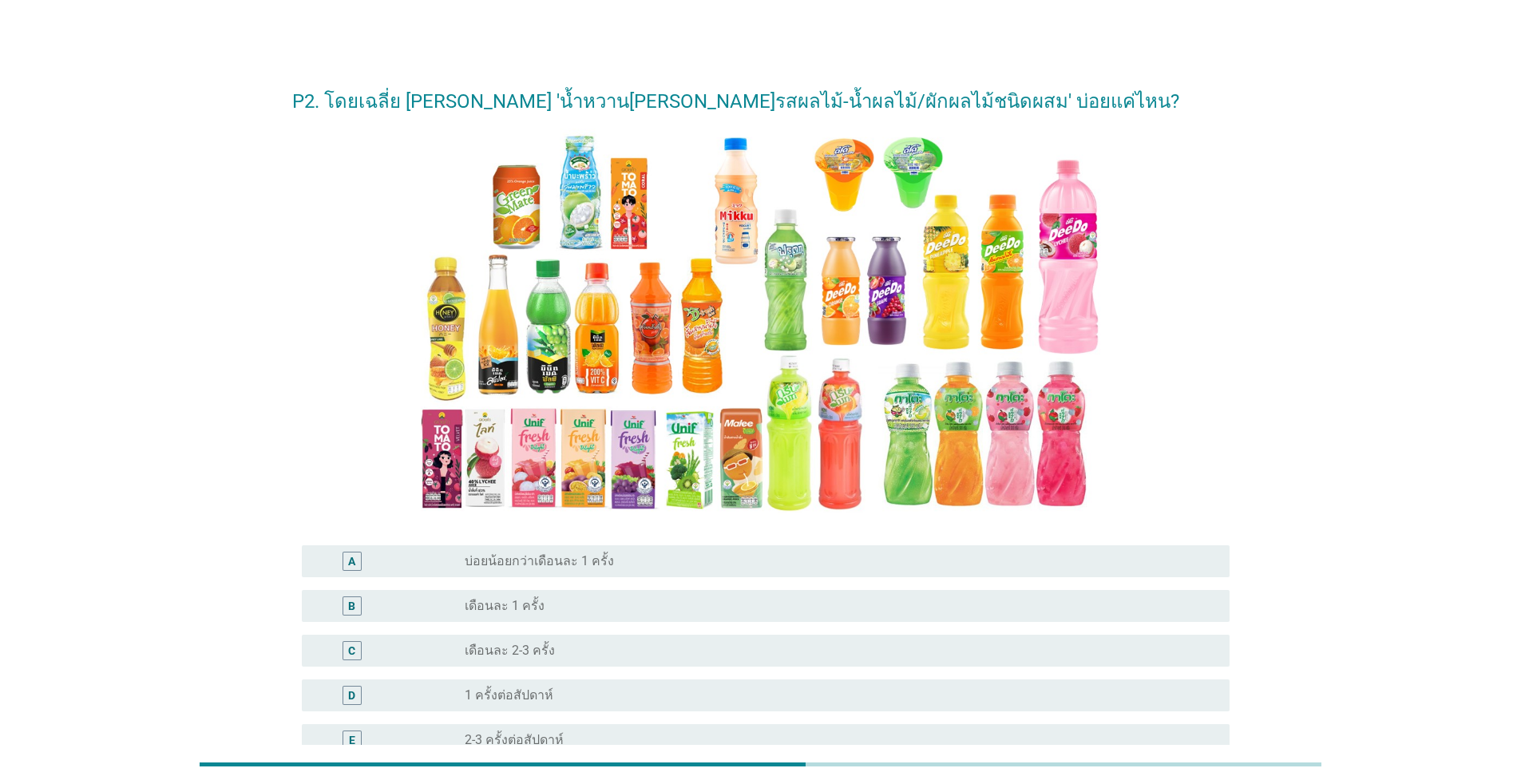
click at [573, 693] on div "radio_button_unchecked 1 ครั้งต่อสัปดาห์" at bounding box center [835, 695] width 739 height 16
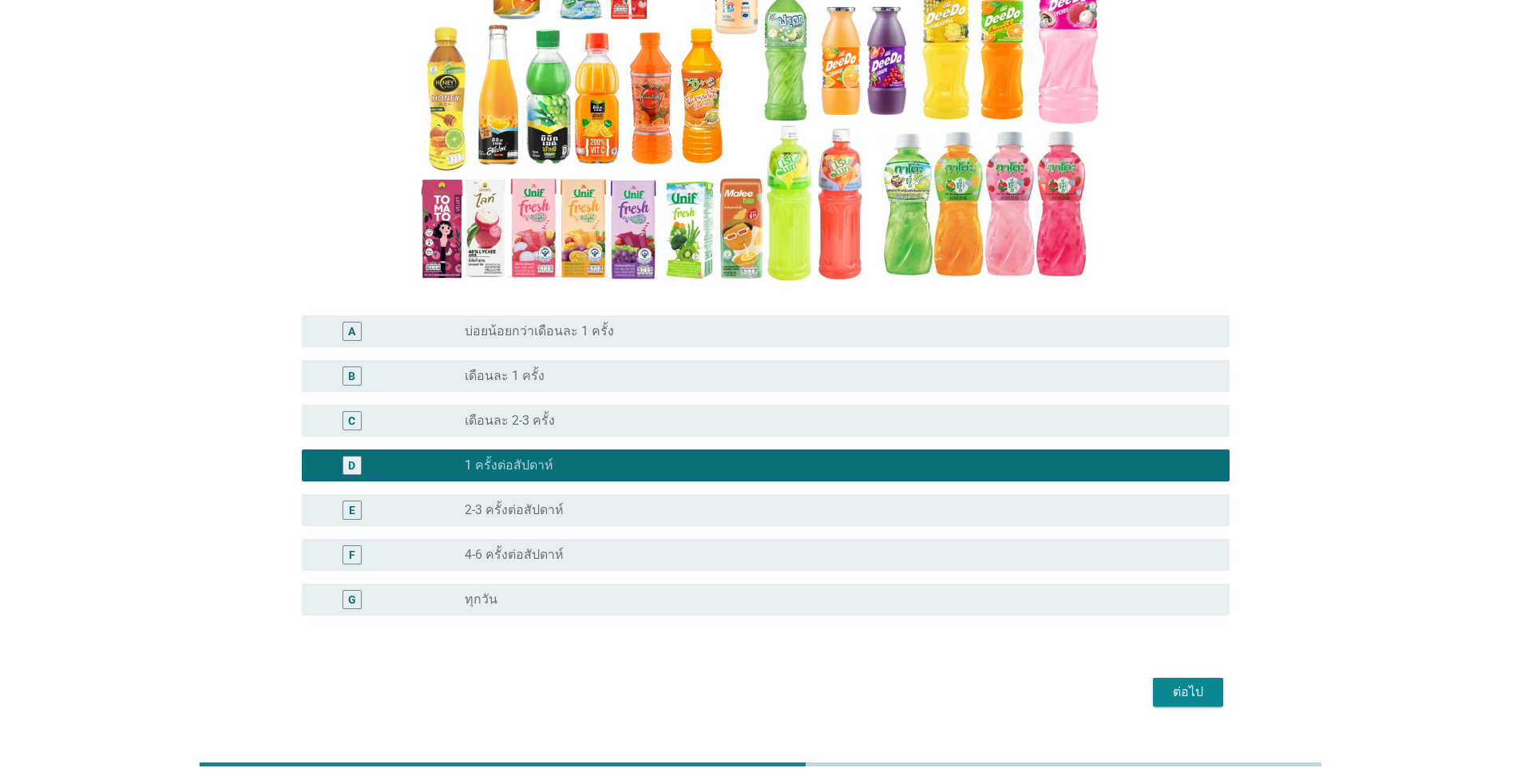
scroll to position [240, 0]
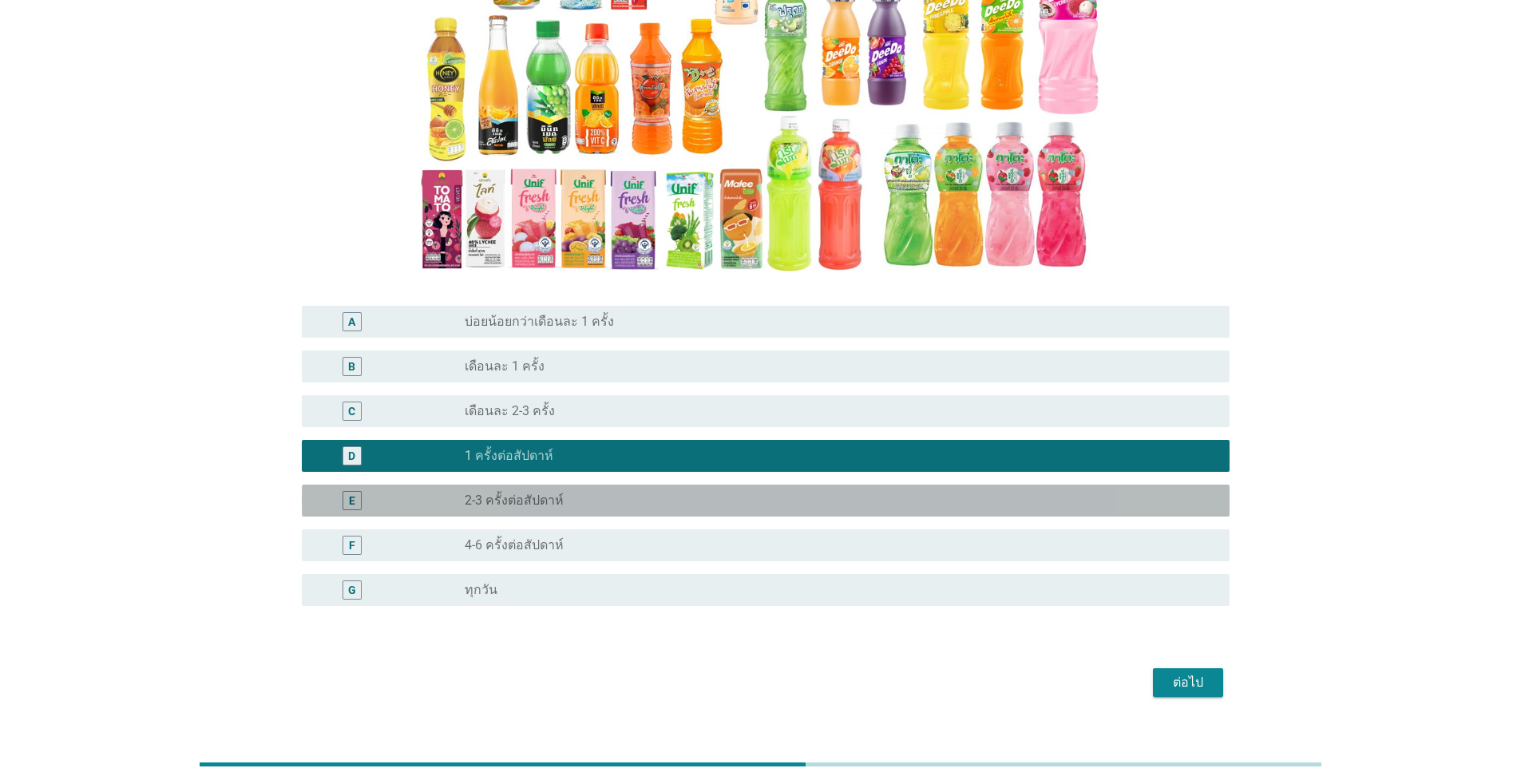
click at [575, 504] on div "radio_button_unchecked 2-3 ครั้งต่อสัปดาห์" at bounding box center [835, 500] width 739 height 16
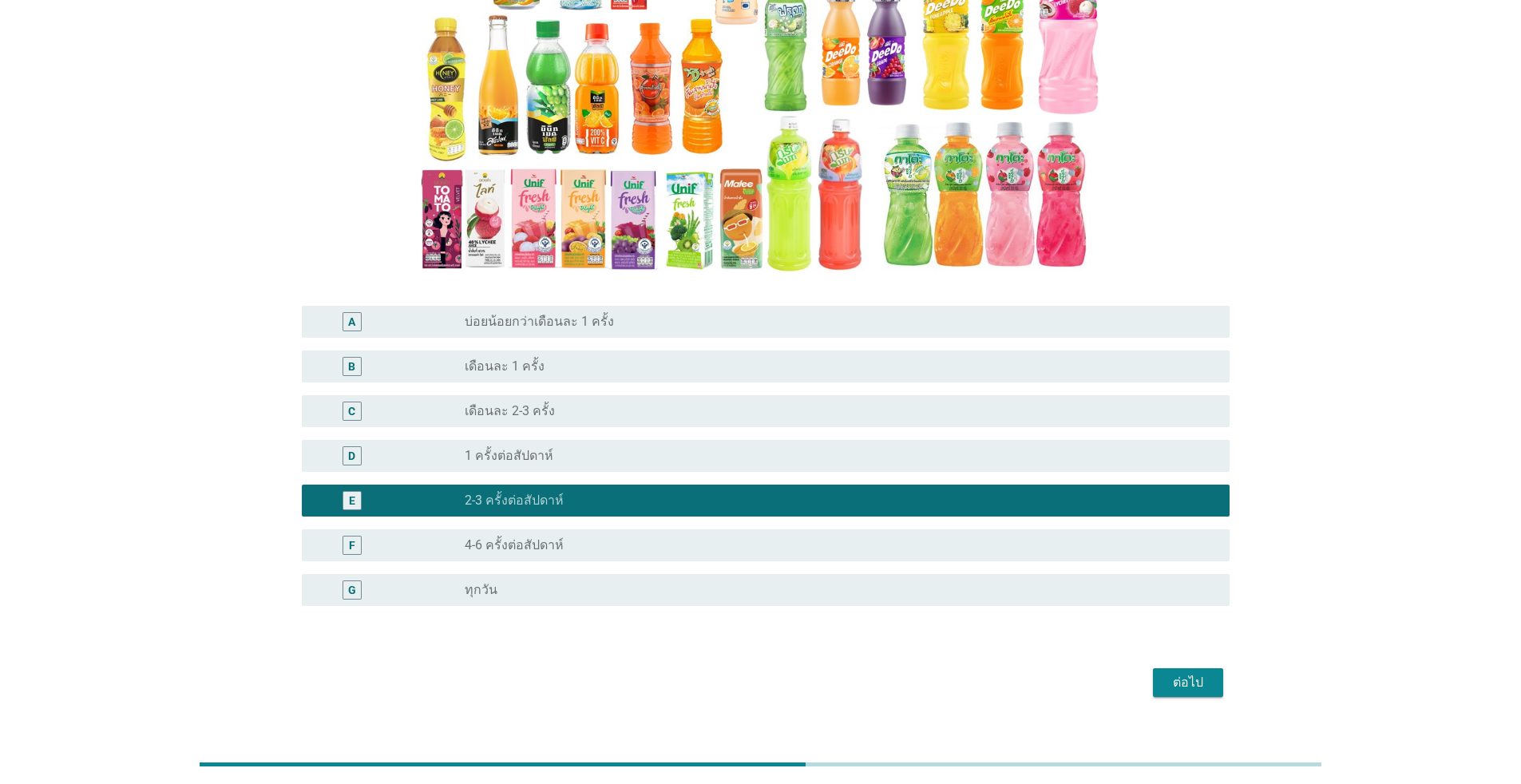
click at [786, 685] on div "ต่อไป" at bounding box center [1188, 683] width 45 height 19
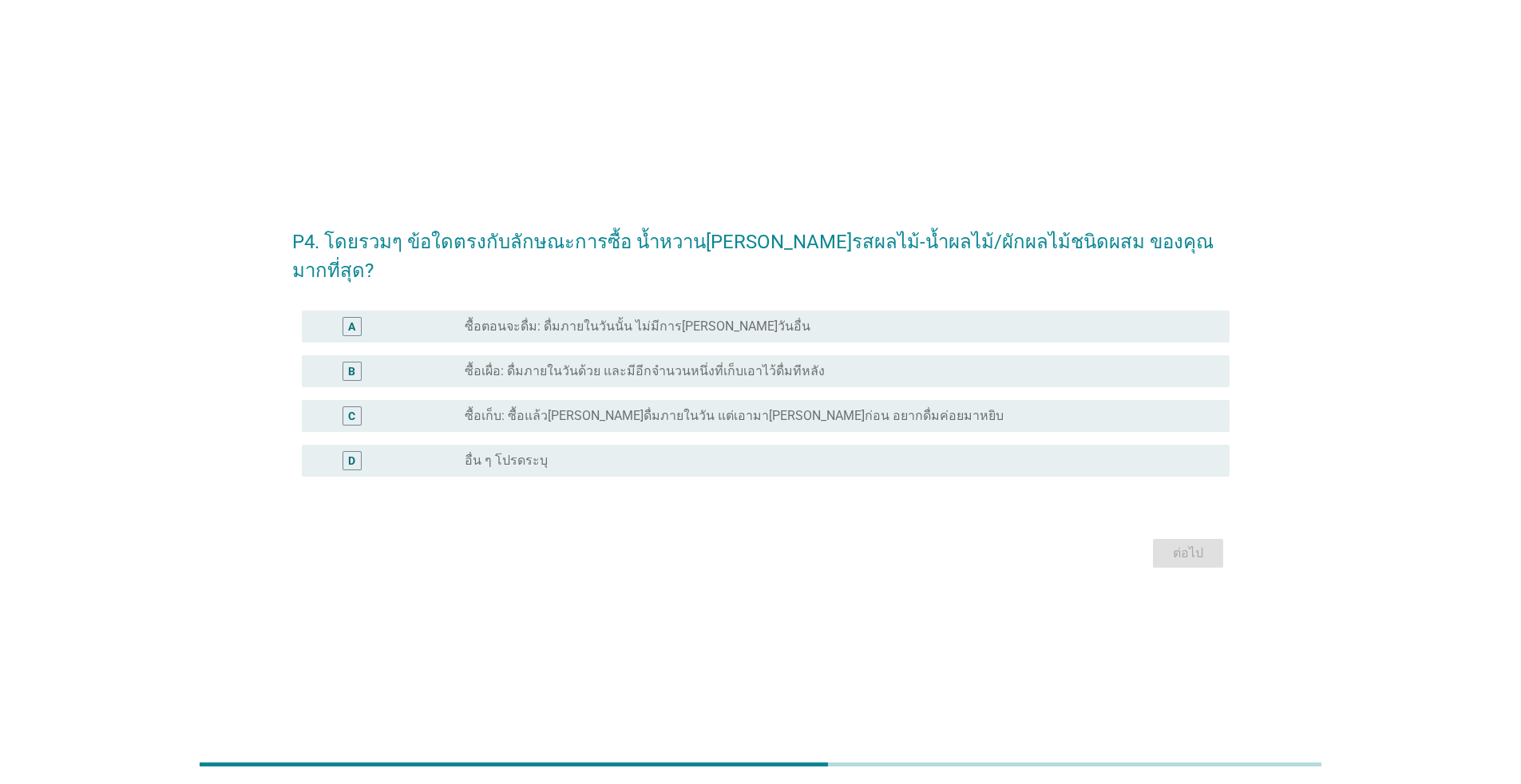
click at [616, 363] on label "ซื้อเผื่อ: ดื่มภายในวันด้วย และมีอีกจำนวนหนึ่งที่เก็บเอาไว้ดื่มทีหลัง" at bounding box center [645, 371] width 360 height 16
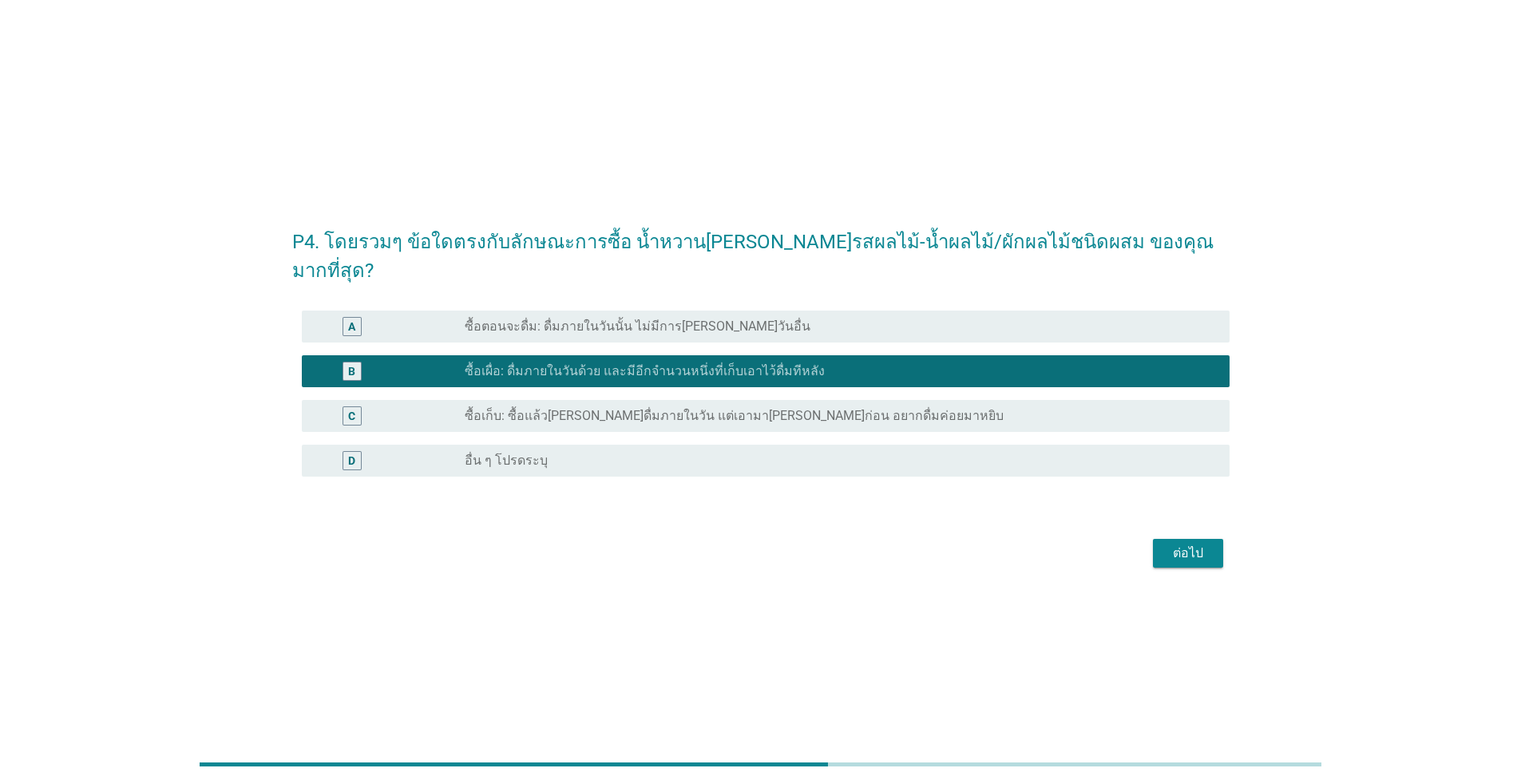
click at [786, 549] on button "ต่อไป" at bounding box center [1189, 553] width 71 height 29
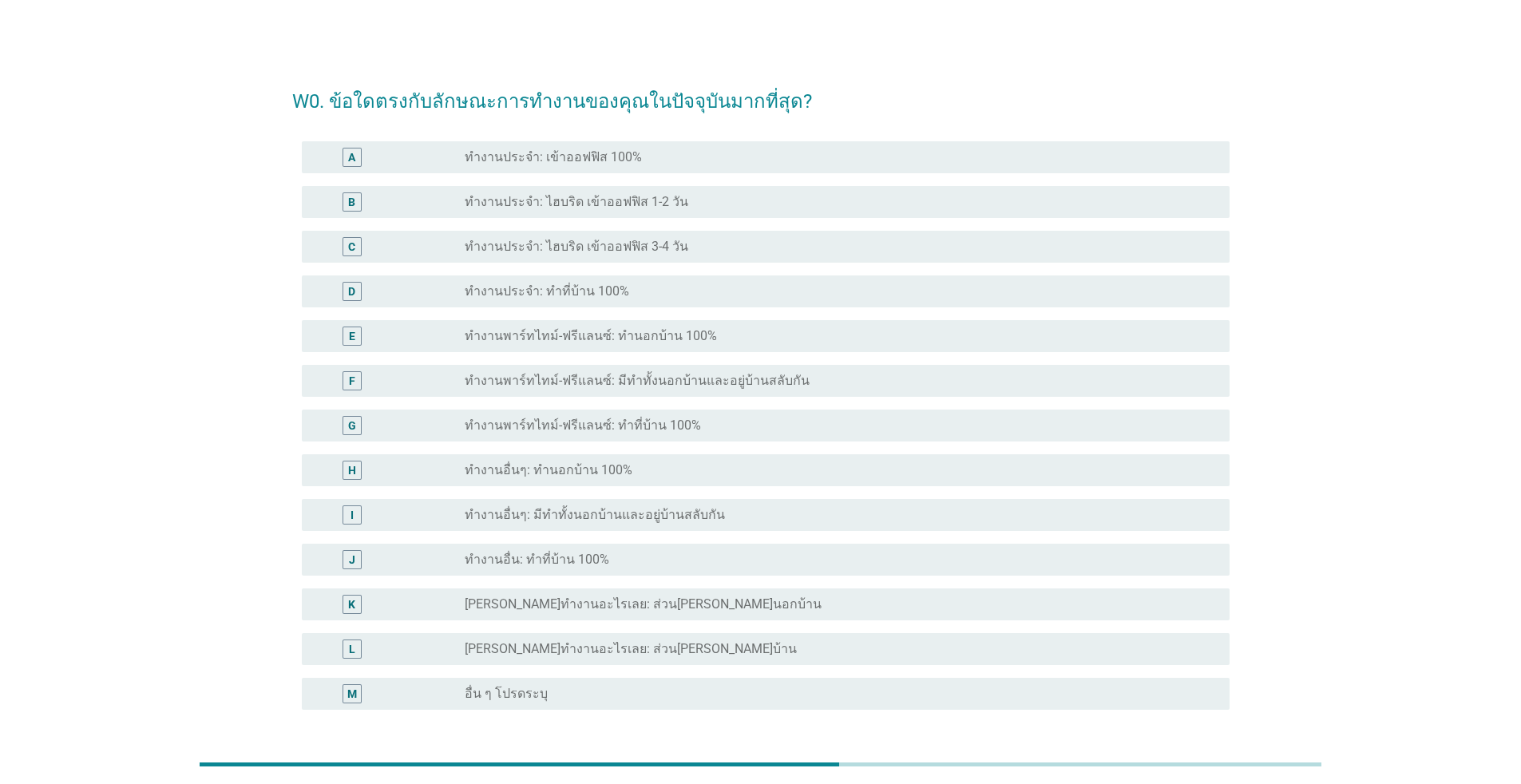
click at [570, 166] on div "radio_button_unchecked ทำงานประจำ: เข้าออฟฟิส 100%" at bounding box center [841, 158] width 752 height 19
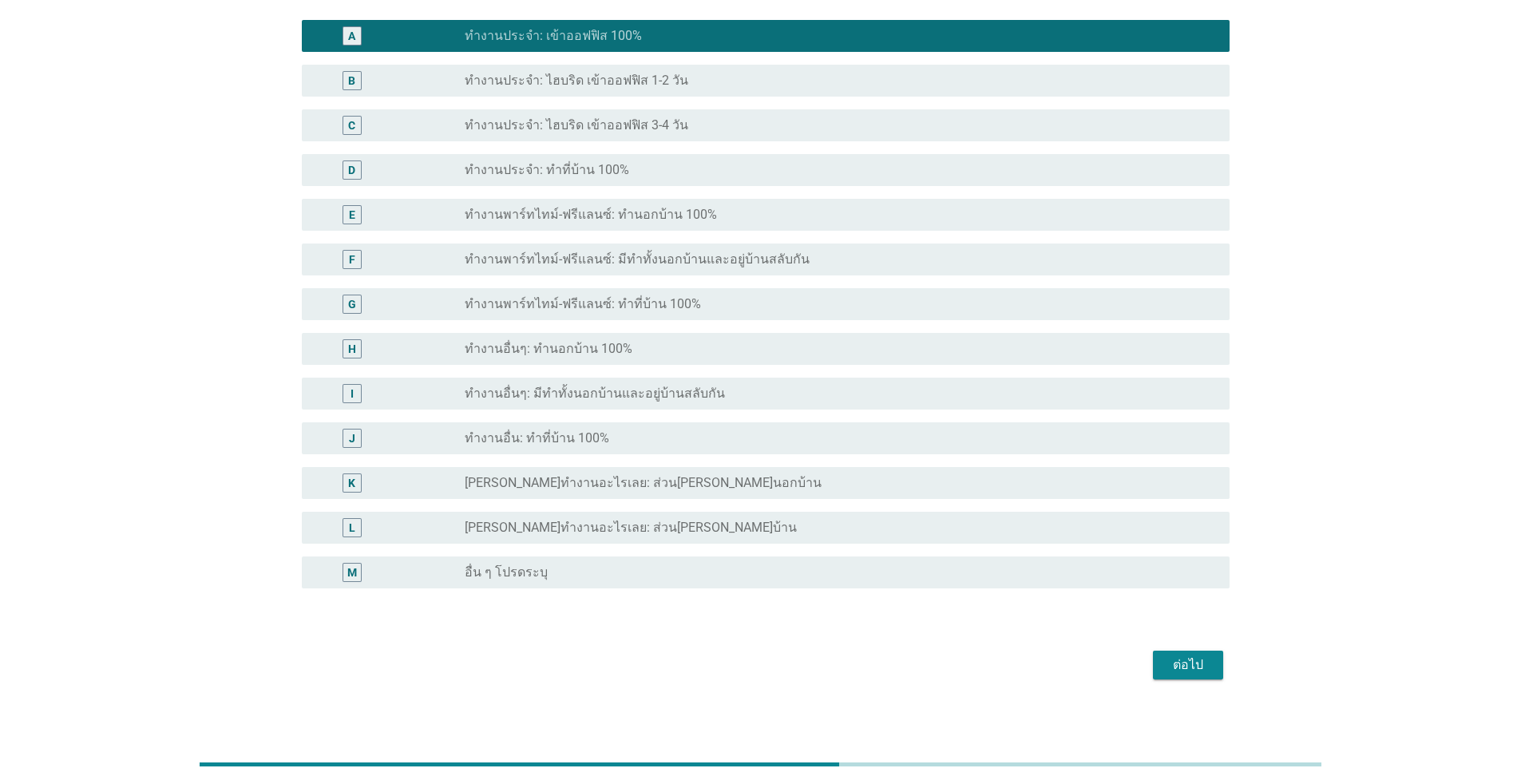
scroll to position [131, 0]
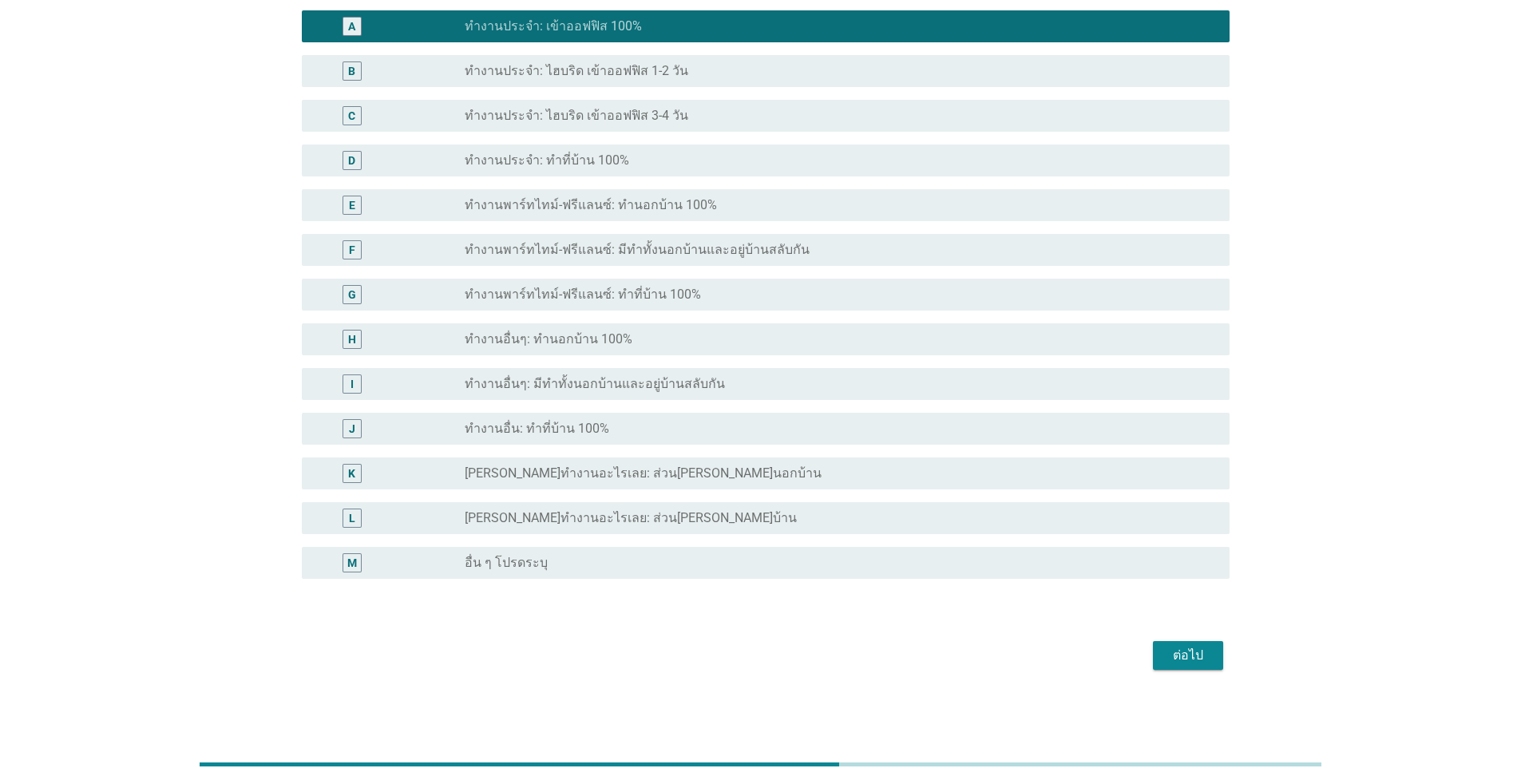
click at [786, 653] on div "ต่อไป" at bounding box center [1188, 655] width 45 height 19
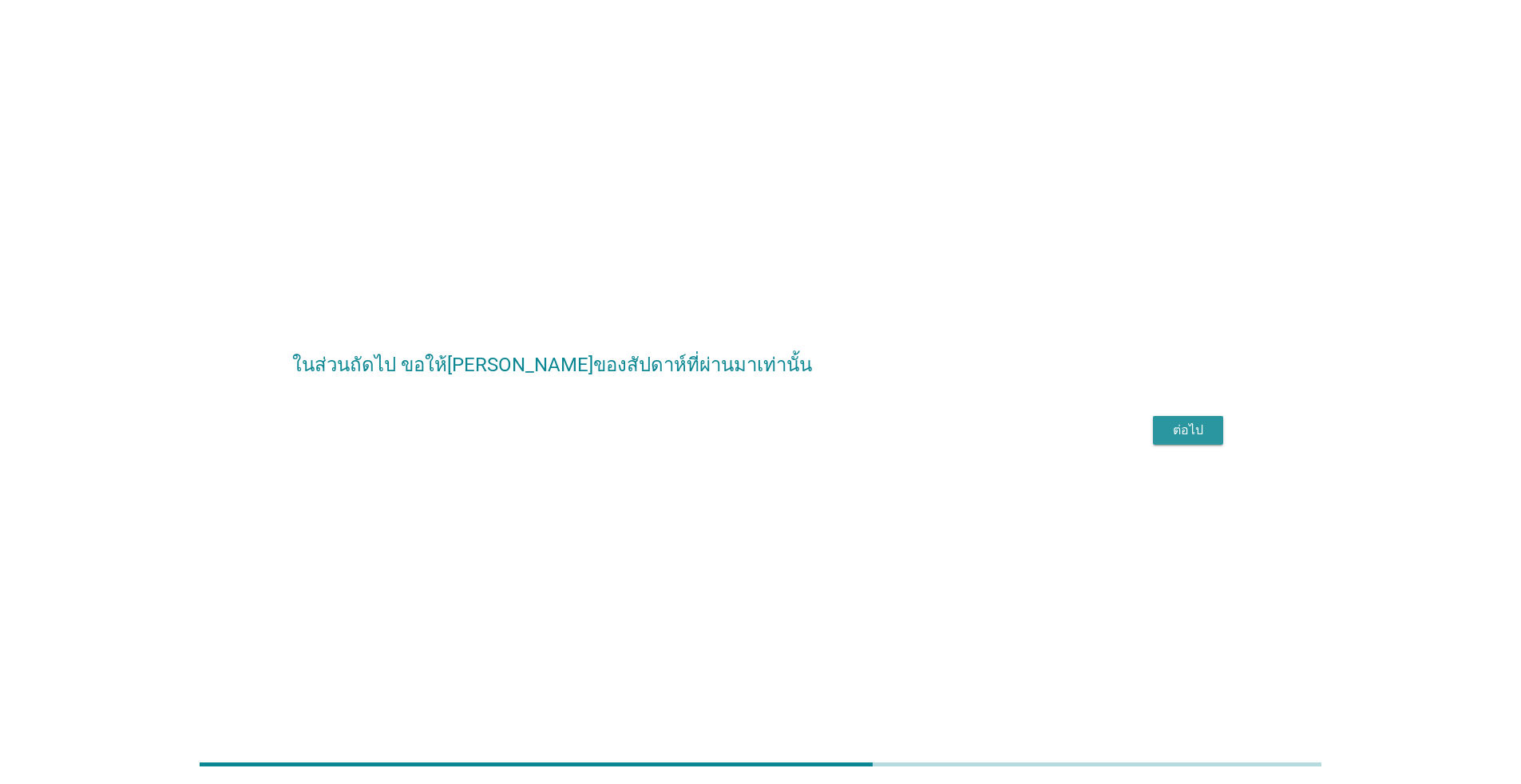
click at [786, 440] on div "ต่อไป" at bounding box center [1188, 431] width 45 height 19
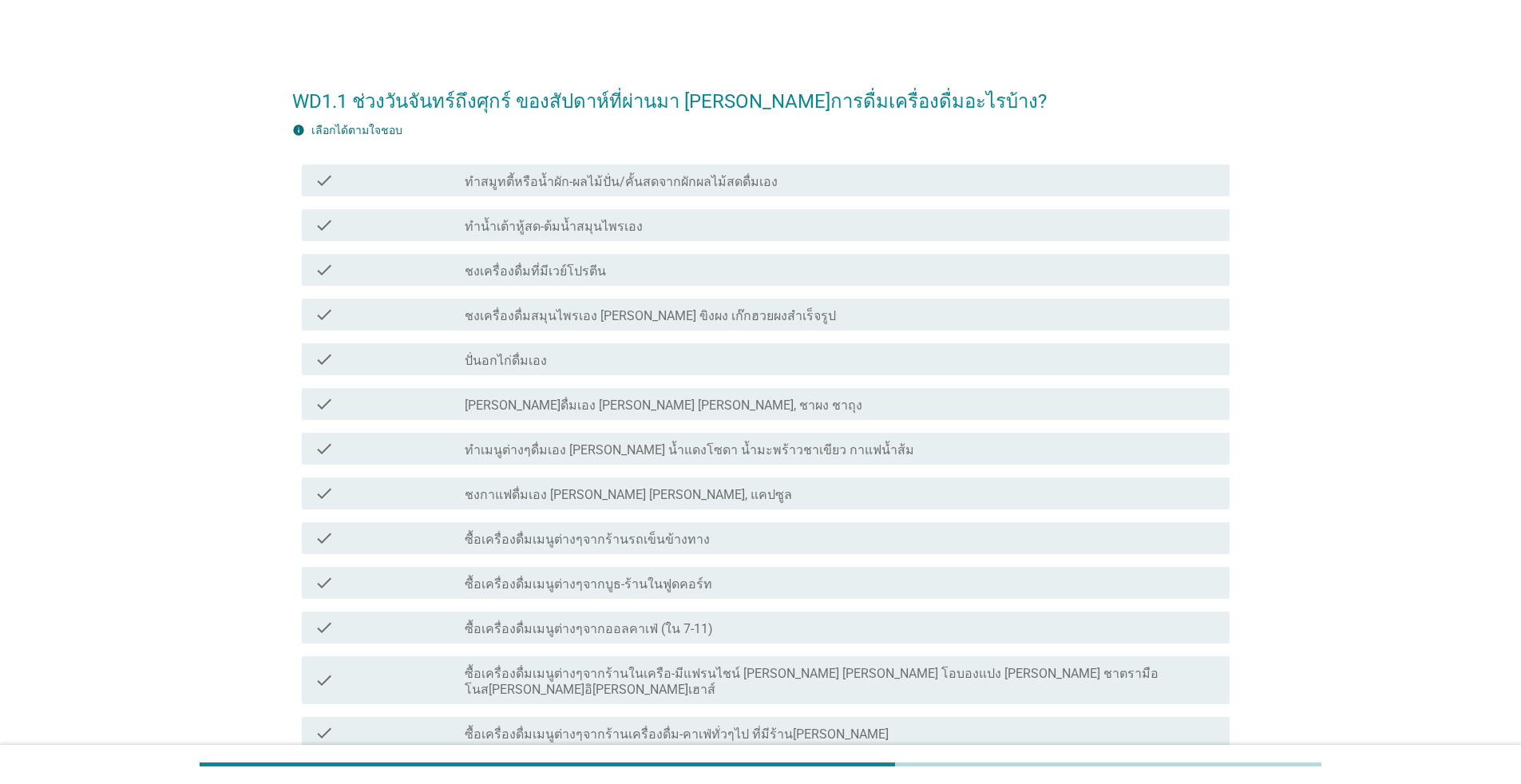
click at [510, 188] on label "ทำสมูทตี้หรือน้ำผัก-ผลไม้ปั่น/คั้นสดจากผักผลไม้สดดื่มเอง" at bounding box center [622, 181] width 313 height 16
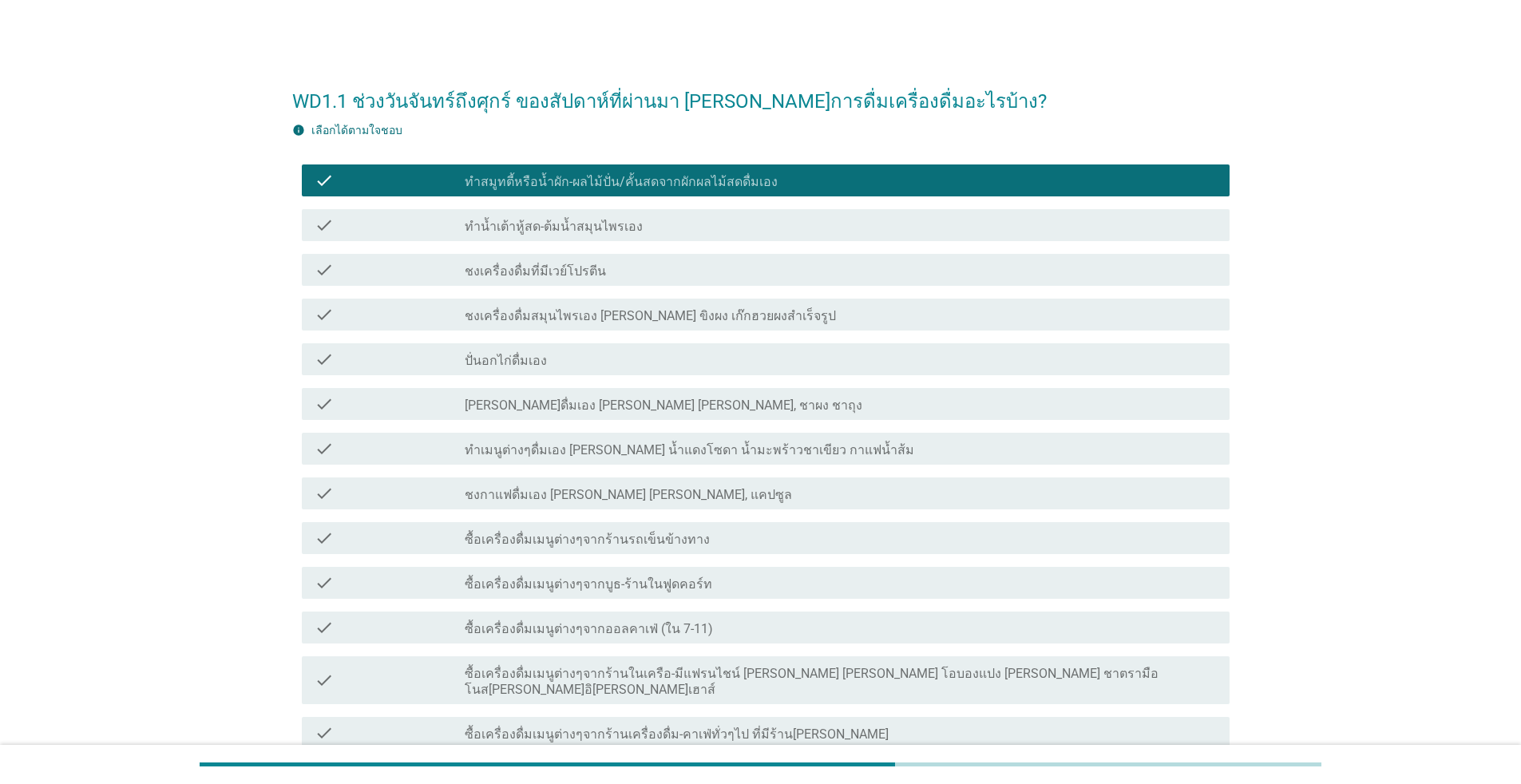
click at [572, 635] on label "ซื้อเครื่องดื่มเมนูต่างๆจากออลคาเฟ่ (ใน 7-11)" at bounding box center [589, 628] width 248 height 16
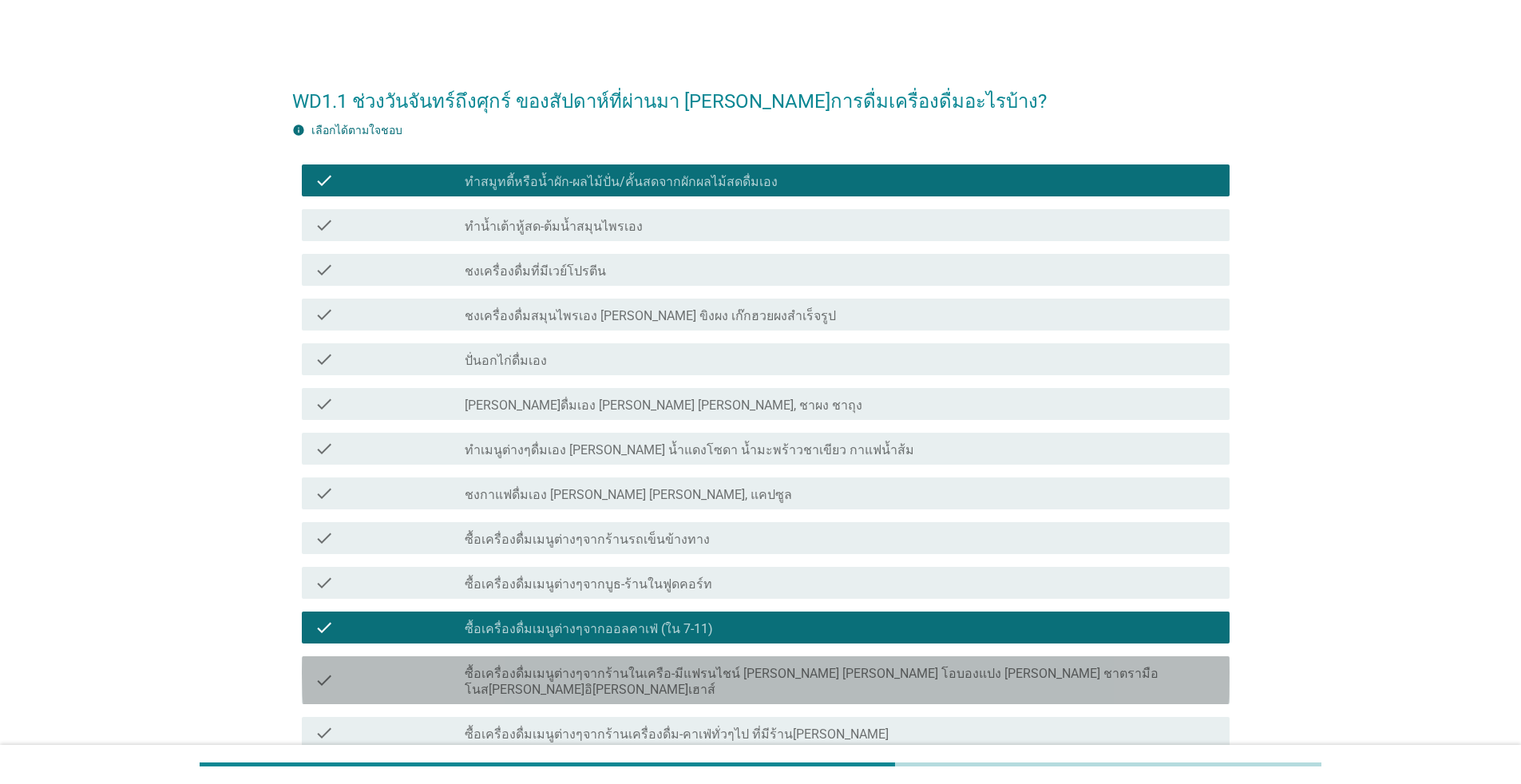
click at [568, 666] on label "ซื้อเครื่องดื่มเมนูต่างๆจากร้านในเครือ-มีแฟรนไชน์ [PERSON_NAME] [PERSON_NAME] โ…" at bounding box center [841, 681] width 752 height 32
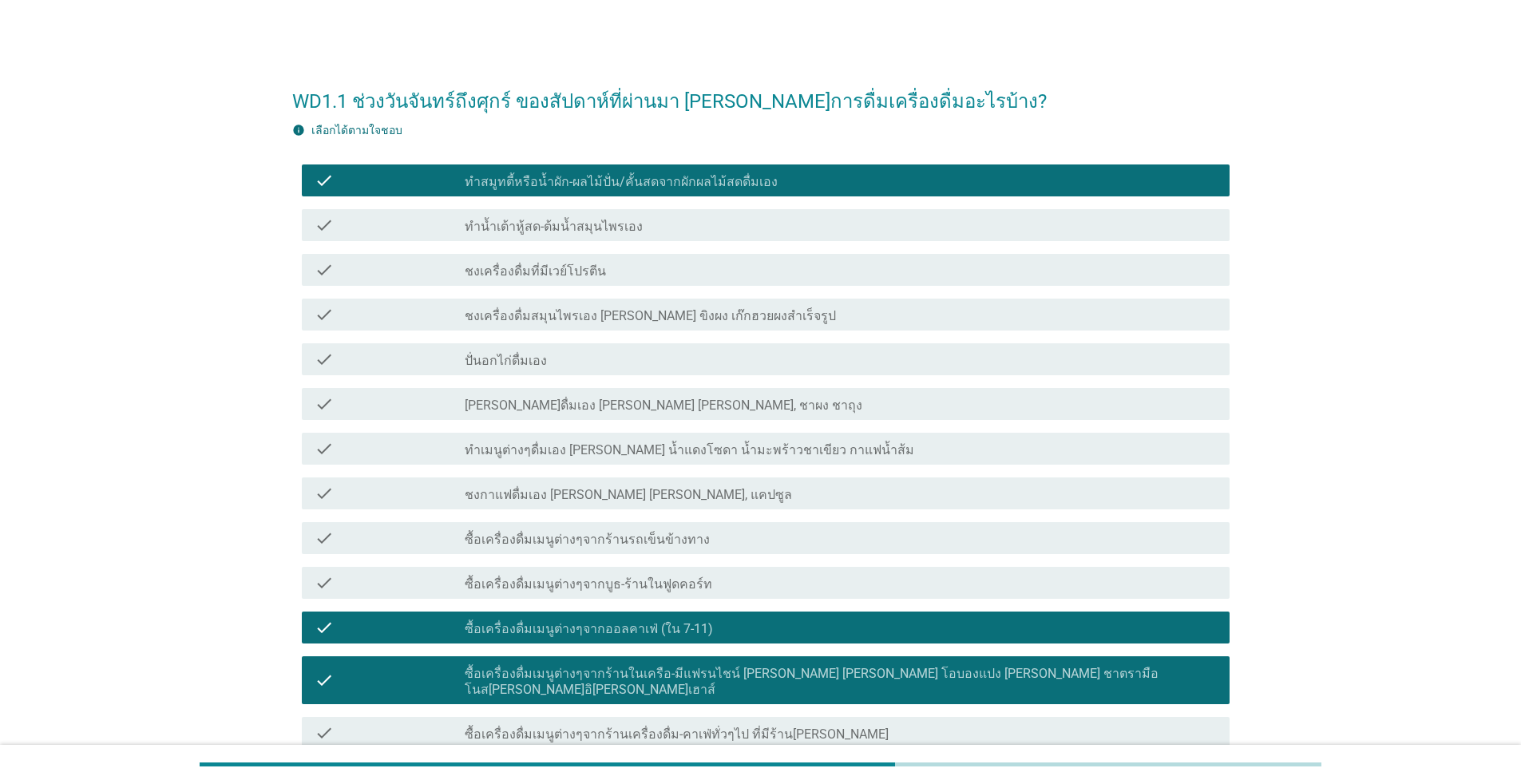
click at [557, 586] on label "ซื้อเครื่องดื่มเมนูต่างๆจากบูธ-ร้านในฟูดคอร์ท" at bounding box center [589, 584] width 247 height 16
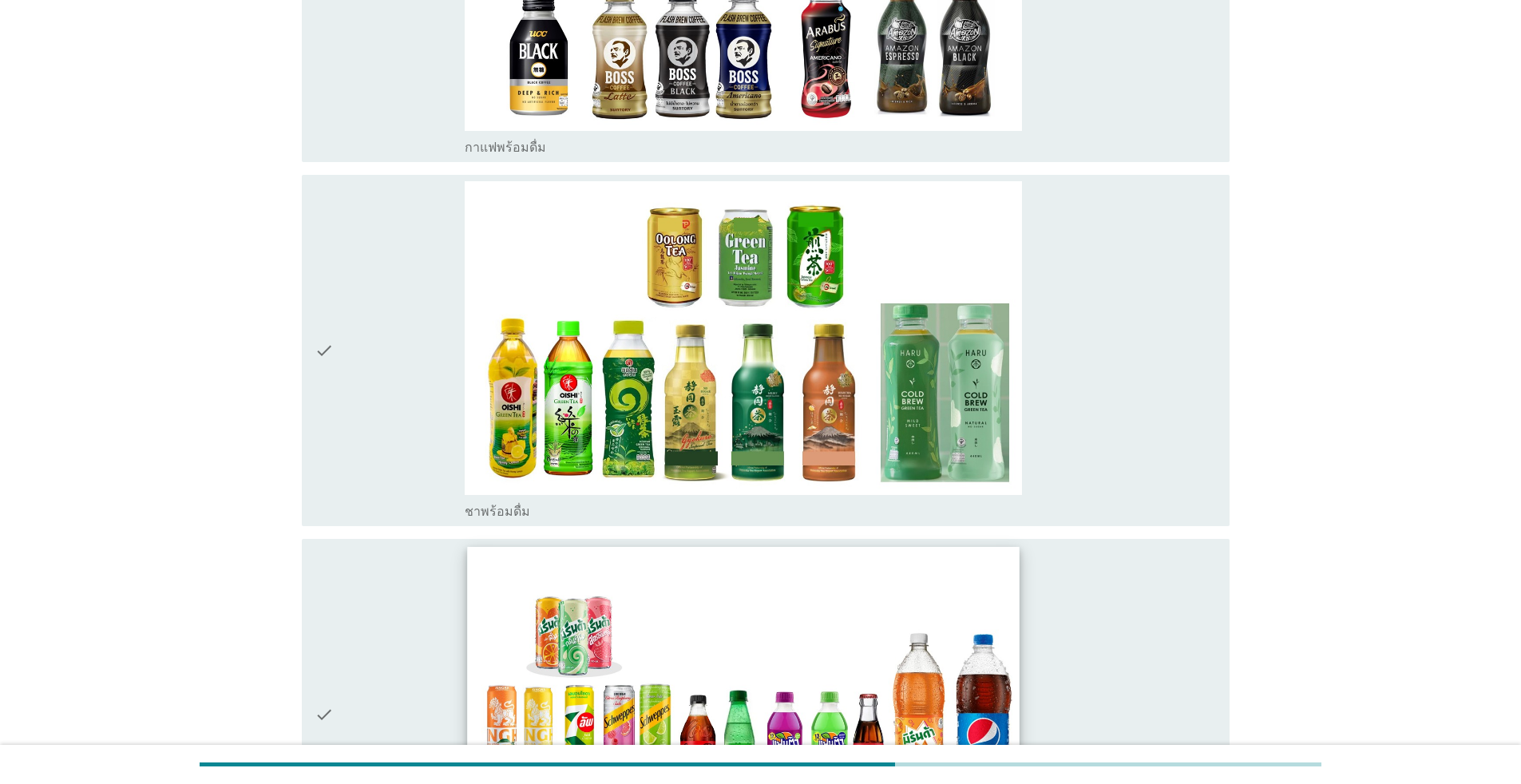
scroll to position [2635, 0]
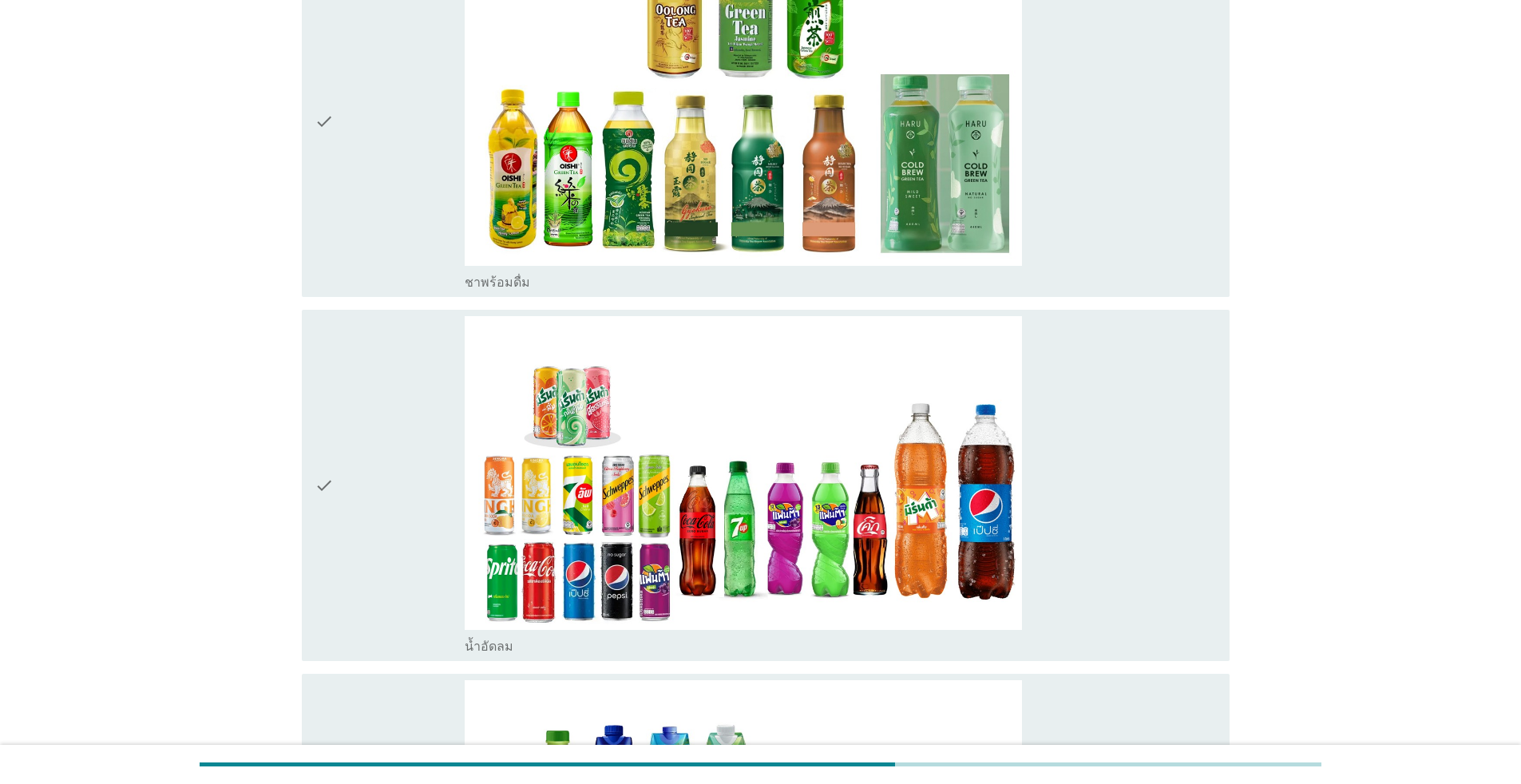
click at [397, 256] on div "check" at bounding box center [389, 121] width 150 height 338
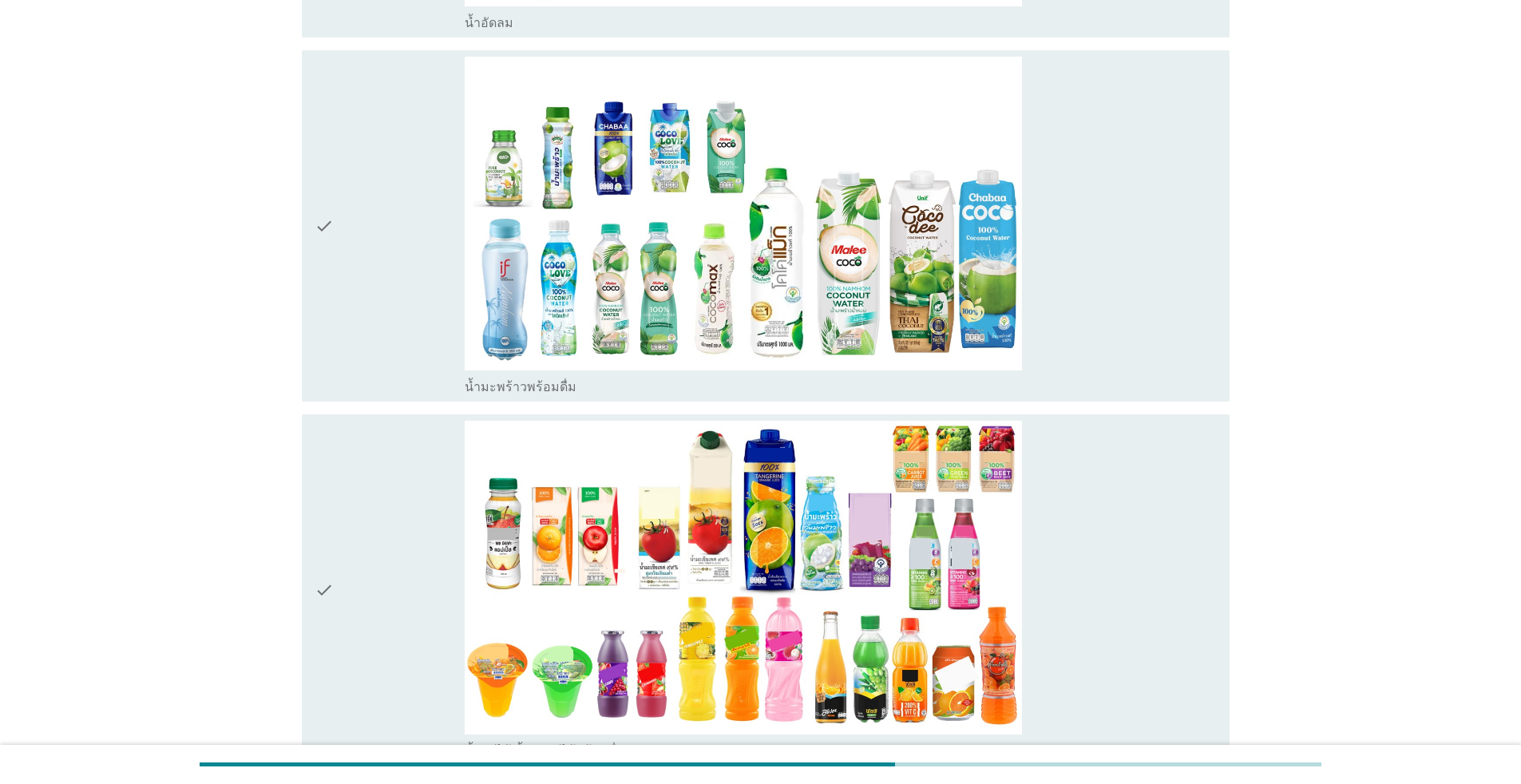
scroll to position [3273, 0]
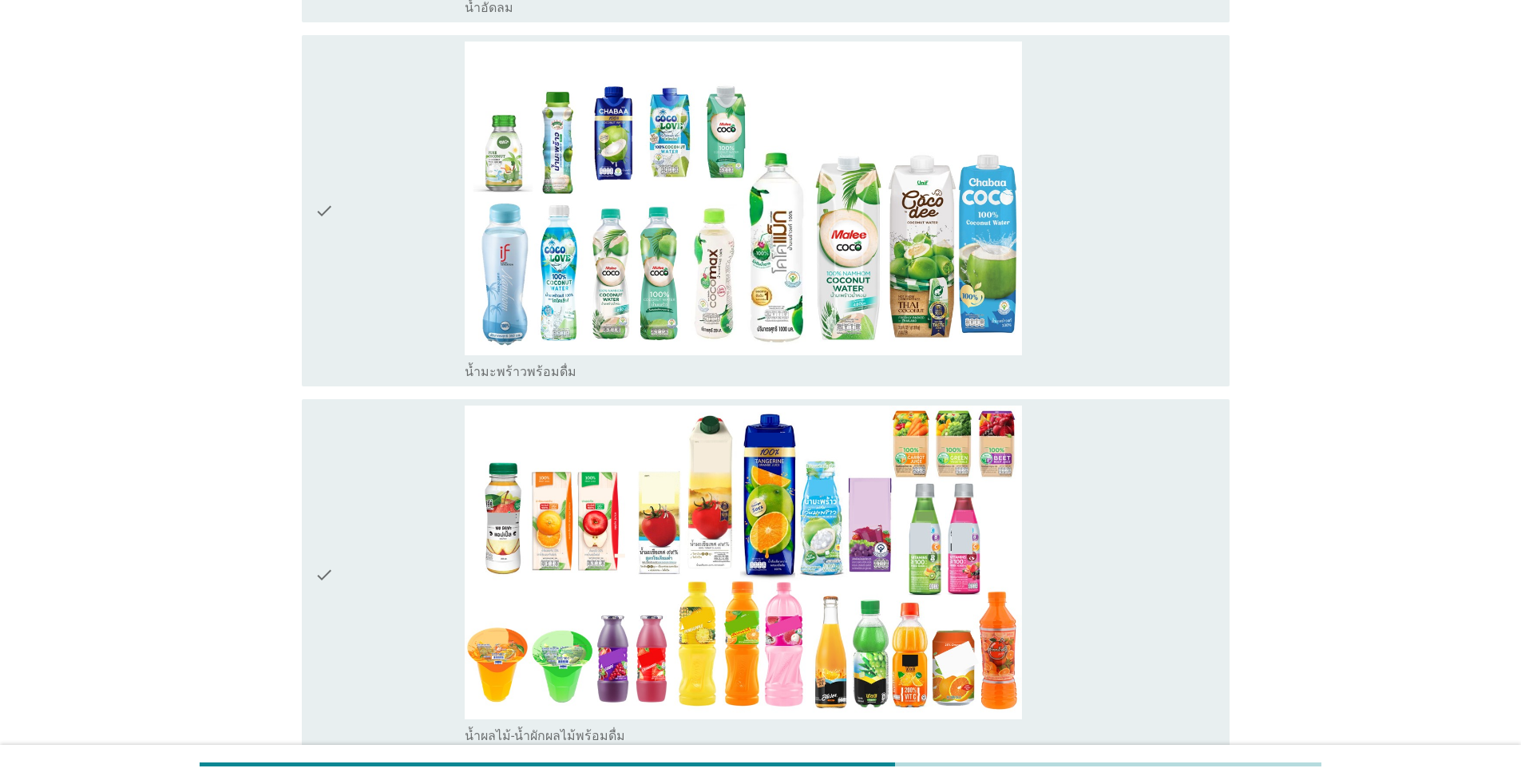
drag, startPoint x: 417, startPoint y: 299, endPoint x: 416, endPoint y: 321, distance: 22.0
click at [417, 298] on div "check" at bounding box center [389, 210] width 150 height 338
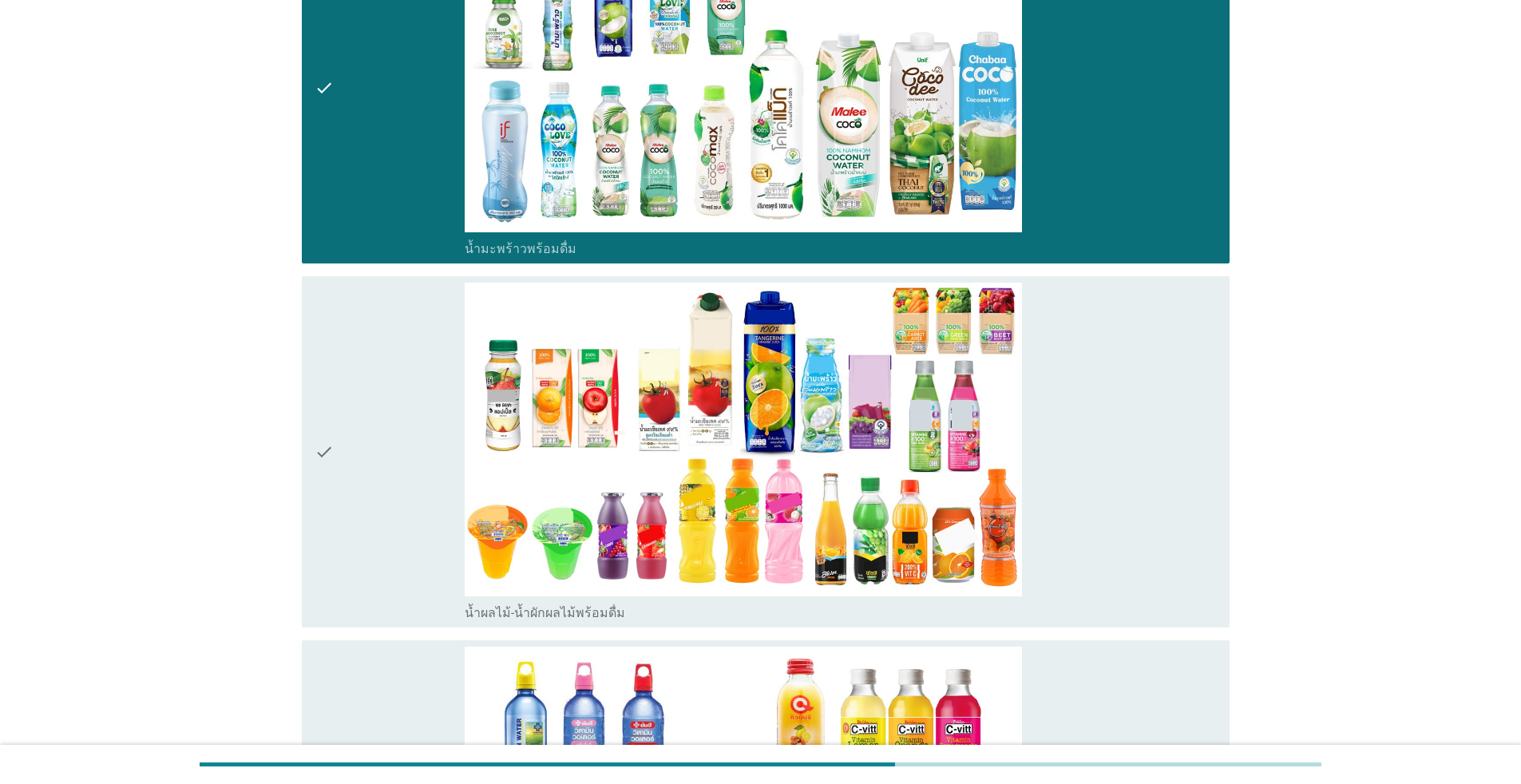
scroll to position [3592, 0]
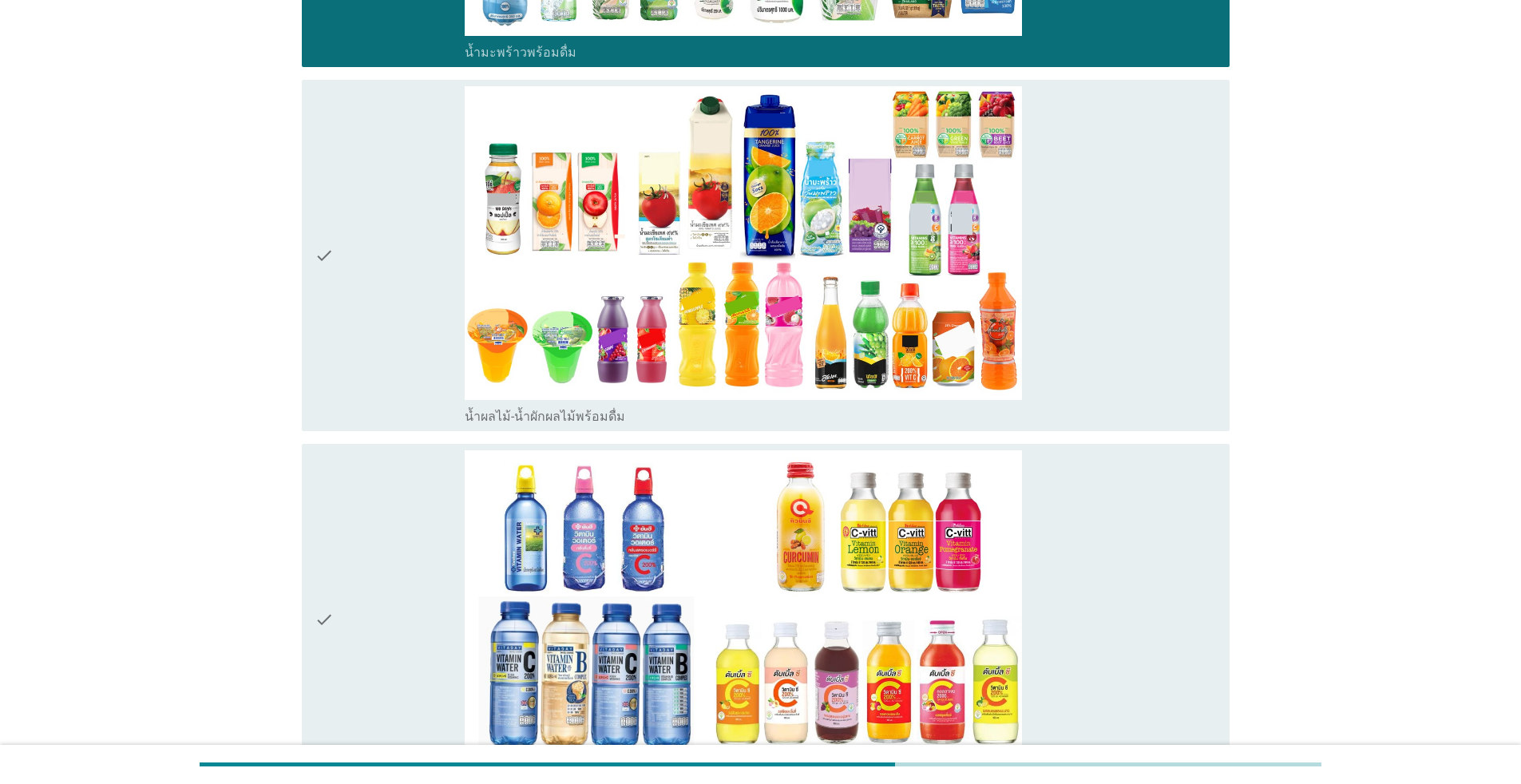
click at [368, 333] on div "check" at bounding box center [389, 255] width 150 height 338
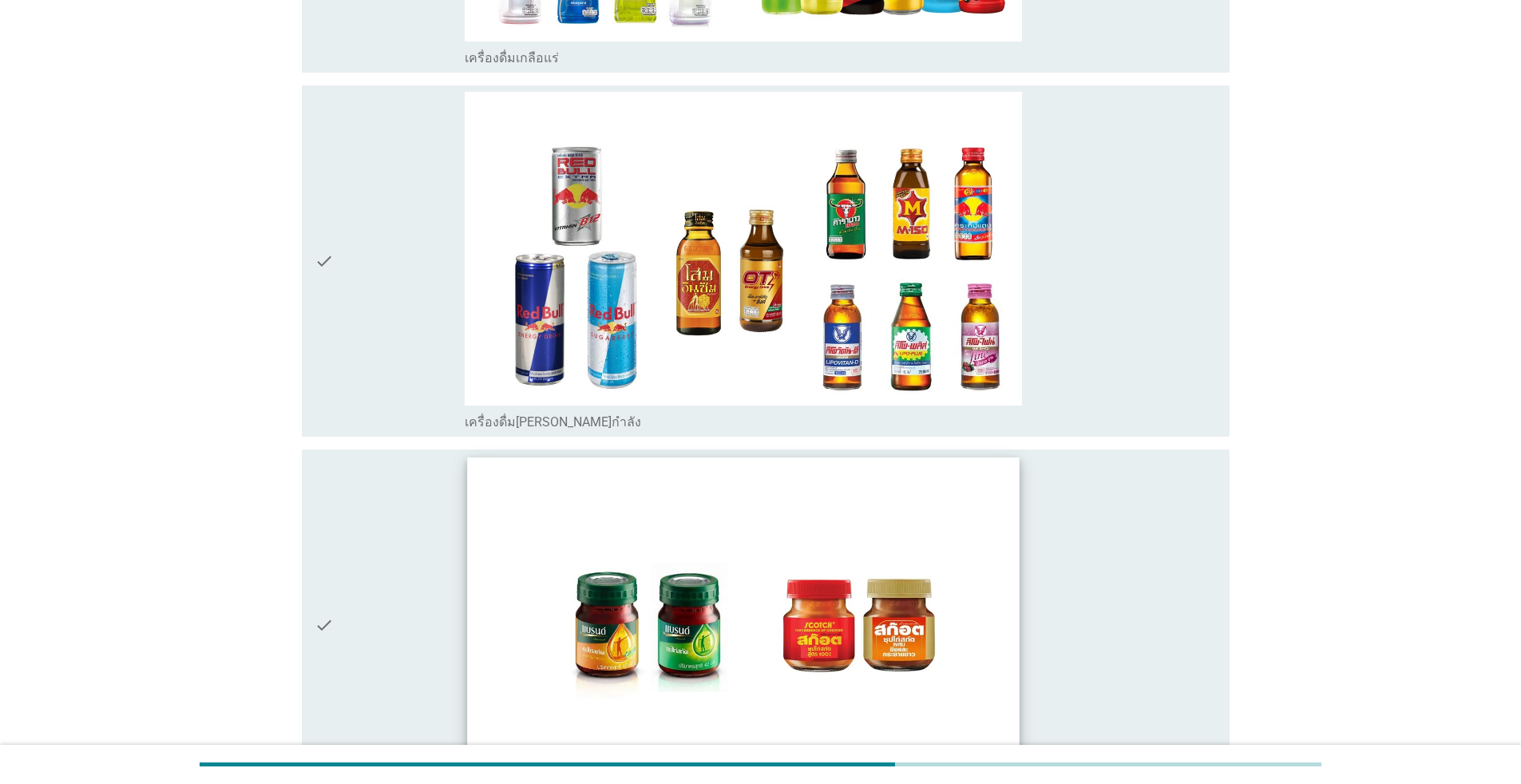
scroll to position [5268, 0]
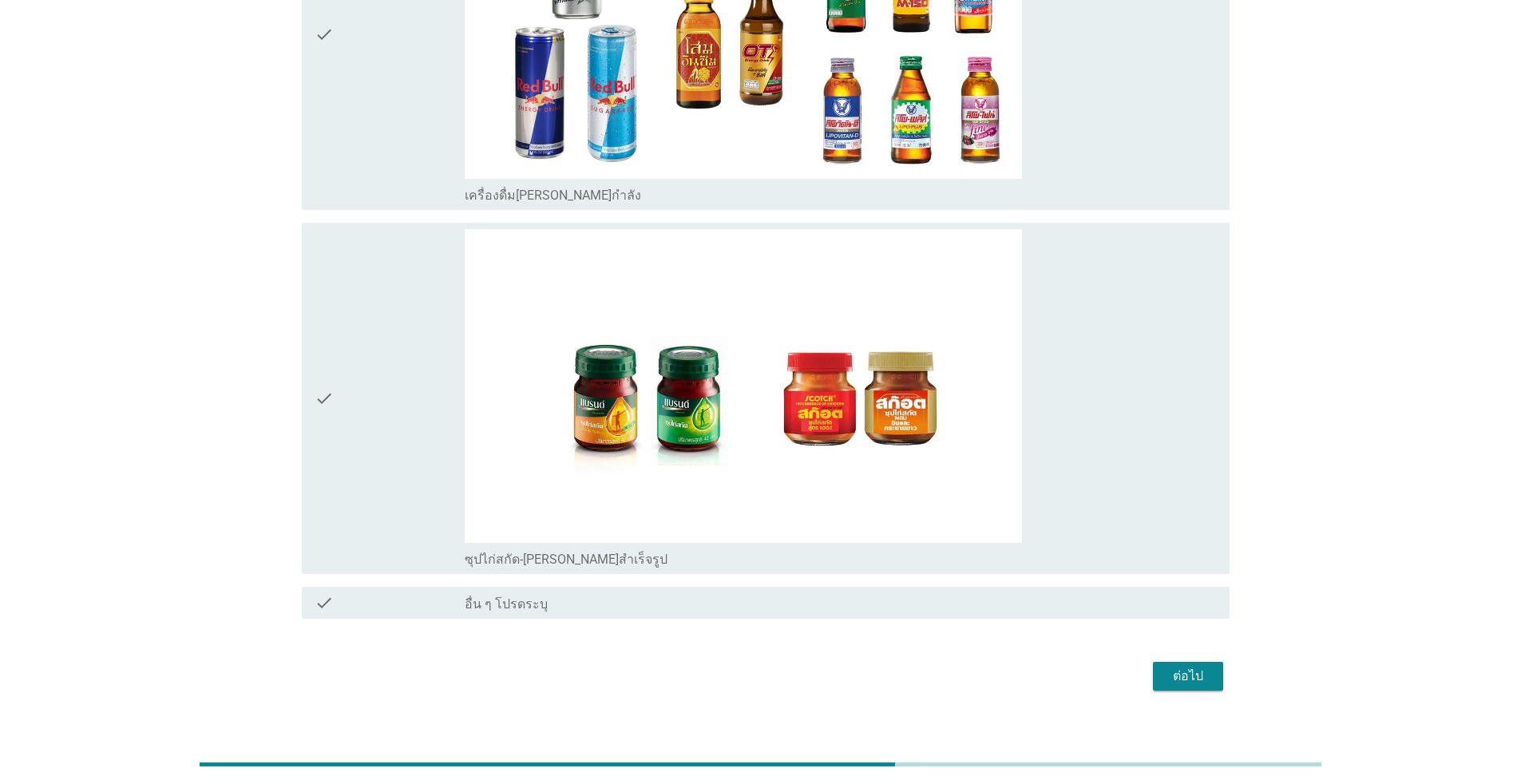
click at [440, 459] on div "check" at bounding box center [389, 398] width 150 height 338
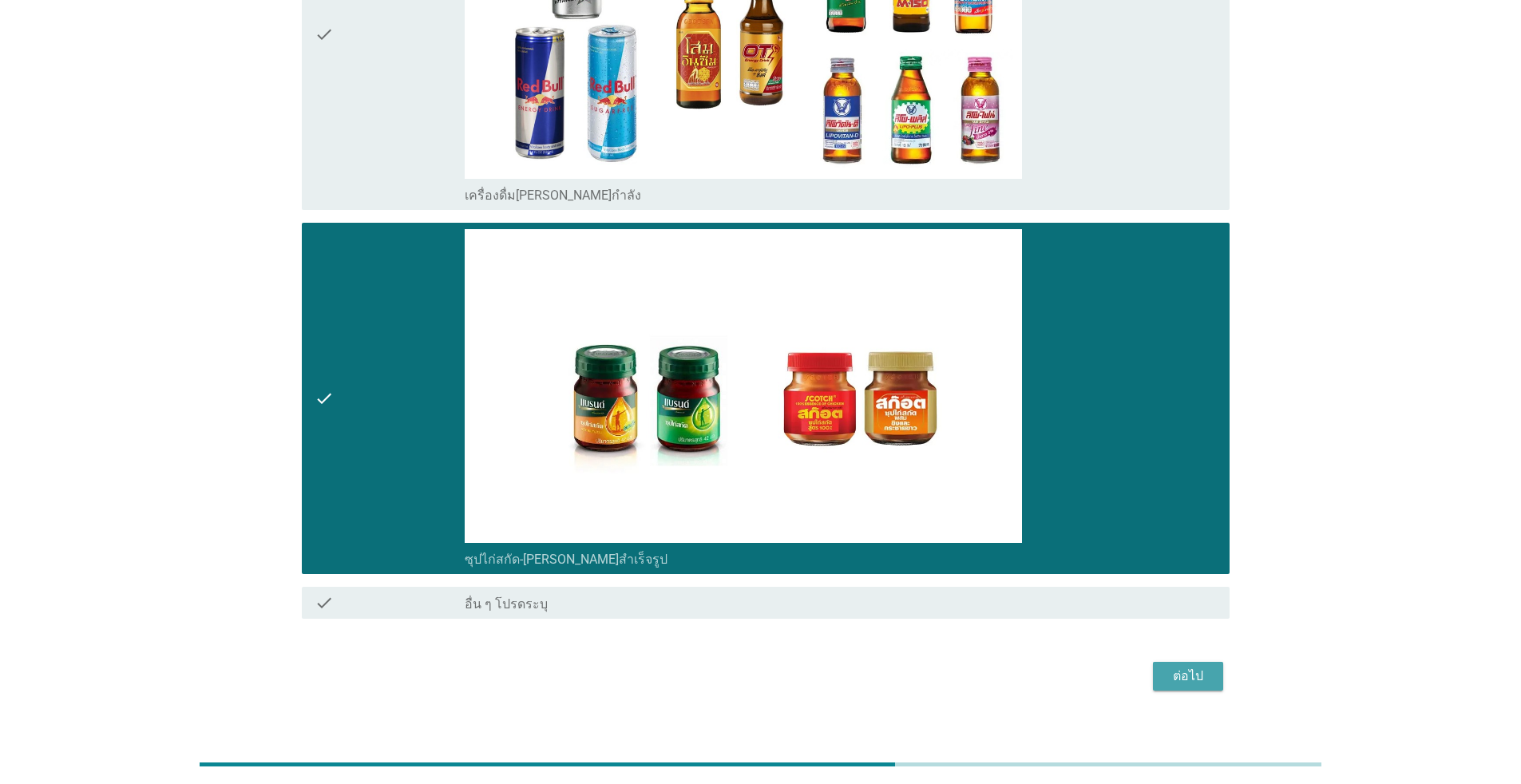
click at [786, 667] on div "ต่อไป" at bounding box center [1188, 676] width 45 height 19
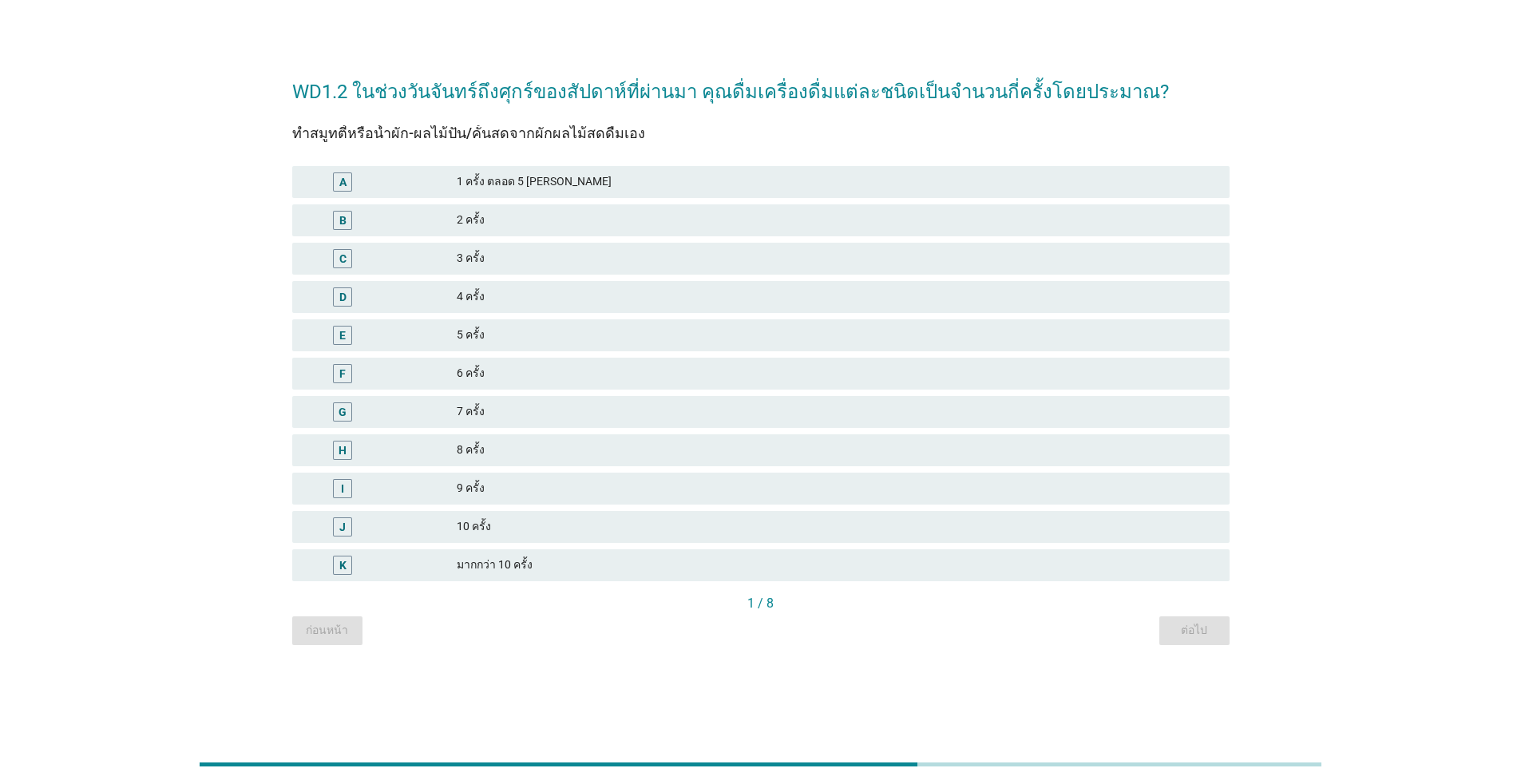
scroll to position [0, 0]
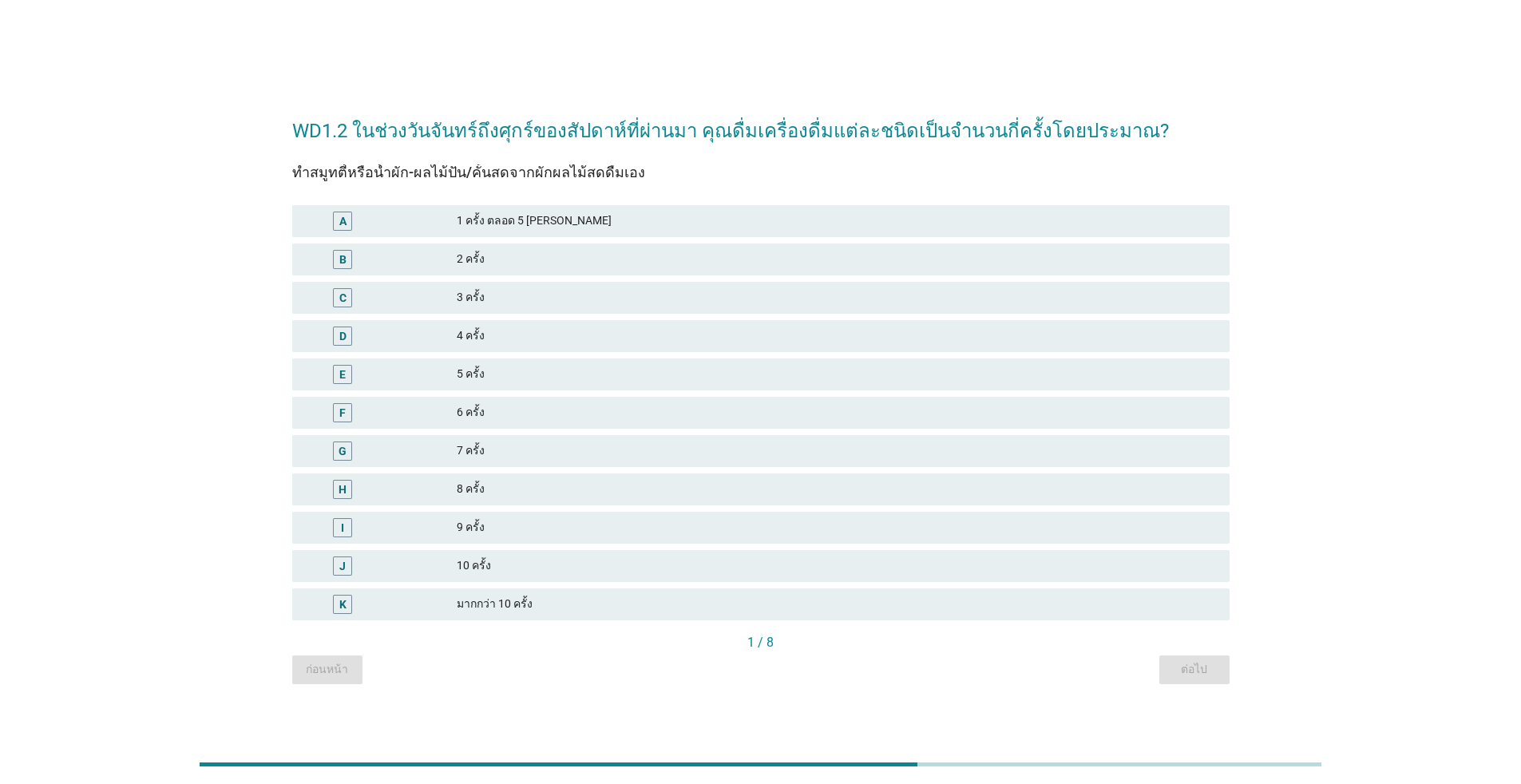
click at [497, 332] on div "4 ครั้ง" at bounding box center [837, 336] width 760 height 19
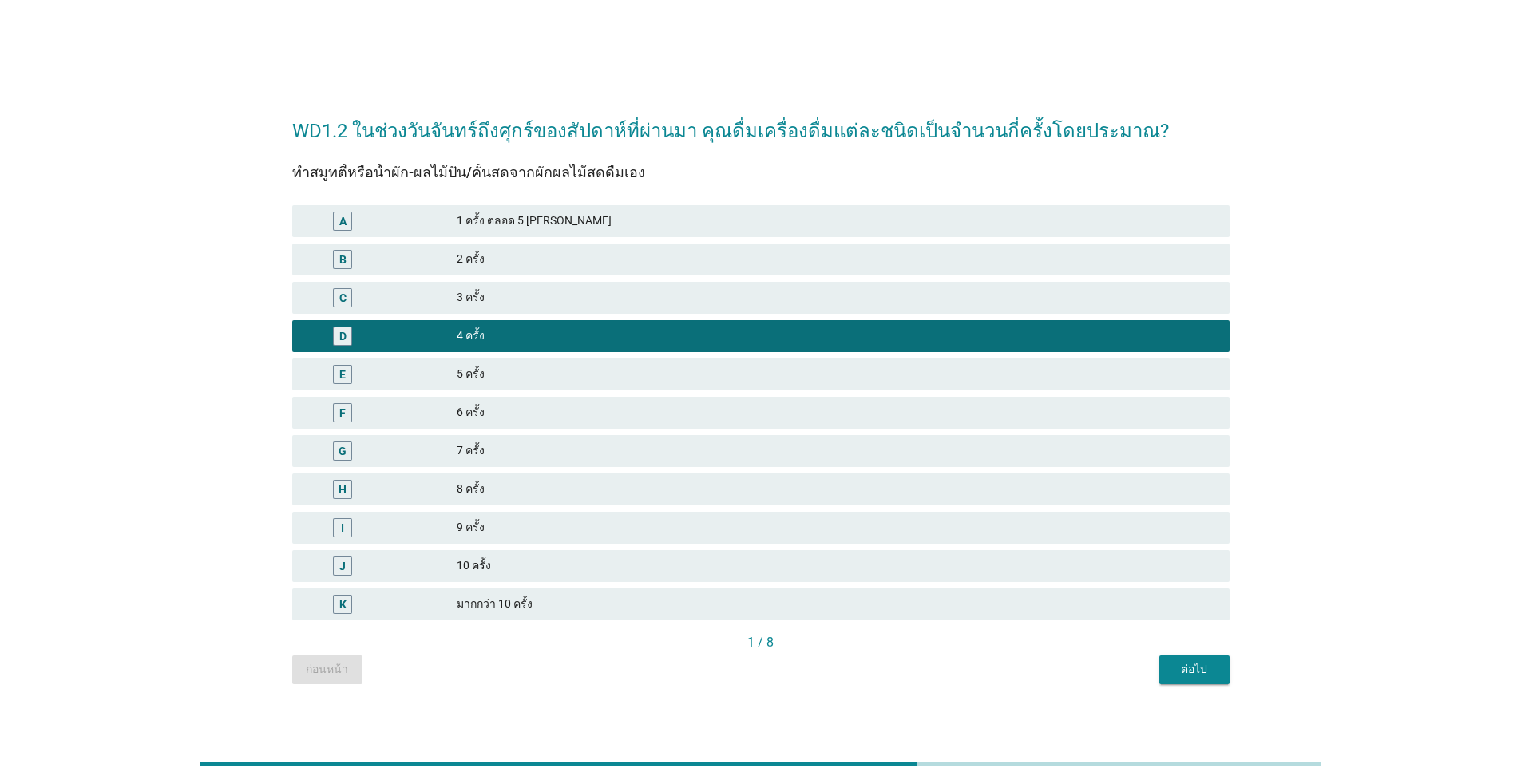
click at [537, 227] on div "1 ครั้ง ตลอด 5 [PERSON_NAME]" at bounding box center [837, 222] width 760 height 19
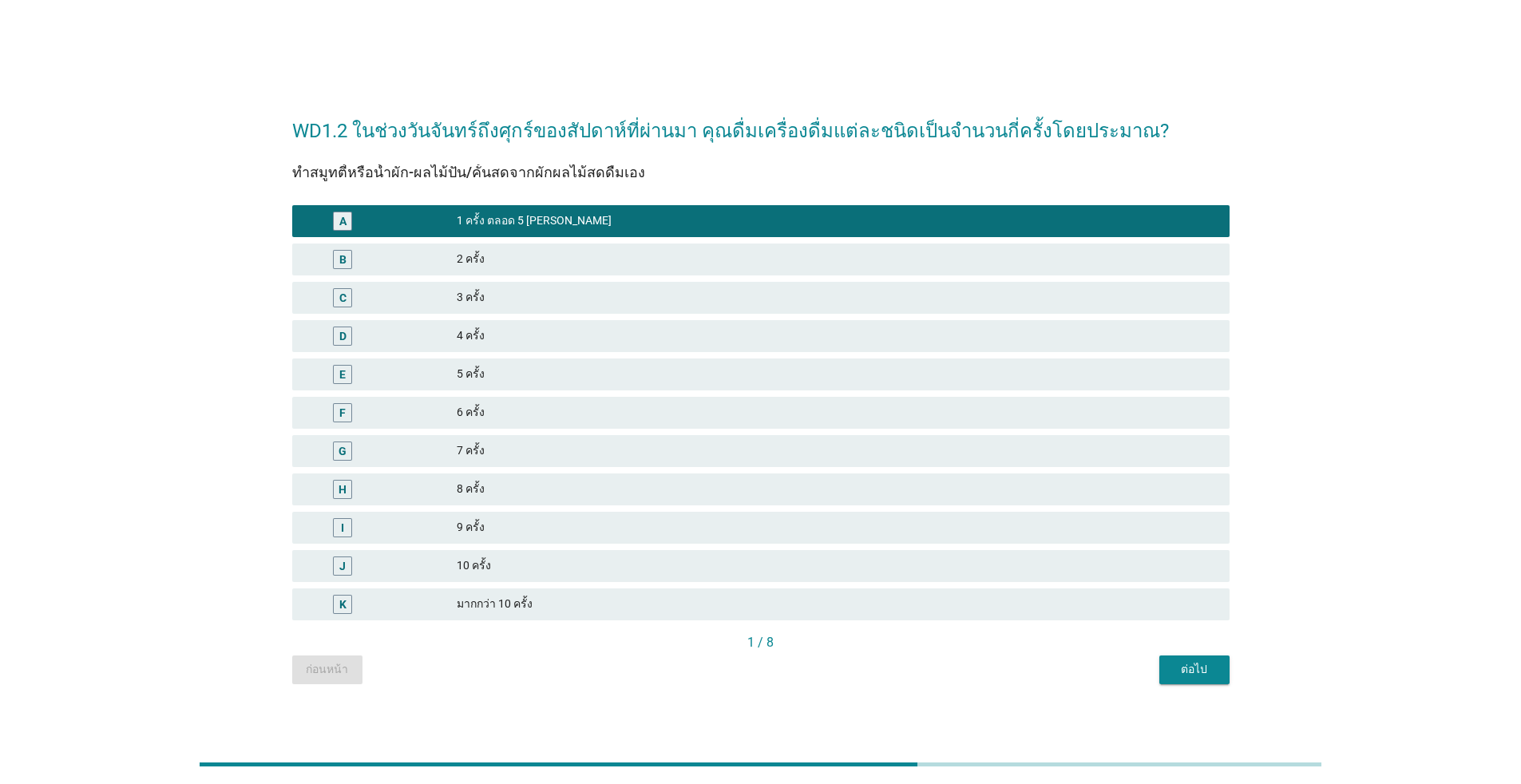
click at [543, 261] on div "2 ครั้ง" at bounding box center [837, 260] width 760 height 19
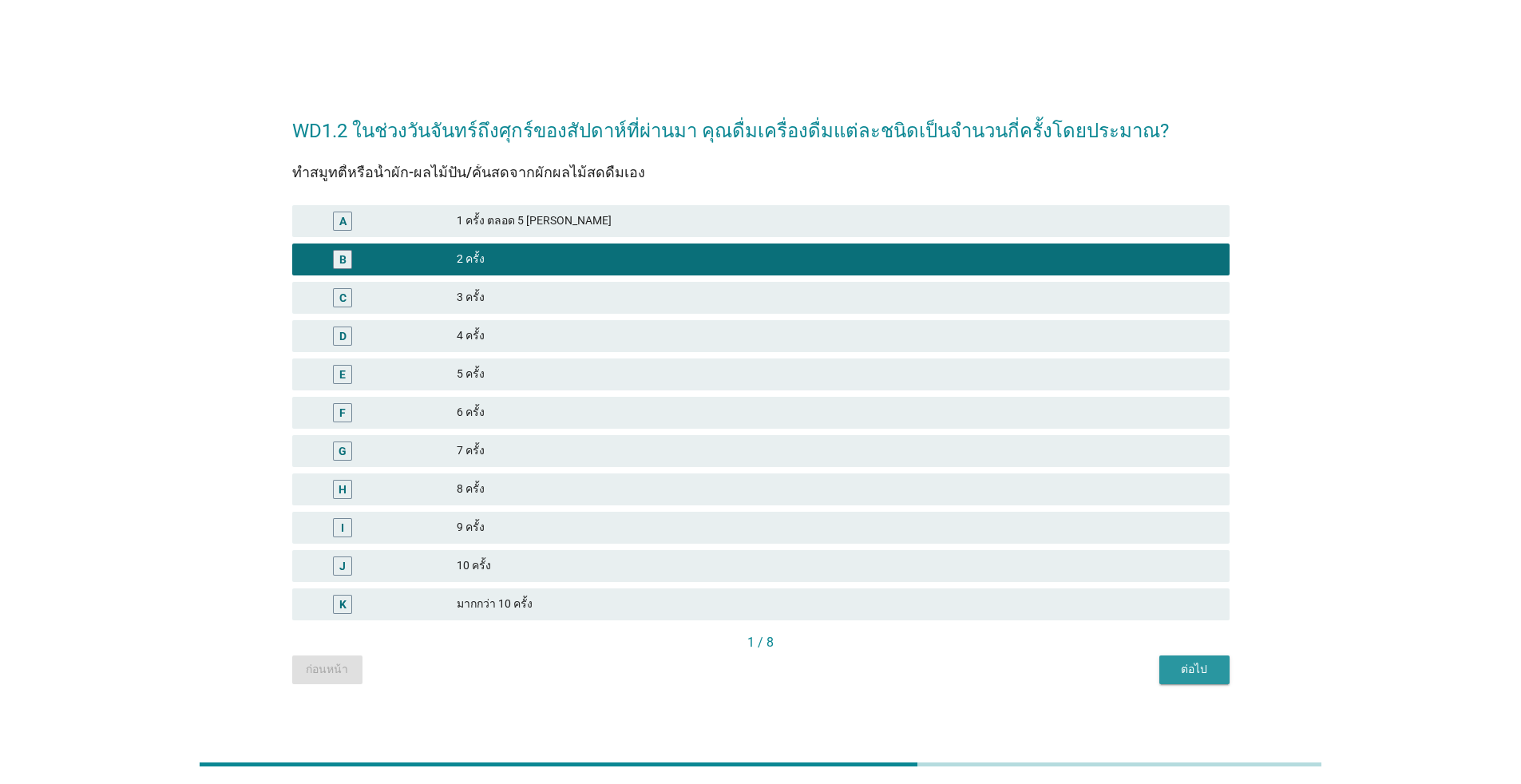
click at [786, 675] on div "ต่อไป" at bounding box center [1194, 669] width 45 height 17
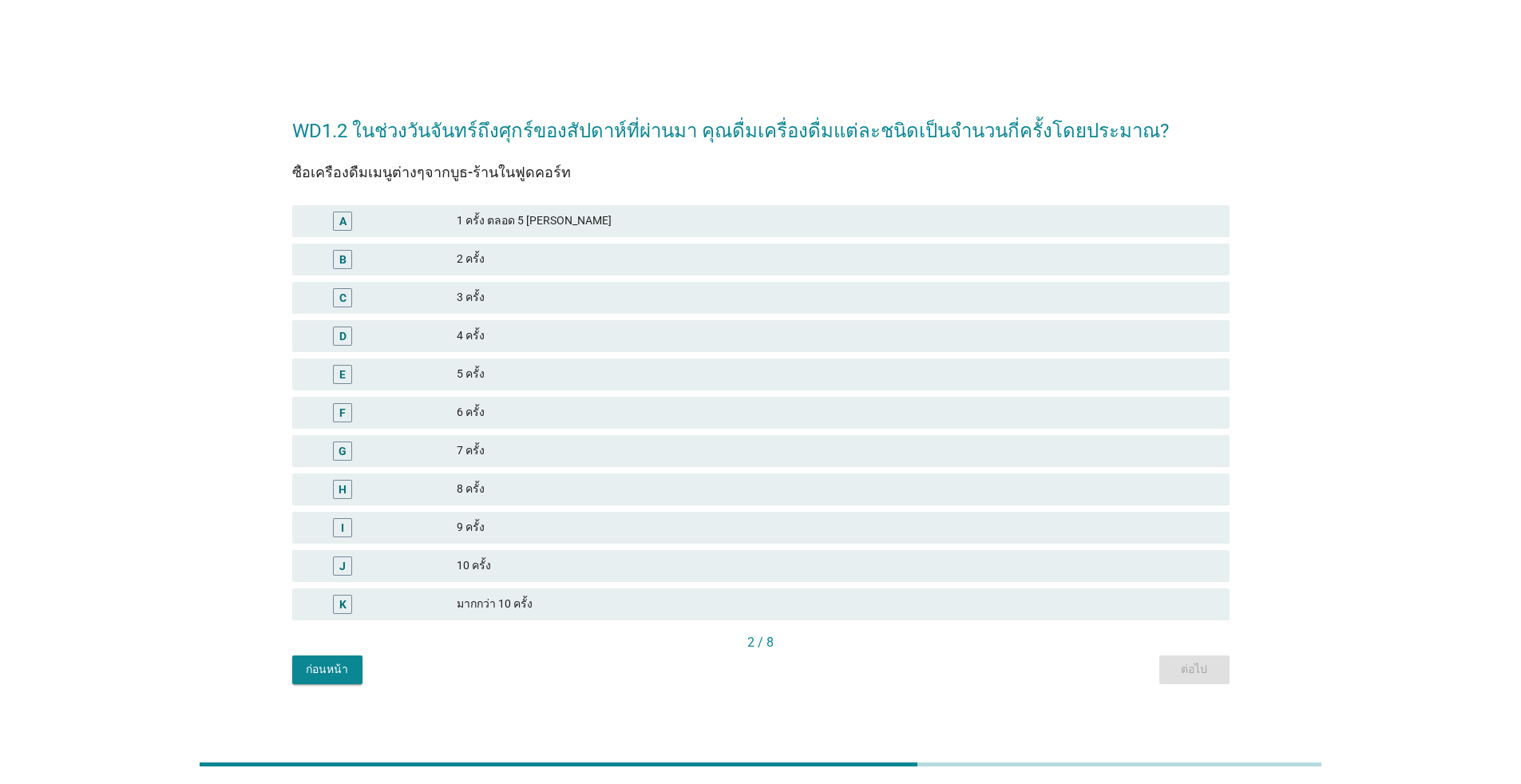
drag, startPoint x: 523, startPoint y: 375, endPoint x: 541, endPoint y: 377, distance: 18.1
click at [523, 374] on div "5 ครั้ง" at bounding box center [837, 374] width 760 height 19
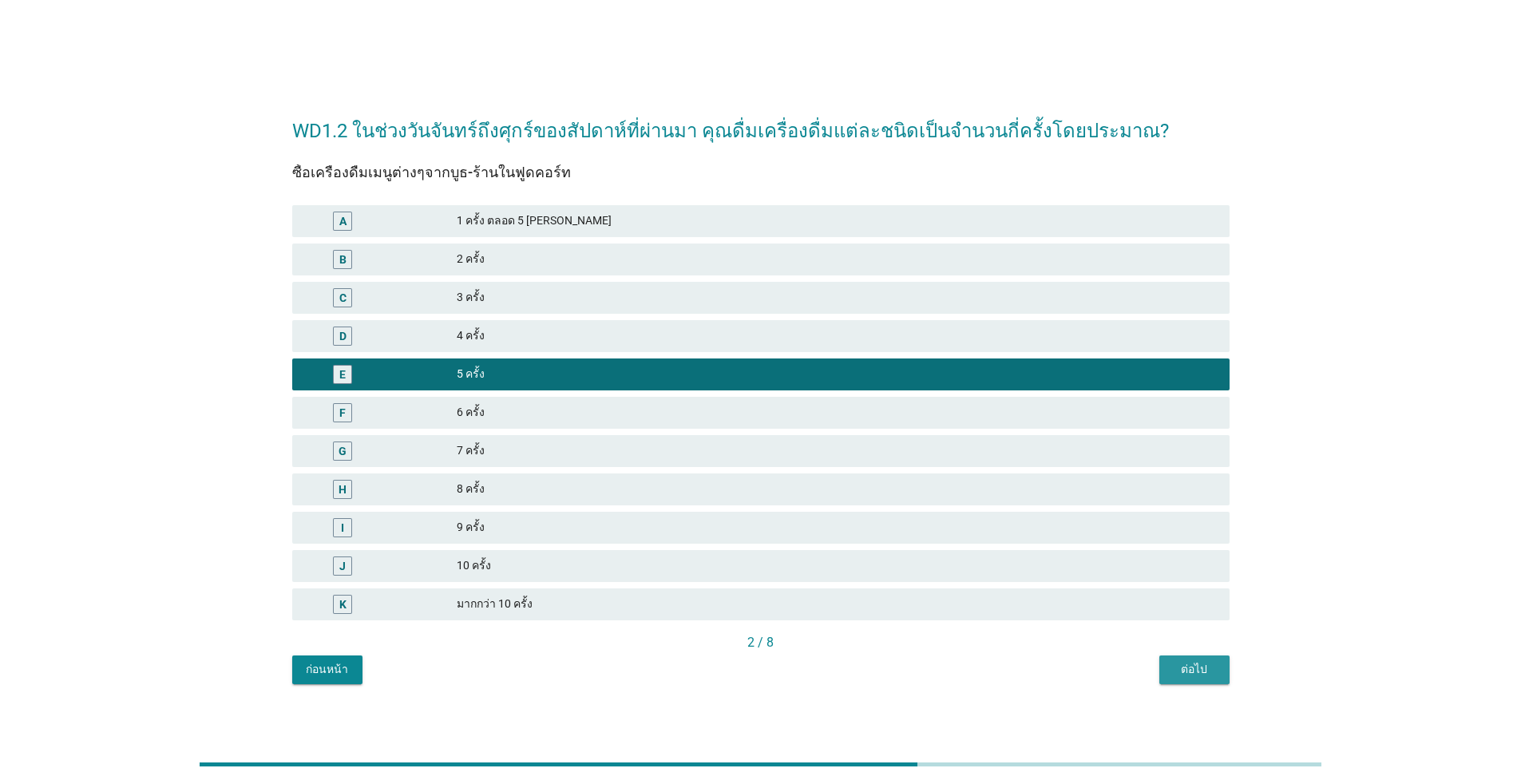
click at [786, 675] on div "ต่อไป" at bounding box center [1194, 669] width 45 height 17
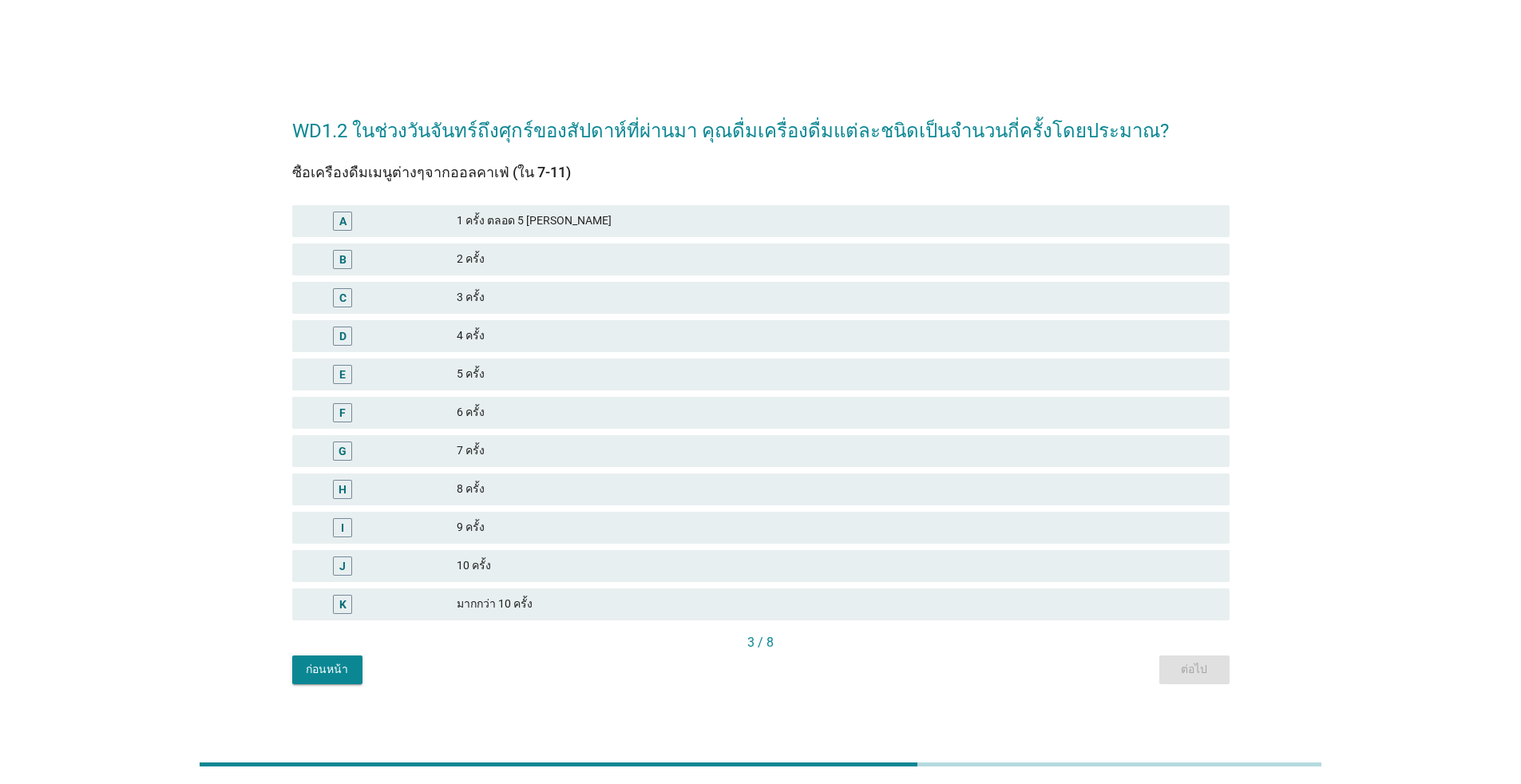
click at [596, 418] on div "6 ครั้ง" at bounding box center [837, 413] width 760 height 19
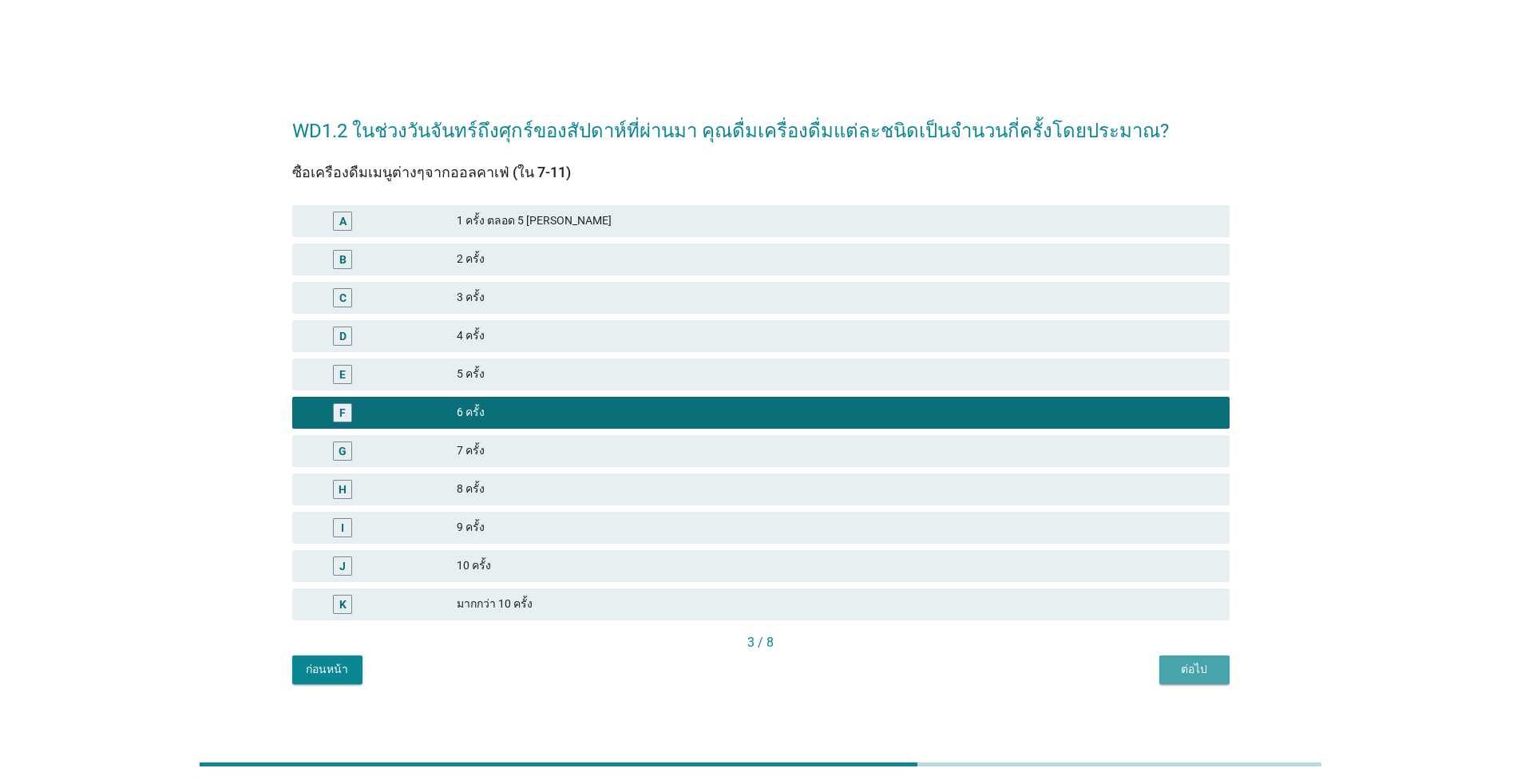
click at [786, 669] on div "ต่อไป" at bounding box center [1194, 669] width 45 height 17
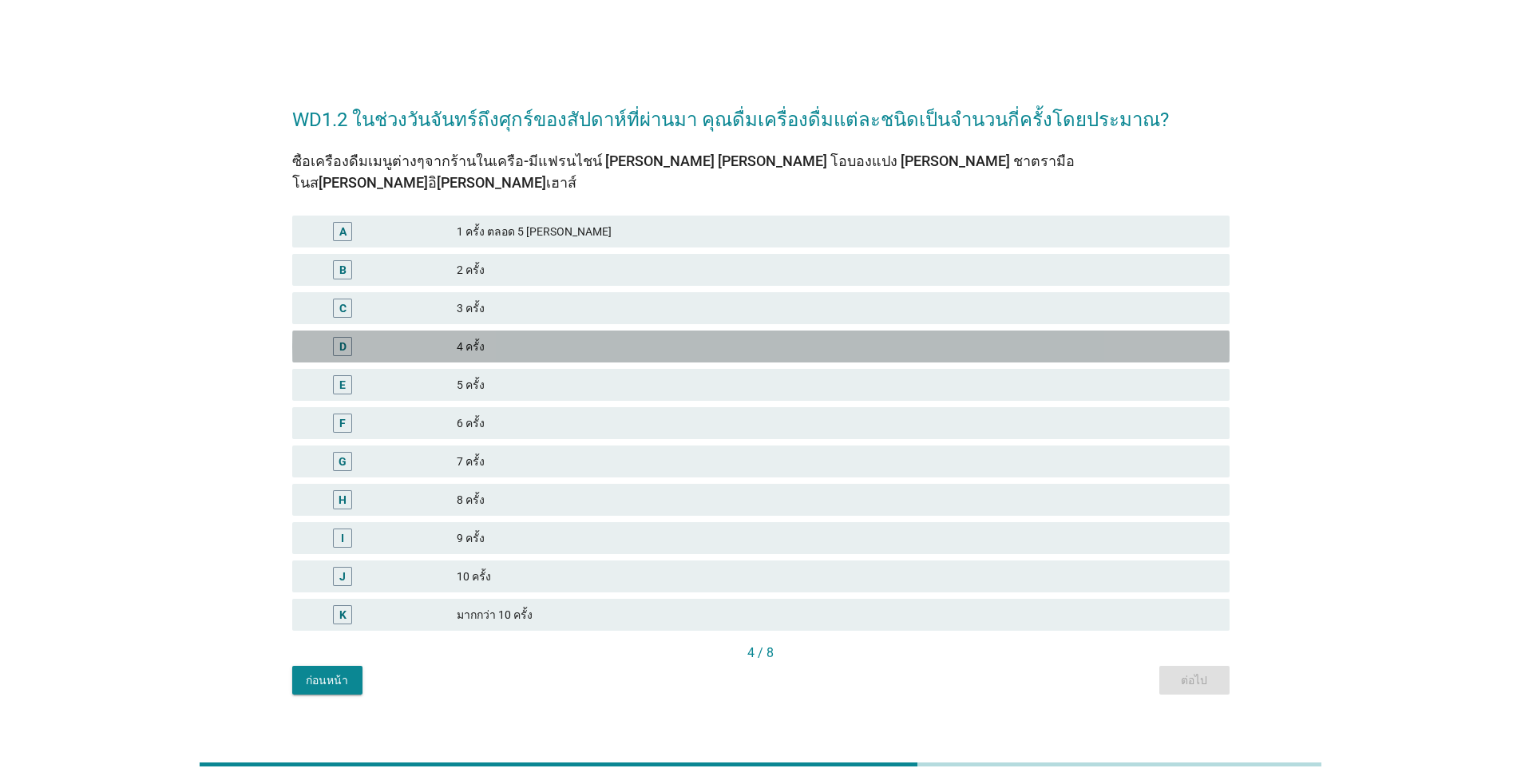
click at [549, 340] on div "4 ครั้ง" at bounding box center [837, 347] width 760 height 19
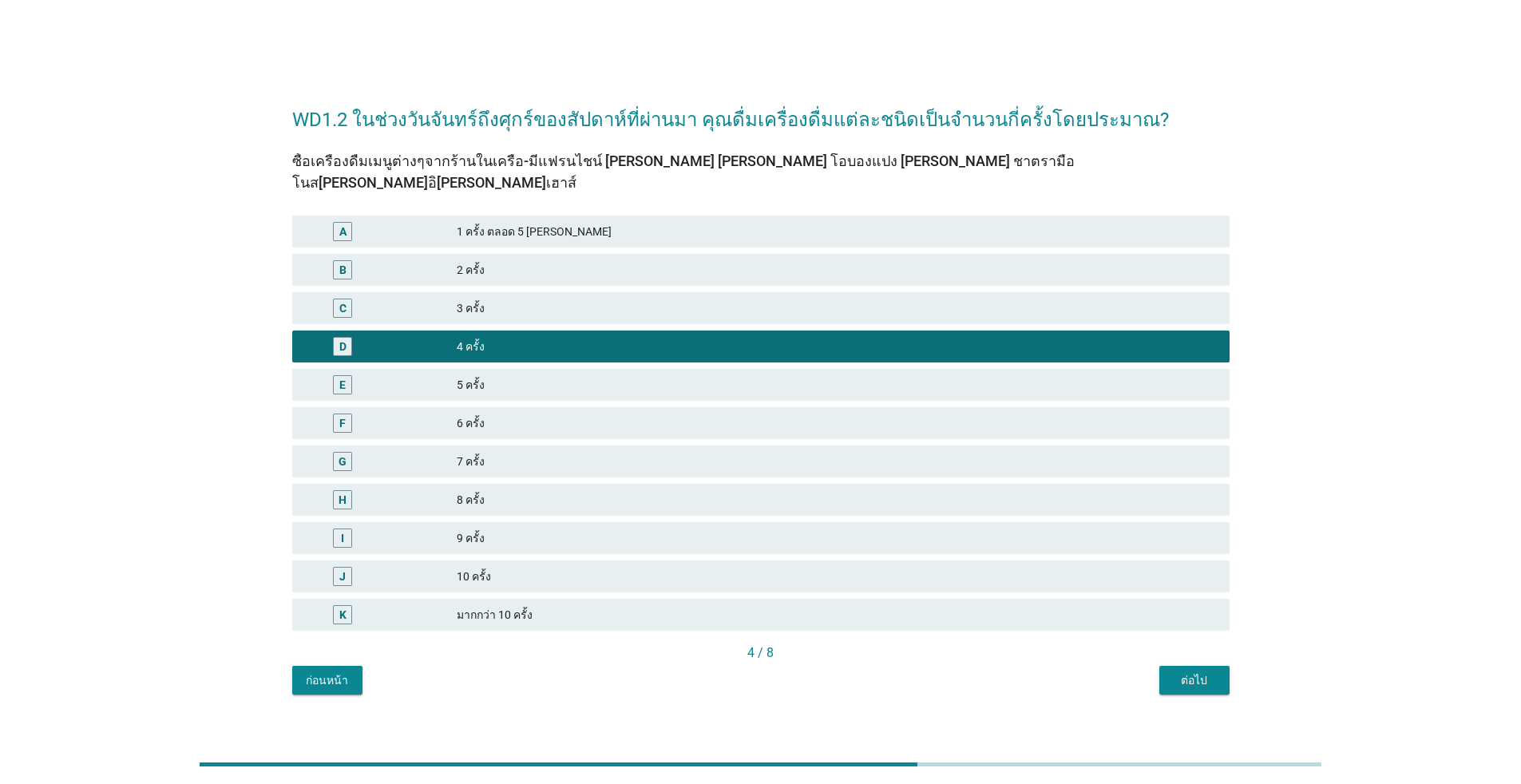
click at [786, 672] on div "ต่อไป" at bounding box center [1194, 681] width 45 height 17
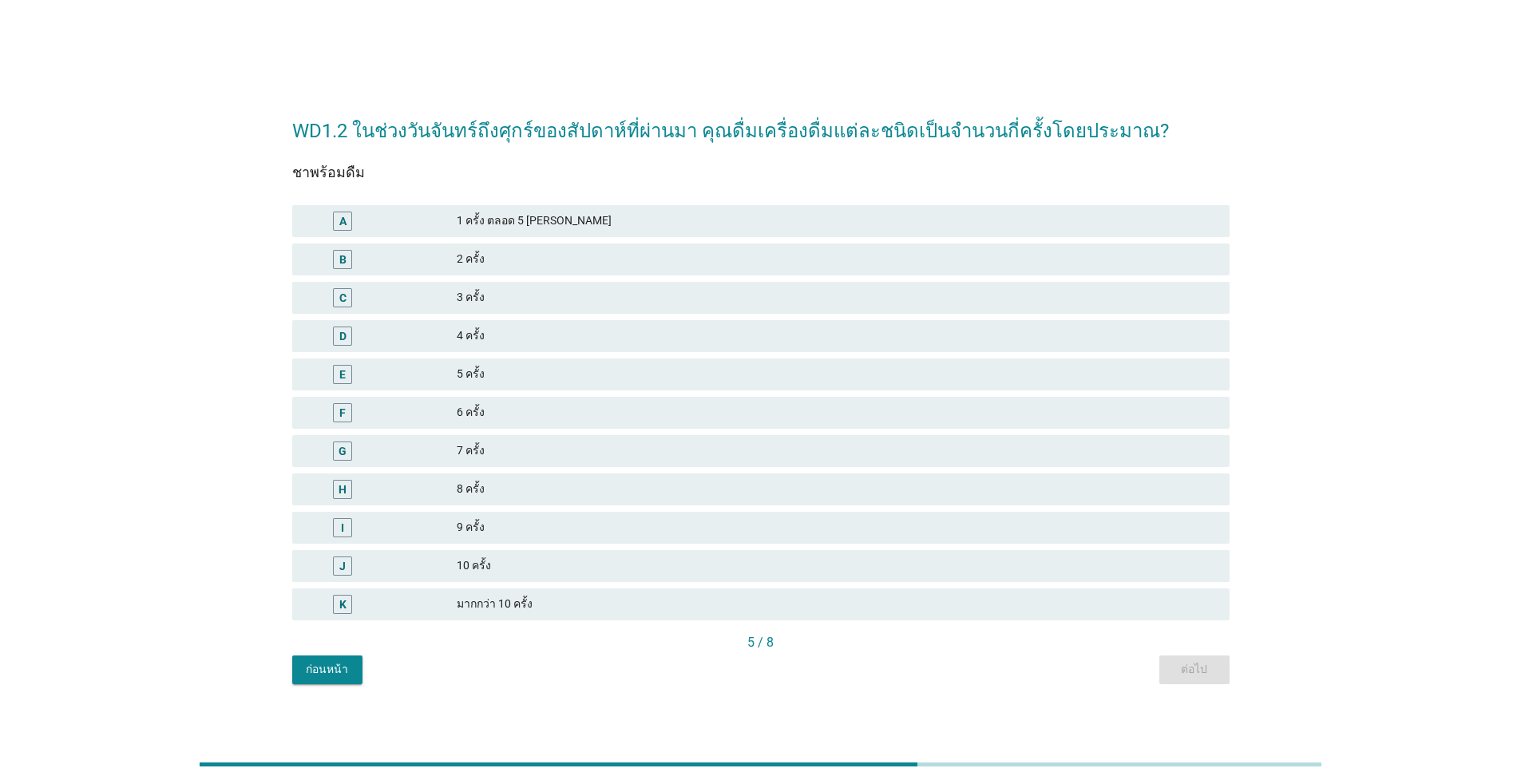
click at [514, 248] on div "B 2 ครั้ง" at bounding box center [760, 259] width 937 height 32
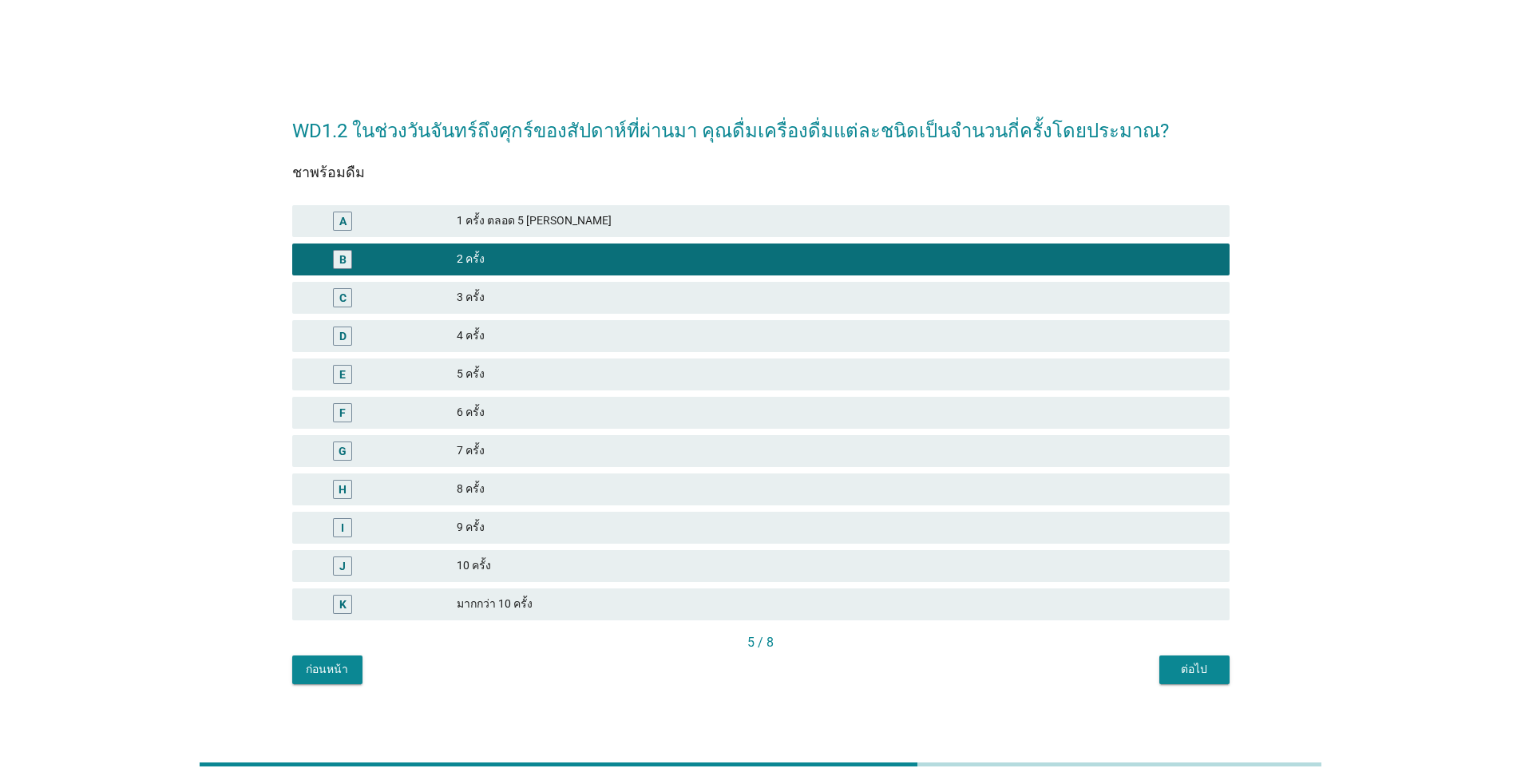
click at [786, 666] on div "ต่อไป" at bounding box center [1194, 669] width 45 height 17
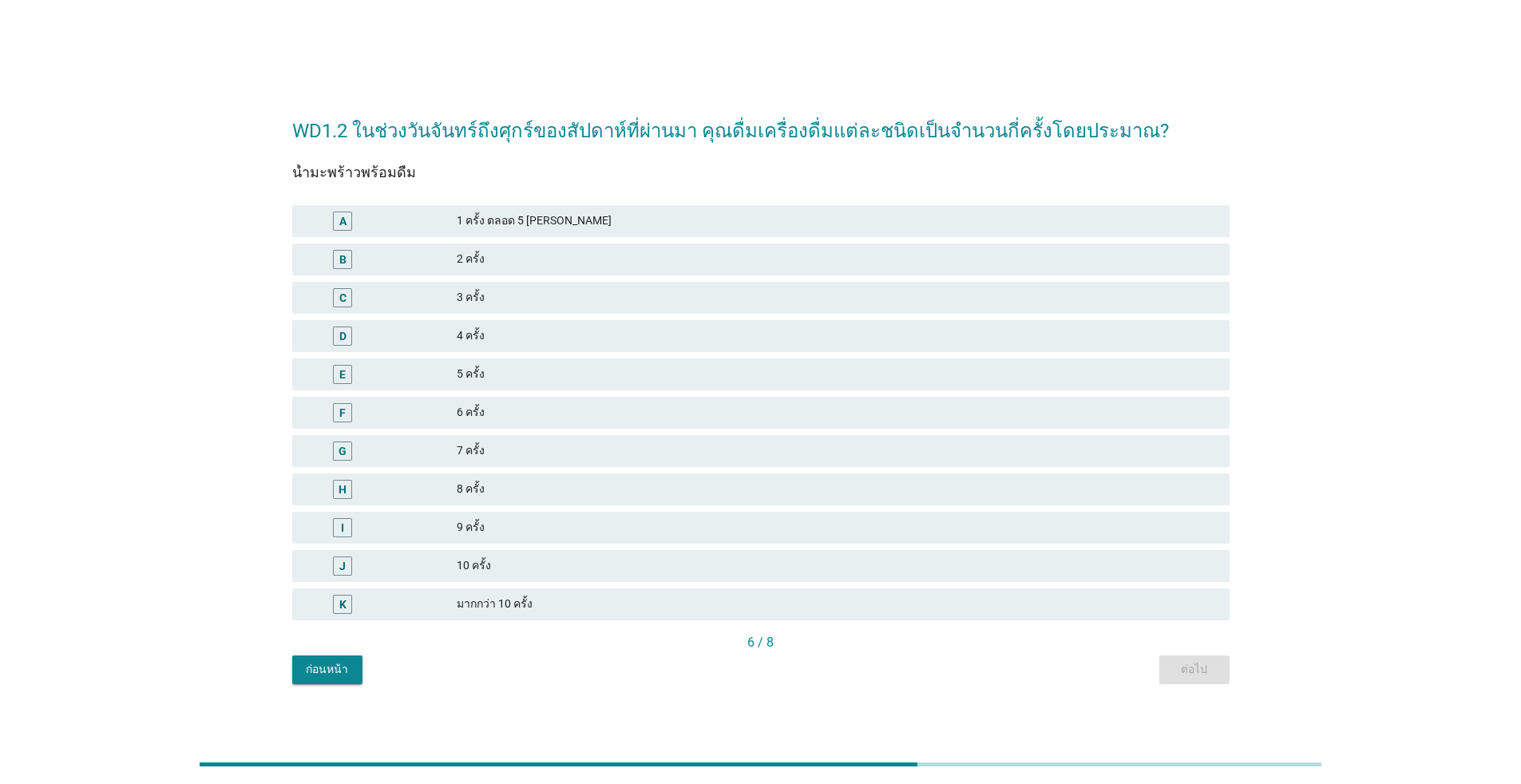
click at [550, 328] on div "4 ครั้ง" at bounding box center [837, 336] width 760 height 19
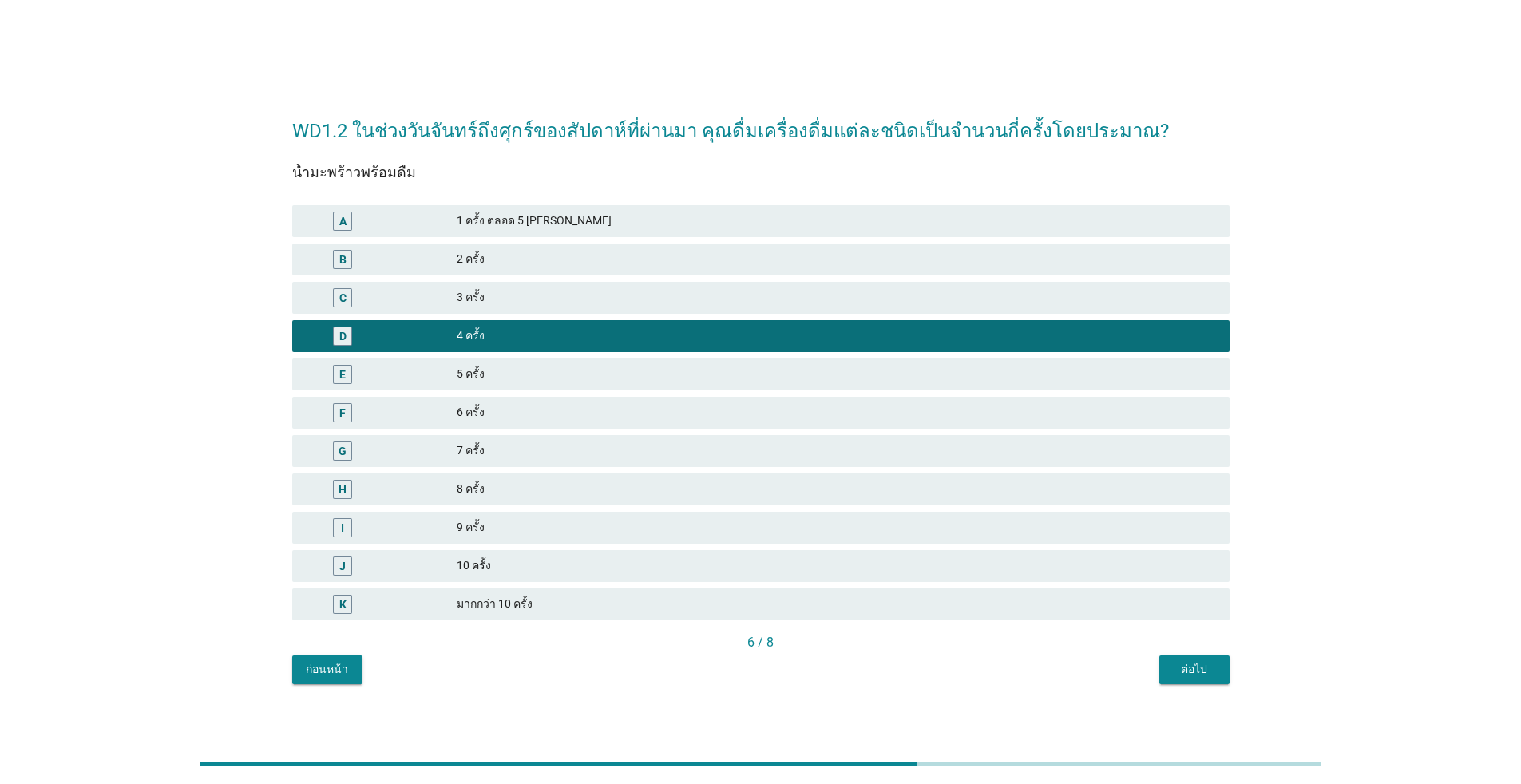
click at [604, 299] on div "3 ครั้ง" at bounding box center [837, 298] width 760 height 19
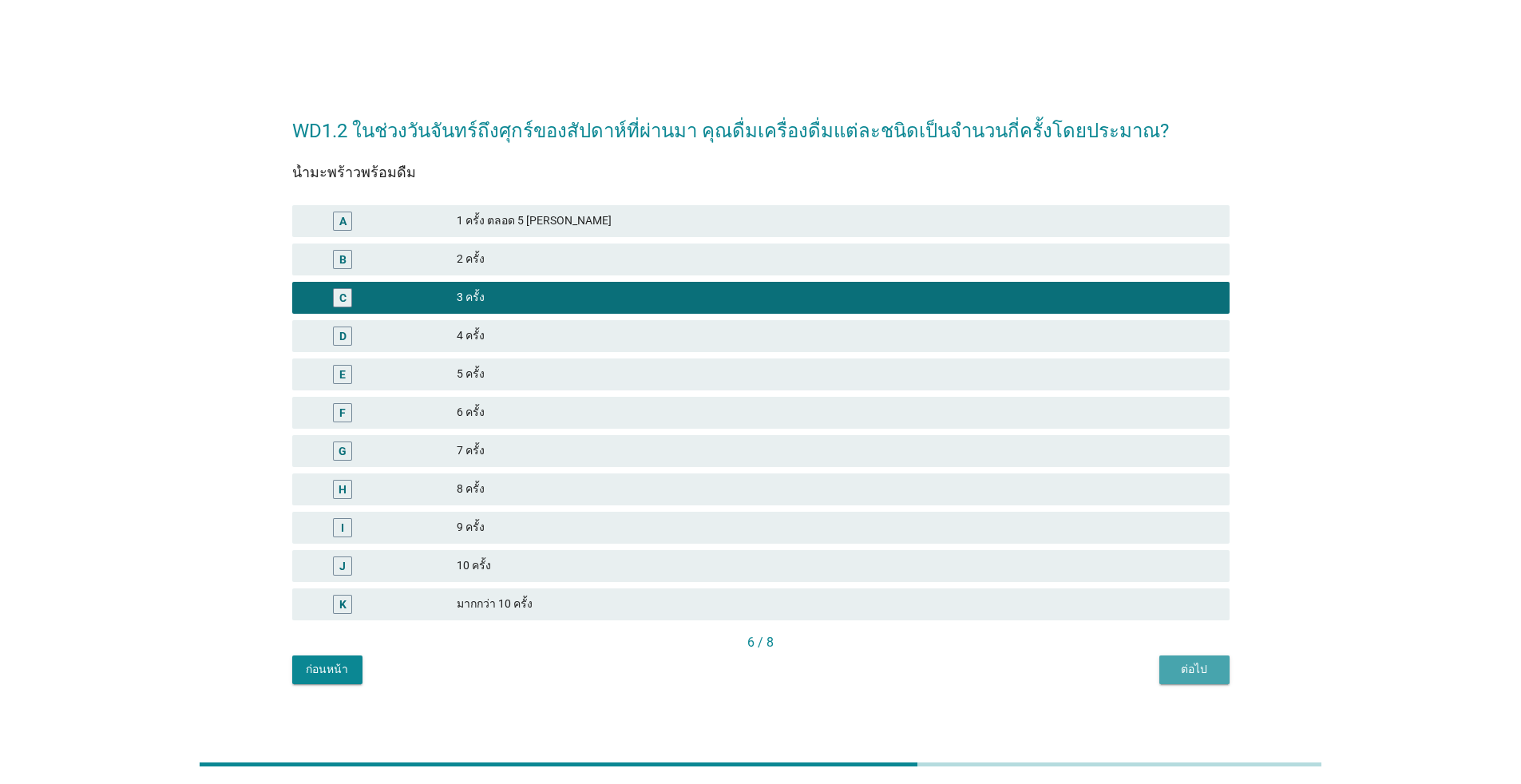
click at [786, 661] on div "ต่อไป" at bounding box center [1194, 669] width 45 height 17
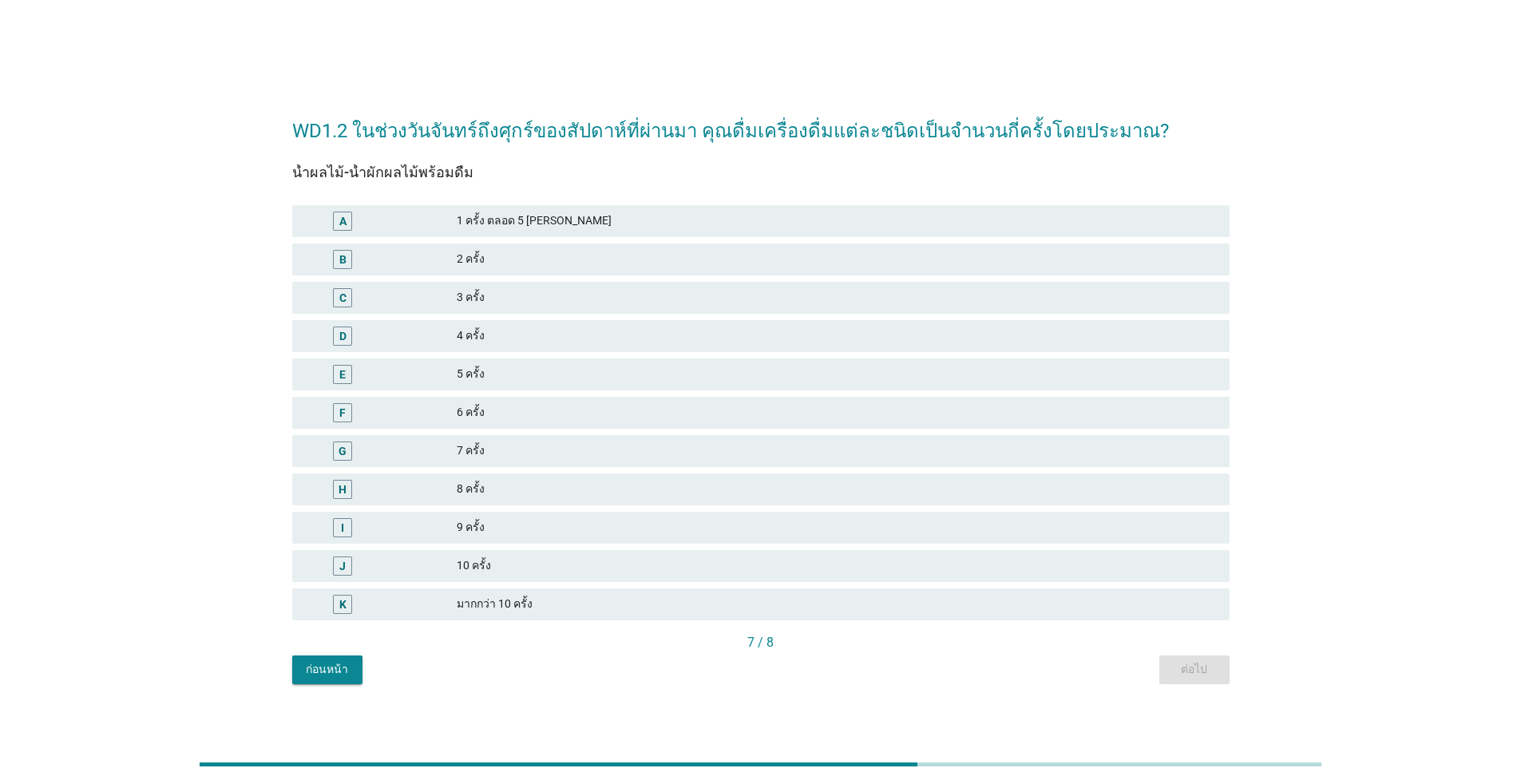
click at [524, 288] on div "3 ครั้ง" at bounding box center [837, 298] width 760 height 19
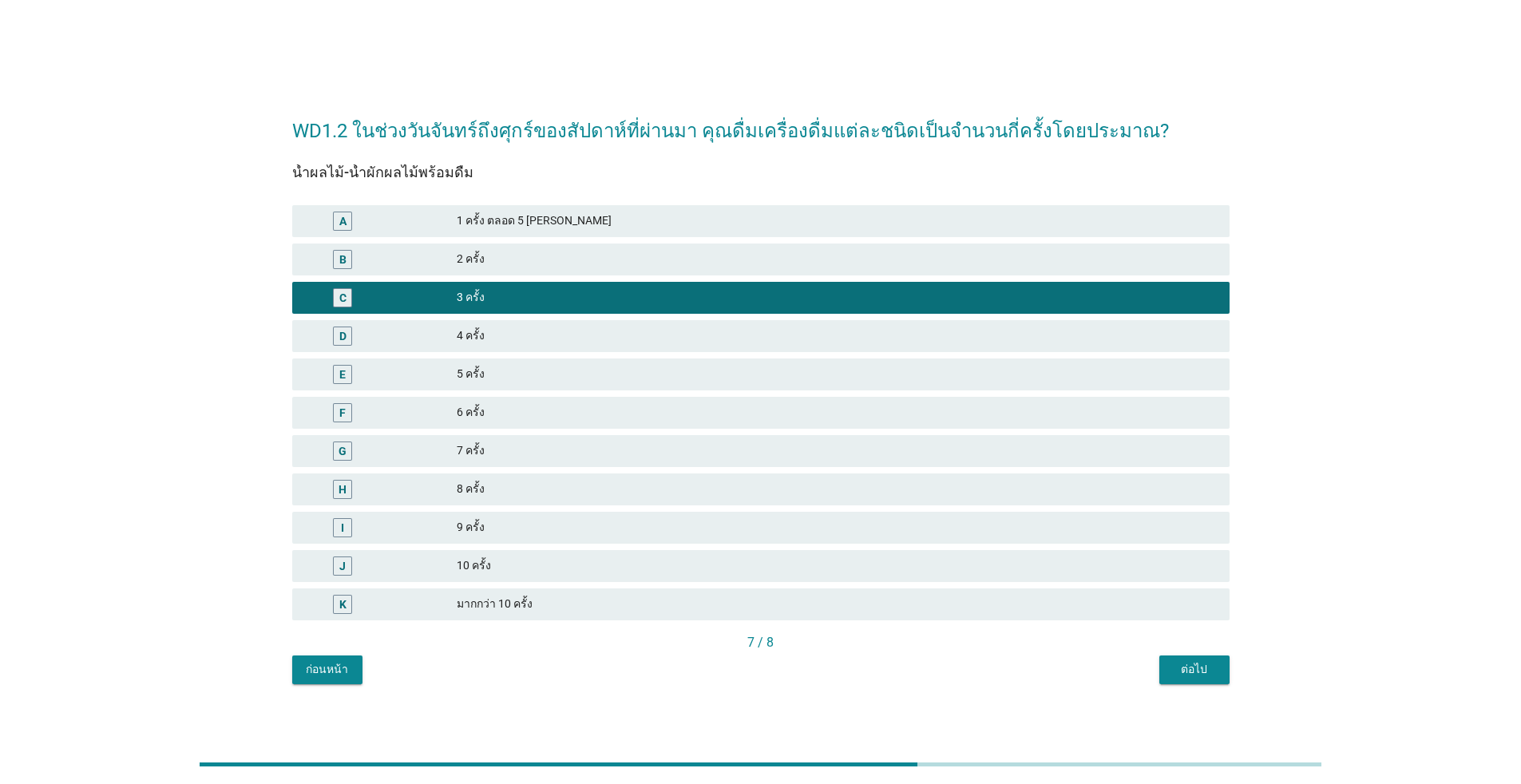
click at [786, 663] on div "ต่อไป" at bounding box center [1194, 669] width 45 height 17
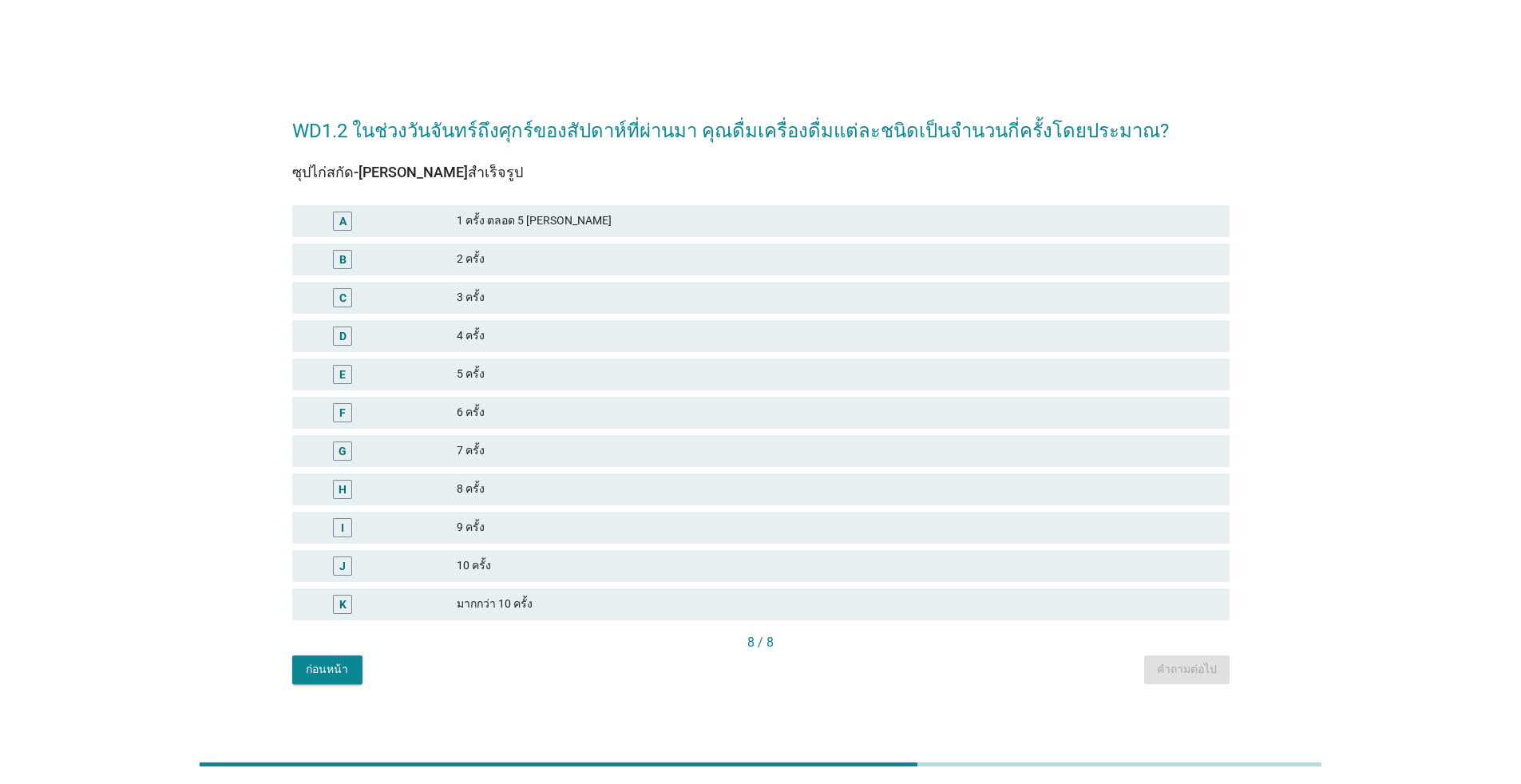
click at [445, 327] on div "D" at bounding box center [380, 336] width 152 height 19
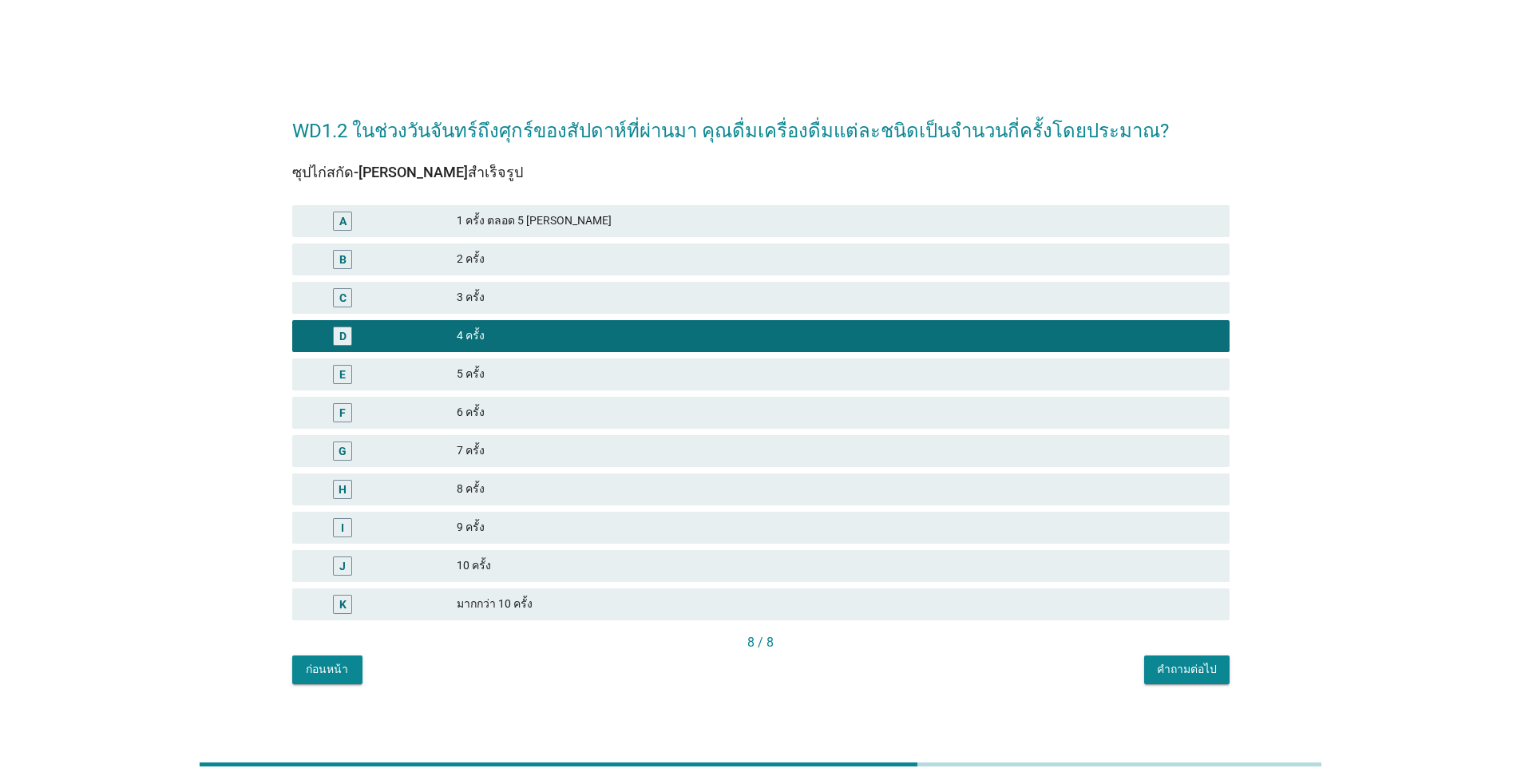
drag, startPoint x: 758, startPoint y: 319, endPoint x: 767, endPoint y: 318, distance: 9.1
click at [758, 318] on div "D 4 ครั้ง" at bounding box center [761, 336] width 944 height 38
drag, startPoint x: 782, startPoint y: 307, endPoint x: 799, endPoint y: 320, distance: 21.4
click at [782, 307] on div "C 3 ครั้ง" at bounding box center [760, 297] width 937 height 32
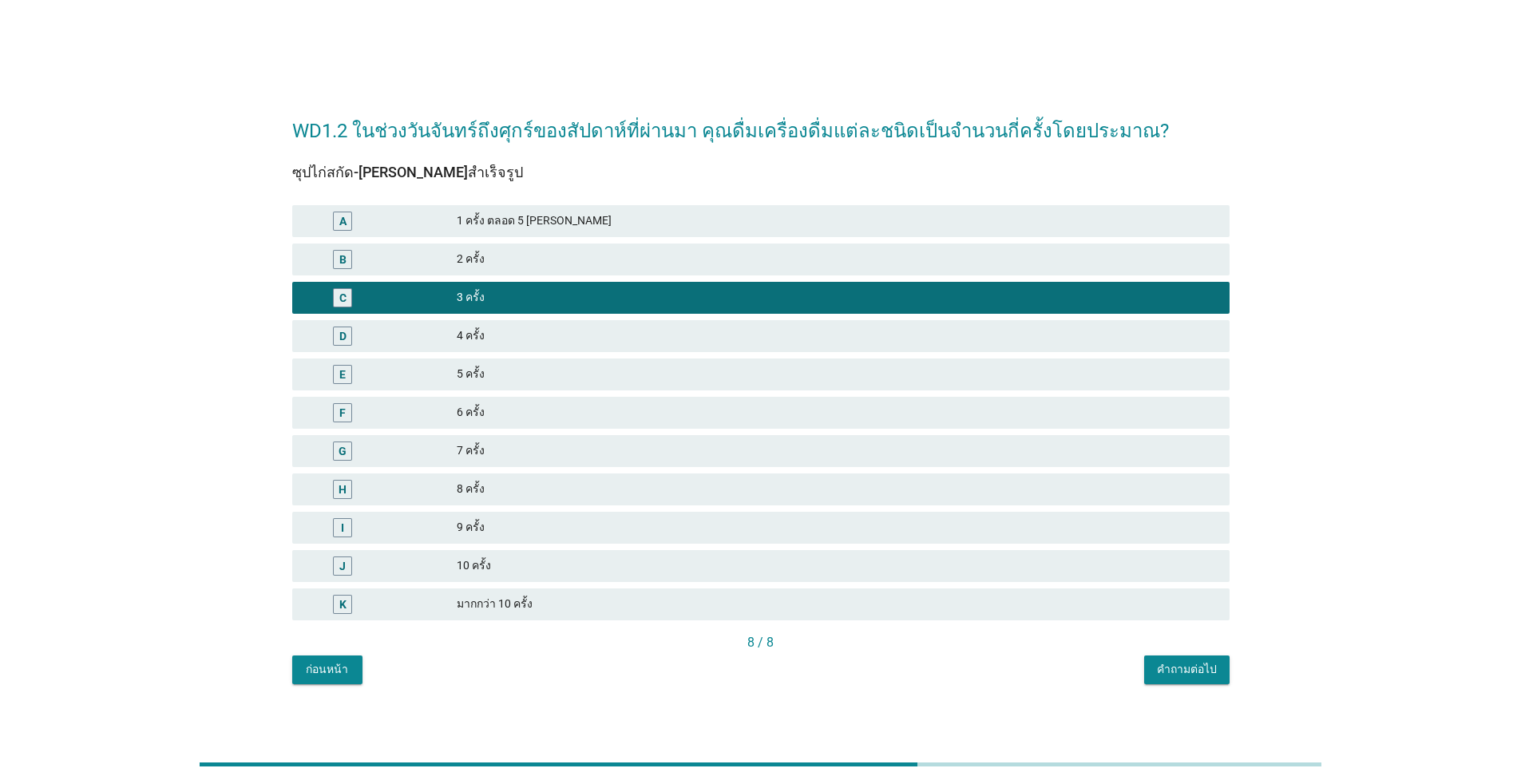
click at [786, 667] on div "คำถามต่อไป" at bounding box center [1187, 669] width 60 height 17
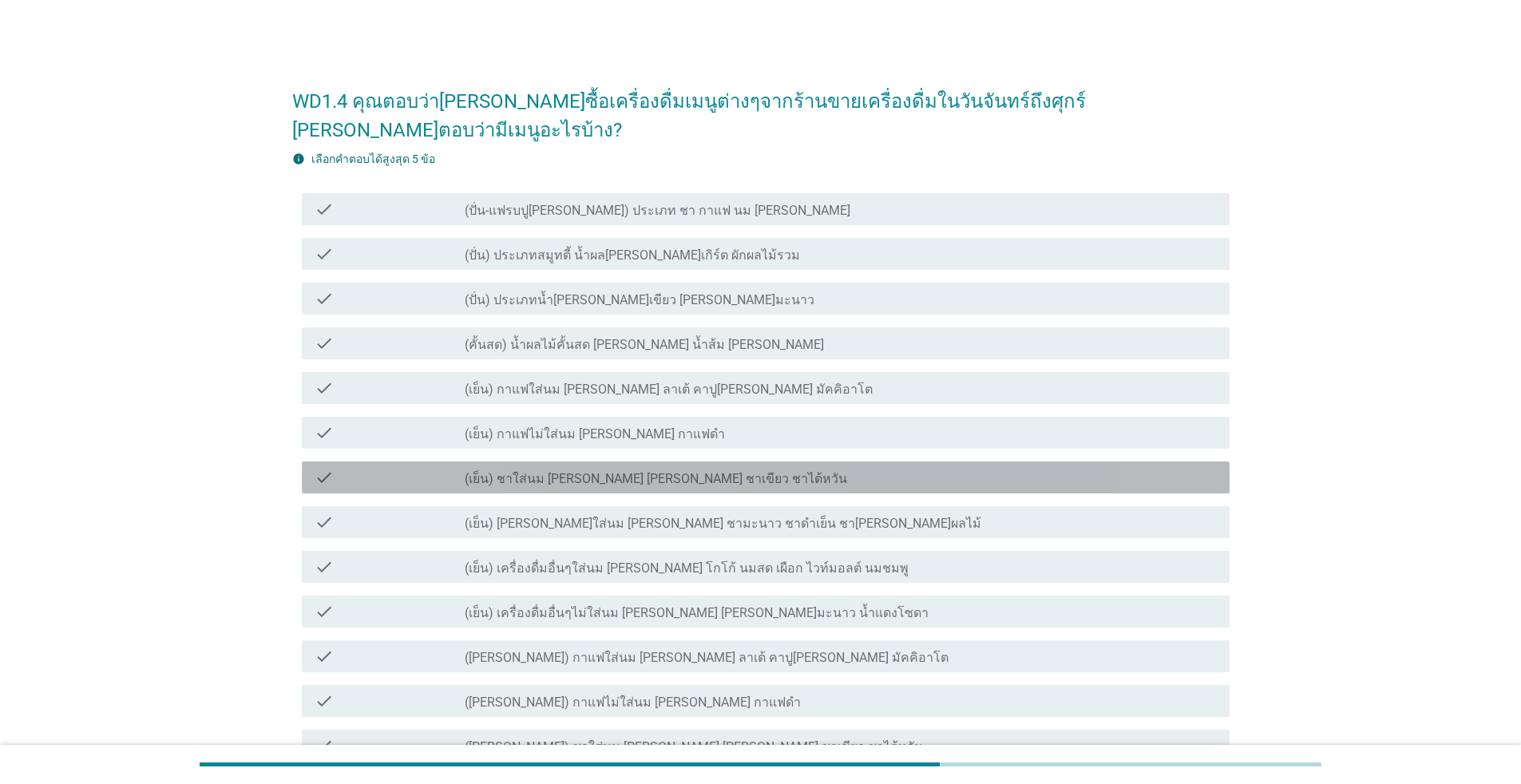
click at [553, 471] on label "(เย็น) ชาใส่นม [PERSON_NAME] [PERSON_NAME] ชาเขียว ชาไต้หวัน" at bounding box center [656, 478] width 382 height 16
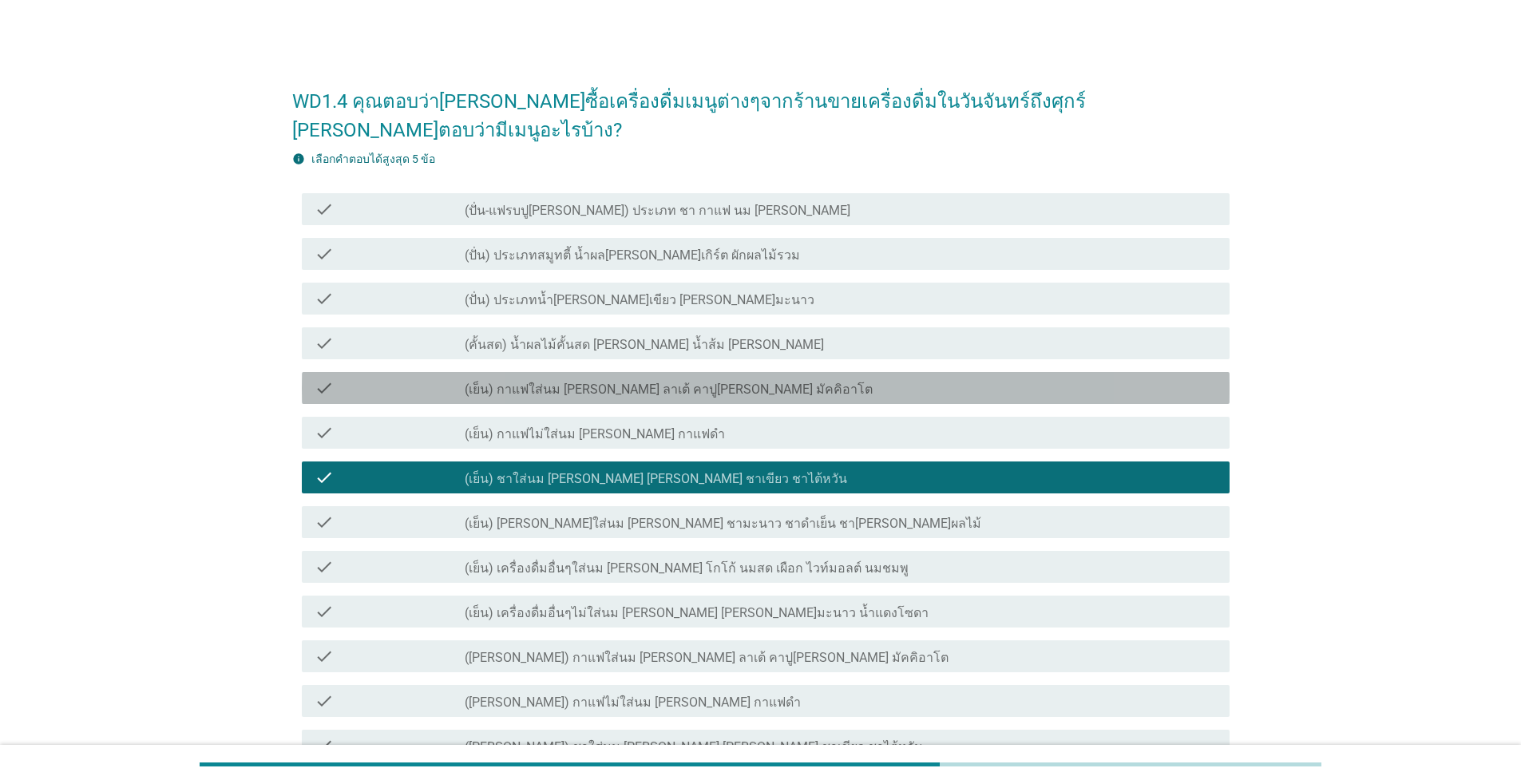
click at [578, 382] on label "(เย็น) กาแฟใส่นม [PERSON_NAME] ลาเต้ คาปู[PERSON_NAME] มัคคิอาโต" at bounding box center [669, 390] width 408 height 16
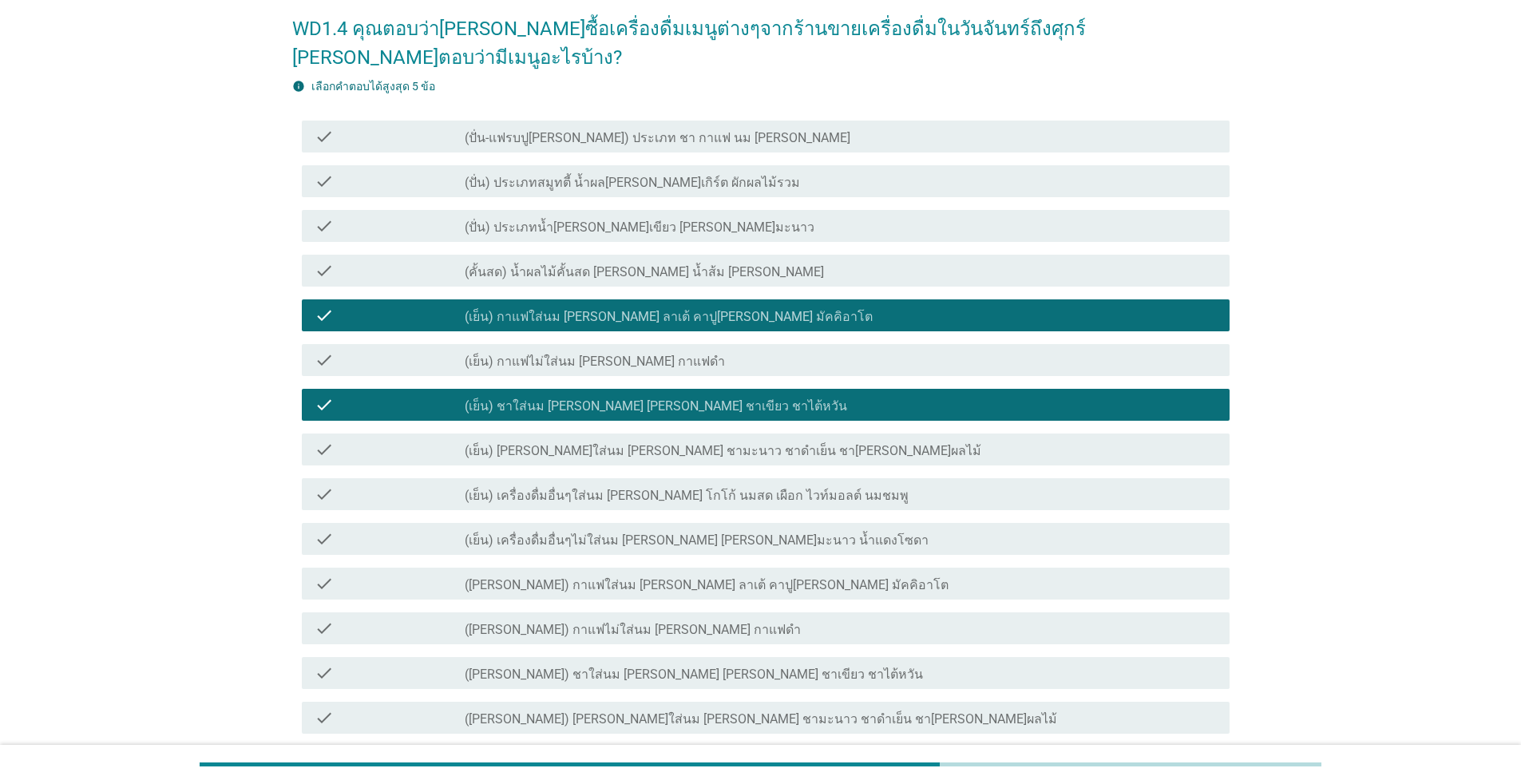
scroll to position [319, 0]
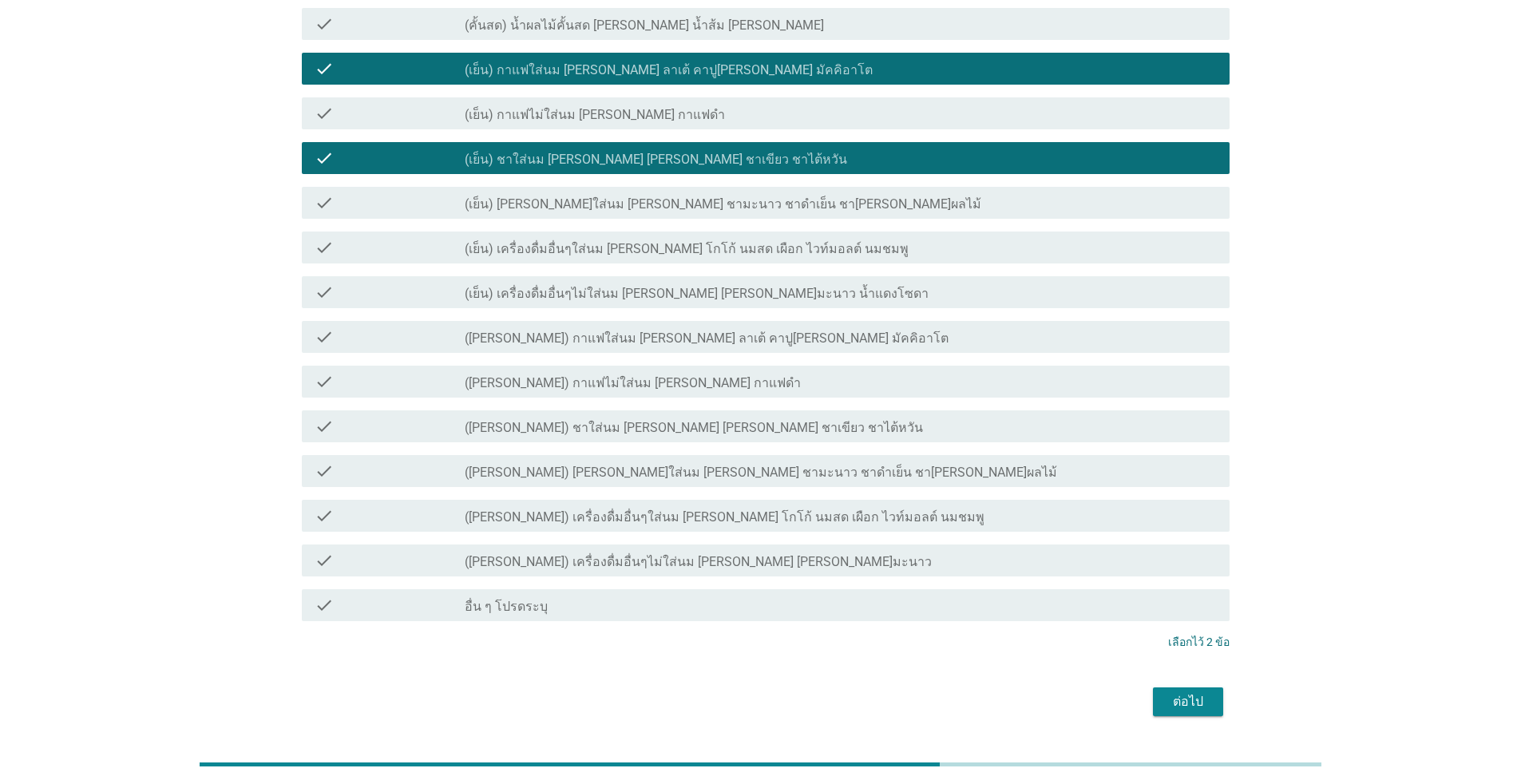
click at [786, 692] on div "ต่อไป" at bounding box center [1188, 702] width 45 height 19
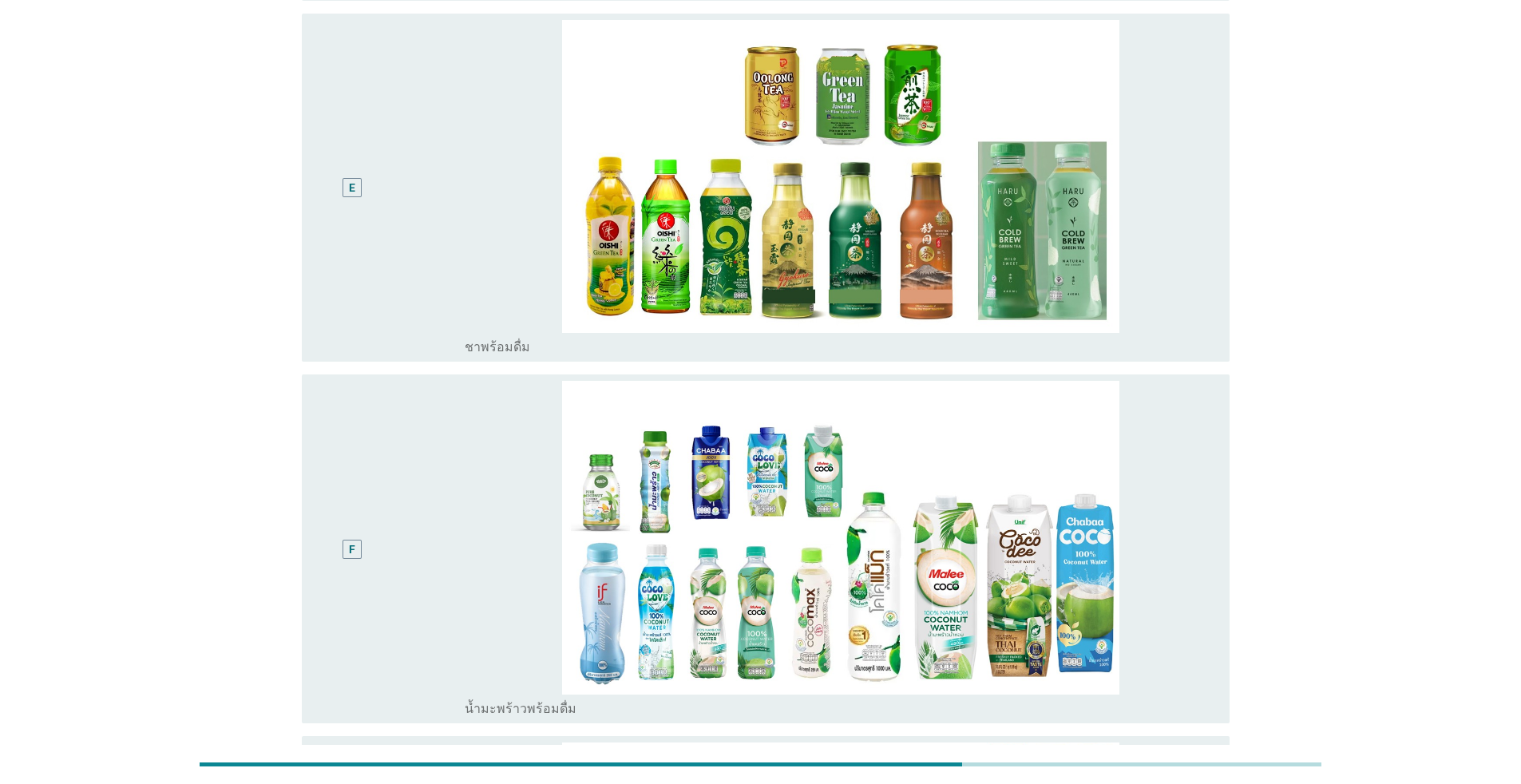
scroll to position [0, 0]
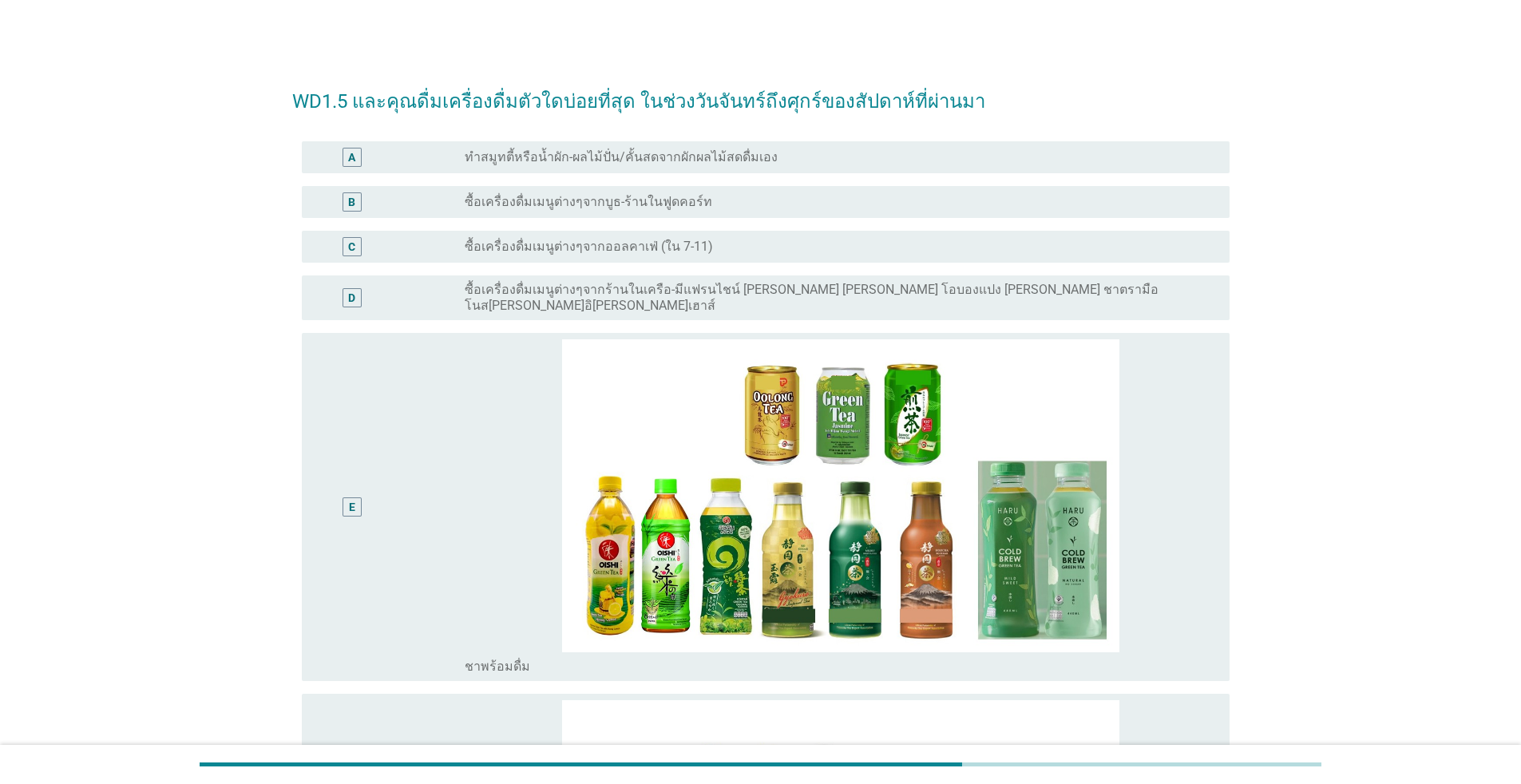
click at [501, 285] on label "ซื้อเครื่องดื่มเมนูต่างๆจากร้านในเครือ-มีแฟรนไชน์ [PERSON_NAME] [PERSON_NAME] โ…" at bounding box center [835, 297] width 739 height 32
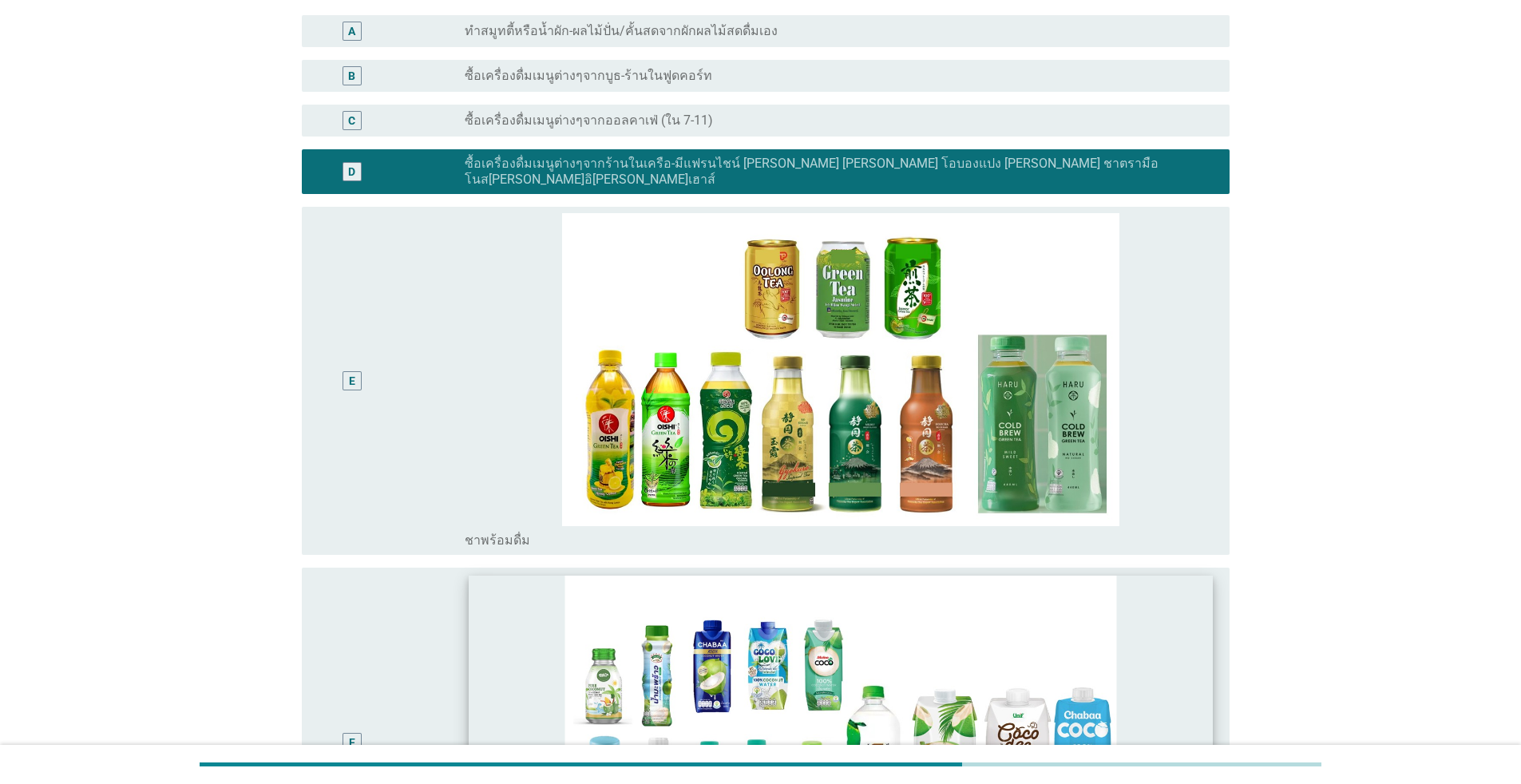
scroll to position [240, 0]
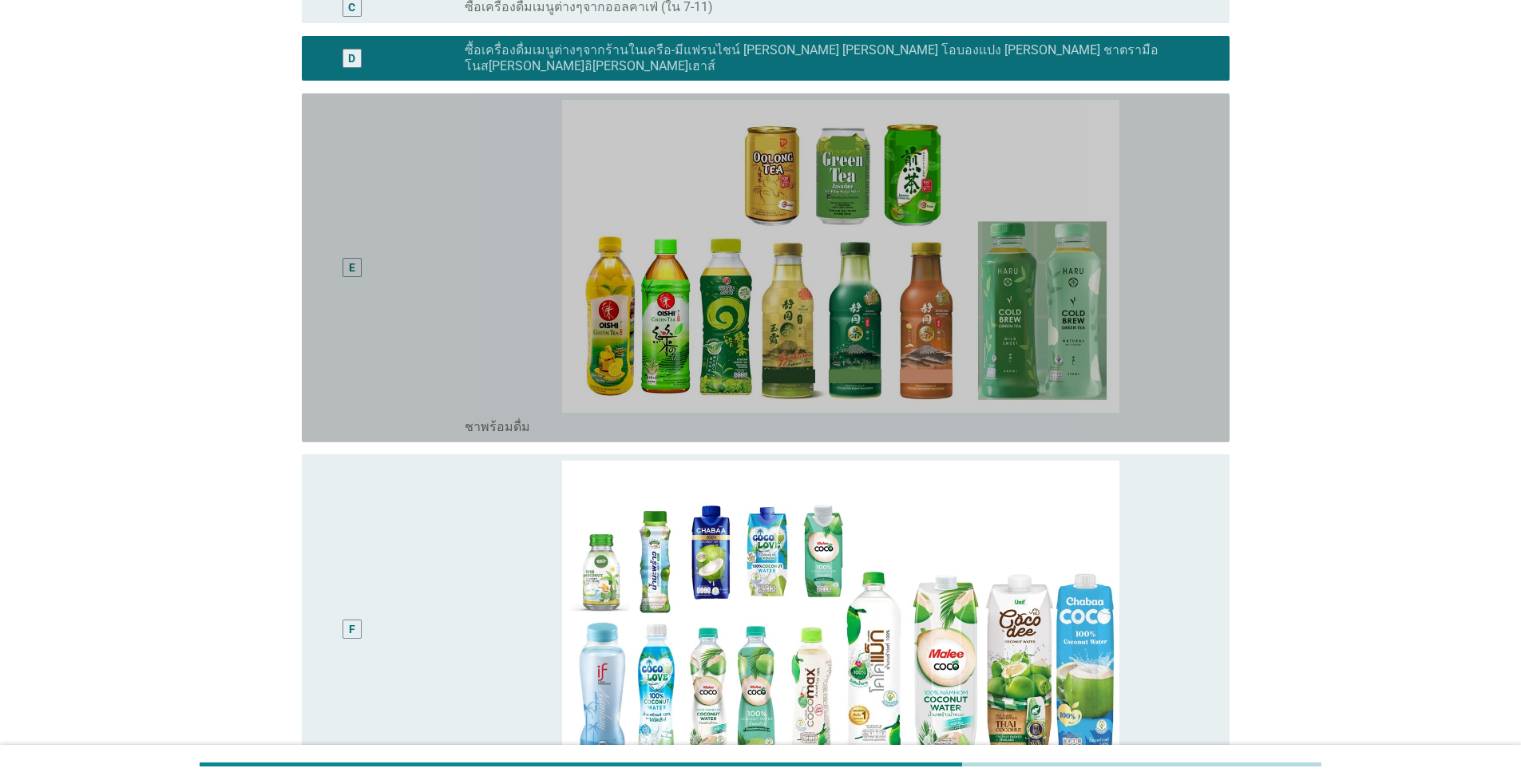
click at [418, 375] on div "E" at bounding box center [389, 267] width 150 height 336
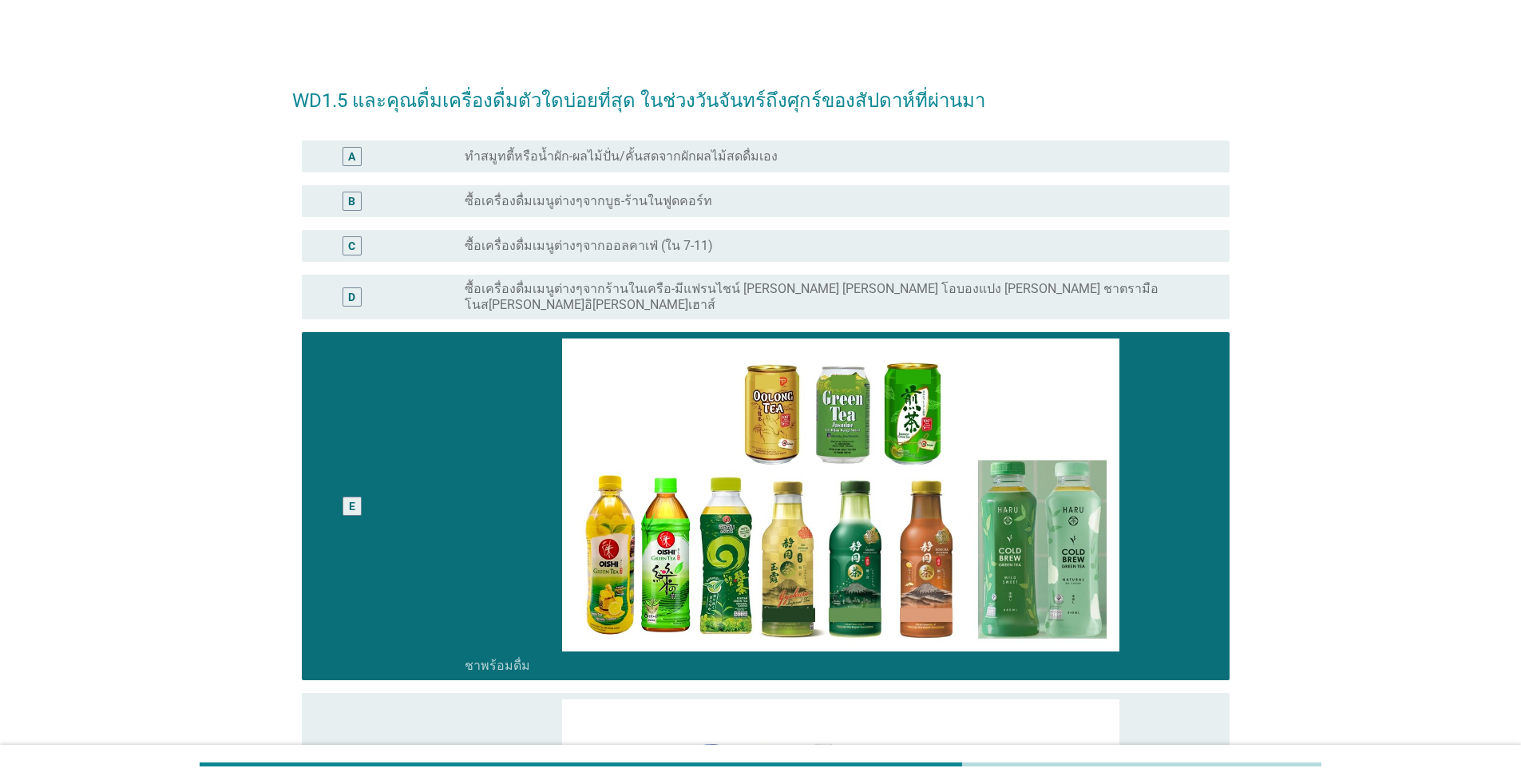
scroll to position [0, 0]
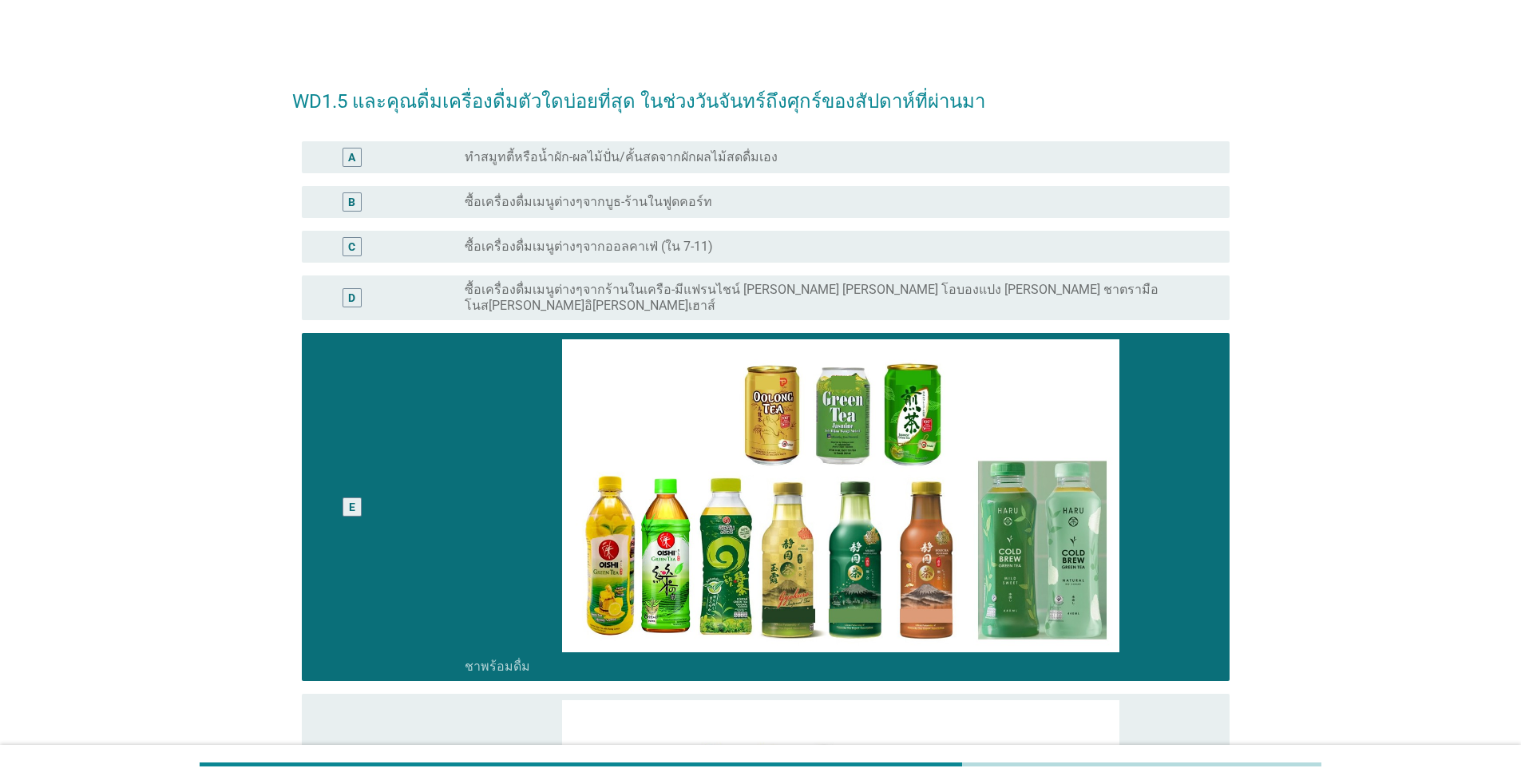
click at [506, 284] on label "ซื้อเครื่องดื่มเมนูต่างๆจากร้านในเครือ-มีแฟรนไชน์ [PERSON_NAME] [PERSON_NAME] โ…" at bounding box center [835, 297] width 739 height 32
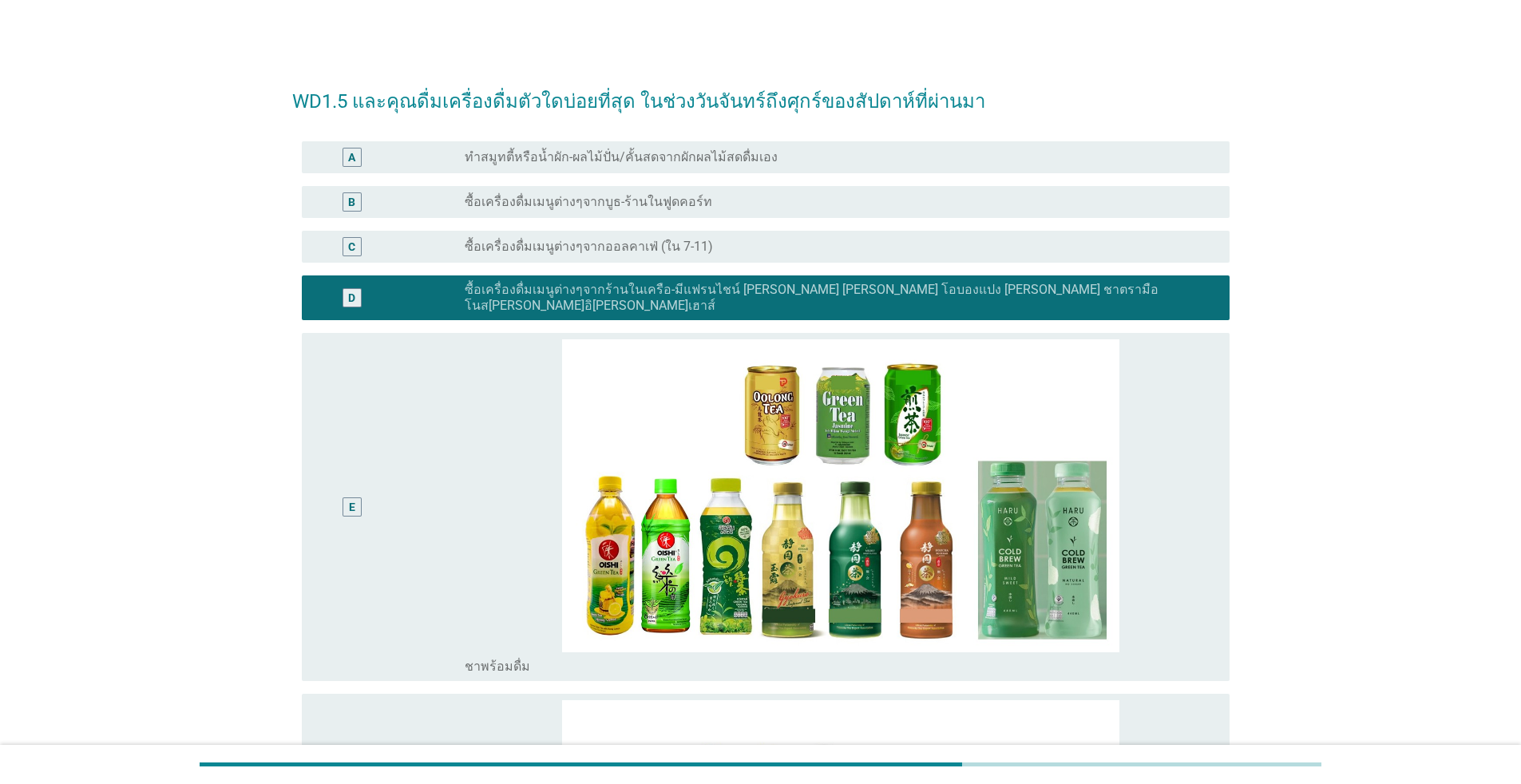
click at [786, 246] on div "radio_button_unchecked ซื้อเครื่องดื่มเมนูต่างๆจากออลคาเฟ่ (ใน 7-11)" at bounding box center [835, 246] width 739 height 16
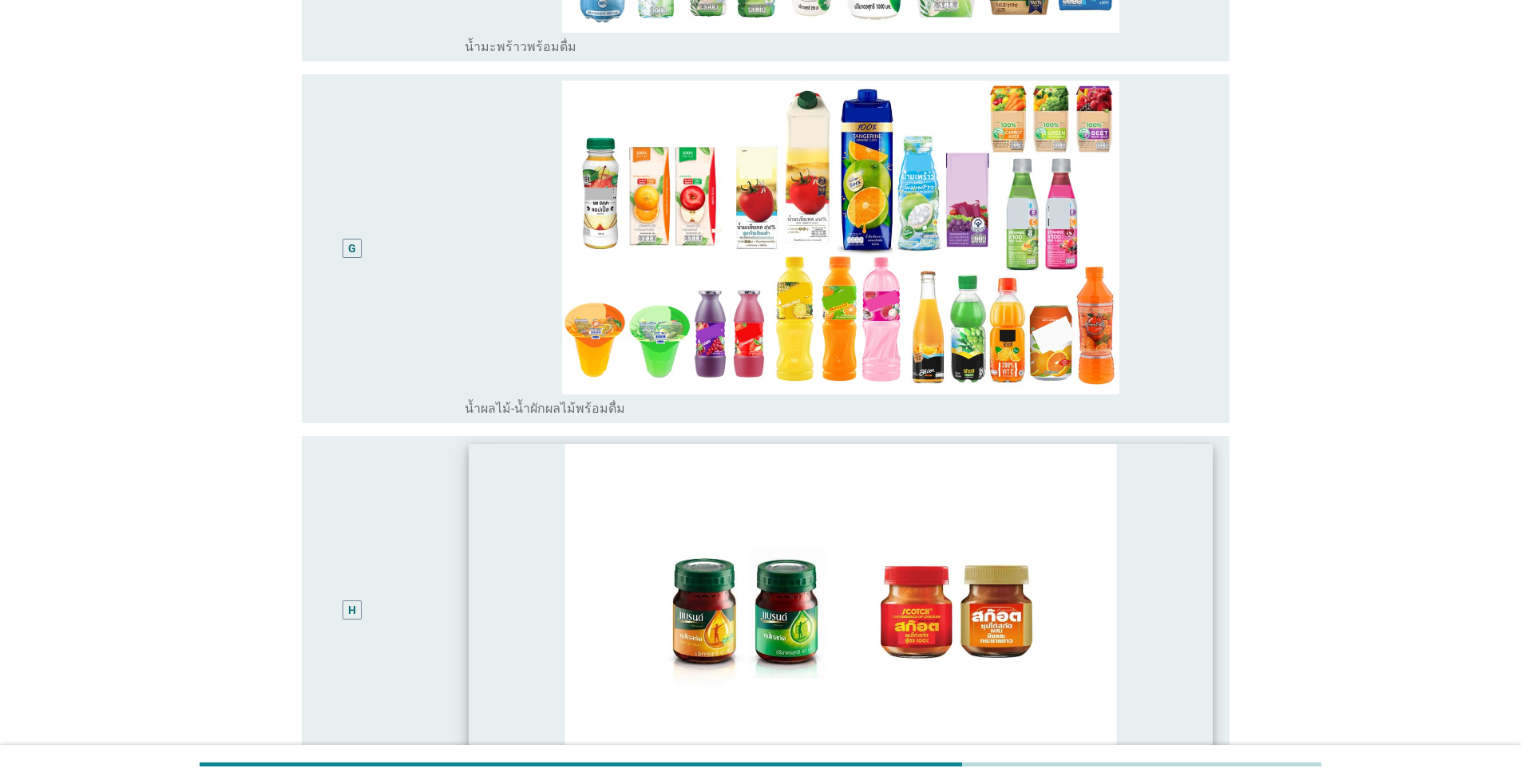
scroll to position [1218, 0]
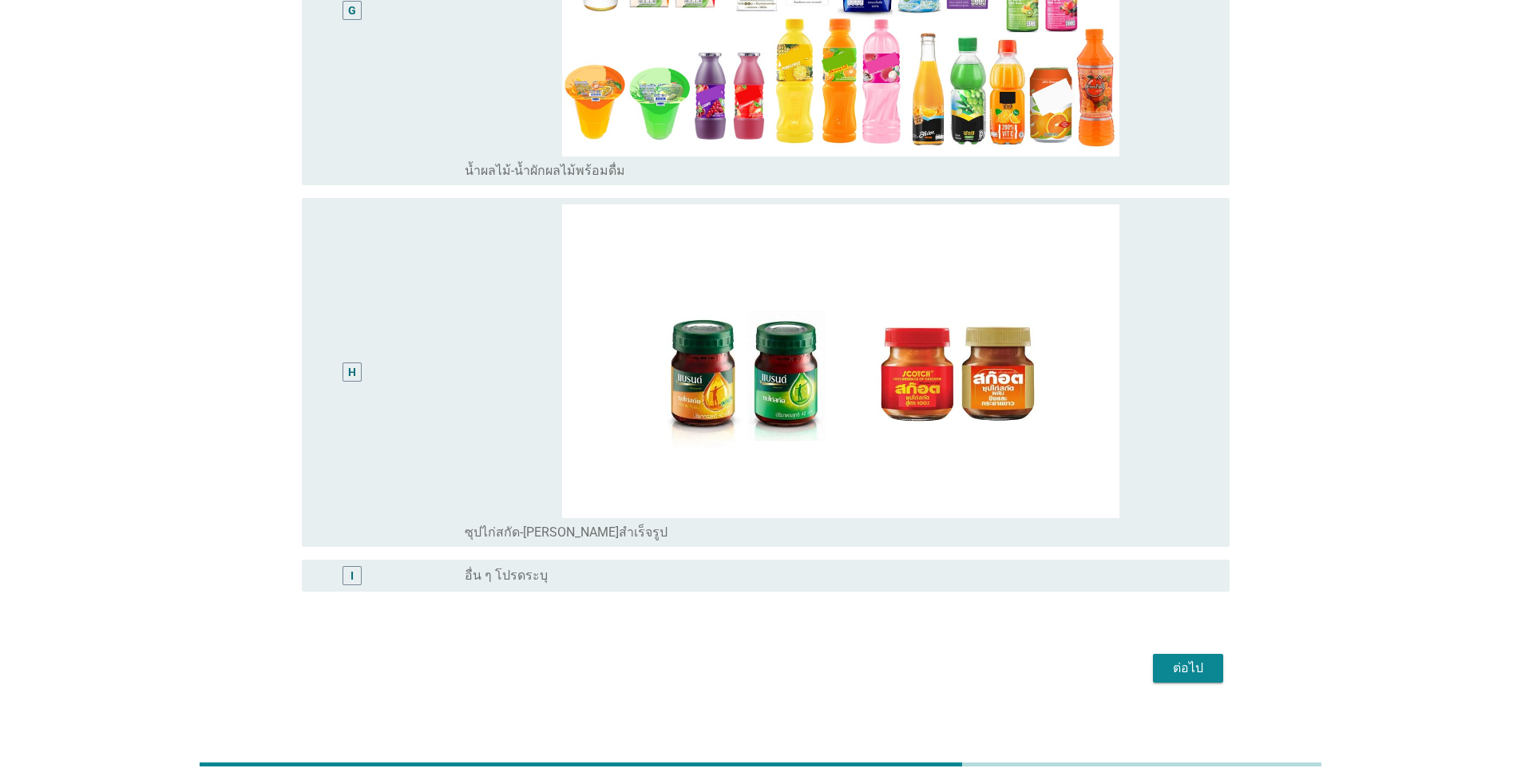
click at [786, 659] on div "ต่อไป" at bounding box center [1188, 668] width 45 height 19
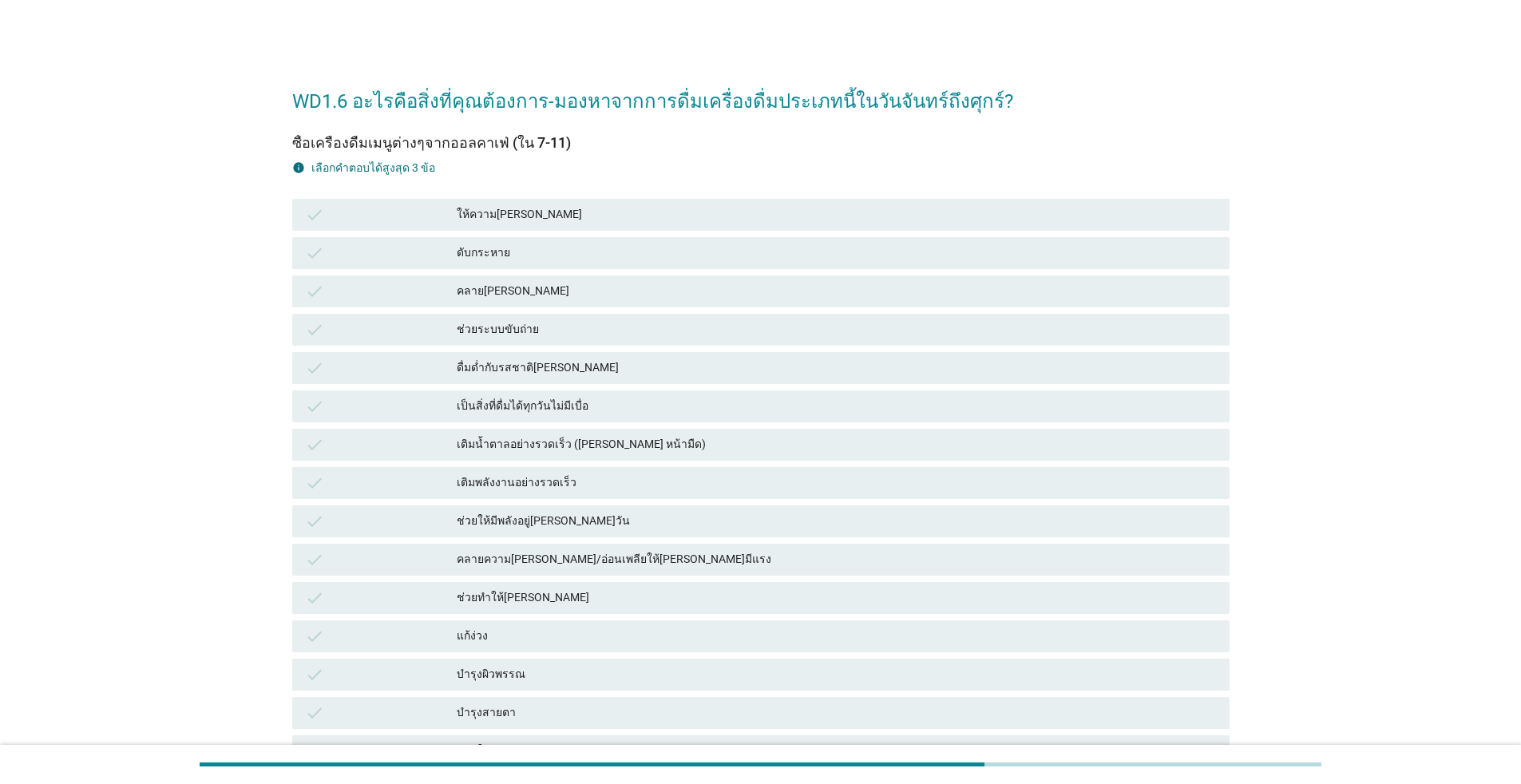
click at [512, 253] on div "ดับกระหาย" at bounding box center [837, 253] width 760 height 19
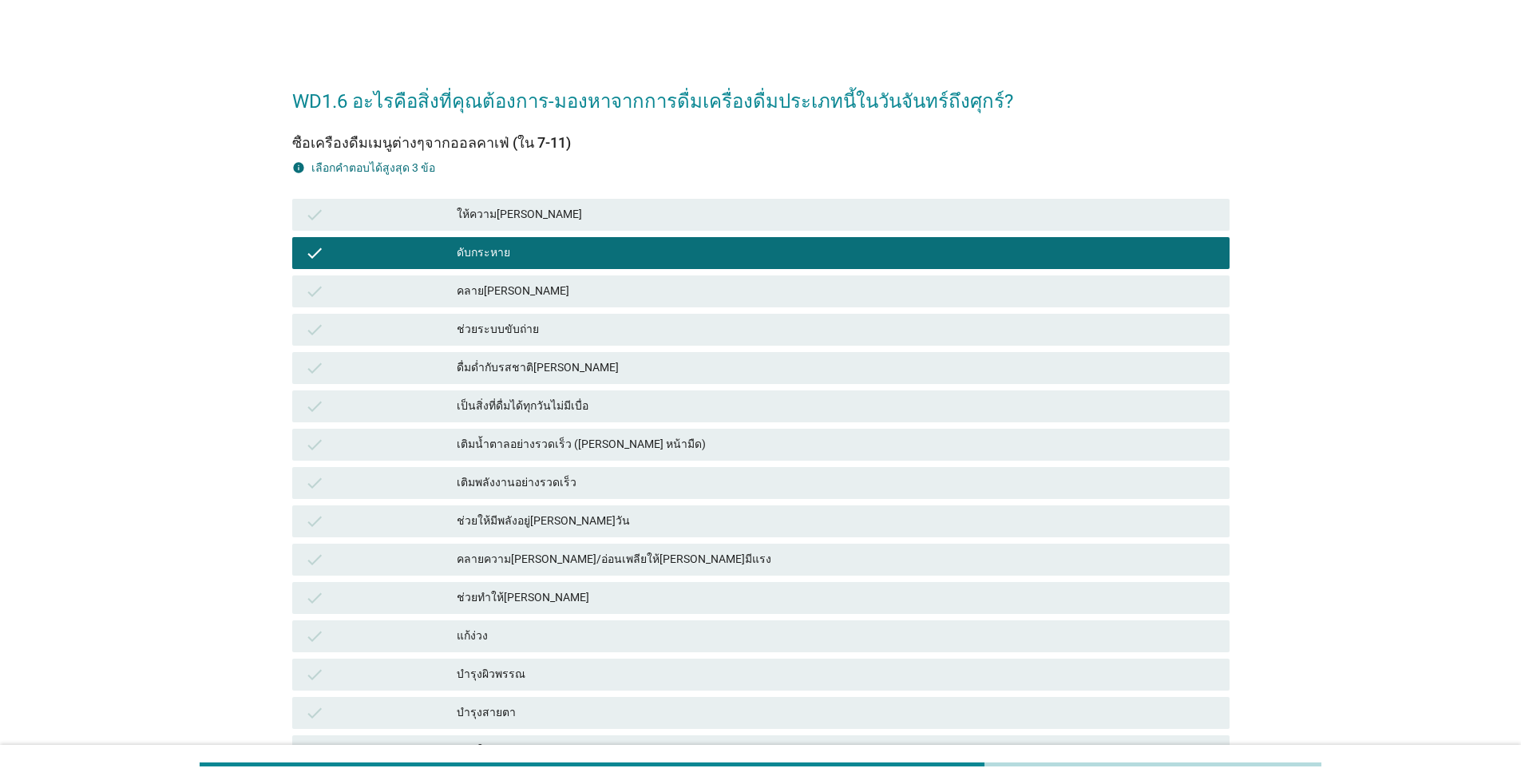
click at [525, 222] on div "ให้ความ[PERSON_NAME]" at bounding box center [837, 215] width 760 height 19
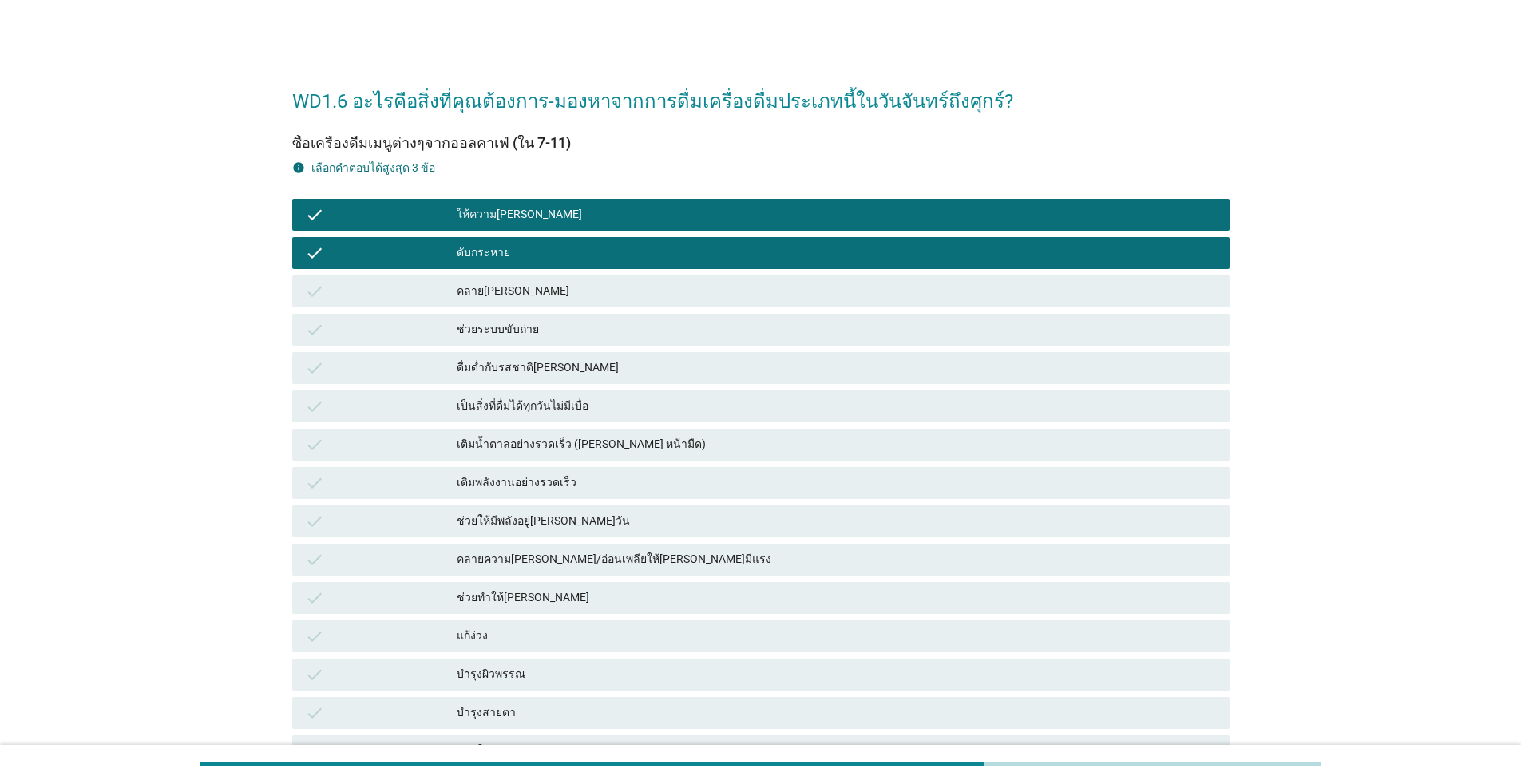
click at [542, 517] on div "ช่วยให้มีพลังอยู่[PERSON_NAME]วัน" at bounding box center [837, 521] width 760 height 19
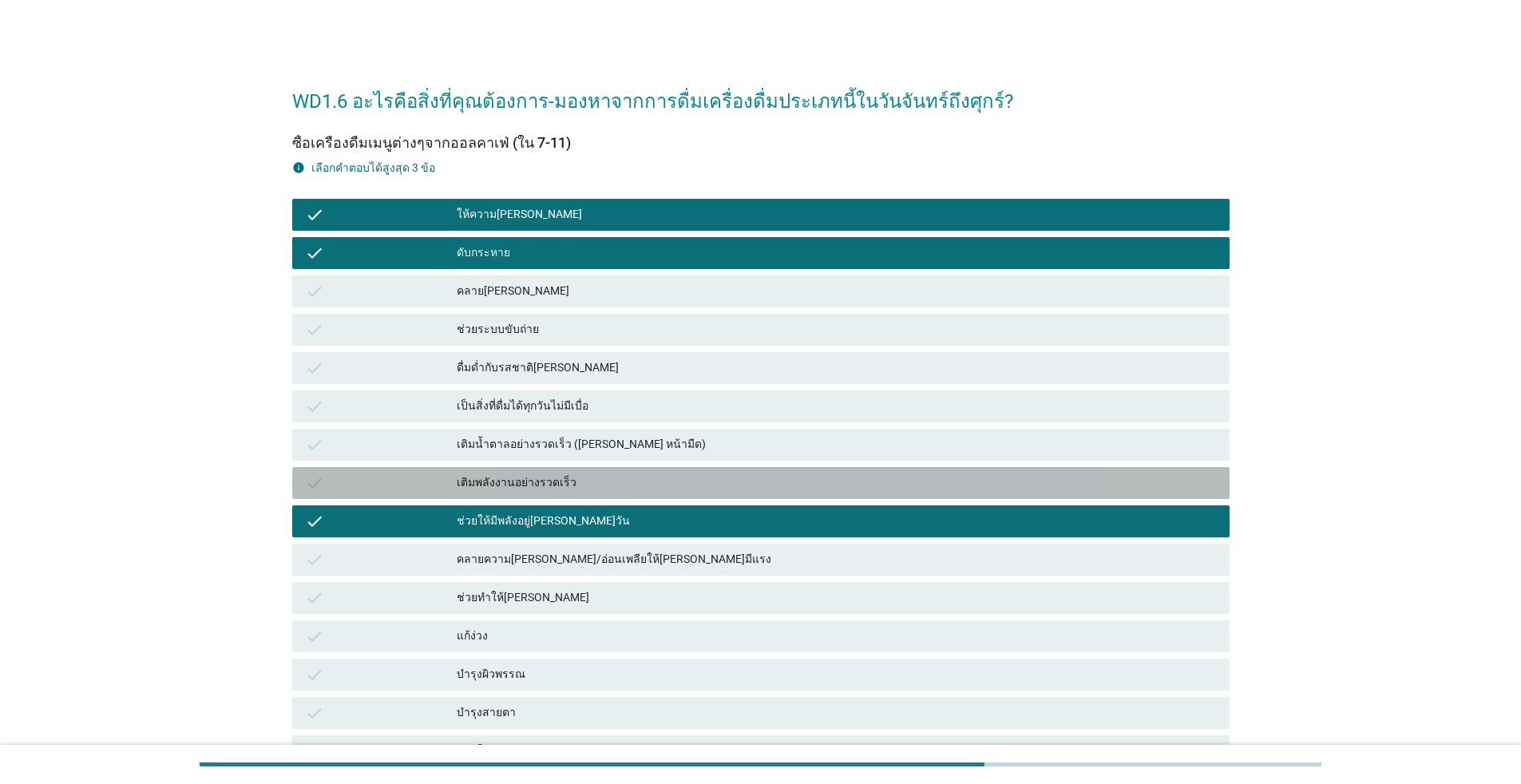
click at [554, 485] on div "เติมพลังงานอย่างรวดเร็ว" at bounding box center [837, 483] width 760 height 19
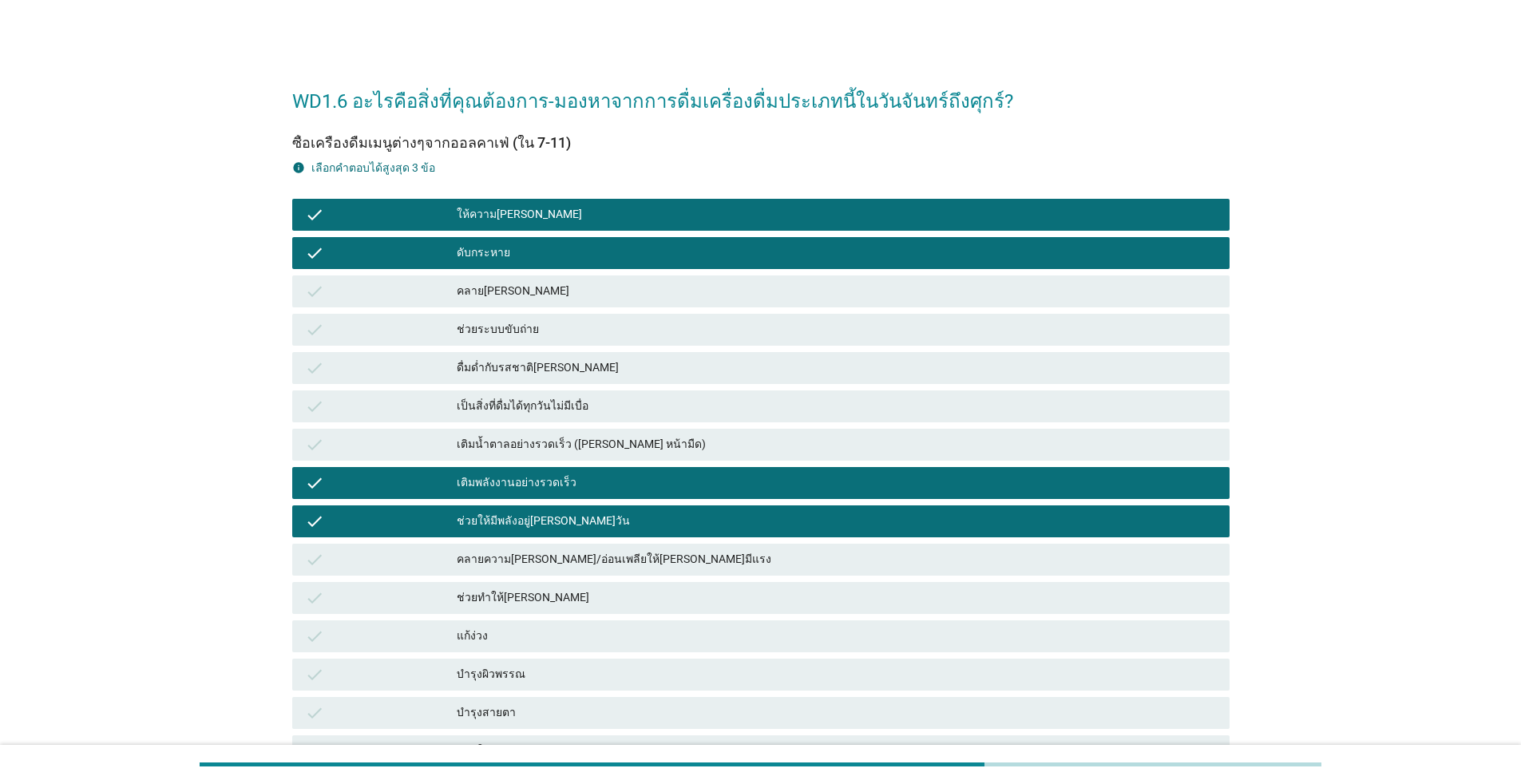
click at [582, 597] on div "ช่วยทำให้[PERSON_NAME]" at bounding box center [837, 598] width 760 height 19
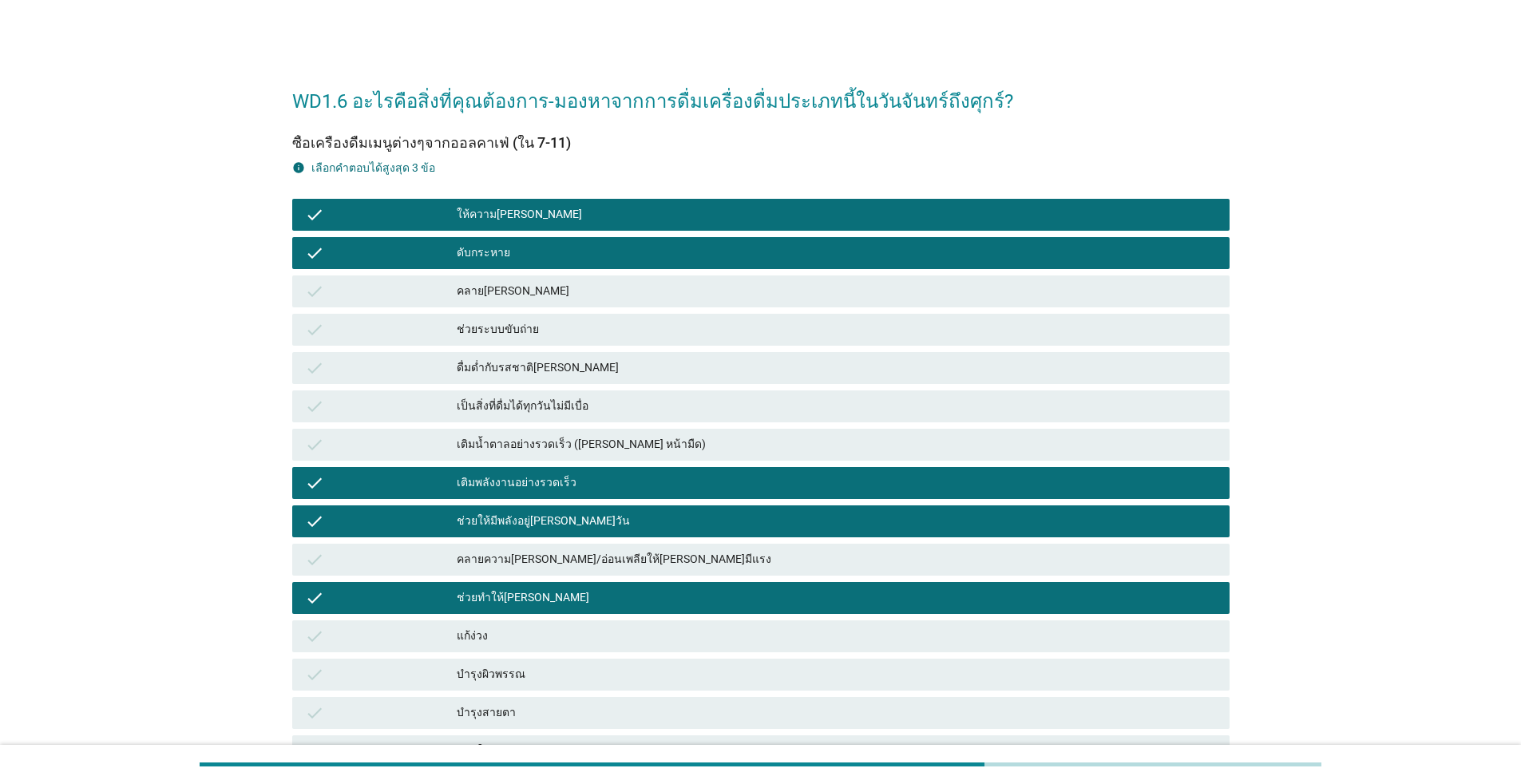
click at [582, 597] on div "ช่วยทำให้[PERSON_NAME]" at bounding box center [837, 598] width 760 height 19
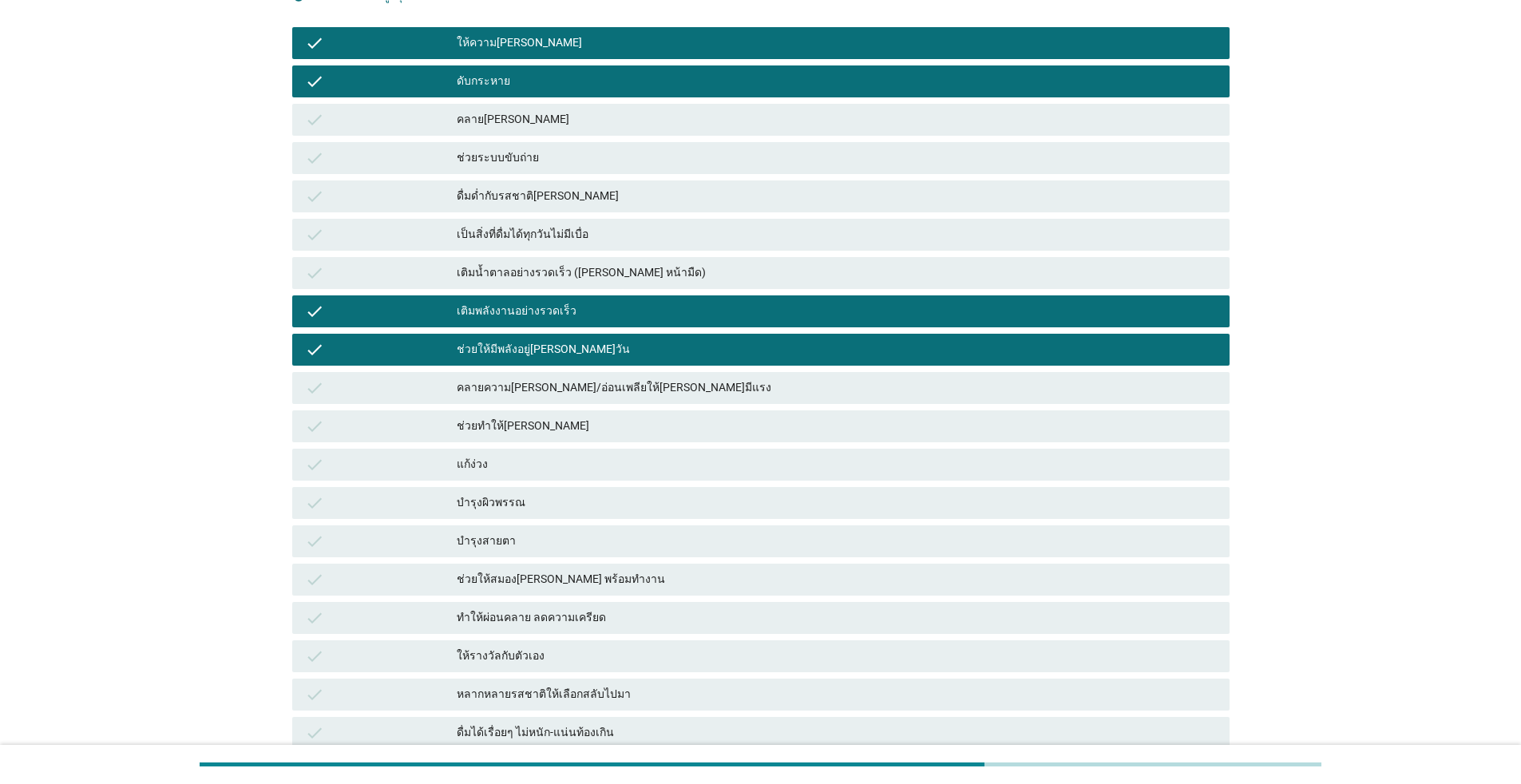
scroll to position [319, 0]
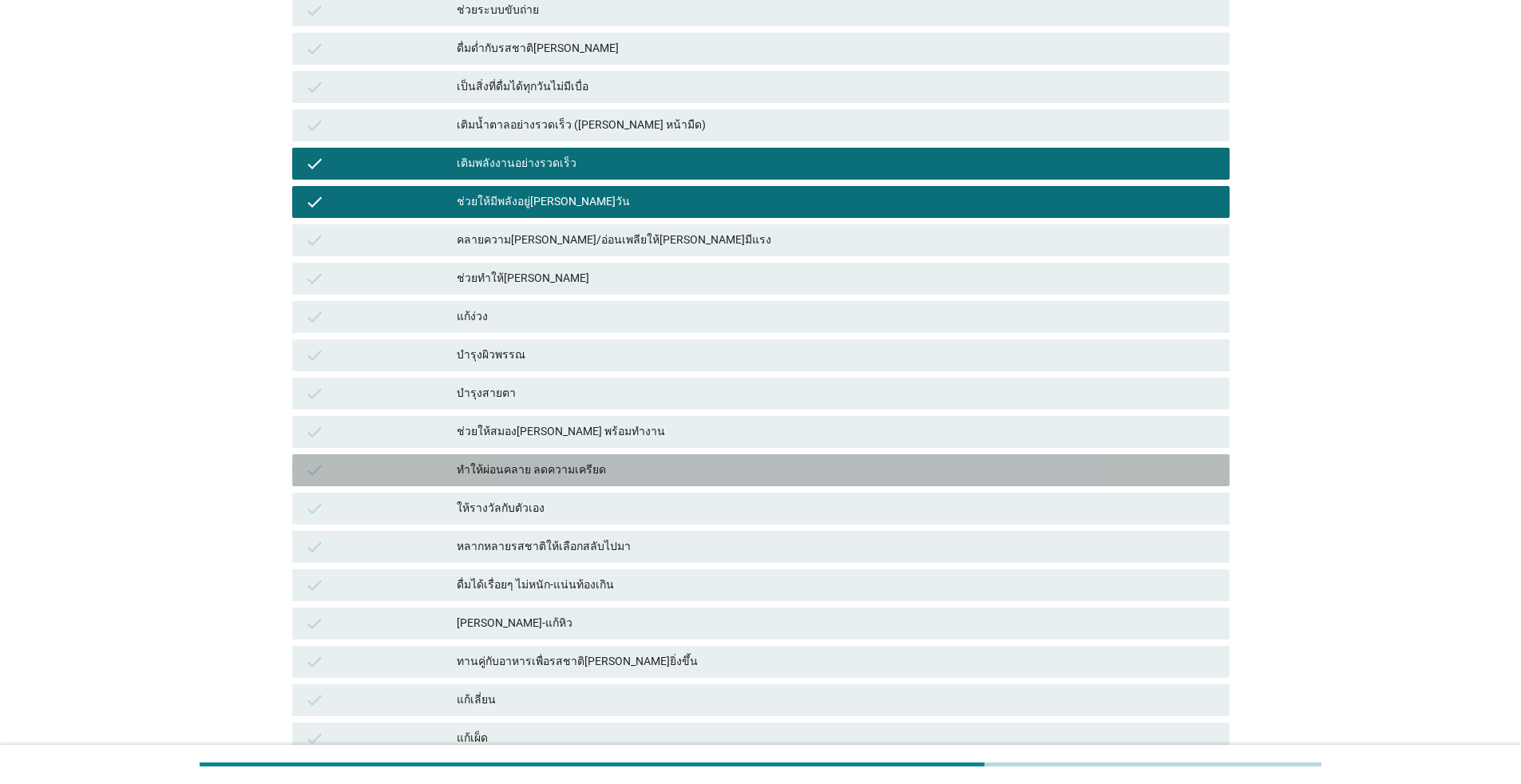
click at [578, 476] on div "ทำให้ผ่อนคลาย ลดความเครียด" at bounding box center [837, 470] width 760 height 19
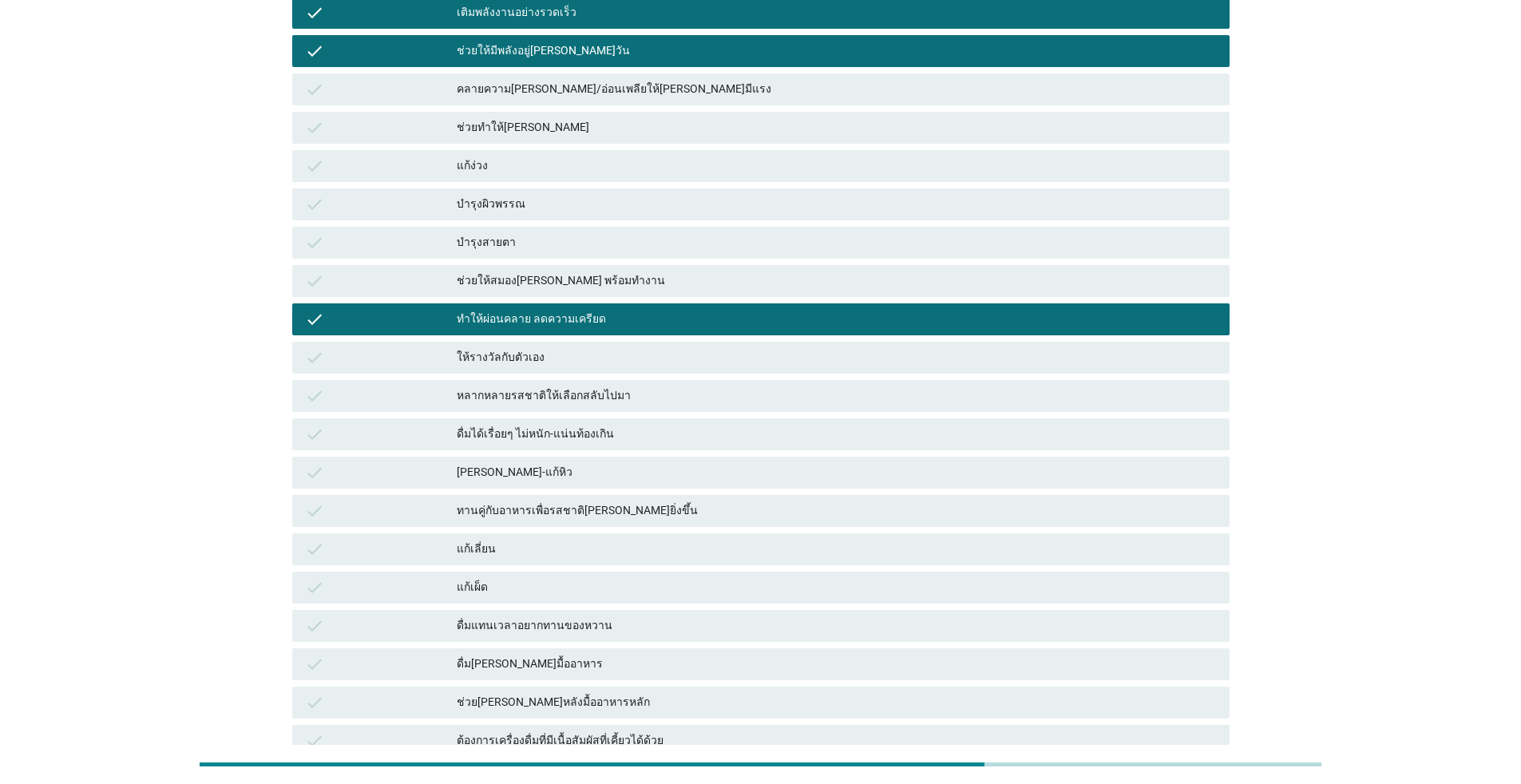
scroll to position [231, 0]
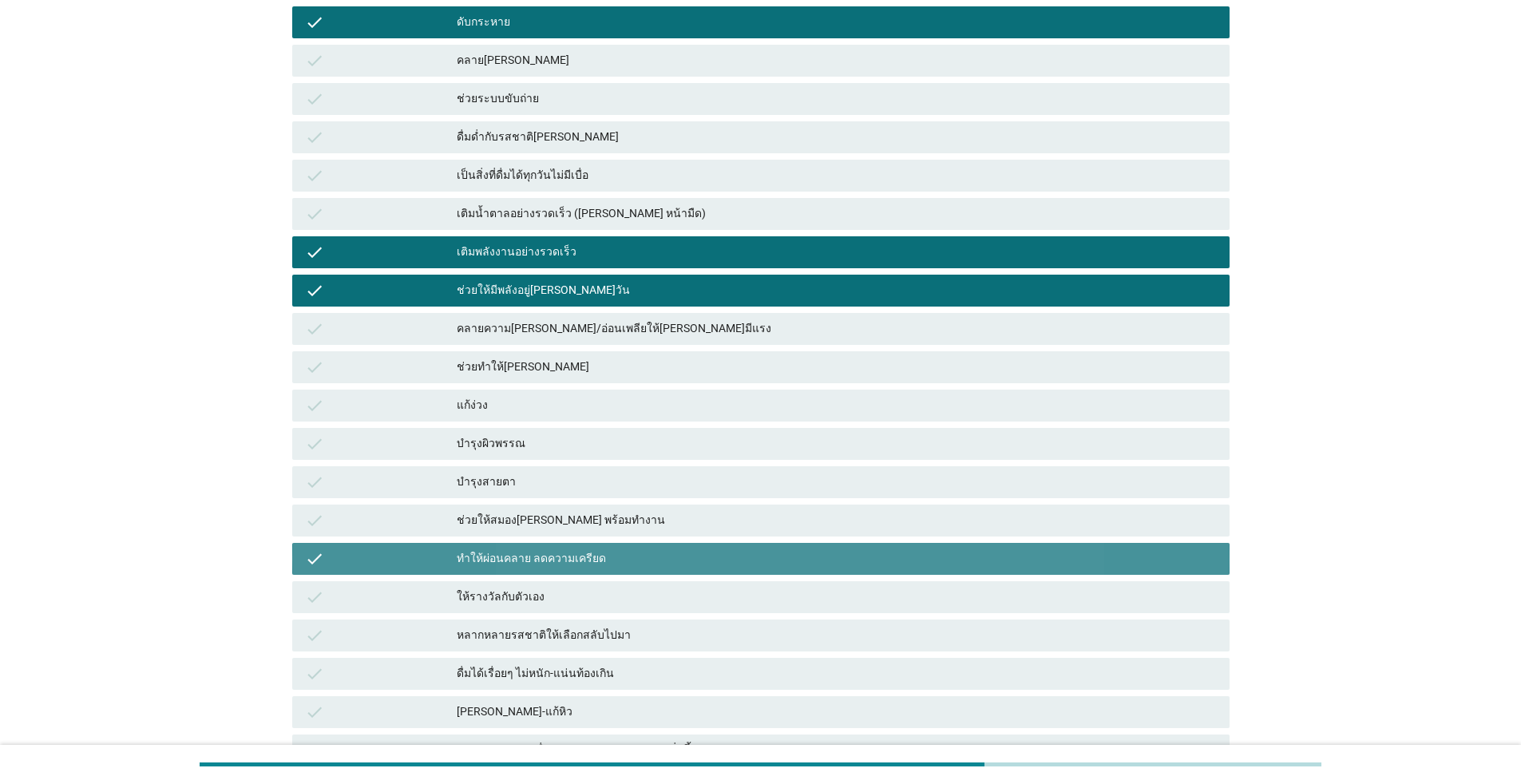
click at [764, 563] on div "ทำให้ผ่อนคลาย ลดความเครียด" at bounding box center [837, 559] width 760 height 19
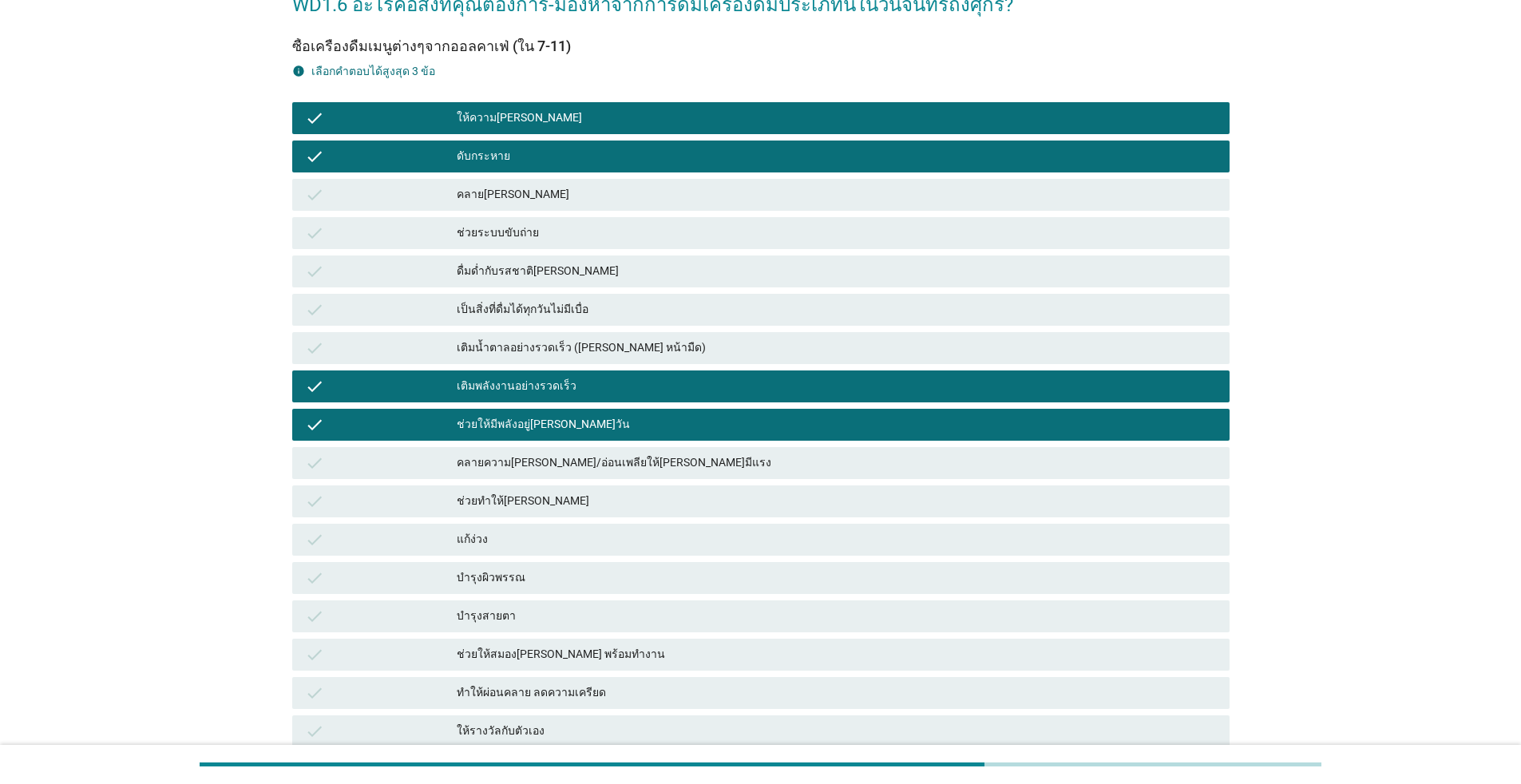
scroll to position [71, 0]
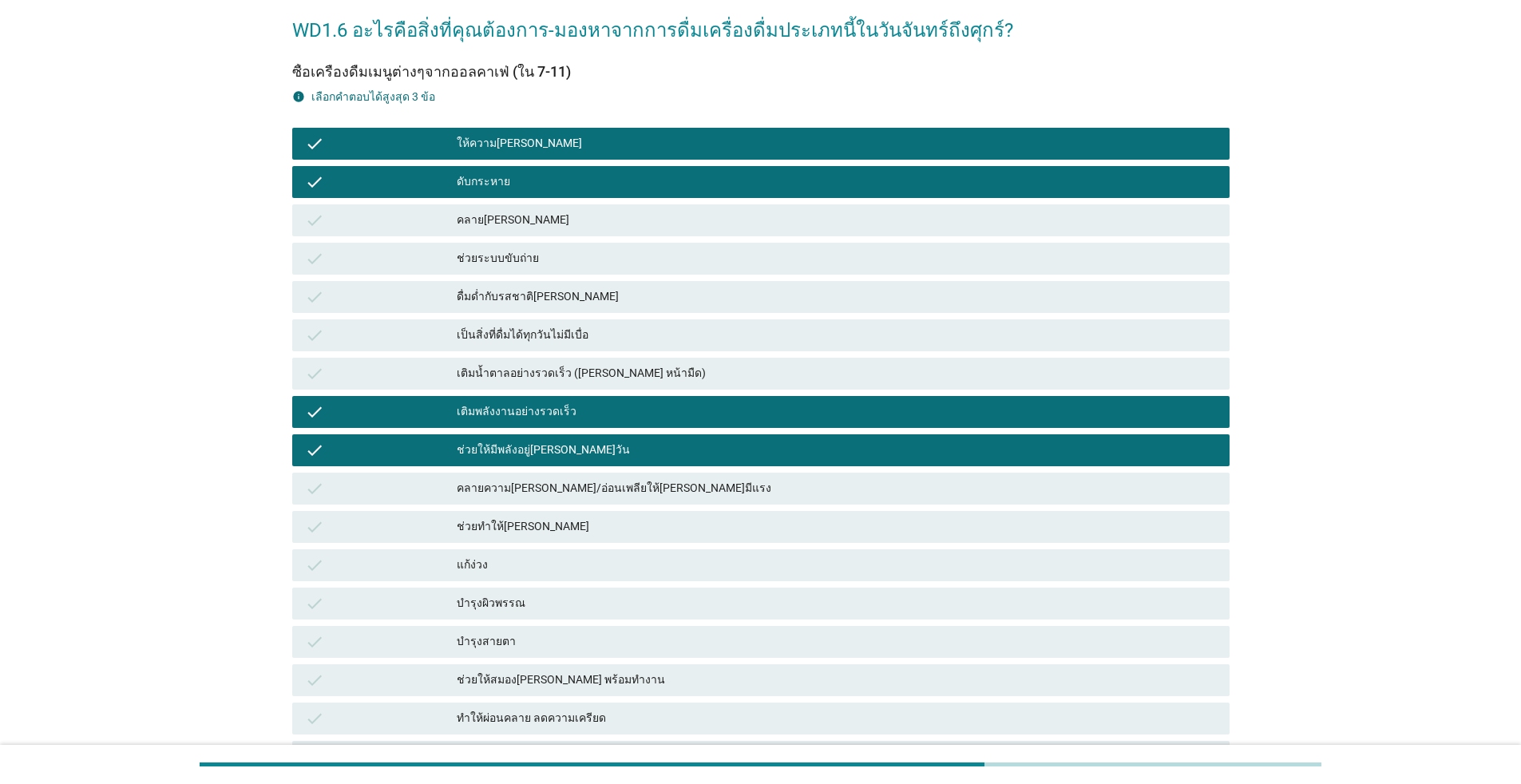
click at [464, 417] on div "เติมพลังงานอย่างรวดเร็ว" at bounding box center [837, 412] width 760 height 19
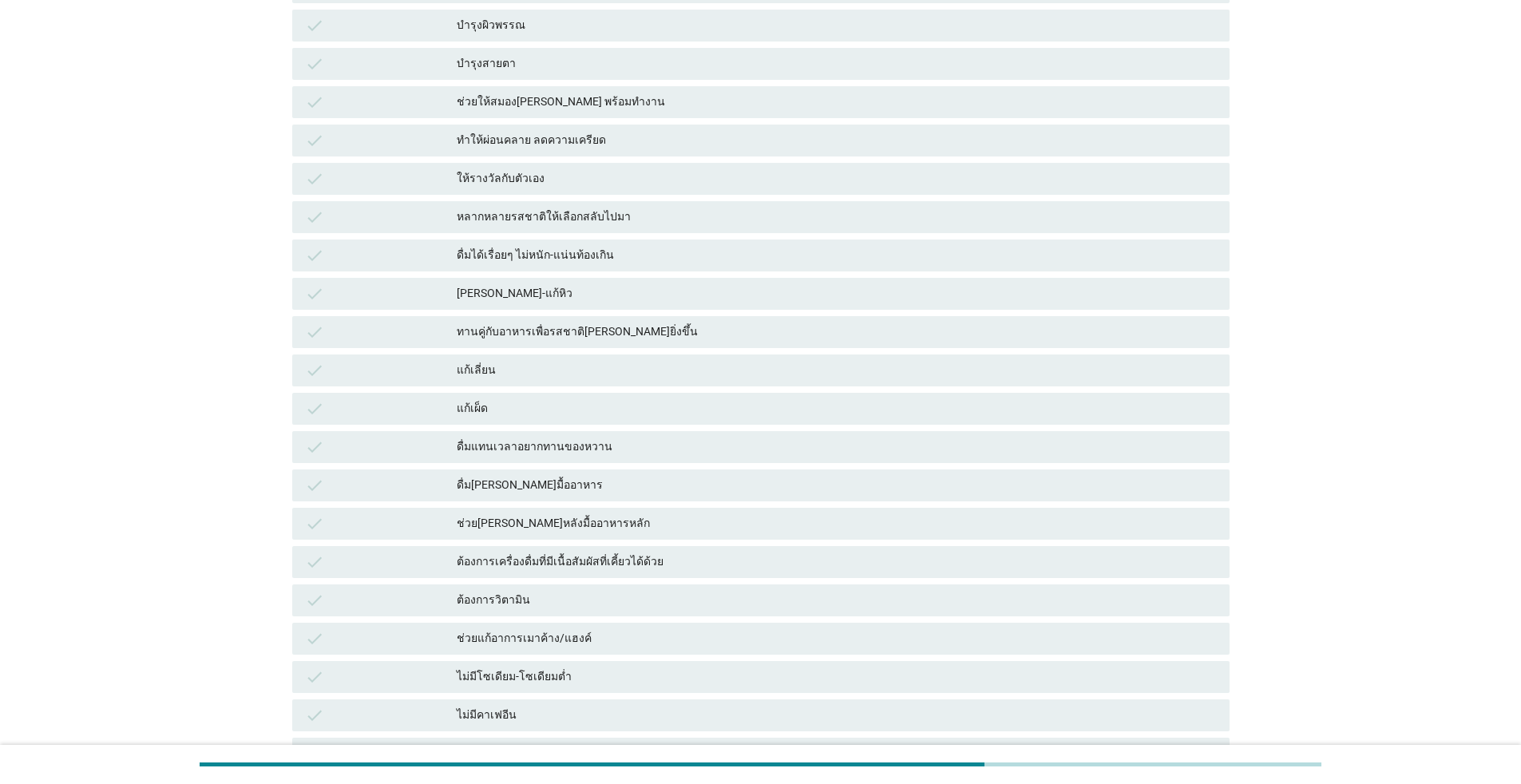
scroll to position [869, 0]
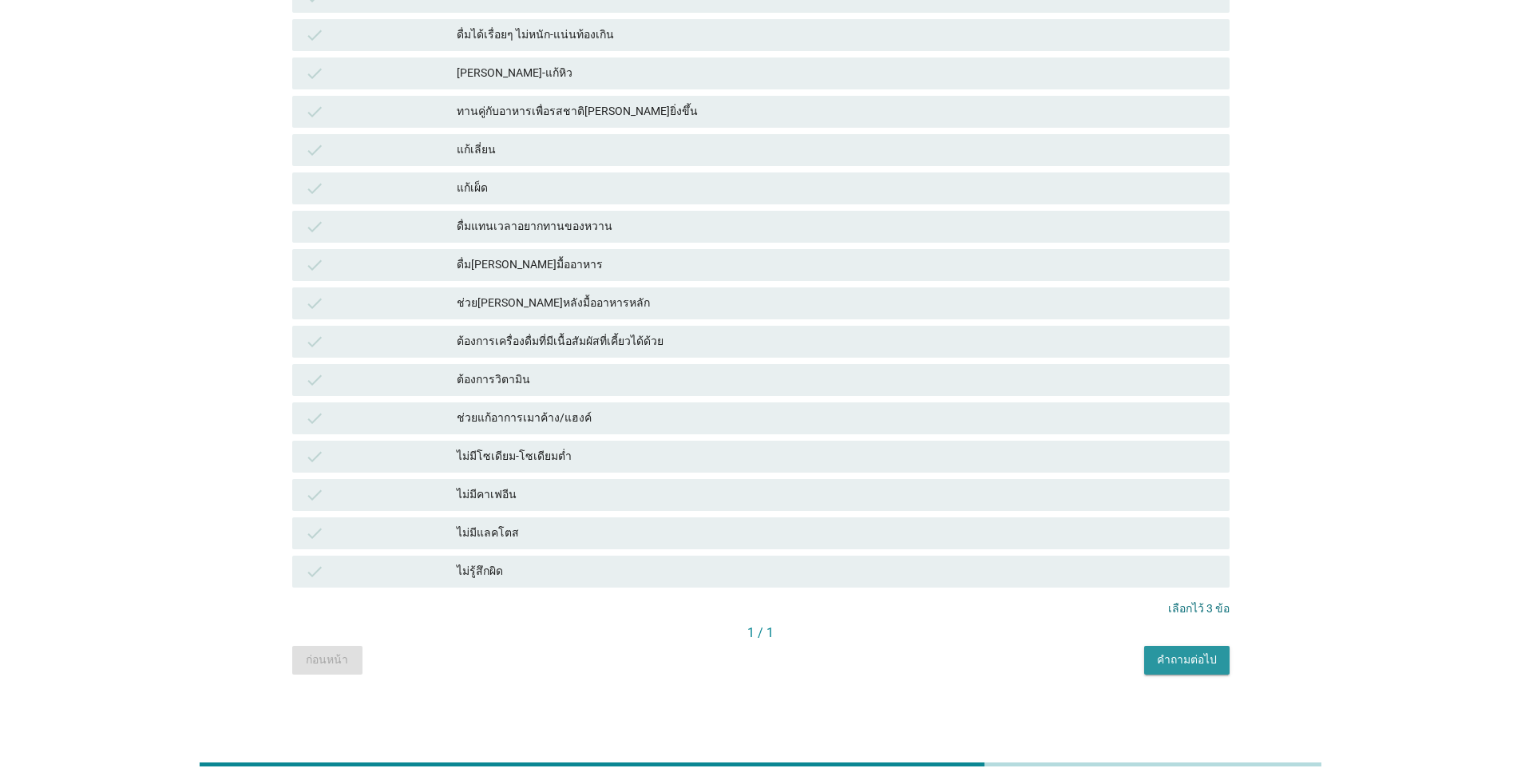
click at [786, 660] on div "คำถามต่อไป" at bounding box center [1187, 660] width 60 height 17
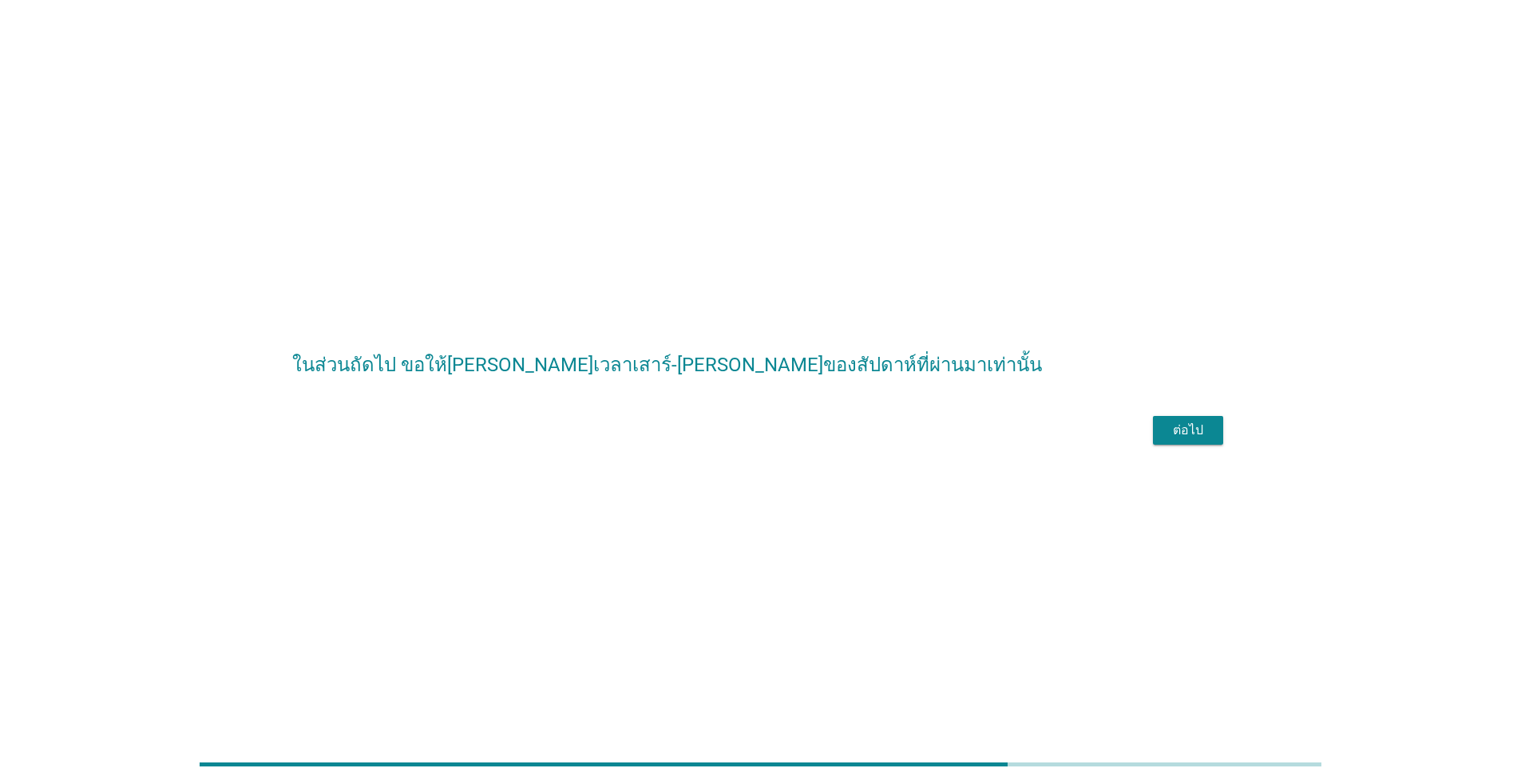
click at [786, 440] on div "ต่อไป" at bounding box center [1188, 431] width 45 height 19
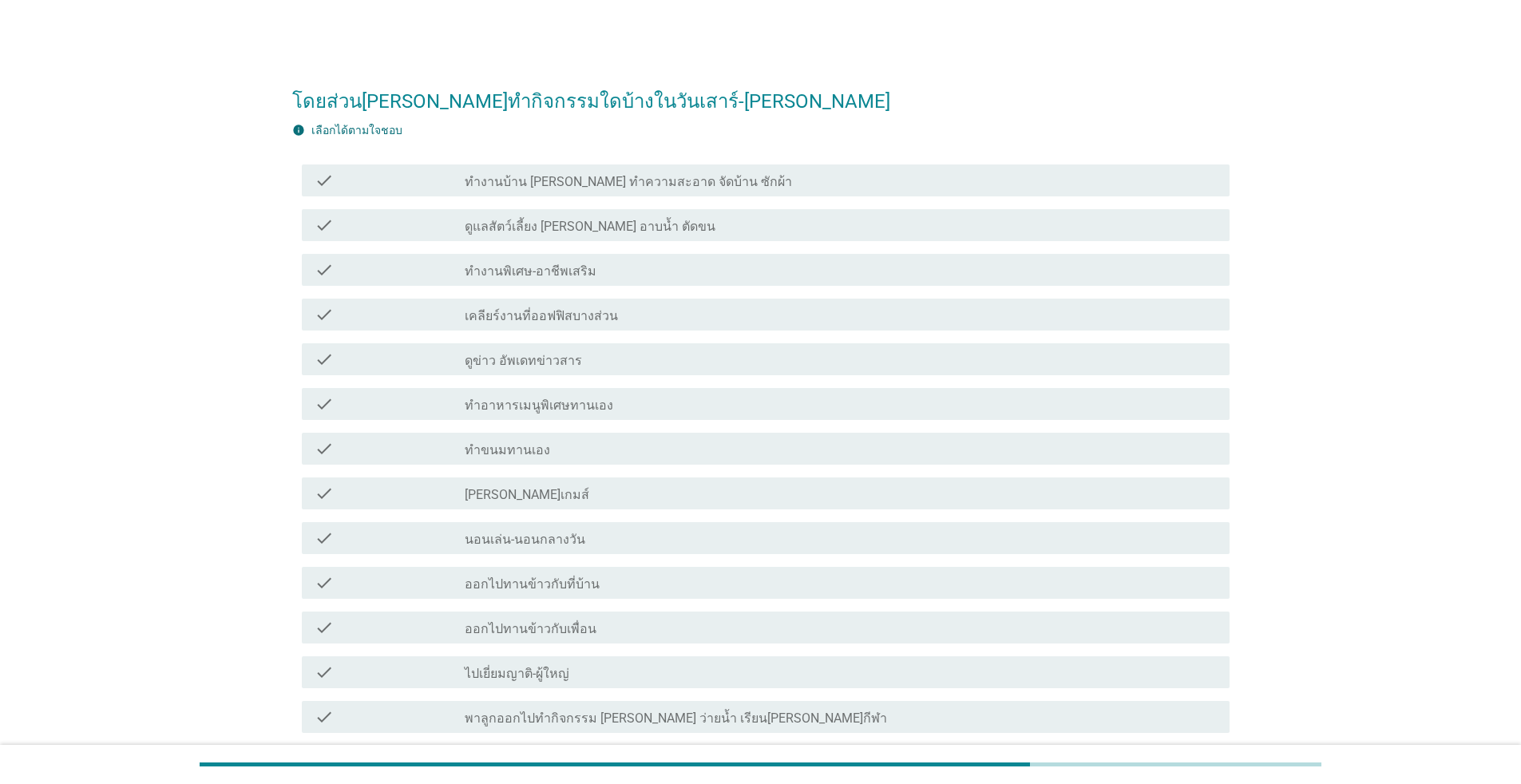
click at [525, 363] on label "ดูข่าว อัพเดทข่าวสาร" at bounding box center [524, 360] width 118 height 16
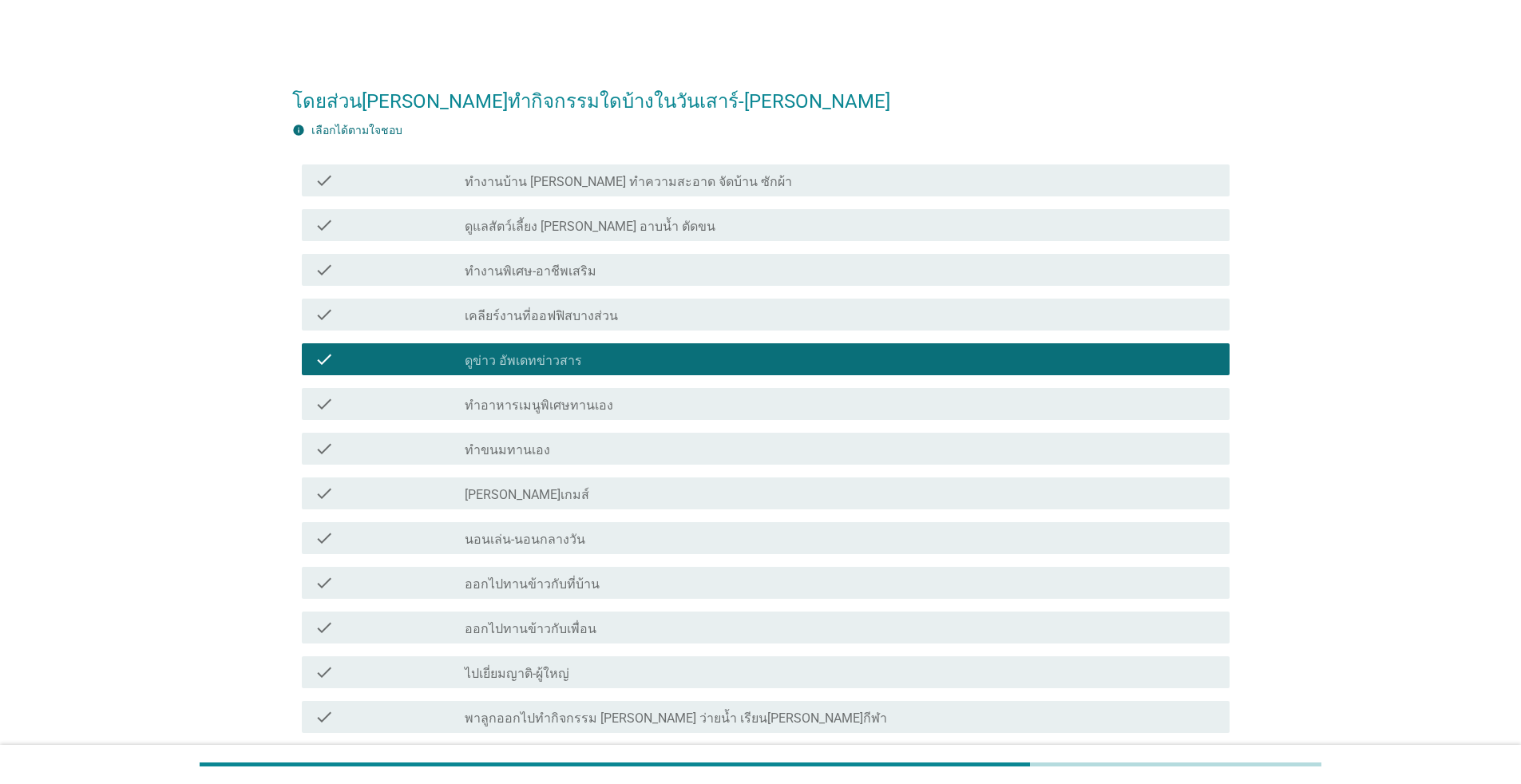
click at [582, 184] on label "ทำงานบ้าน [PERSON_NAME] ทำความสะอาด จัดบ้าน ซักผ้า" at bounding box center [629, 181] width 328 height 16
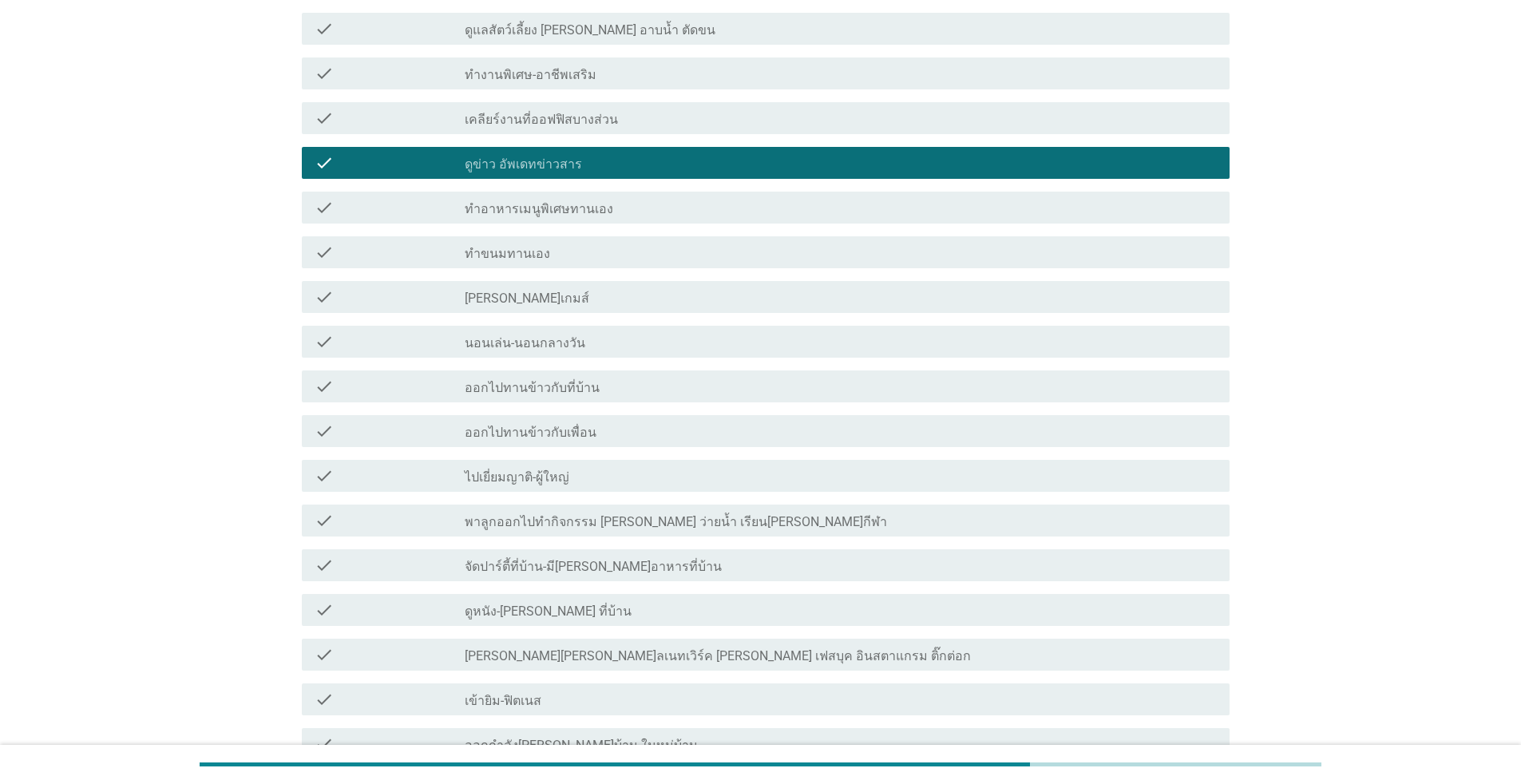
scroll to position [240, 0]
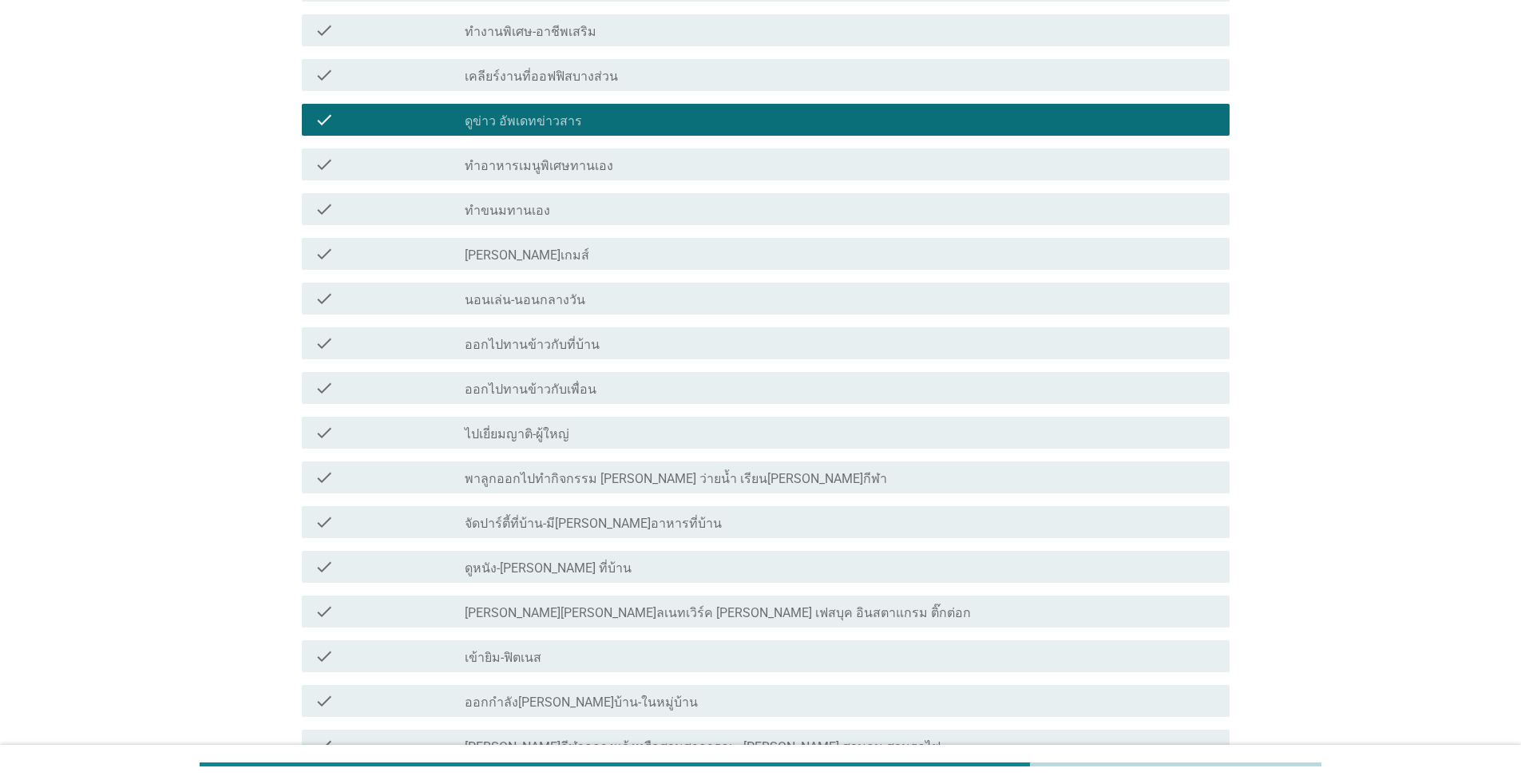
click at [602, 560] on div "check_box_outline_blank ดูหนัง-[PERSON_NAME] ที่บ้าน" at bounding box center [841, 566] width 752 height 19
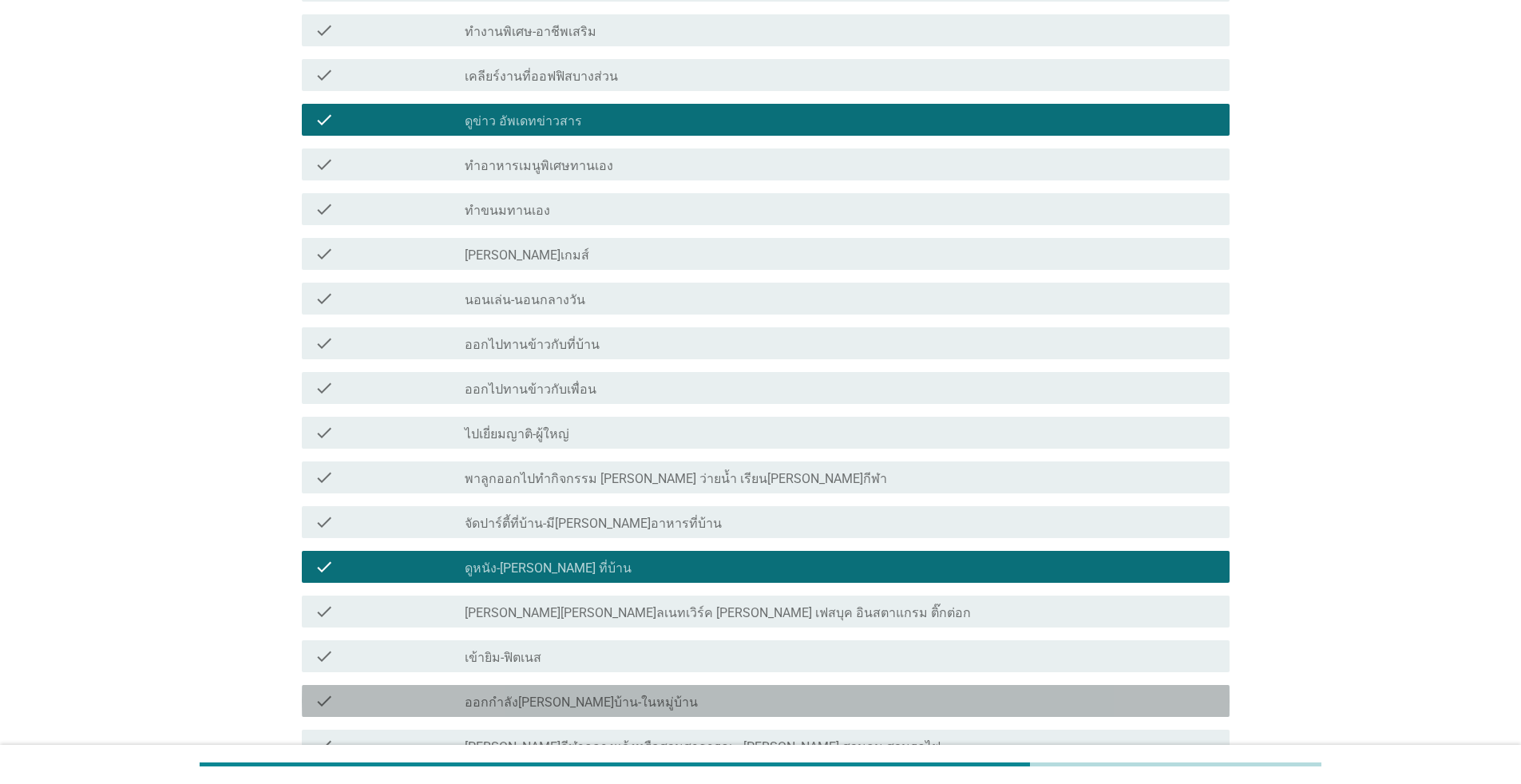
click at [626, 696] on div "check_box_outline_blank ออกกำลัง[PERSON_NAME]บ้าน-ในหมู่บ้าน" at bounding box center [841, 701] width 752 height 19
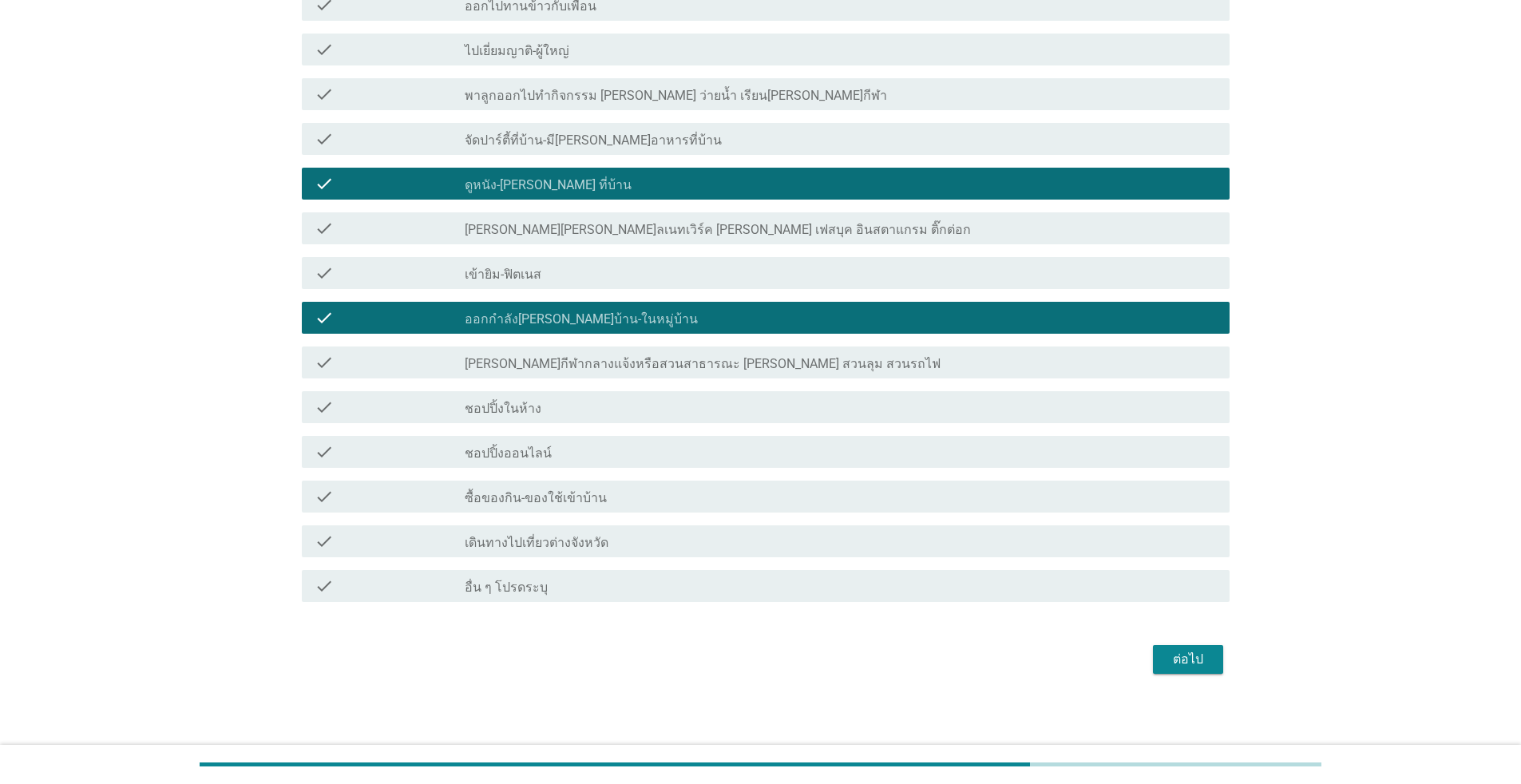
scroll to position [626, 0]
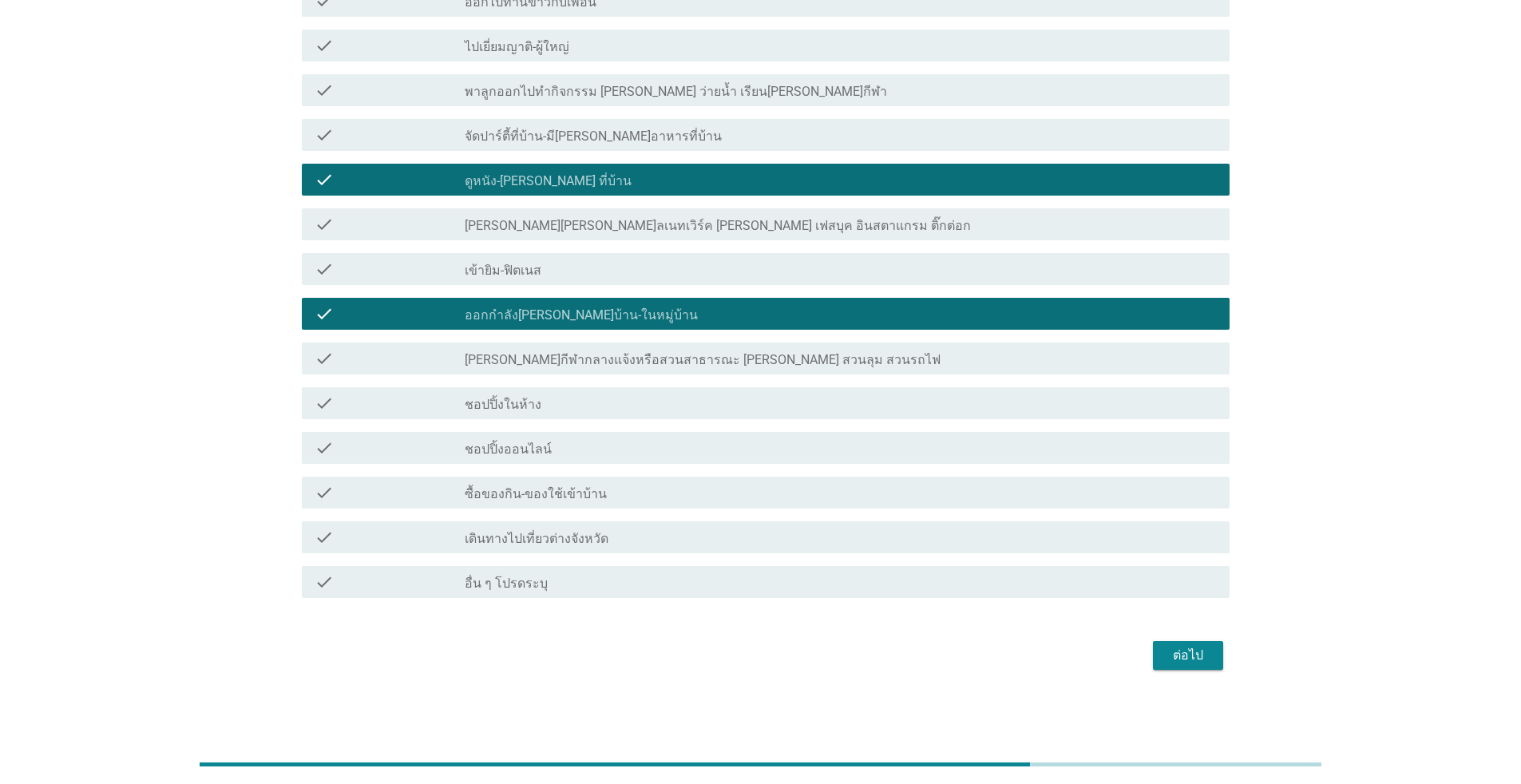
click at [576, 489] on label "ซื้อของกิน-ของใช้เข้าบ้าน" at bounding box center [536, 494] width 142 height 16
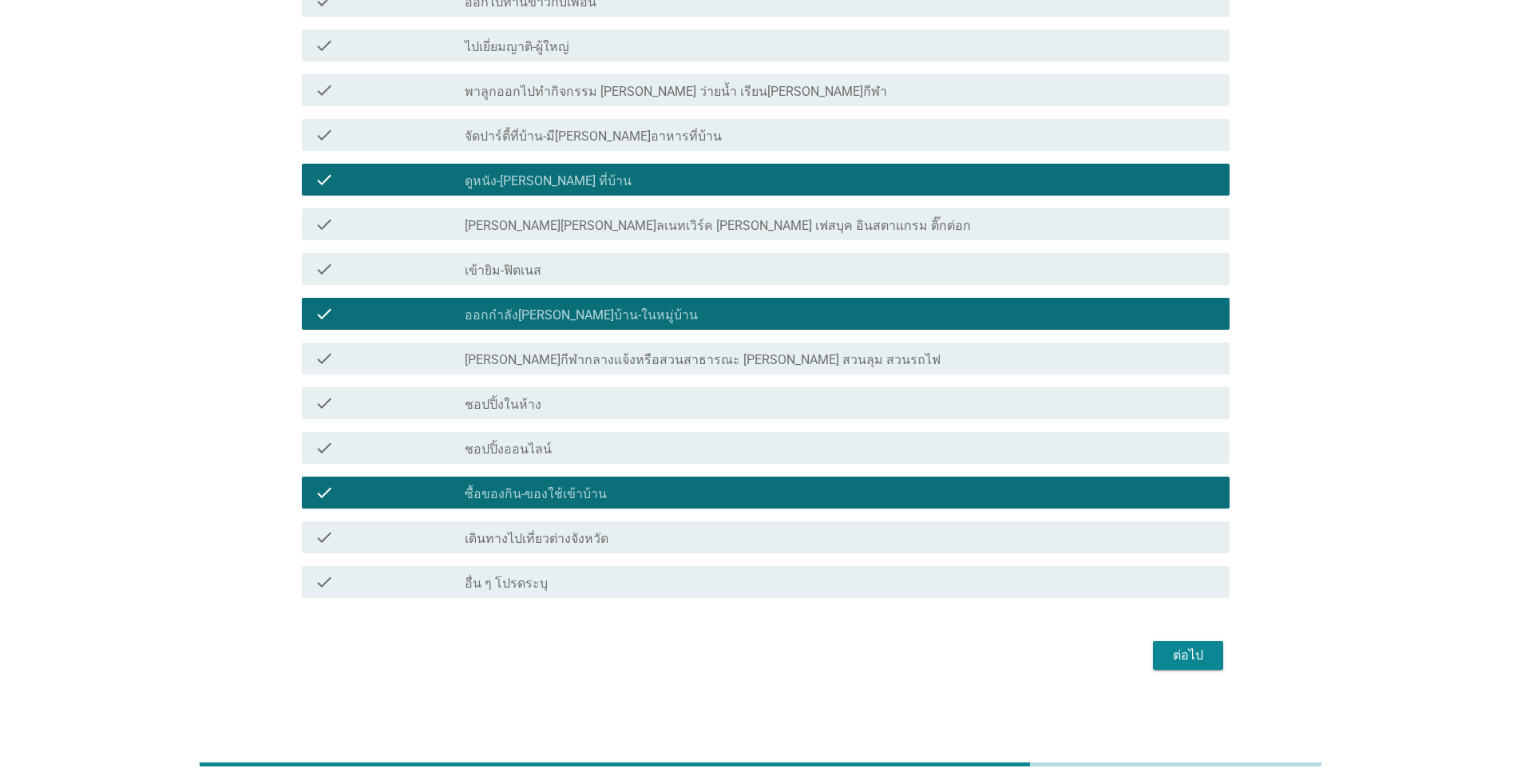
click at [786, 649] on div "ต่อไป" at bounding box center [1188, 655] width 45 height 19
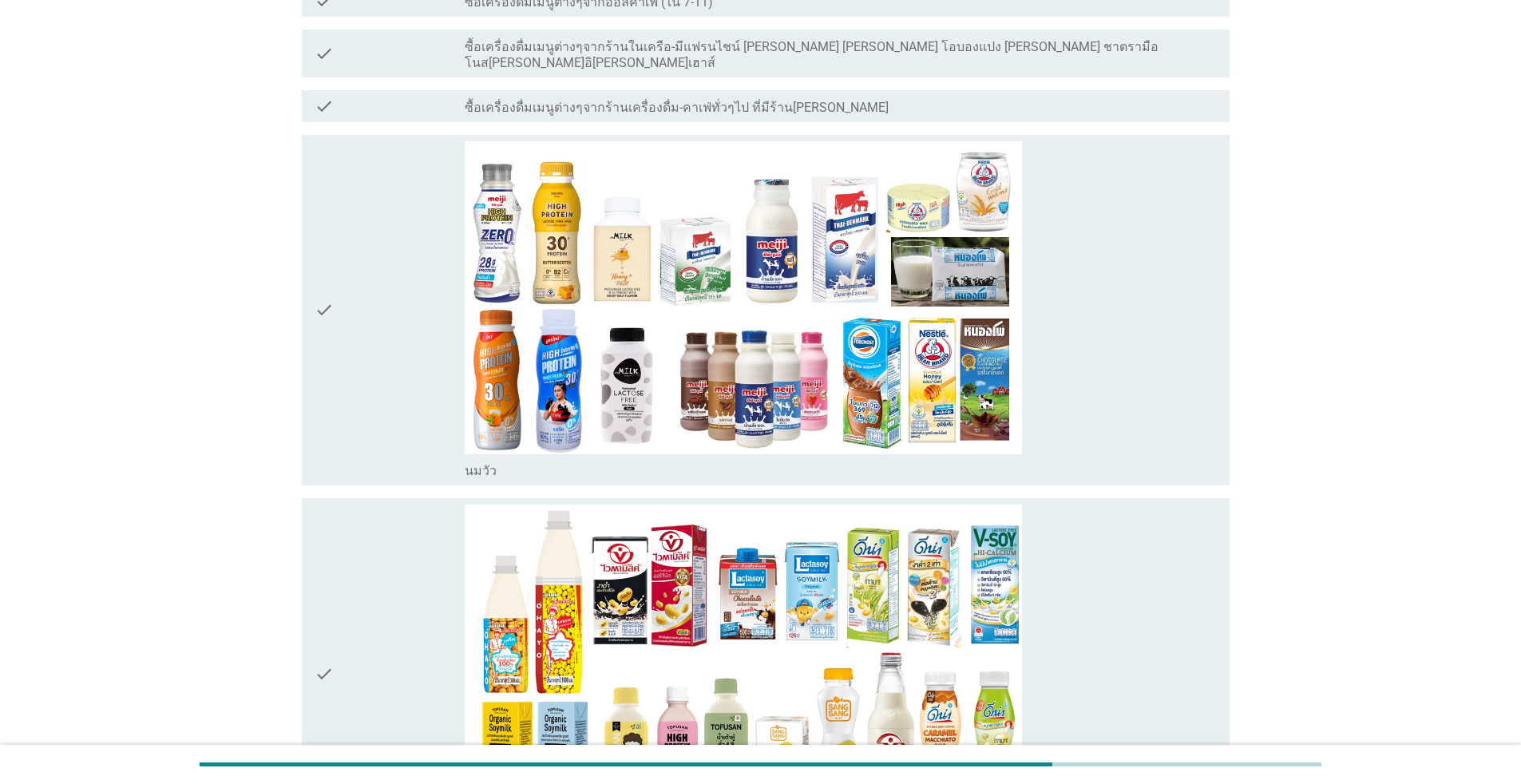
scroll to position [0, 0]
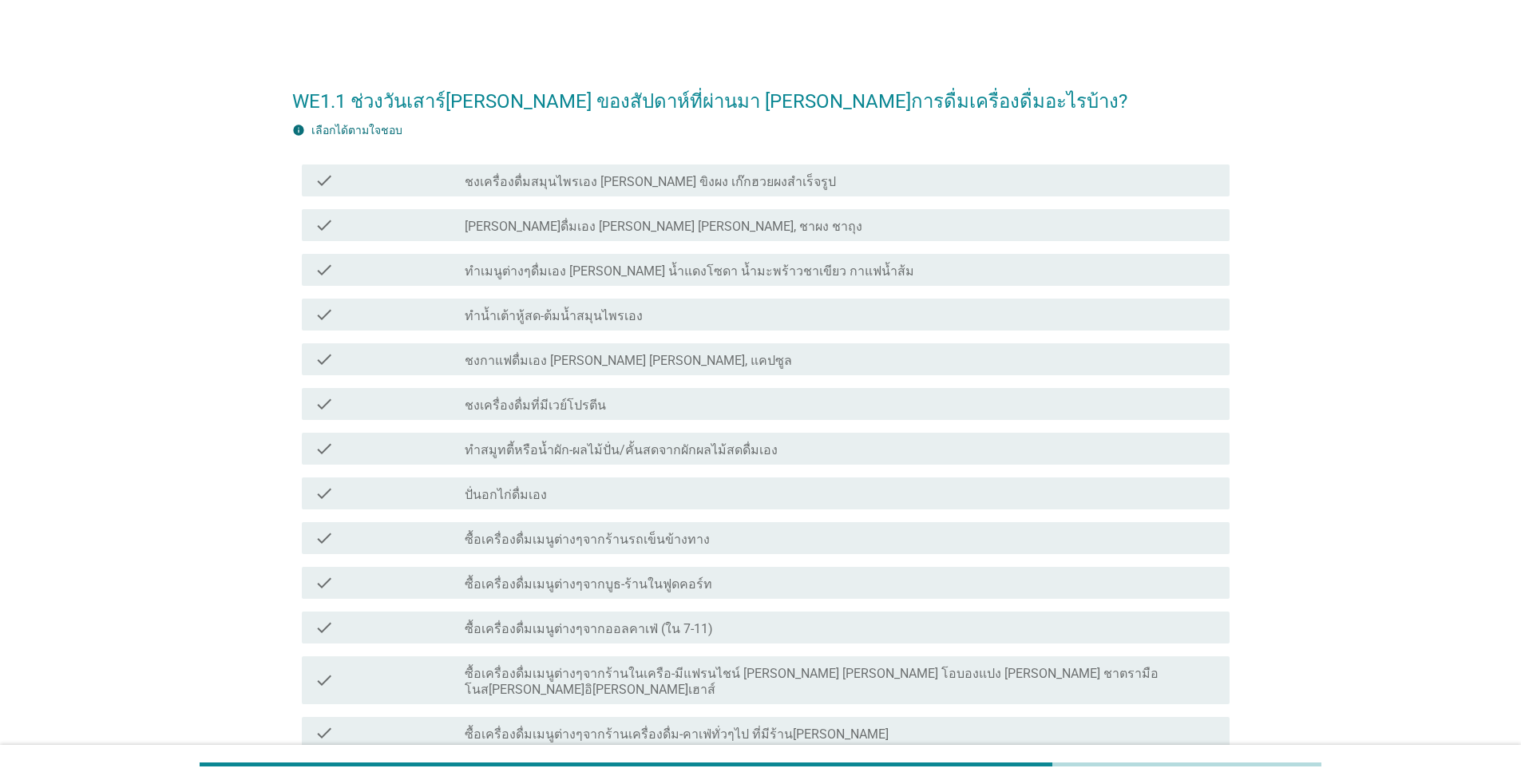
click at [560, 227] on label "[PERSON_NAME]ดื่มเอง [PERSON_NAME] [PERSON_NAME], ชาผง ชาถุง" at bounding box center [664, 226] width 397 height 16
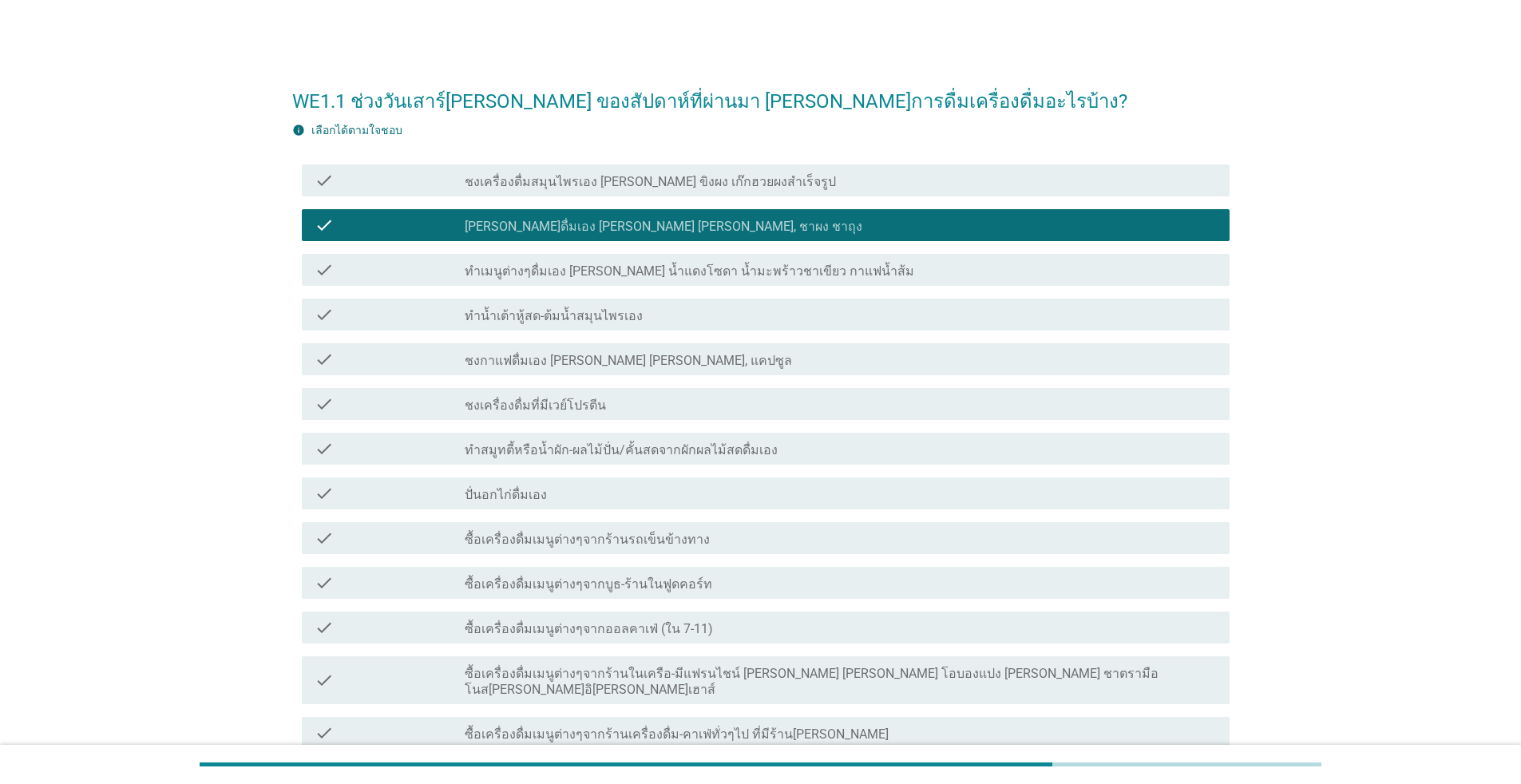
click at [576, 368] on label "ชงกาแฟดื่มเอง [PERSON_NAME] [PERSON_NAME], แคปซูล" at bounding box center [629, 360] width 328 height 16
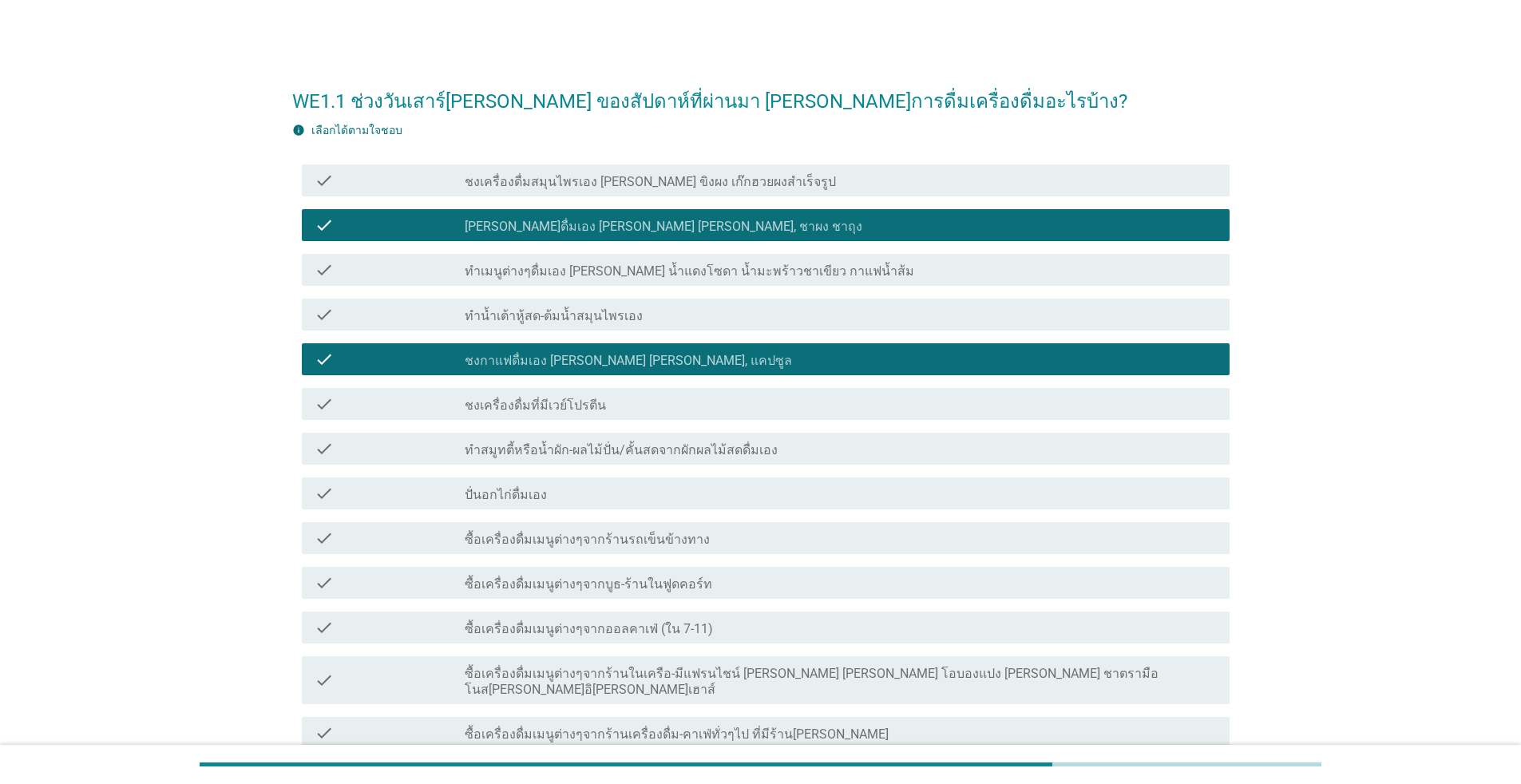
click at [619, 635] on label "ซื้อเครื่องดื่มเมนูต่างๆจากออลคาเฟ่ (ใน 7-11)" at bounding box center [589, 628] width 248 height 16
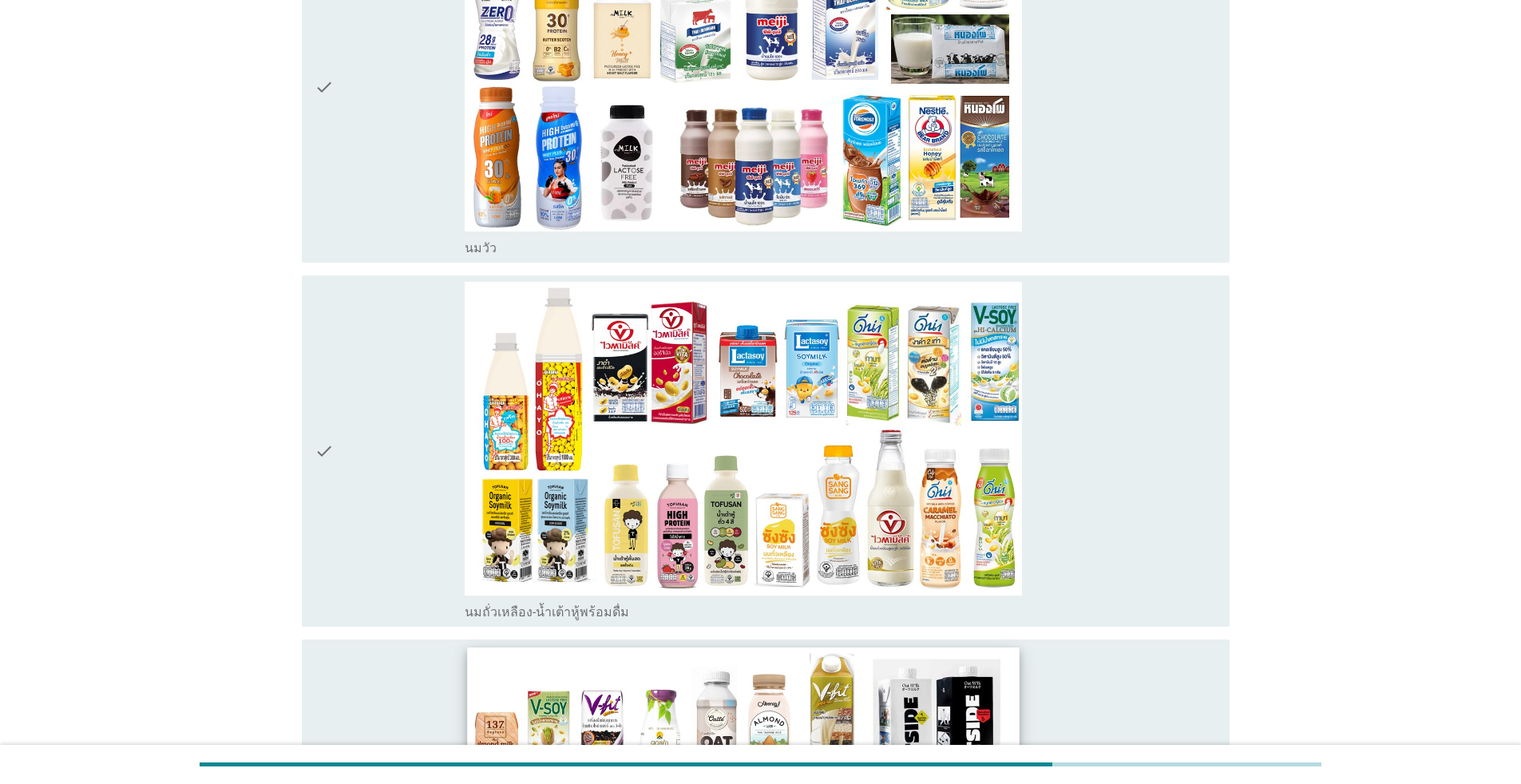
scroll to position [718, 0]
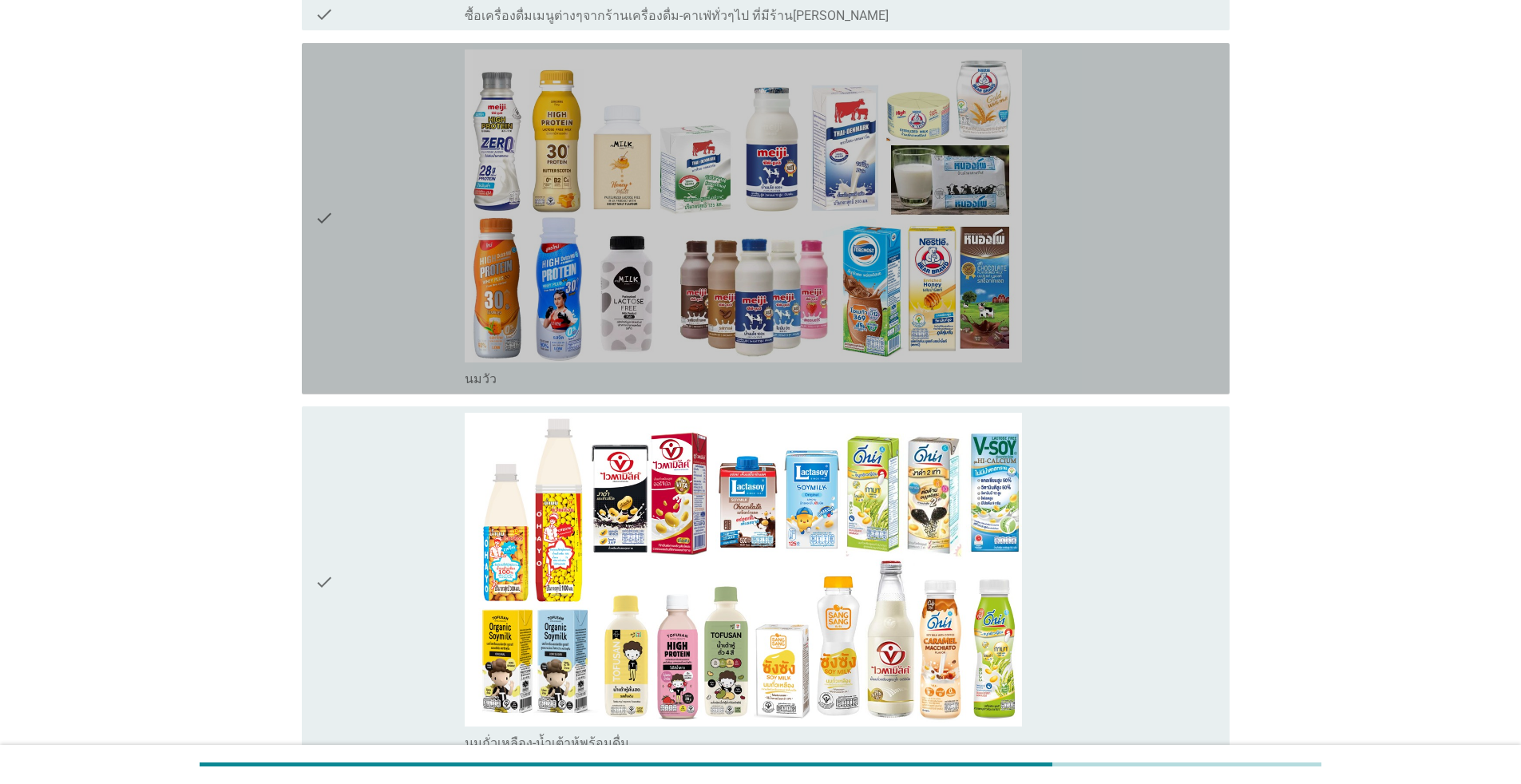
drag, startPoint x: 396, startPoint y: 294, endPoint x: 420, endPoint y: 324, distance: 38.4
click at [396, 294] on div "check" at bounding box center [389, 219] width 150 height 338
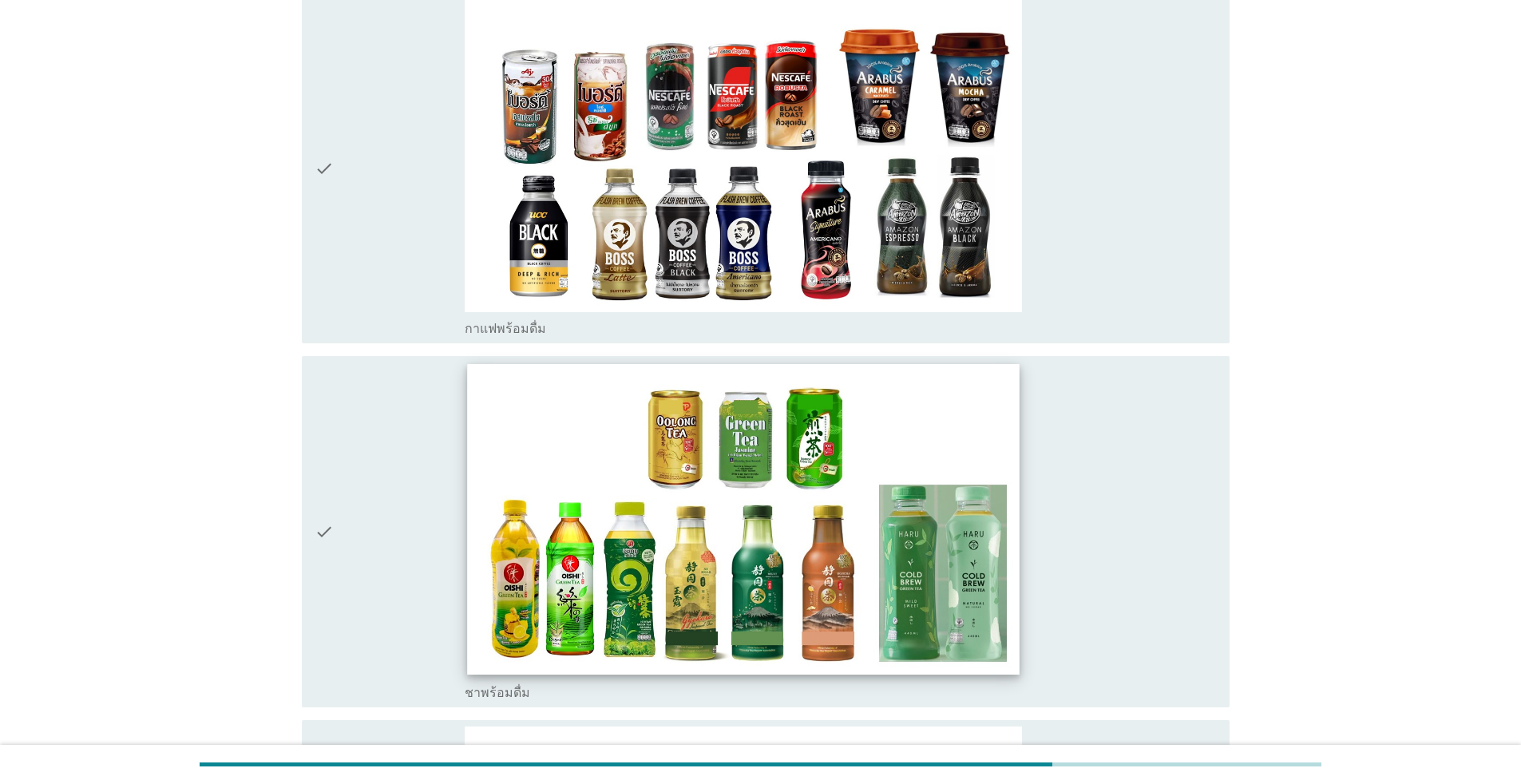
scroll to position [2315, 0]
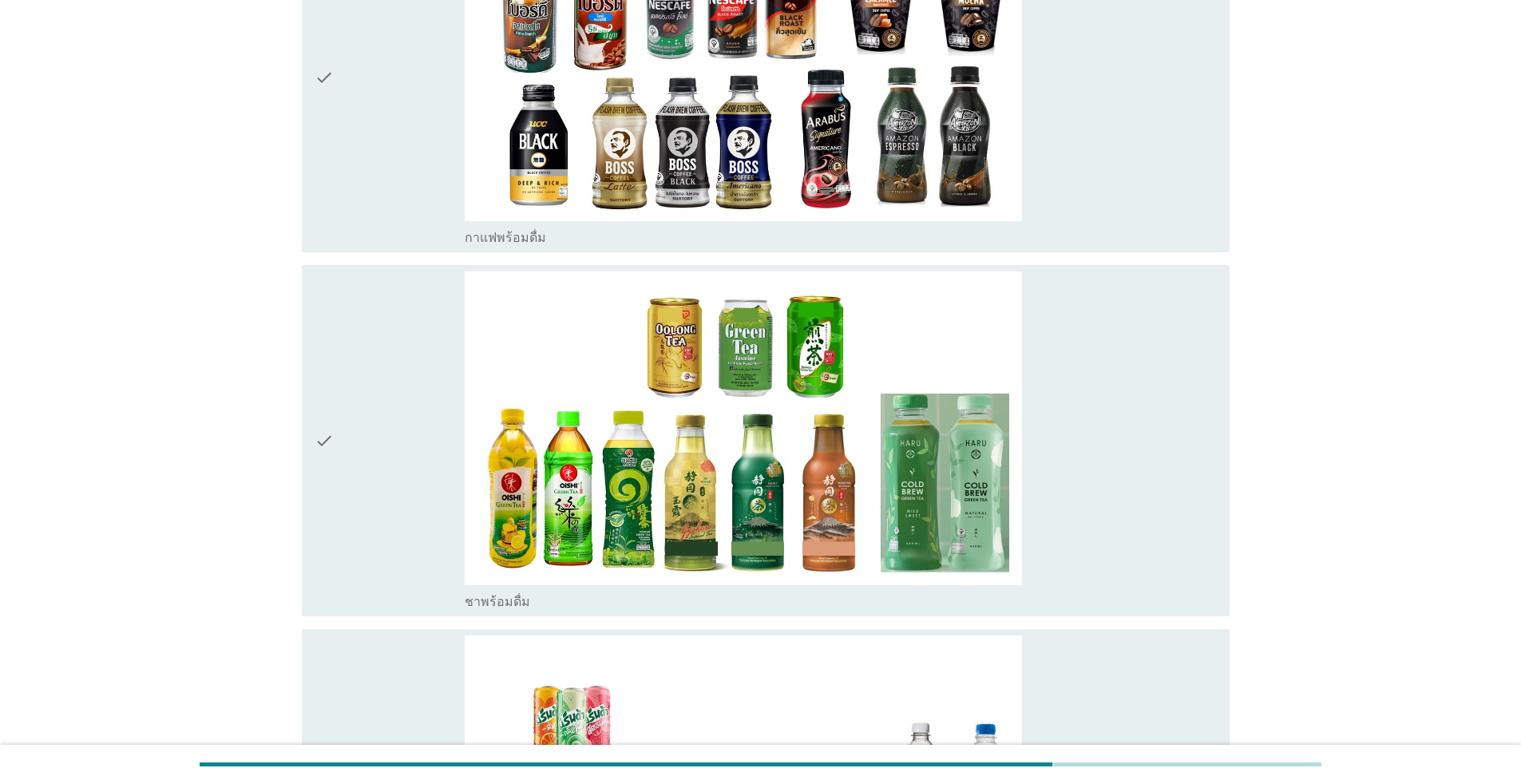
click at [387, 523] on div "check" at bounding box center [389, 440] width 150 height 338
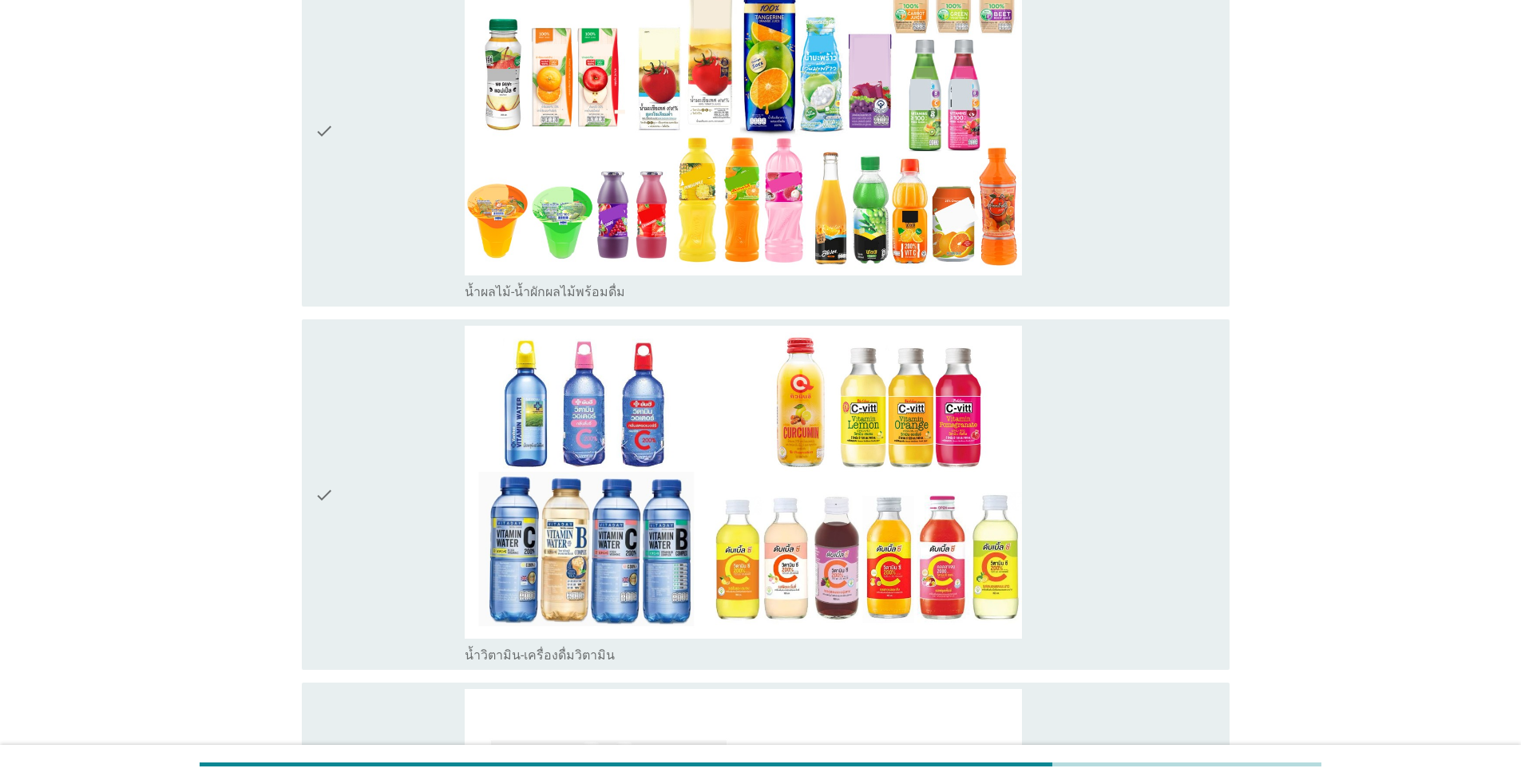
scroll to position [3752, 0]
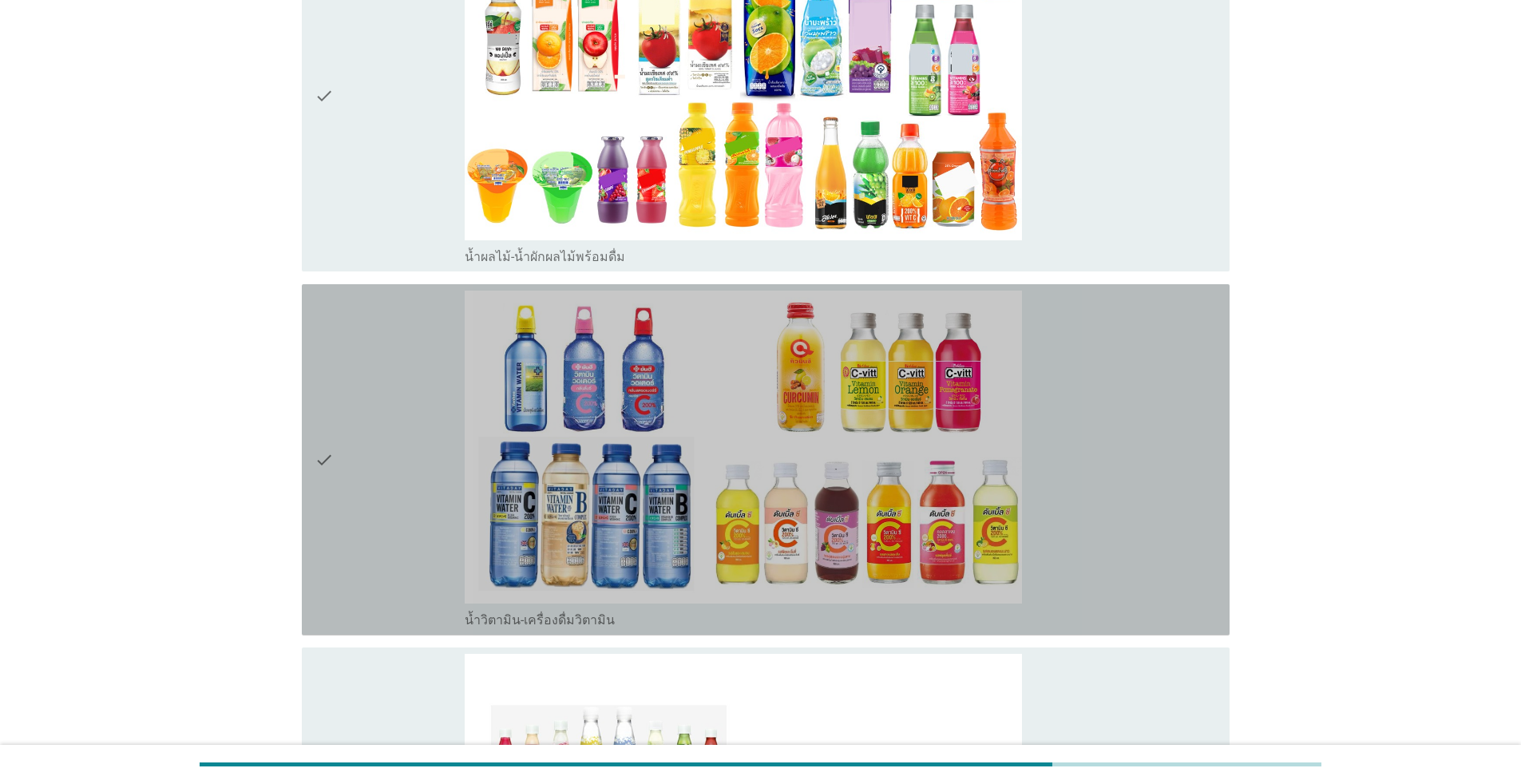
click at [421, 530] on div "check" at bounding box center [389, 459] width 150 height 338
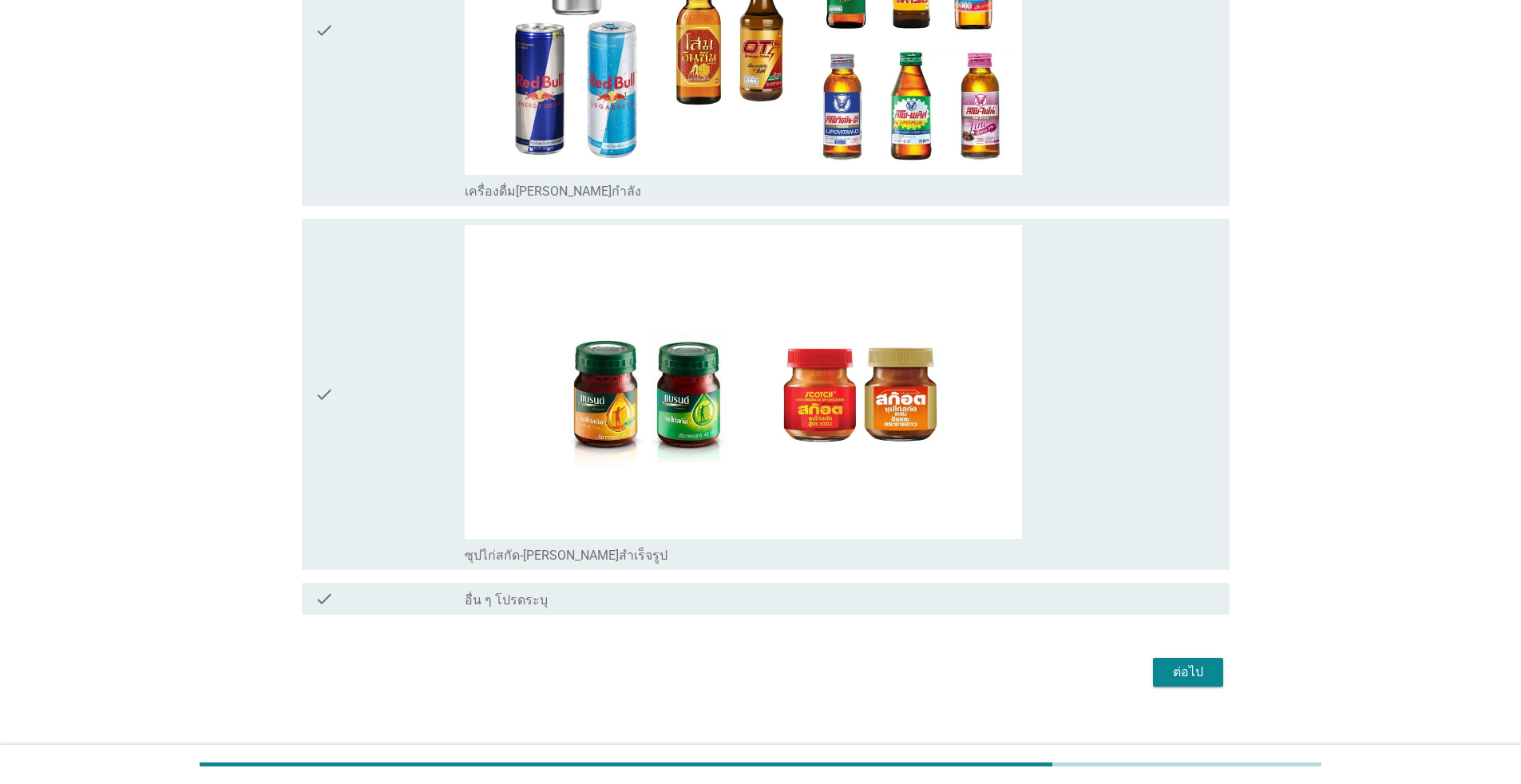
scroll to position [5273, 0]
click at [407, 448] on div "check" at bounding box center [389, 393] width 150 height 338
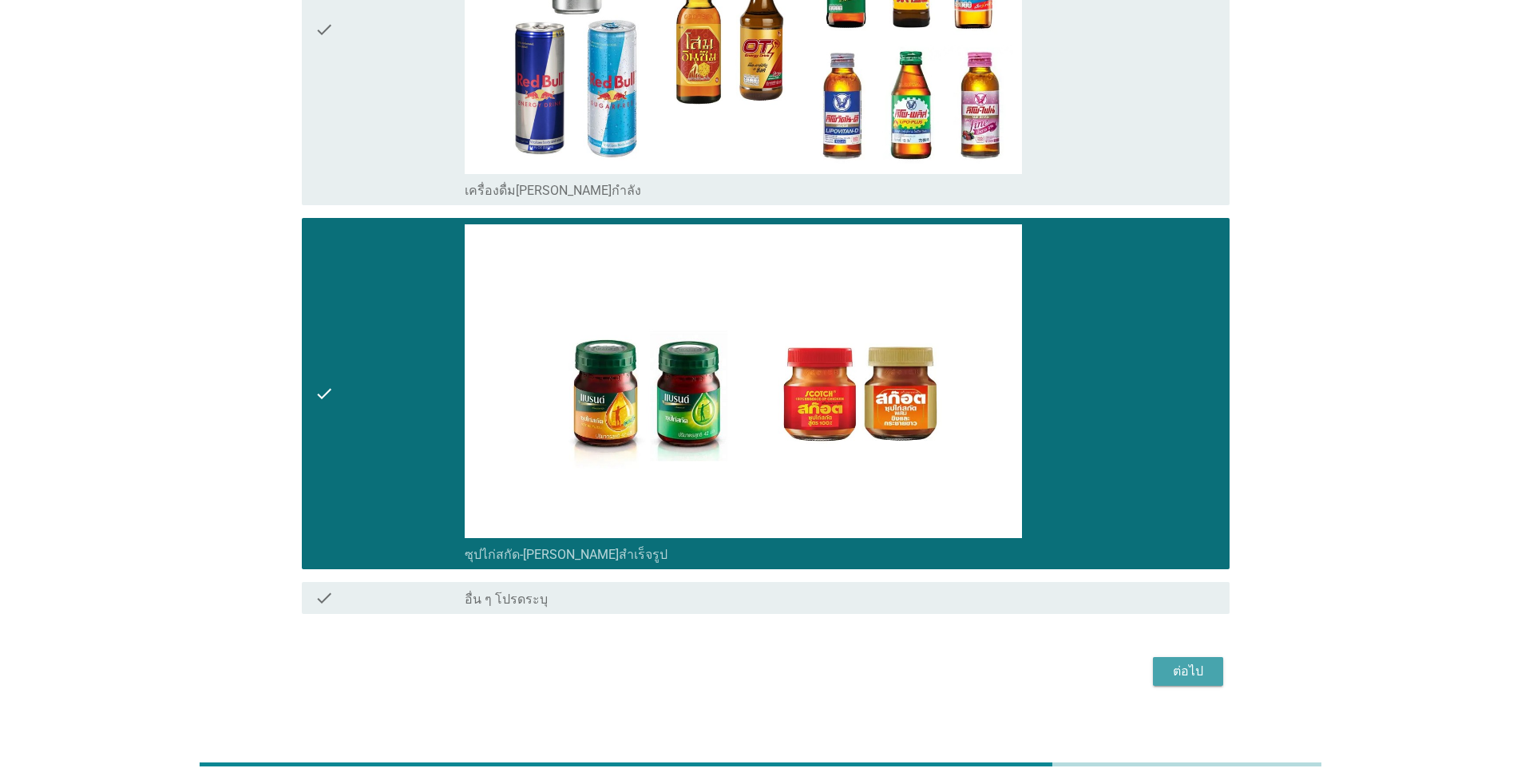
click at [786, 662] on div "ต่อไป" at bounding box center [1188, 671] width 45 height 19
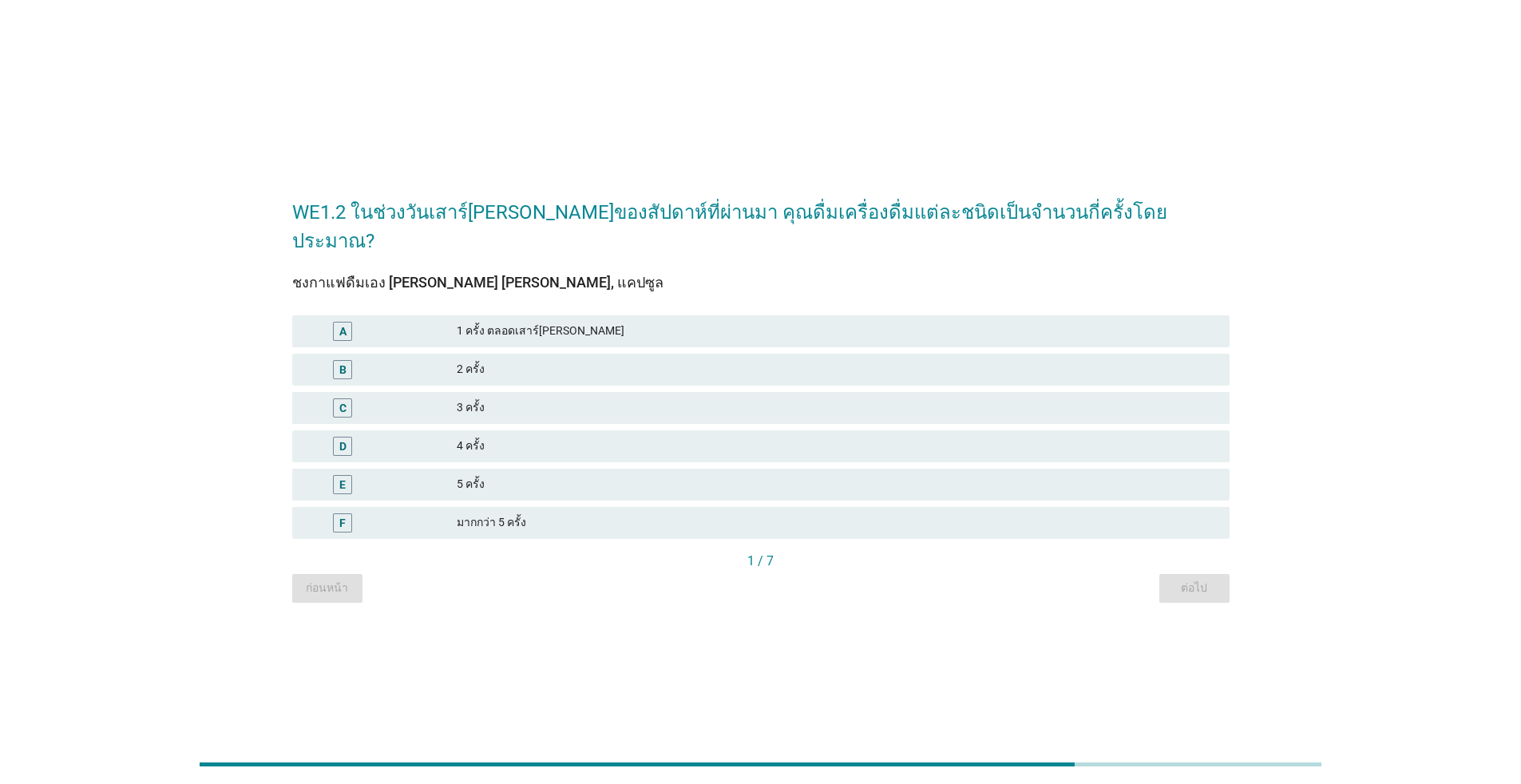
click at [514, 360] on div "2 ครั้ง" at bounding box center [837, 370] width 760 height 19
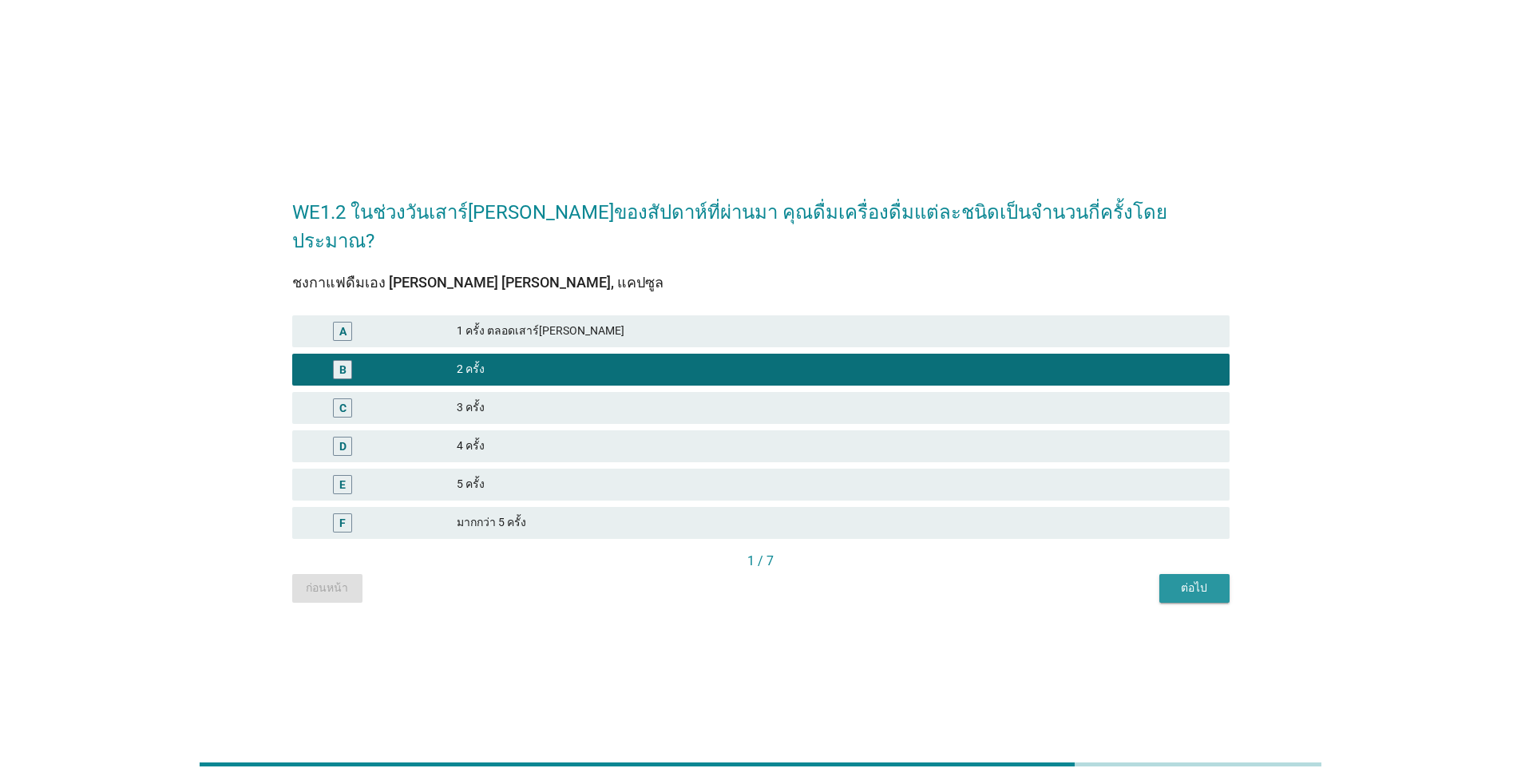
click at [786, 580] on div "ต่อไป" at bounding box center [1194, 588] width 45 height 17
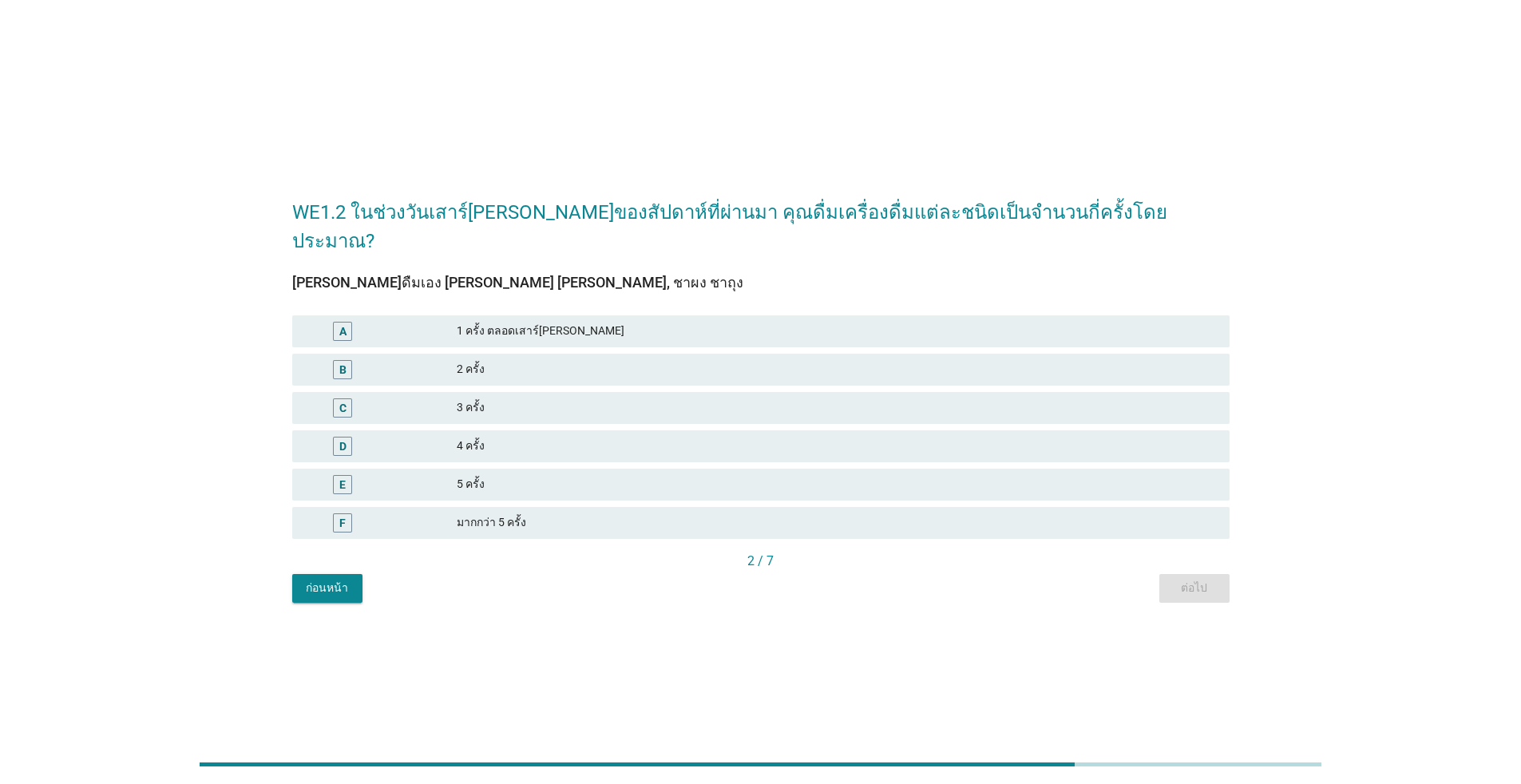
click at [494, 324] on div "1 ครั้ง ตลอดเสาร์[PERSON_NAME]" at bounding box center [837, 331] width 760 height 19
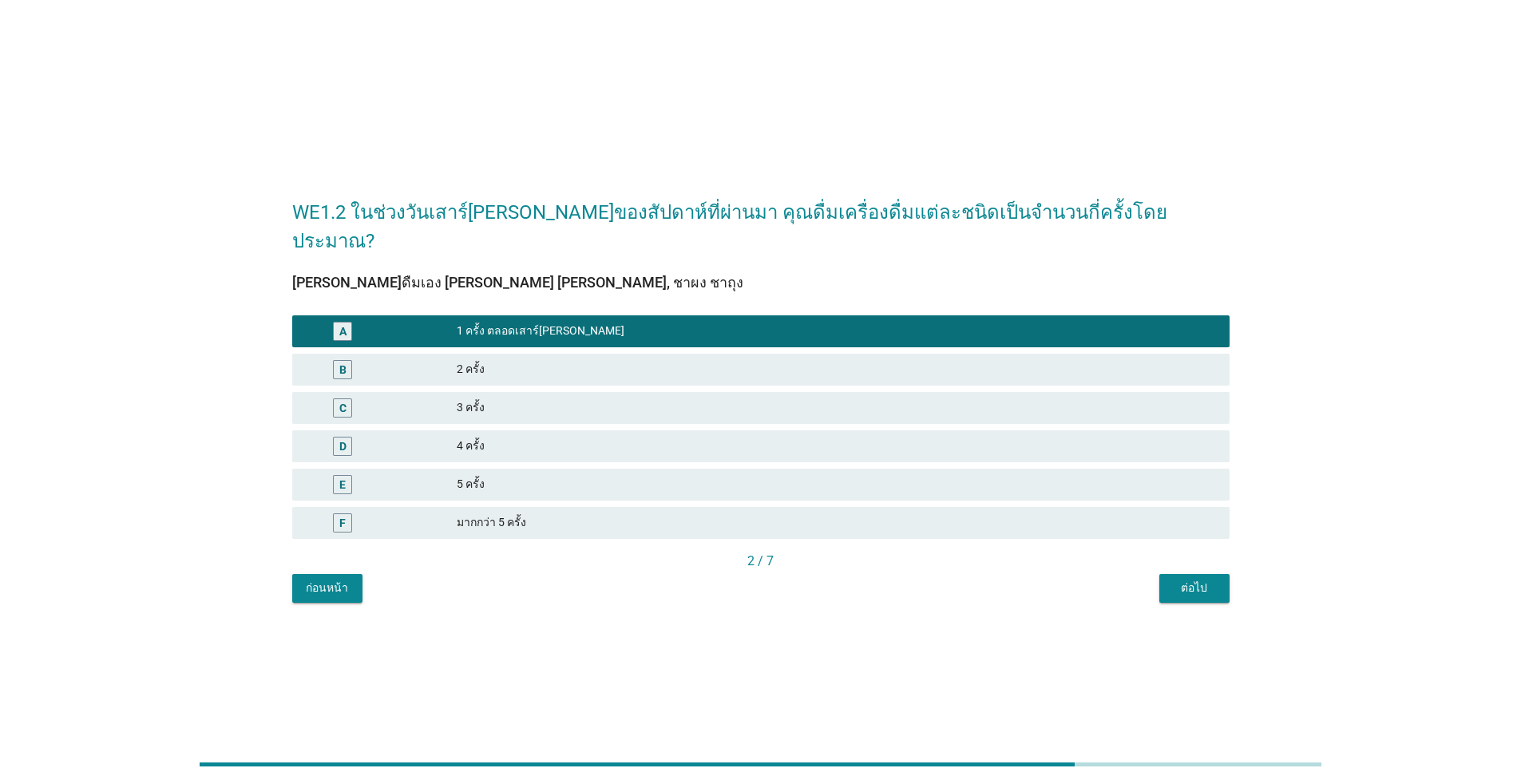
click at [499, 360] on div "2 ครั้ง" at bounding box center [837, 370] width 760 height 19
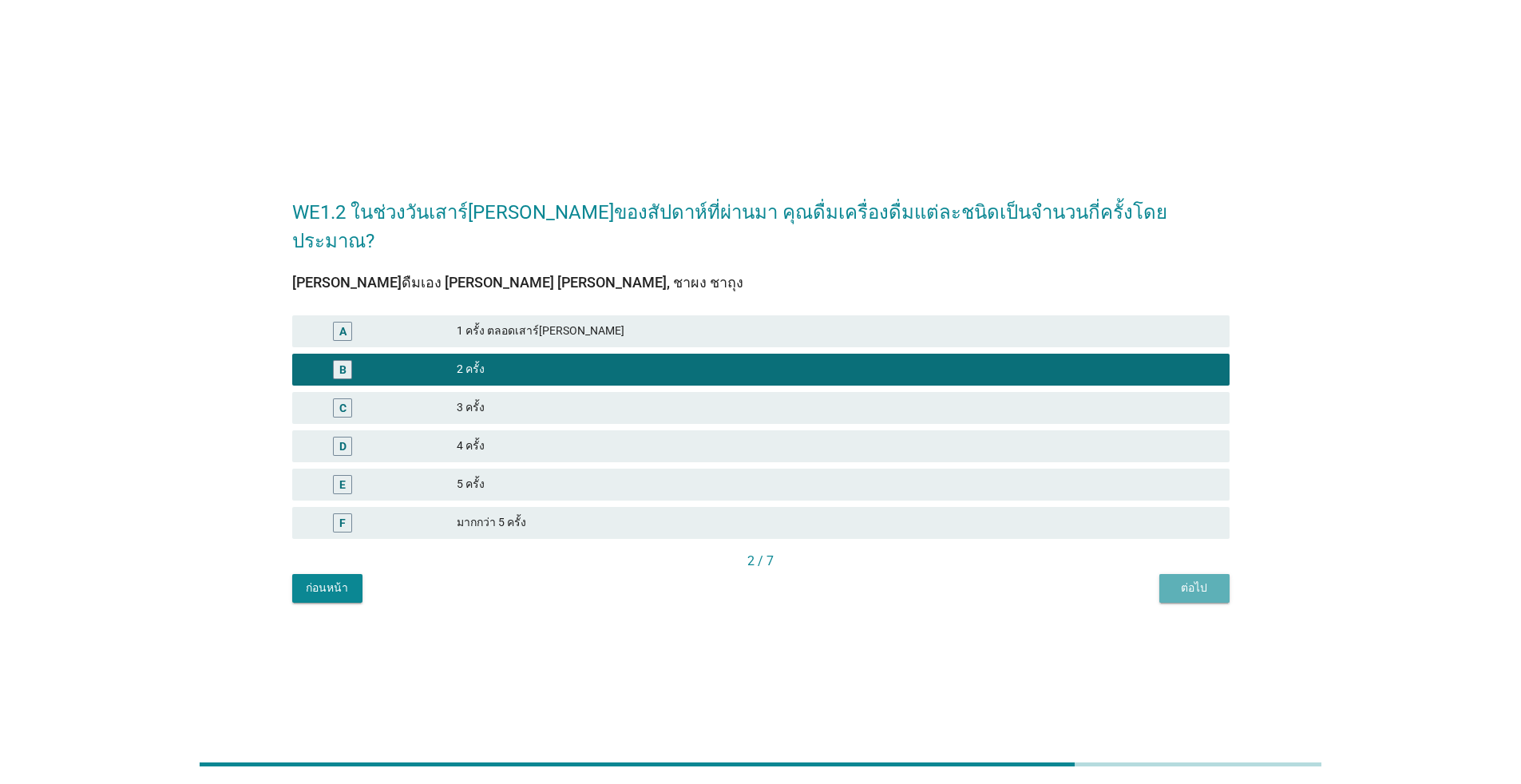
click at [786, 580] on div "ต่อไป" at bounding box center [1194, 588] width 45 height 17
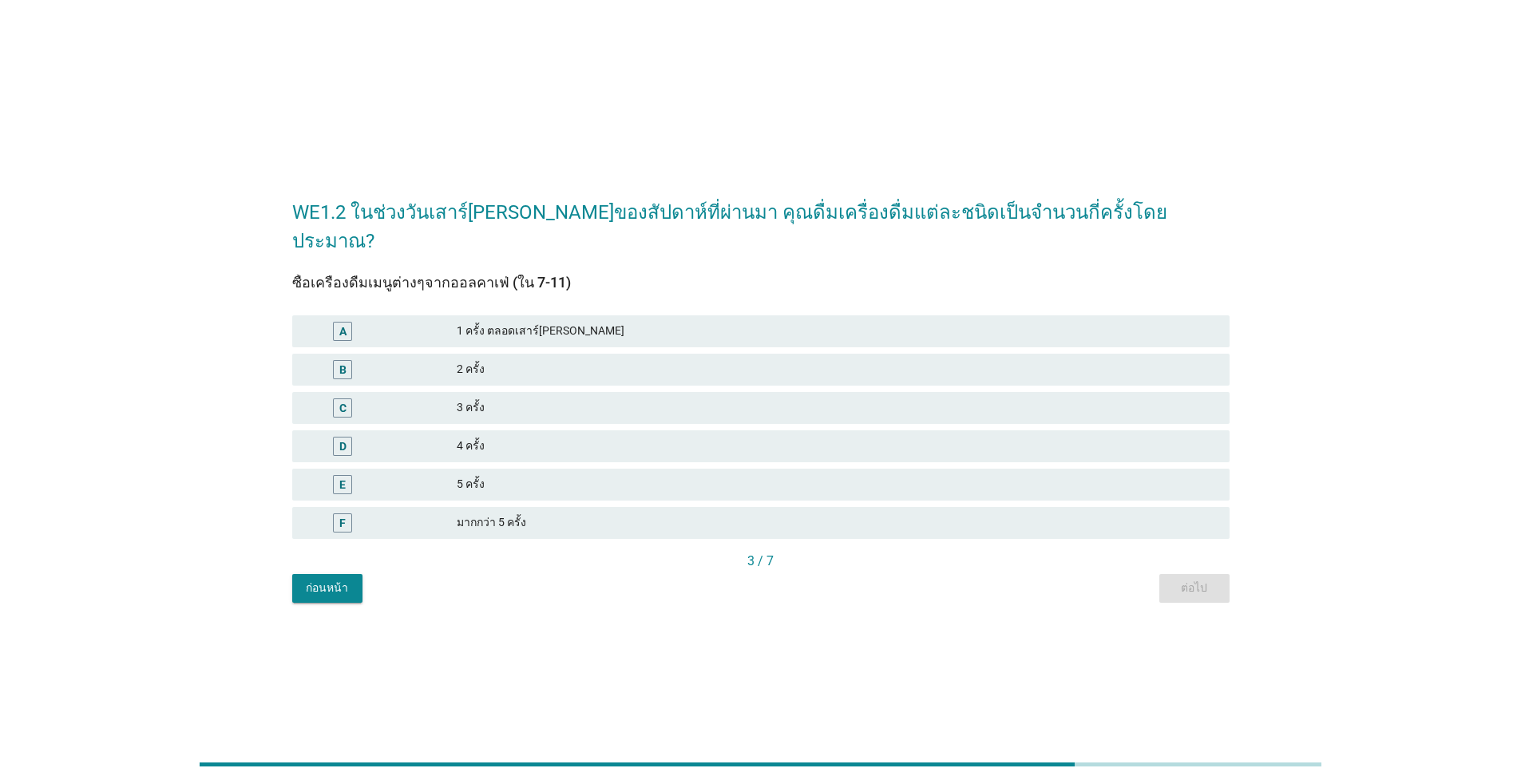
click at [451, 322] on div "A" at bounding box center [380, 331] width 152 height 19
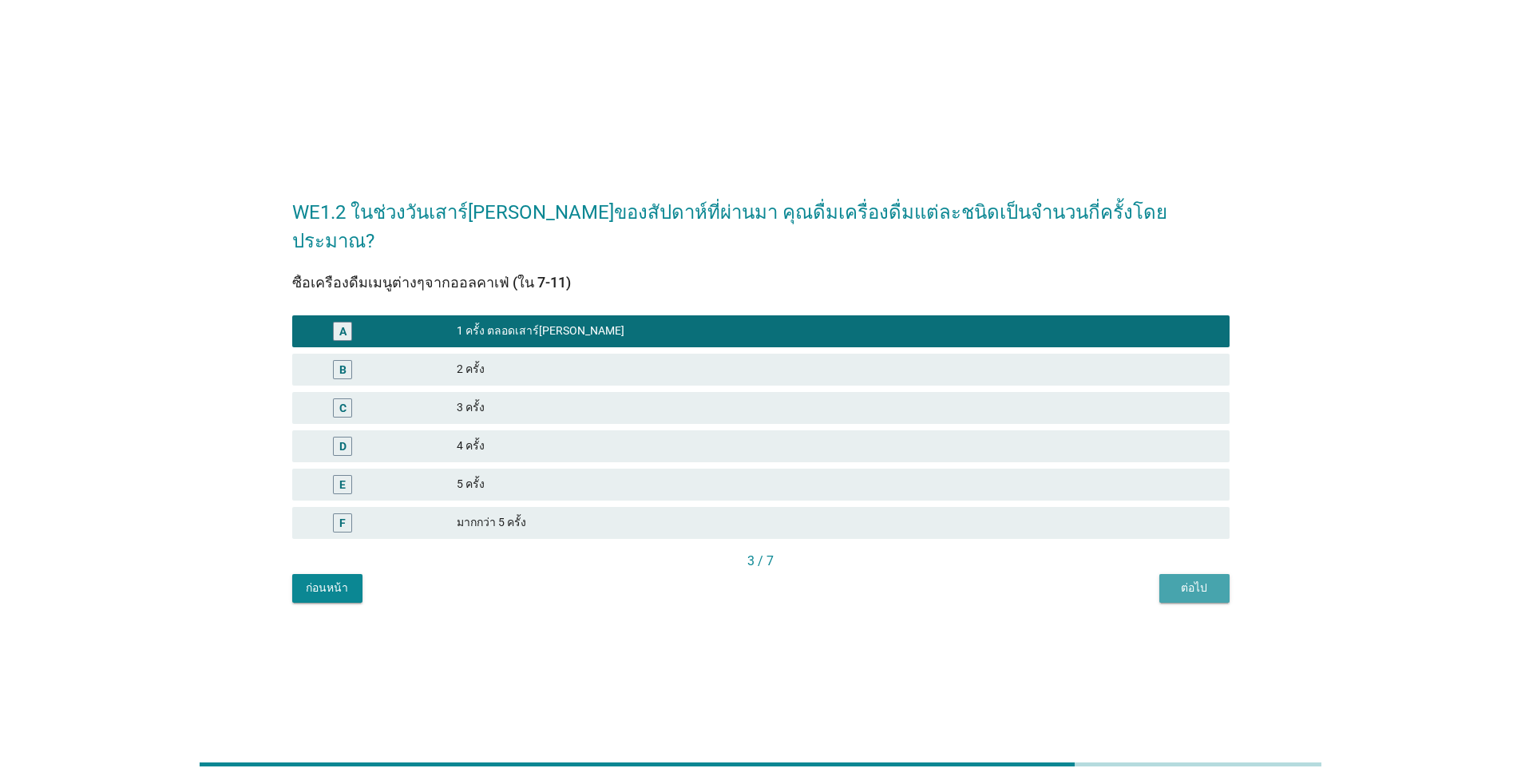
click at [786, 580] on div "ต่อไป" at bounding box center [1194, 588] width 45 height 17
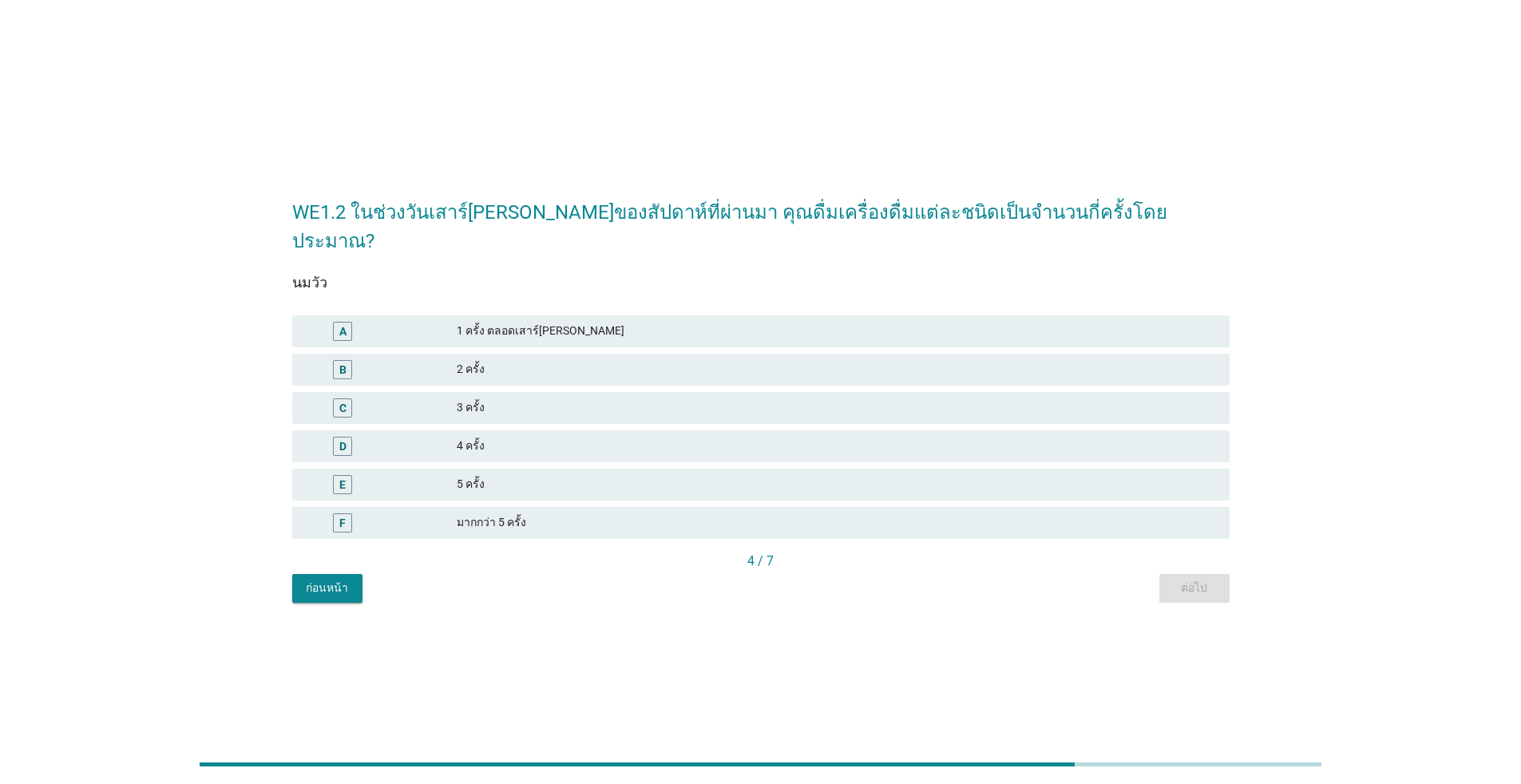
drag, startPoint x: 367, startPoint y: 315, endPoint x: 377, endPoint y: 318, distance: 10.4
click at [368, 322] on div "A" at bounding box center [342, 331] width 75 height 19
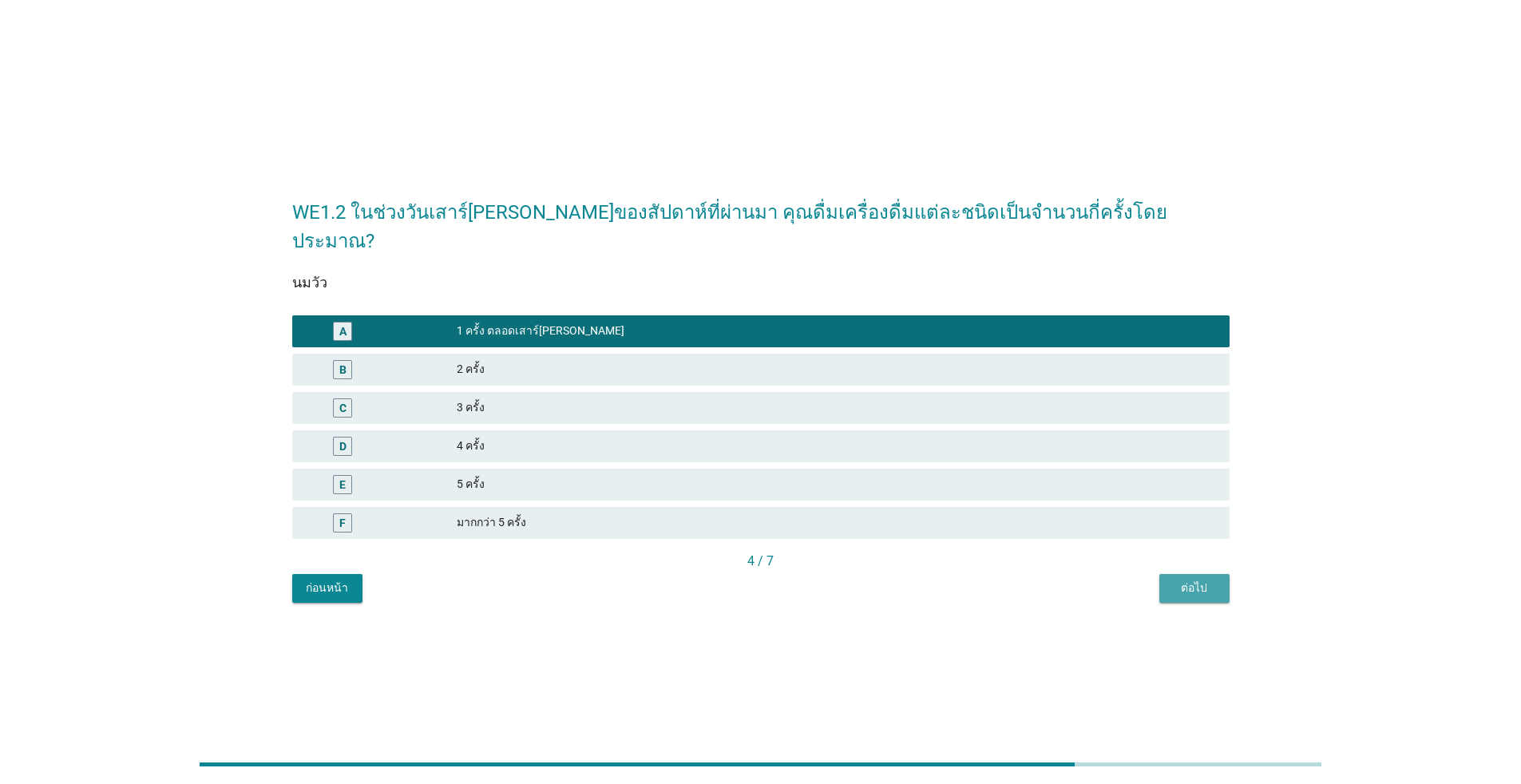
click at [786, 580] on div "ต่อไป" at bounding box center [1194, 588] width 45 height 17
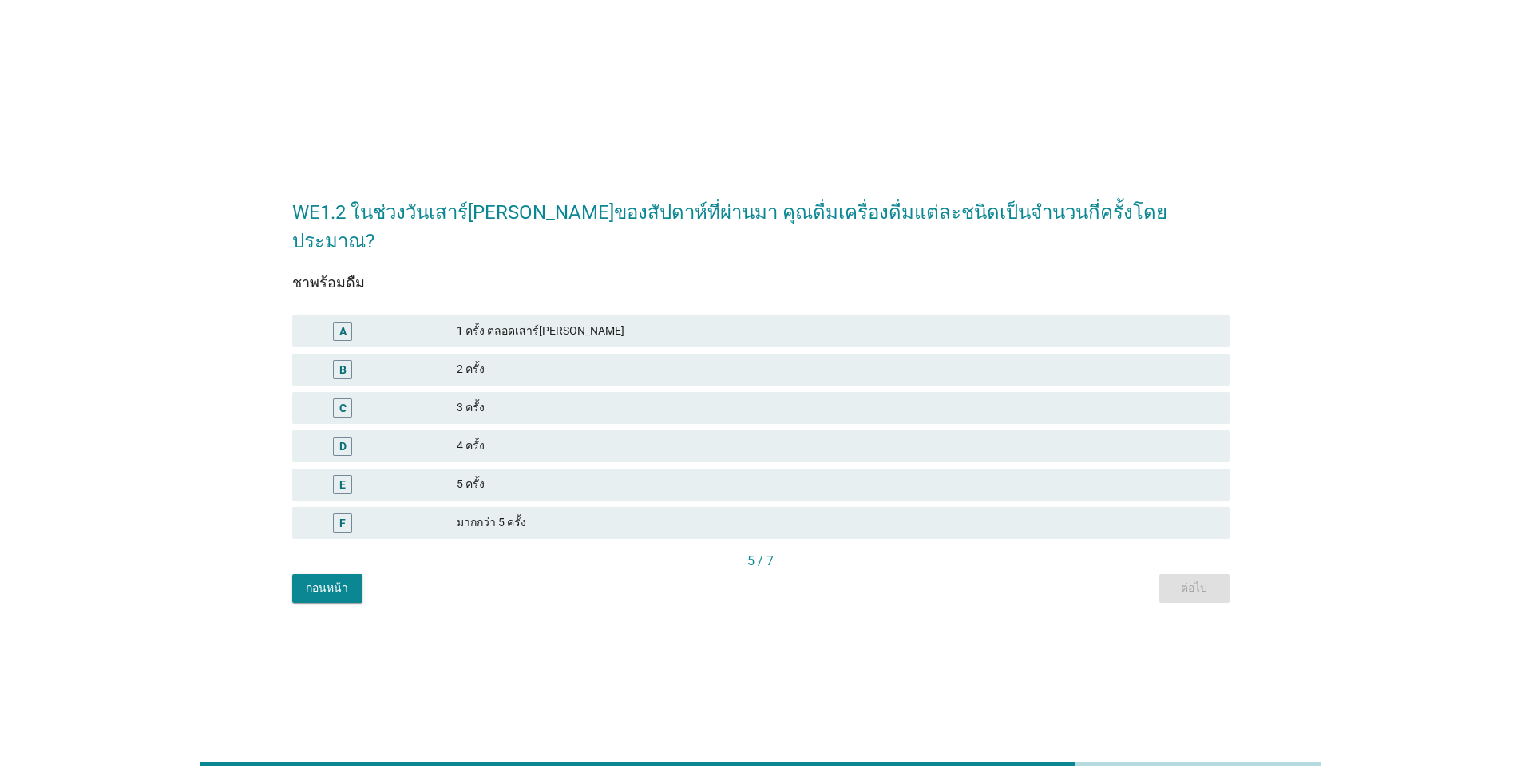
click at [445, 322] on div "A" at bounding box center [380, 331] width 152 height 19
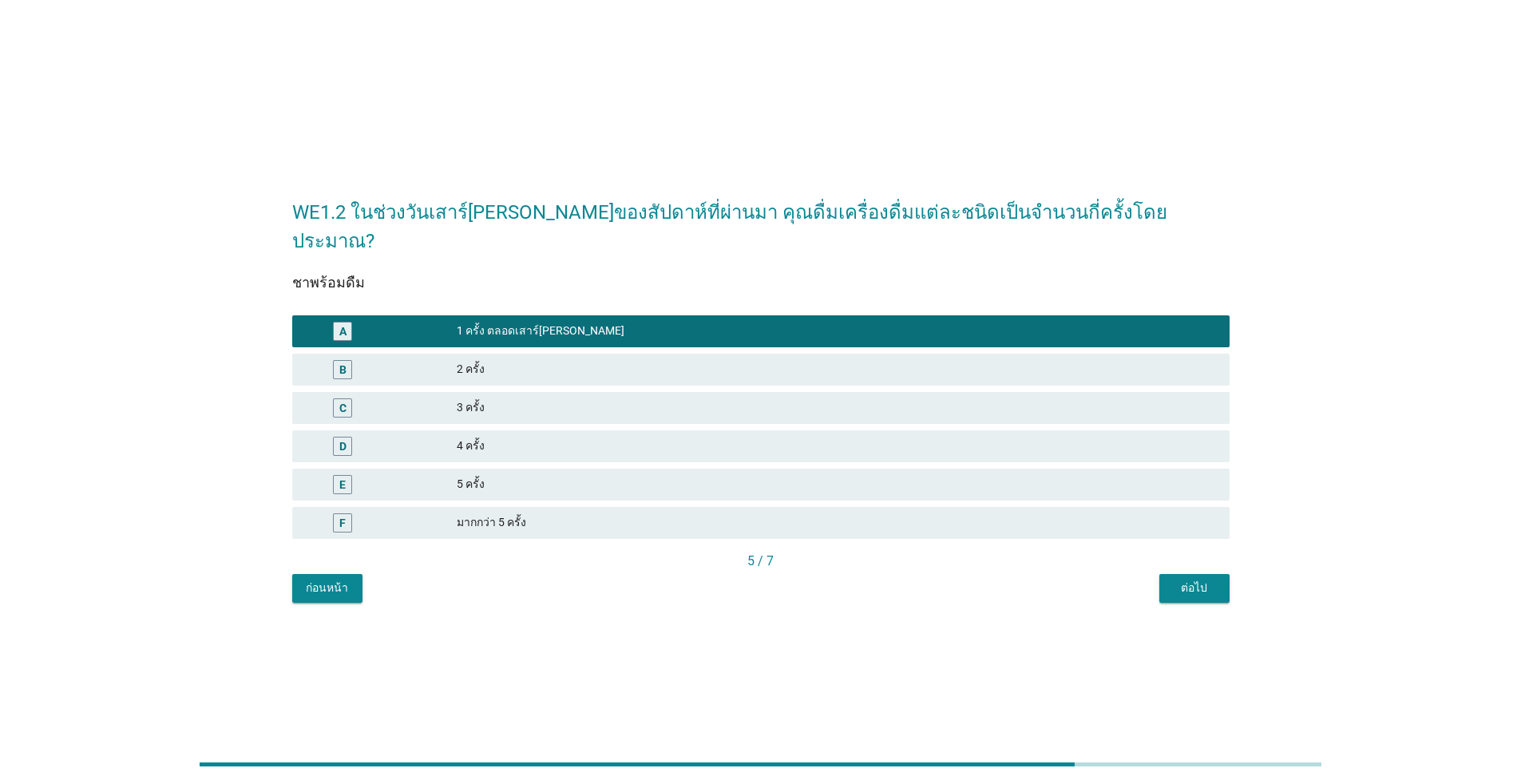
click at [786, 580] on div "ต่อไป" at bounding box center [1194, 588] width 45 height 17
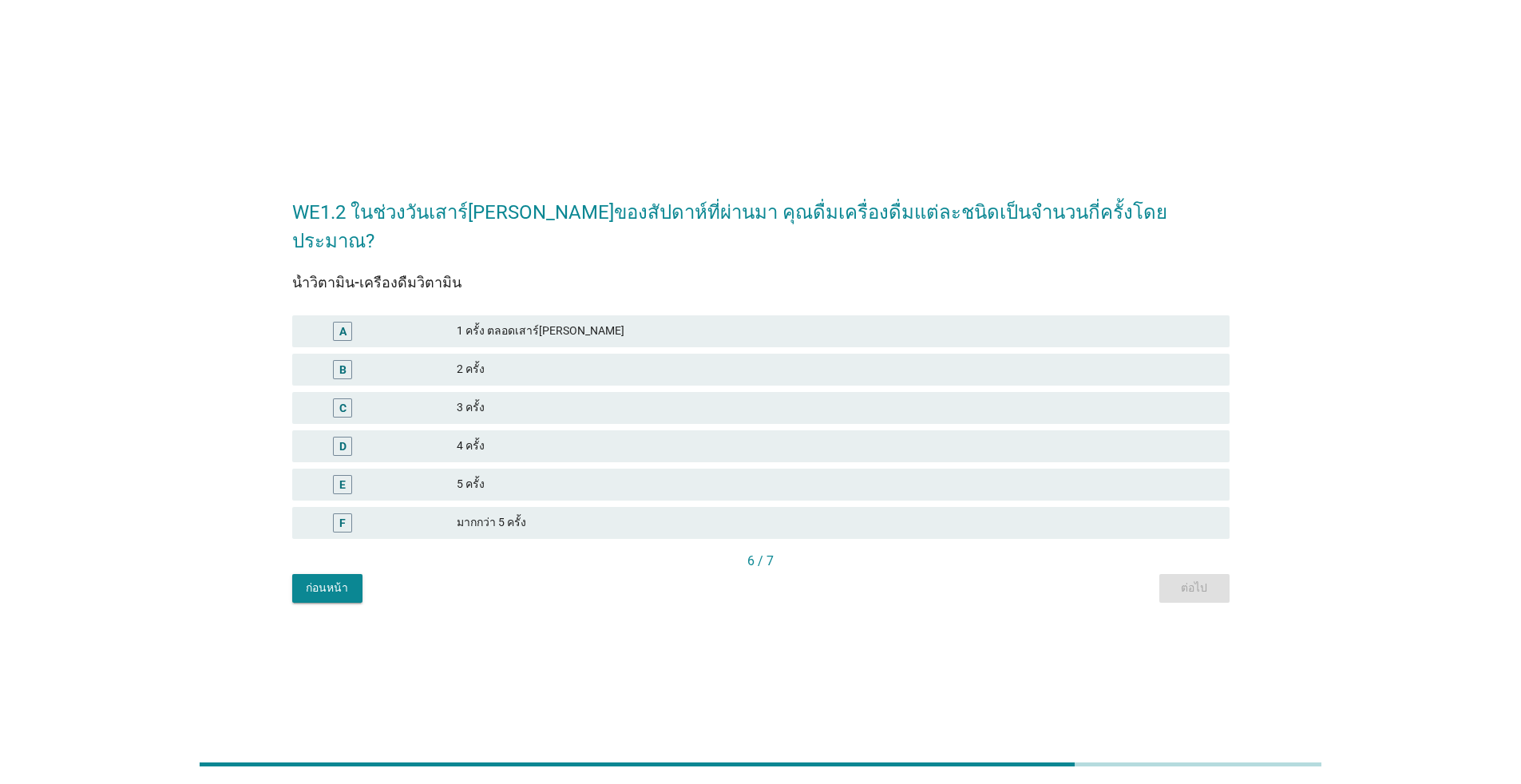
click at [482, 324] on div "1 ครั้ง ตลอดเสาร์[PERSON_NAME]" at bounding box center [837, 331] width 760 height 19
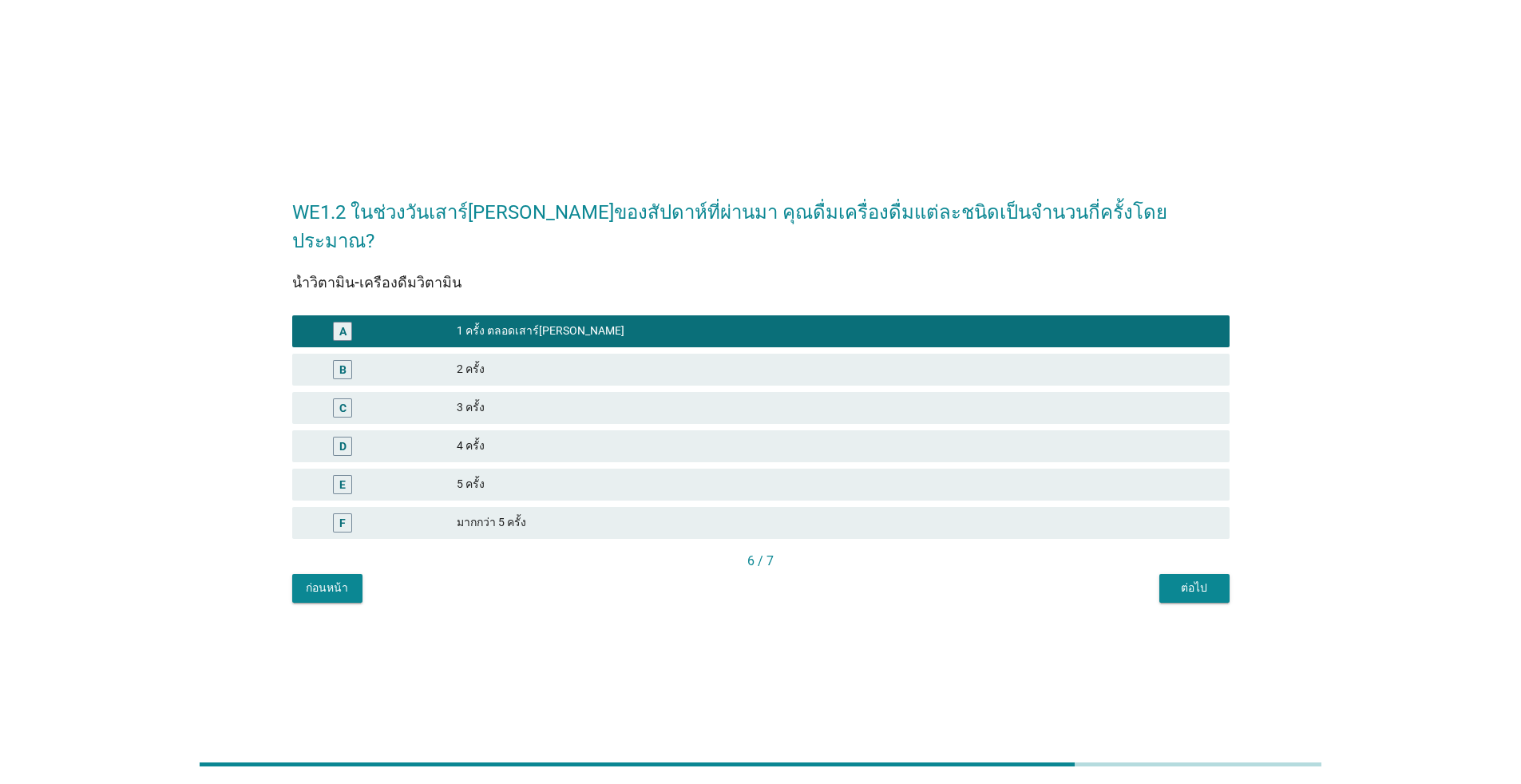
click at [786, 580] on div "ต่อไป" at bounding box center [1194, 588] width 45 height 17
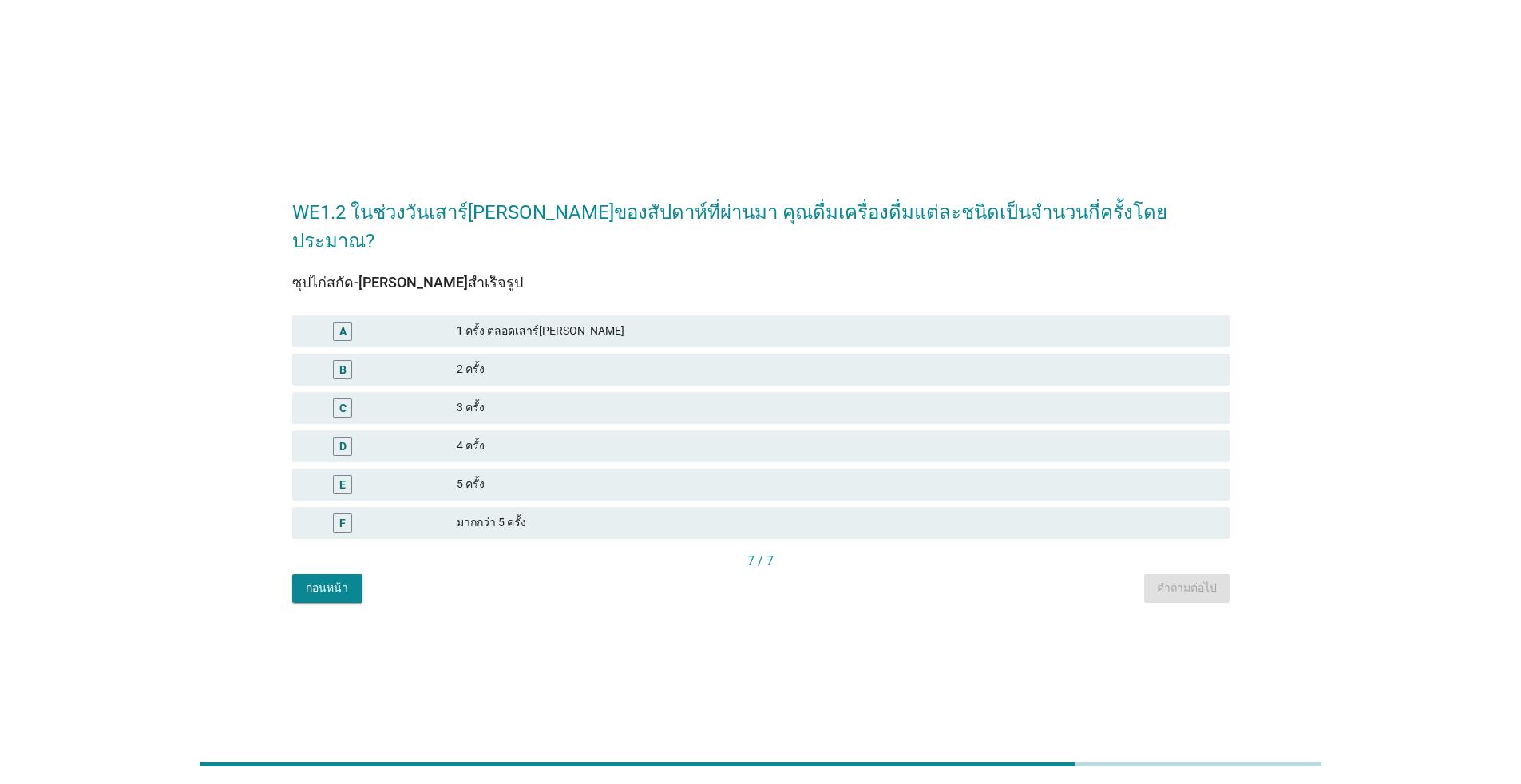
click at [484, 360] on div "2 ครั้ง" at bounding box center [837, 370] width 760 height 19
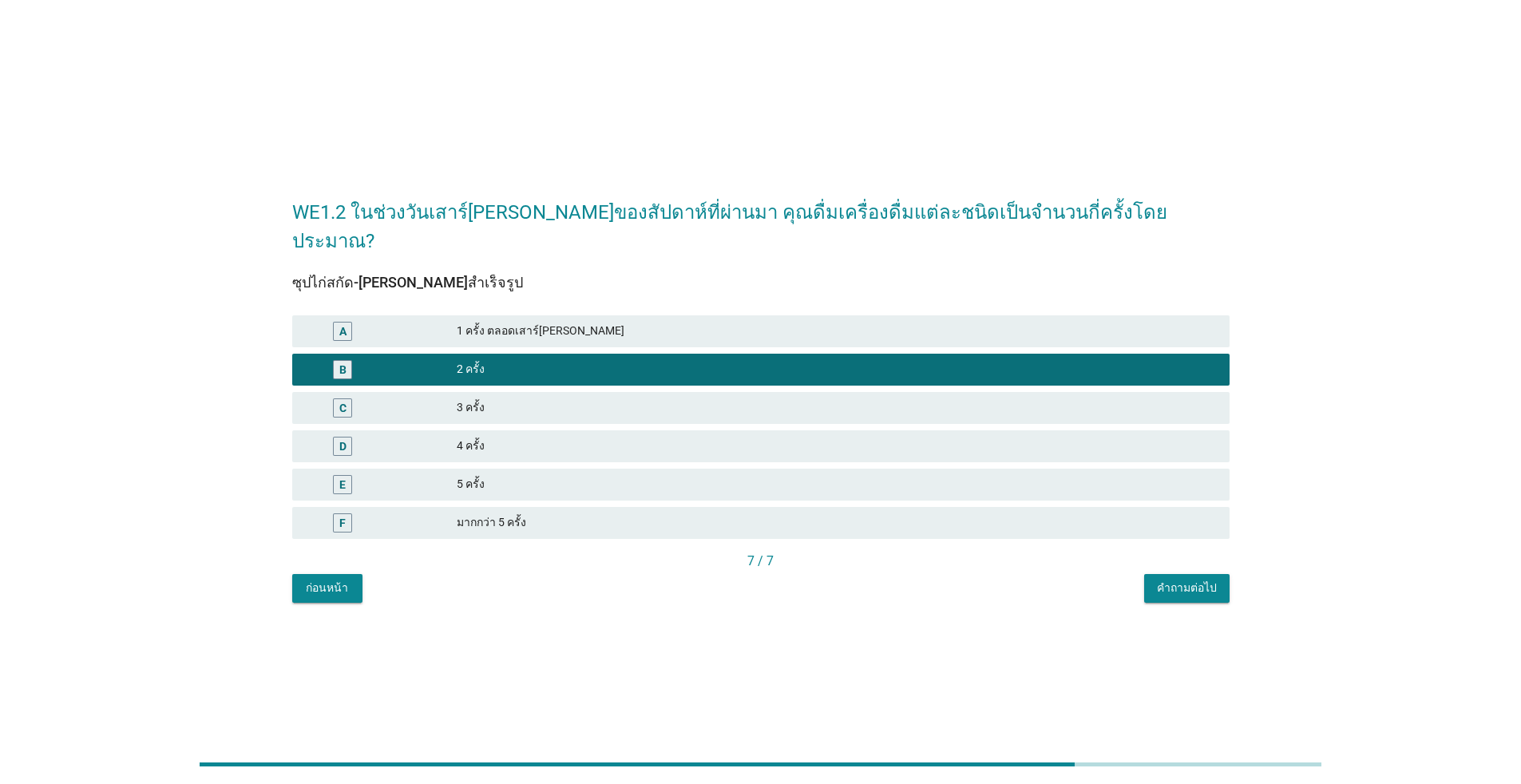
click at [786, 580] on div "คำถามต่อไป" at bounding box center [1187, 588] width 60 height 17
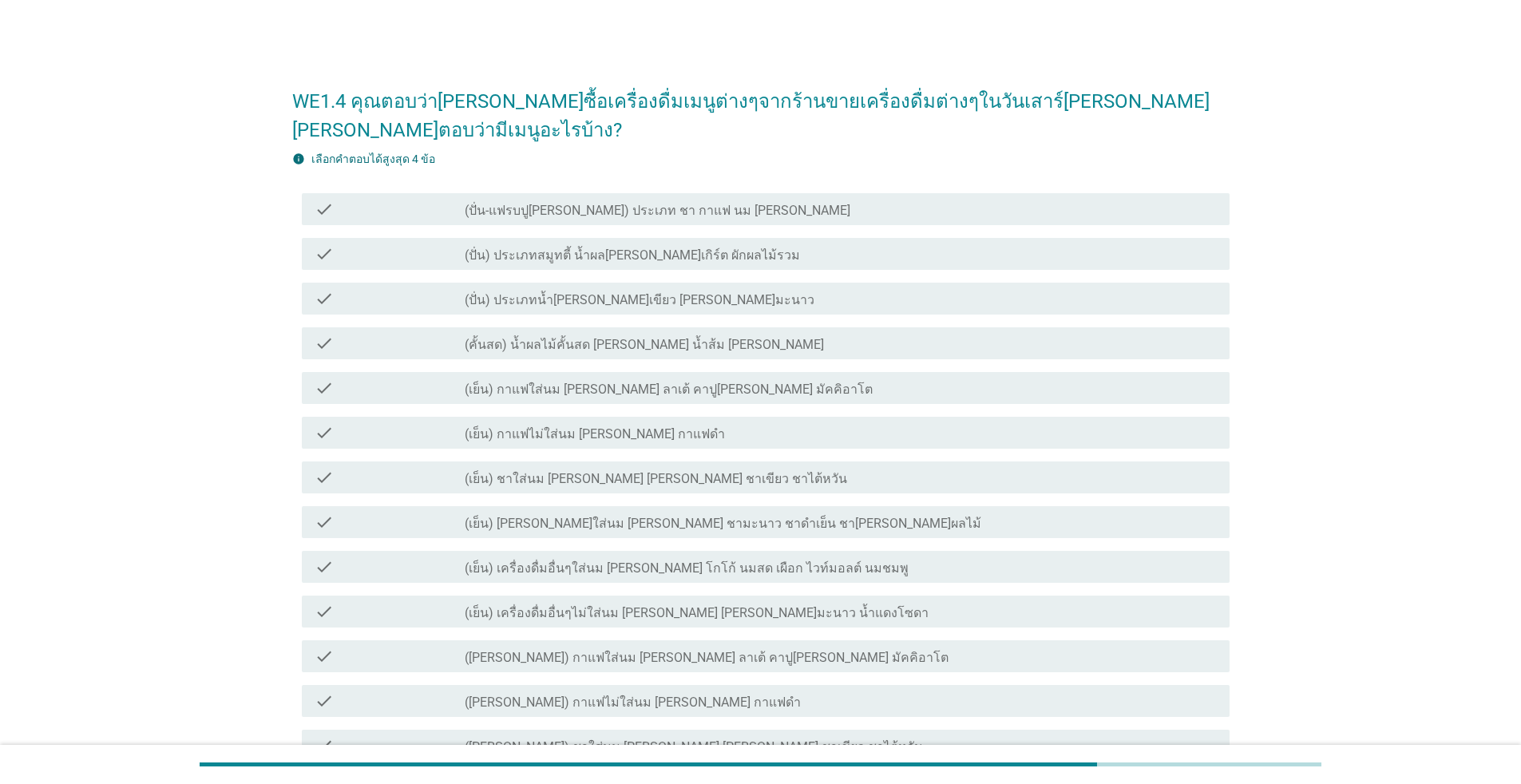
click at [547, 382] on label "(เย็น) กาแฟใส่นม [PERSON_NAME] ลาเต้ คาปู[PERSON_NAME] มัคคิอาโต" at bounding box center [669, 390] width 408 height 16
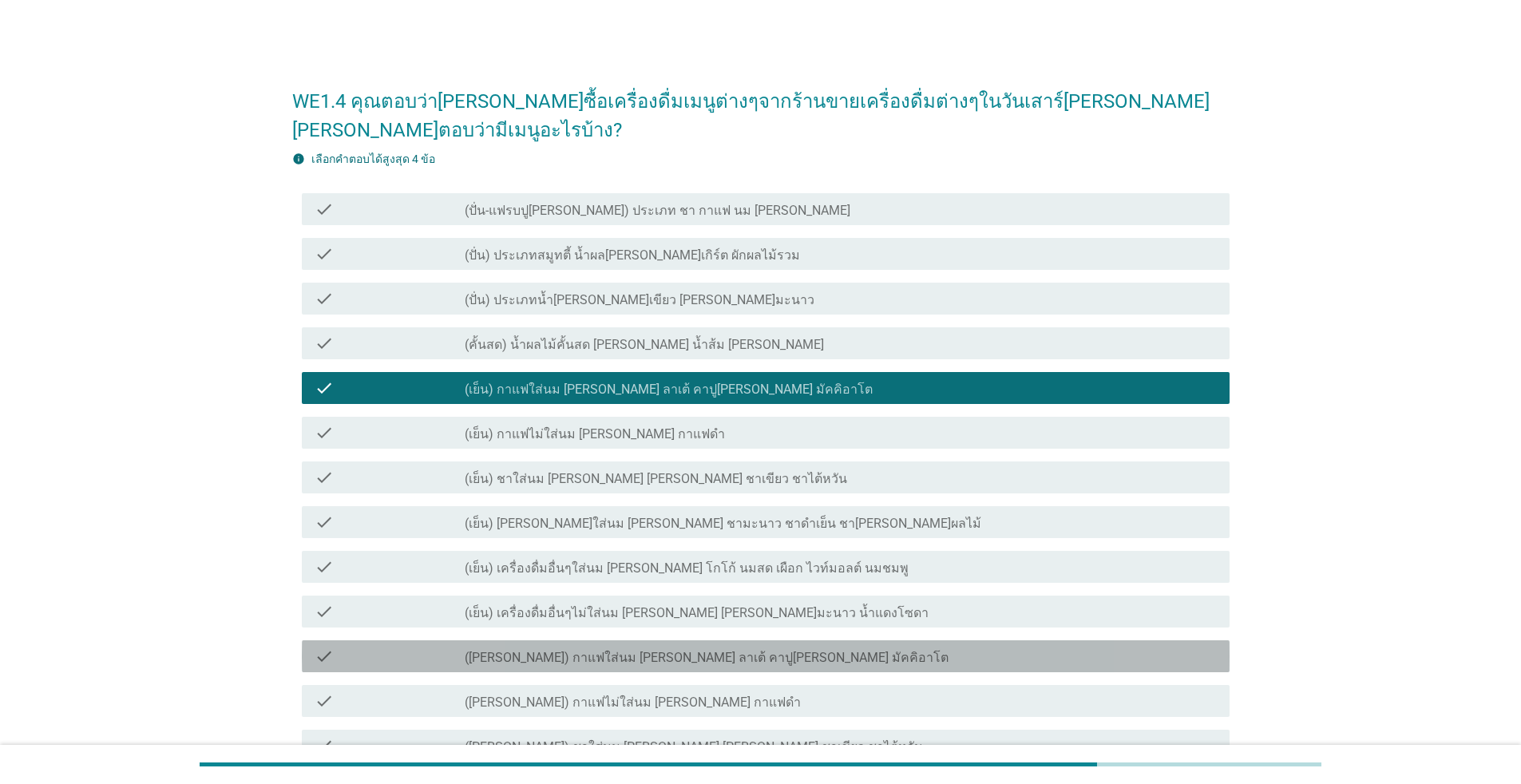
click at [645, 649] on label "([PERSON_NAME]) กาแฟใส่นม [PERSON_NAME] ลาเต้ คาปู[PERSON_NAME] มัคคิอาโต" at bounding box center [707, 657] width 484 height 16
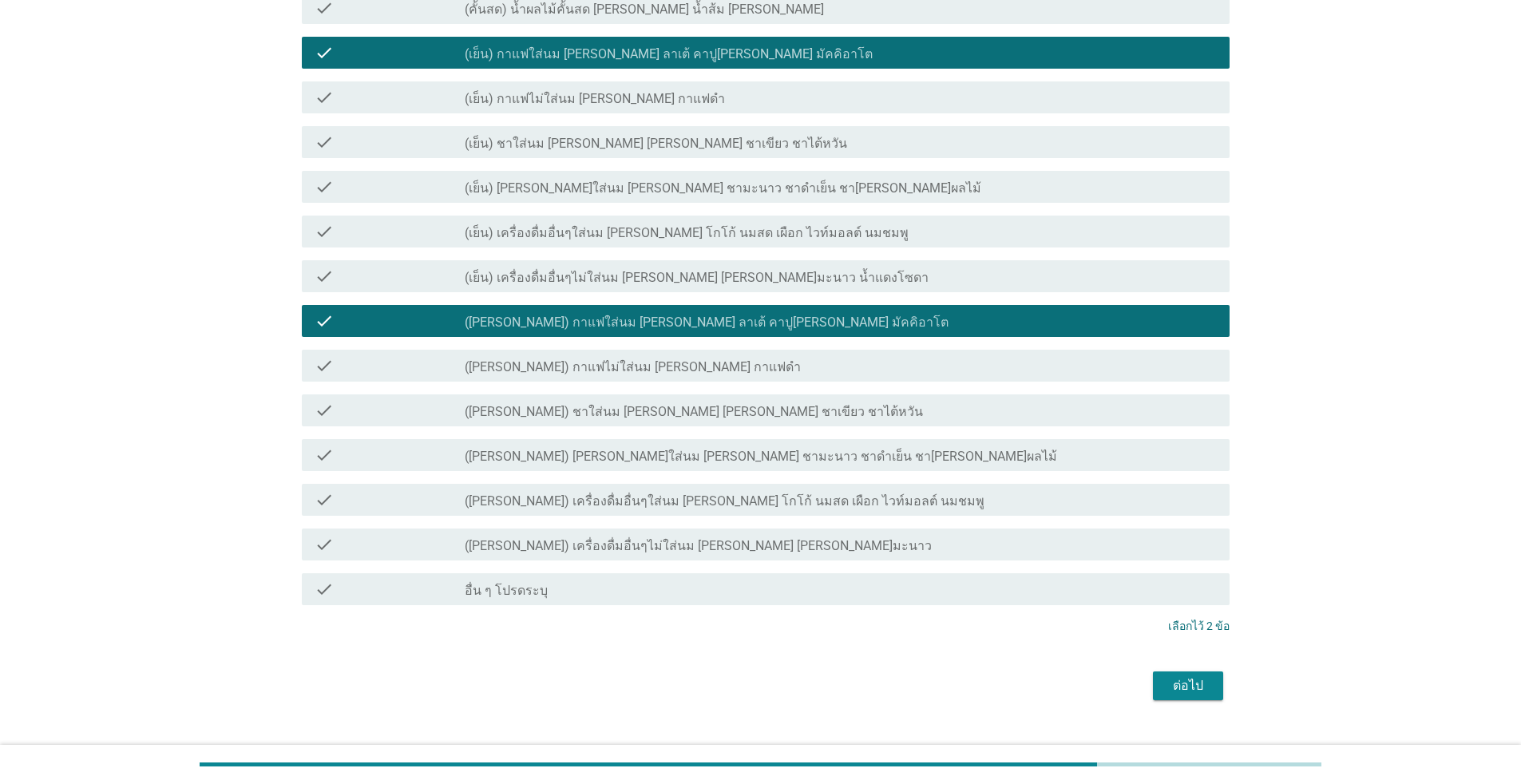
scroll to position [337, 0]
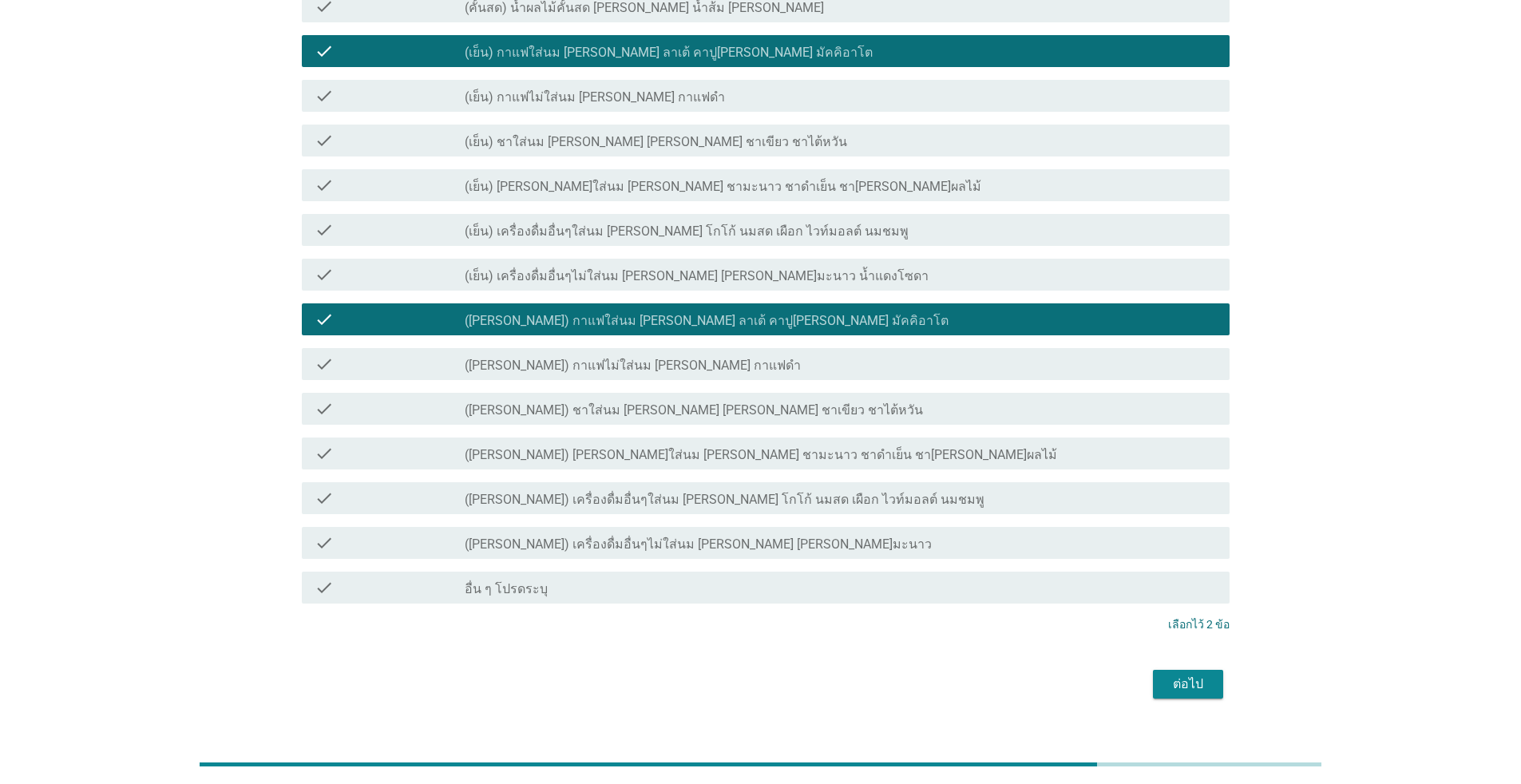
click at [786, 674] on div "ต่อไป" at bounding box center [1188, 684] width 45 height 19
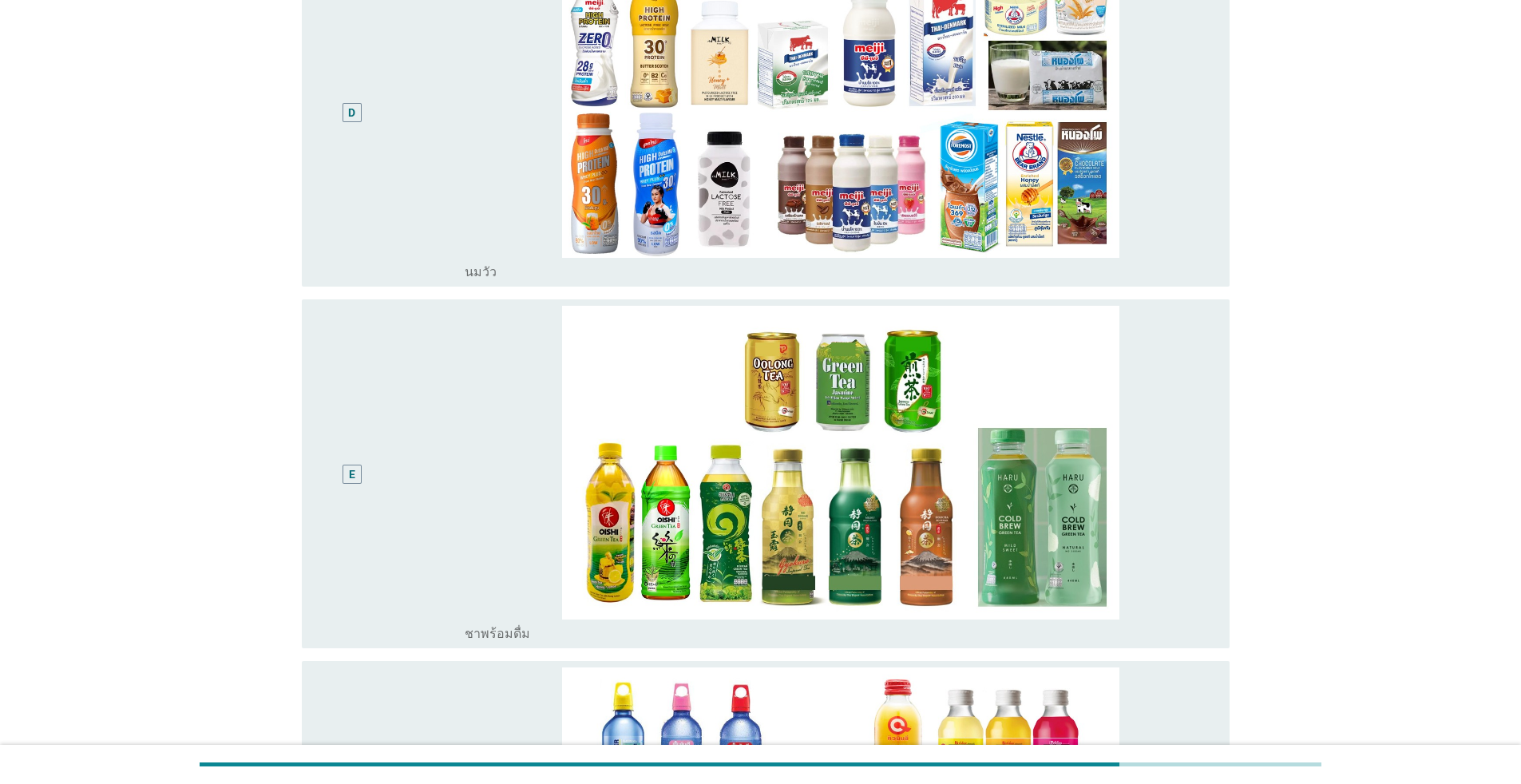
scroll to position [0, 0]
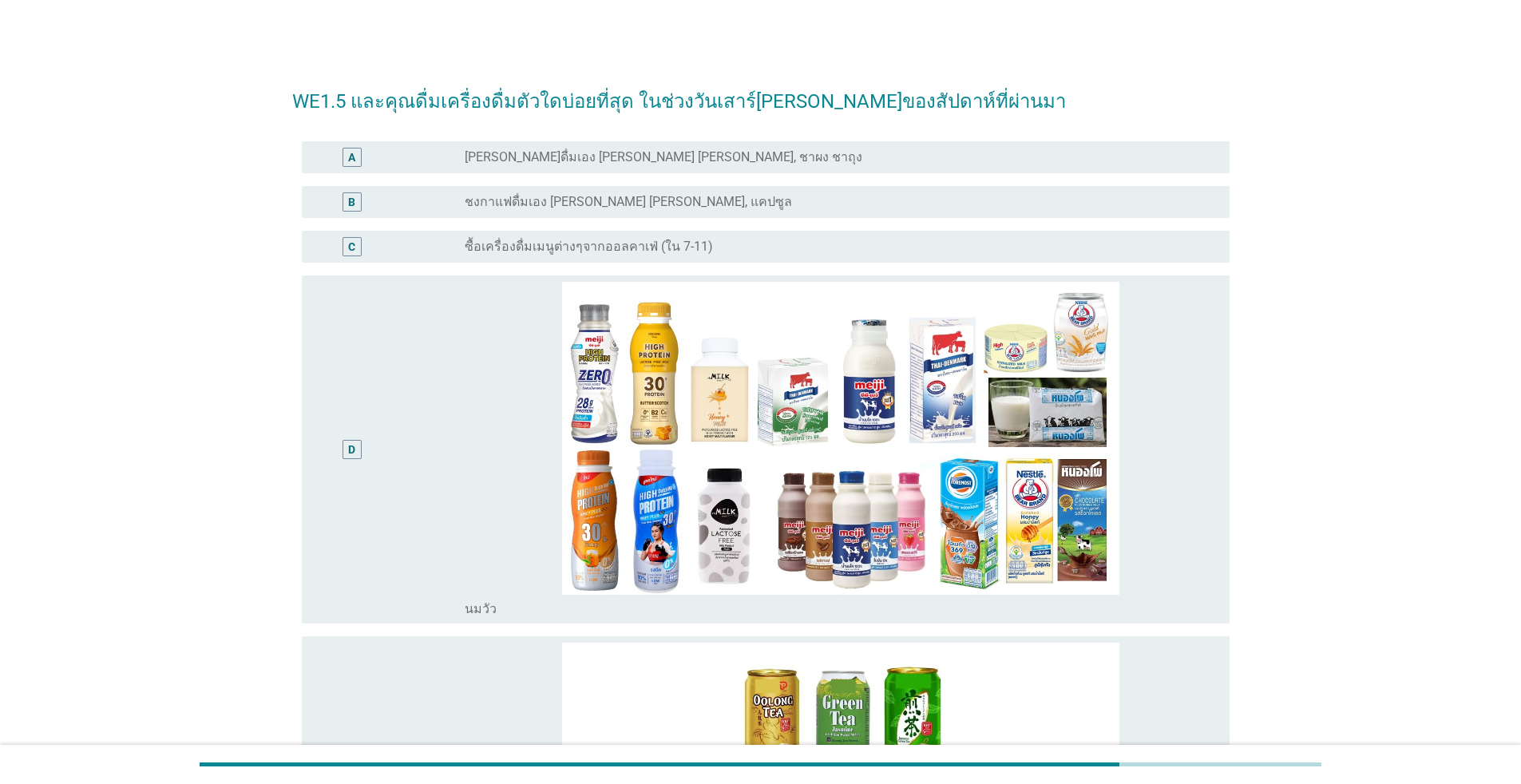
click at [483, 156] on label "[PERSON_NAME]ดื่มเอง [PERSON_NAME] [PERSON_NAME], ชาผง ชาถุง" at bounding box center [664, 157] width 397 height 16
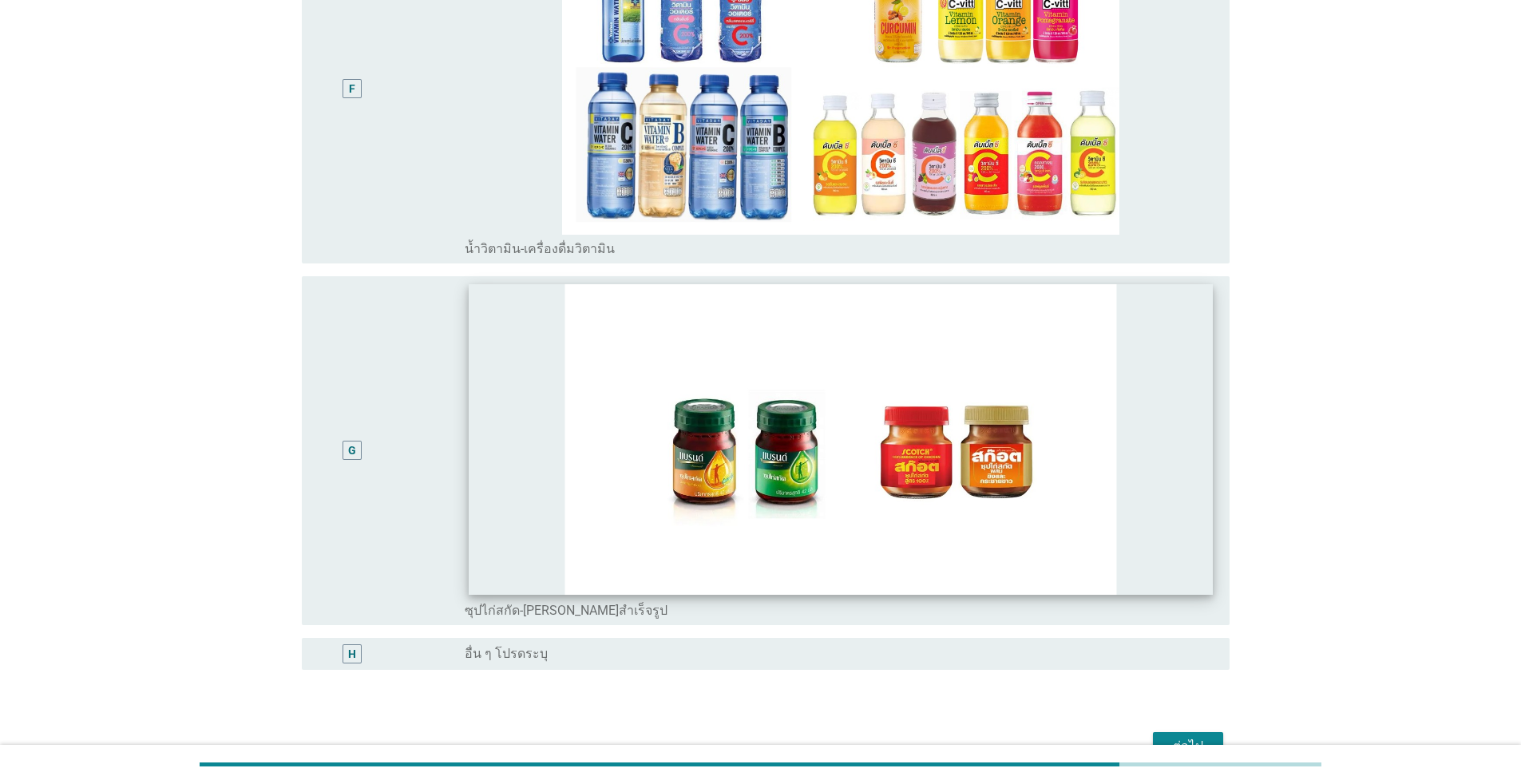
scroll to position [1175, 0]
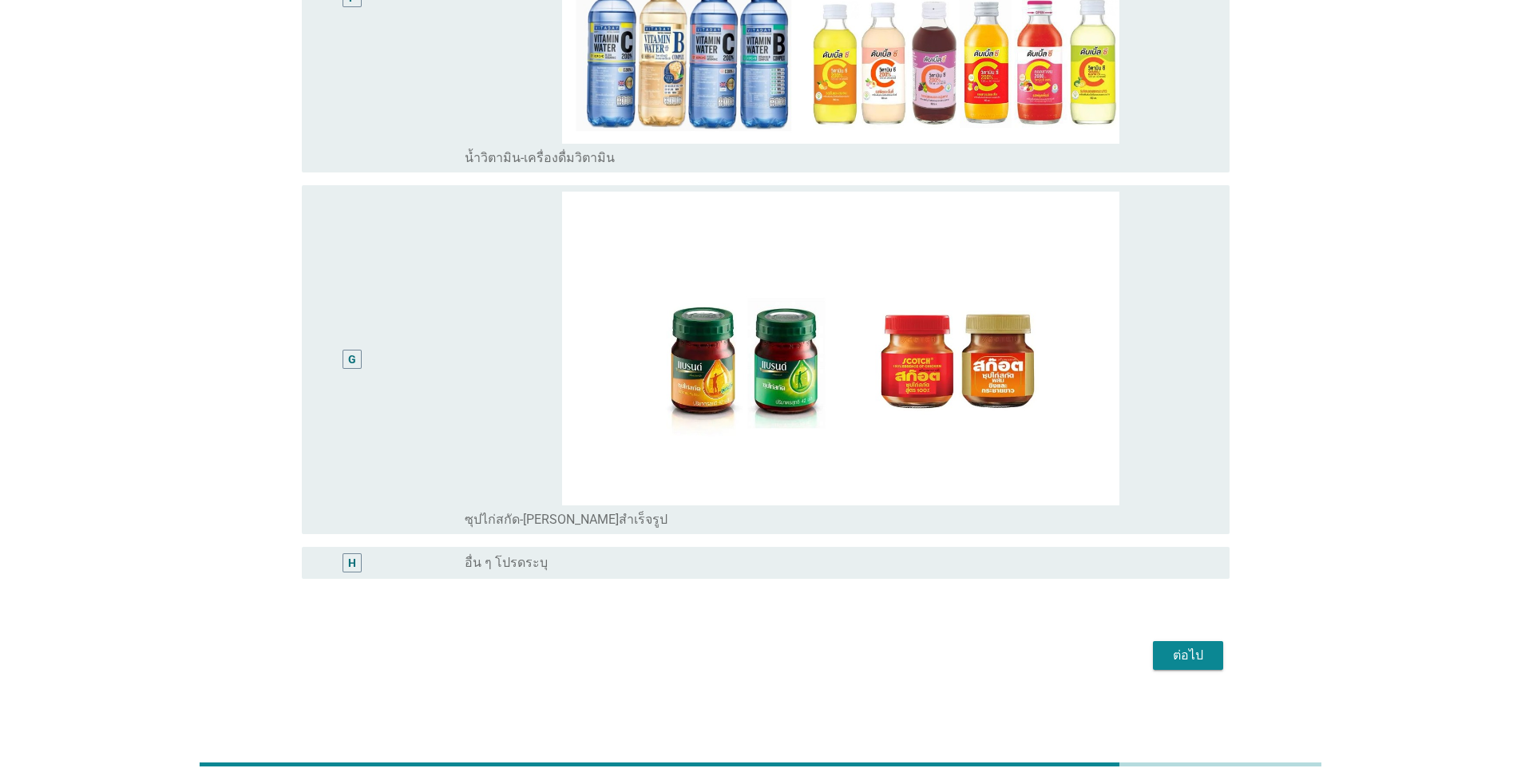
click at [786, 656] on div "ต่อไป" at bounding box center [1188, 655] width 45 height 19
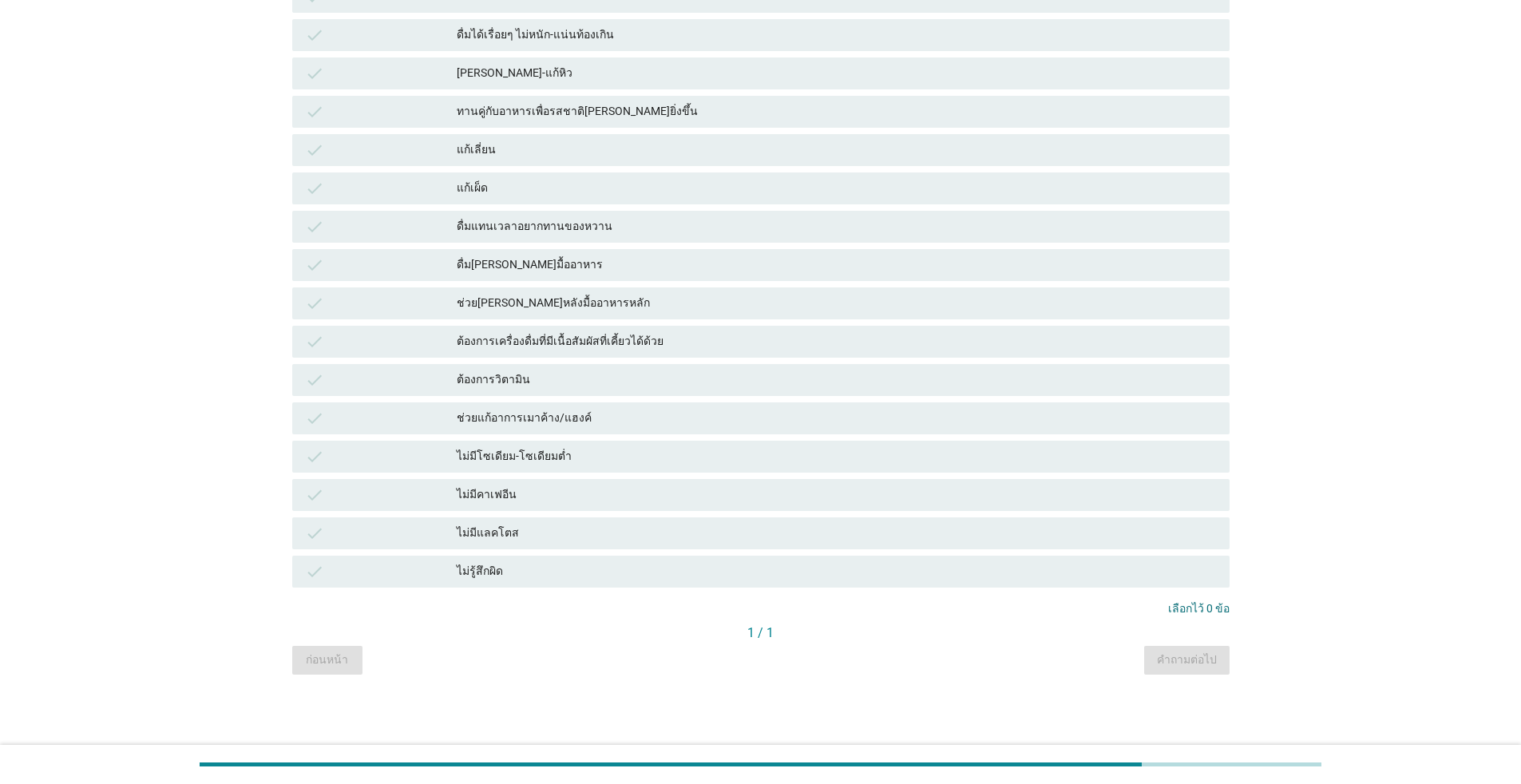
scroll to position [0, 0]
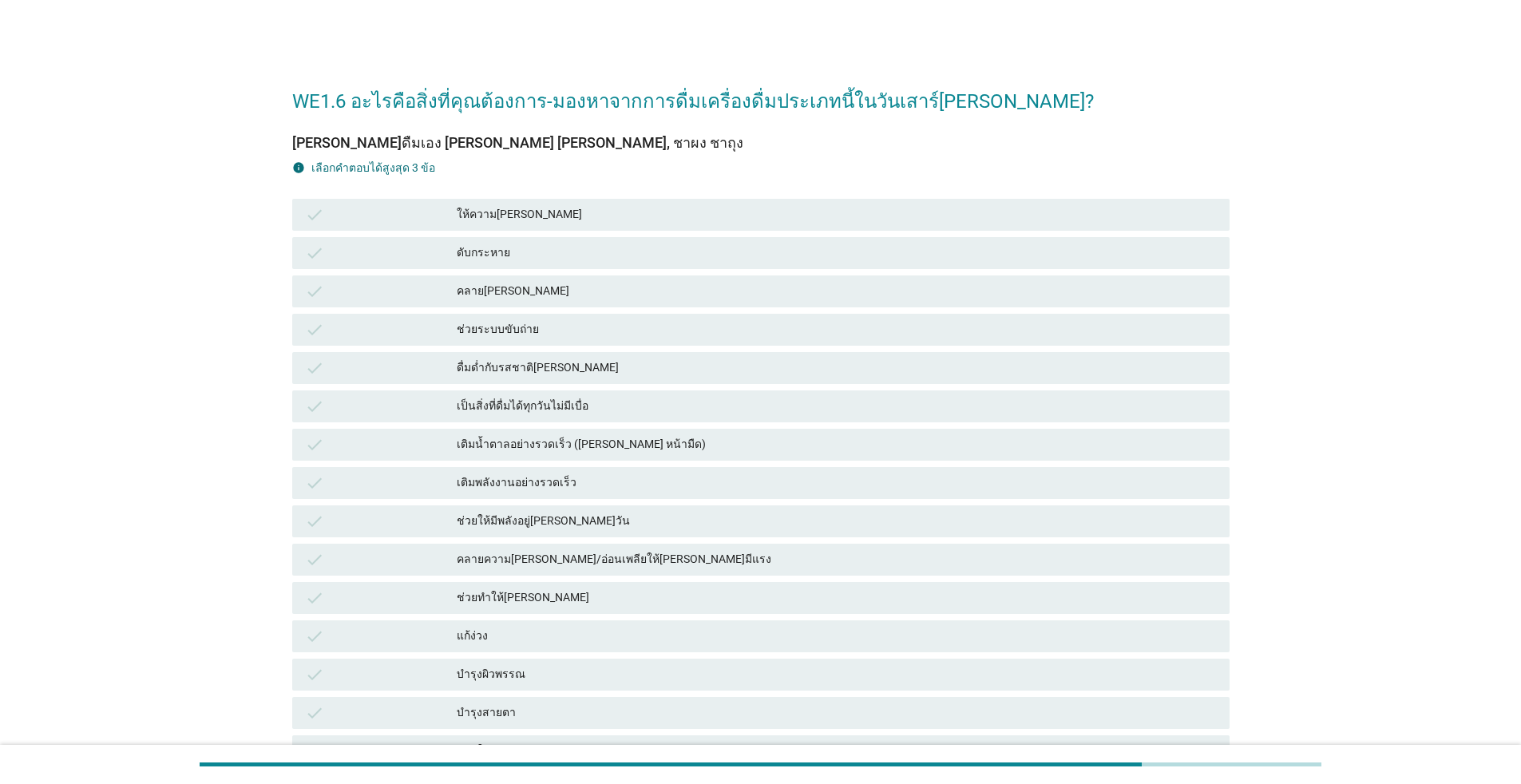
click at [472, 217] on div "ให้ความ[PERSON_NAME]" at bounding box center [837, 215] width 760 height 19
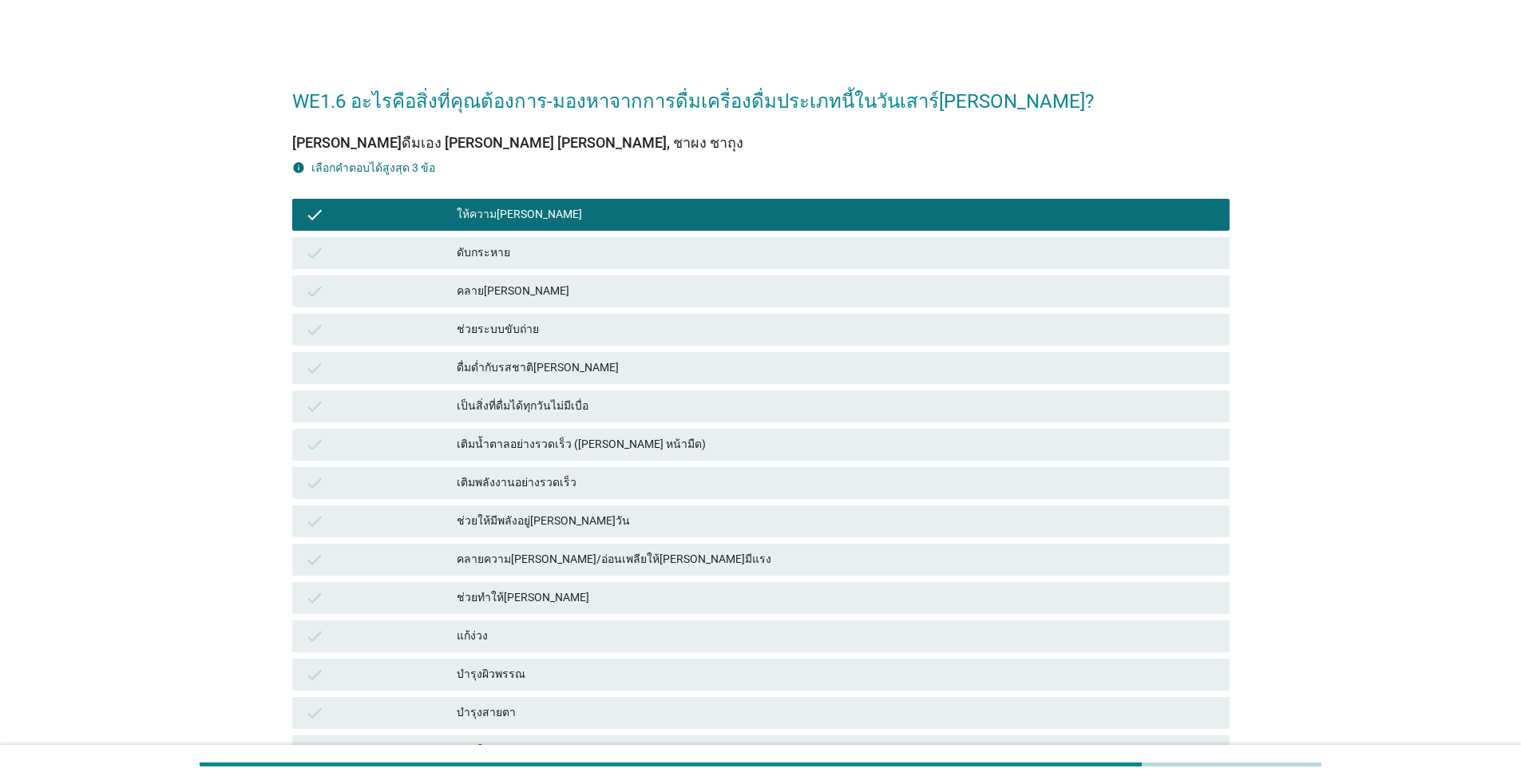
click at [516, 207] on div "ให้ความ[PERSON_NAME]" at bounding box center [837, 215] width 760 height 19
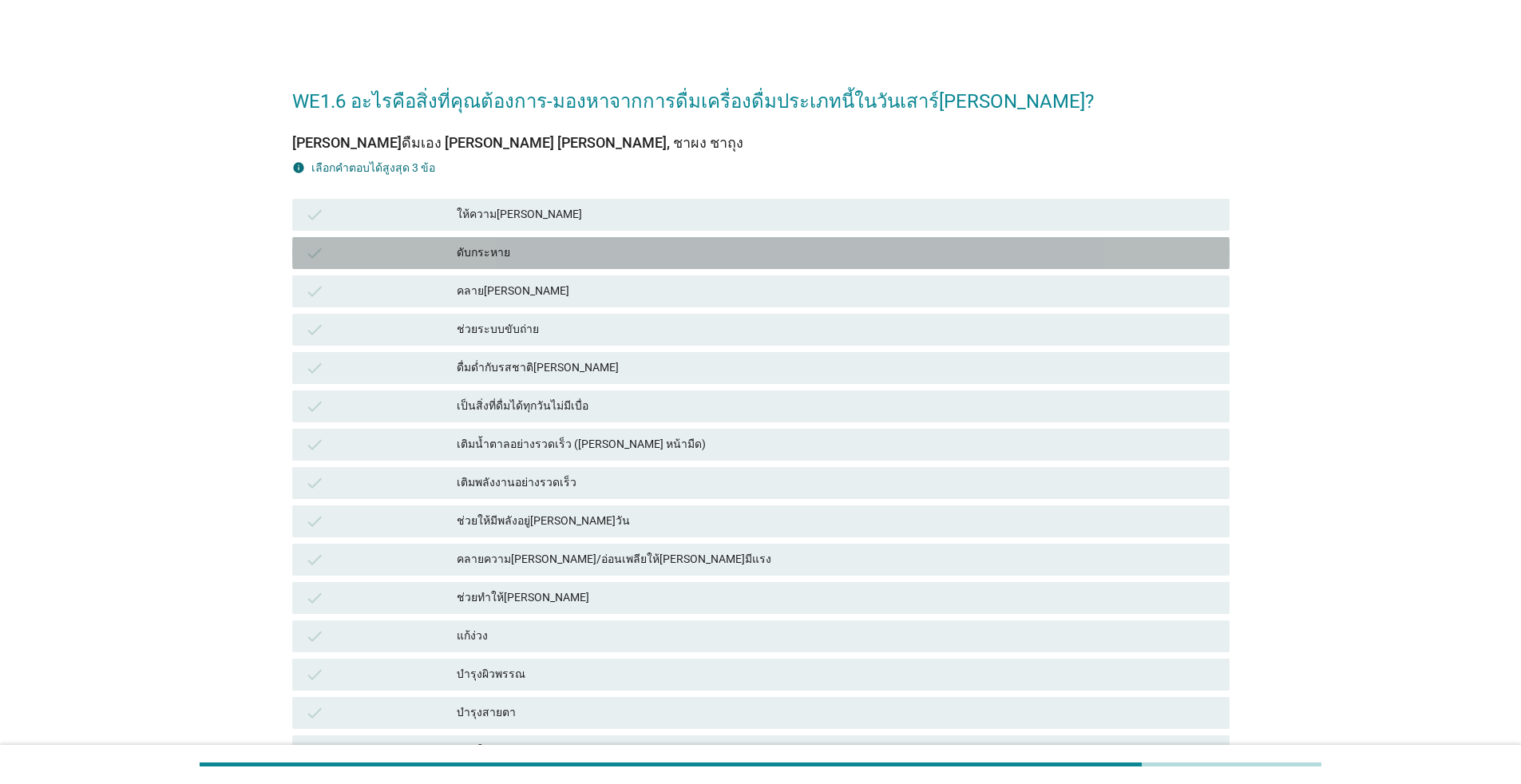
click at [520, 250] on div "ดับกระหาย" at bounding box center [837, 253] width 760 height 19
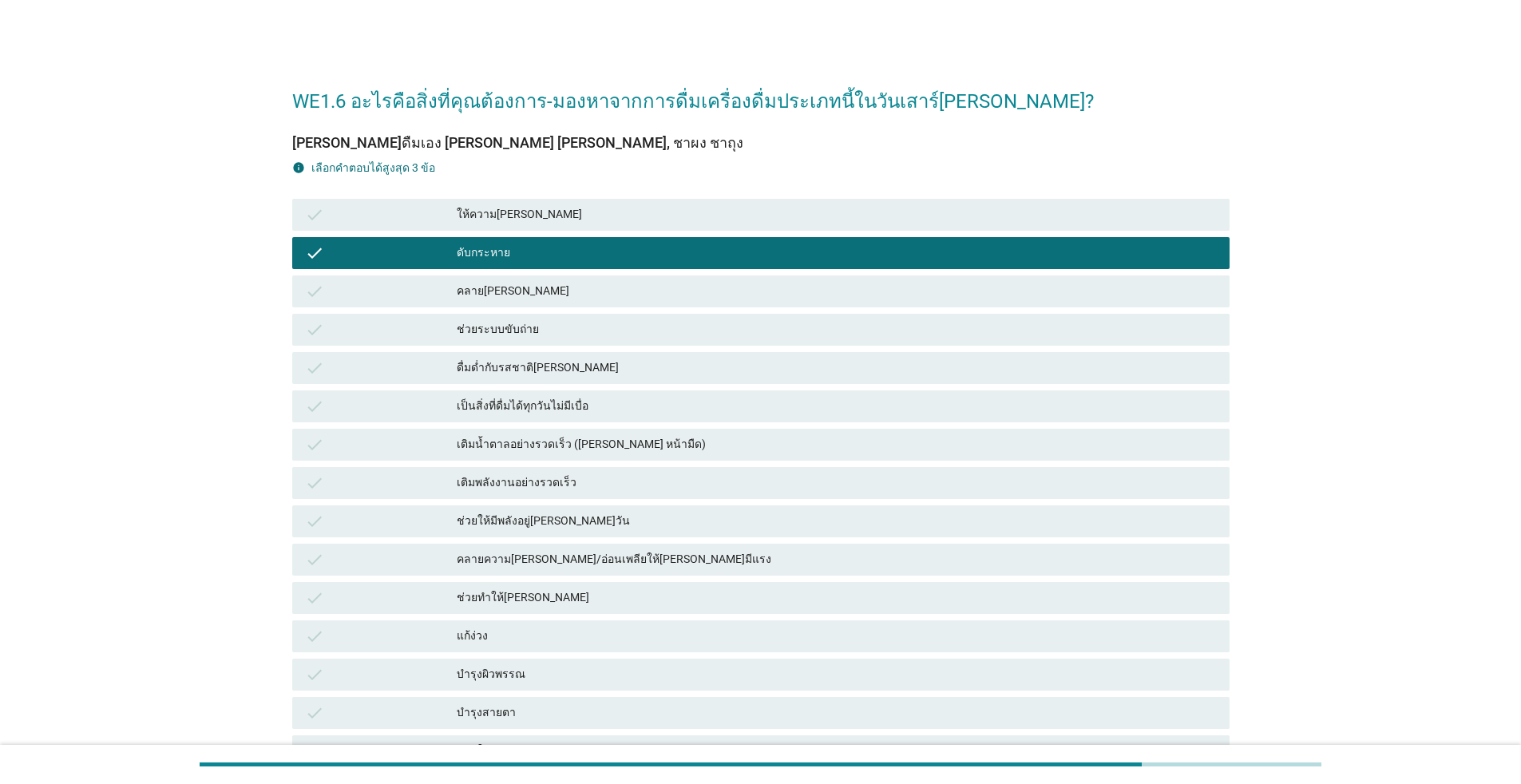
click at [547, 320] on div "ช่วยระบบขับถ่าย" at bounding box center [837, 329] width 760 height 19
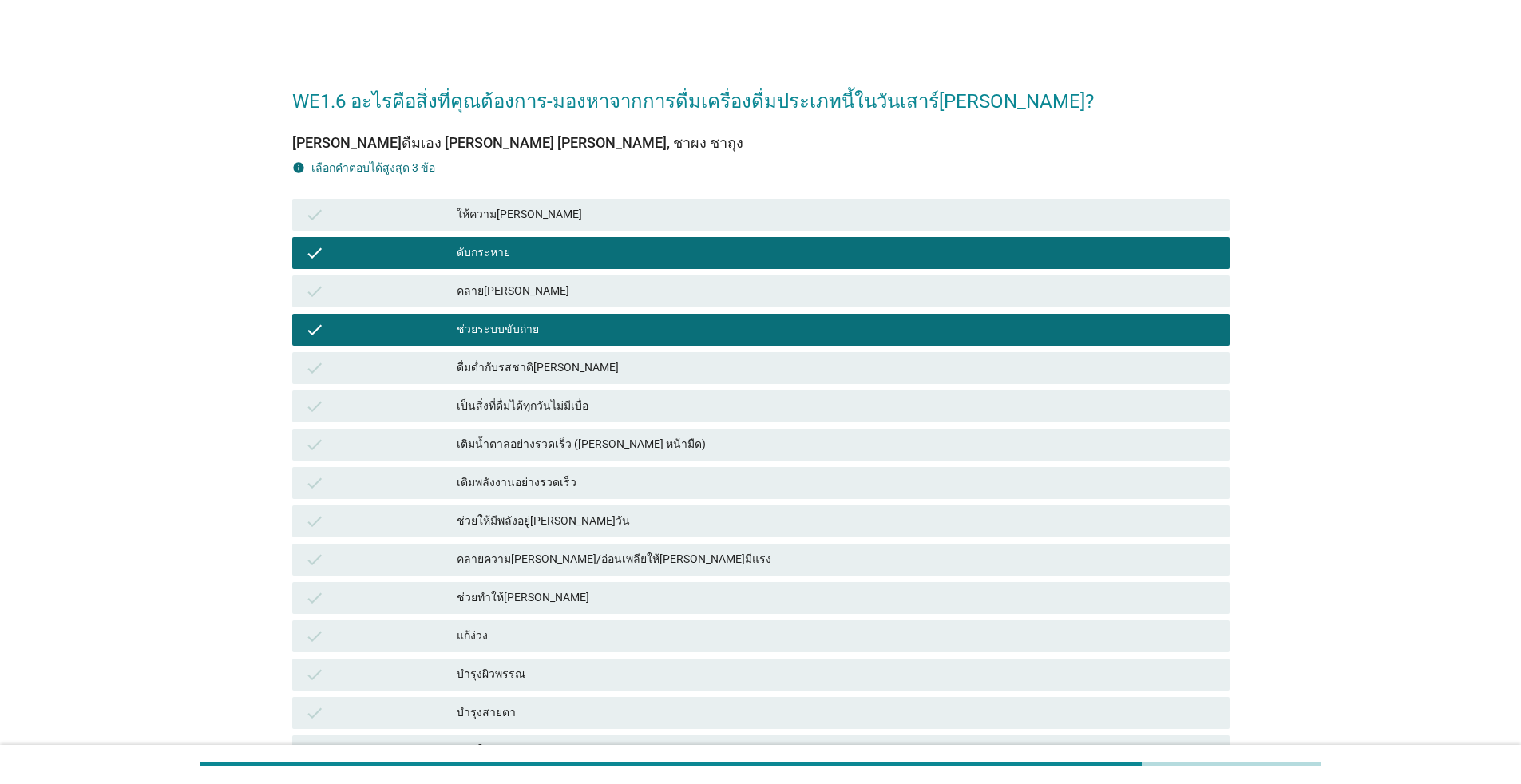
click at [547, 247] on div "ดับกระหาย" at bounding box center [837, 253] width 760 height 19
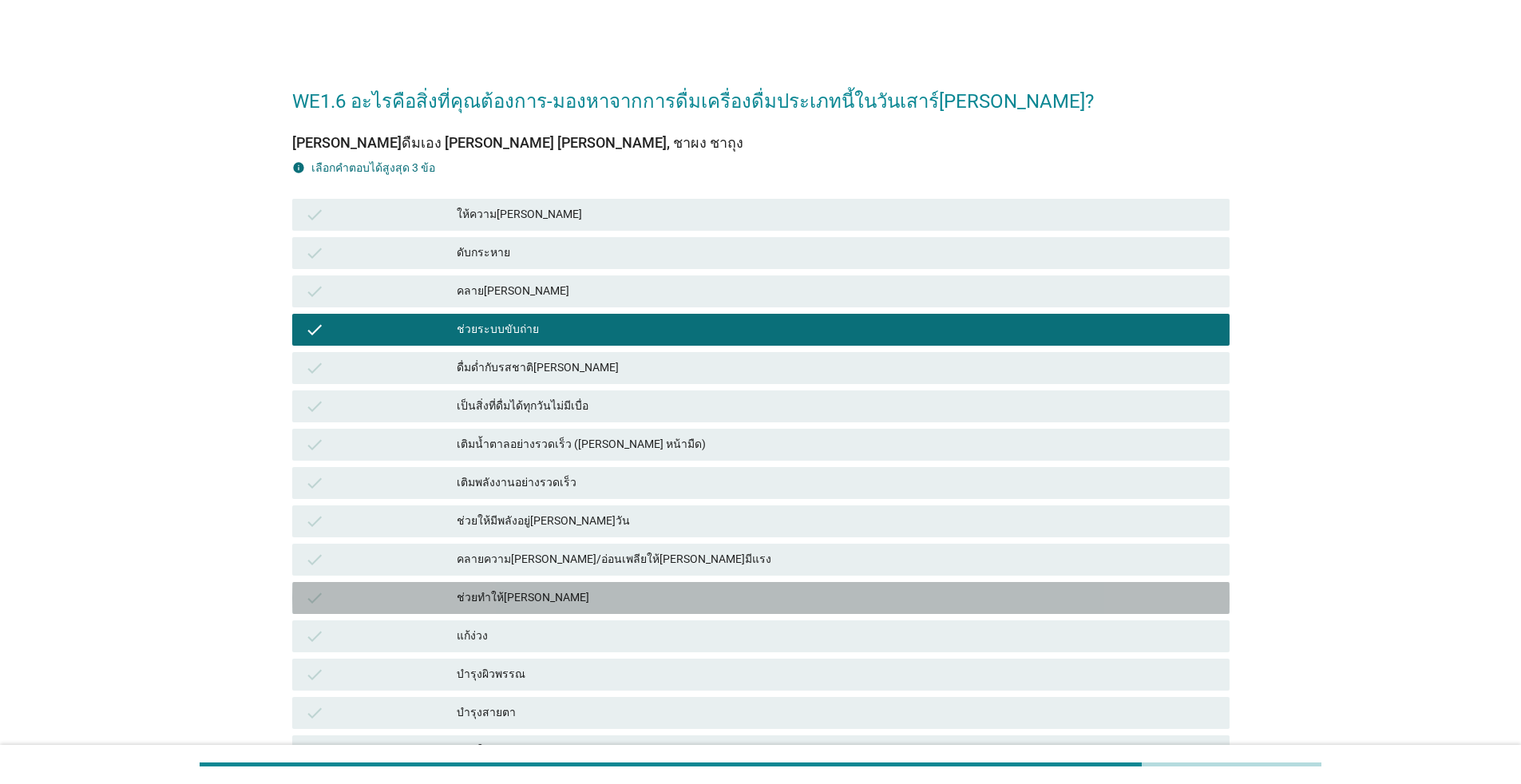
click at [565, 592] on div "ช่วยทำให้[PERSON_NAME]" at bounding box center [837, 598] width 760 height 19
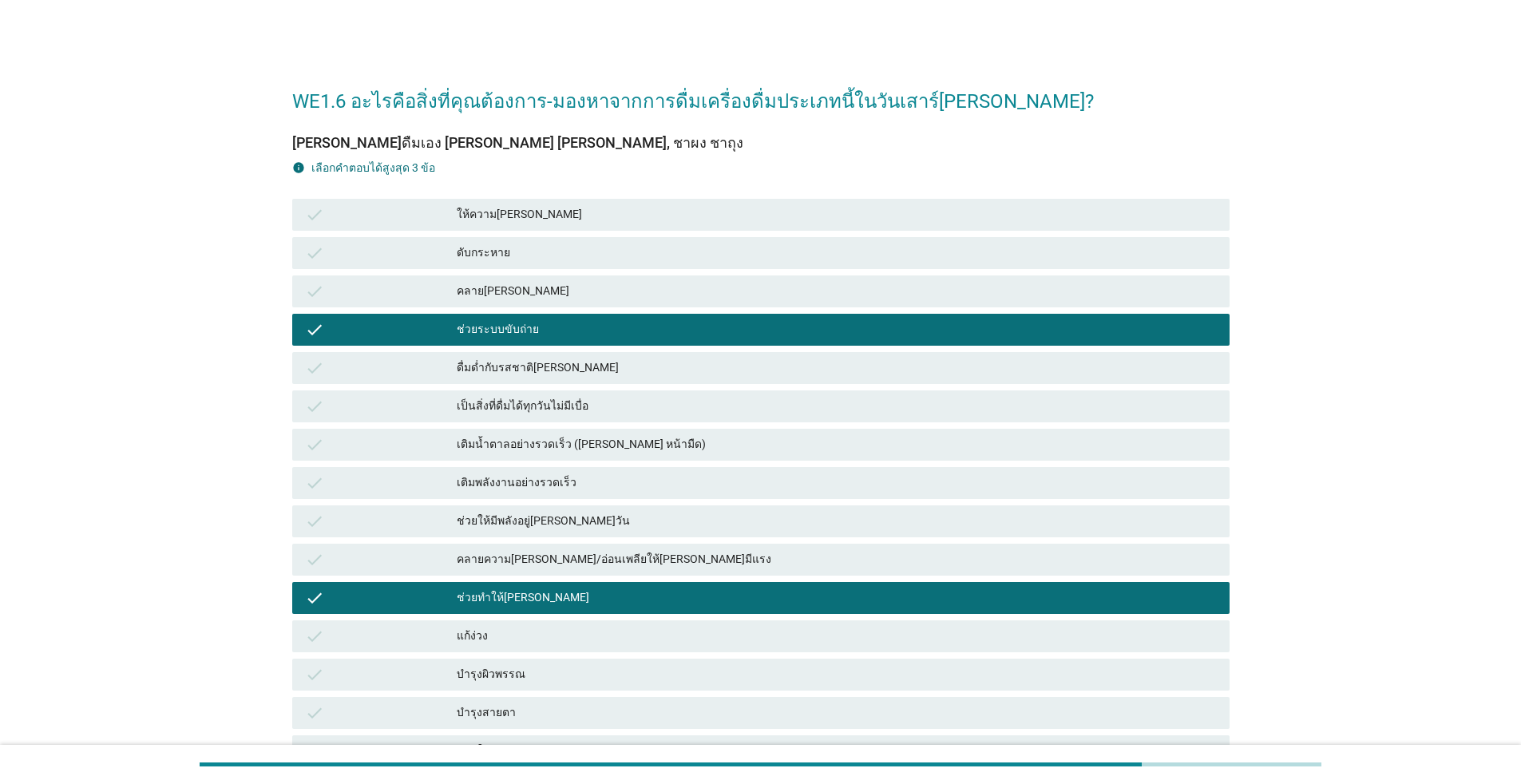
click at [588, 635] on div "แก้ง่วง" at bounding box center [837, 636] width 760 height 19
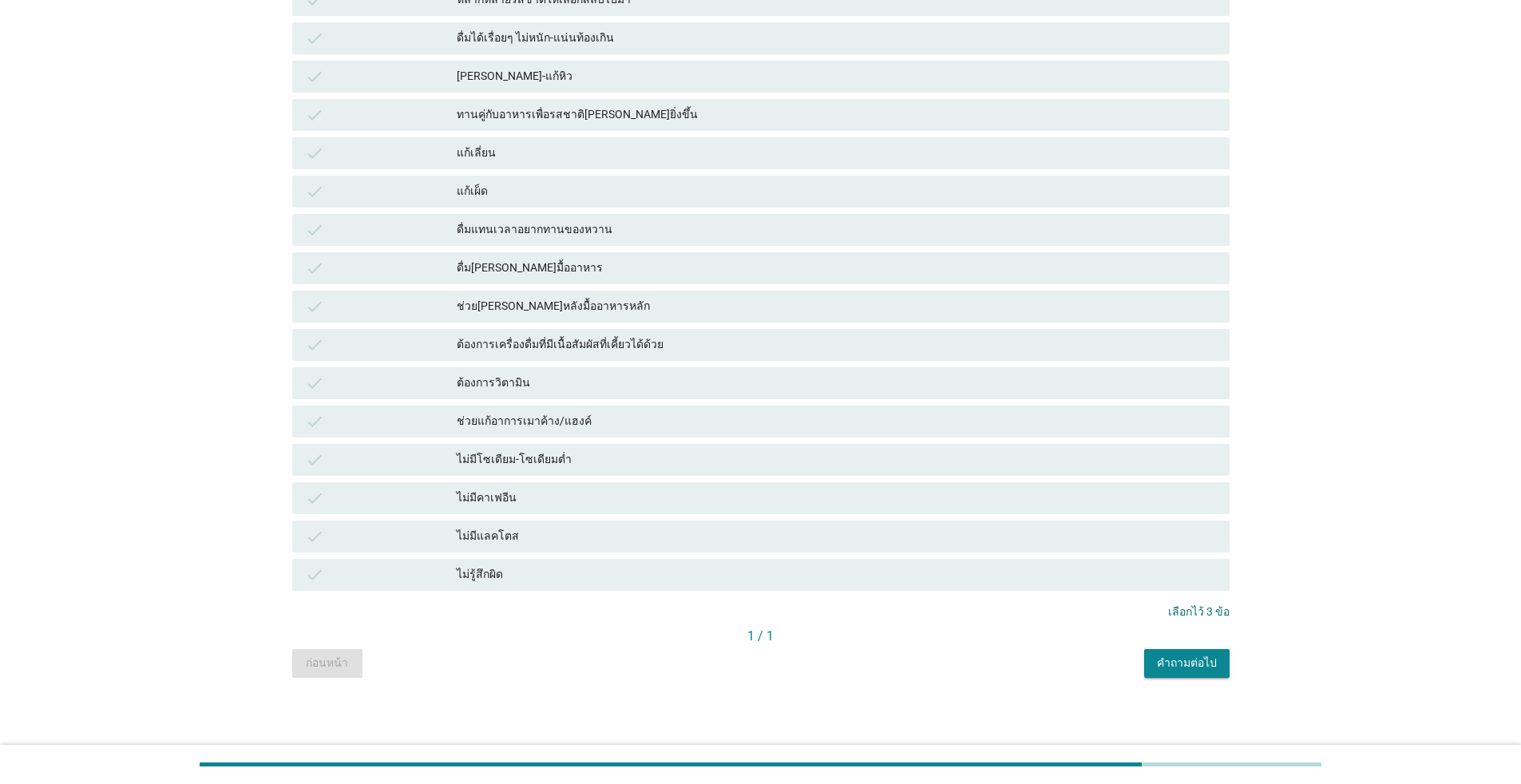
scroll to position [869, 0]
click at [786, 667] on div "คำถามต่อไป" at bounding box center [1187, 660] width 60 height 17
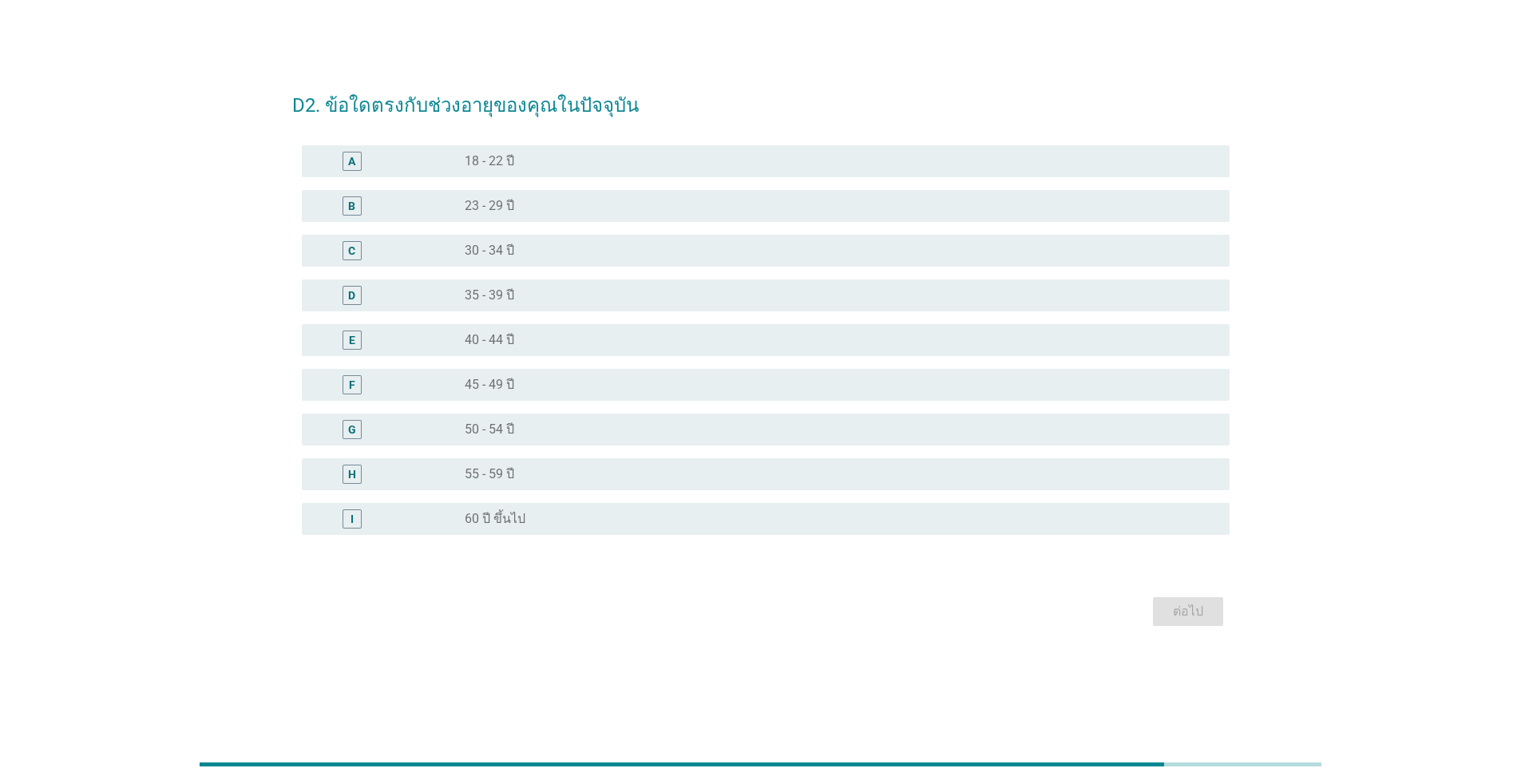
scroll to position [0, 0]
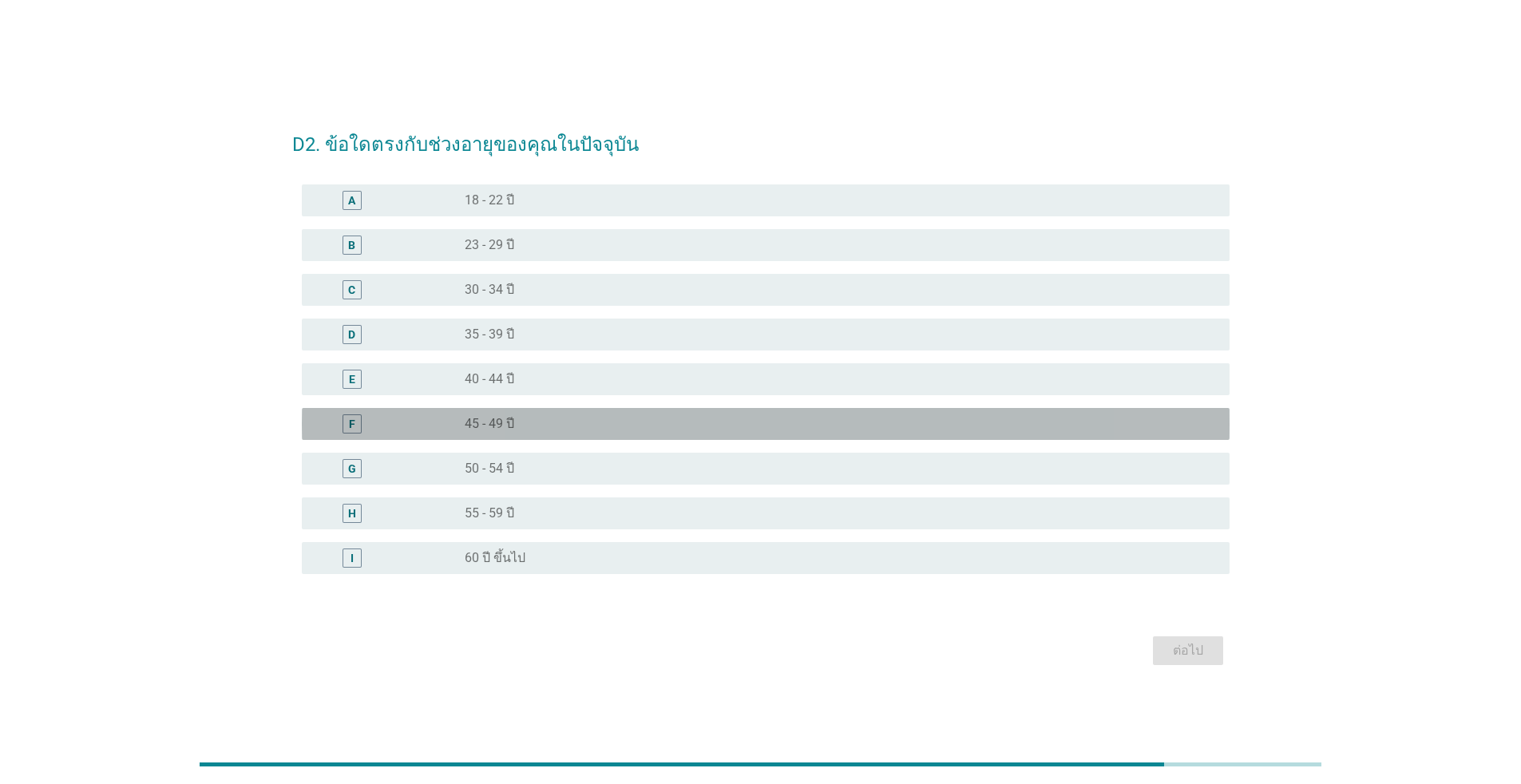
click at [579, 426] on div "radio_button_unchecked 45 - 49 ปี" at bounding box center [835, 424] width 739 height 16
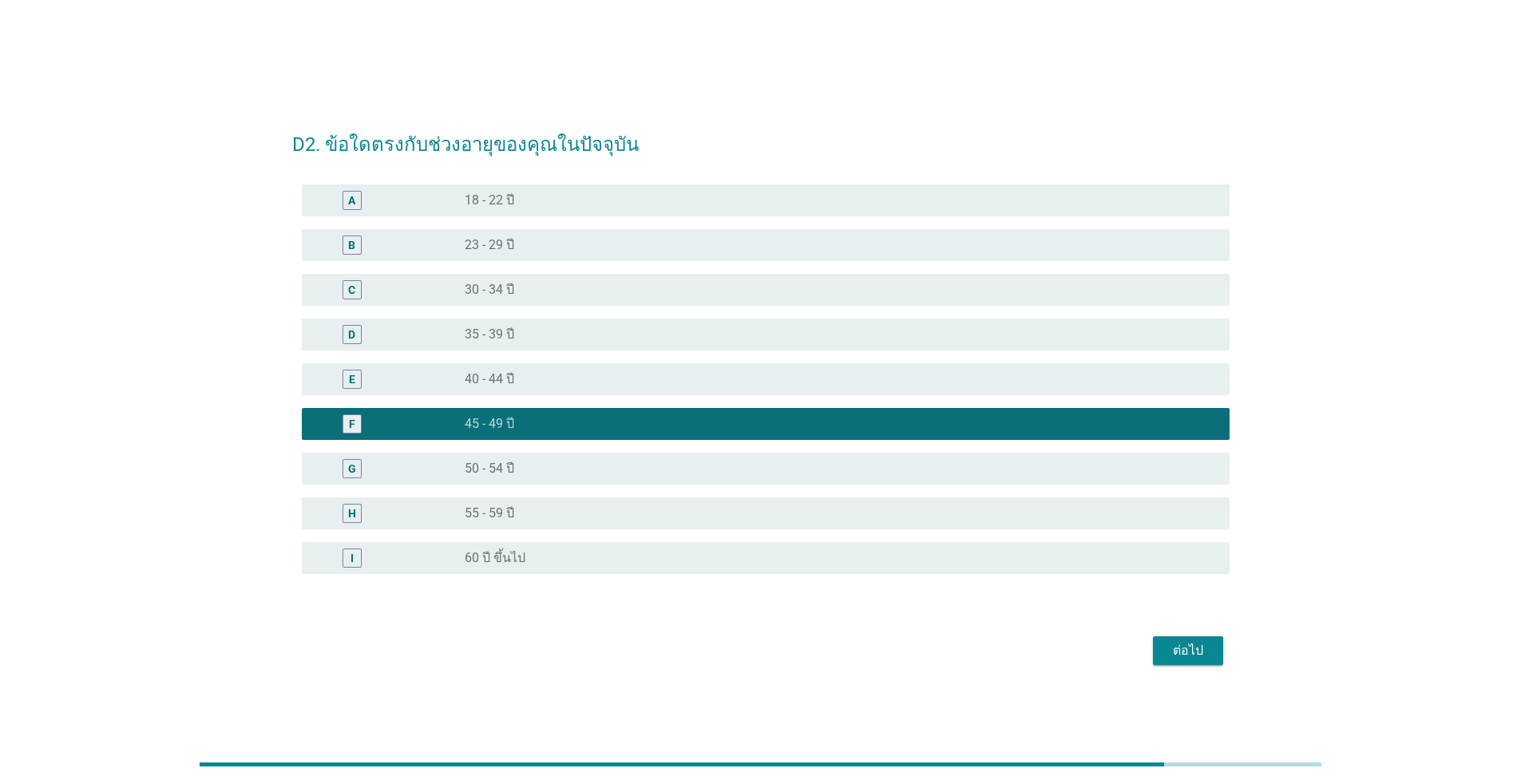
click at [786, 652] on div "ต่อไป" at bounding box center [1188, 650] width 45 height 19
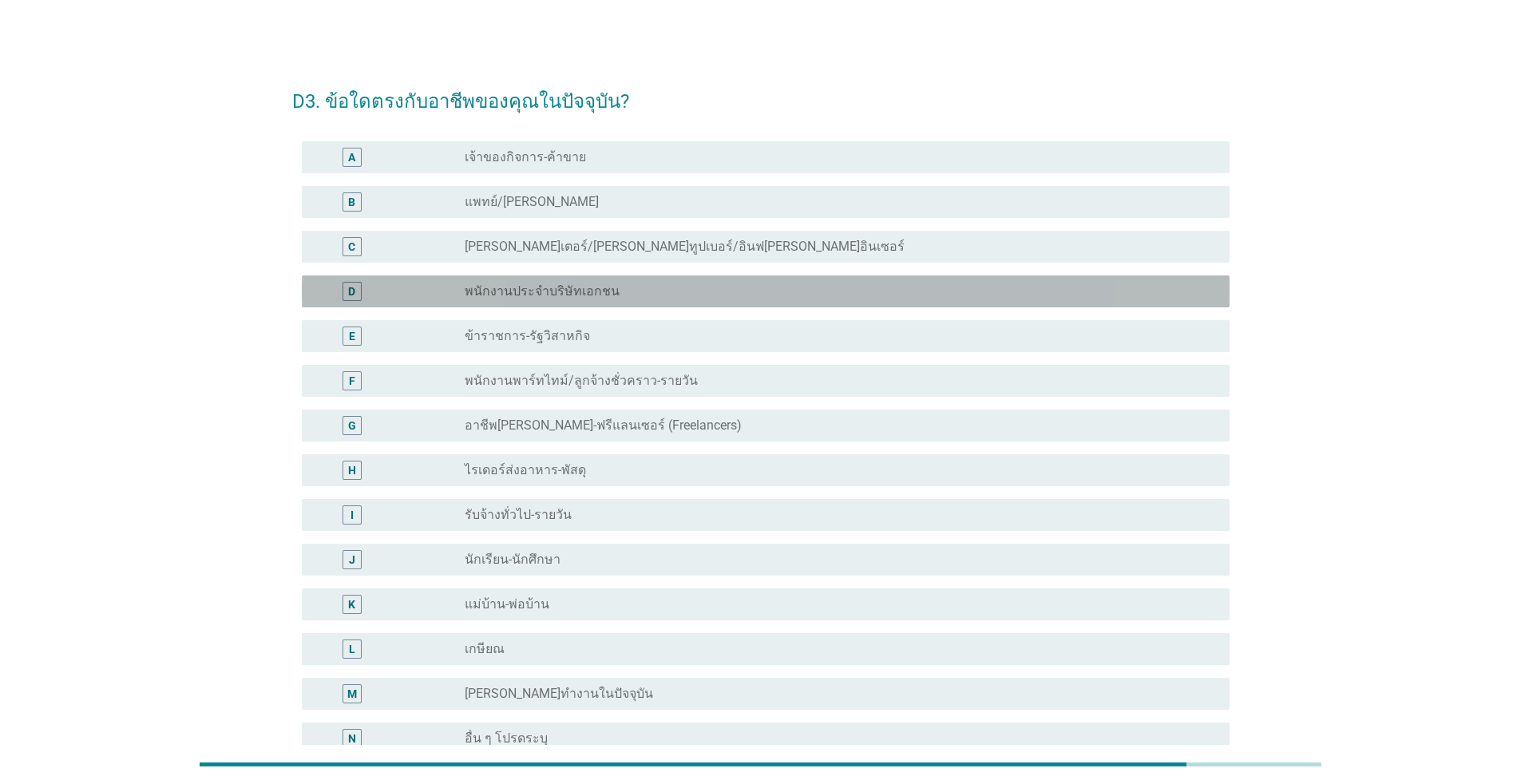
click at [483, 290] on label "พนักงานประจำบริษัทเอกชน" at bounding box center [543, 291] width 155 height 16
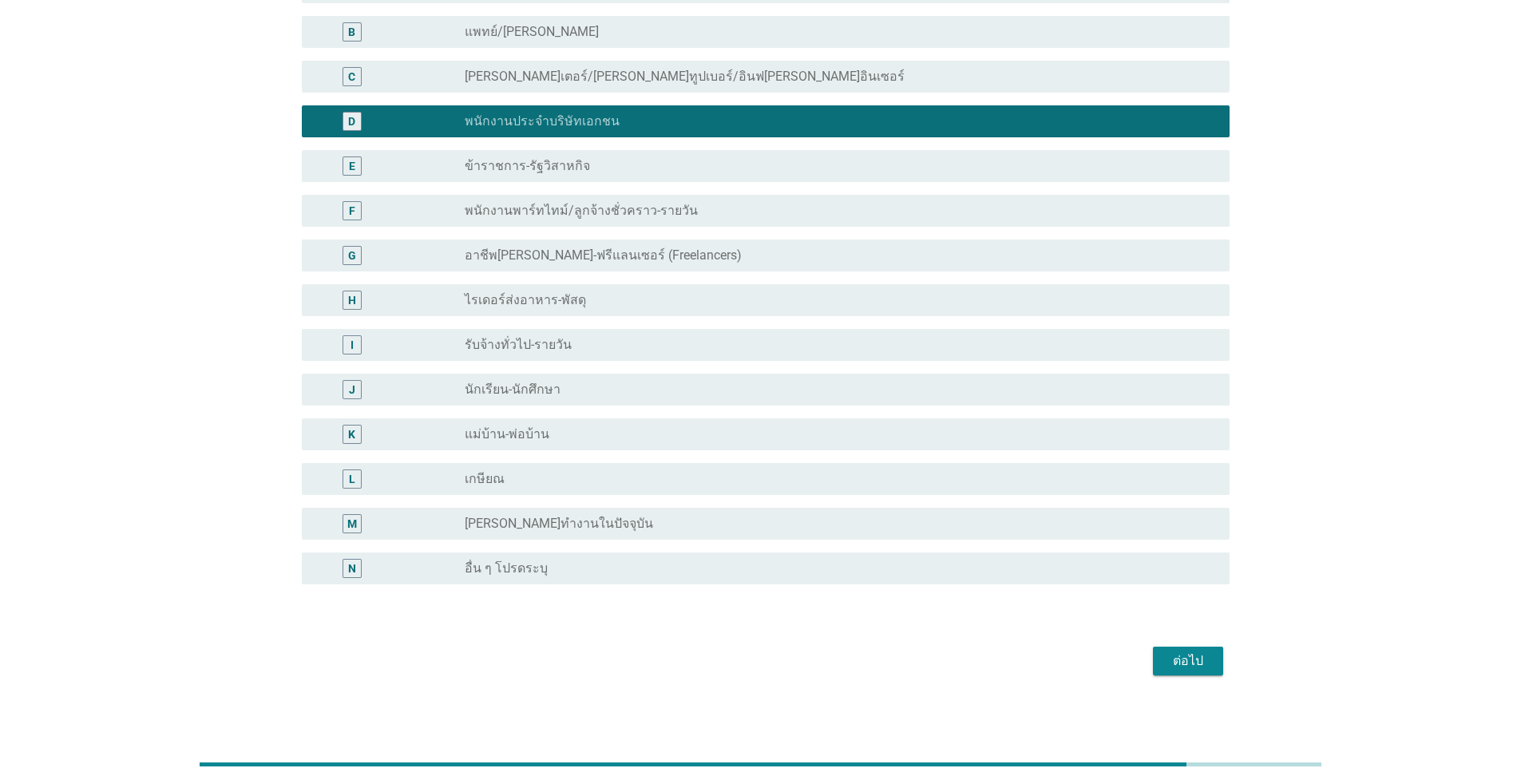
scroll to position [176, 0]
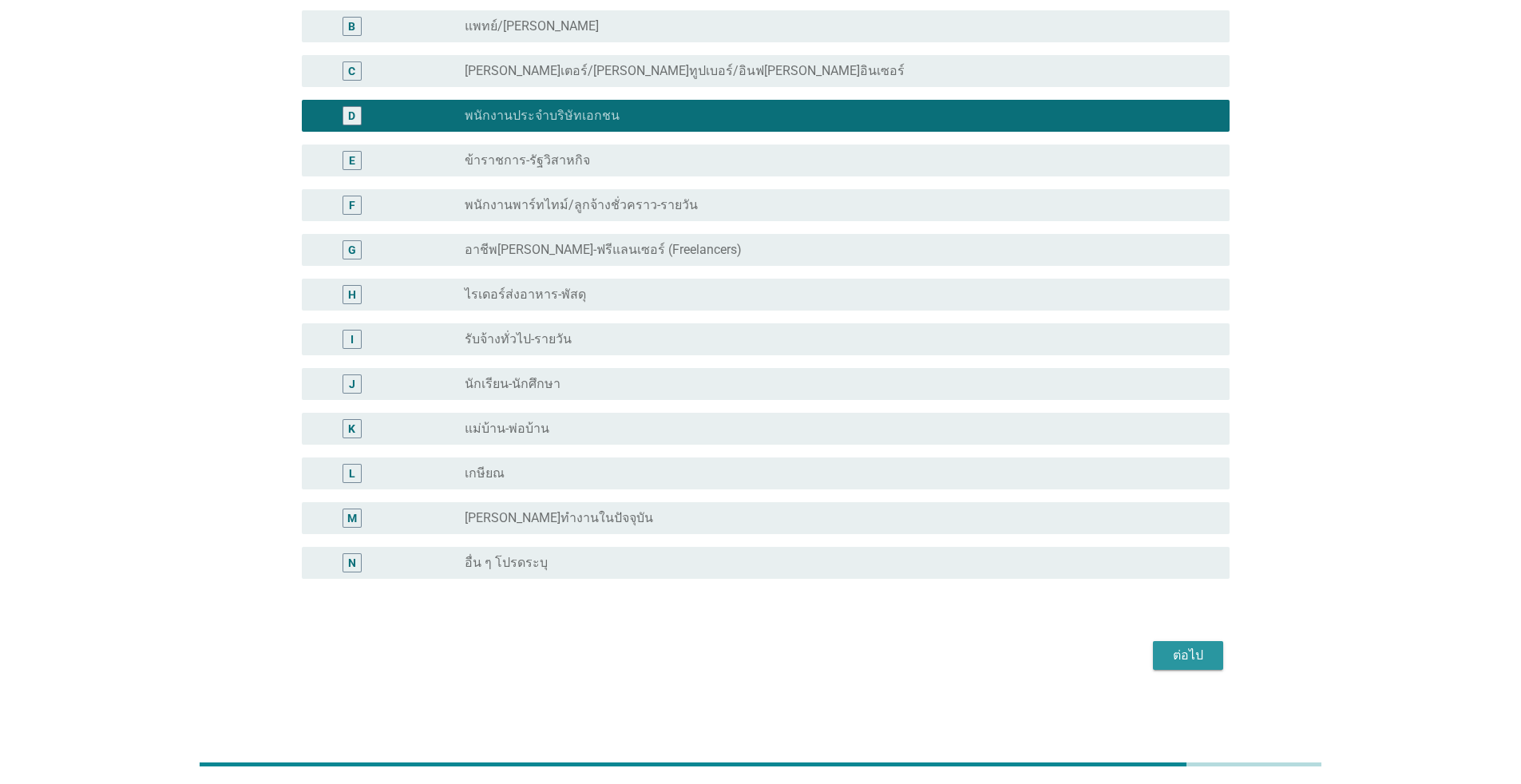
click at [786, 654] on div "ต่อไป" at bounding box center [1188, 655] width 45 height 19
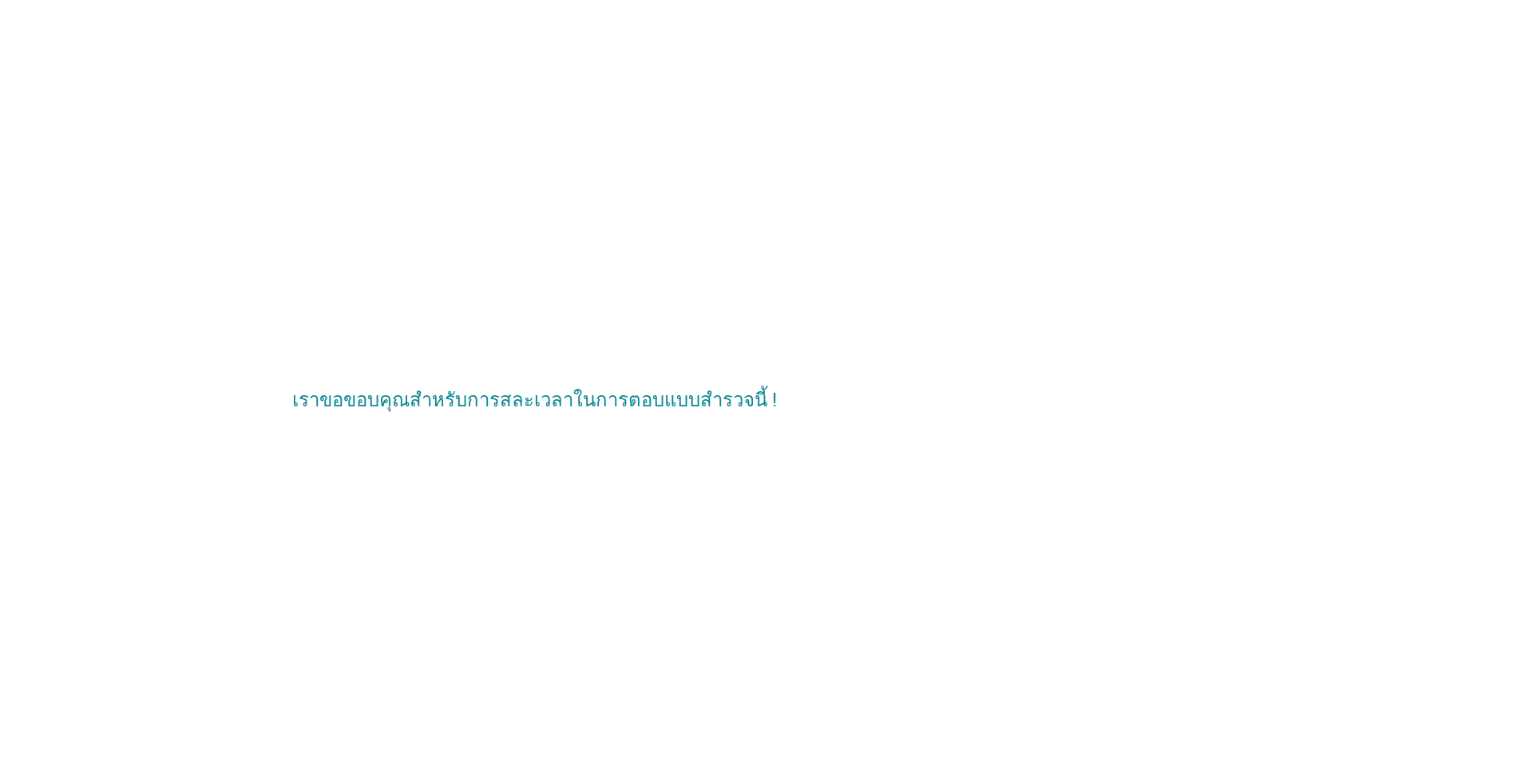
scroll to position [0, 0]
